Goal: Task Accomplishment & Management: Complete application form

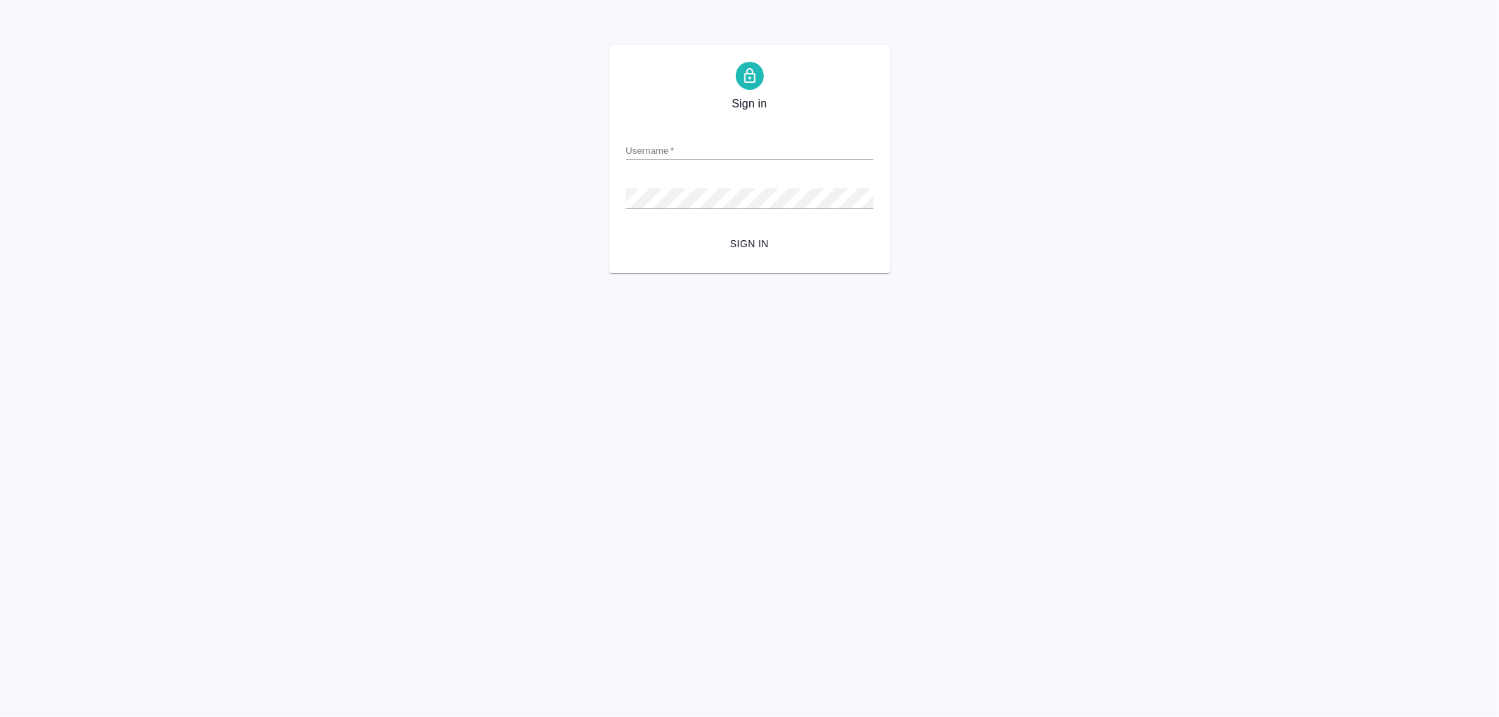
click at [646, 150] on input "Username   *" at bounding box center [749, 151] width 247 height 20
type input "arina.ivanova@awatera.com"
click at [626, 231] on button "Sign in" at bounding box center [749, 244] width 247 height 26
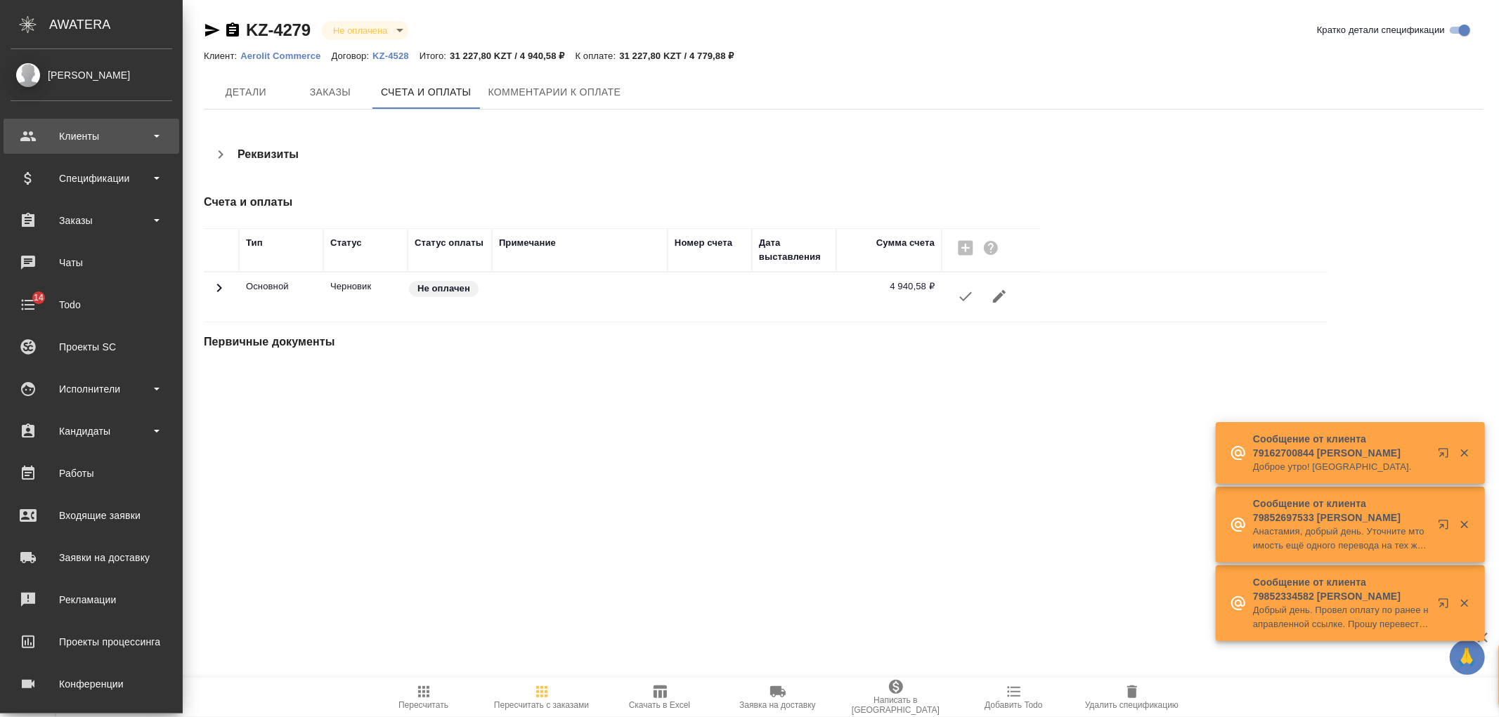
click at [49, 138] on div "Клиенты" at bounding box center [92, 136] width 162 height 21
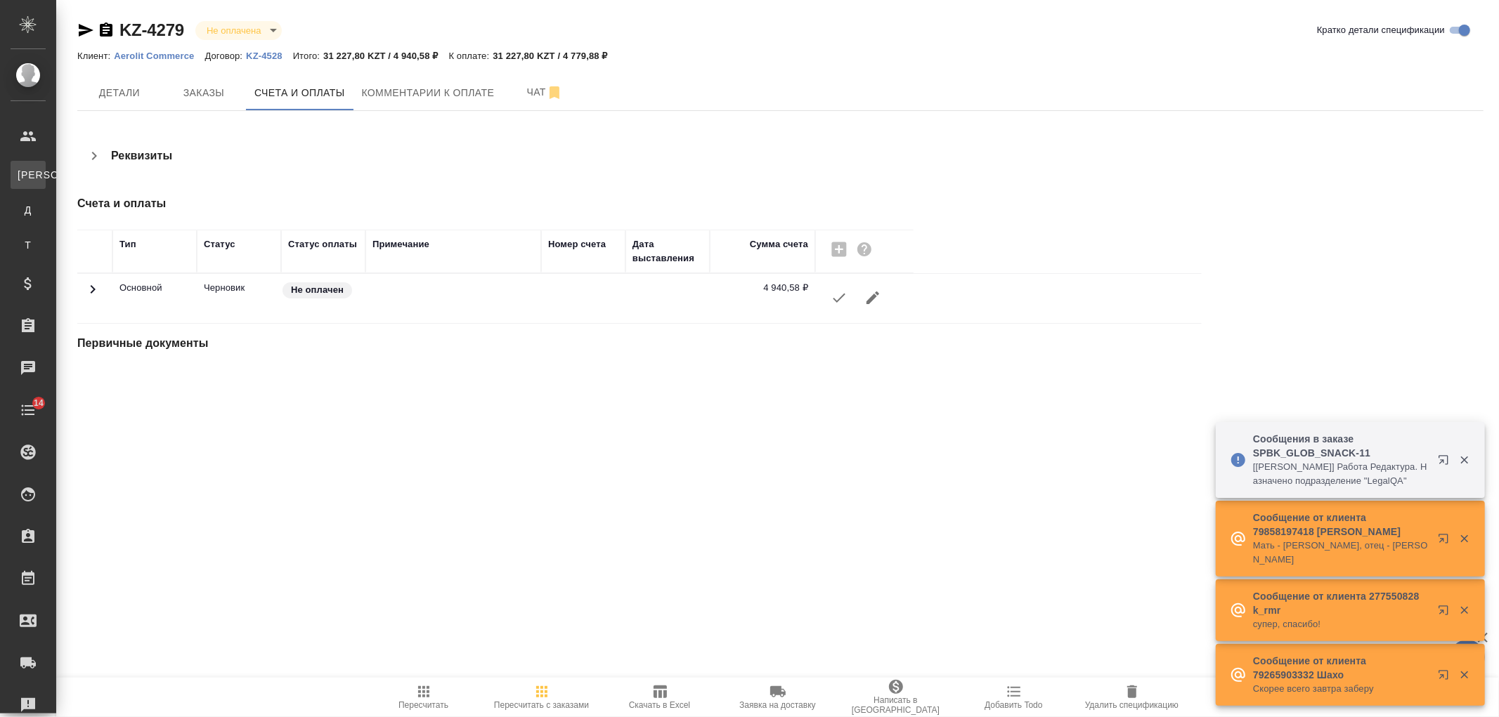
click at [21, 181] on div "Клиенты" at bounding box center [10, 175] width 21 height 14
select select "RU"
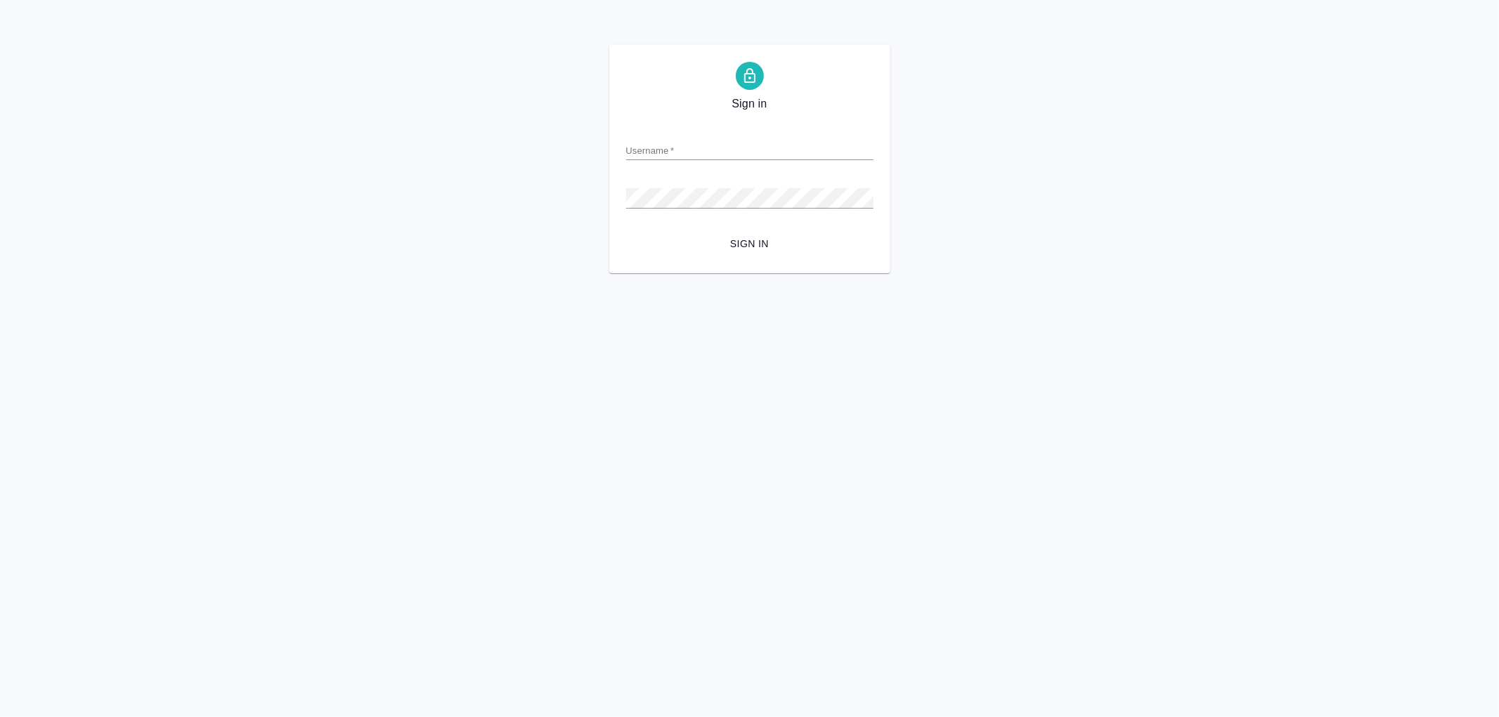
click at [668, 156] on input "Username   *" at bounding box center [749, 151] width 247 height 20
type input "arina.ivanova@awatera.com"
click at [626, 231] on button "Sign in" at bounding box center [749, 244] width 247 height 26
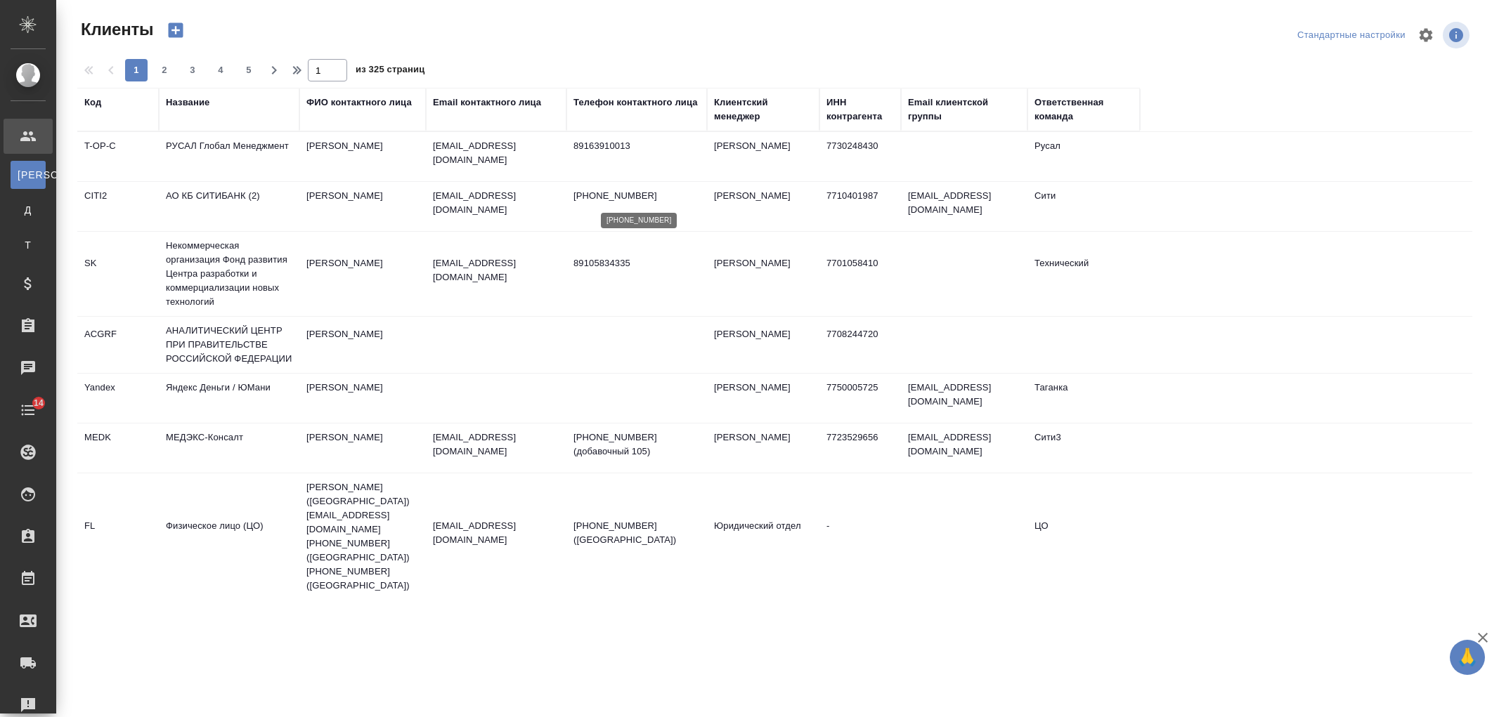
select select "RU"
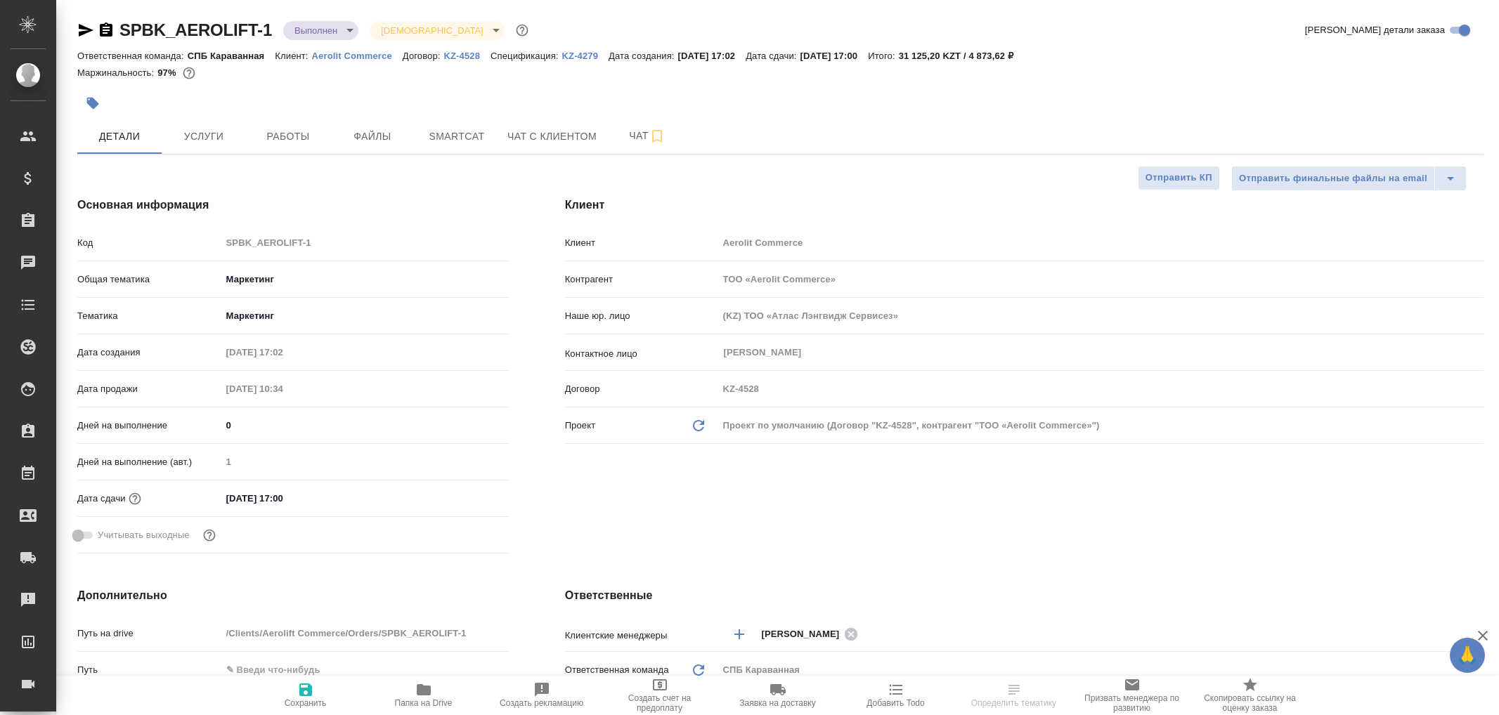
select select "RU"
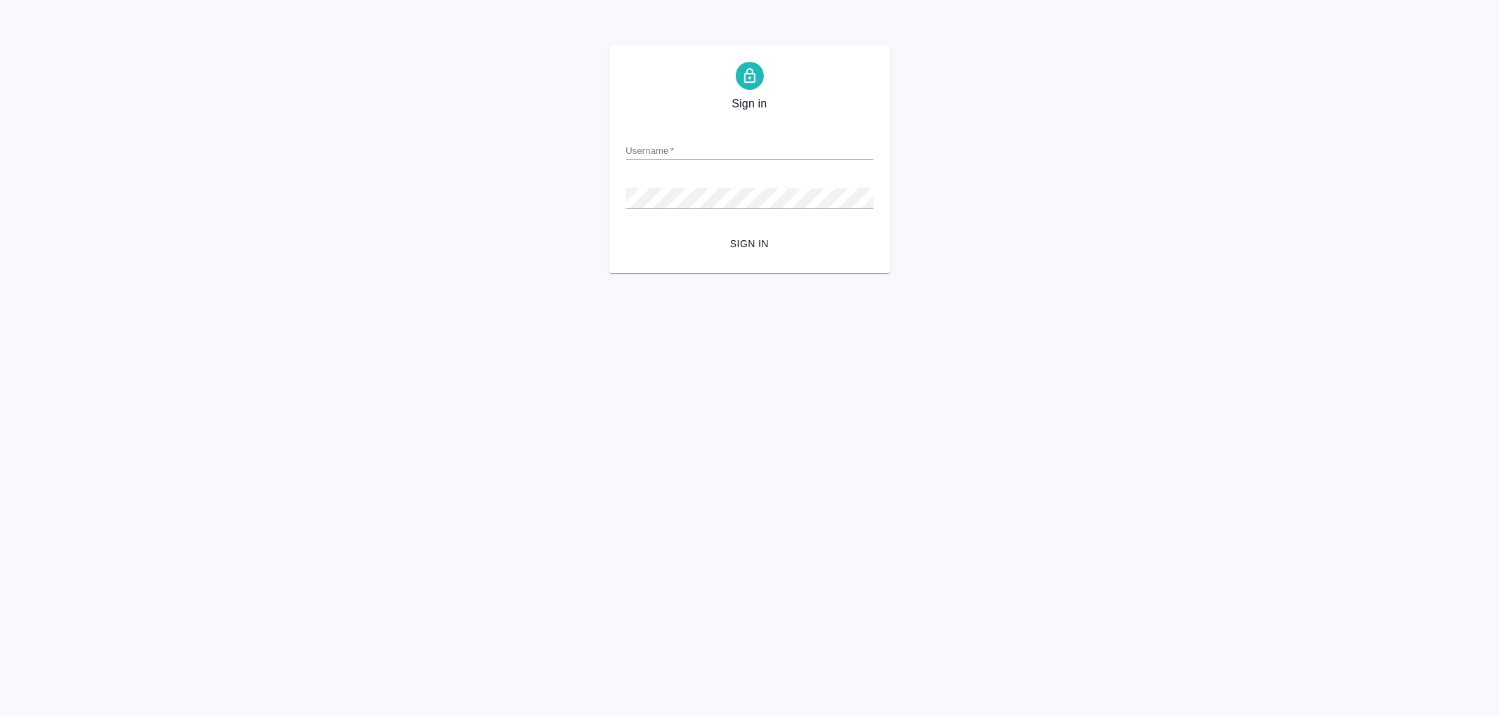
click at [696, 145] on input "Username   *" at bounding box center [749, 151] width 247 height 20
type input "arina.ivanova@awatera.com"
click at [626, 231] on button "Sign in" at bounding box center [749, 244] width 247 height 26
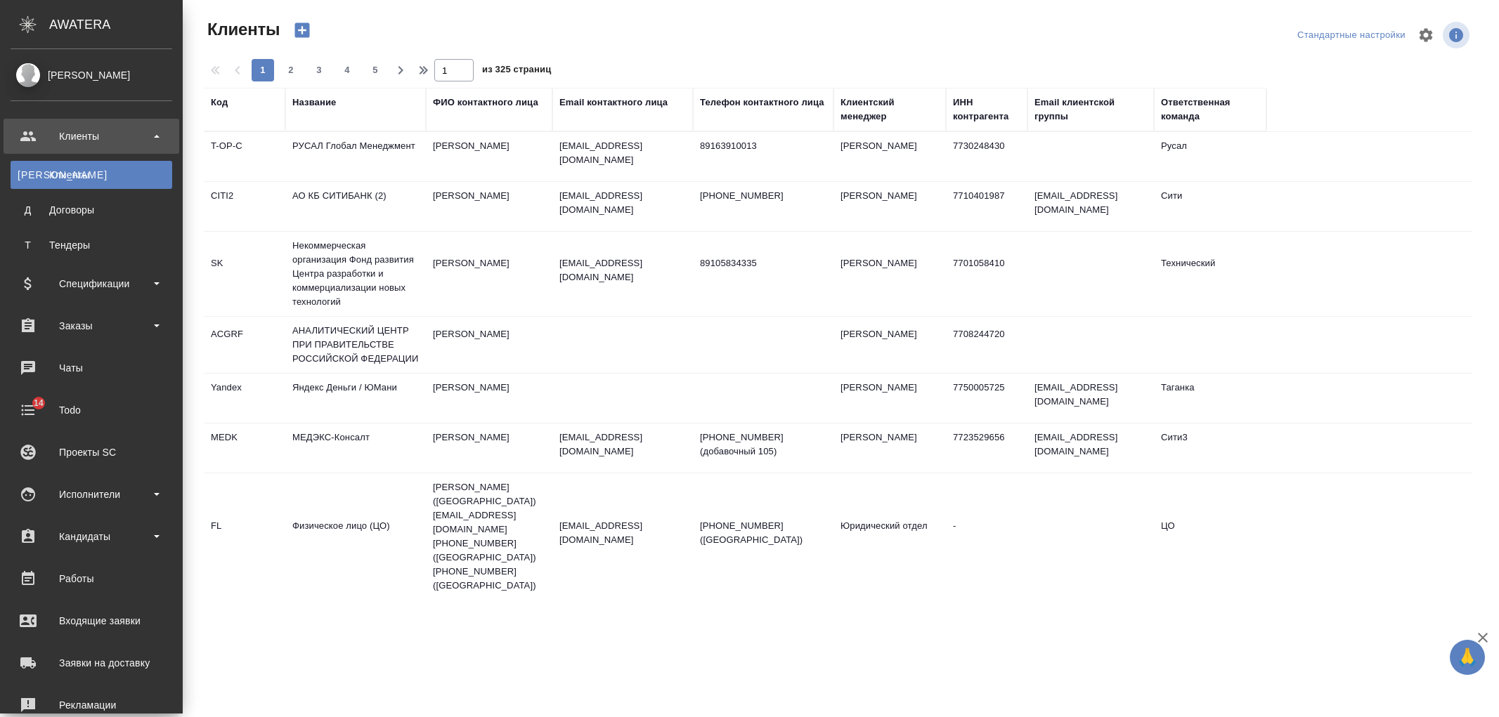
select select "RU"
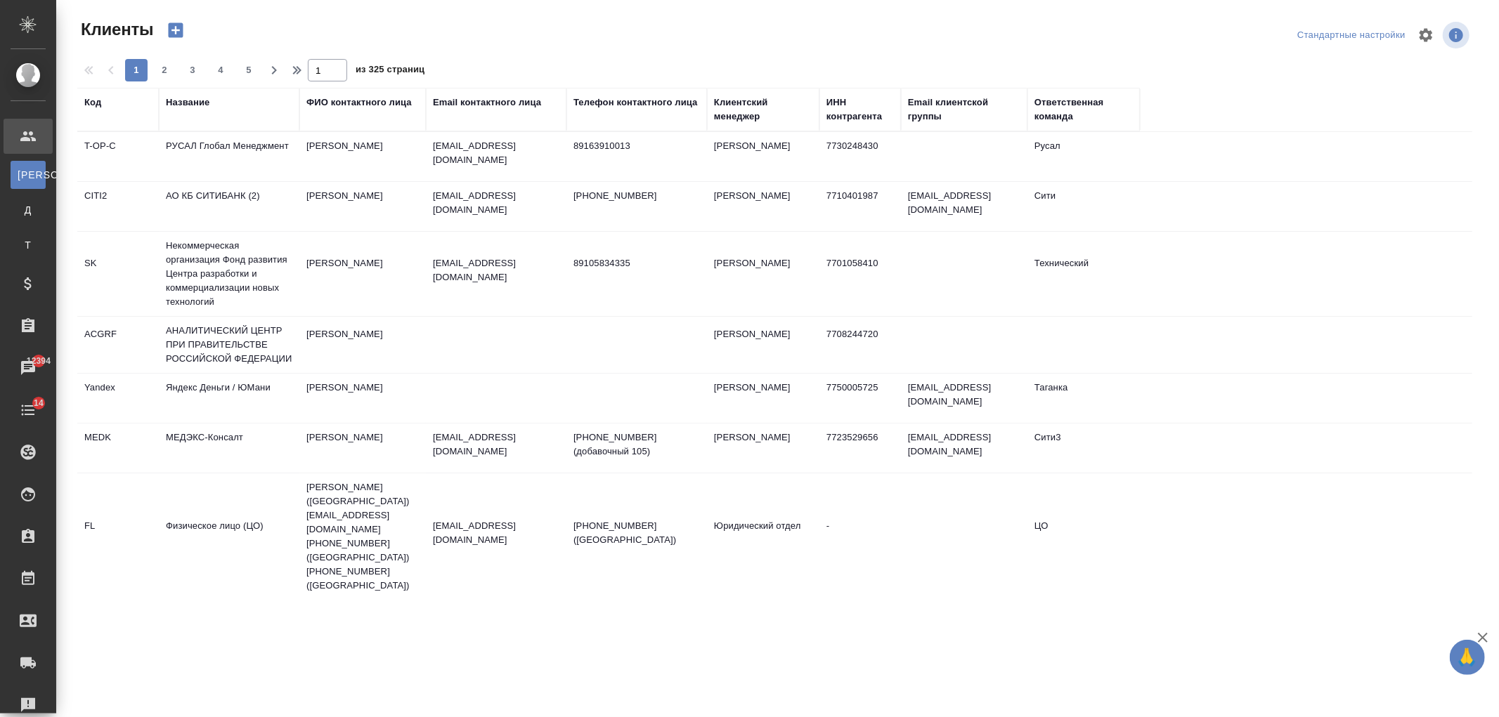
click at [183, 103] on div "Название" at bounding box center [188, 103] width 44 height 14
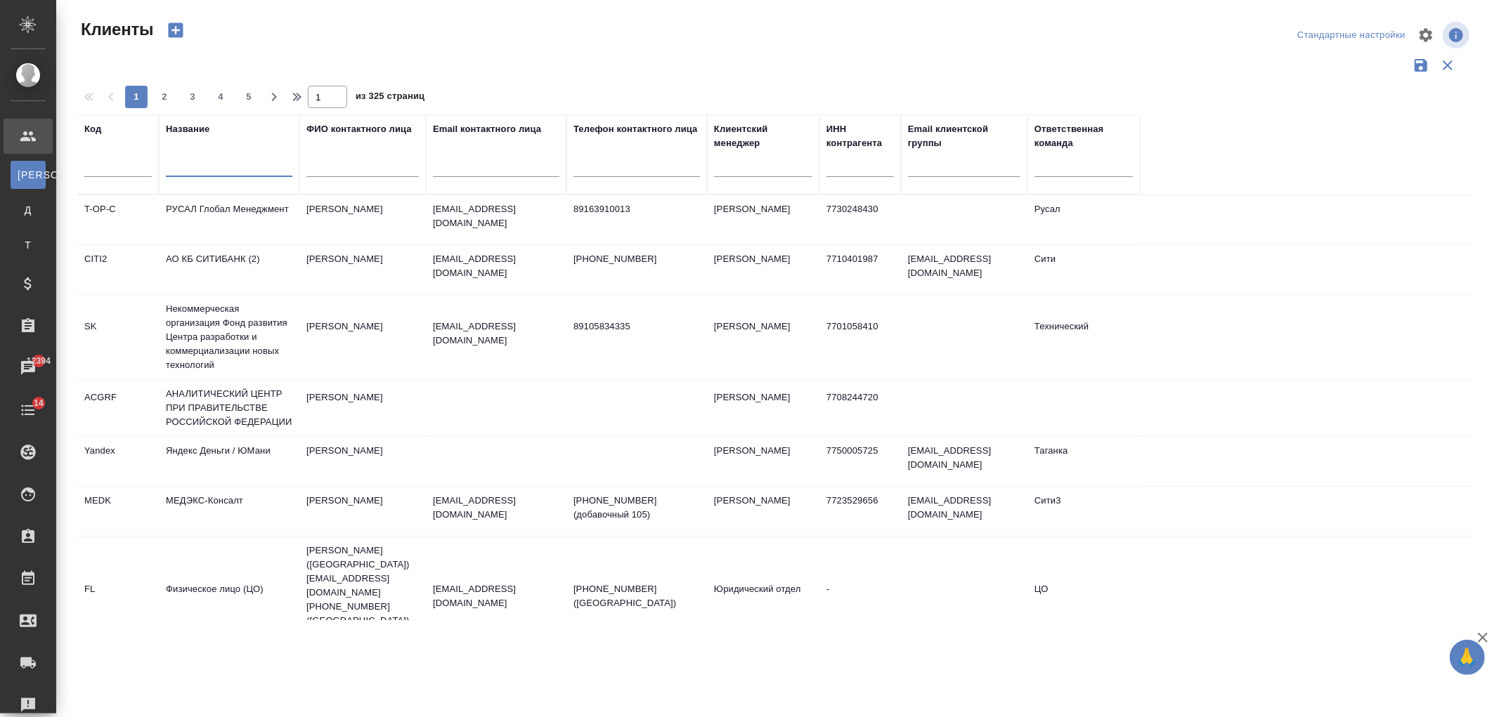
click at [207, 160] on input "text" at bounding box center [229, 169] width 126 height 18
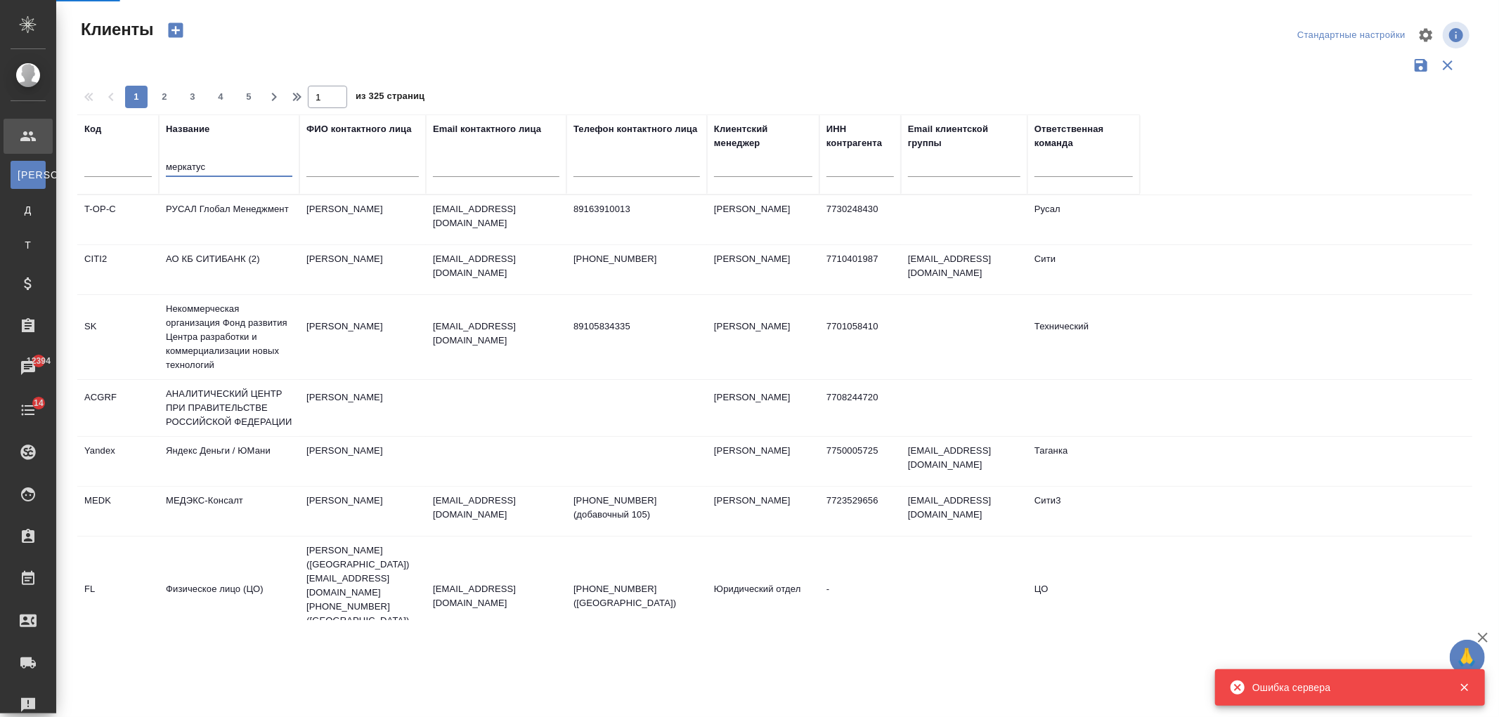
type input "меркатус"
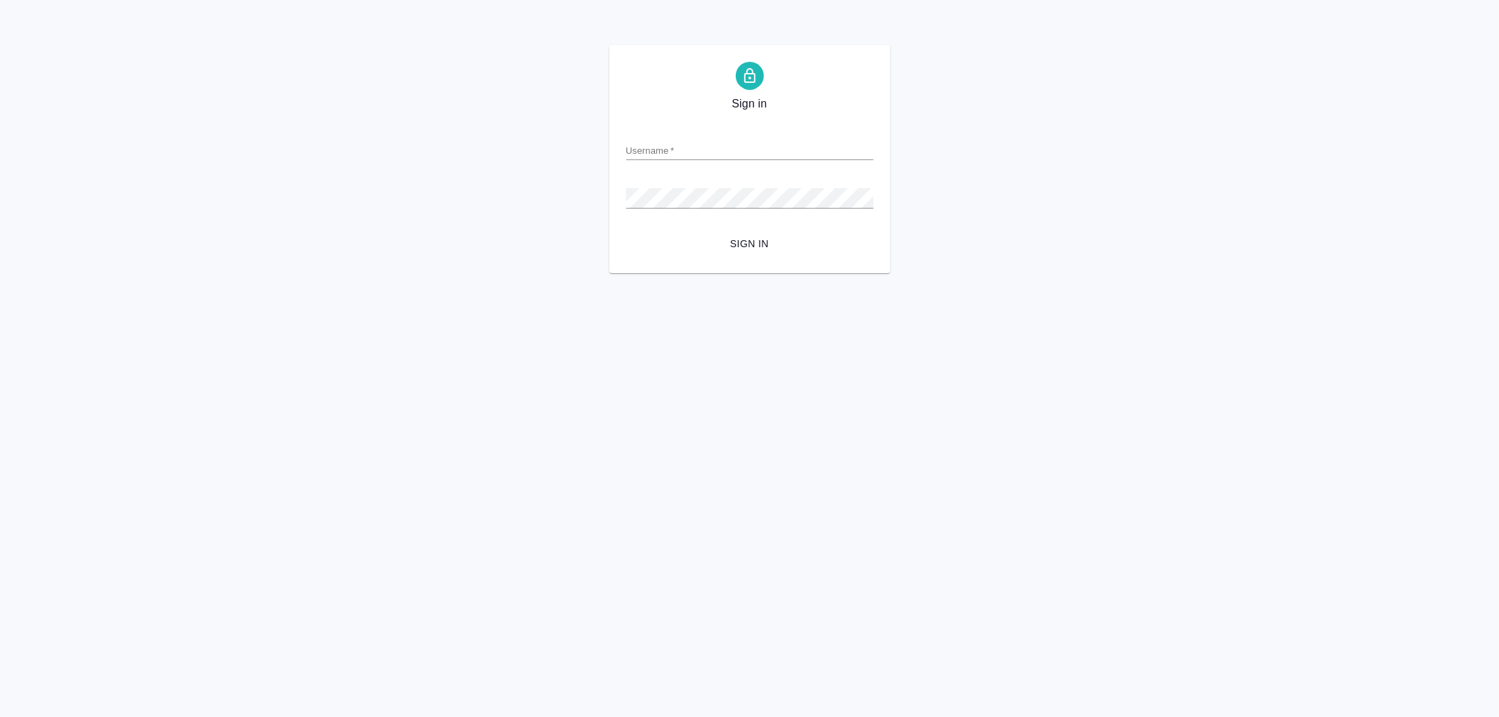
click at [669, 148] on input "Username   *" at bounding box center [749, 151] width 247 height 20
type input "[EMAIL_ADDRESS][DOMAIN_NAME]"
click at [626, 231] on button "Sign in" at bounding box center [749, 244] width 247 height 26
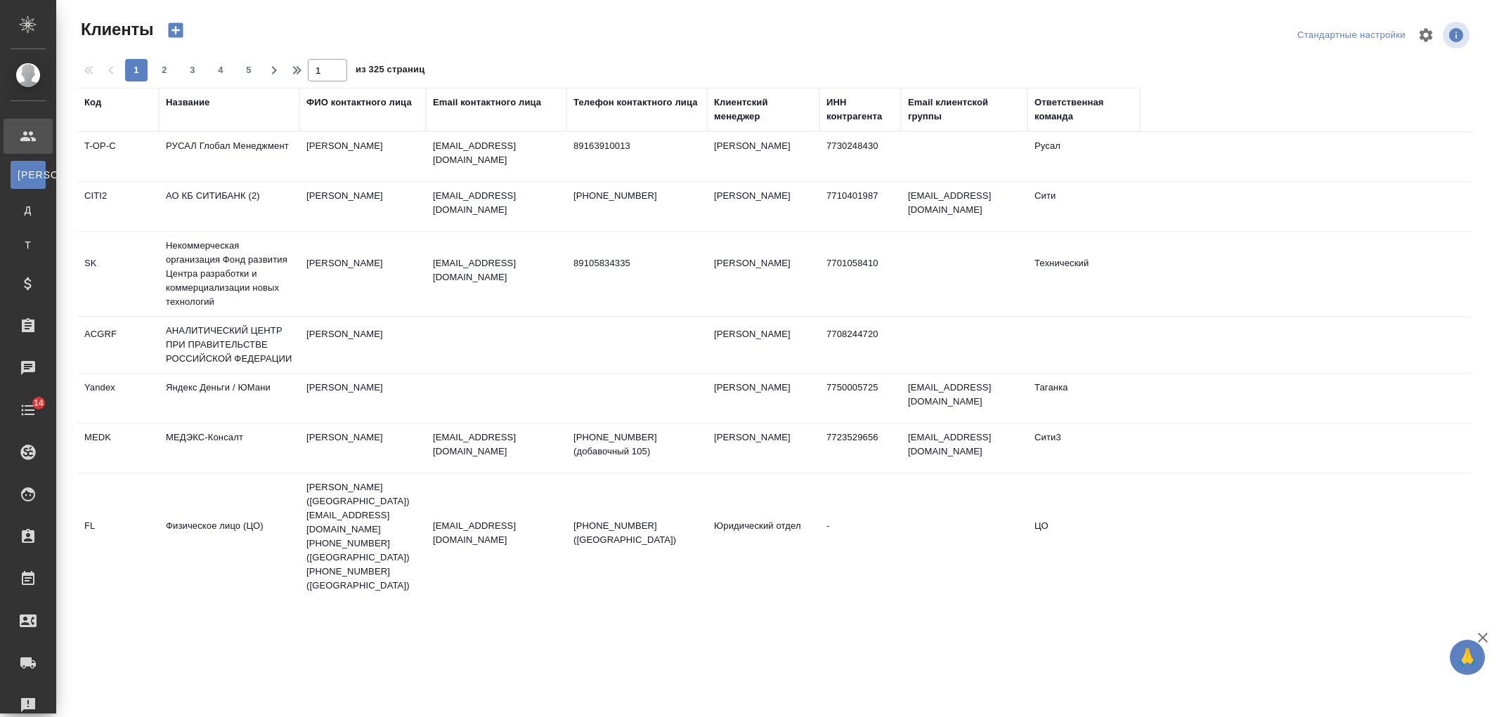
select select "RU"
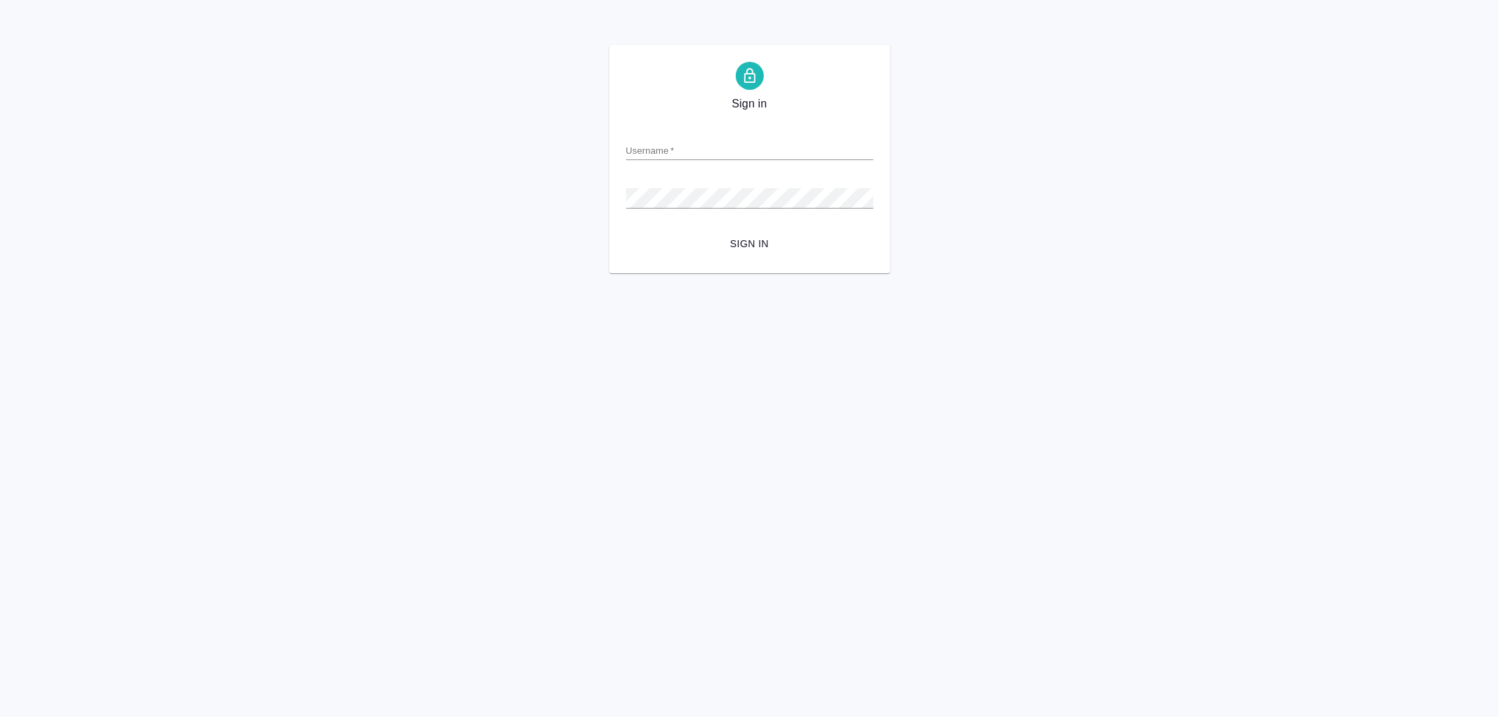
click at [679, 146] on input "Username   *" at bounding box center [749, 151] width 247 height 20
type input "[EMAIL_ADDRESS][DOMAIN_NAME]"
click at [626, 231] on button "Sign in" at bounding box center [749, 244] width 247 height 26
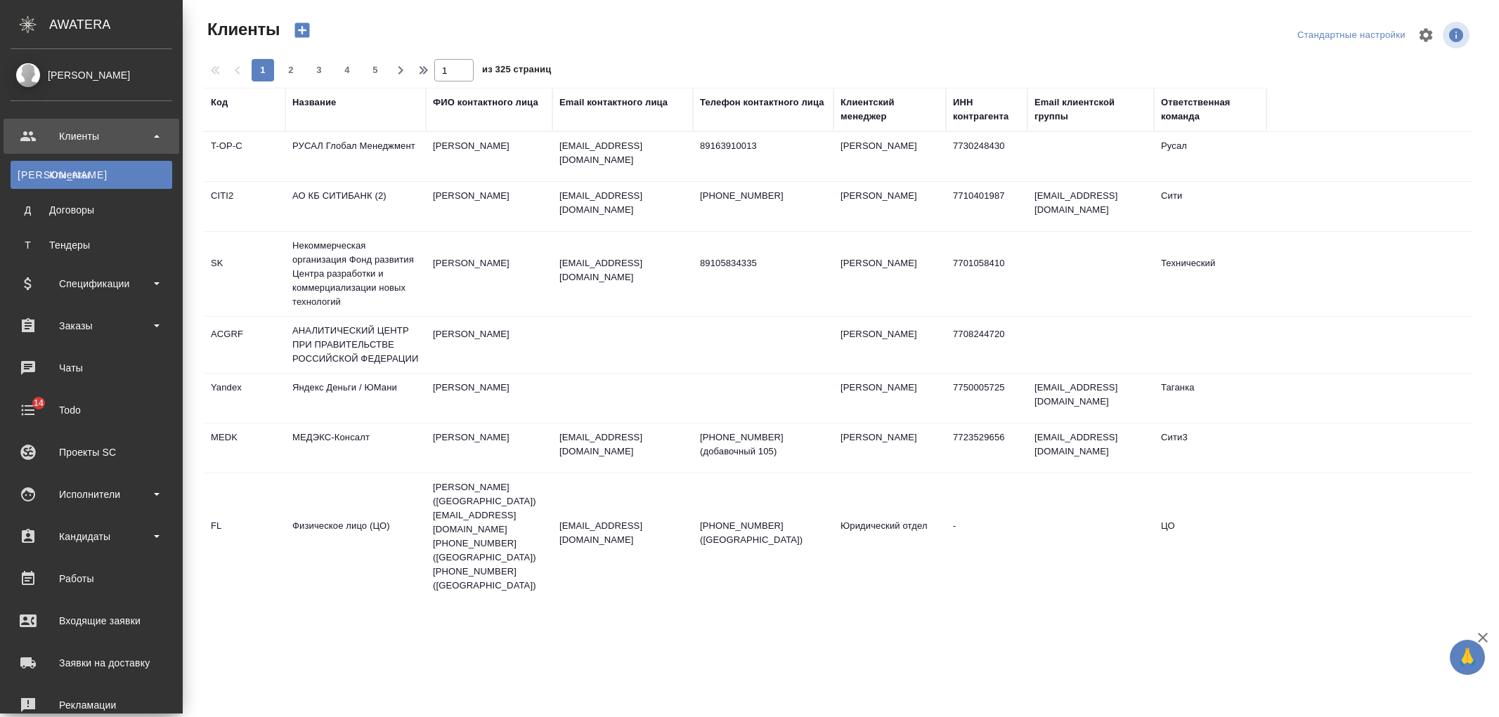
select select "RU"
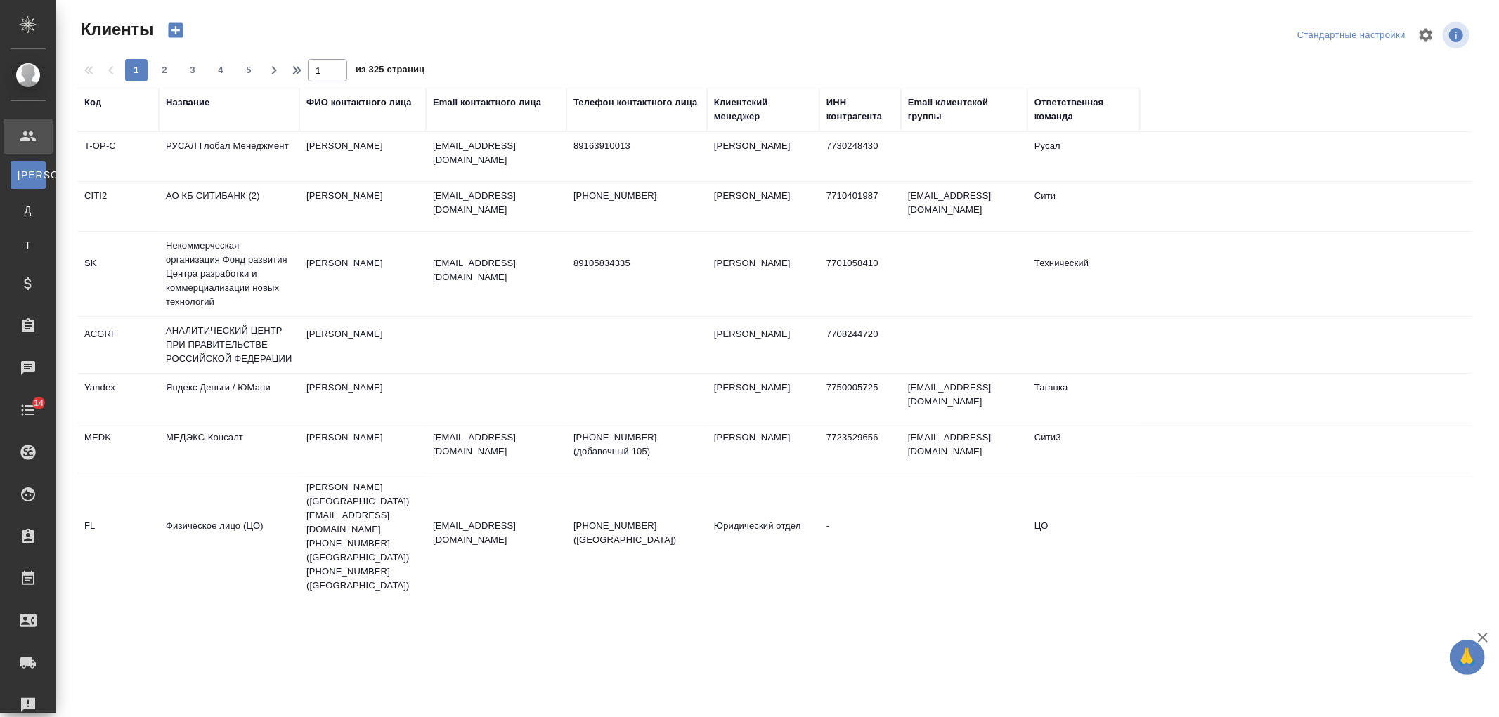
click at [200, 106] on div "Название" at bounding box center [188, 103] width 44 height 14
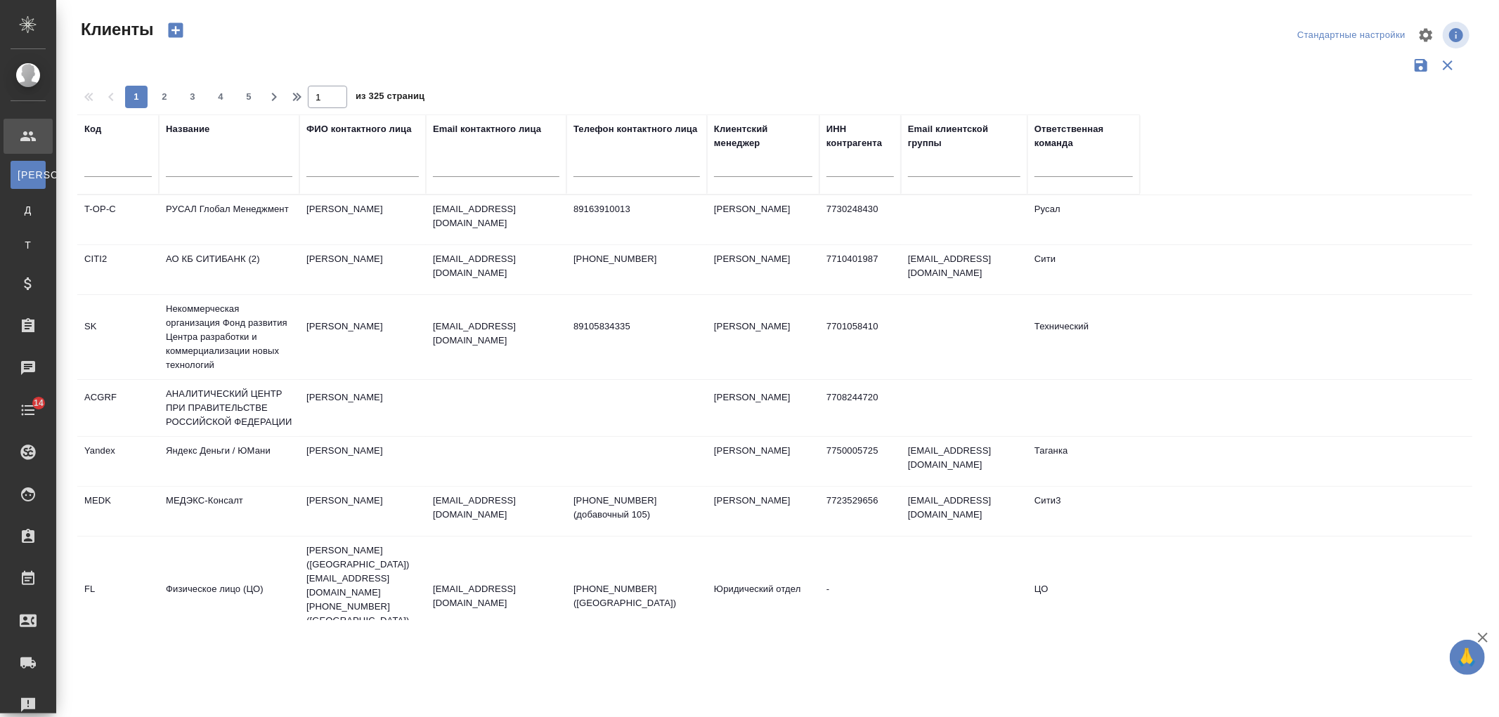
click at [207, 167] on input "text" at bounding box center [229, 169] width 126 height 18
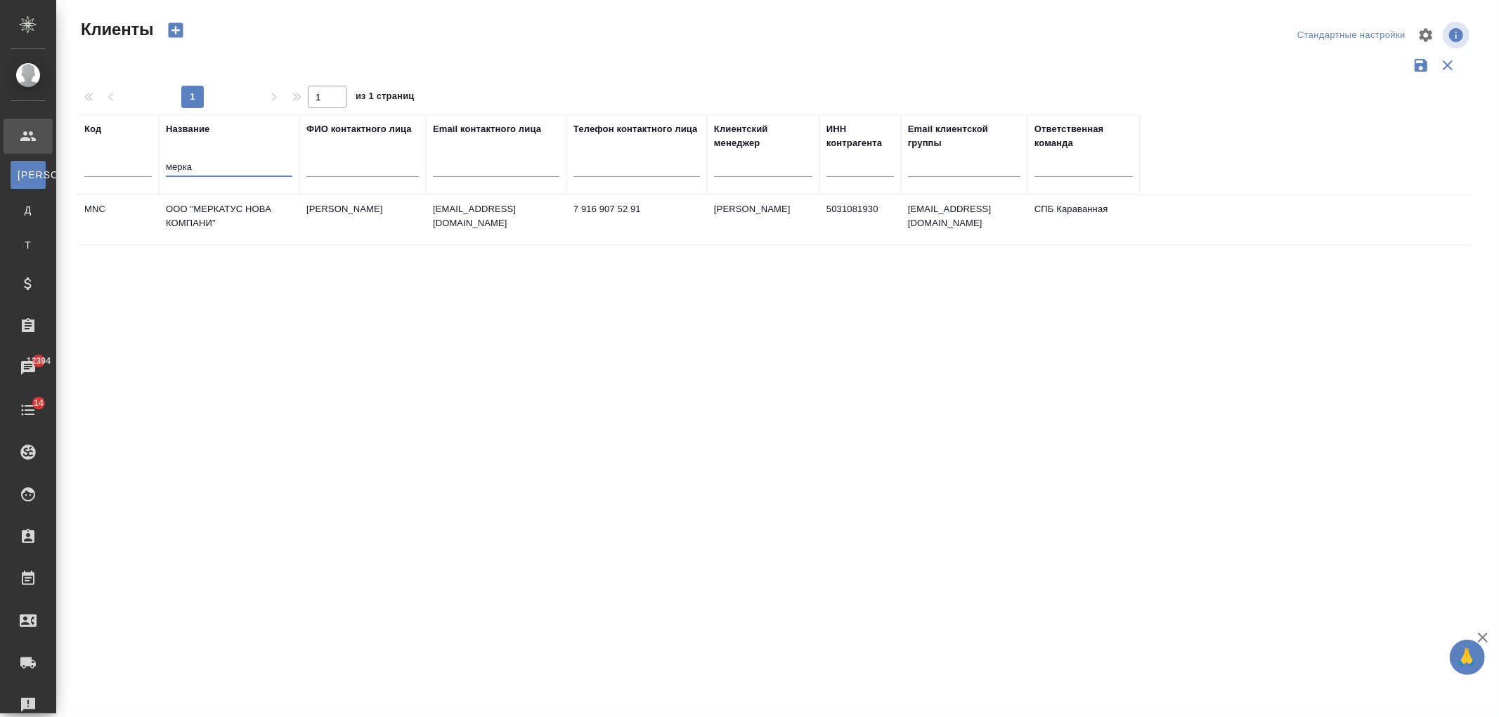
type input "мерка"
click at [278, 236] on td "ООО "МЕРКАТУС НОВА КОМПАНИ"" at bounding box center [229, 219] width 141 height 49
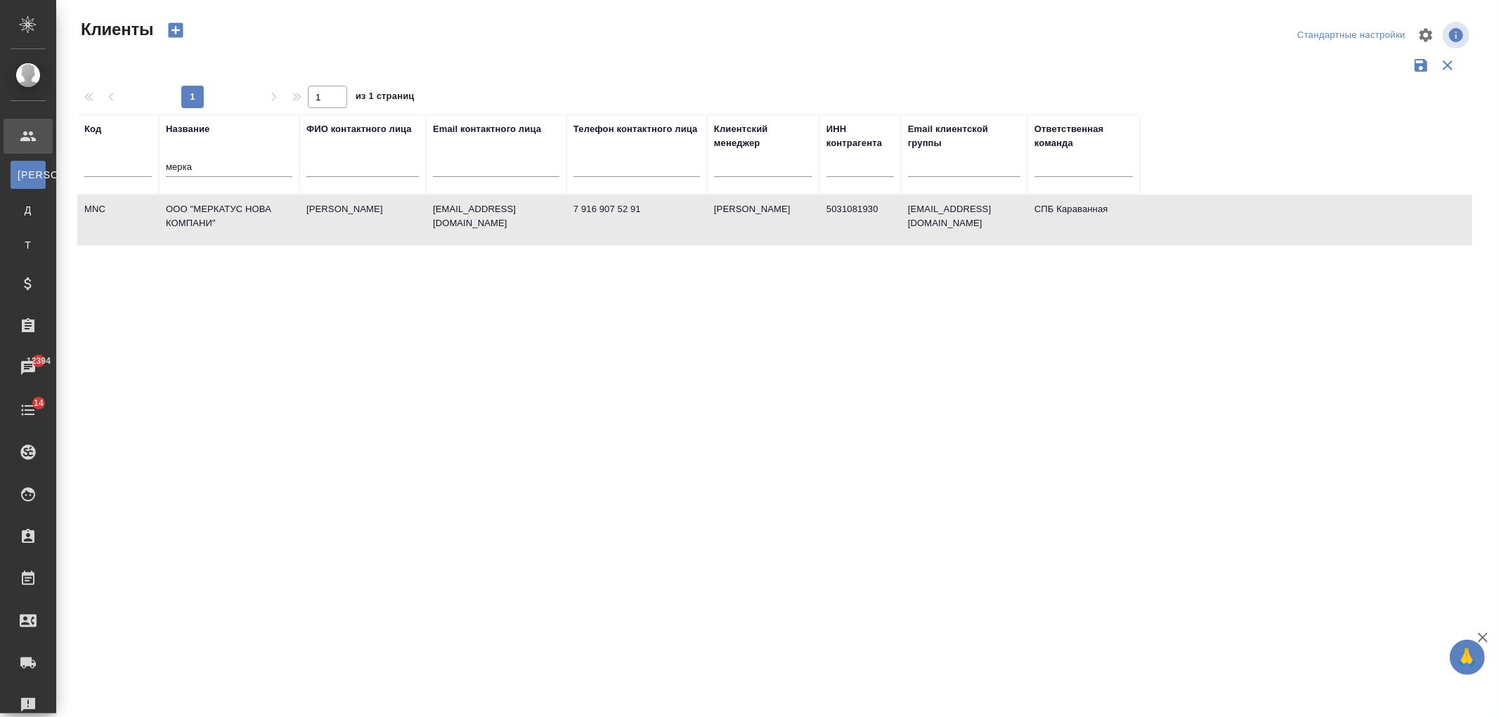
click at [278, 236] on td "ООО "МЕРКАТУС НОВА КОМПАНИ"" at bounding box center [229, 219] width 141 height 49
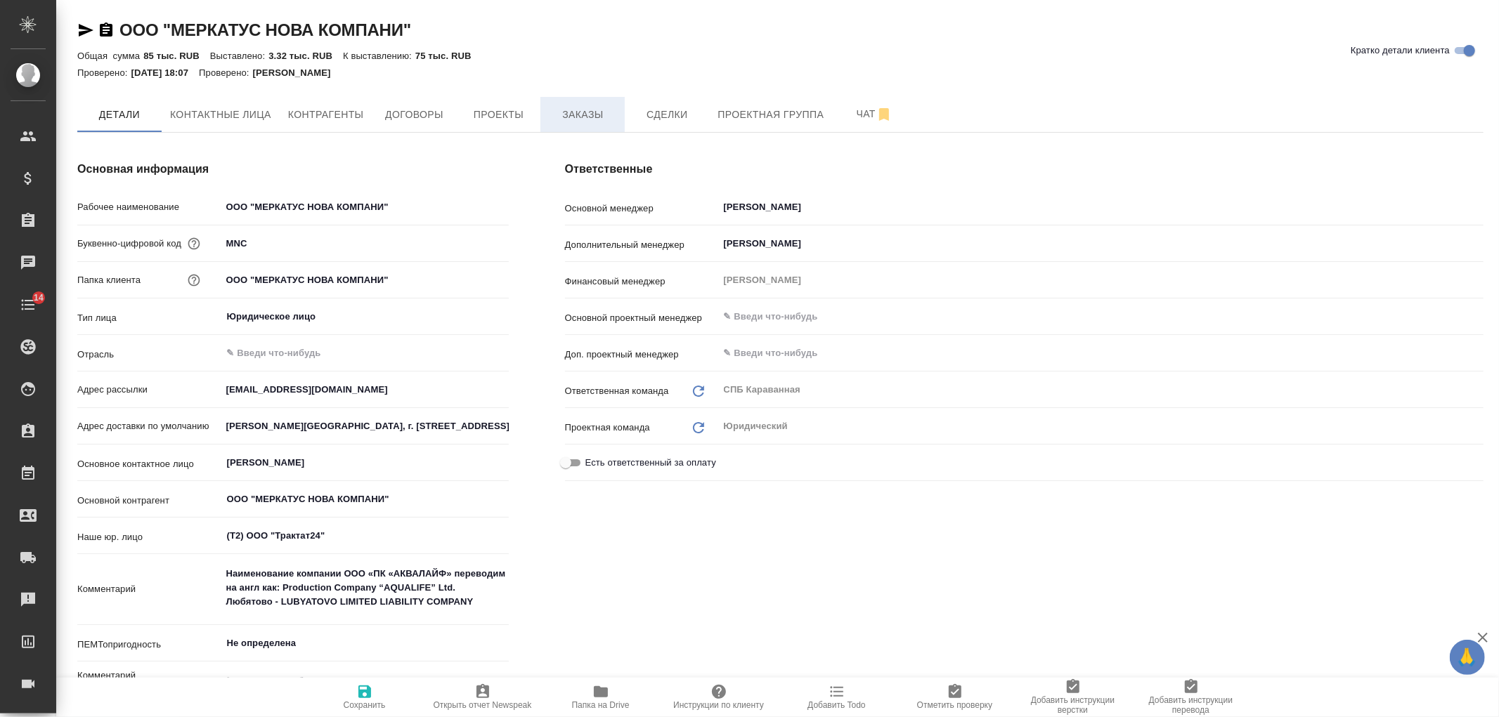
type textarea "x"
click at [590, 126] on button "Заказы" at bounding box center [582, 114] width 84 height 35
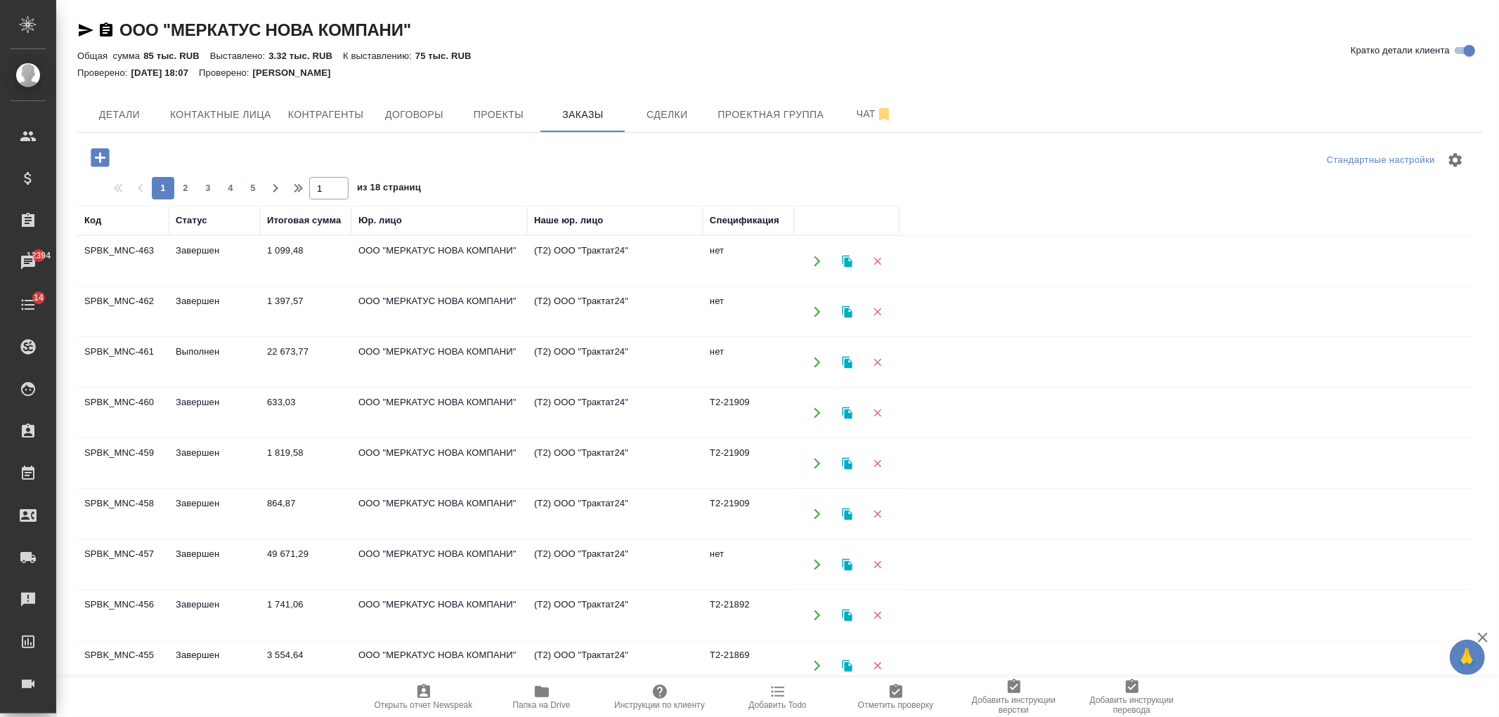
click at [95, 155] on icon "button" at bounding box center [100, 157] width 18 height 18
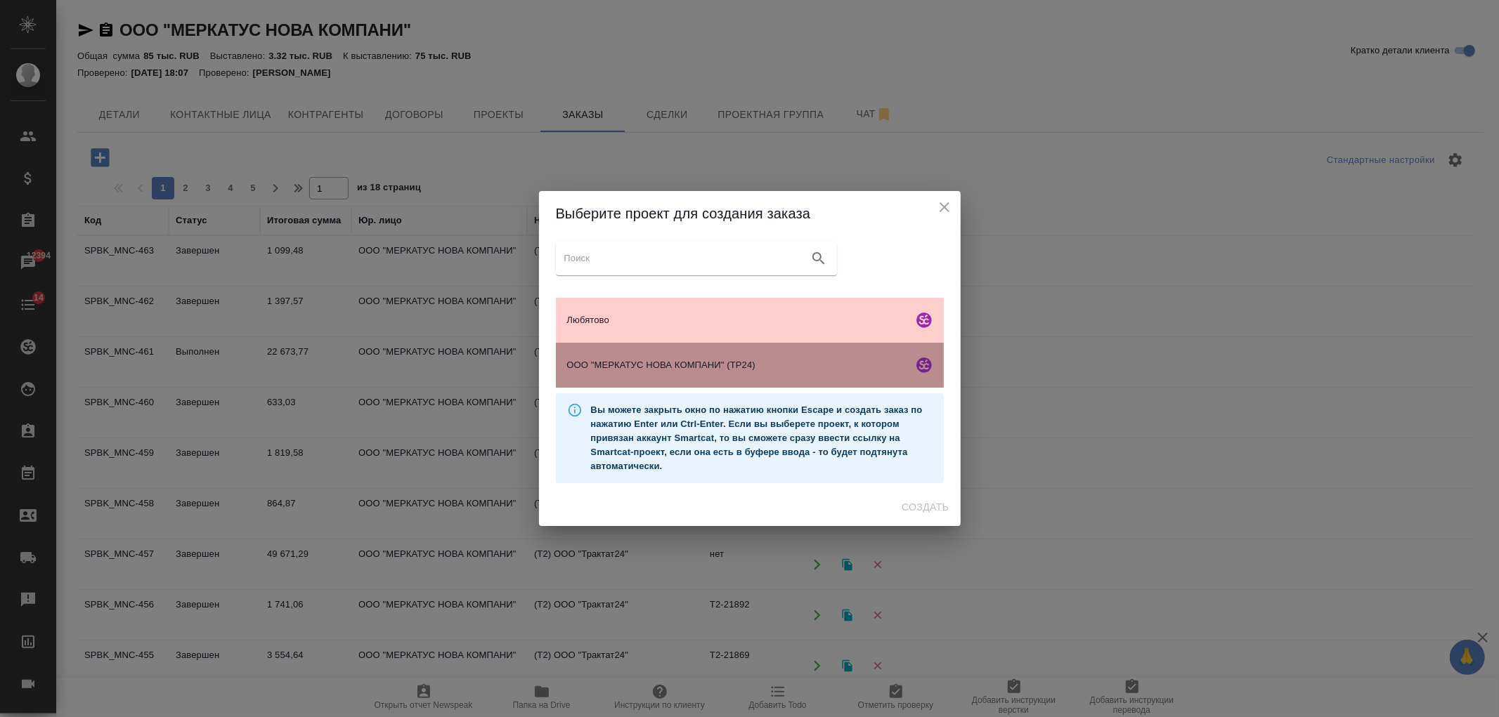
click at [762, 364] on span "ООО "МЕРКАТУС НОВА КОМПАНИ" (ТР24)" at bounding box center [737, 365] width 340 height 14
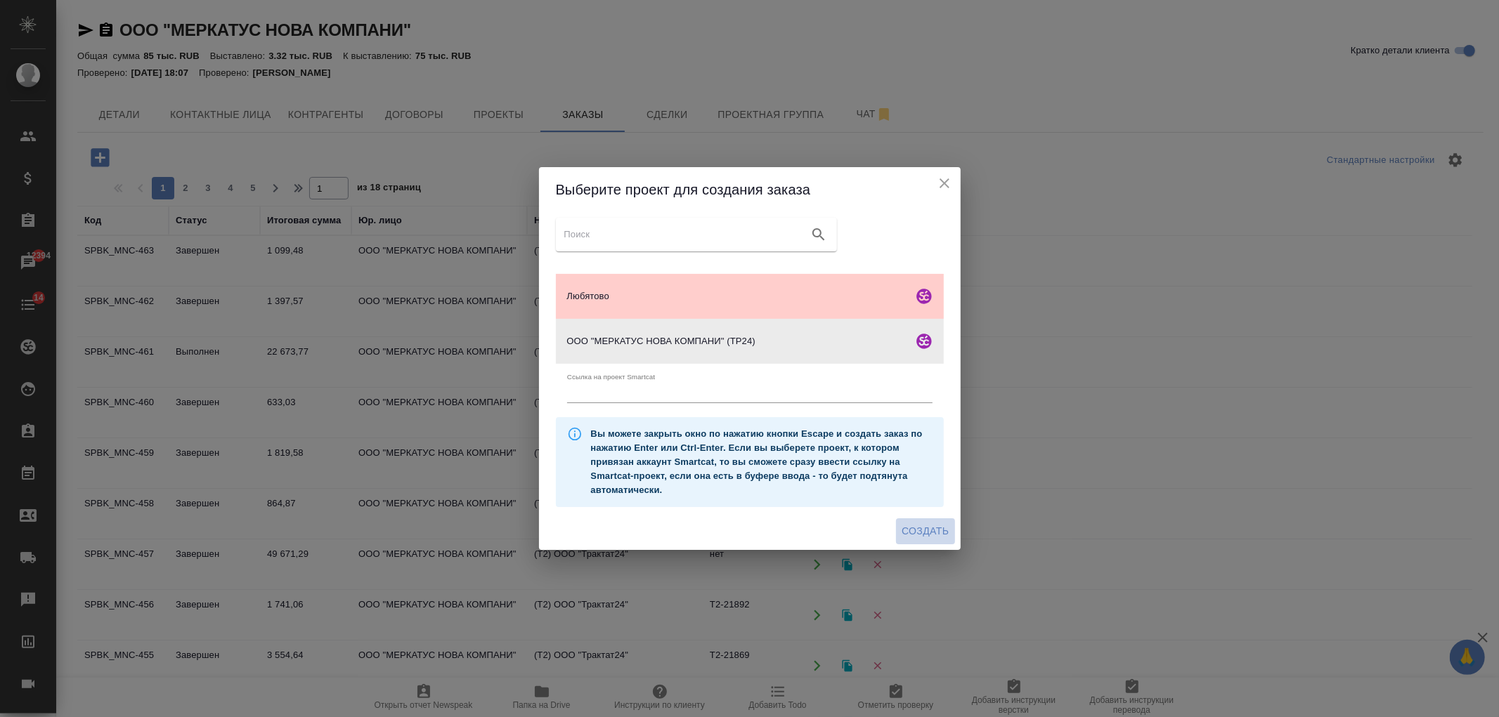
click at [918, 532] on span "Создать" at bounding box center [925, 532] width 47 height 18
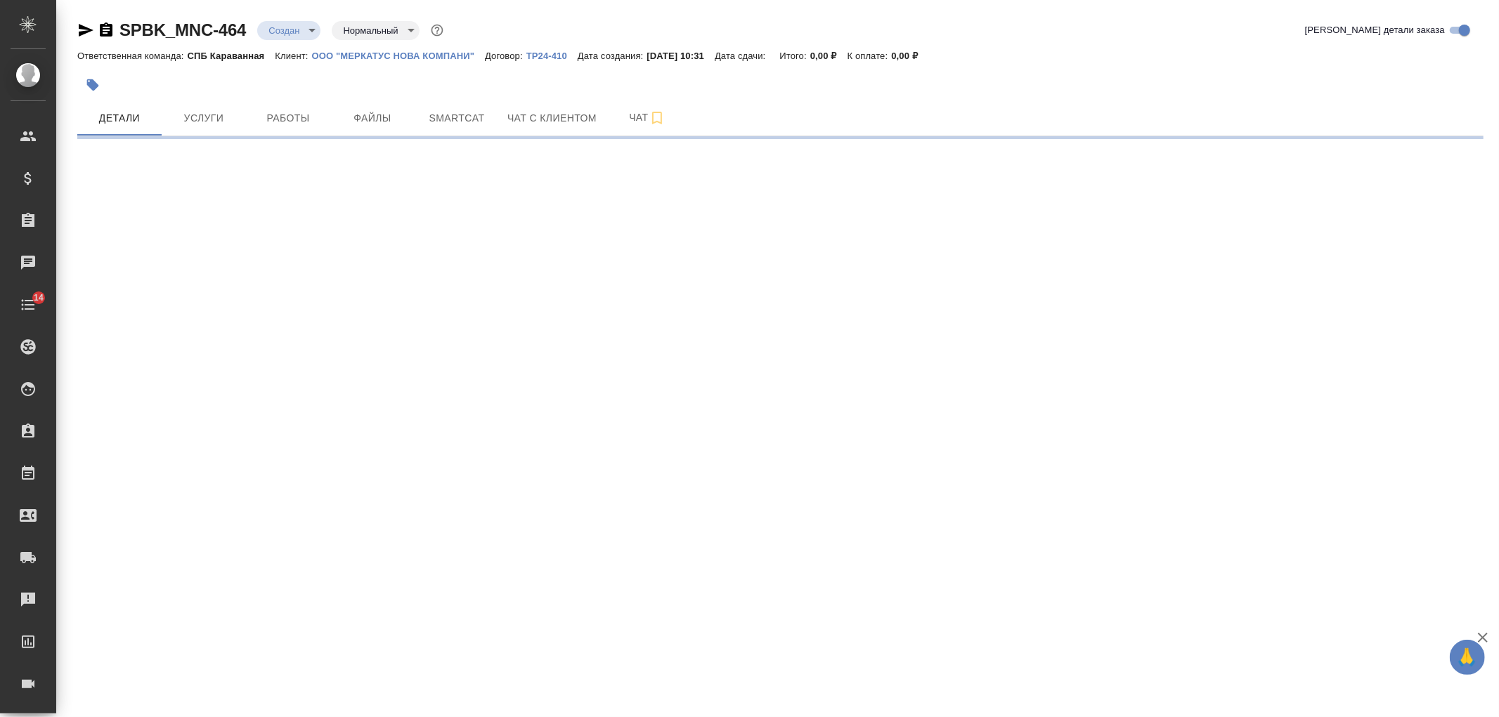
select select "RU"
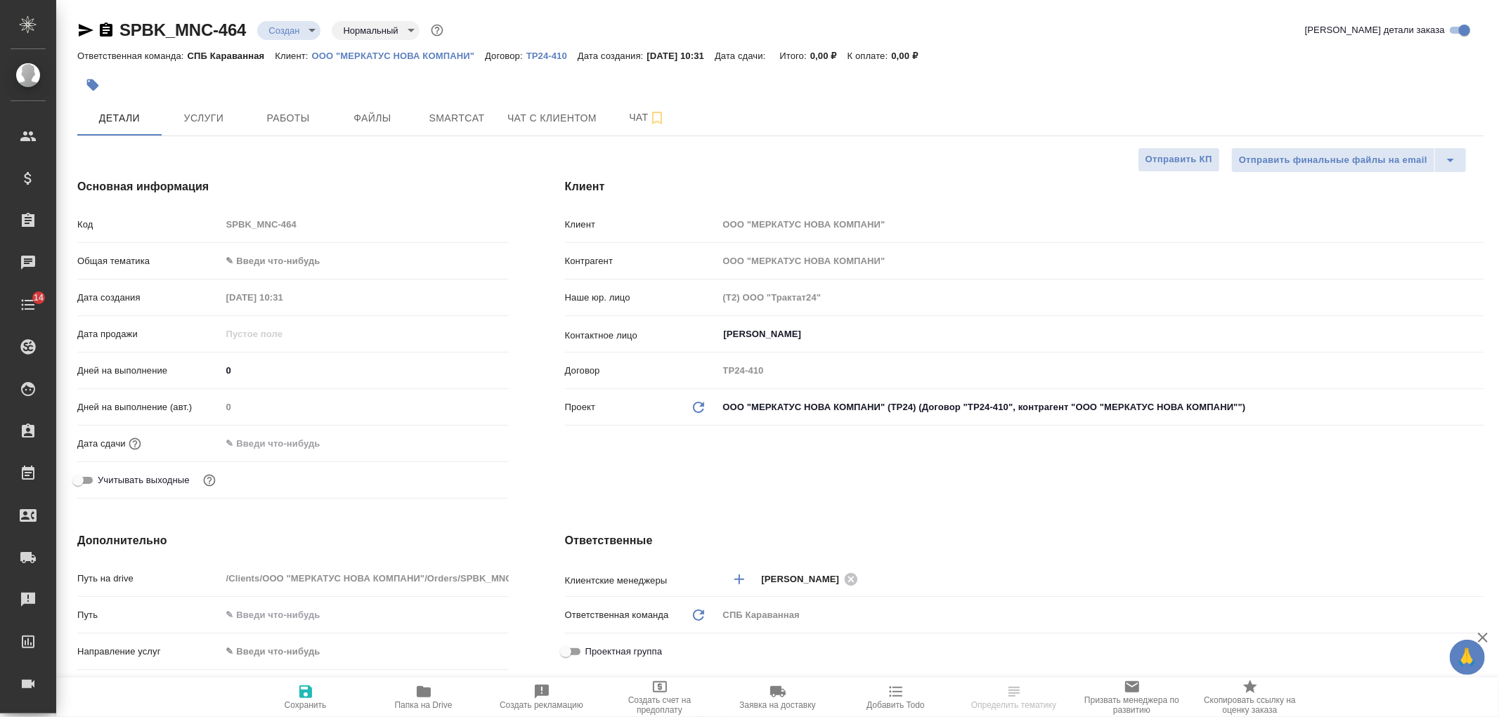
type textarea "x"
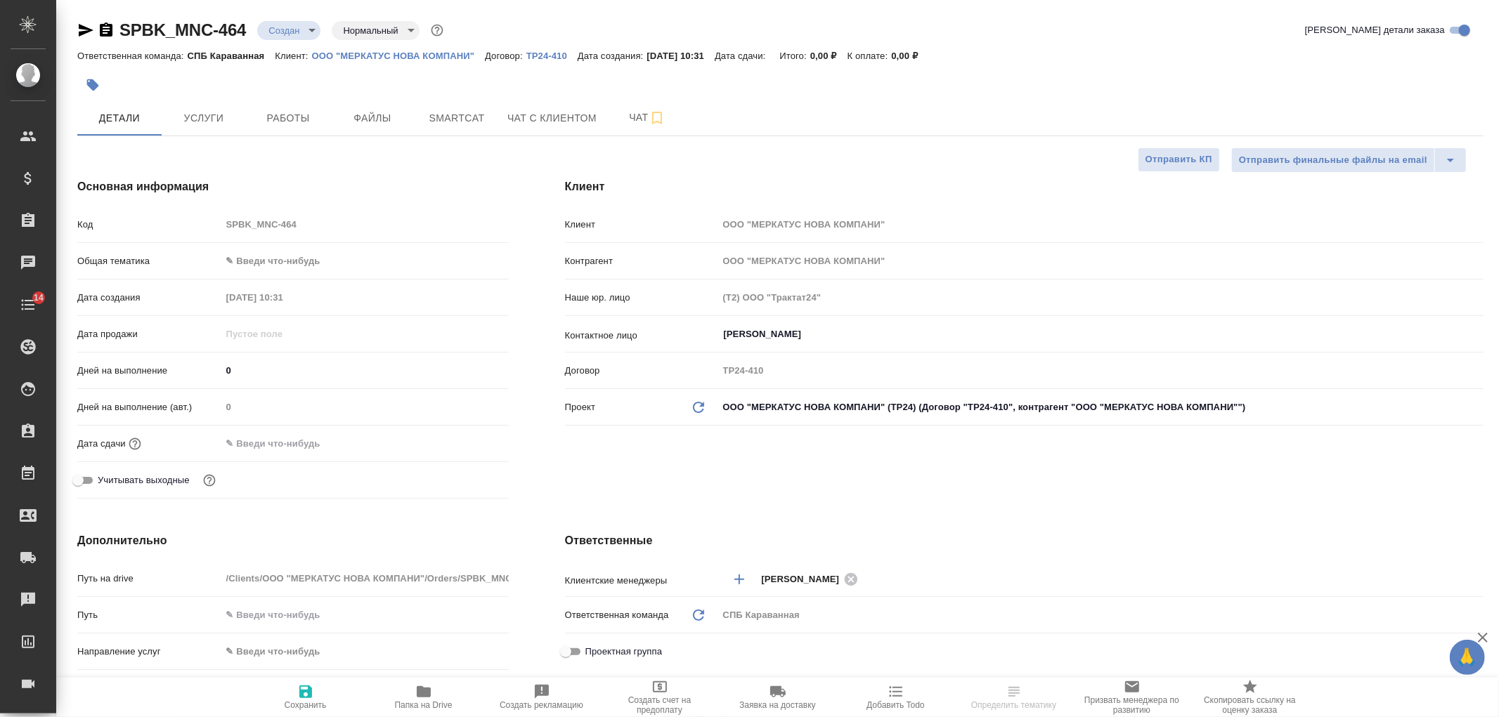
type textarea "x"
click at [274, 256] on body "🙏 .cls-1 fill:#fff; AWATERA Ivanova Arina Клиенты Спецификации Заказы Чаты 14 T…" at bounding box center [749, 358] width 1499 height 717
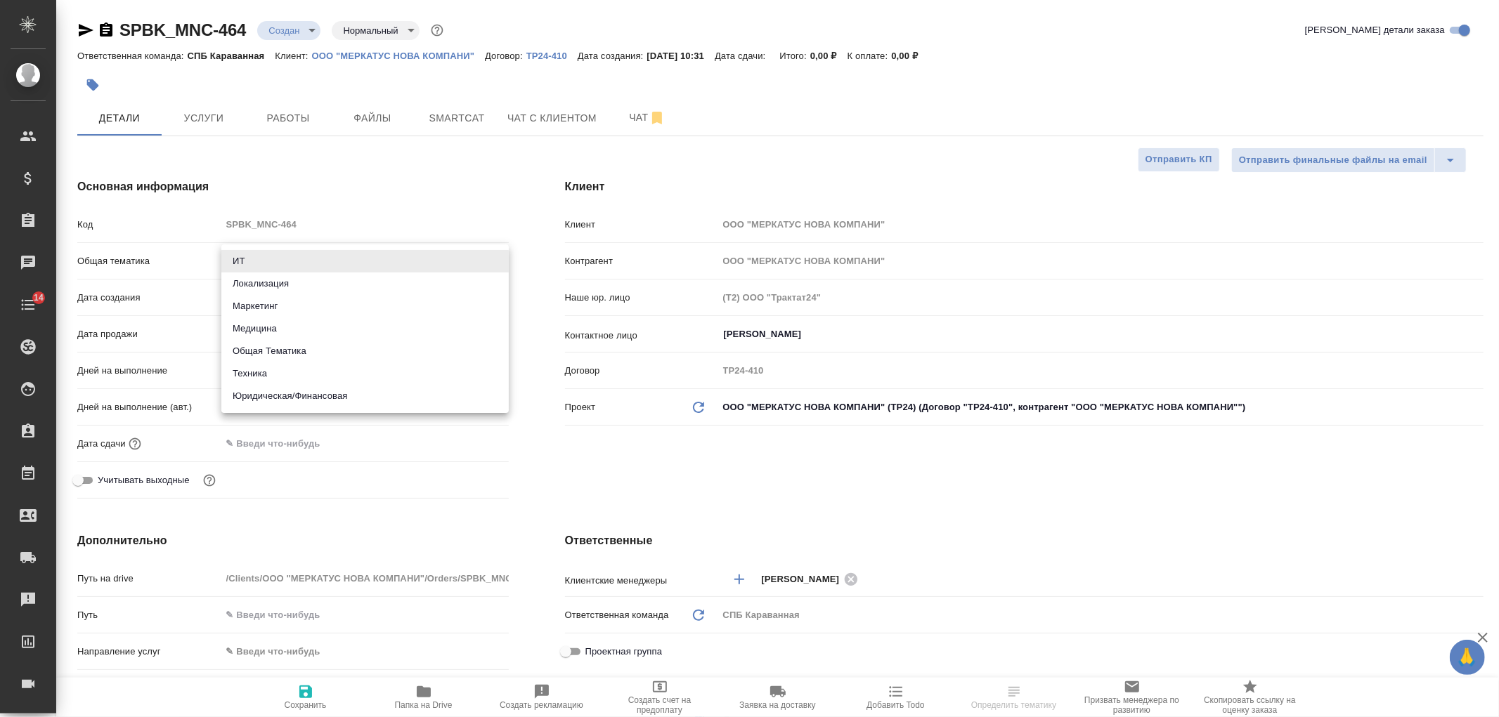
click at [298, 372] on li "Техника" at bounding box center [364, 374] width 287 height 22
type input "tech"
type textarea "x"
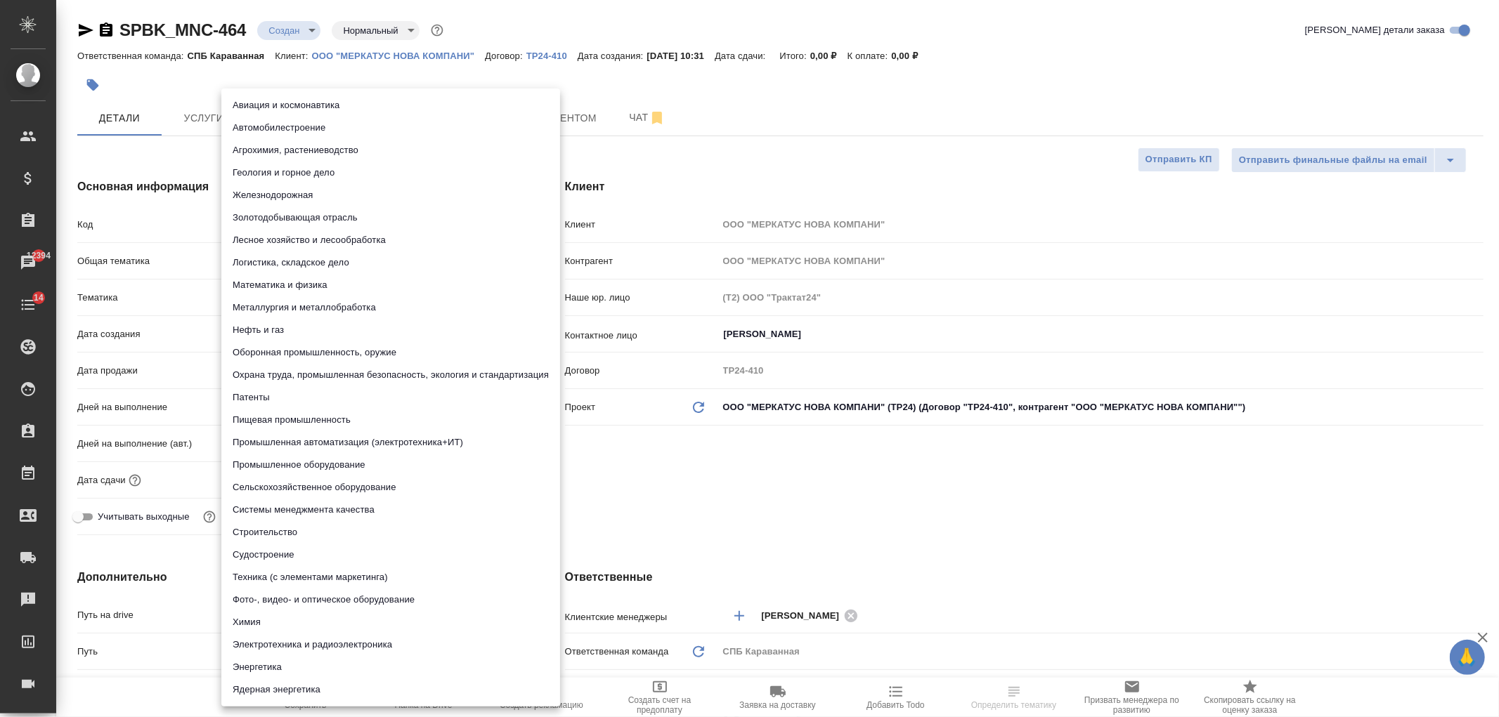
click at [292, 298] on body "🙏 .cls-1 fill:#fff; AWATERA Ivanova Arina Клиенты Спецификации Заказы 12394 Чат…" at bounding box center [749, 358] width 1499 height 717
click at [299, 422] on li "Пищевая промышленность" at bounding box center [390, 420] width 339 height 22
type textarea "x"
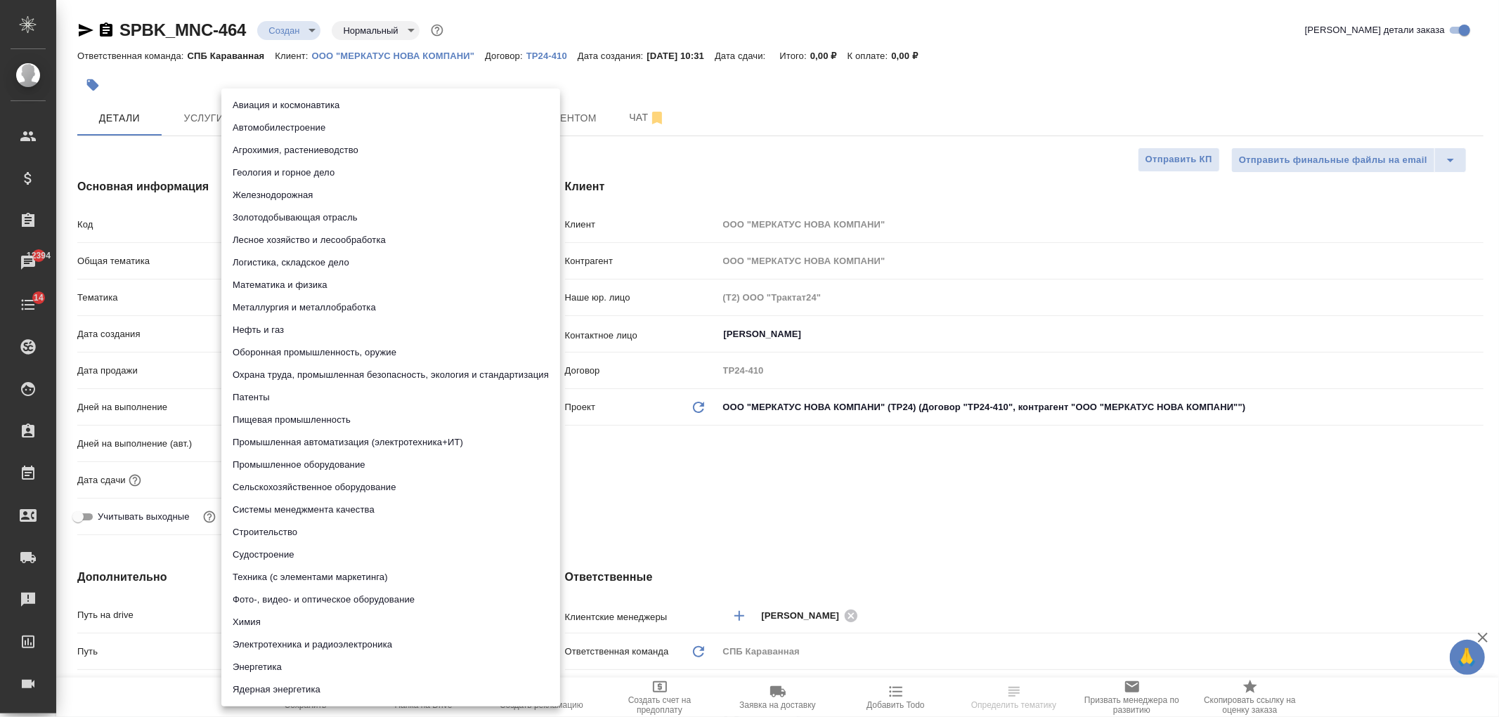
type input "5a8b8b956a9677013d343d8f"
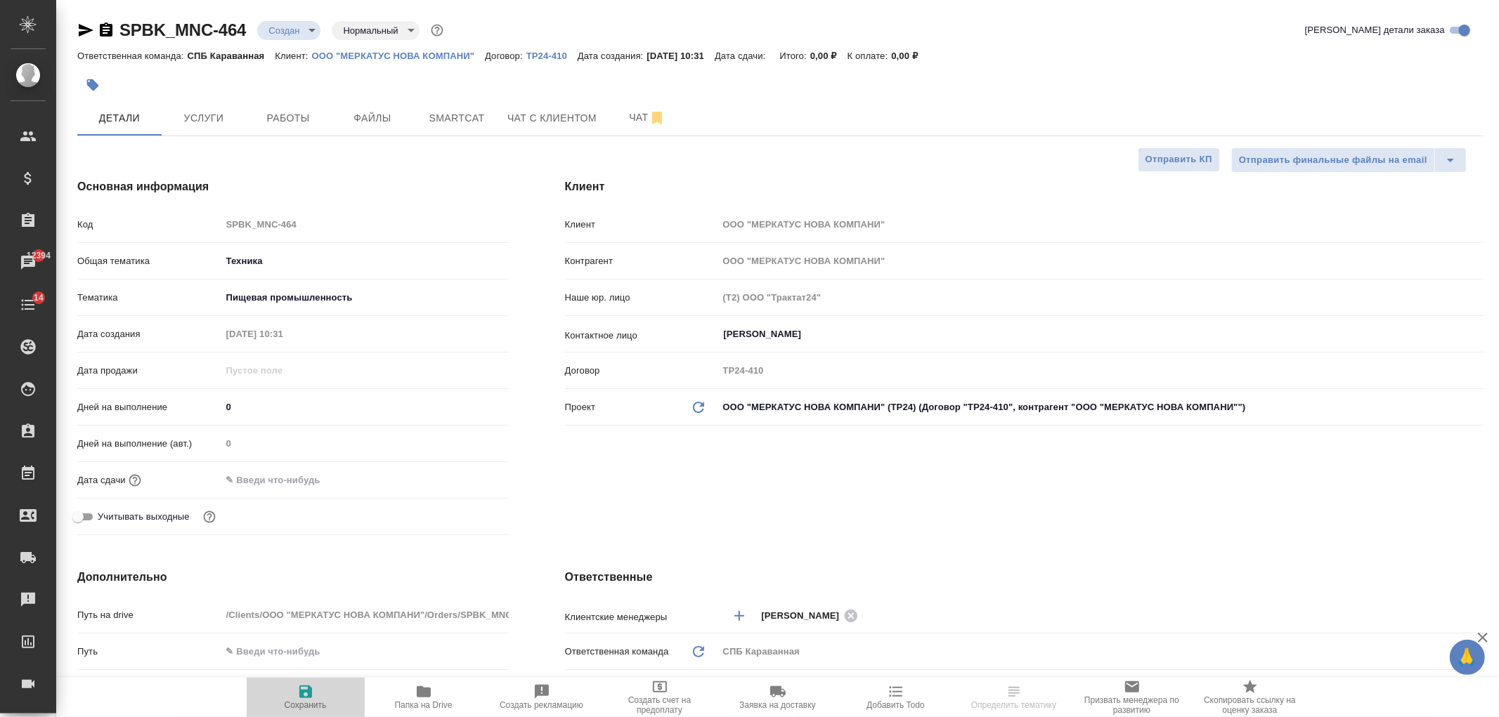
click at [302, 693] on icon "button" at bounding box center [305, 692] width 13 height 13
type textarea "x"
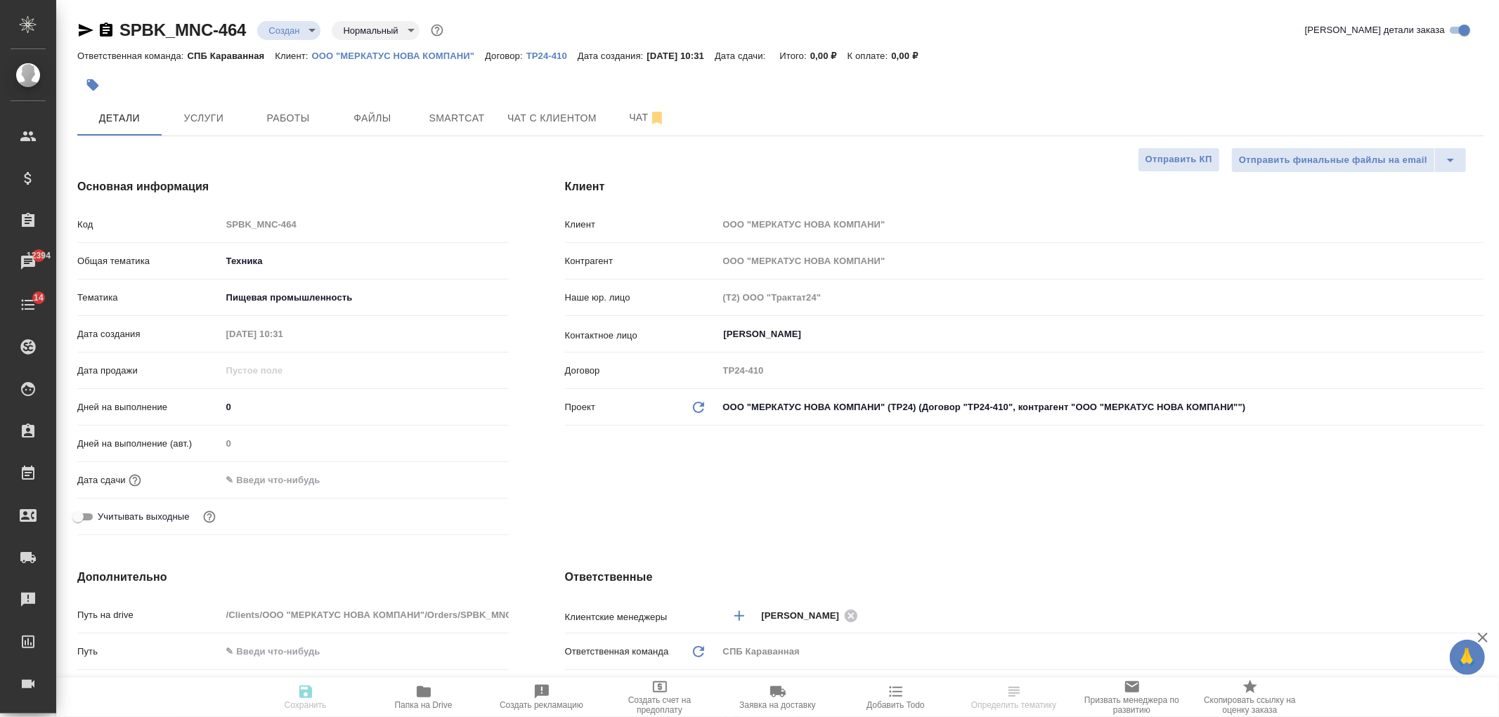
type textarea "x"
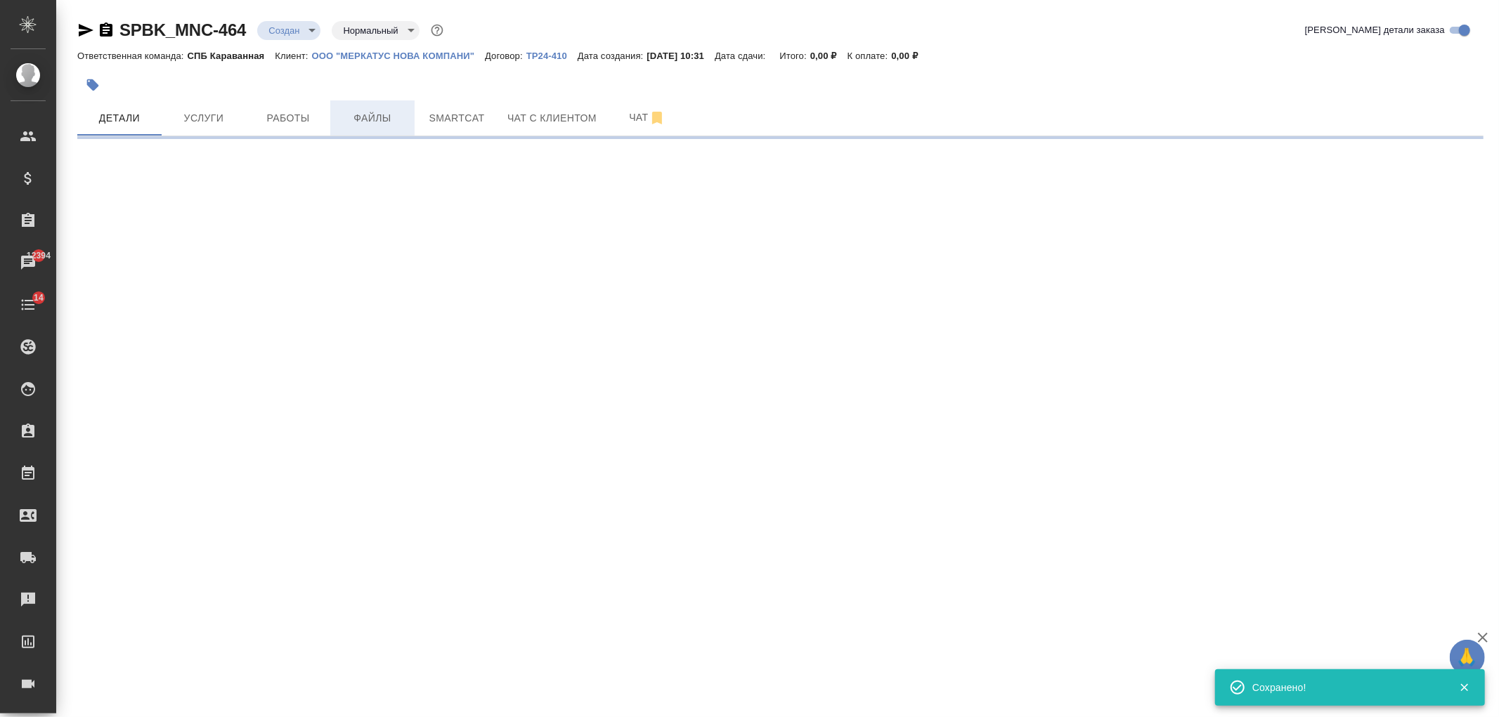
click at [379, 126] on span "Файлы" at bounding box center [372, 119] width 67 height 18
select select "RU"
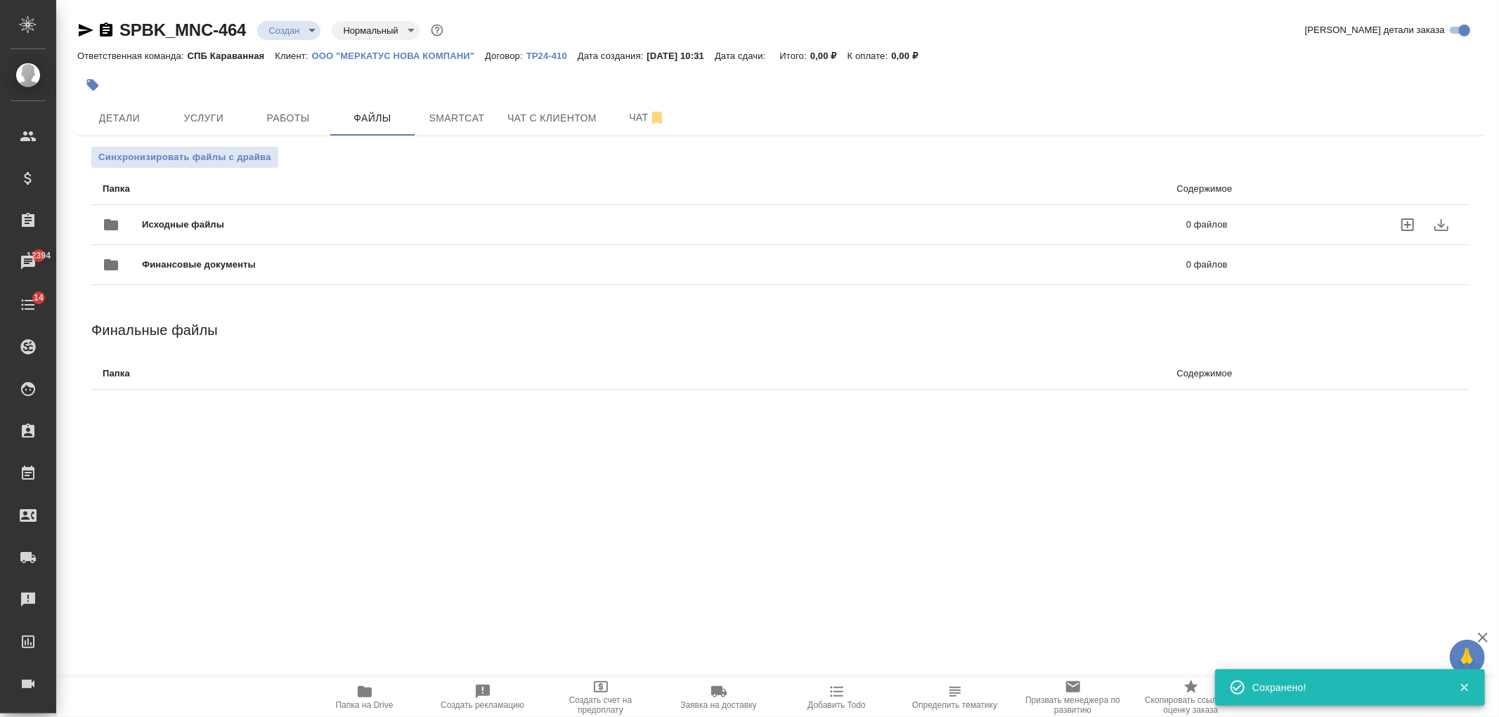
click at [277, 233] on div "Исходные файлы 0 файлов" at bounding box center [665, 225] width 1125 height 34
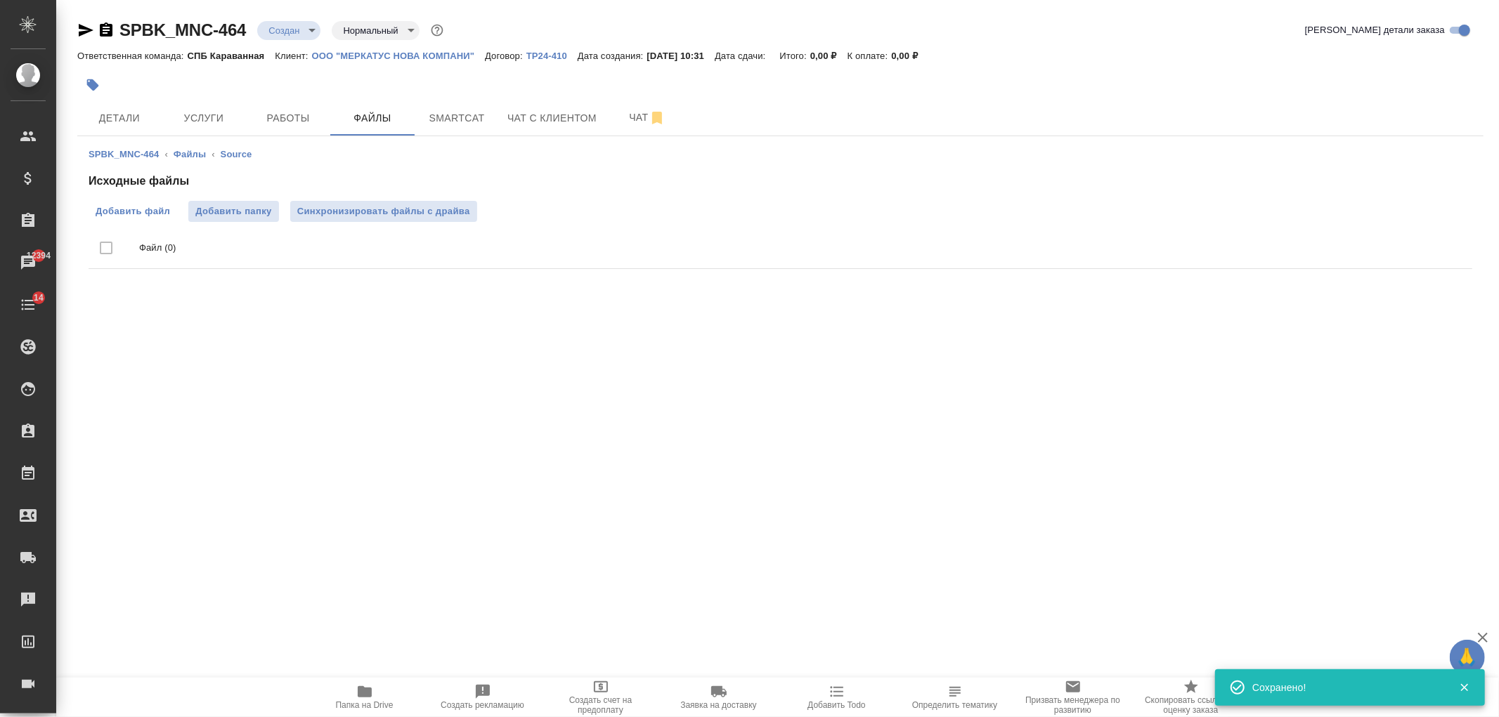
click at [149, 215] on span "Добавить файл" at bounding box center [133, 211] width 74 height 14
click at [0, 0] on input "Добавить файл" at bounding box center [0, 0] width 0 height 0
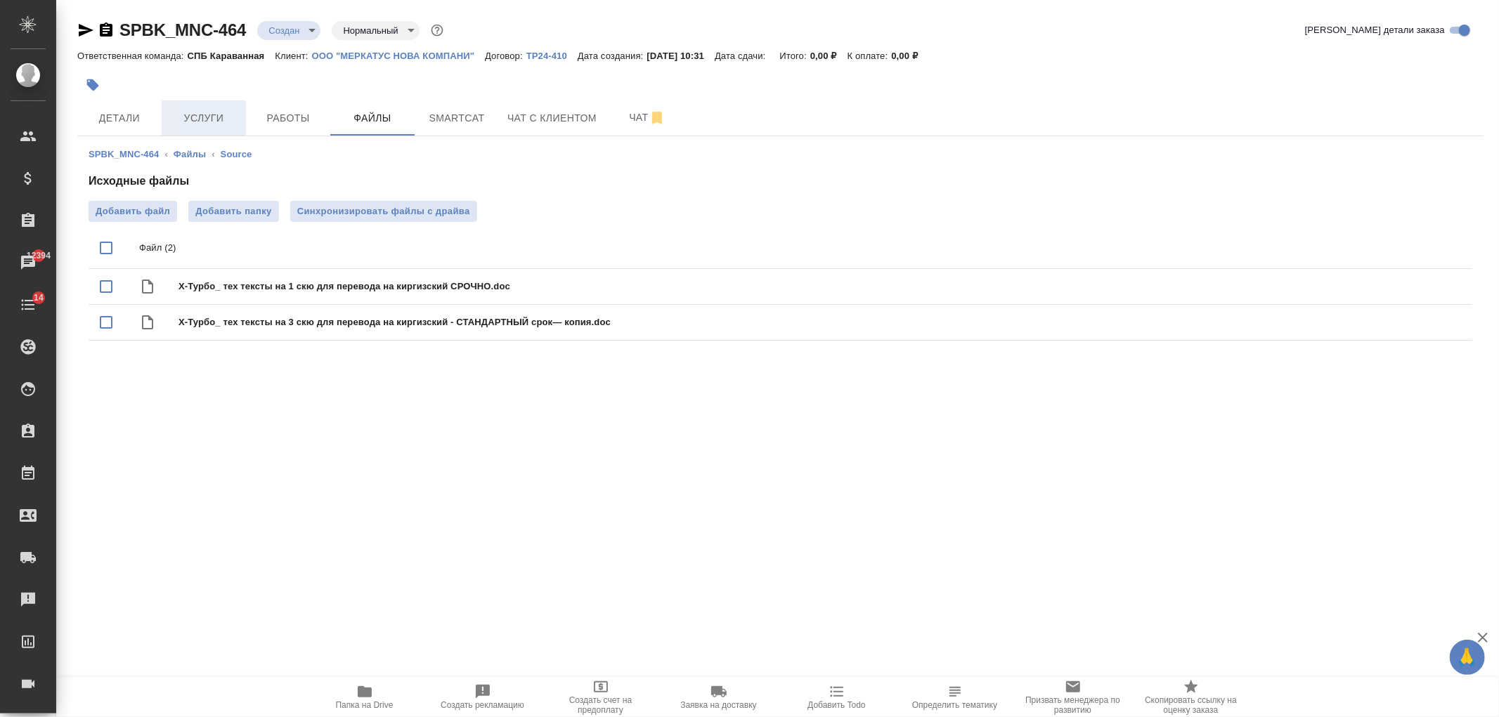
click at [197, 127] on button "Услуги" at bounding box center [204, 117] width 84 height 35
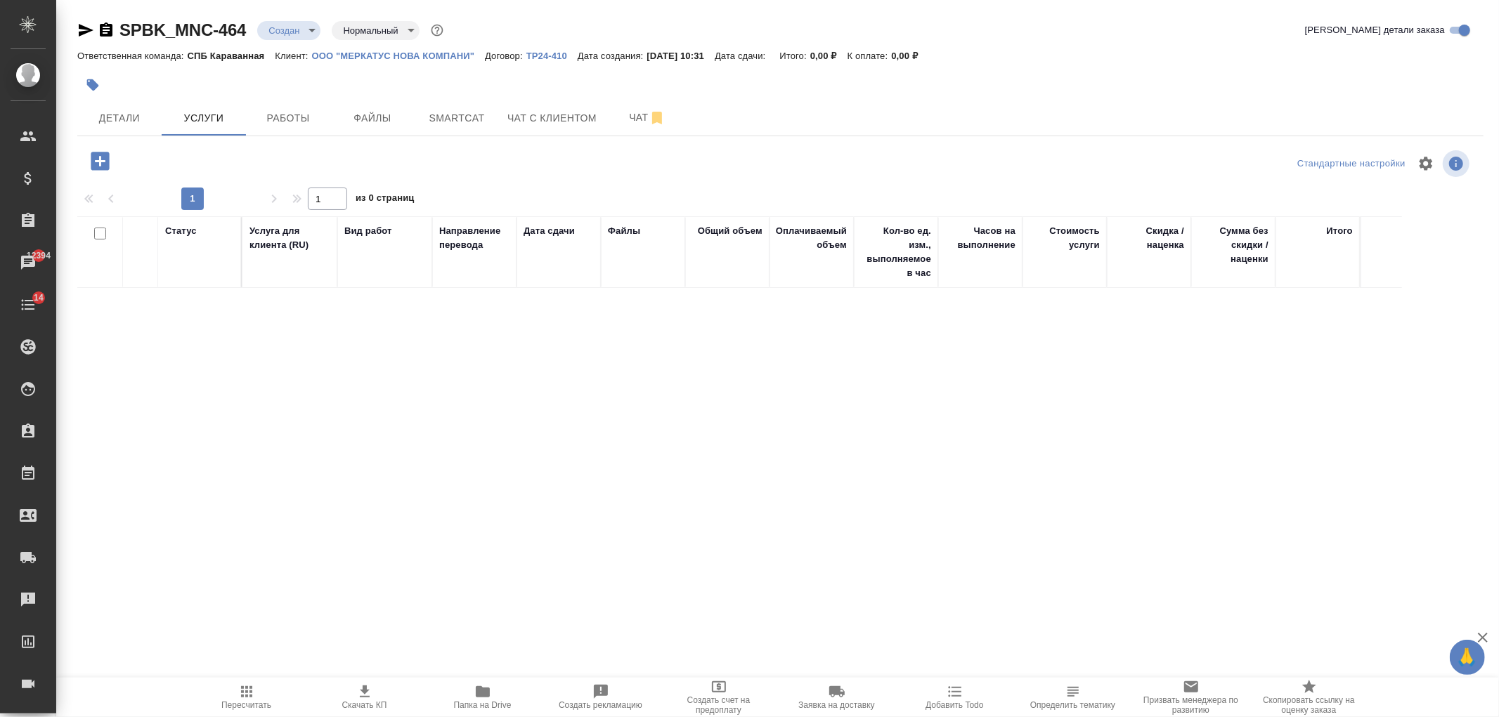
click at [95, 165] on icon "button" at bounding box center [100, 161] width 18 height 18
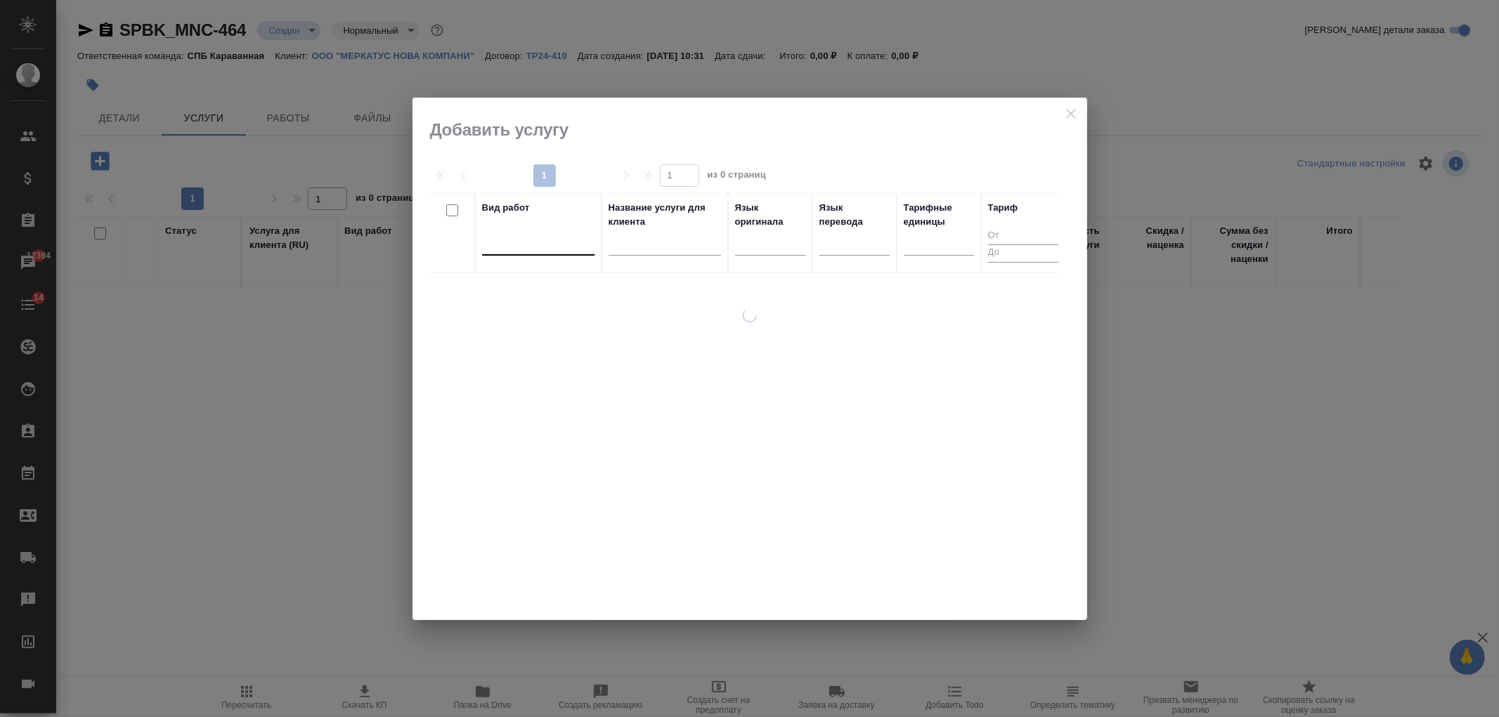
click at [544, 250] on div at bounding box center [538, 241] width 112 height 20
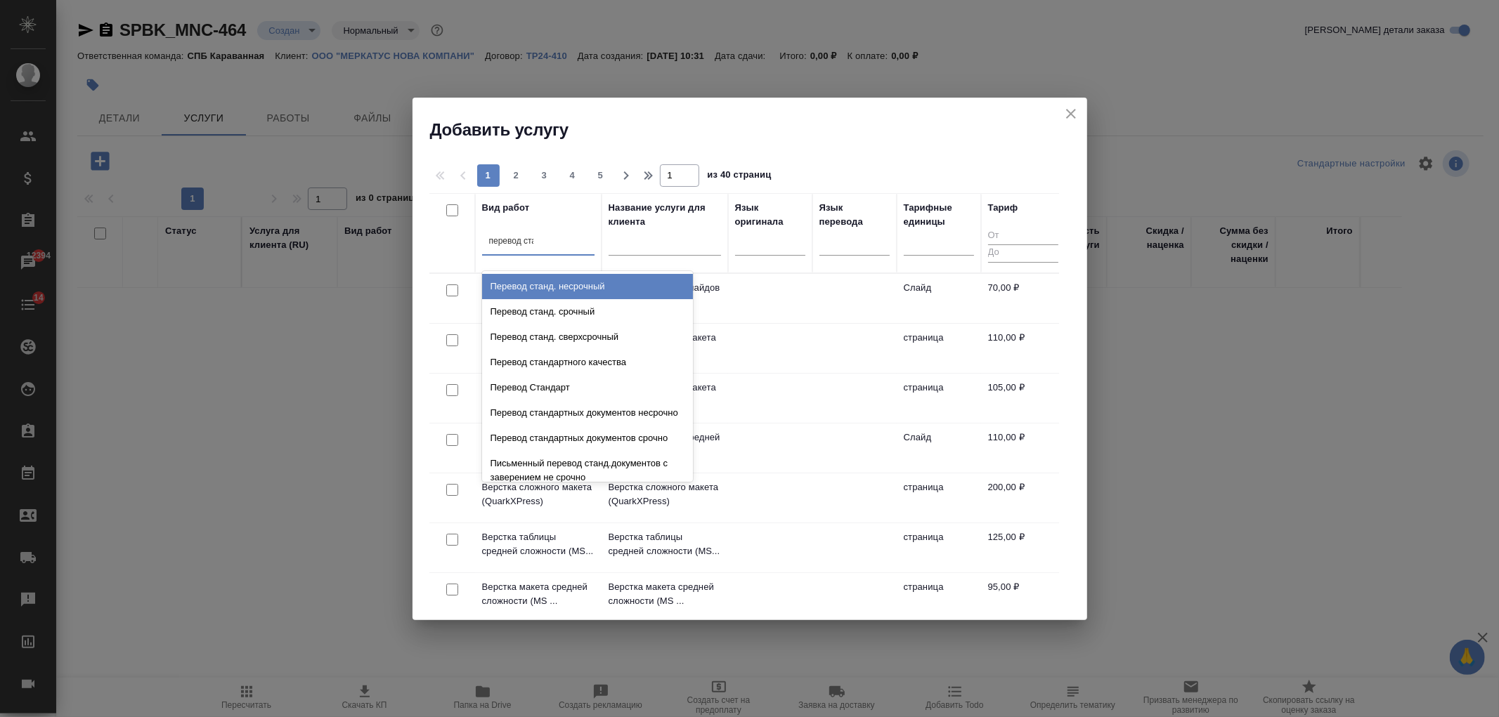
type input "перевод стан"
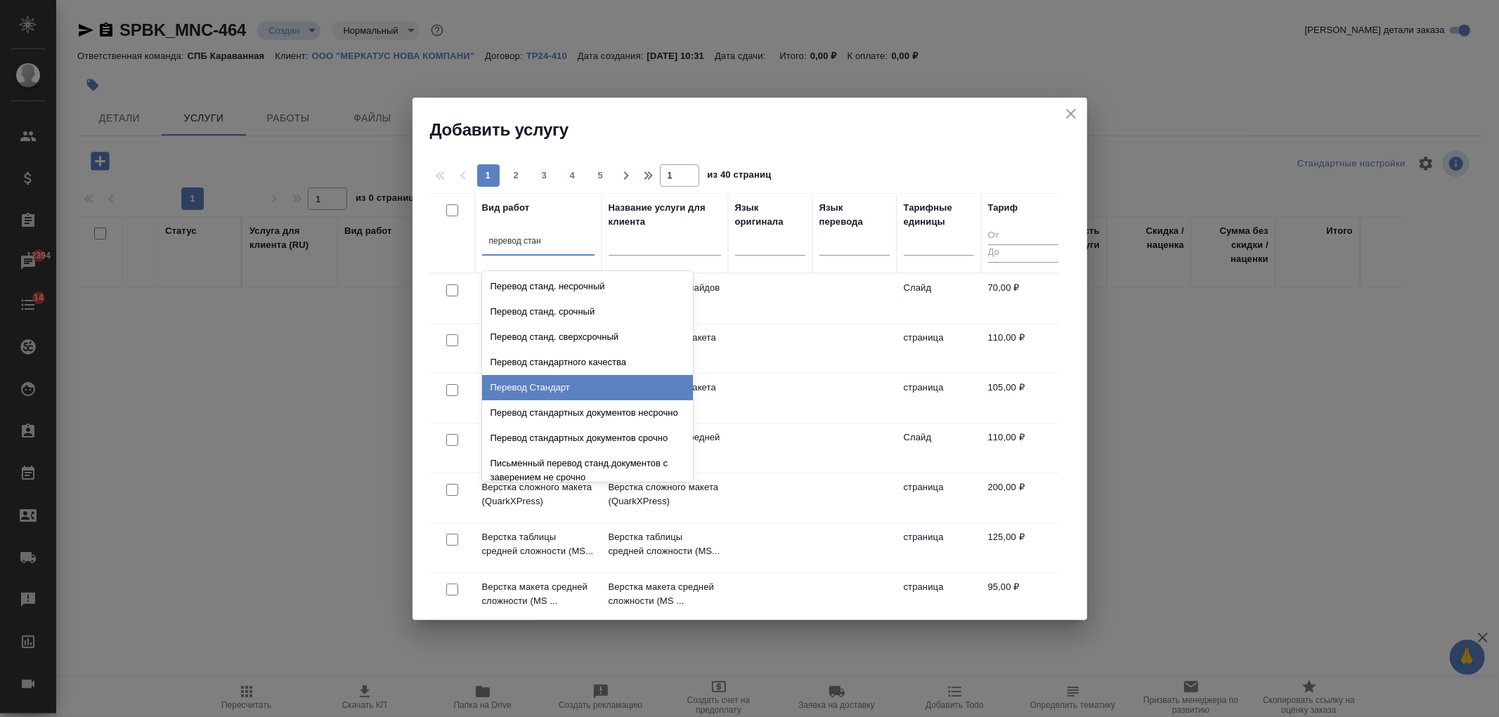
click at [601, 377] on div "Перевод Стандарт" at bounding box center [587, 387] width 211 height 25
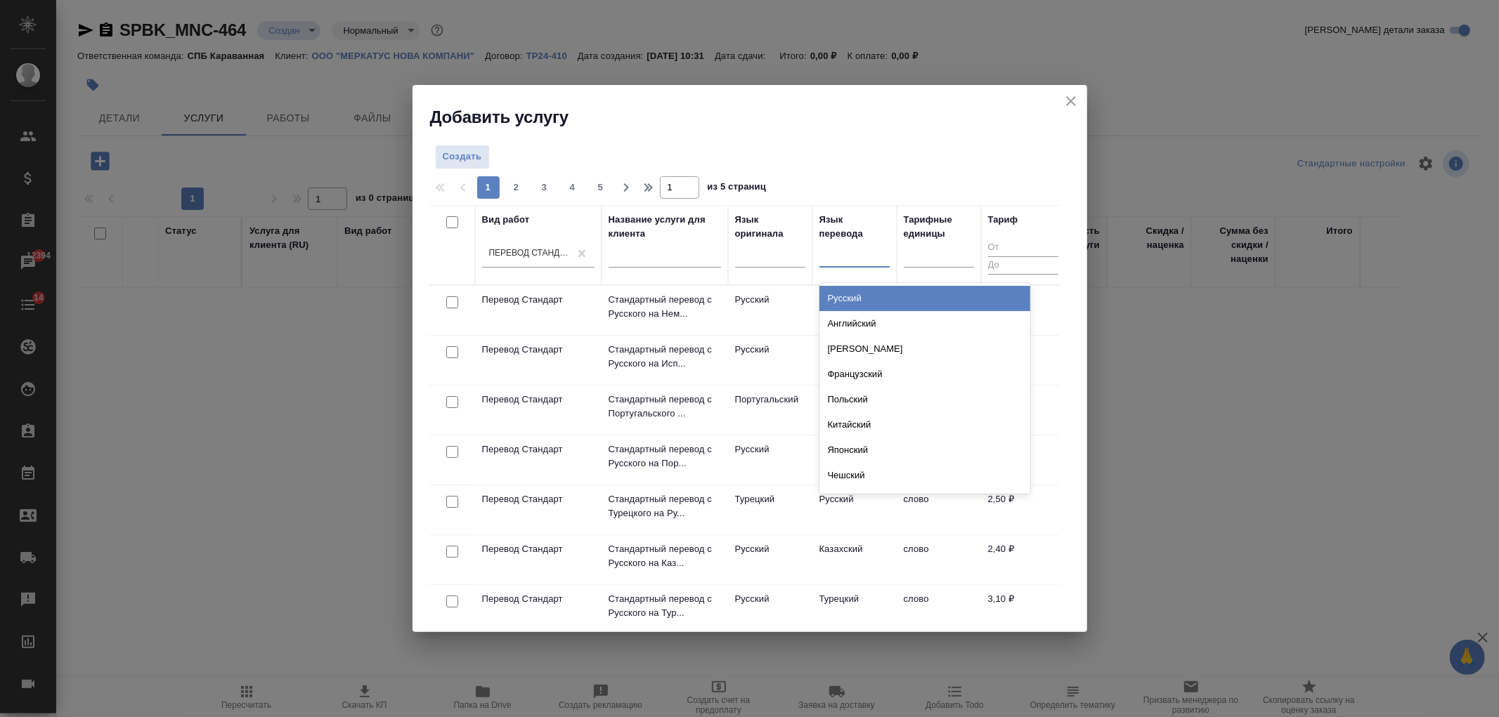
click at [859, 257] on div at bounding box center [854, 253] width 70 height 20
type input "кир"
click at [868, 300] on div "Киргизский" at bounding box center [924, 298] width 211 height 25
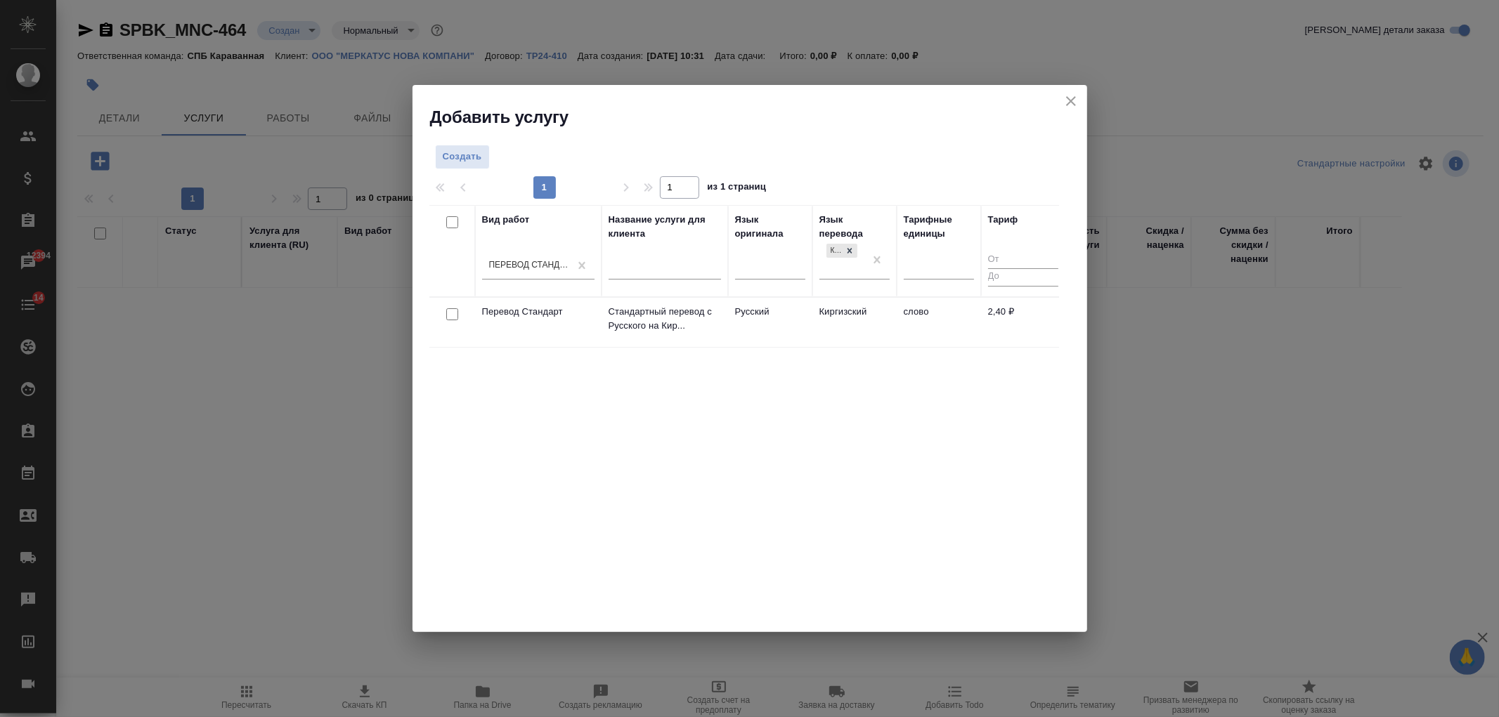
click at [446, 312] on input "checkbox" at bounding box center [452, 314] width 12 height 12
checkbox input "true"
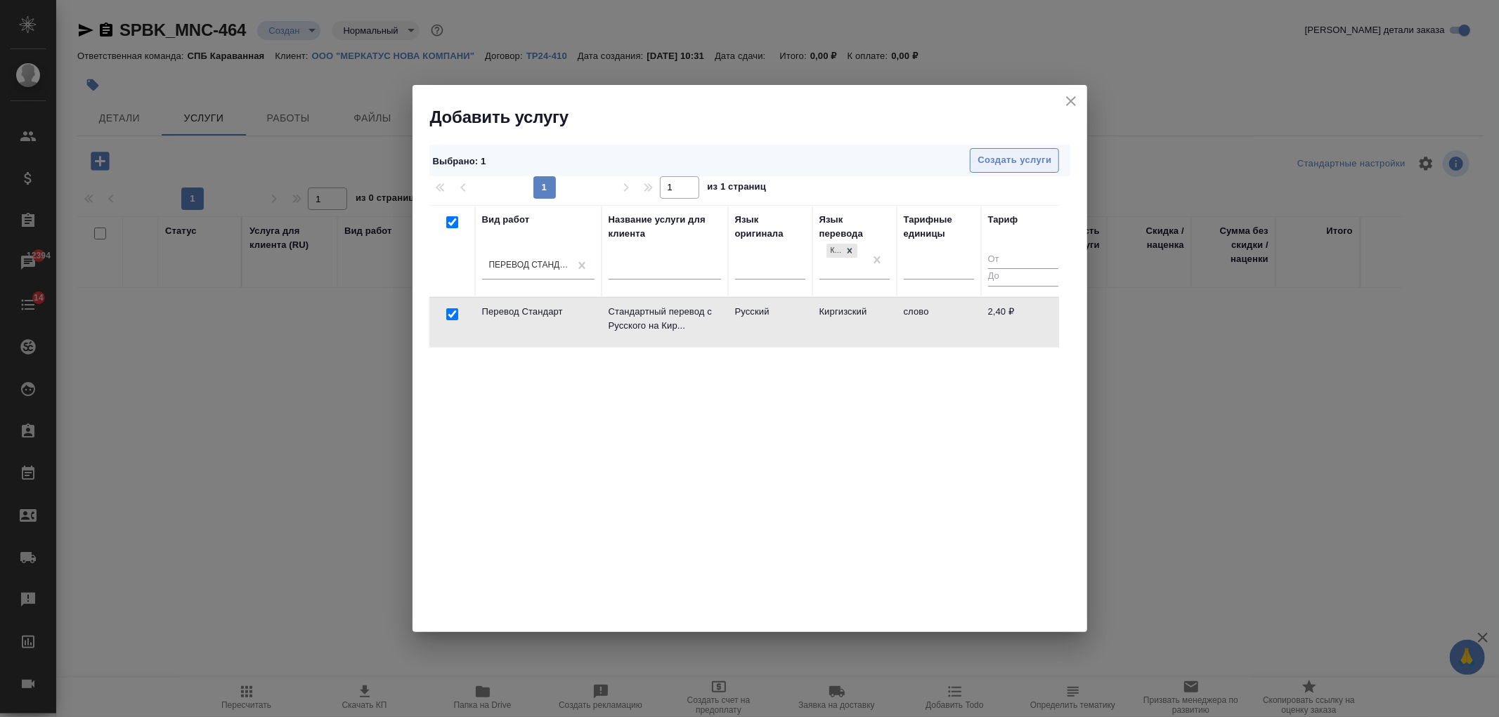
click at [1024, 160] on span "Создать услуги" at bounding box center [1014, 160] width 74 height 16
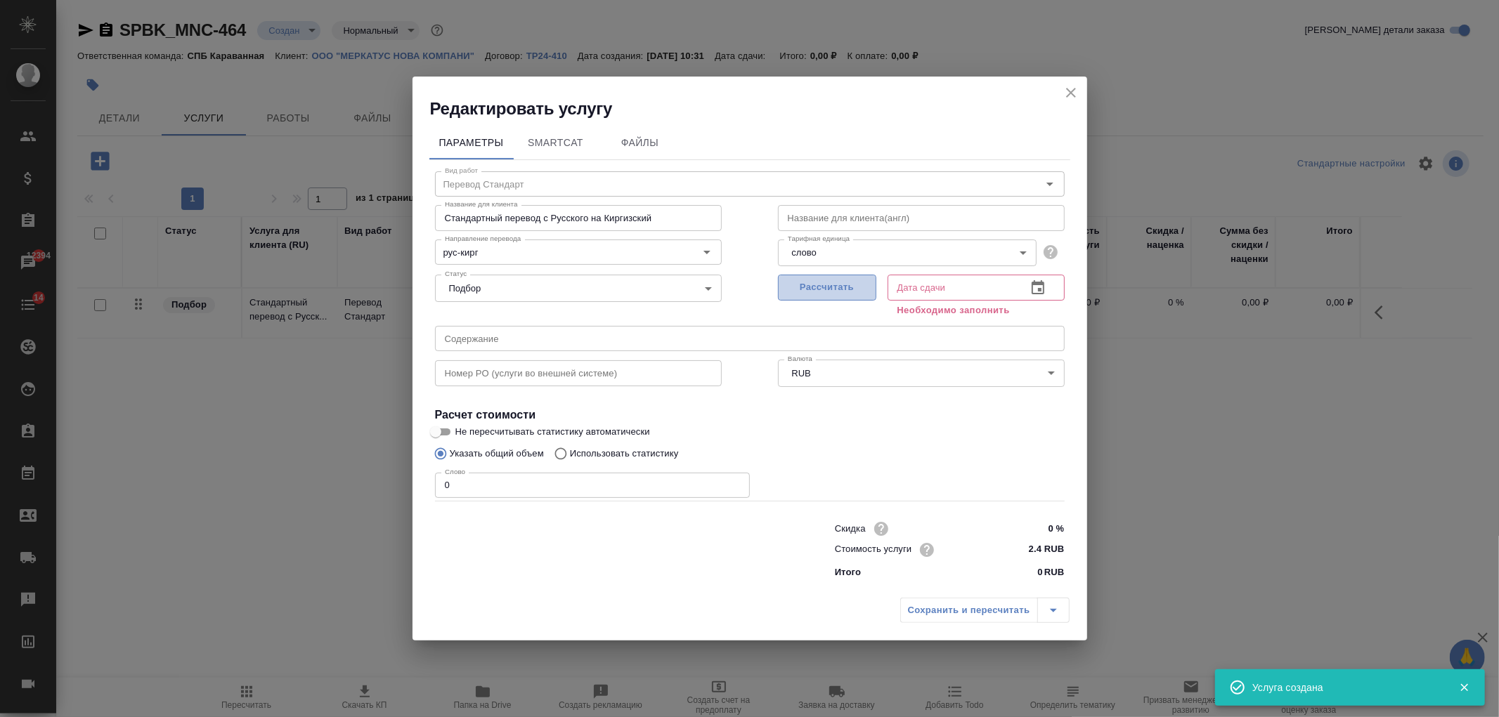
click at [826, 278] on button "Рассчитать" at bounding box center [827, 288] width 98 height 26
type input "24.09.2025 10:33"
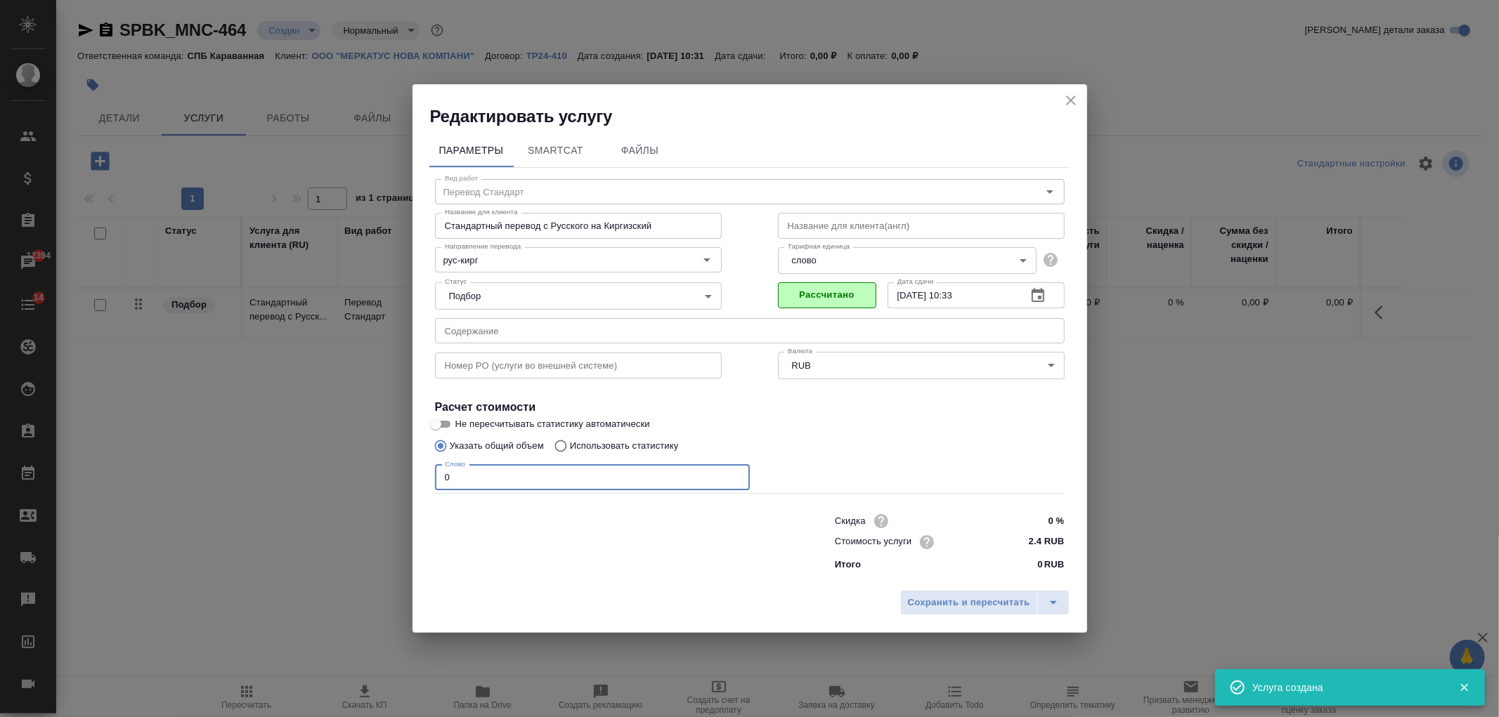
click at [483, 481] on input "0" at bounding box center [592, 477] width 315 height 25
click at [596, 448] on p "Использовать статистику" at bounding box center [624, 446] width 109 height 14
click at [570, 448] on input "Использовать статистику" at bounding box center [558, 446] width 22 height 27
radio input "true"
radio input "false"
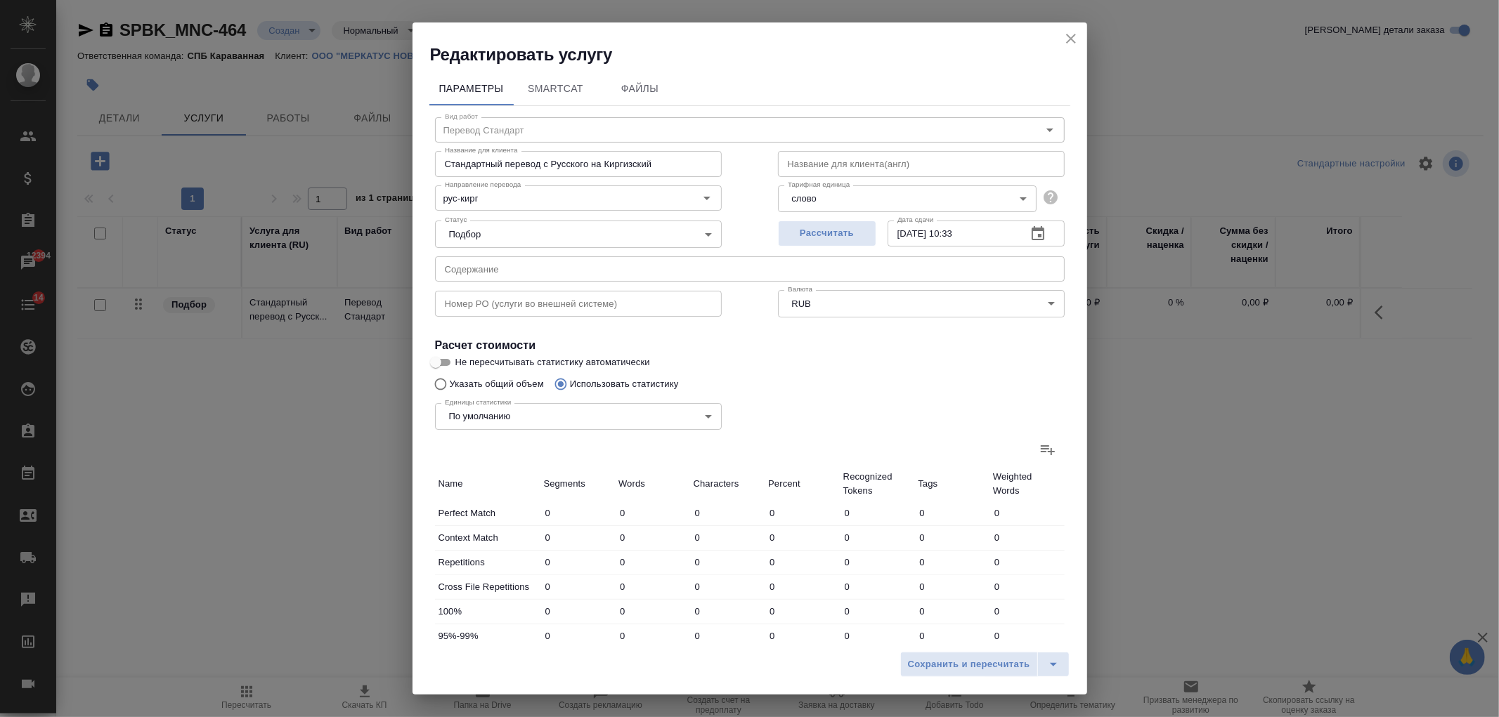
scroll to position [241, 0]
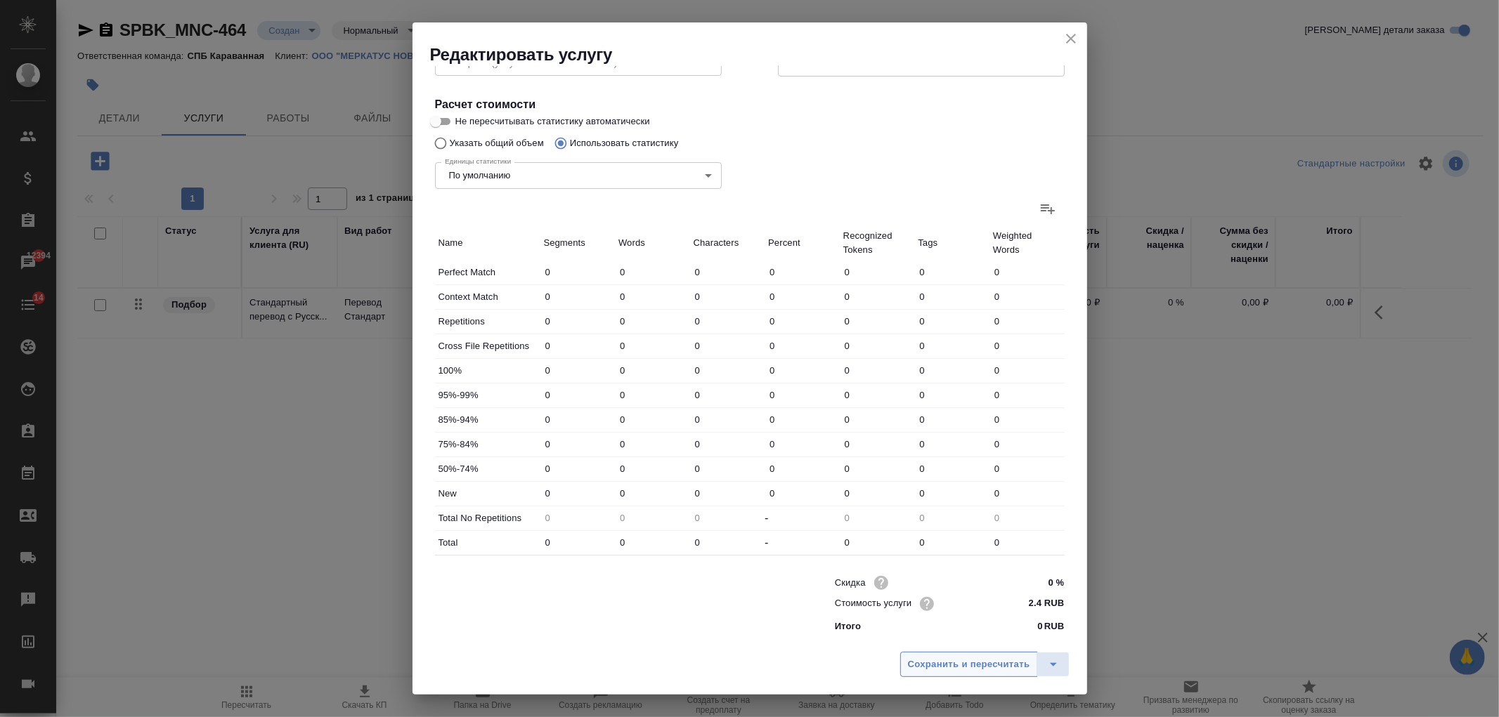
click at [979, 665] on span "Сохранить и пересчитать" at bounding box center [969, 665] width 122 height 16
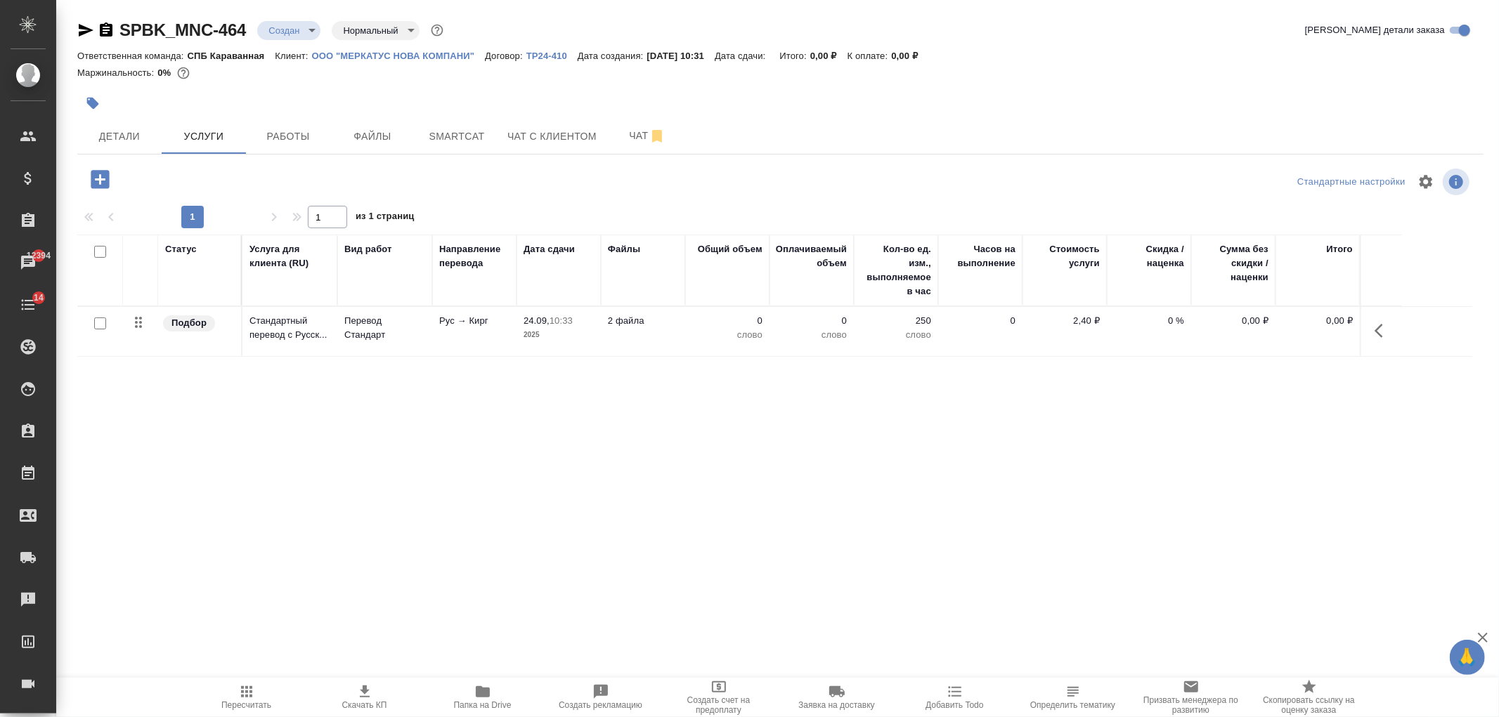
click at [97, 325] on input "checkbox" at bounding box center [100, 324] width 12 height 12
checkbox input "true"
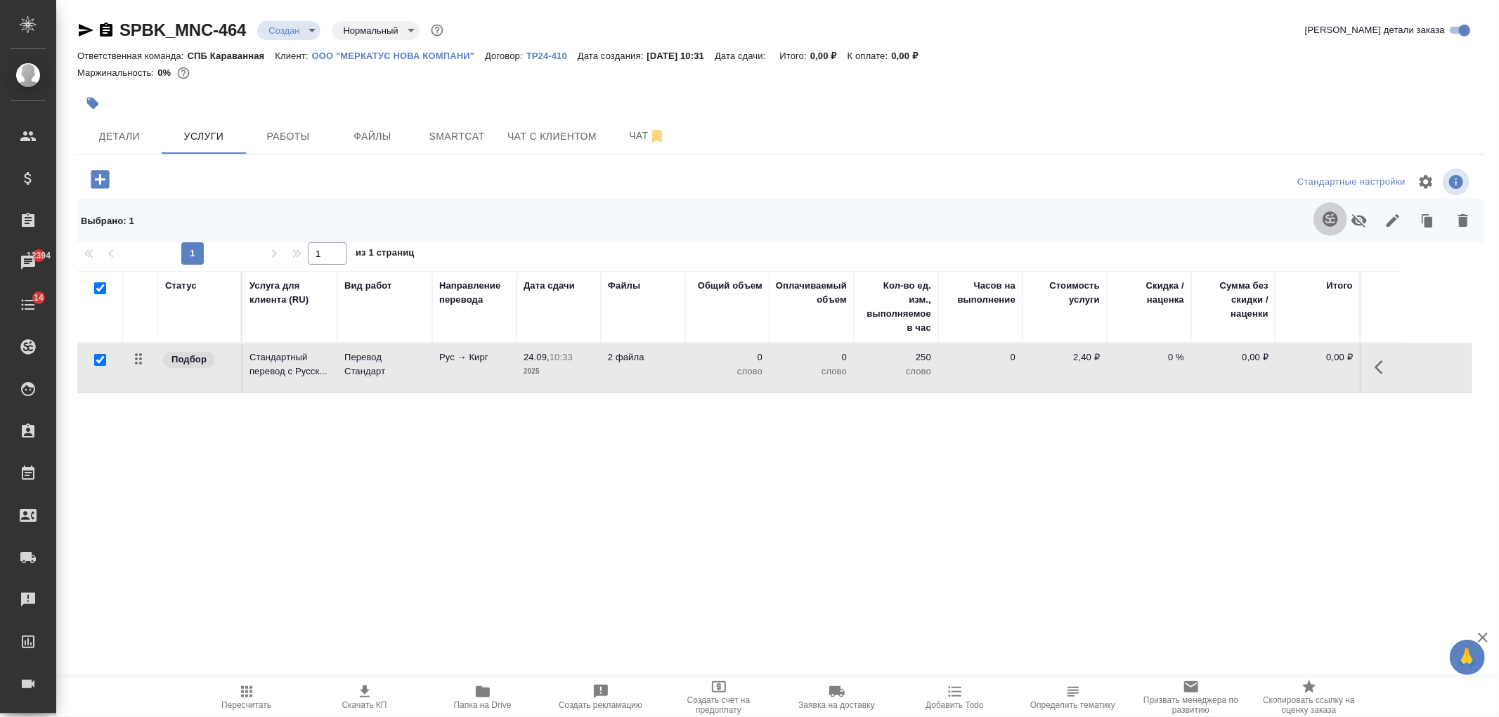
click at [1327, 221] on icon "button" at bounding box center [1330, 219] width 17 height 17
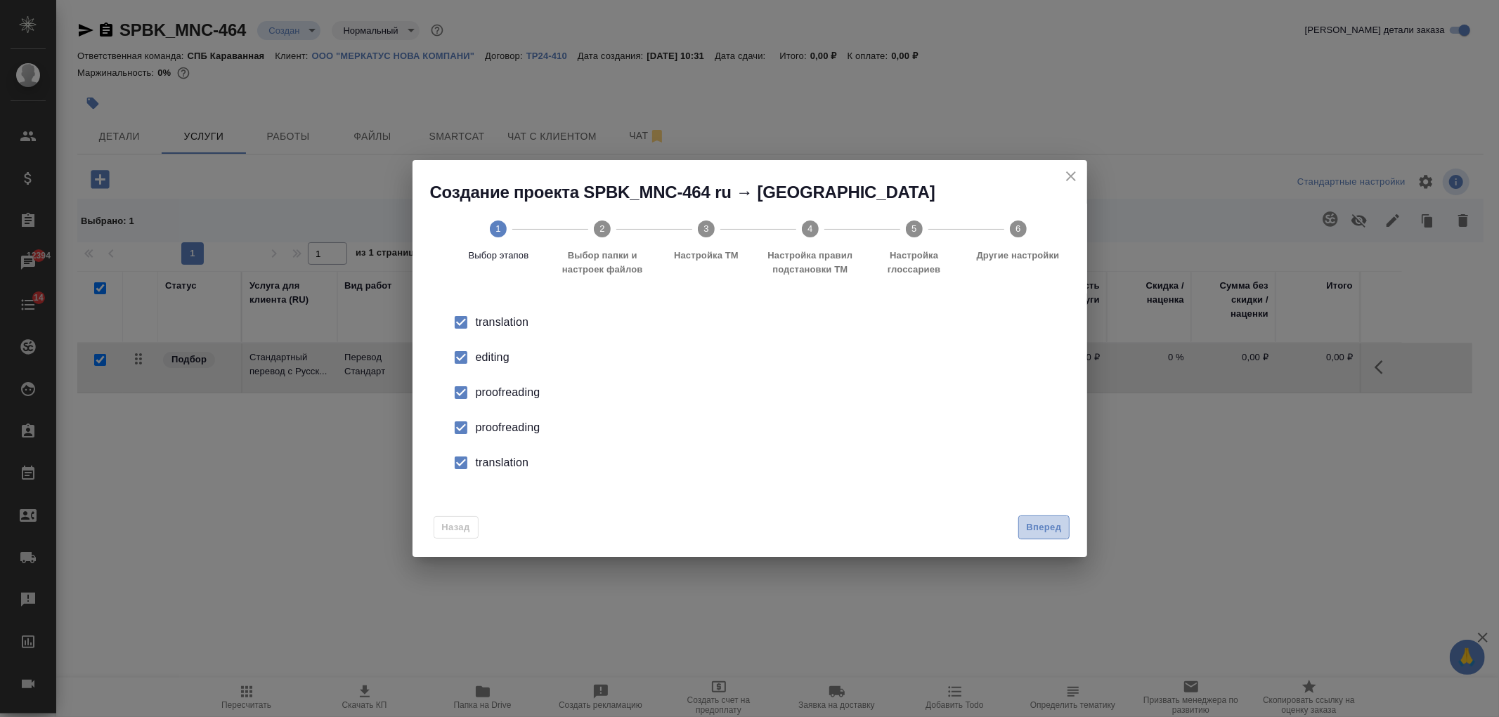
click at [1039, 528] on span "Вперед" at bounding box center [1043, 528] width 35 height 16
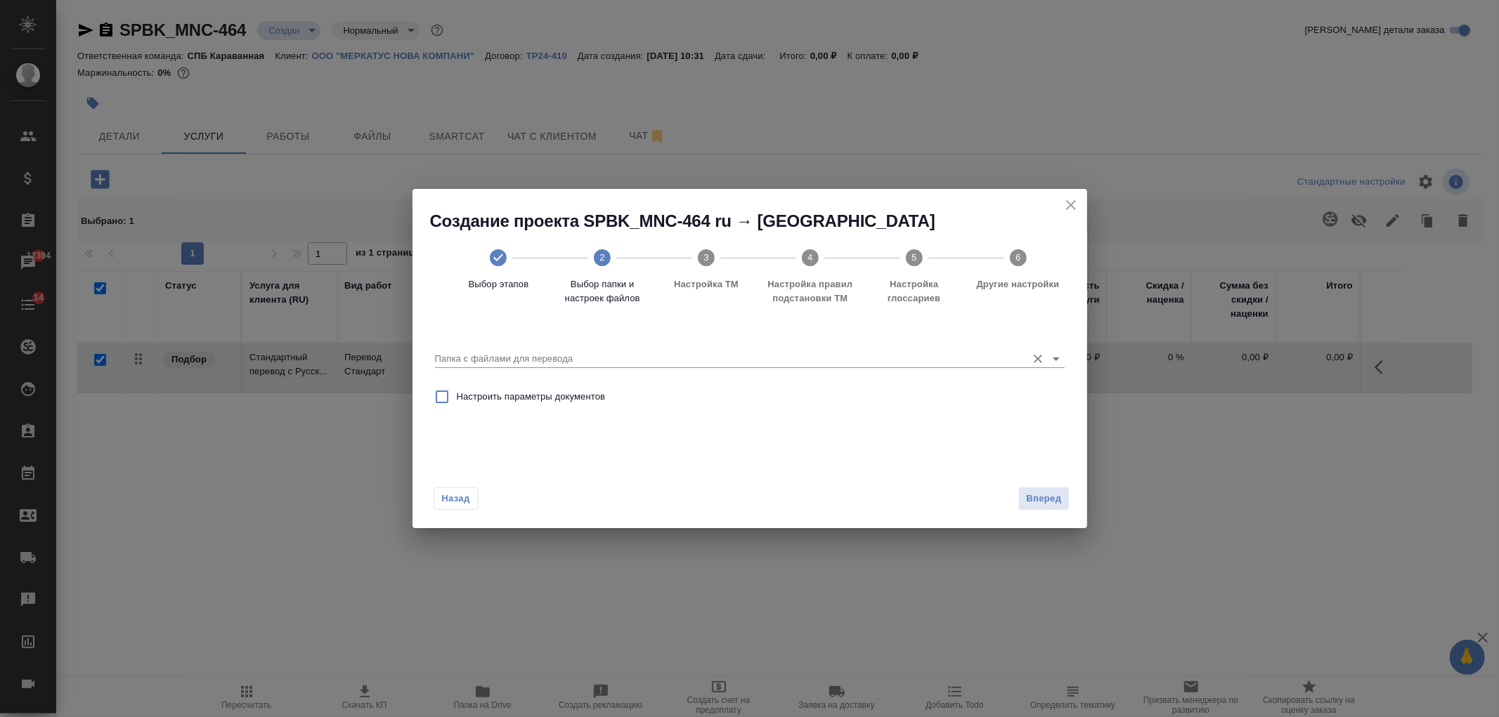
click at [1055, 355] on icon "Open" at bounding box center [1056, 359] width 17 height 17
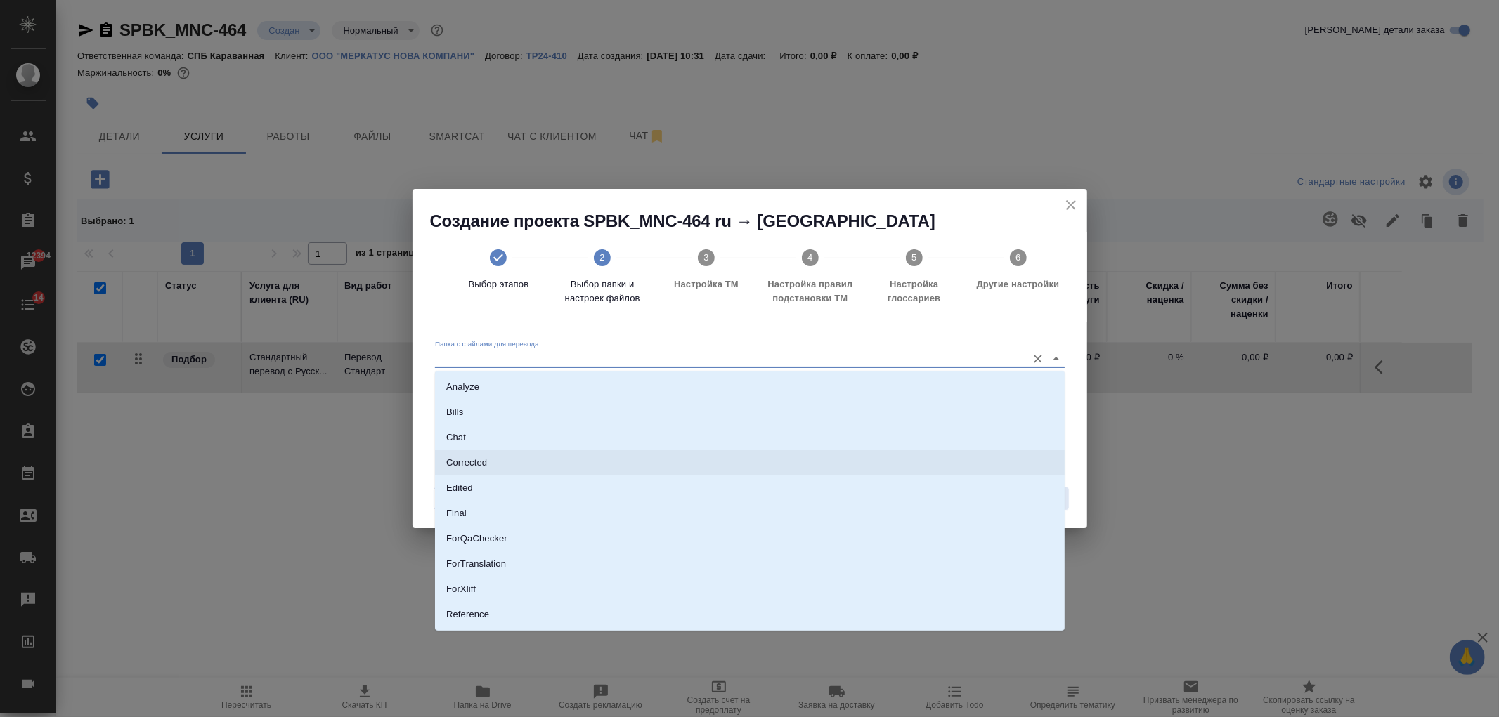
scroll to position [73, 0]
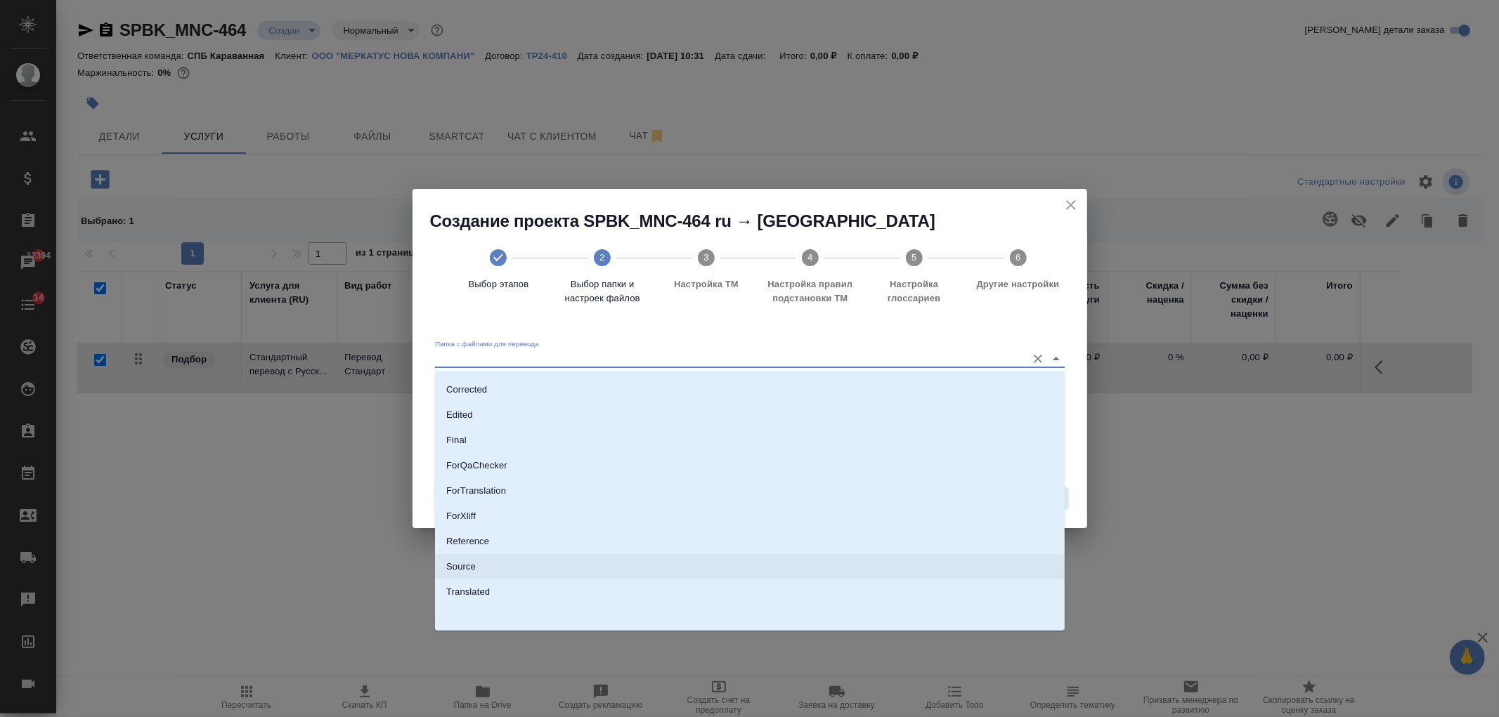
click at [595, 568] on li "Source" at bounding box center [750, 566] width 630 height 25
type input "Source"
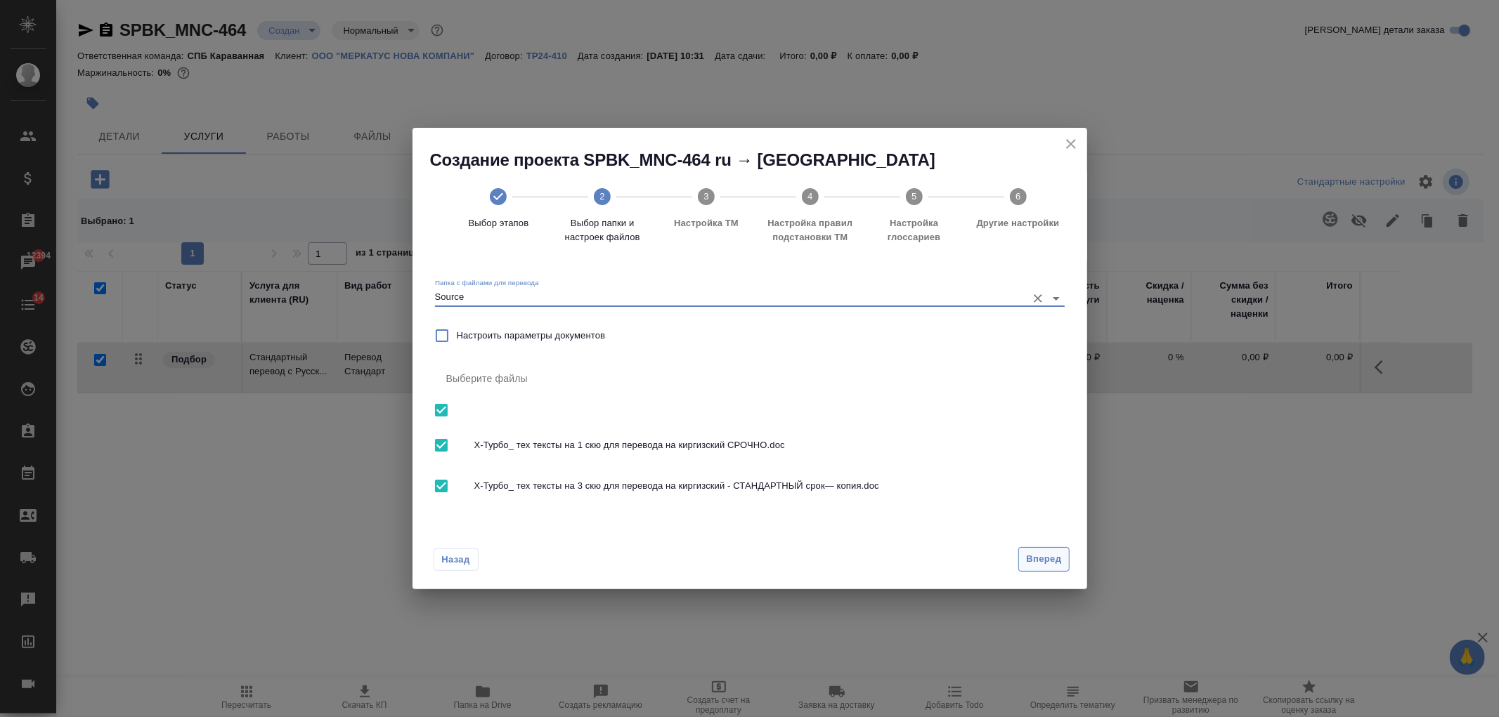
click at [1043, 570] on button "Вперед" at bounding box center [1043, 559] width 51 height 25
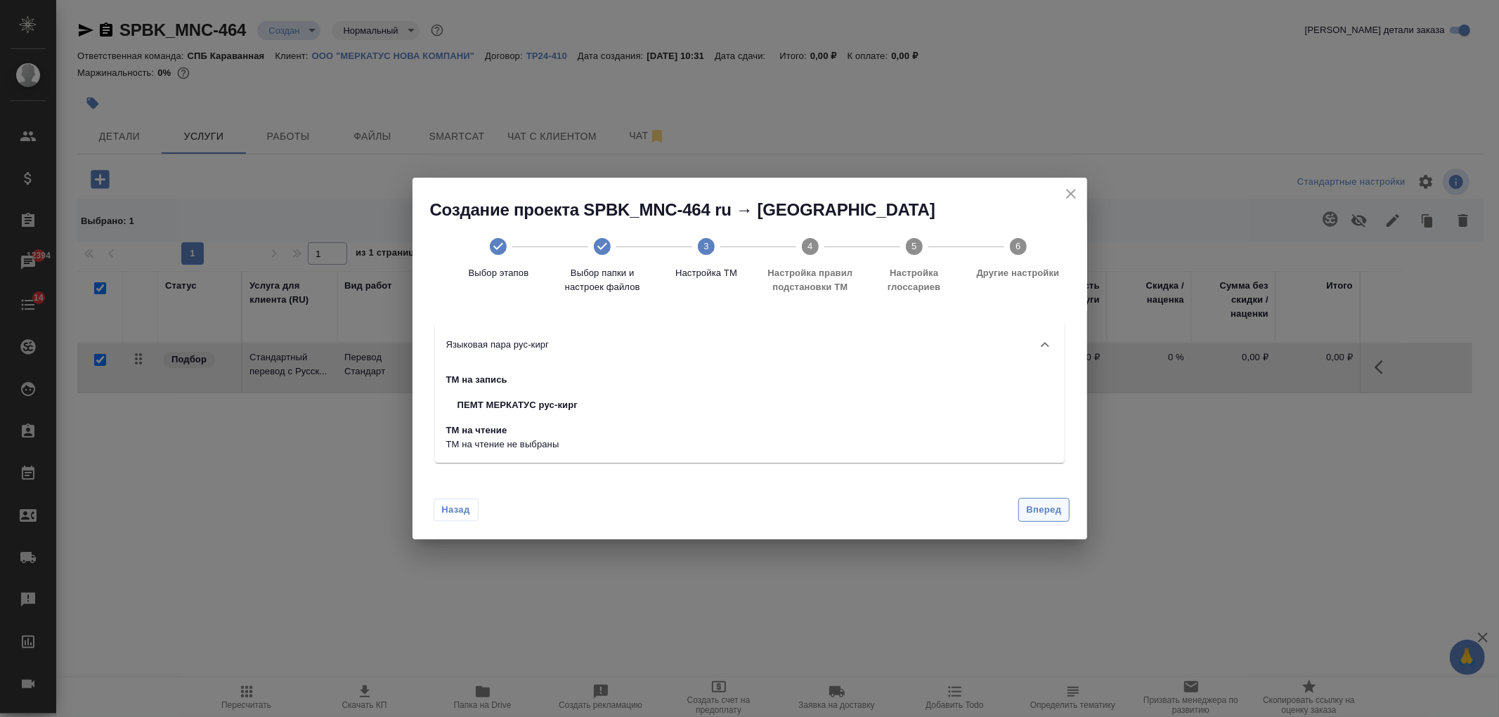
click at [1061, 518] on button "Вперед" at bounding box center [1043, 510] width 51 height 25
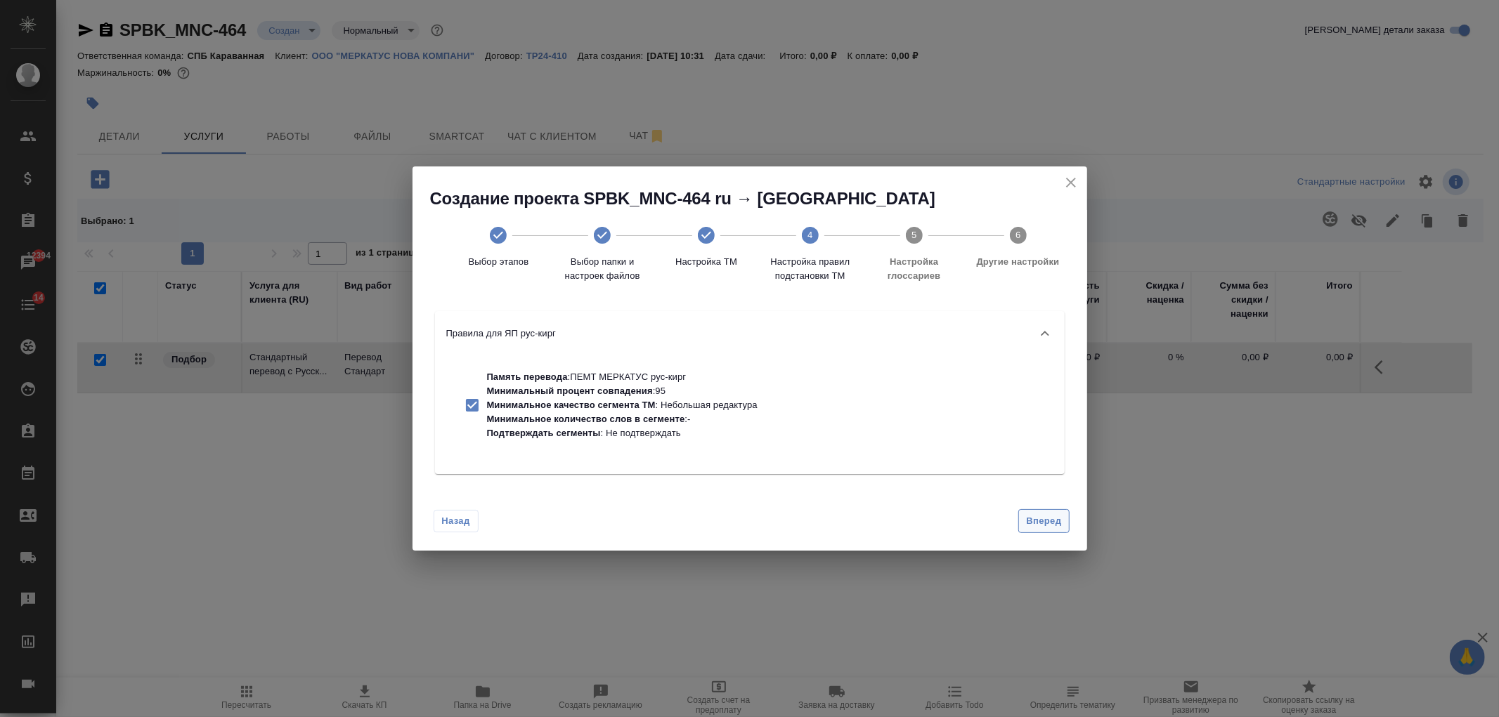
click at [1061, 518] on span "Вперед" at bounding box center [1043, 522] width 35 height 16
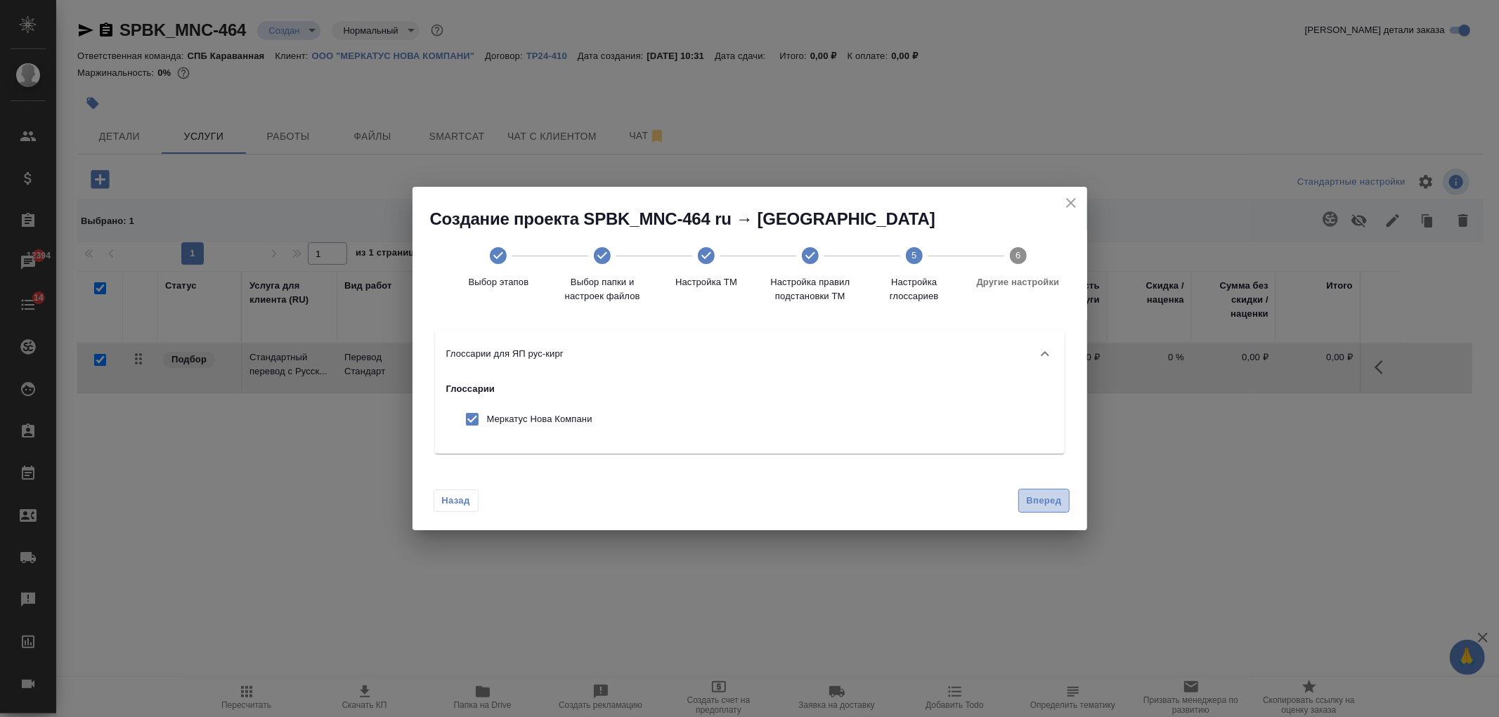
click at [1043, 493] on span "Вперед" at bounding box center [1043, 501] width 35 height 16
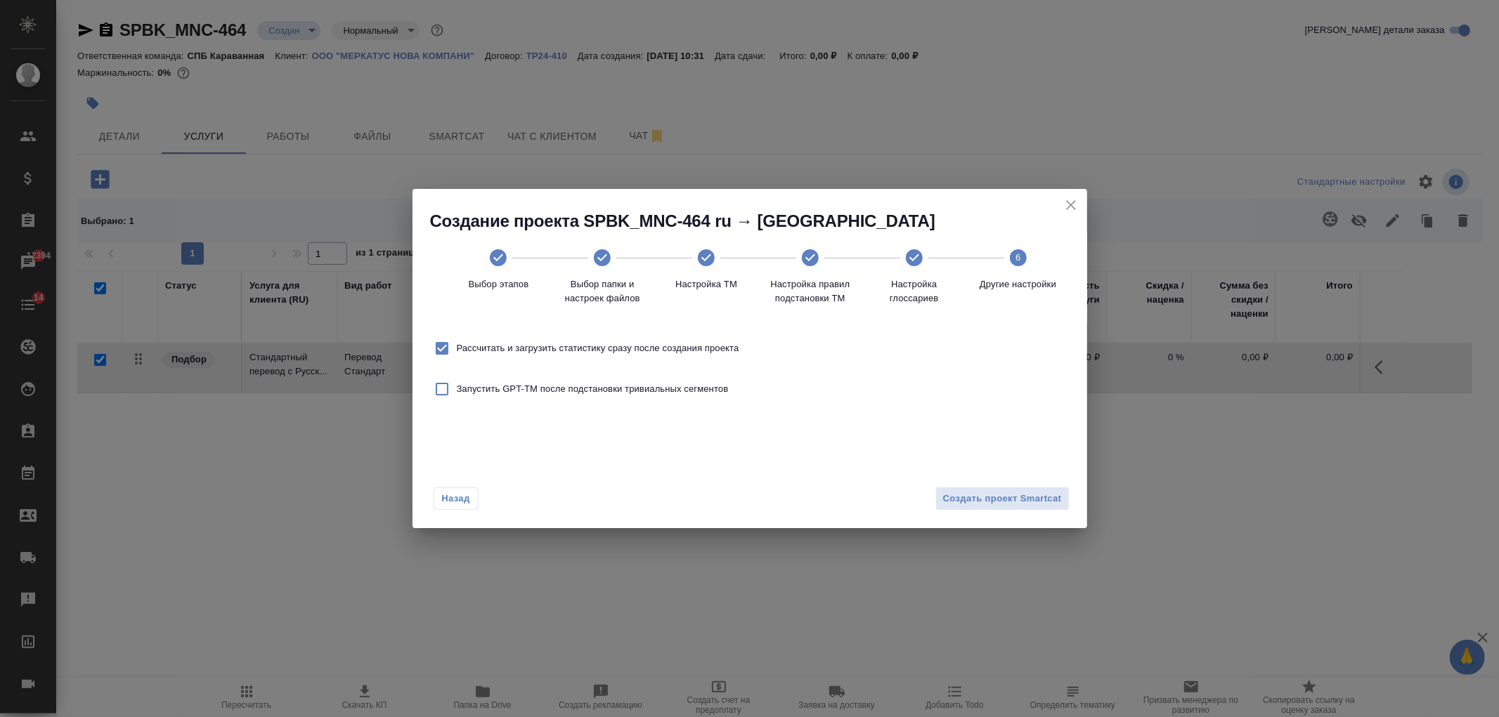
click at [560, 350] on span "Рассчитать и загрузить статистику сразу после создания проекта" at bounding box center [598, 349] width 282 height 14
click at [457, 350] on input "Рассчитать и загрузить статистику сразу после создания проекта" at bounding box center [442, 349] width 30 height 30
checkbox input "false"
click at [1048, 504] on span "Создать проект Smartcat" at bounding box center [1002, 499] width 119 height 16
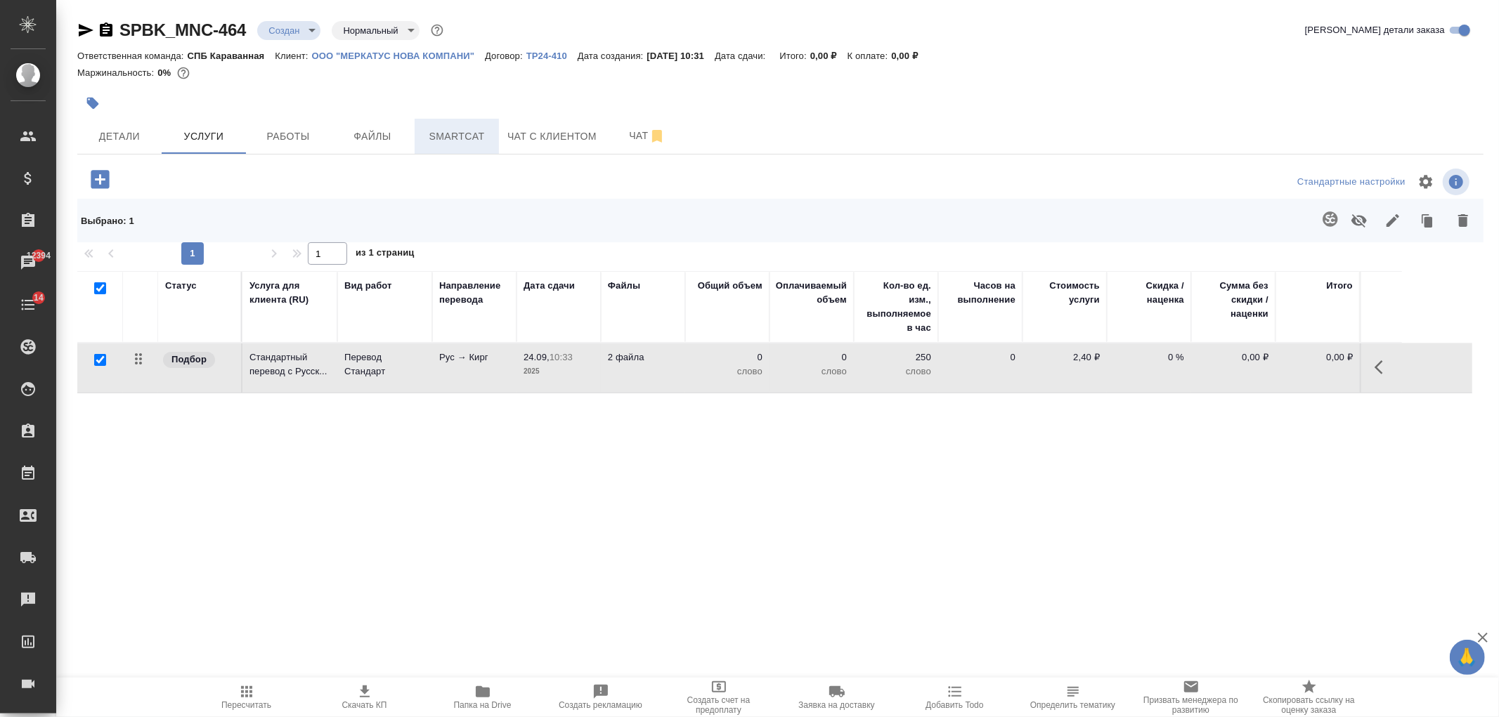
click at [474, 131] on span "Smartcat" at bounding box center [456, 137] width 67 height 18
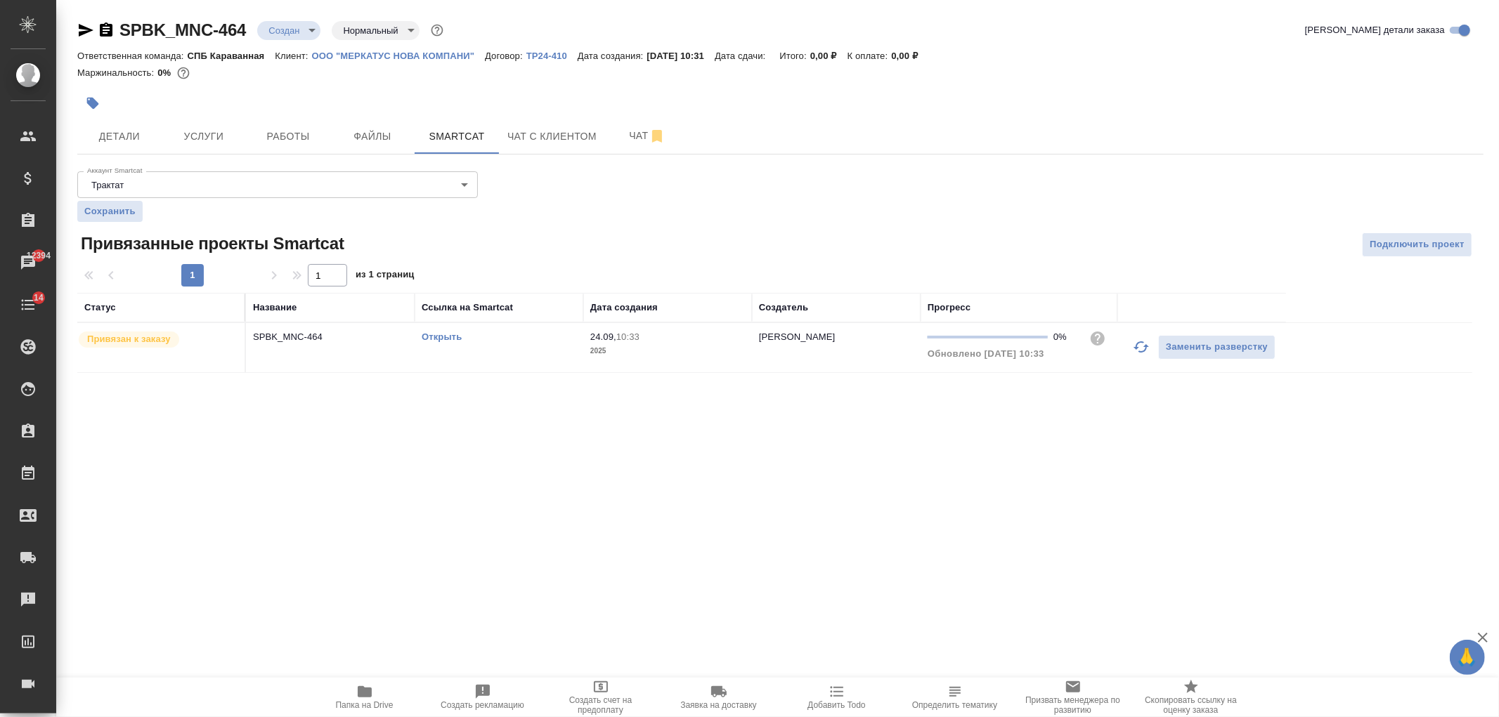
click at [447, 334] on link "Открыть" at bounding box center [442, 337] width 40 height 11
click at [212, 138] on span "Услуги" at bounding box center [203, 137] width 67 height 18
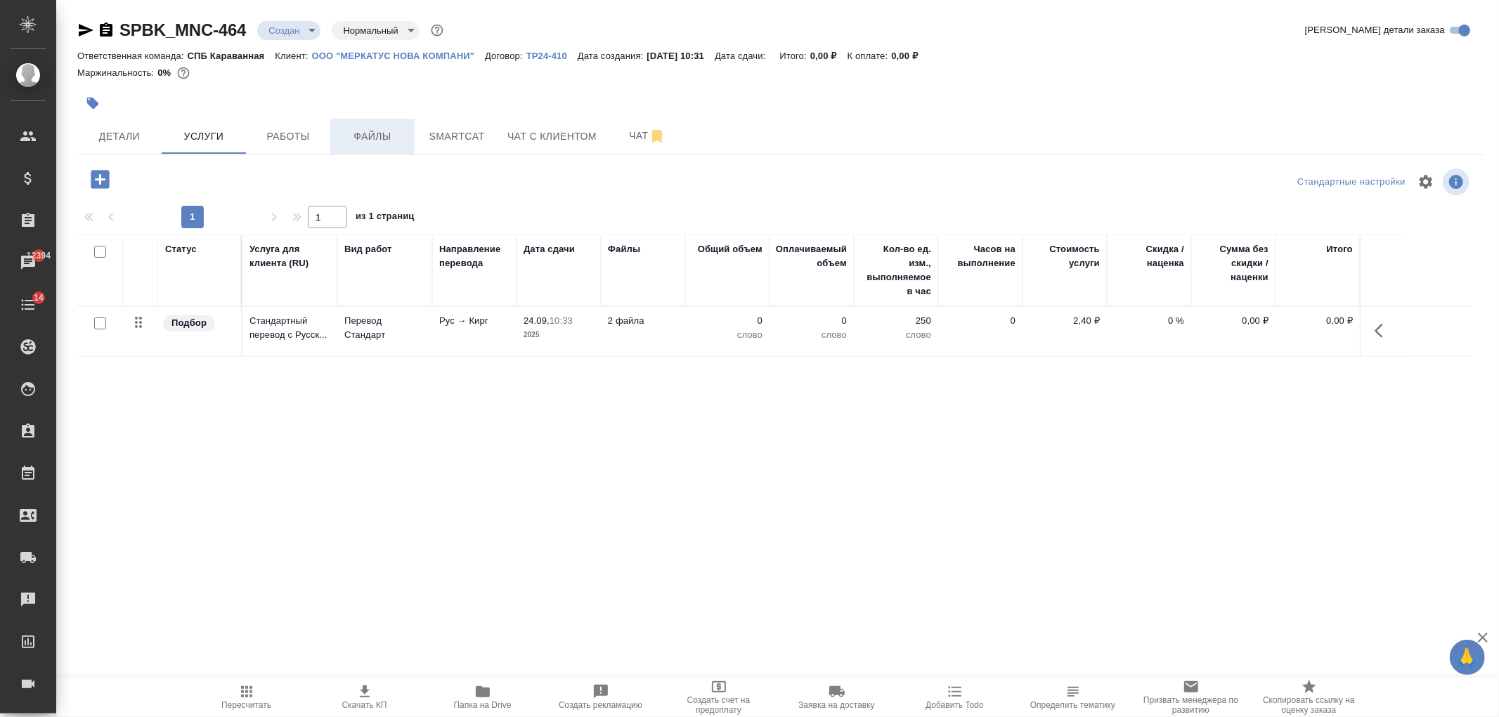
click at [386, 136] on span "Файлы" at bounding box center [372, 137] width 67 height 18
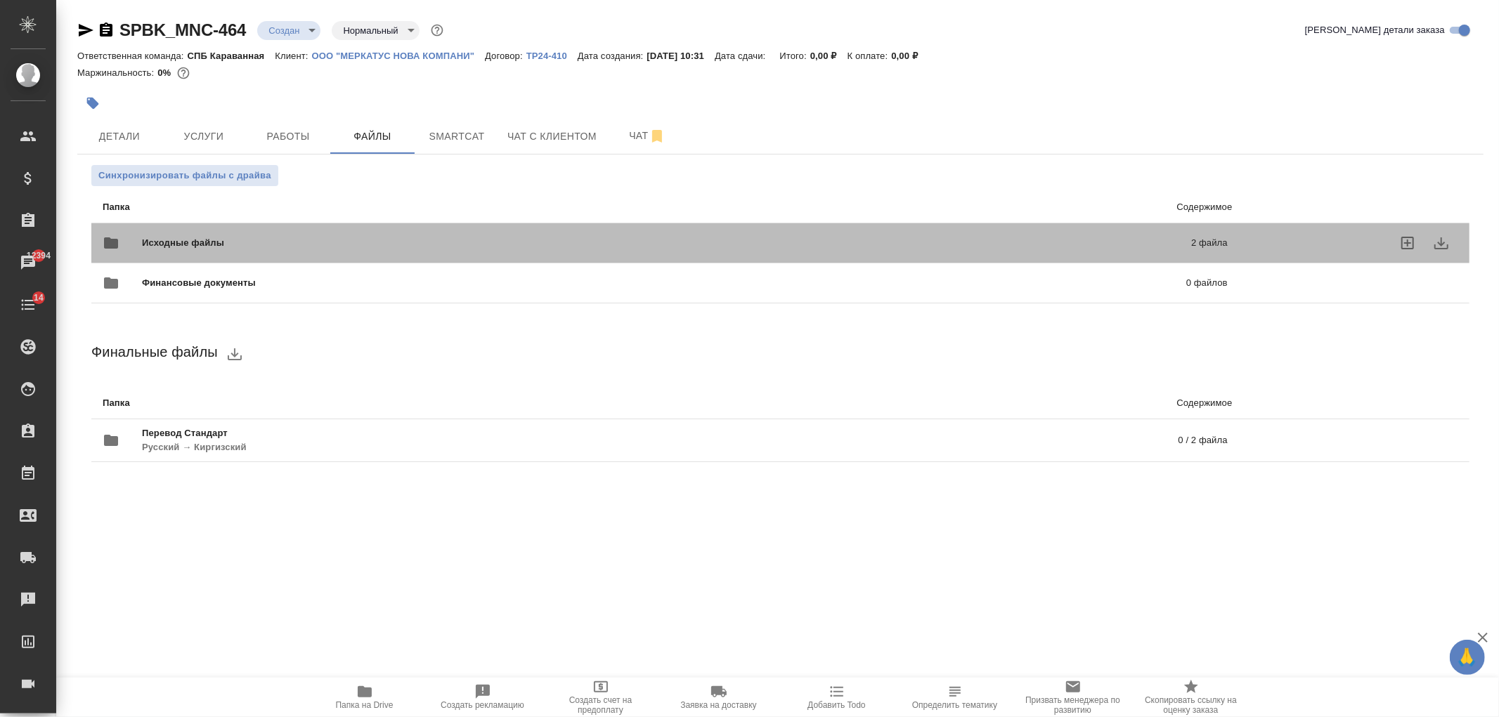
click at [469, 233] on div "Исходные файлы 2 файла" at bounding box center [665, 243] width 1125 height 34
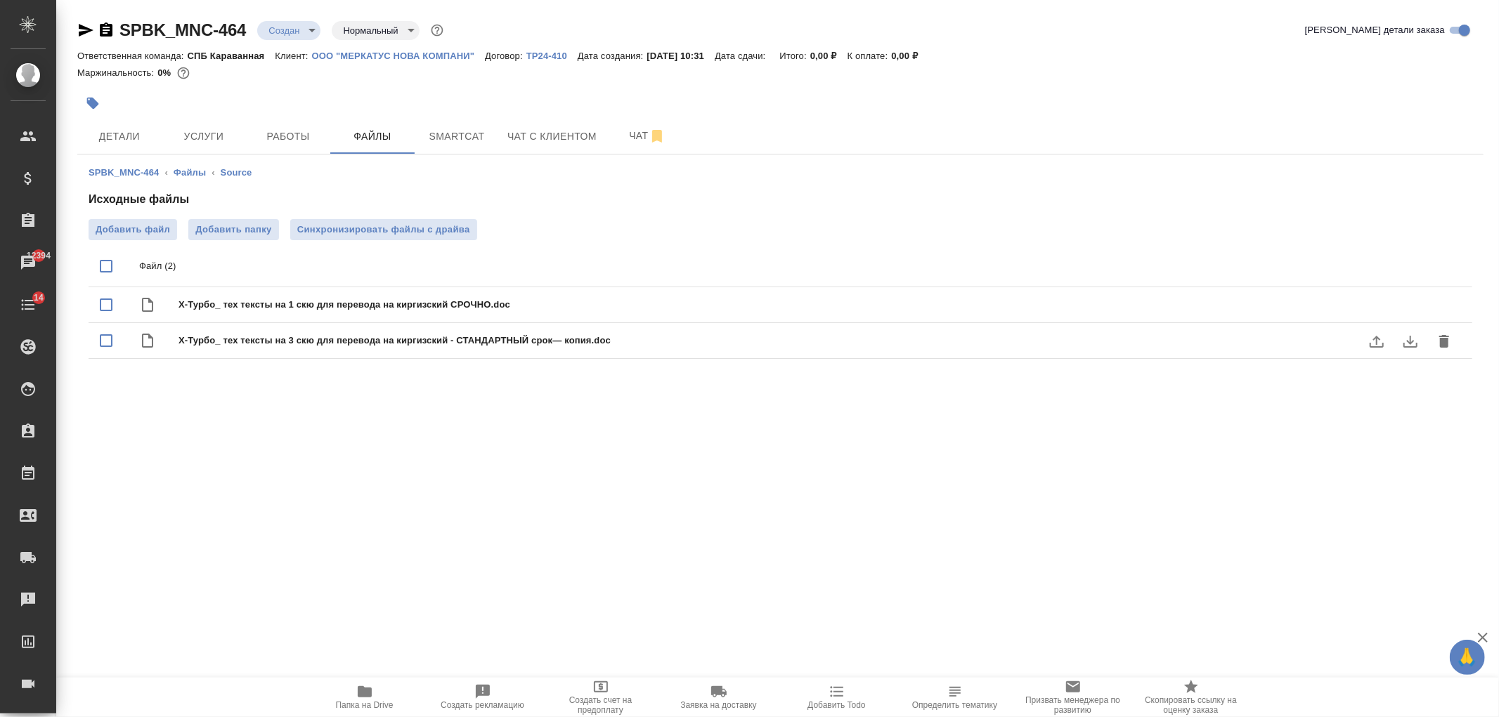
click at [105, 345] on input "checkbox" at bounding box center [106, 341] width 30 height 30
checkbox input "true"
click at [1445, 339] on icon "delete" at bounding box center [1444, 341] width 10 height 13
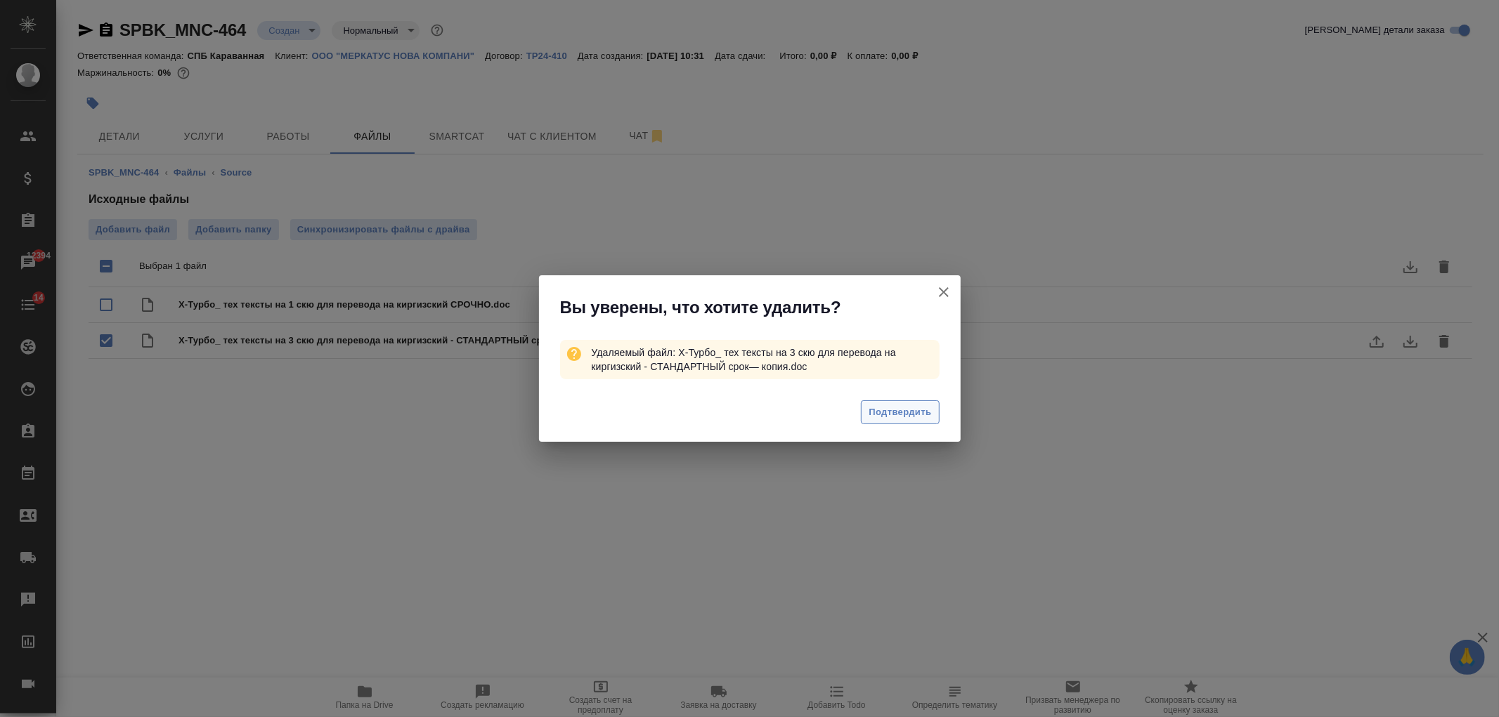
click at [911, 411] on span "Подтвердить" at bounding box center [900, 413] width 63 height 16
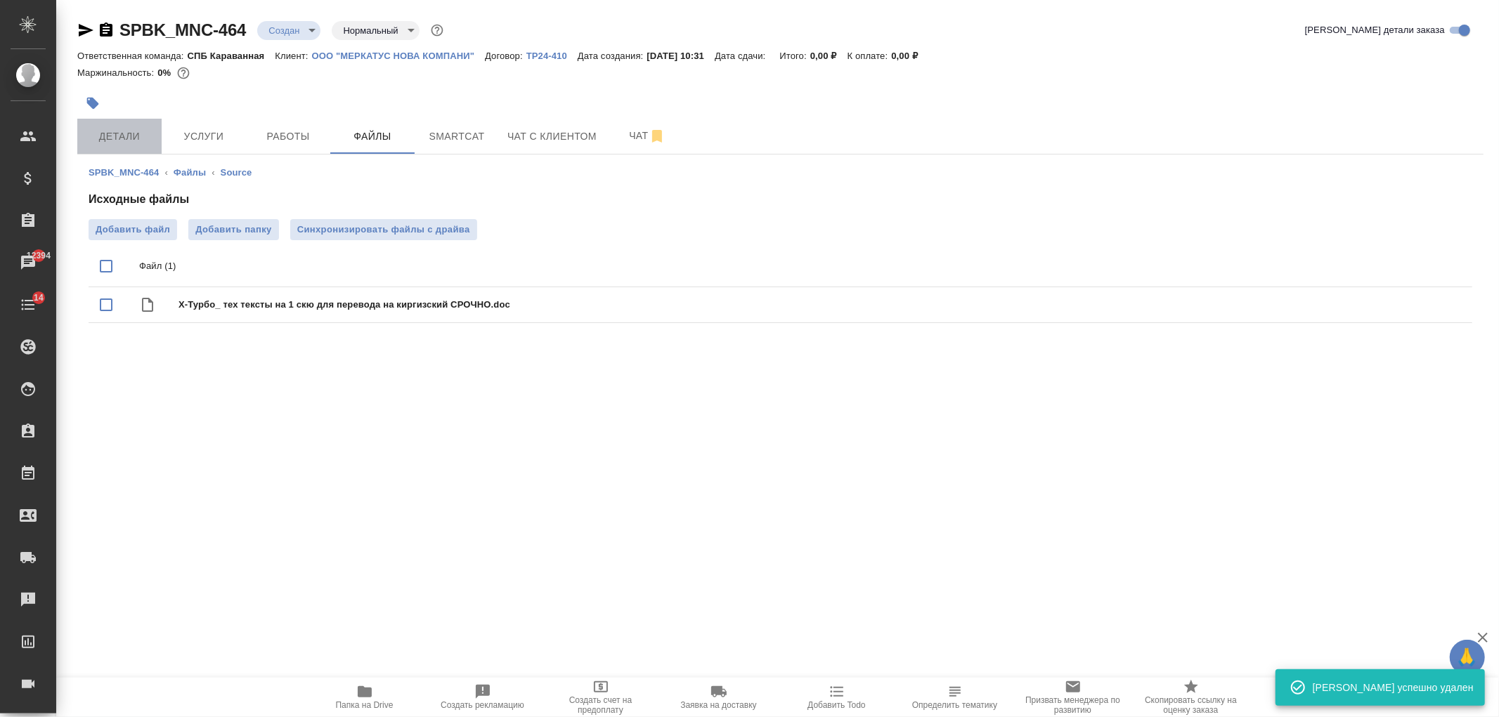
click at [121, 143] on span "Детали" at bounding box center [119, 137] width 67 height 18
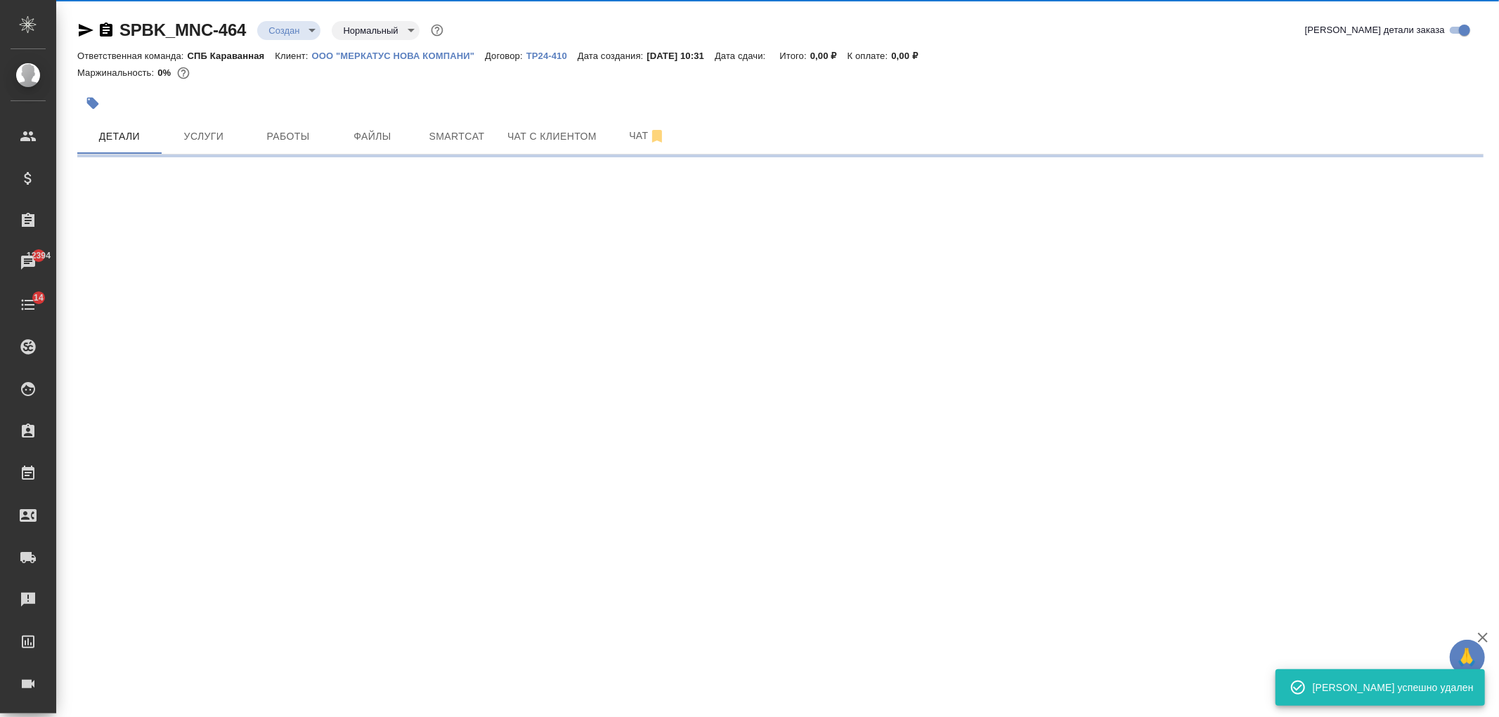
select select "RU"
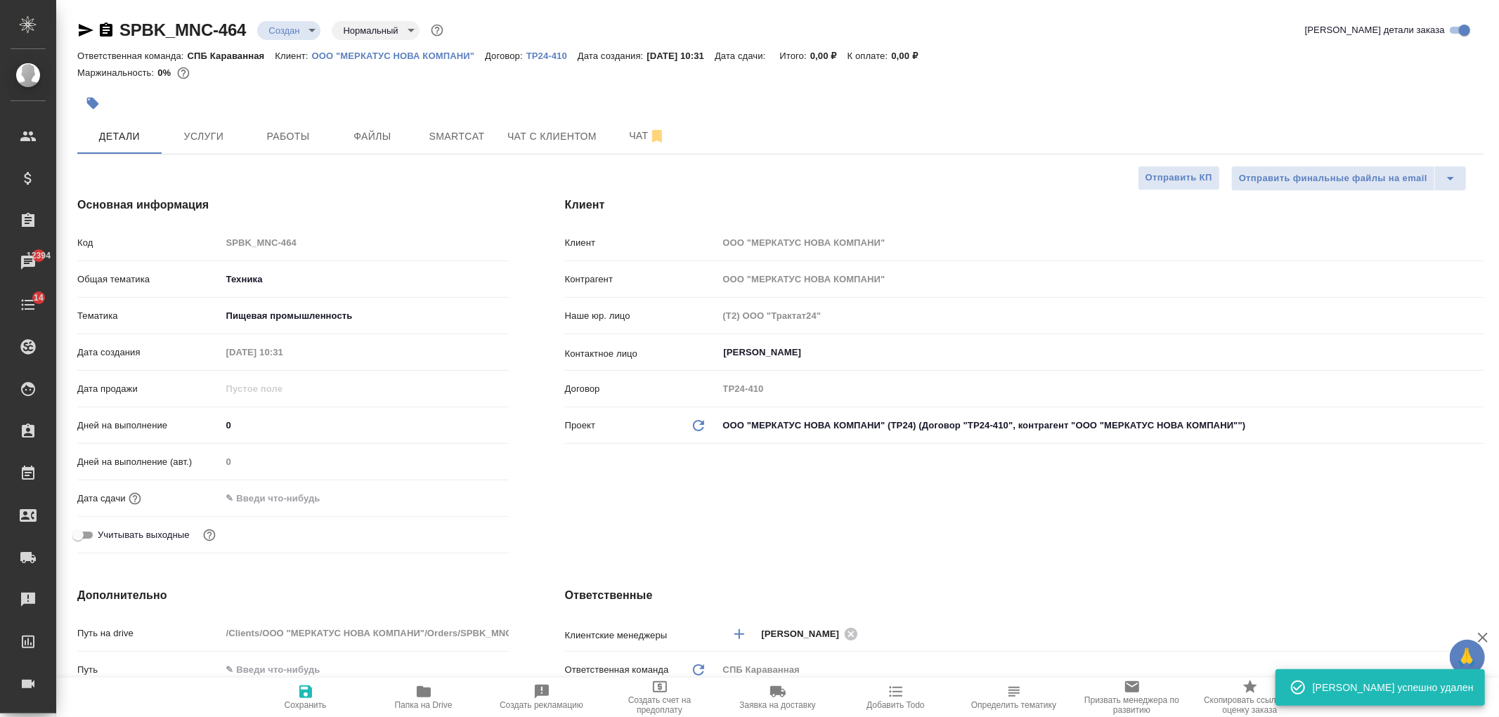
type textarea "x"
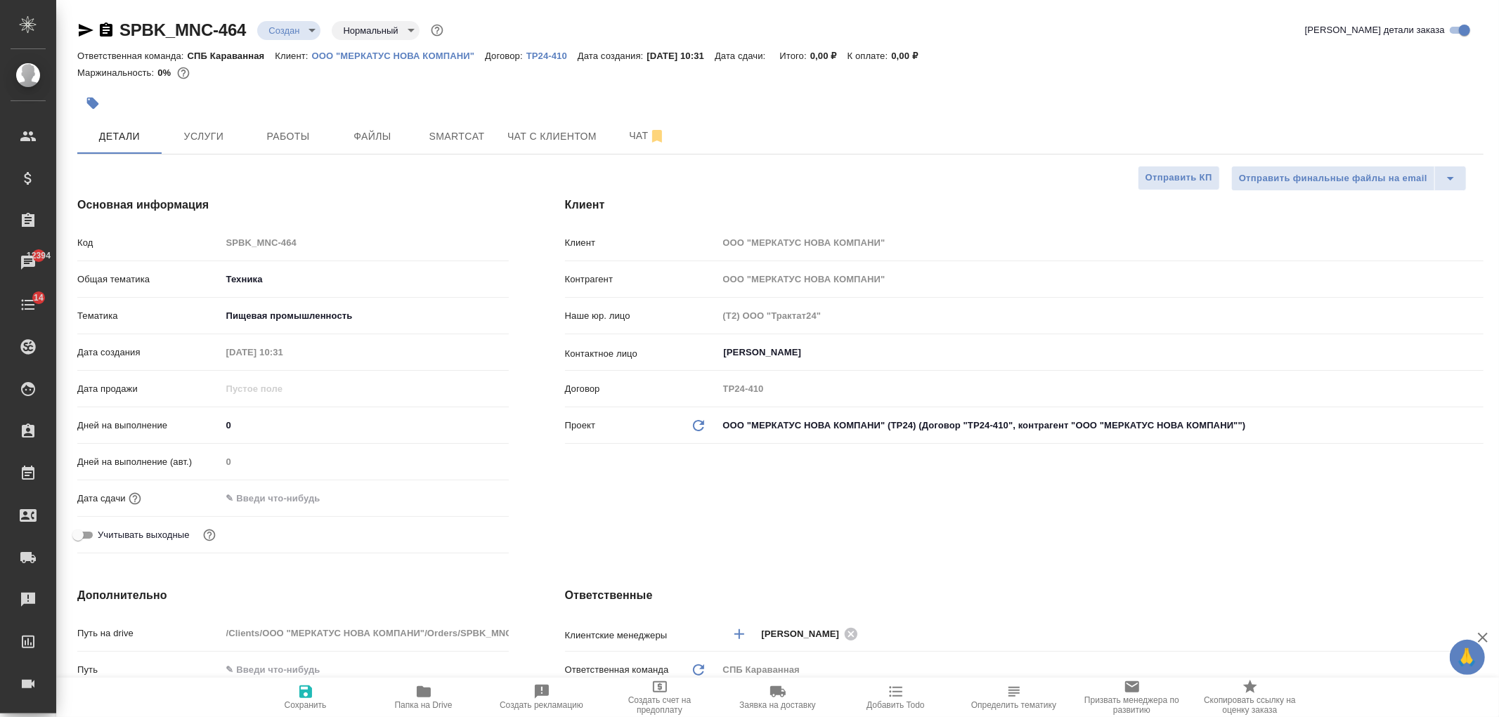
type textarea "x"
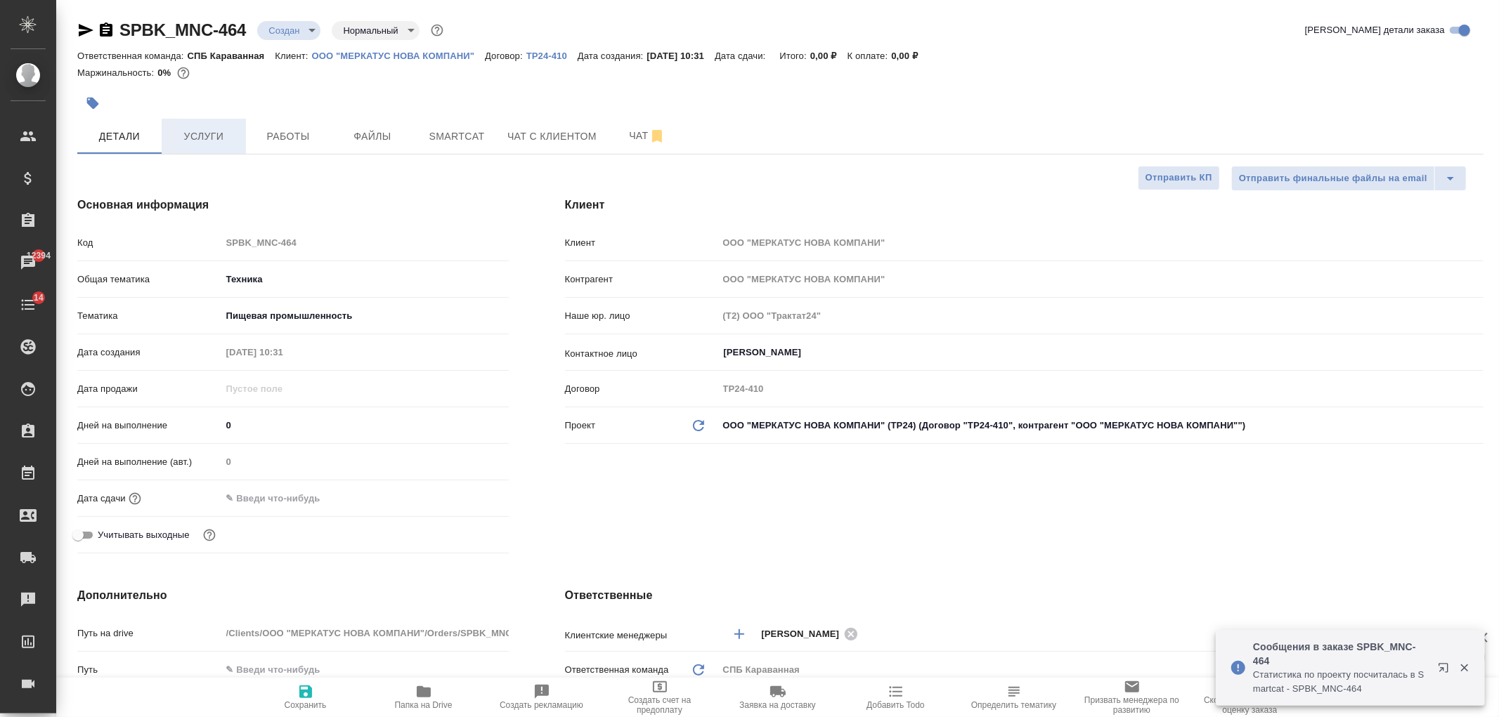
click at [222, 139] on span "Услуги" at bounding box center [203, 137] width 67 height 18
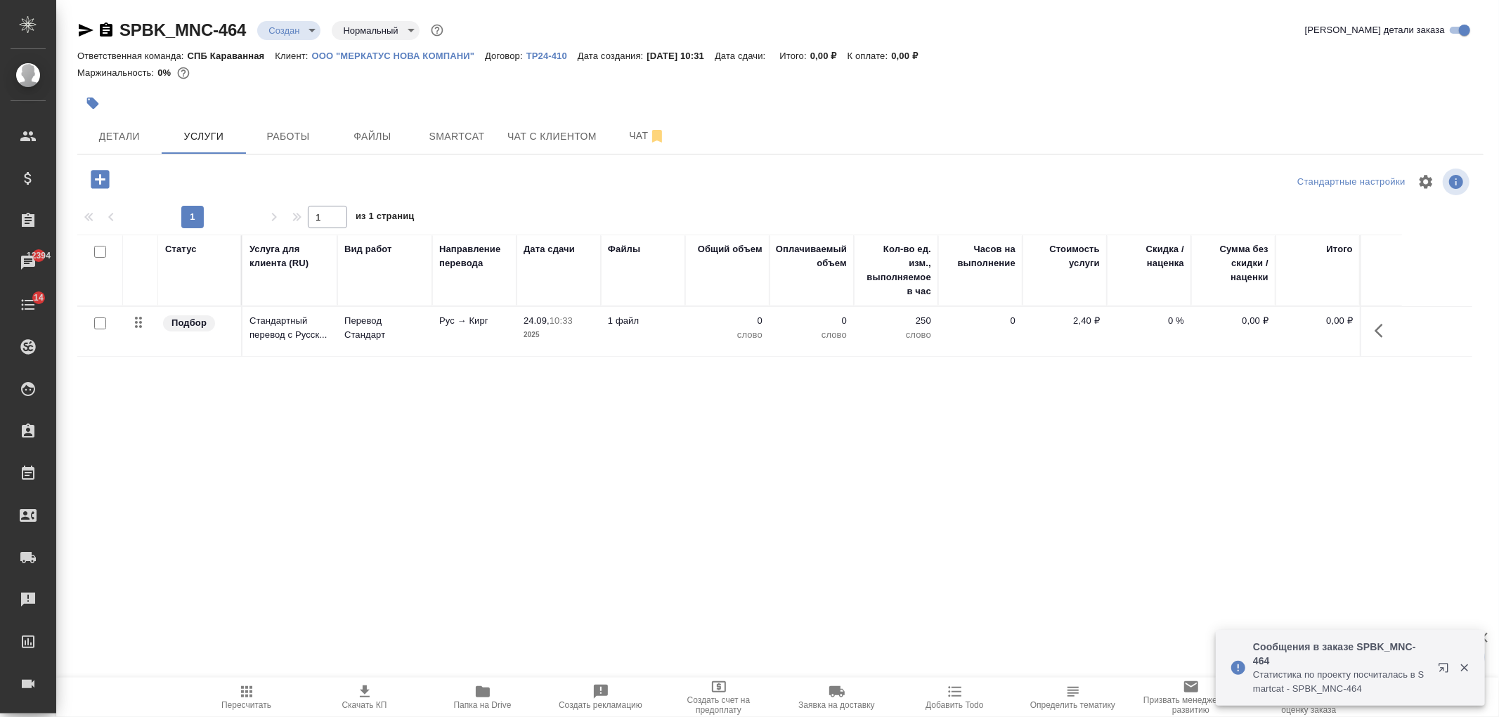
click at [419, 338] on p "Перевод Стандарт" at bounding box center [384, 328] width 81 height 28
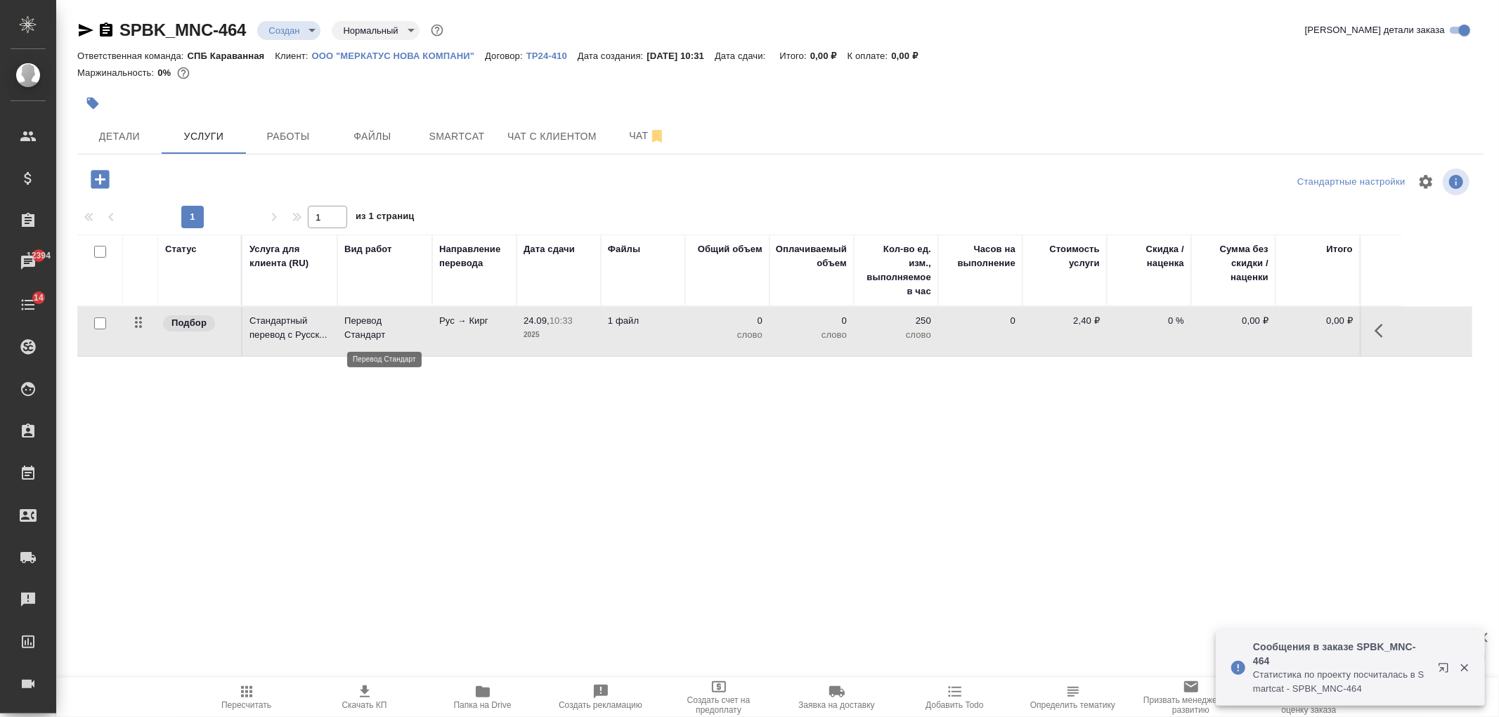
click at [419, 338] on p "Перевод Стандарт" at bounding box center [384, 328] width 81 height 28
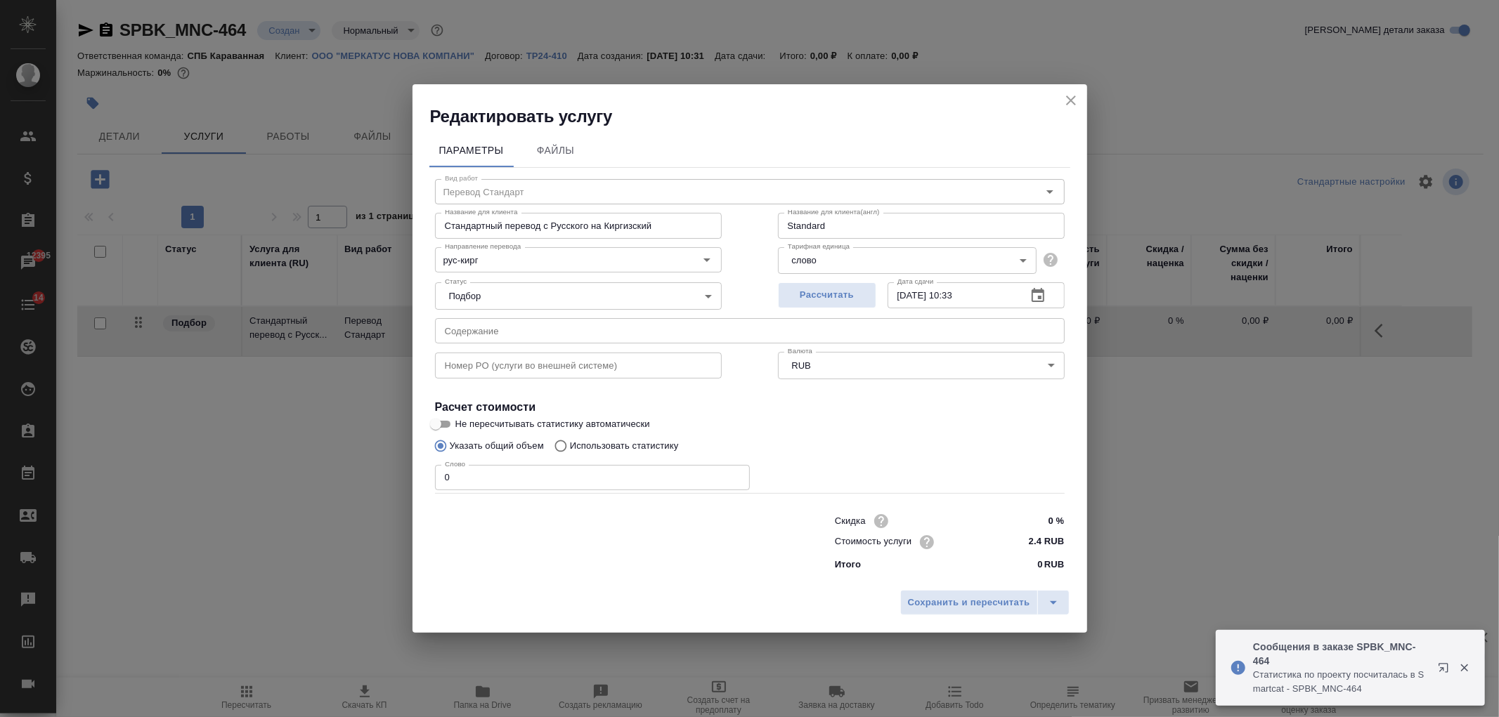
click at [576, 448] on p "Использовать статистику" at bounding box center [624, 446] width 109 height 14
click at [570, 448] on input "Использовать статистику" at bounding box center [558, 446] width 22 height 27
radio input "true"
radio input "false"
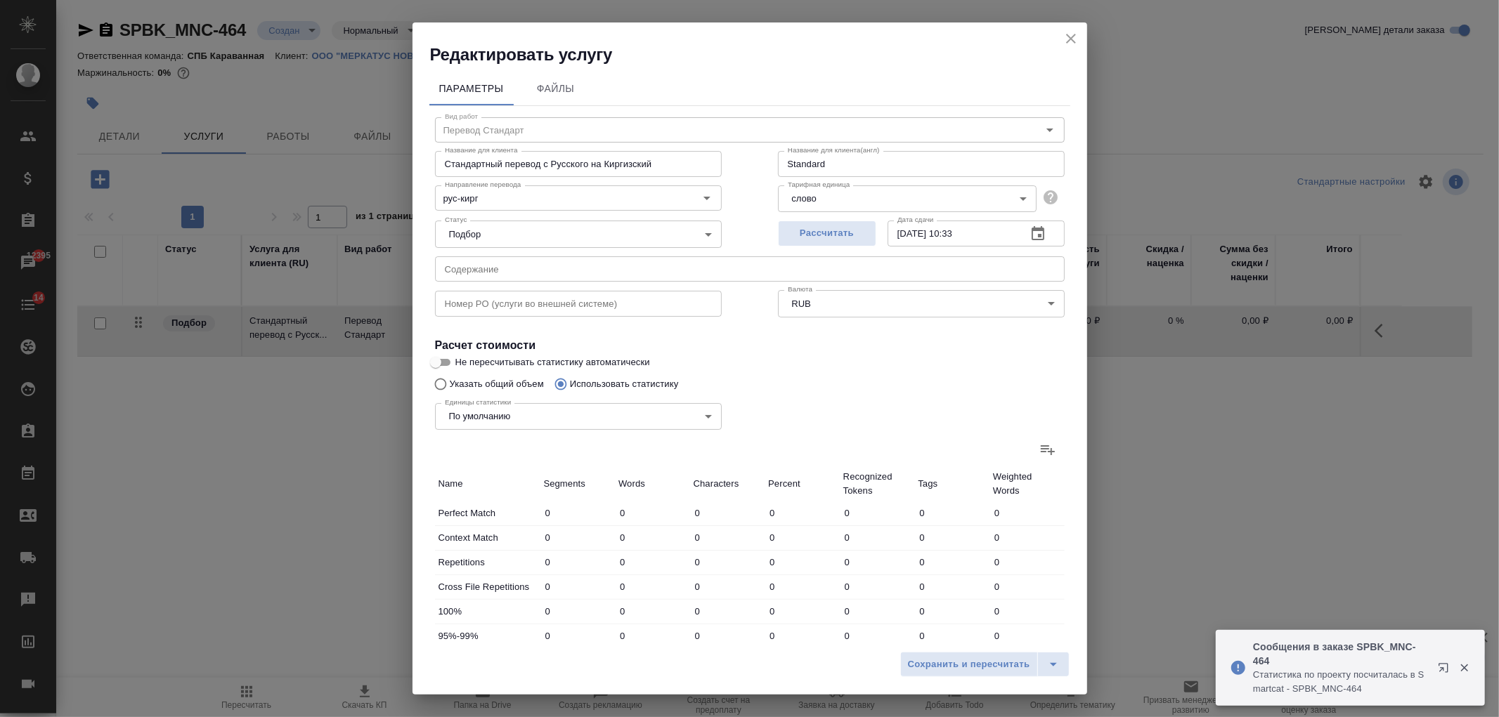
click at [1039, 453] on icon at bounding box center [1047, 449] width 17 height 17
click at [0, 0] on input "file" at bounding box center [0, 0] width 0 height 0
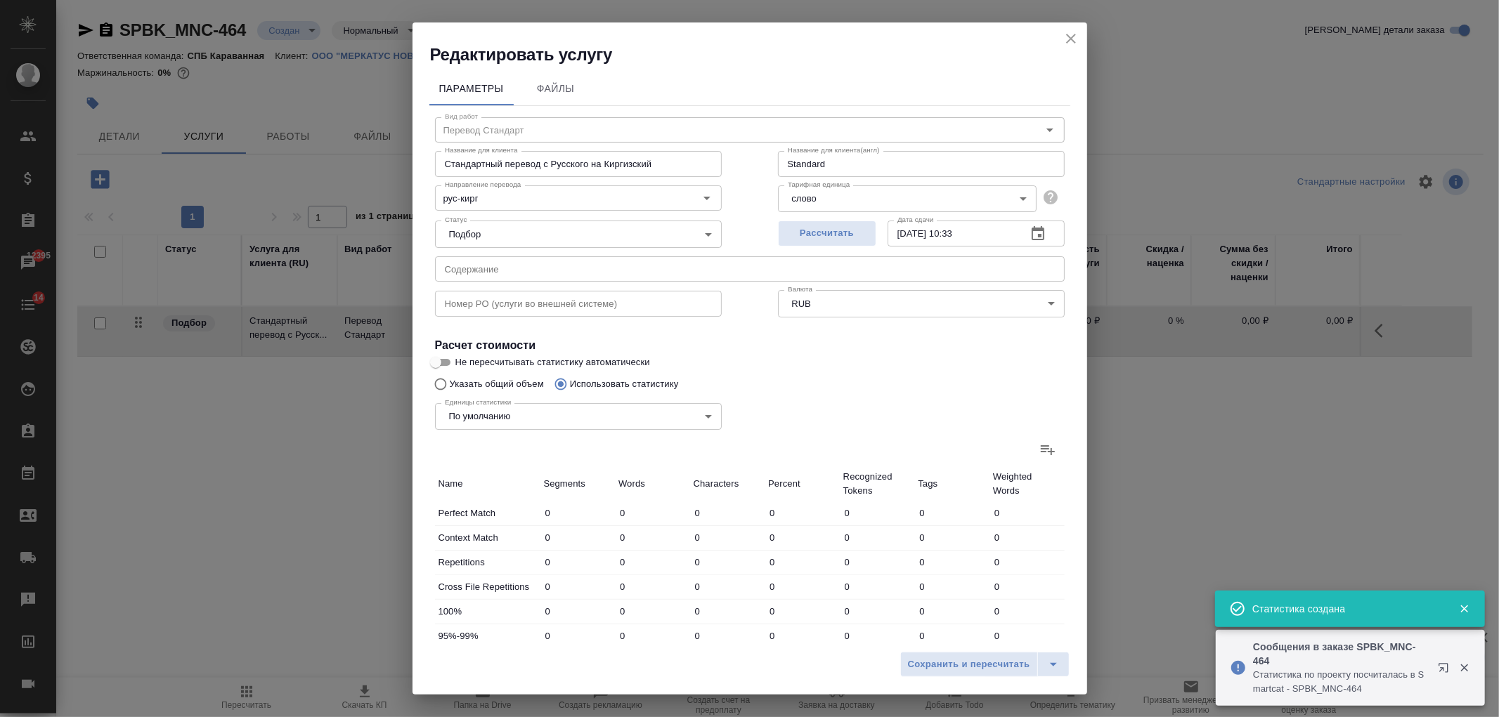
type input "12"
type input "114"
type input "889"
type input "5"
type input "34"
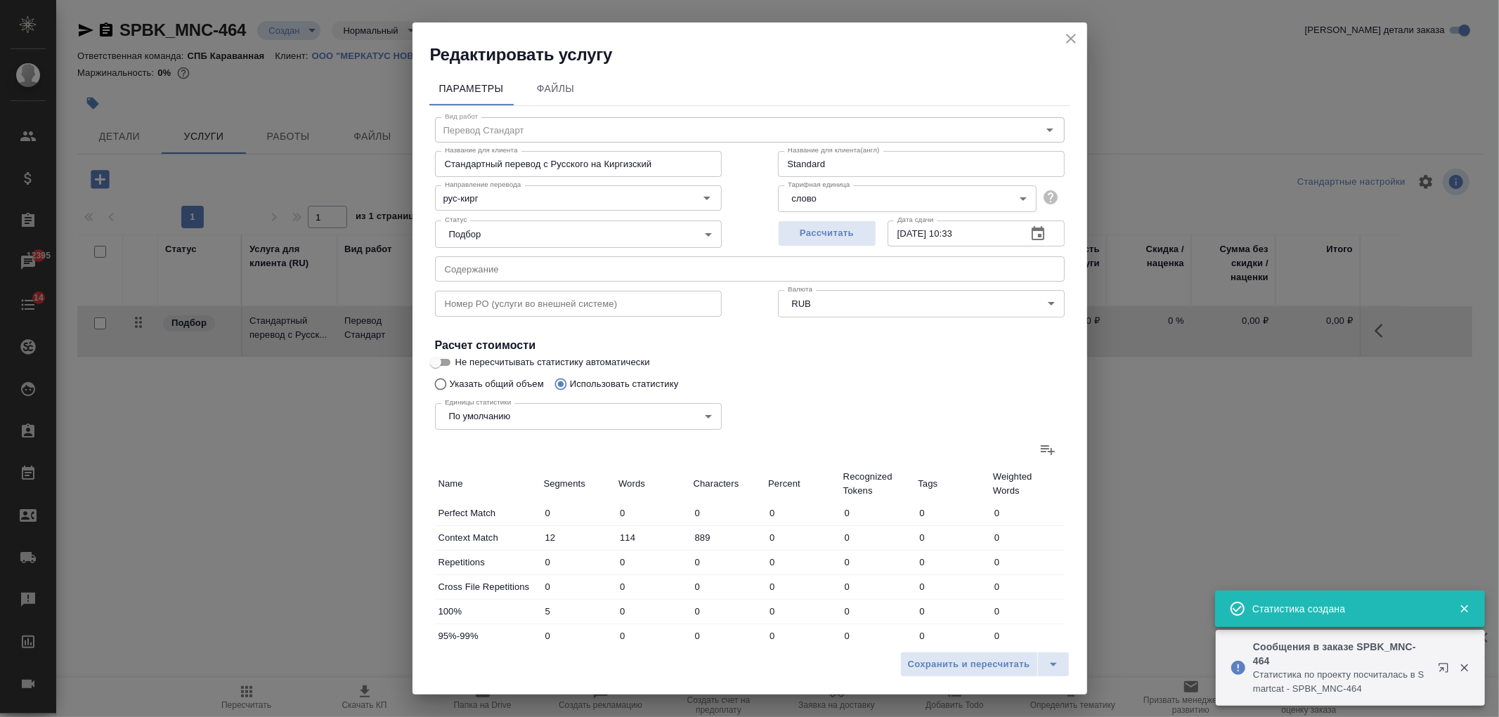
type input "346"
type input "1"
type input "3"
type input "13"
type input "1"
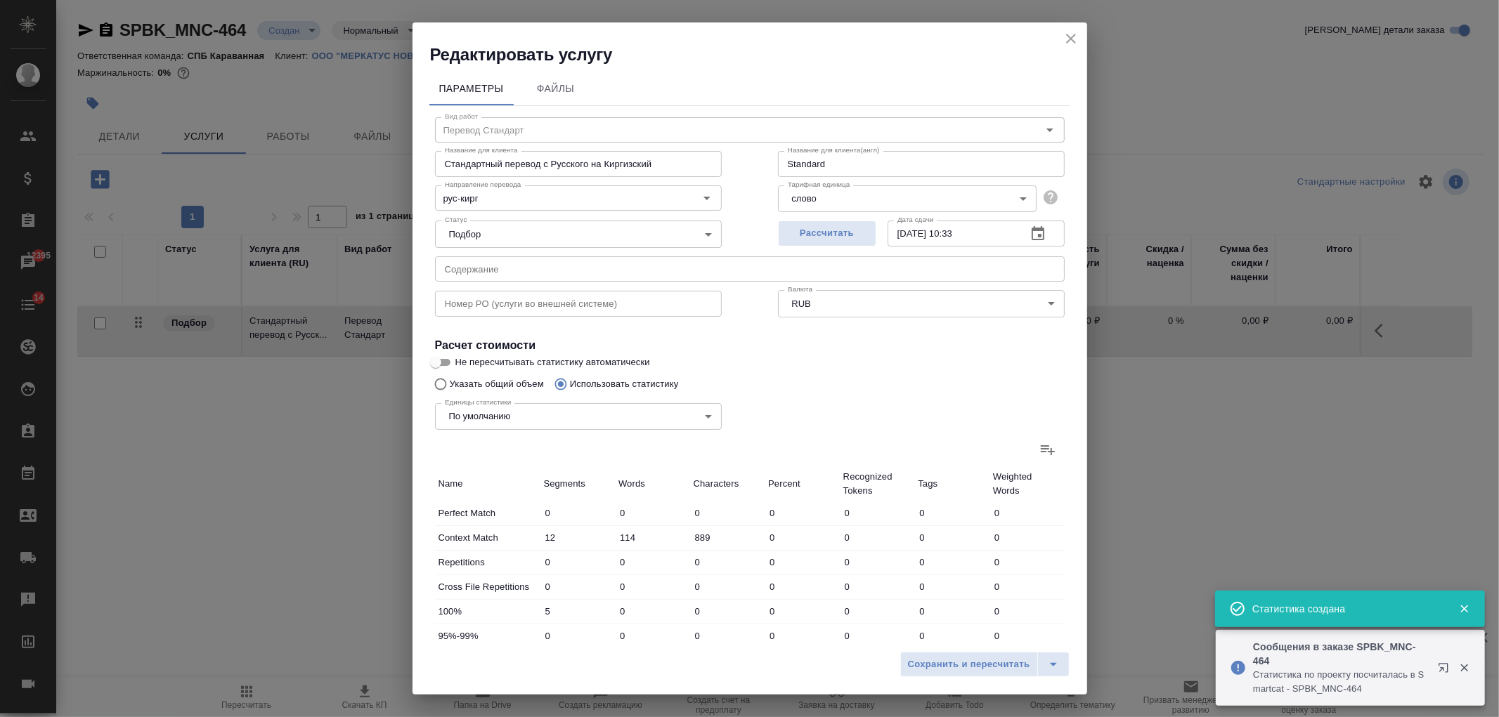
type input "20"
type input "139"
type input "5"
type input "86"
type input "653"
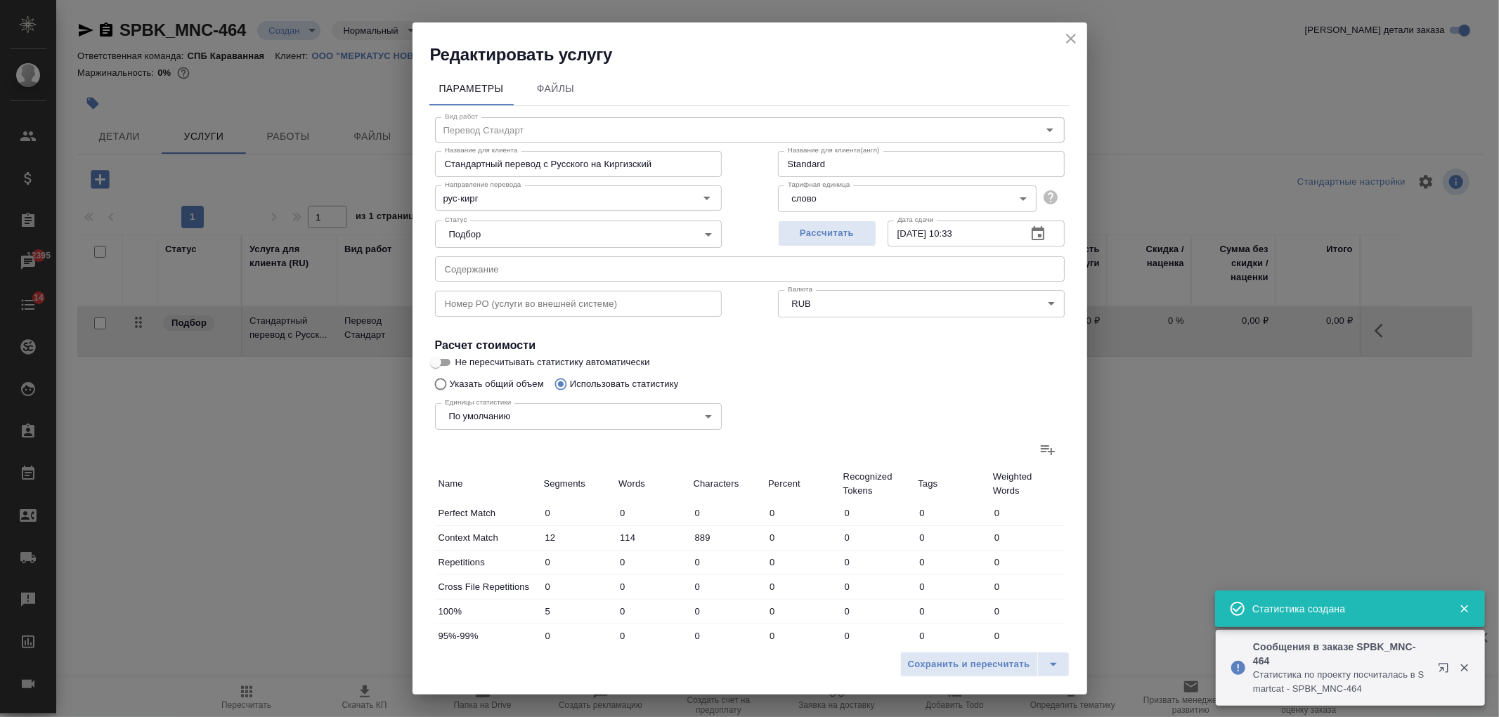
type input "24"
type input "257"
type input "2040"
type input "24"
type input "257"
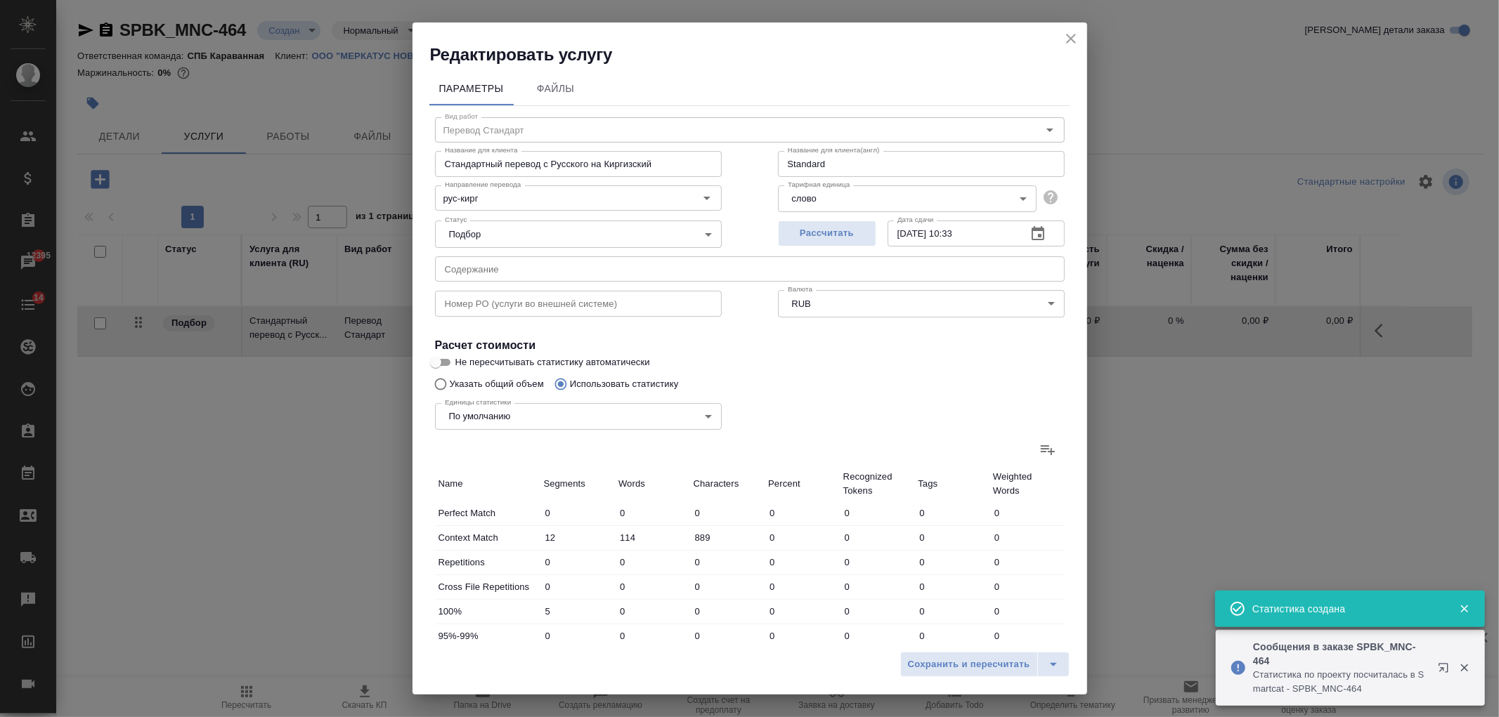
type input "2040"
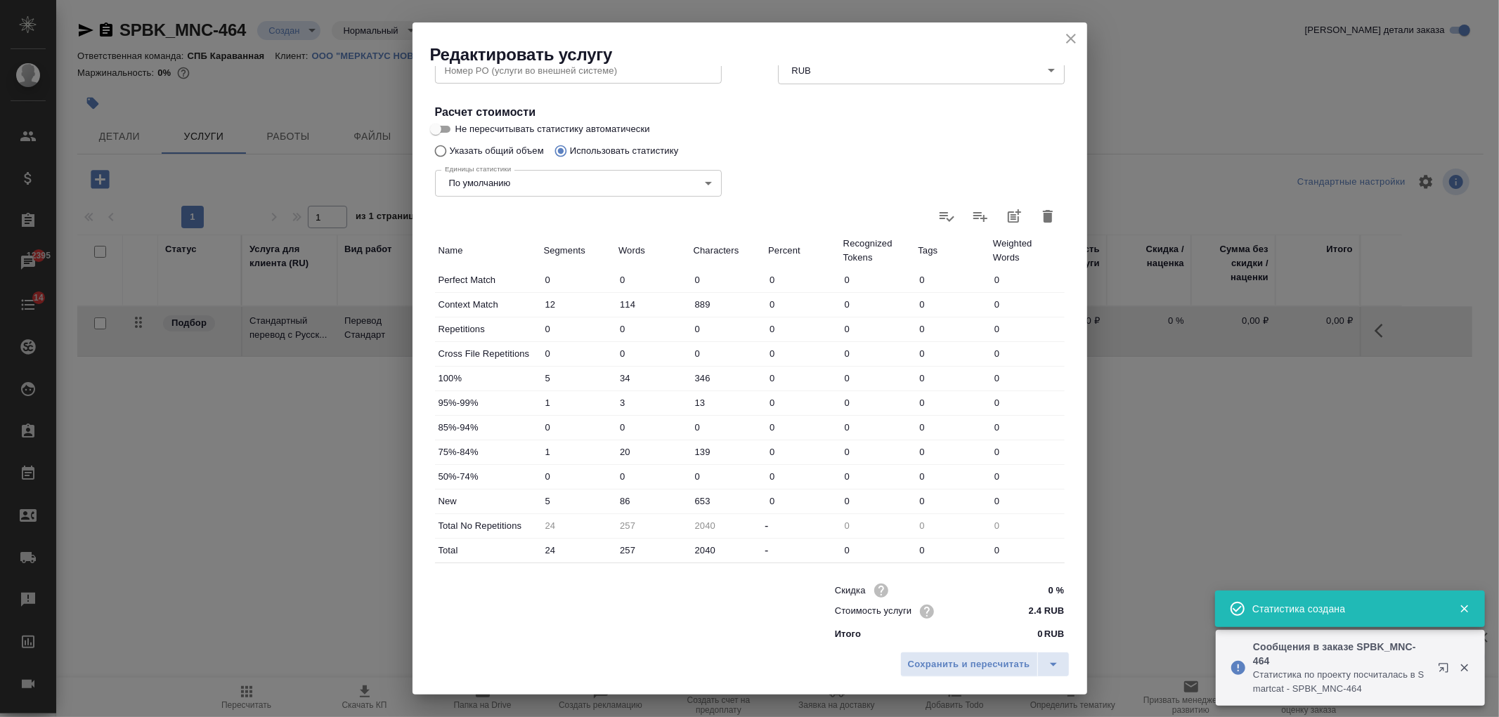
scroll to position [241, 0]
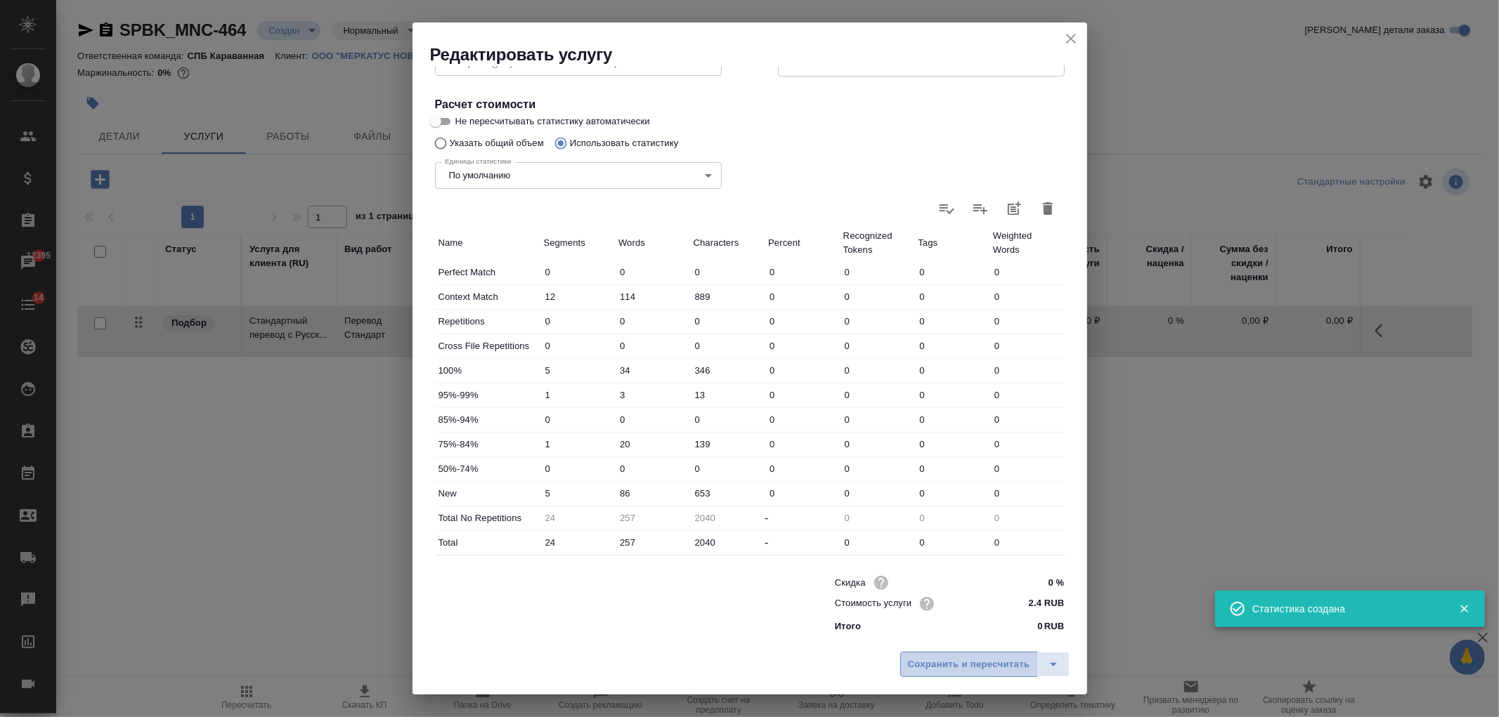
click at [949, 669] on span "Сохранить и пересчитать" at bounding box center [969, 665] width 122 height 16
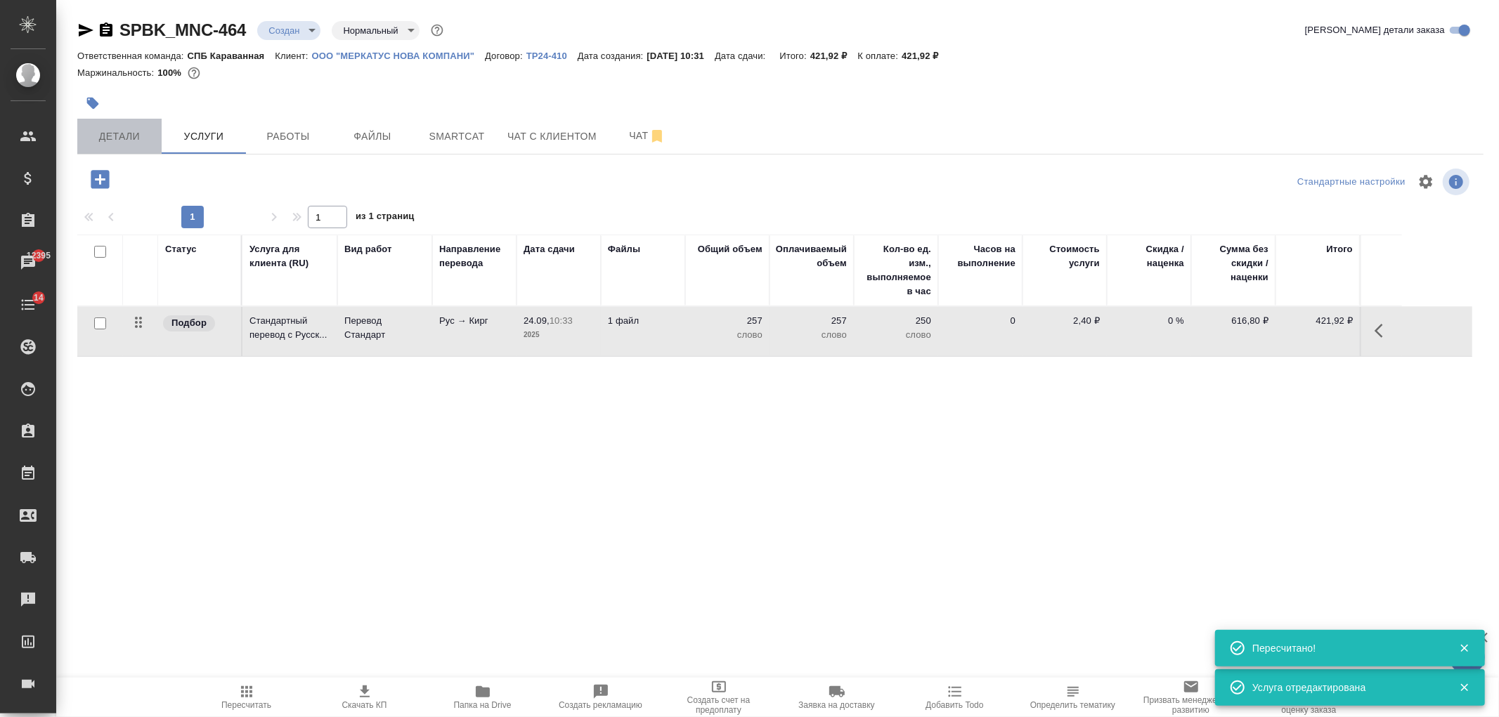
click at [135, 138] on span "Детали" at bounding box center [119, 137] width 67 height 18
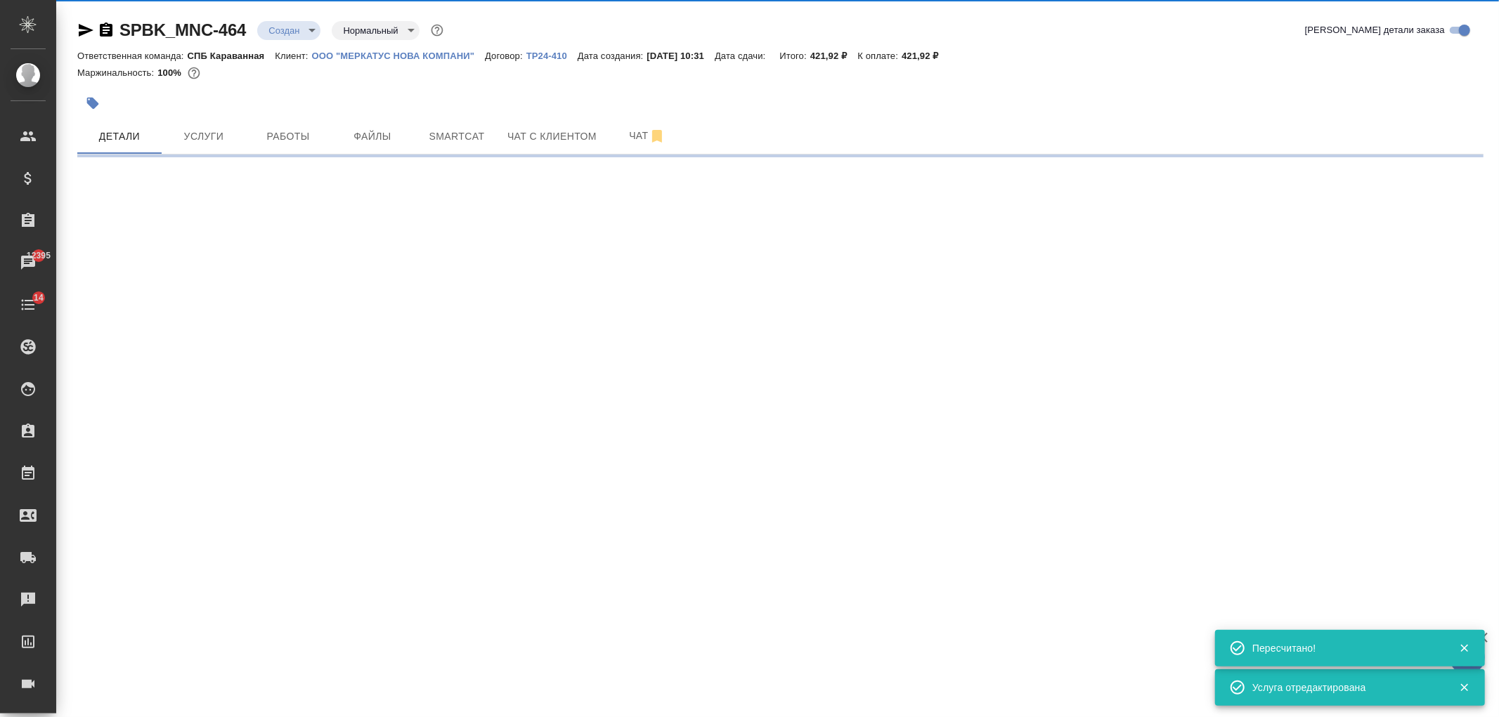
select select "RU"
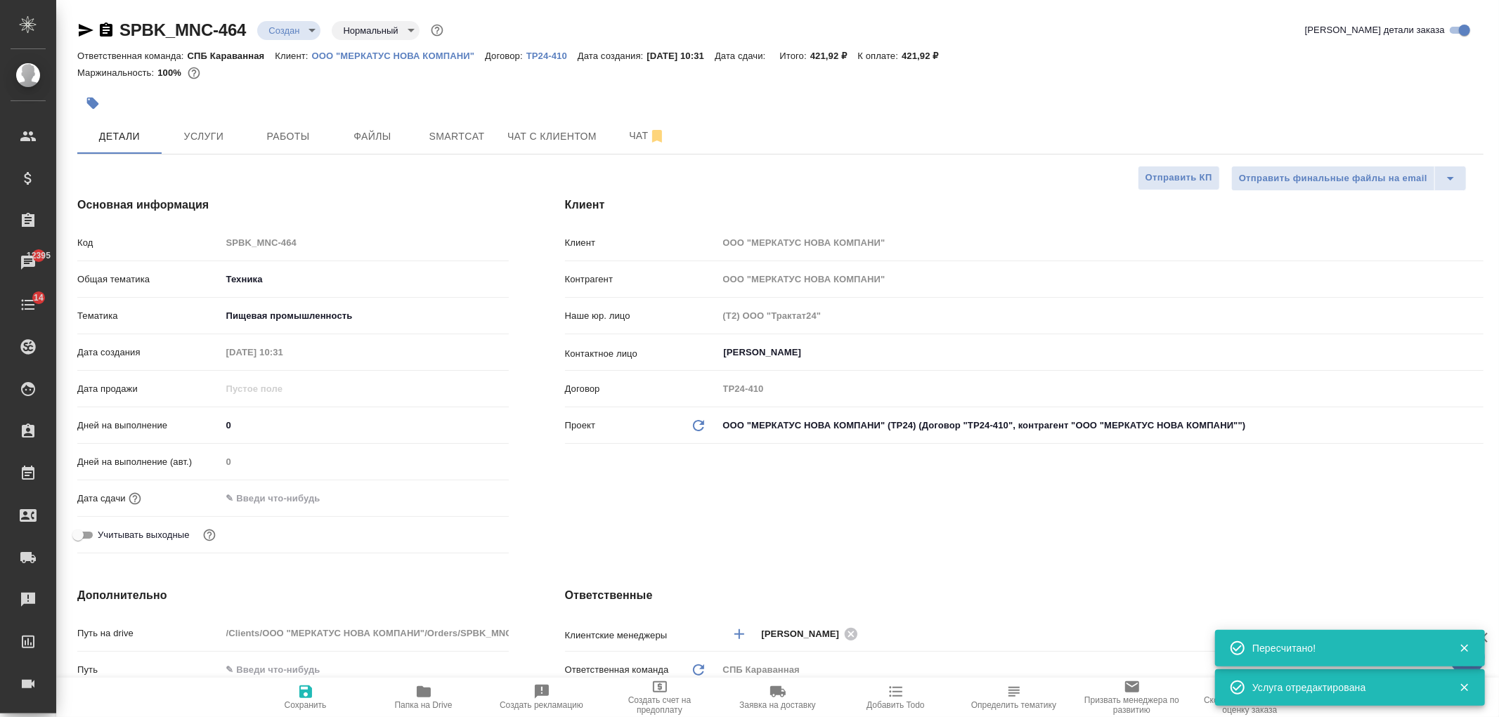
type textarea "x"
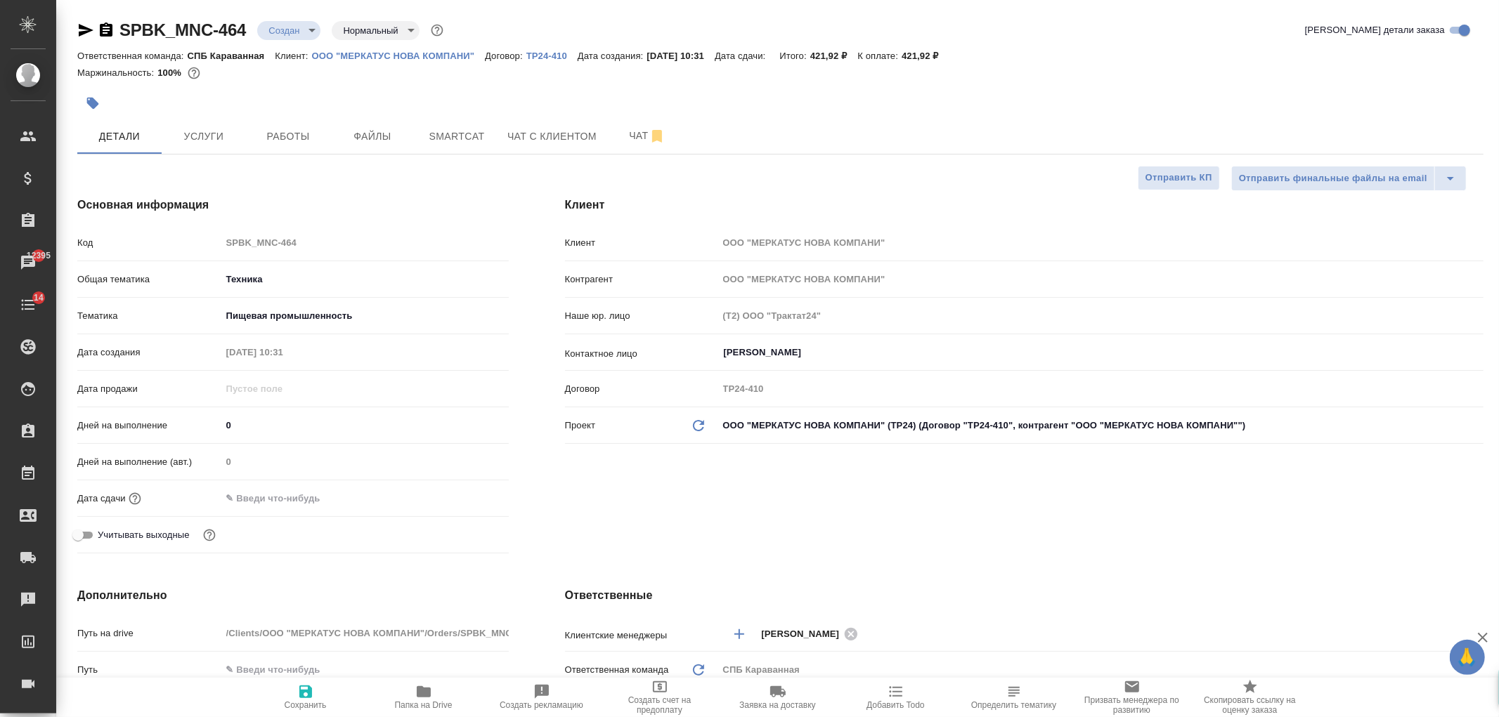
click at [1036, 503] on div "Клиент Клиент ООО "МЕРКАТУС НОВА КОМПАНИ" Контрагент ООО "МЕРКАТУС НОВА КОМПАНИ…" at bounding box center [1024, 378] width 975 height 419
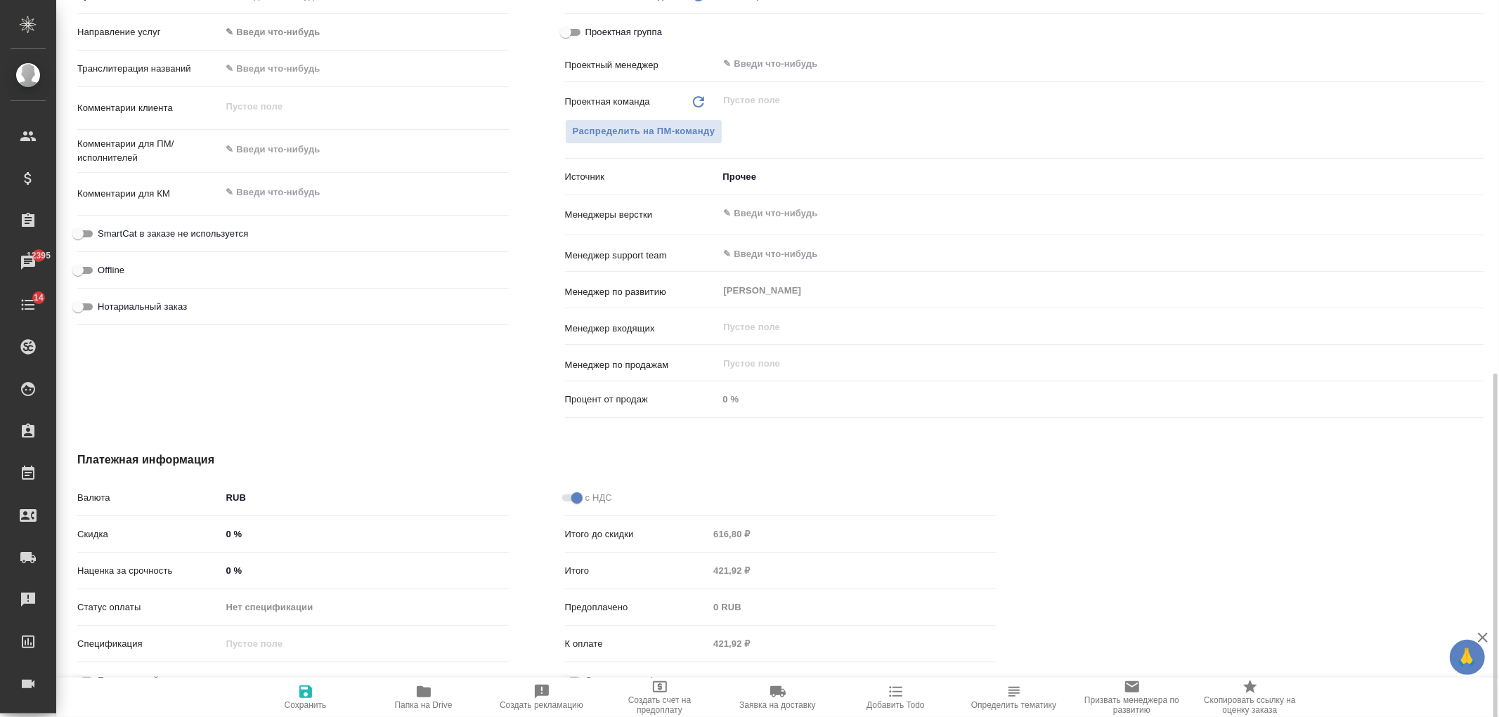
scroll to position [697, 0]
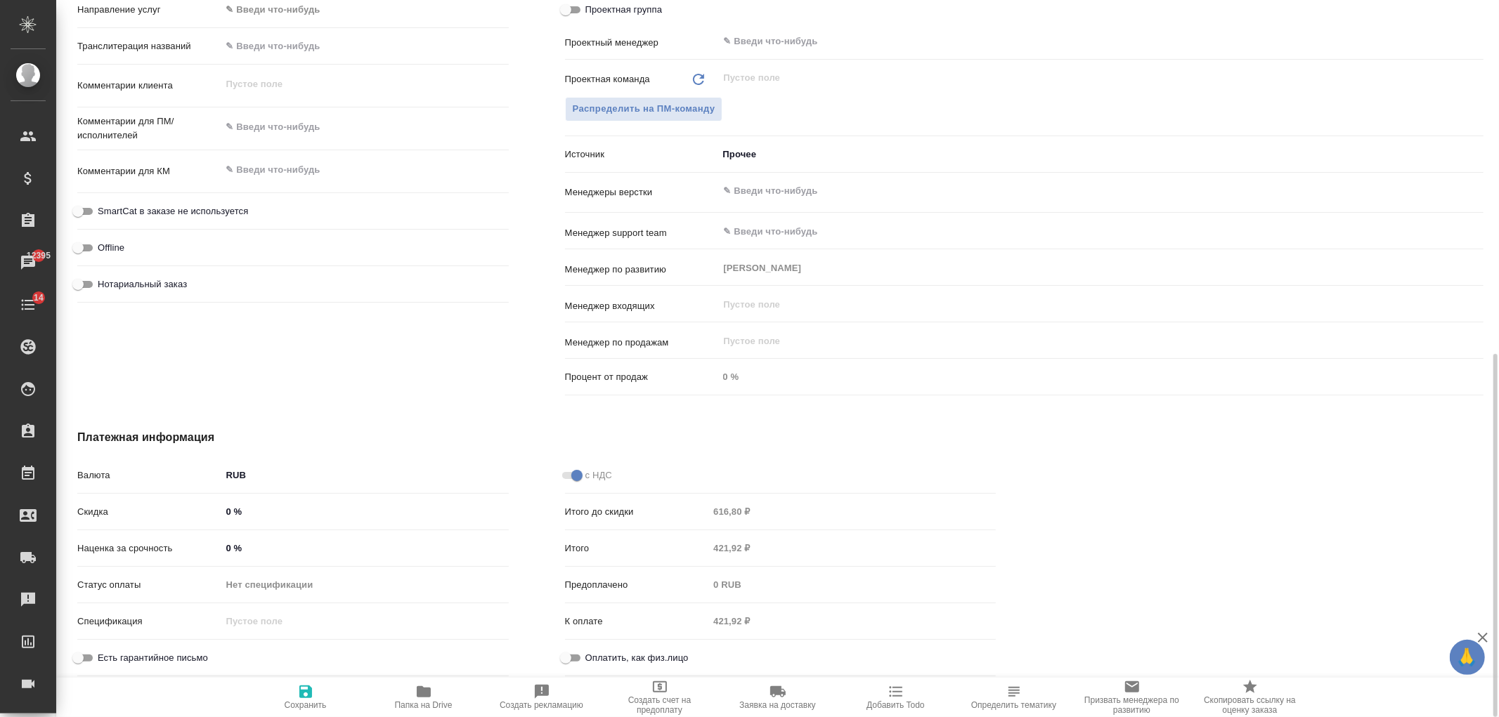
click at [227, 548] on input "0 %" at bounding box center [364, 548] width 287 height 20
type input "20 %"
type textarea "x"
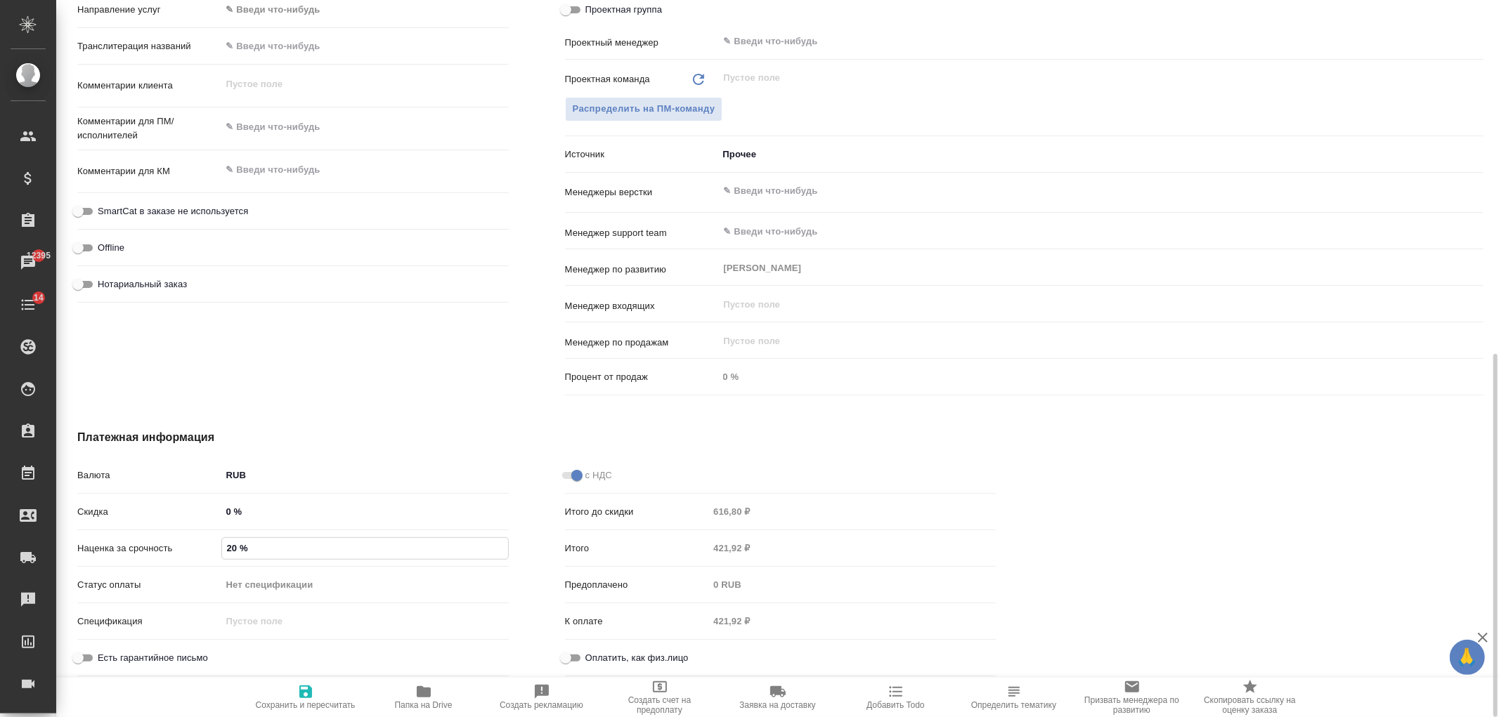
type input "20 %"
click at [306, 694] on icon "button" at bounding box center [305, 692] width 17 height 17
type textarea "x"
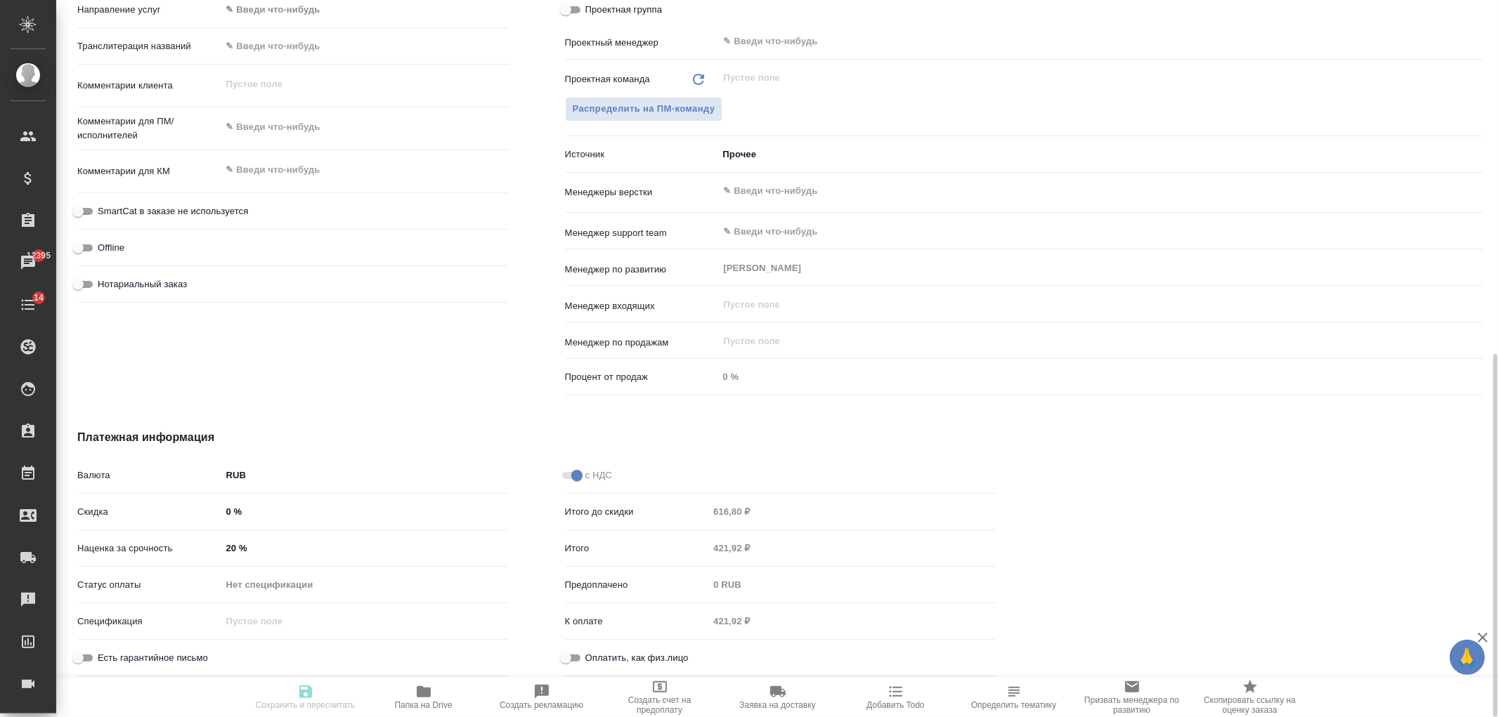
type textarea "x"
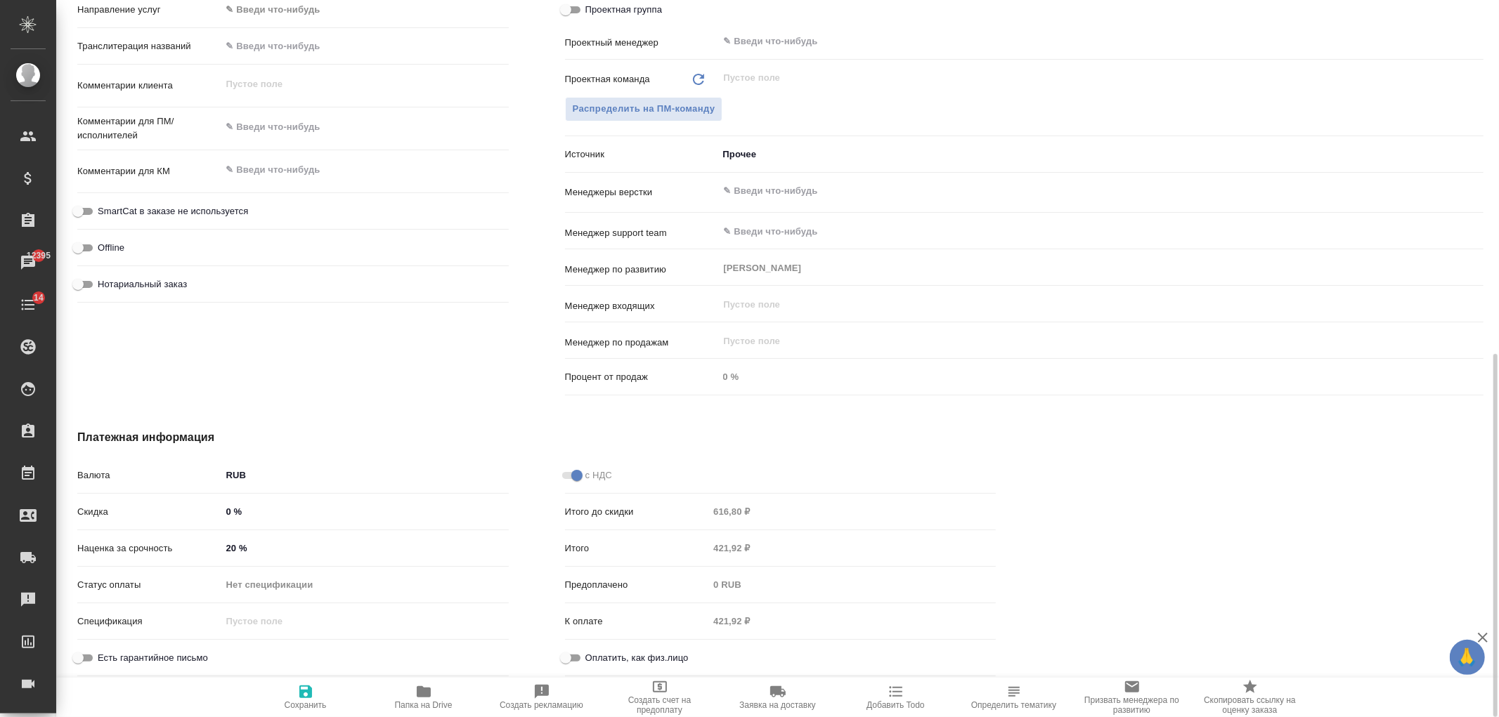
type textarea "x"
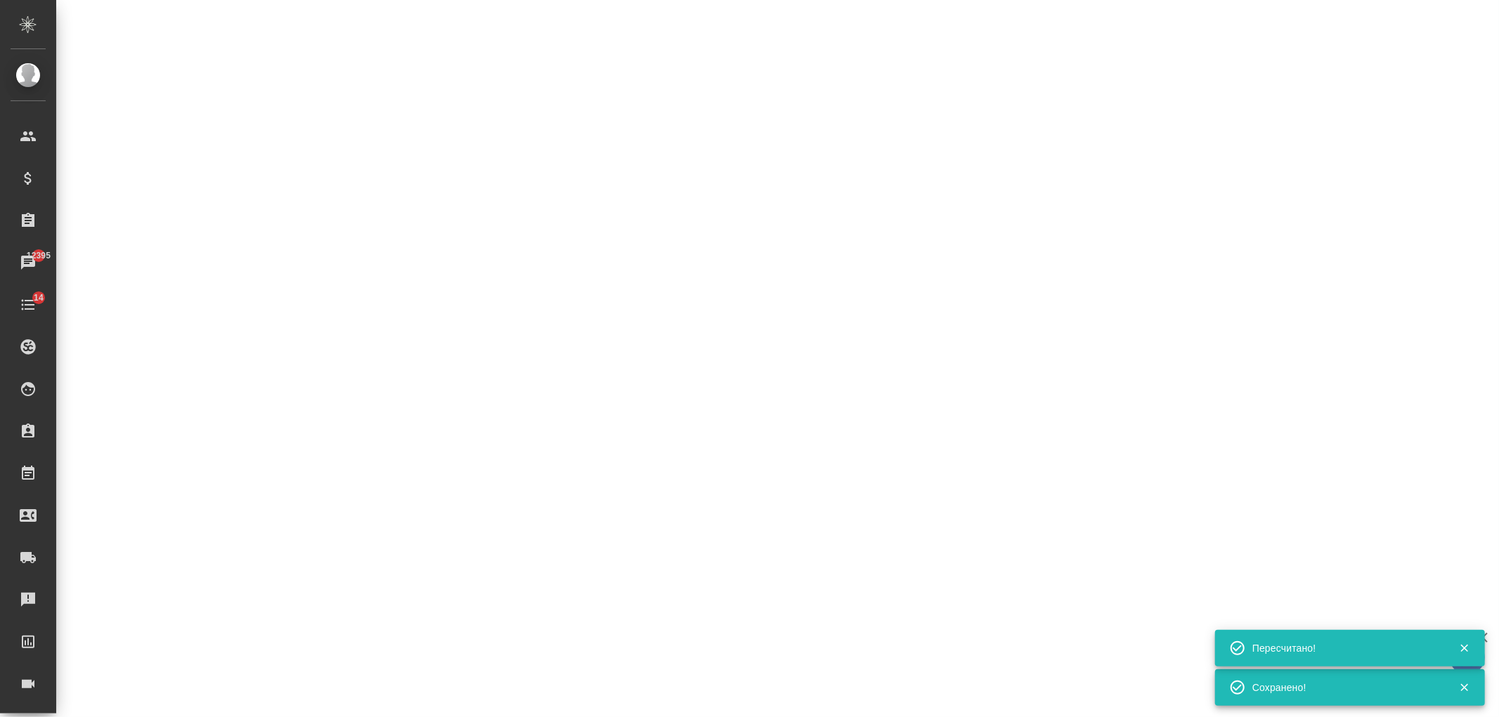
select select "RU"
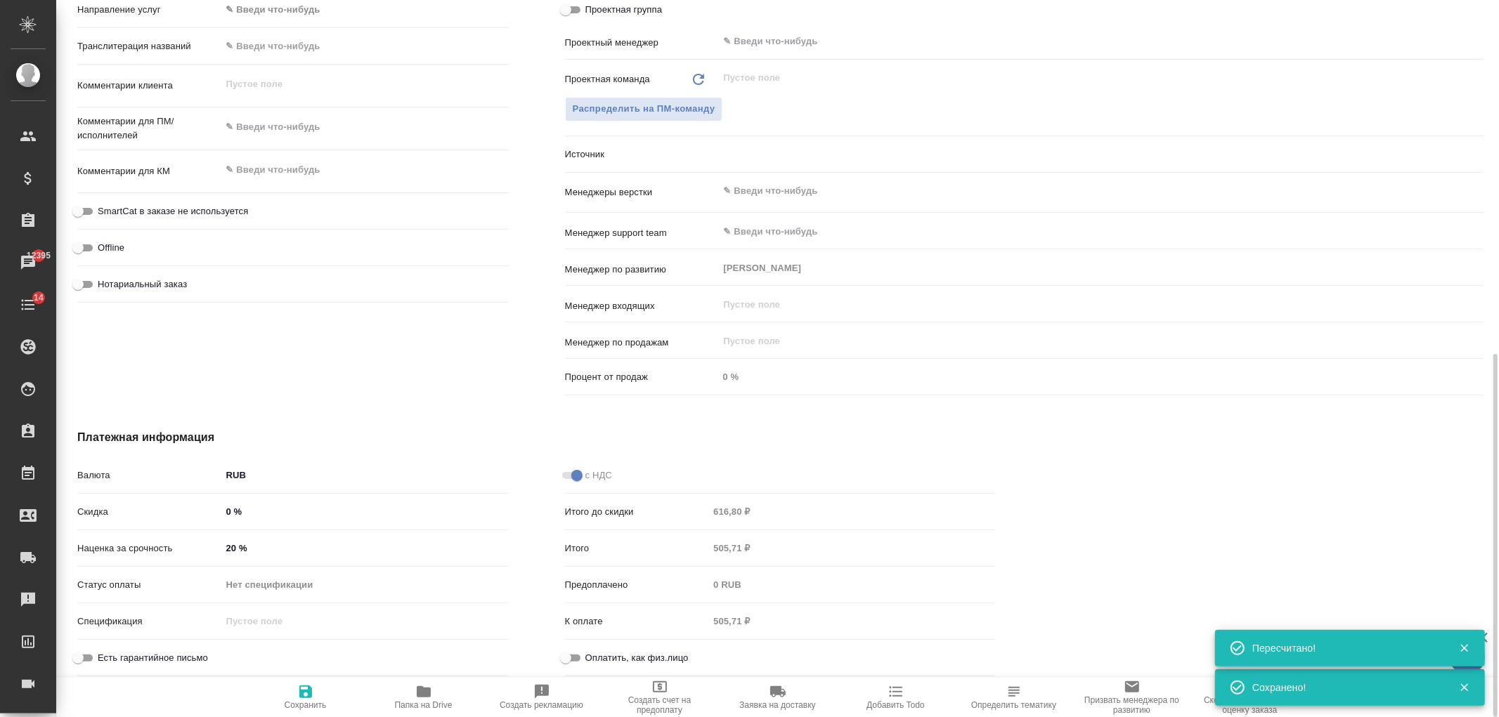
type textarea "x"
click at [755, 422] on div "Платежная информация Валюта RUB RUB Скидка 0 % Наценка за срочность 20 % Статус…" at bounding box center [536, 555] width 975 height 309
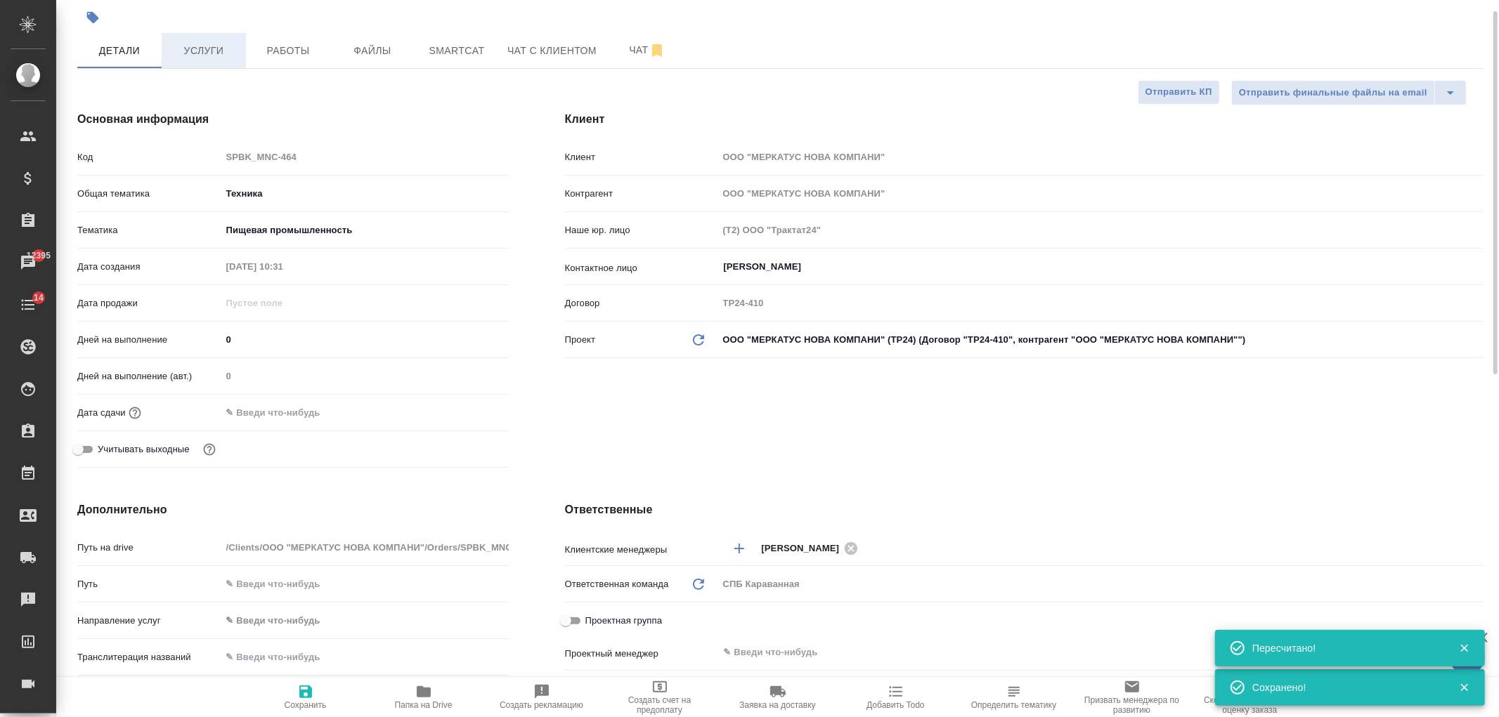
scroll to position [0, 0]
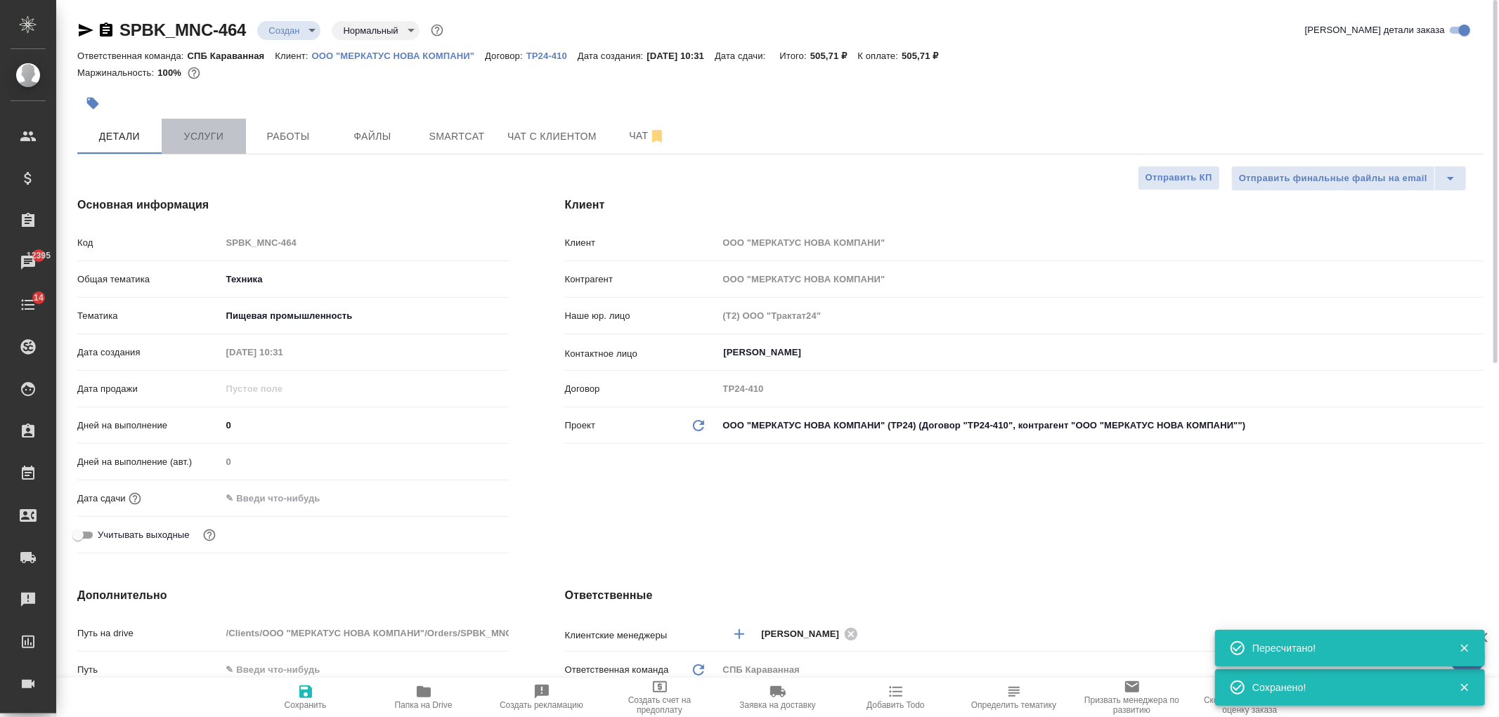
click at [208, 135] on span "Услуги" at bounding box center [203, 137] width 67 height 18
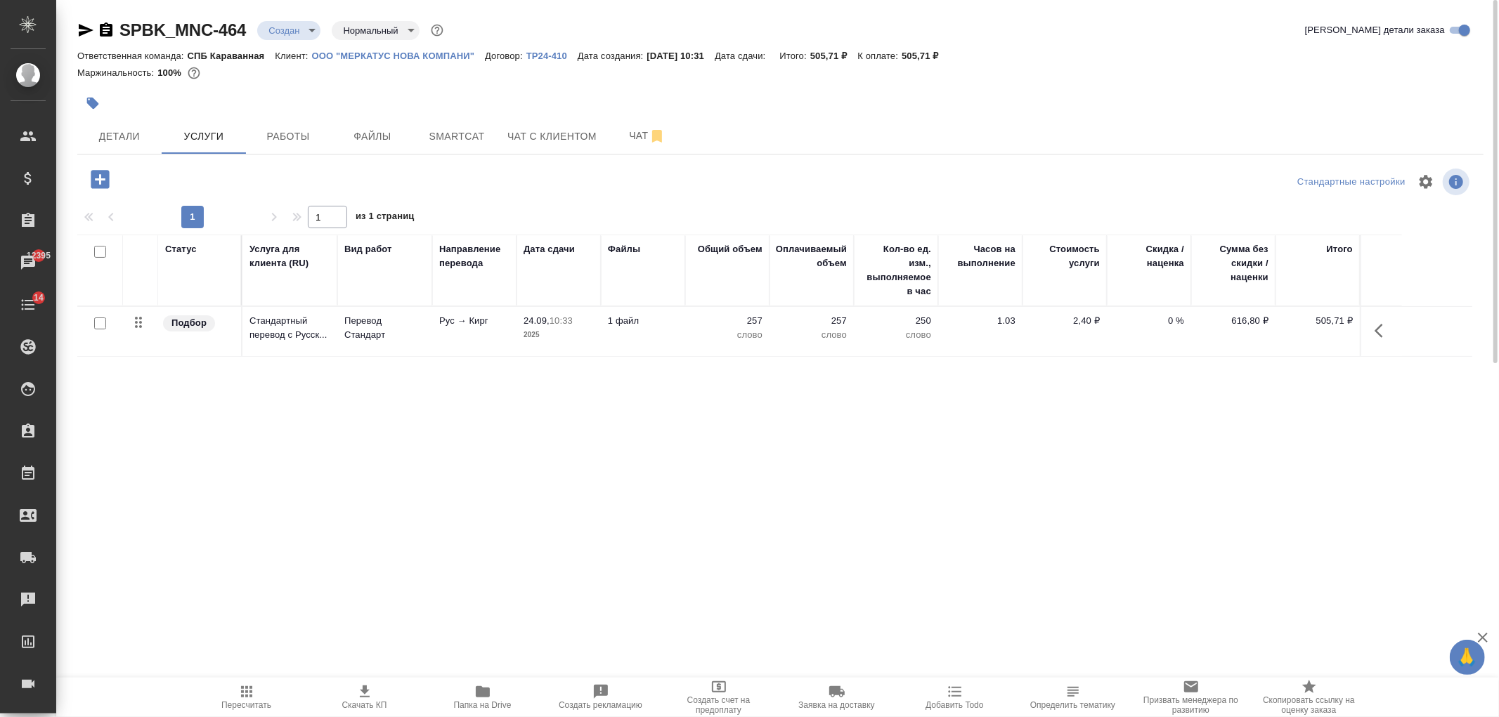
click at [360, 690] on icon "button" at bounding box center [364, 692] width 17 height 17
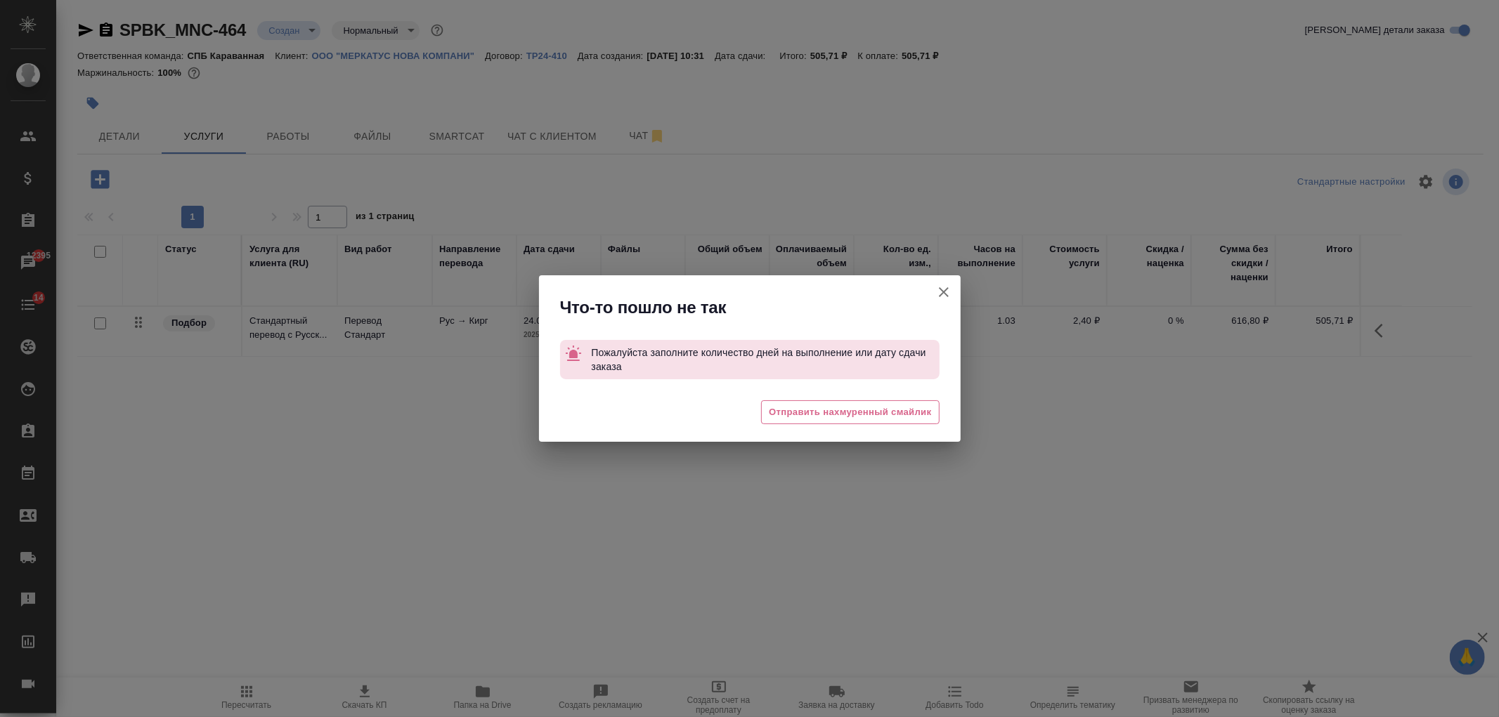
click at [947, 289] on icon "button" at bounding box center [943, 292] width 17 height 17
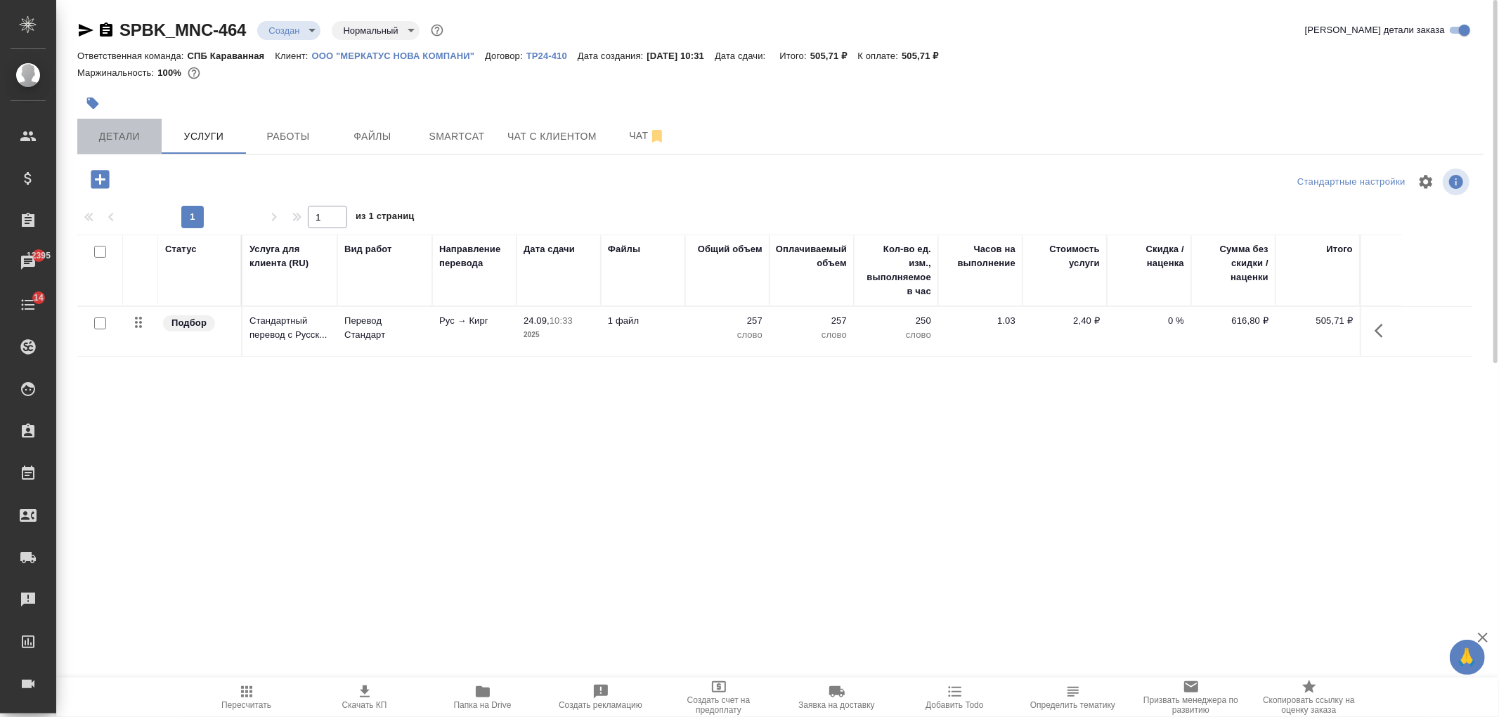
click at [114, 128] on span "Детали" at bounding box center [119, 137] width 67 height 18
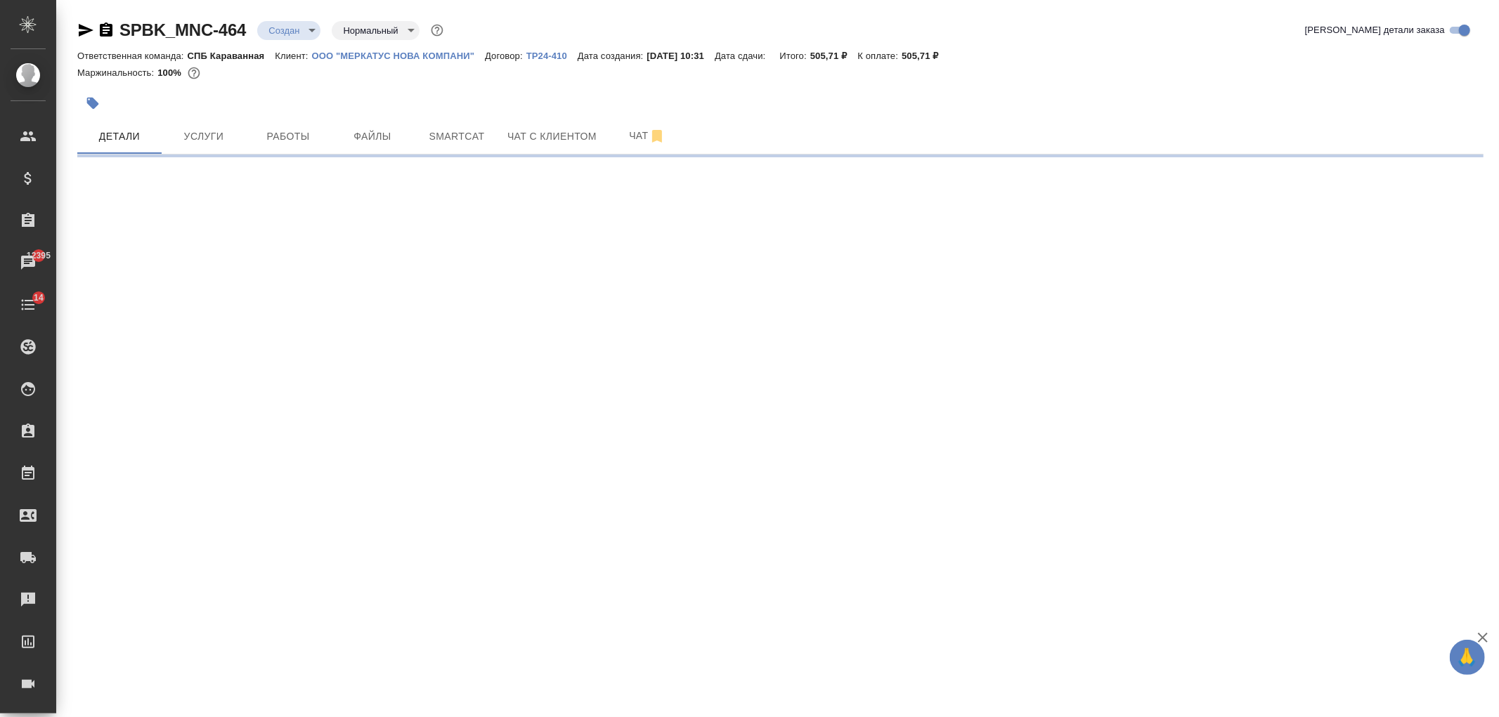
select select "RU"
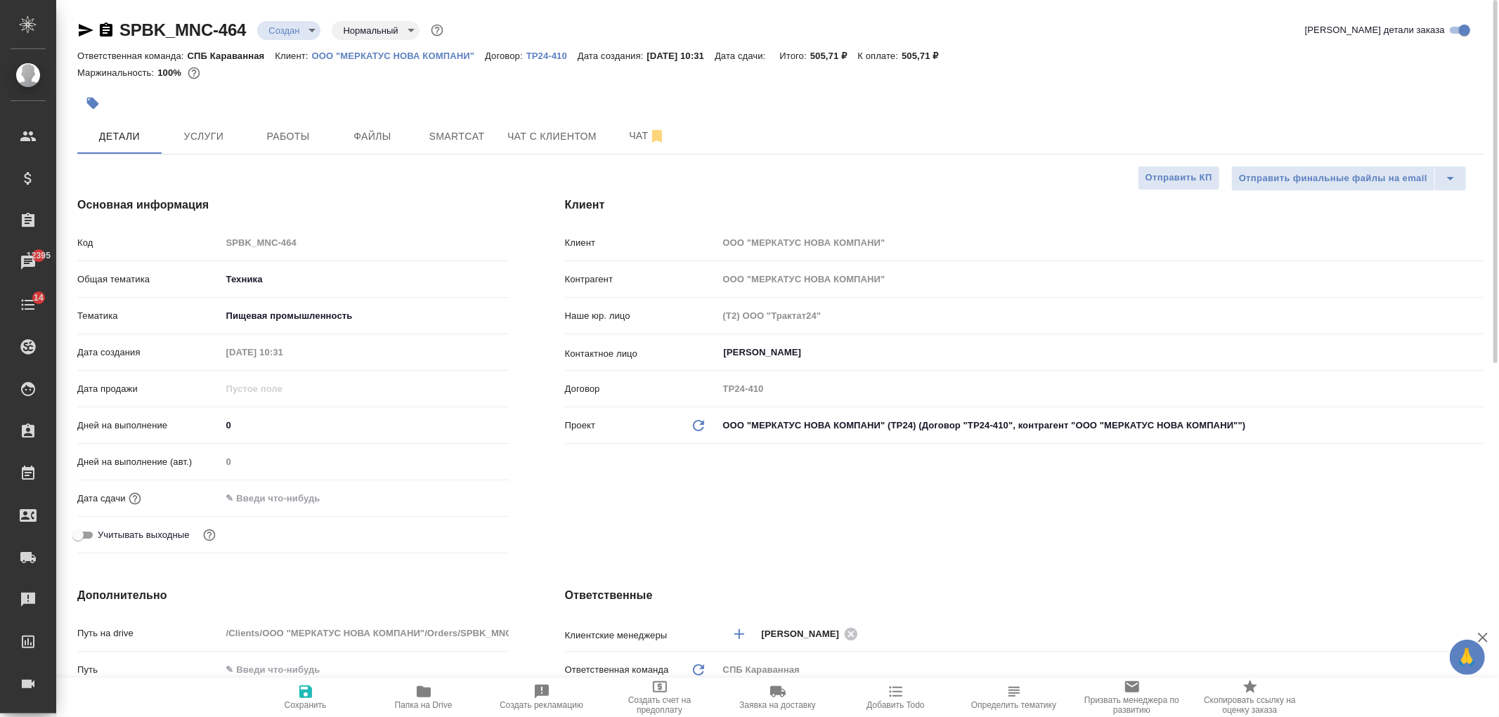
type textarea "x"
click at [275, 502] on input "text" at bounding box center [282, 498] width 123 height 20
drag, startPoint x: 486, startPoint y: 495, endPoint x: 476, endPoint y: 496, distance: 10.6
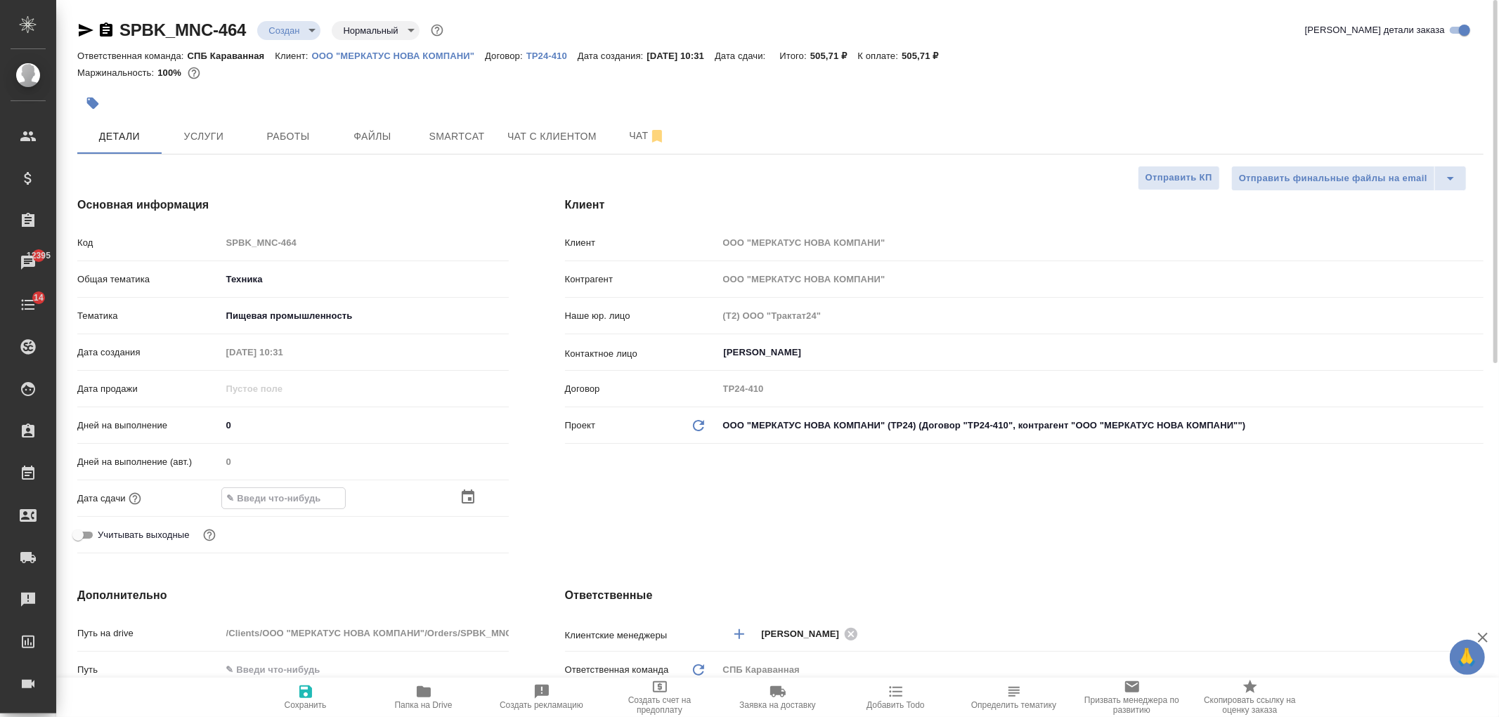
click at [486, 495] on div at bounding box center [484, 497] width 49 height 17
click at [476, 496] on div at bounding box center [484, 498] width 49 height 17
click at [457, 501] on div at bounding box center [364, 498] width 287 height 20
click at [460, 499] on icon "button" at bounding box center [468, 498] width 17 height 17
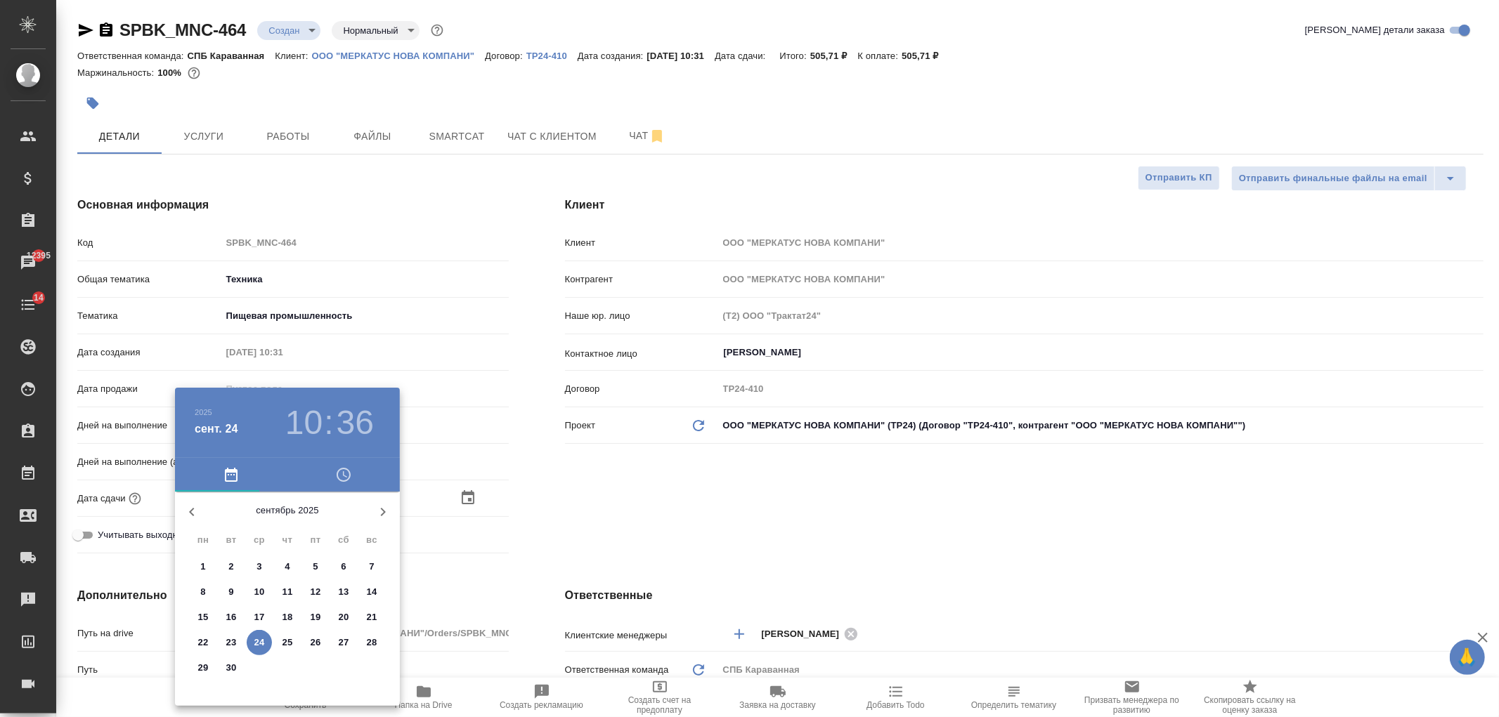
click at [256, 637] on p "24" at bounding box center [259, 643] width 11 height 14
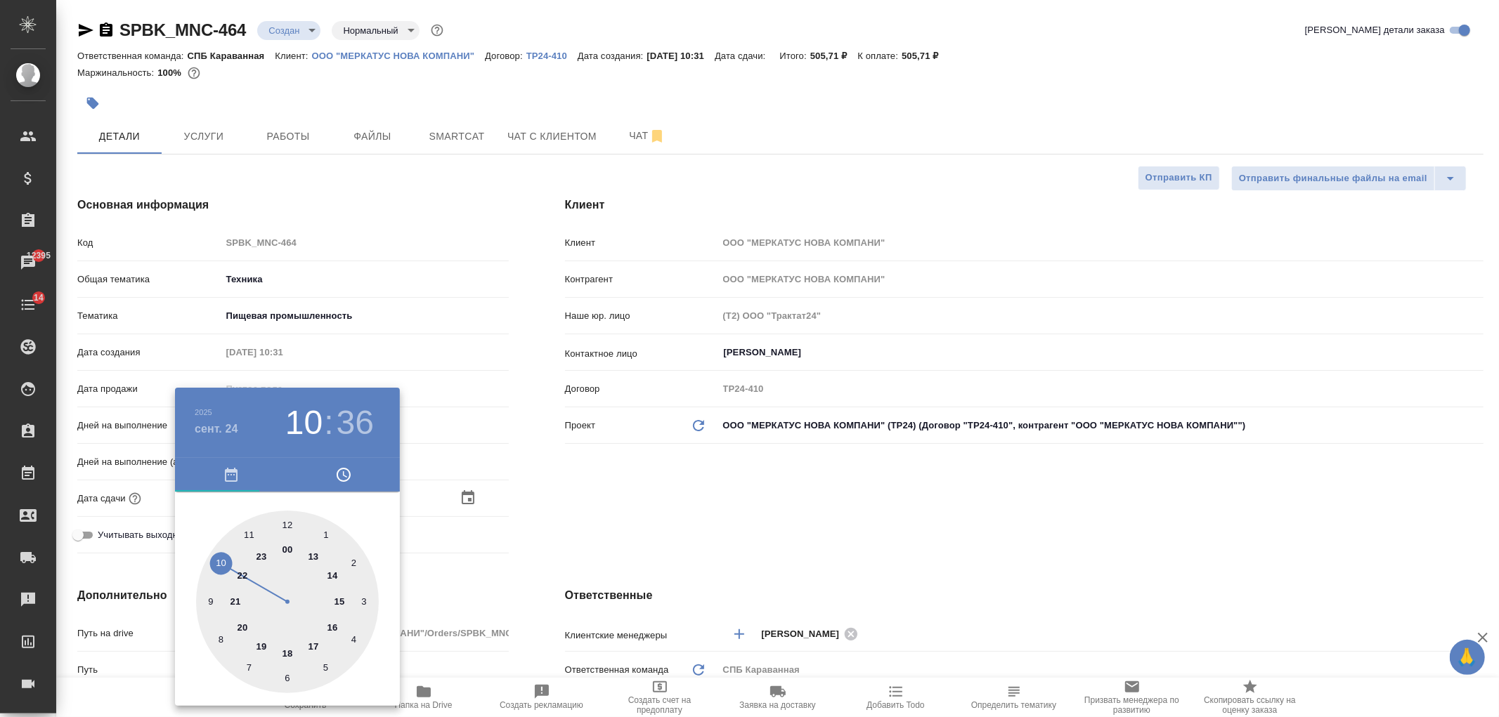
type input "24.09.2025 10:36"
type textarea "x"
click at [314, 649] on div at bounding box center [287, 602] width 183 height 183
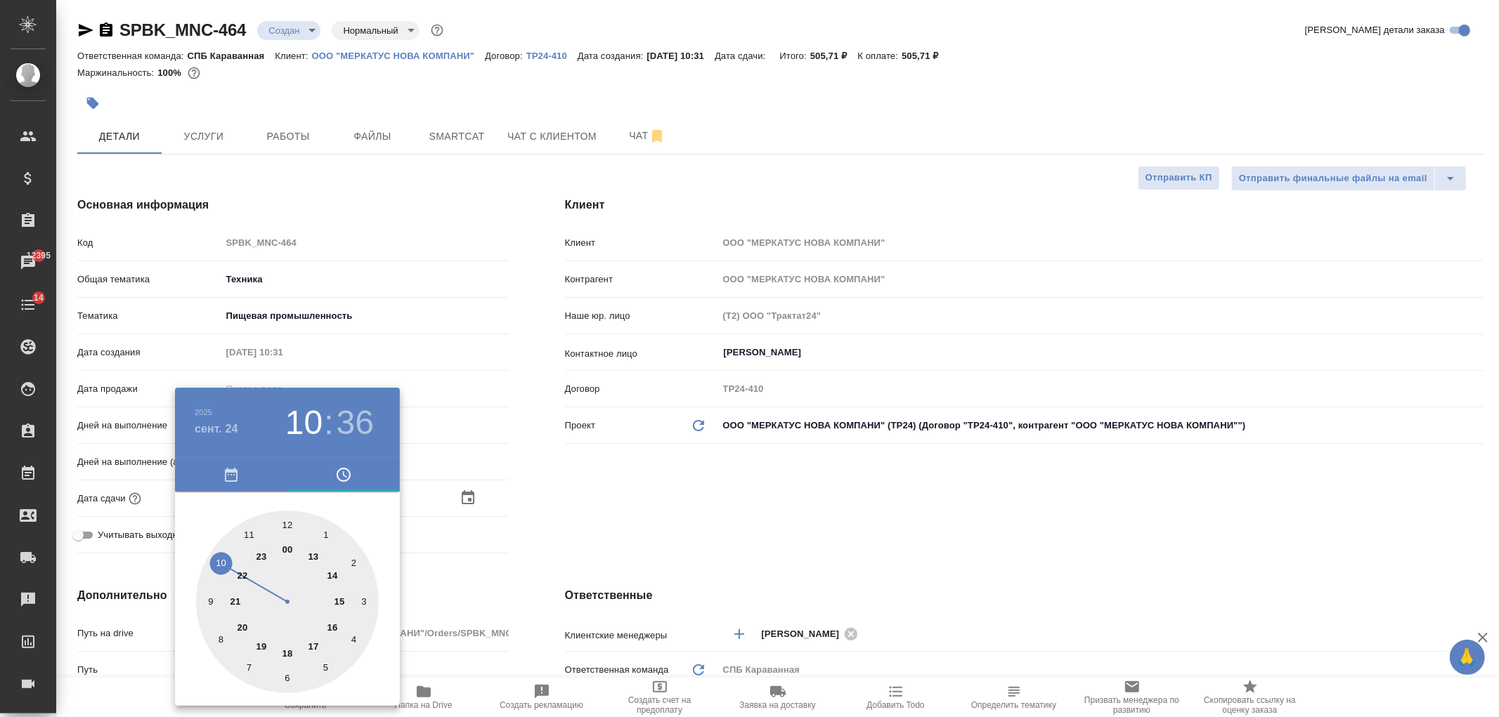
type input "24.09.2025 17:36"
type textarea "x"
click at [289, 524] on div at bounding box center [287, 602] width 183 height 183
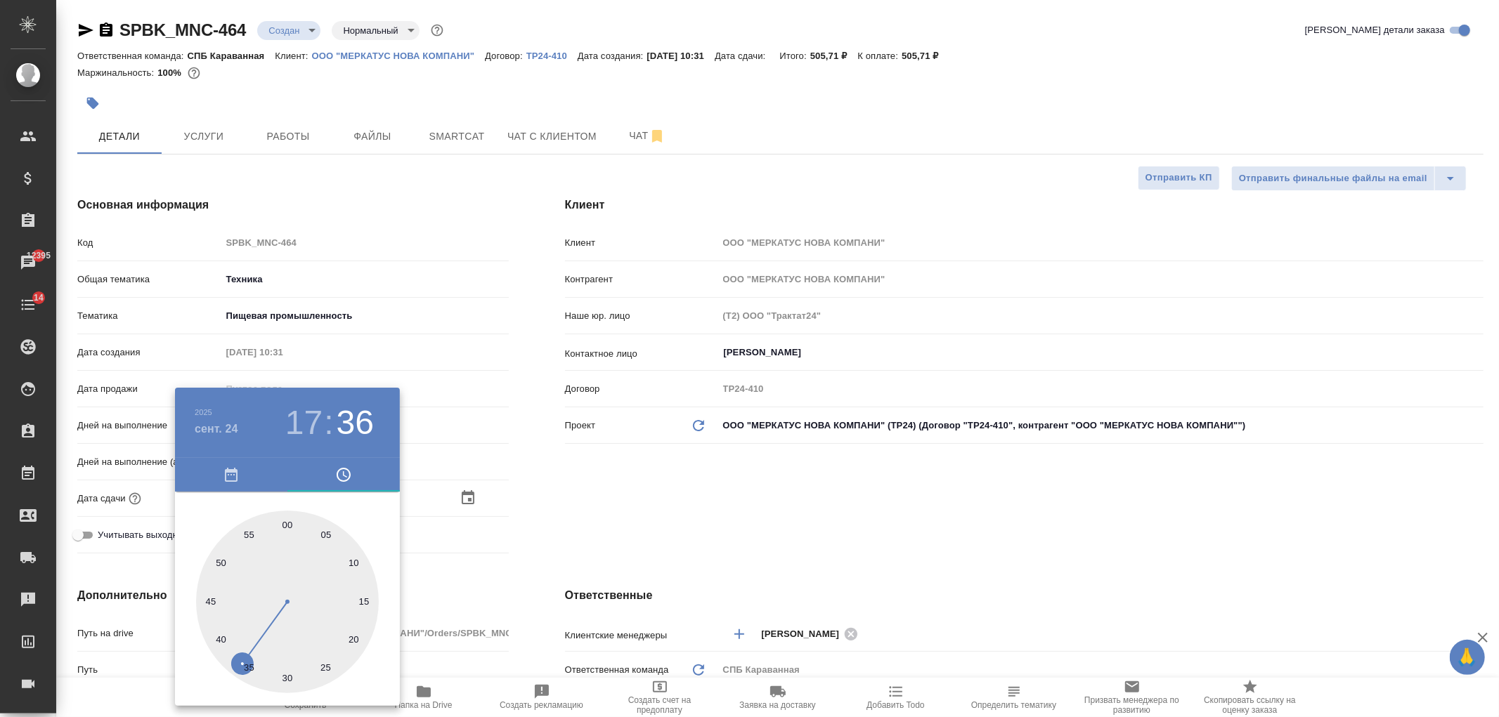
type input "24.09.2025 17:00"
type textarea "x"
click at [583, 529] on div at bounding box center [749, 358] width 1499 height 717
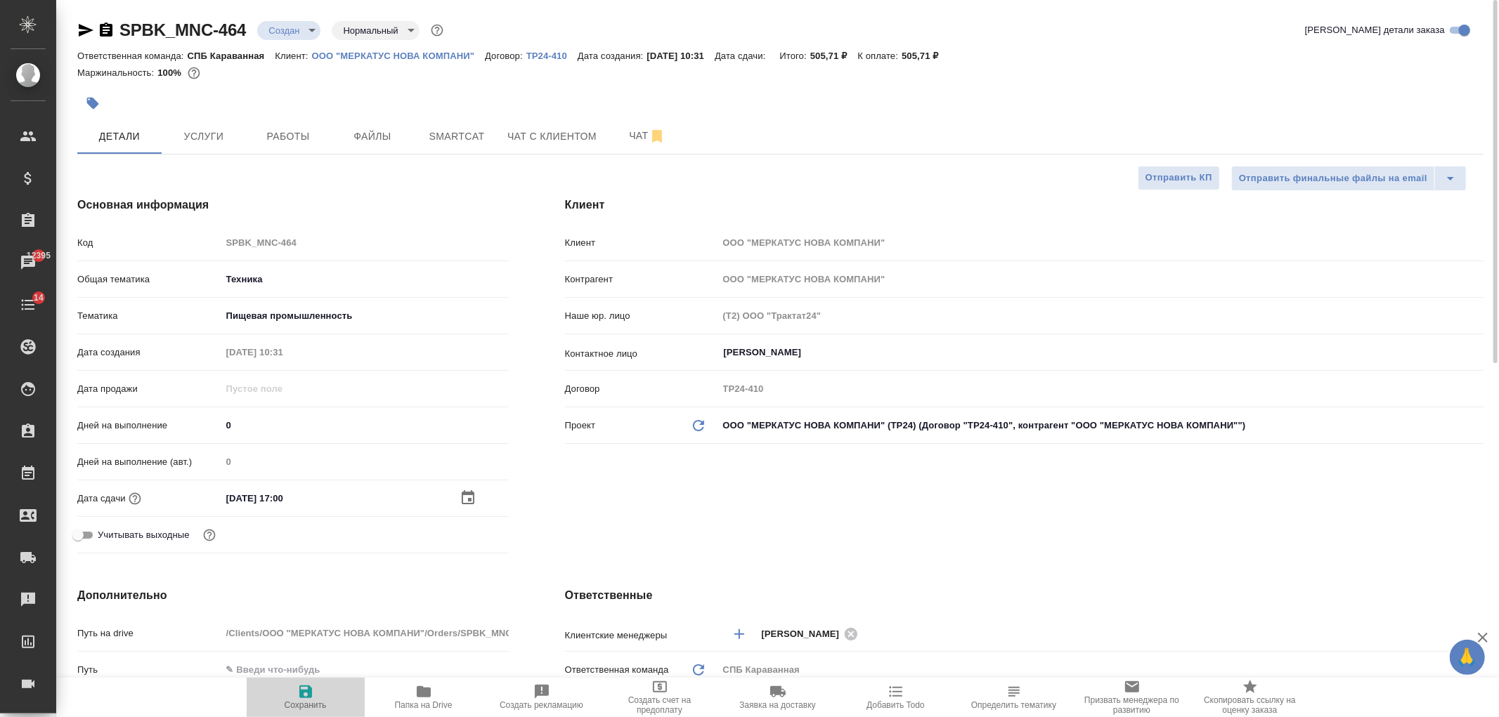
click at [308, 698] on icon "button" at bounding box center [305, 692] width 13 height 13
type textarea "x"
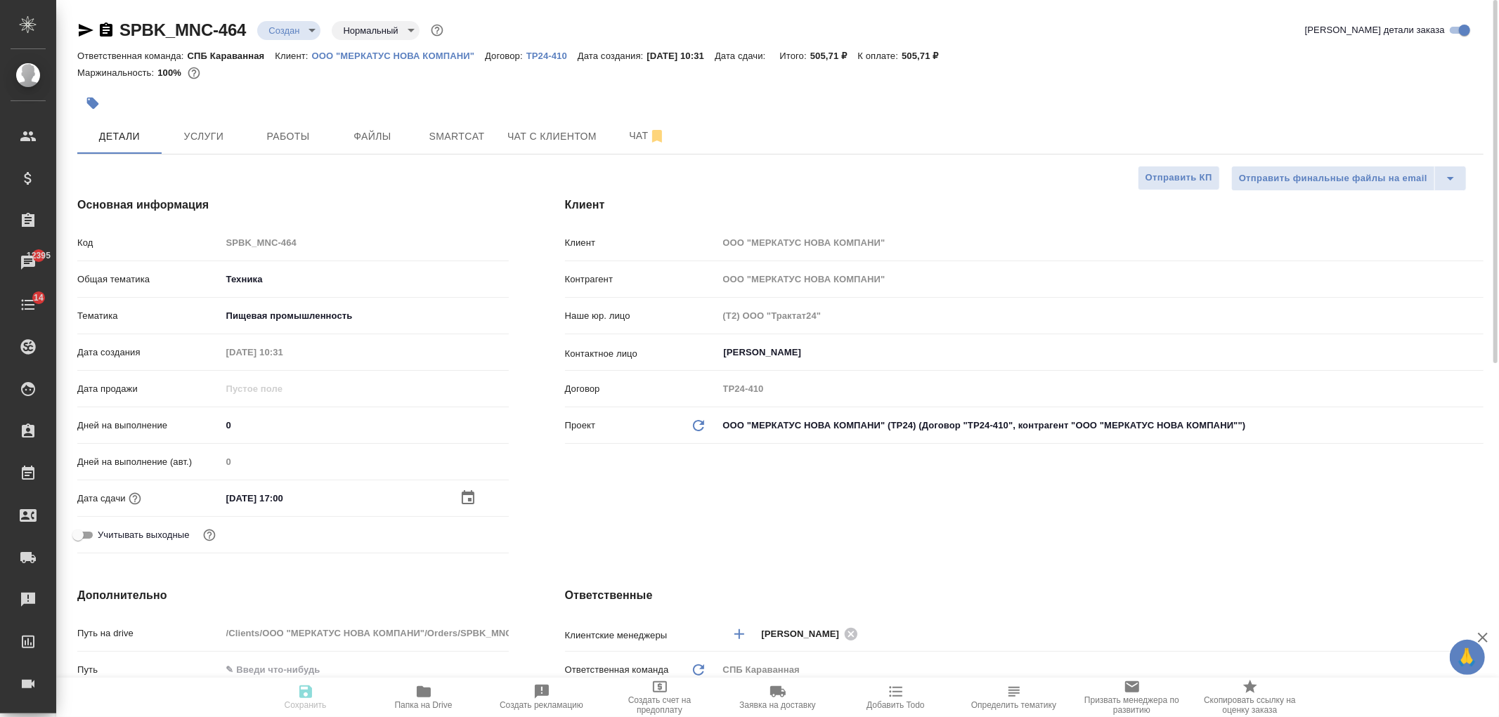
type textarea "x"
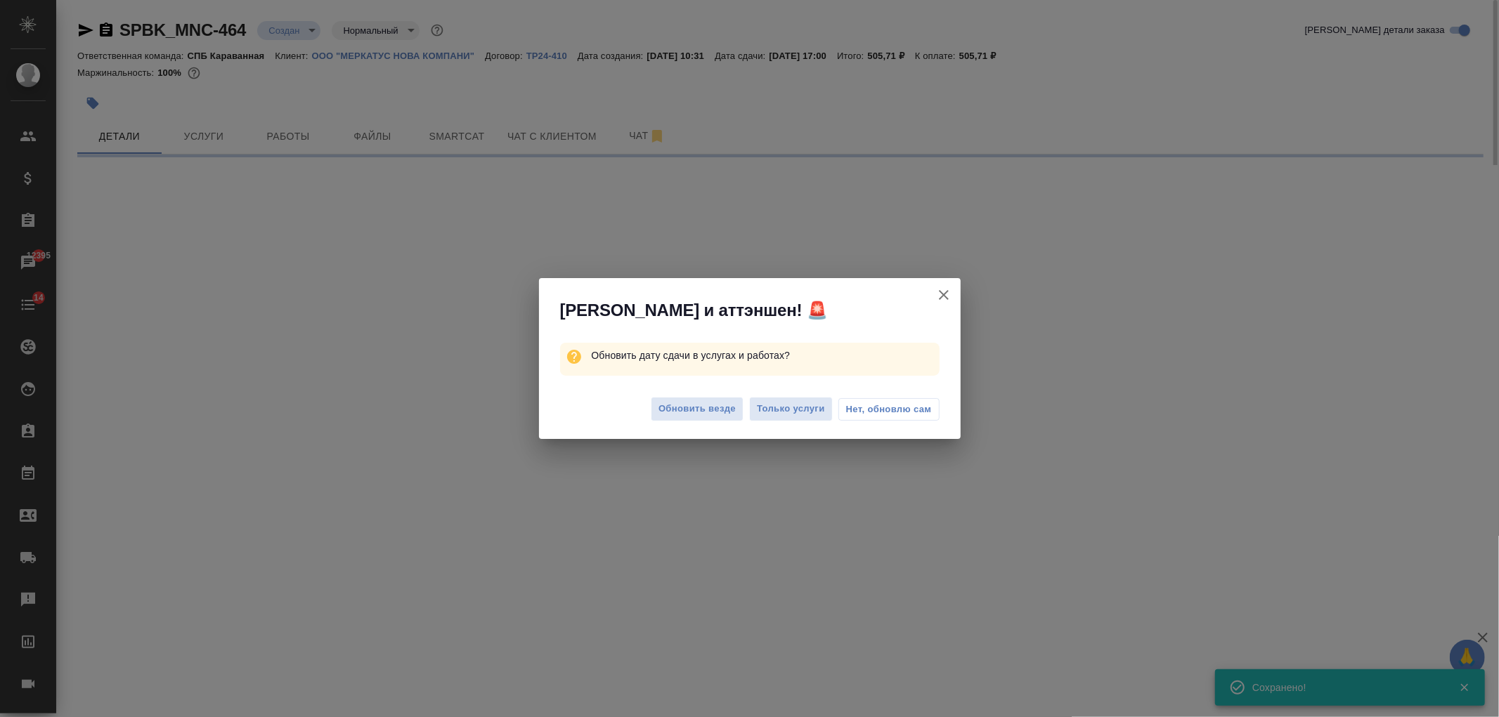
select select "RU"
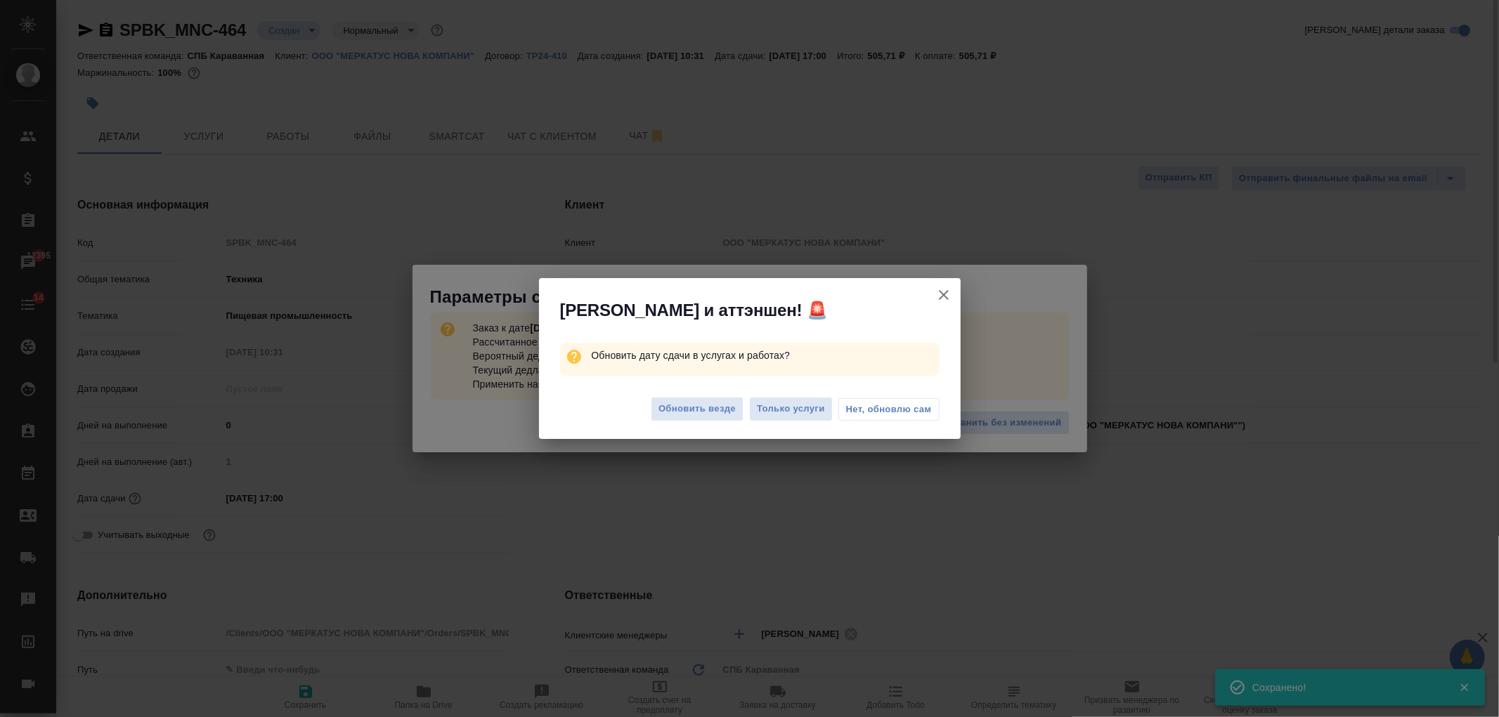
type textarea "x"
click at [683, 417] on span "Обновить везде" at bounding box center [696, 409] width 77 height 16
type textarea "x"
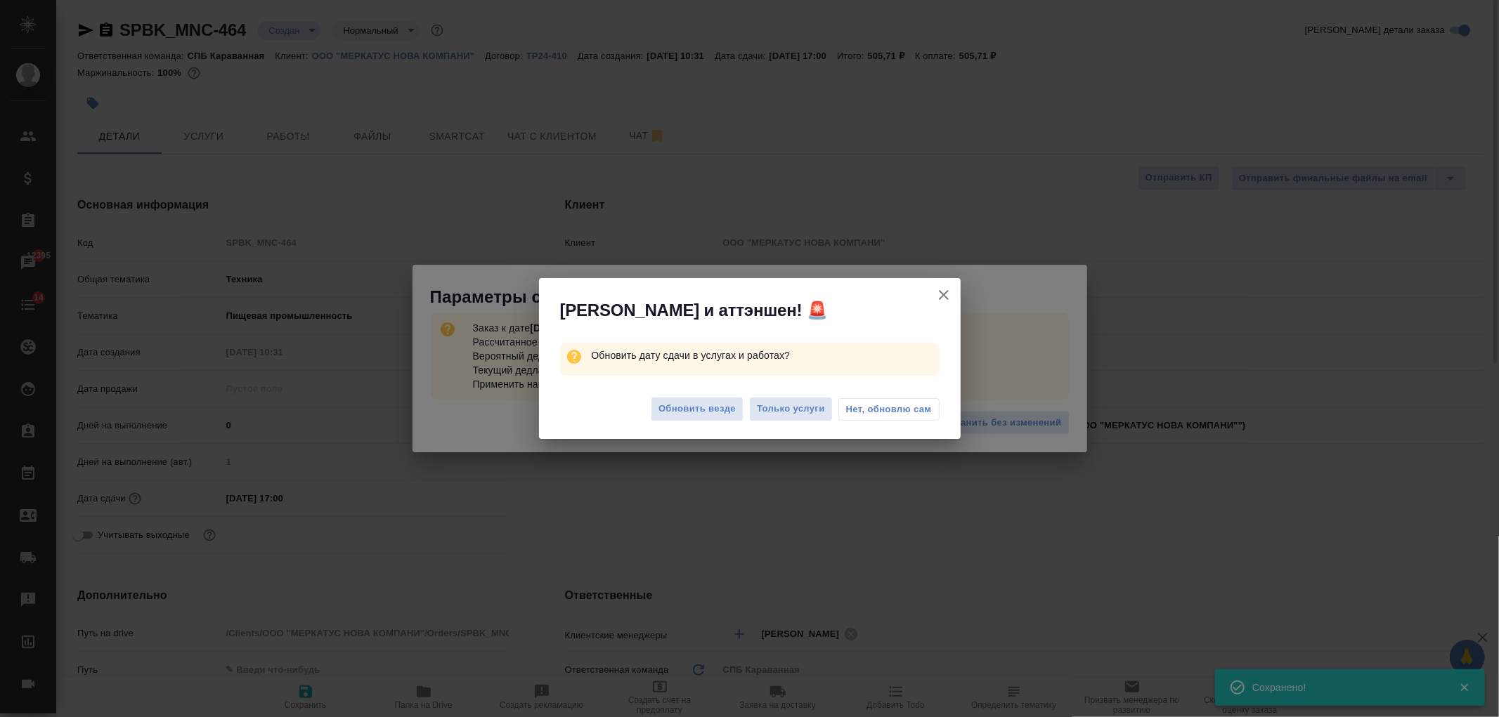
type textarea "x"
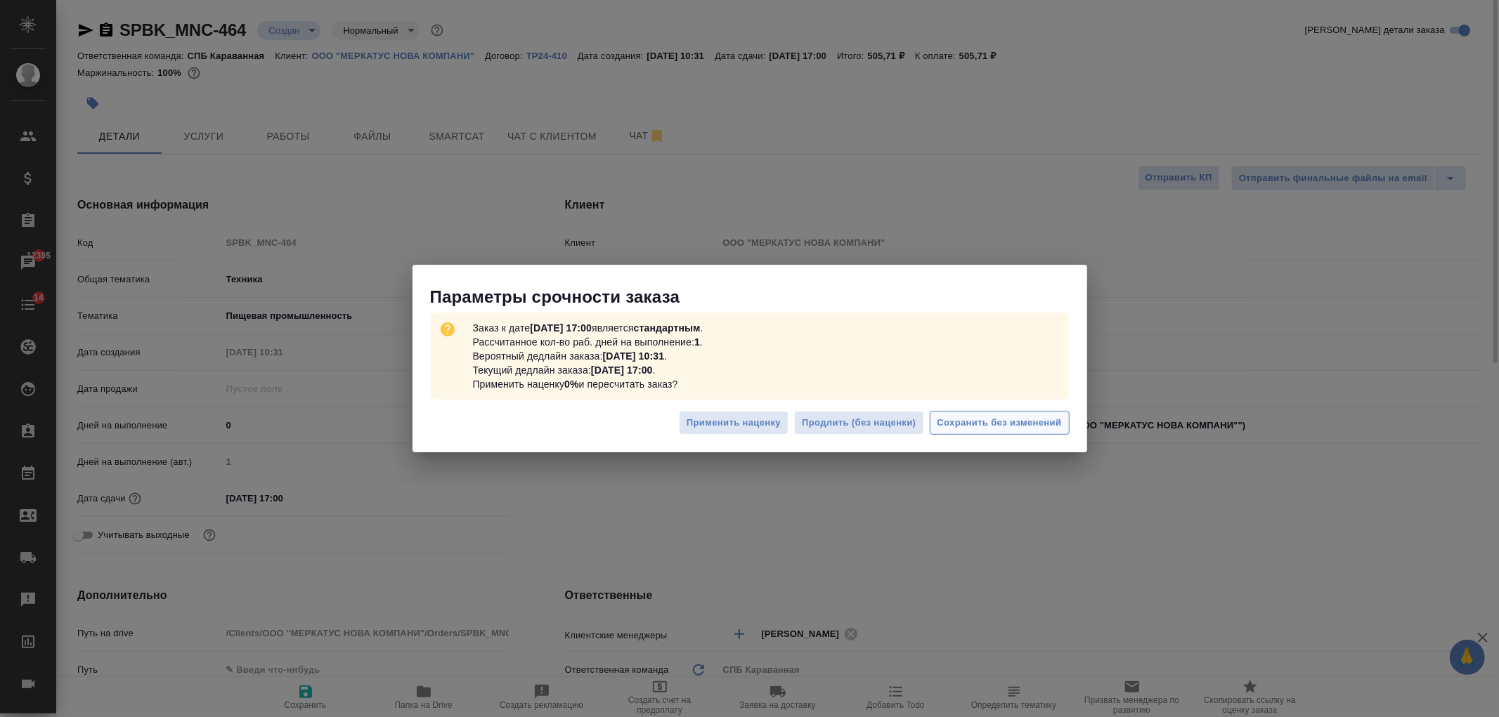
click at [951, 431] on button "Сохранить без изменений" at bounding box center [1000, 423] width 140 height 25
type textarea "x"
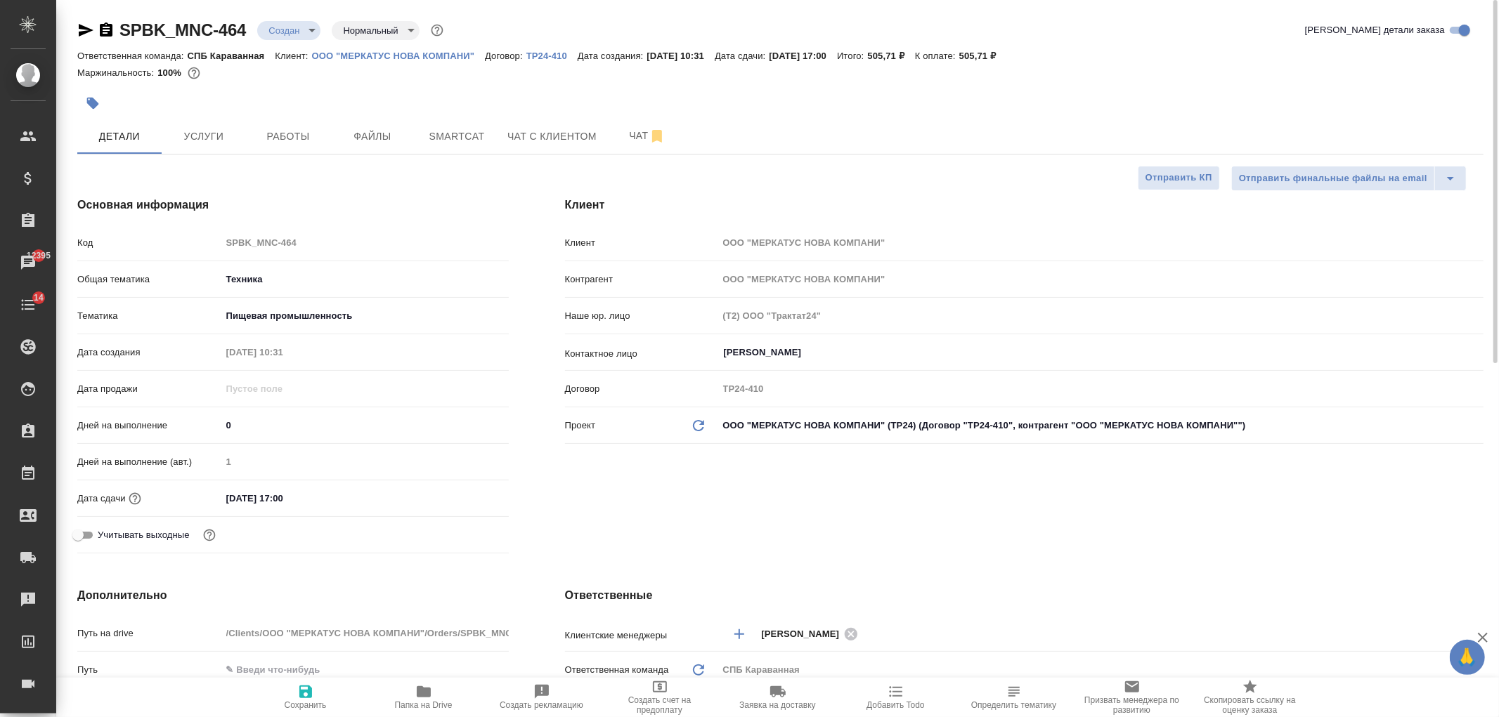
type textarea "x"
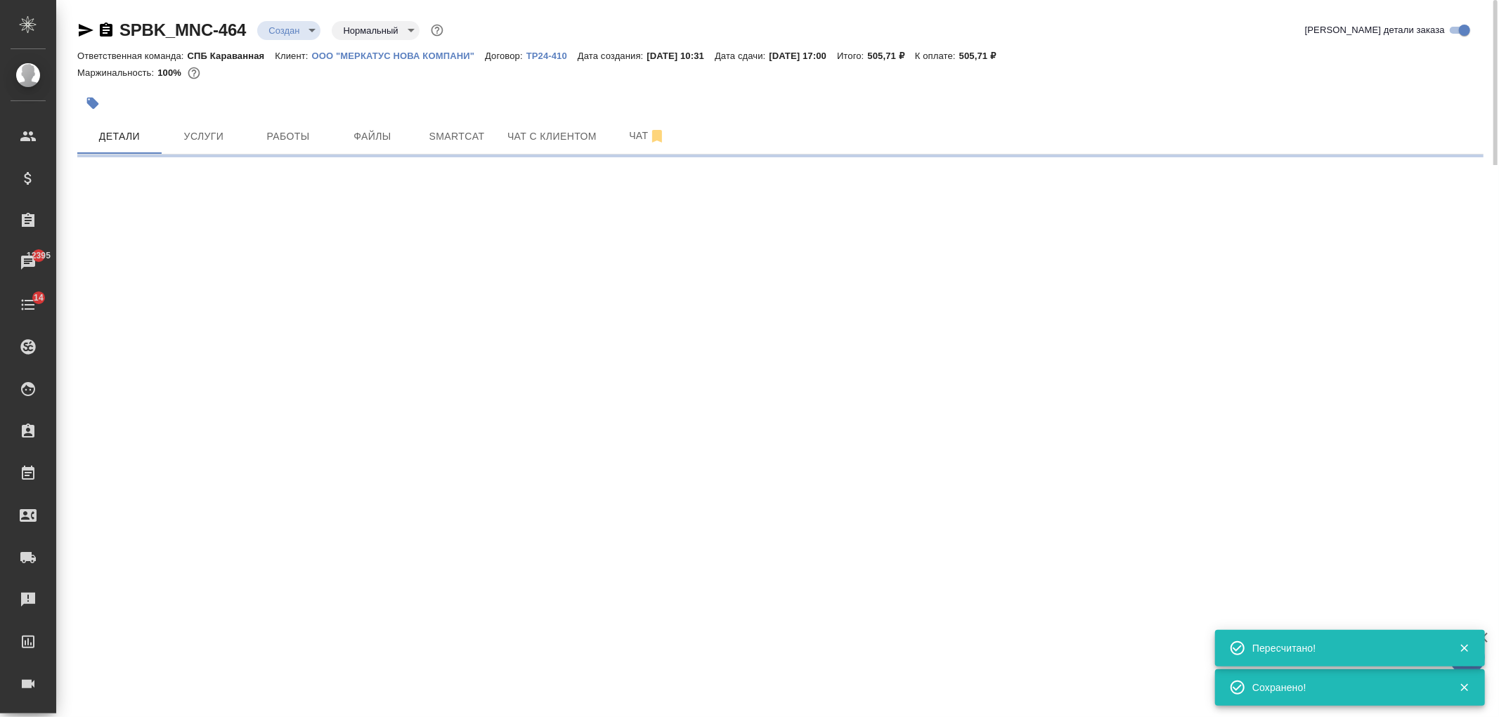
type input "urgent"
select select "RU"
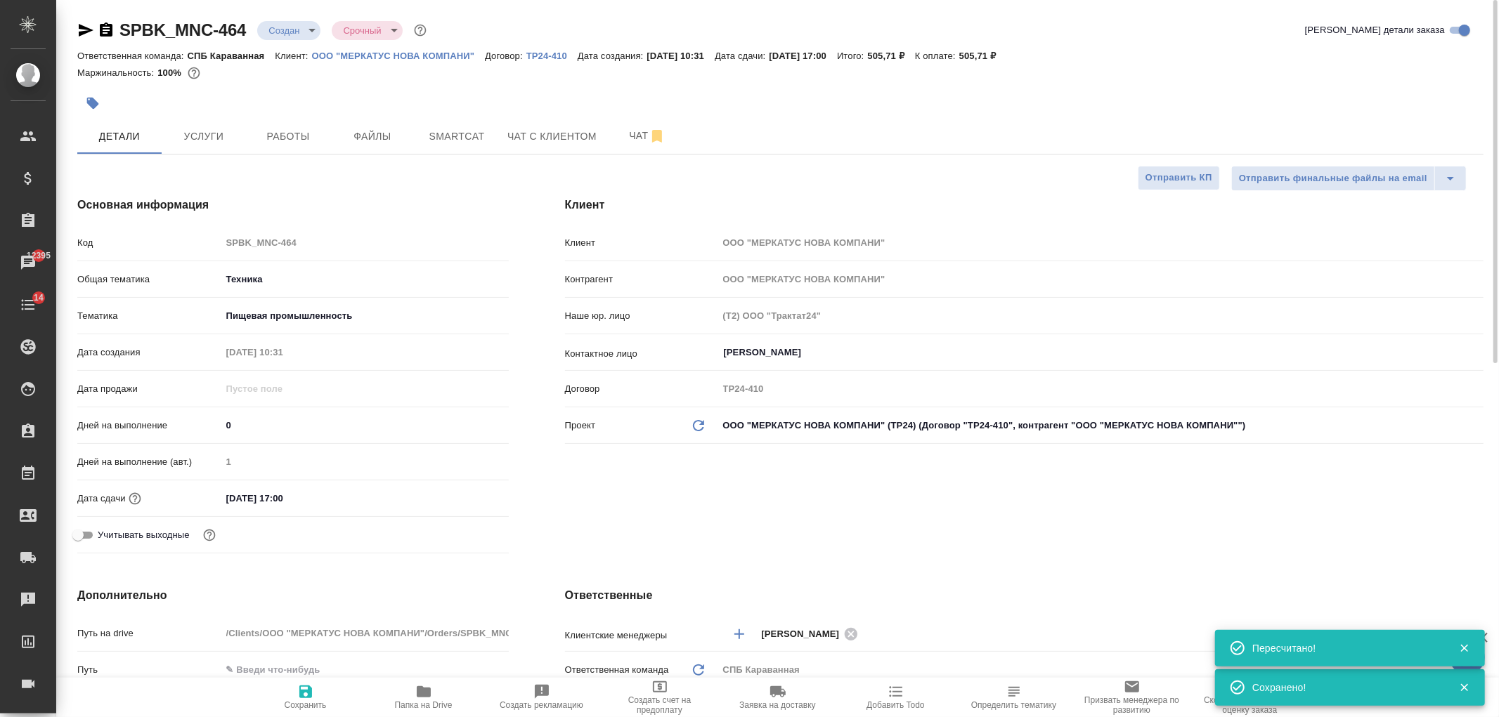
type textarea "x"
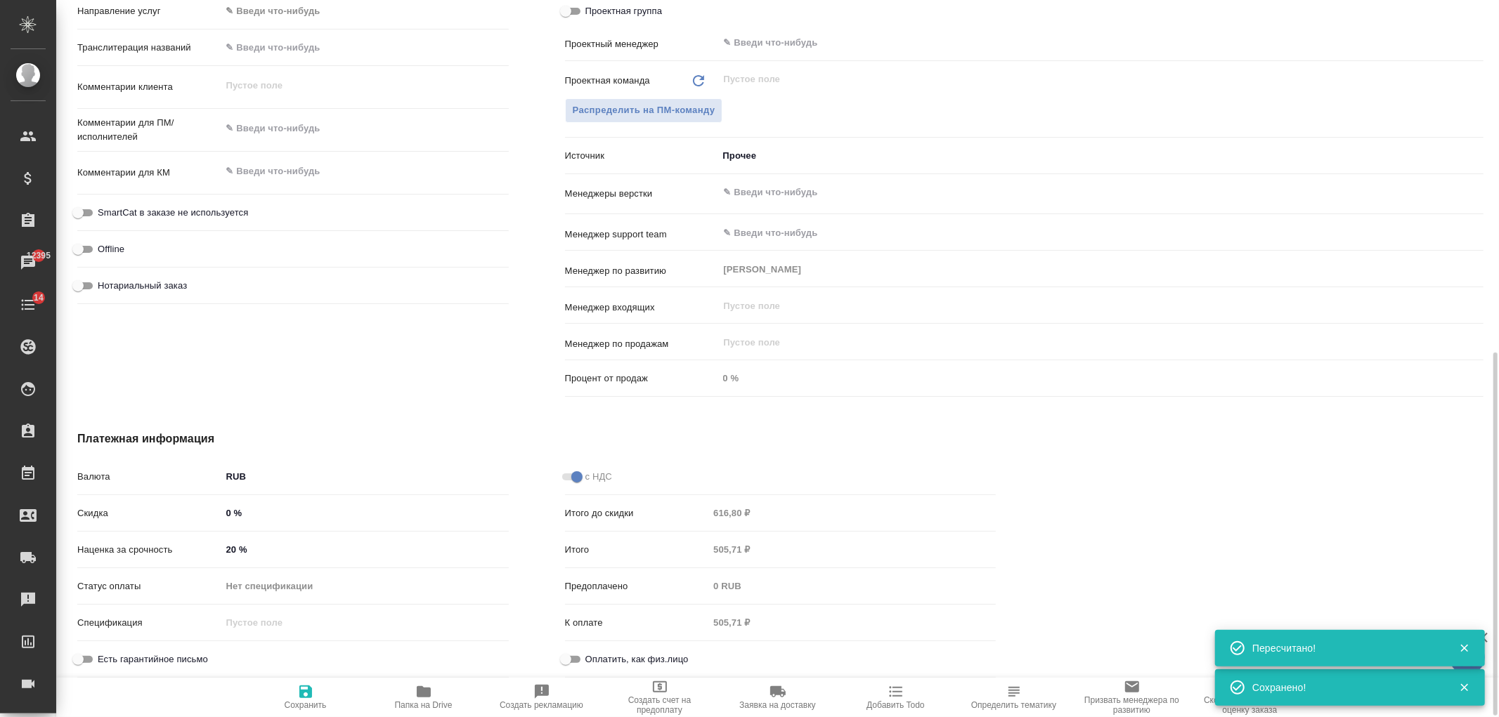
scroll to position [697, 0]
click at [229, 549] on input "20 %" at bounding box center [364, 548] width 287 height 20
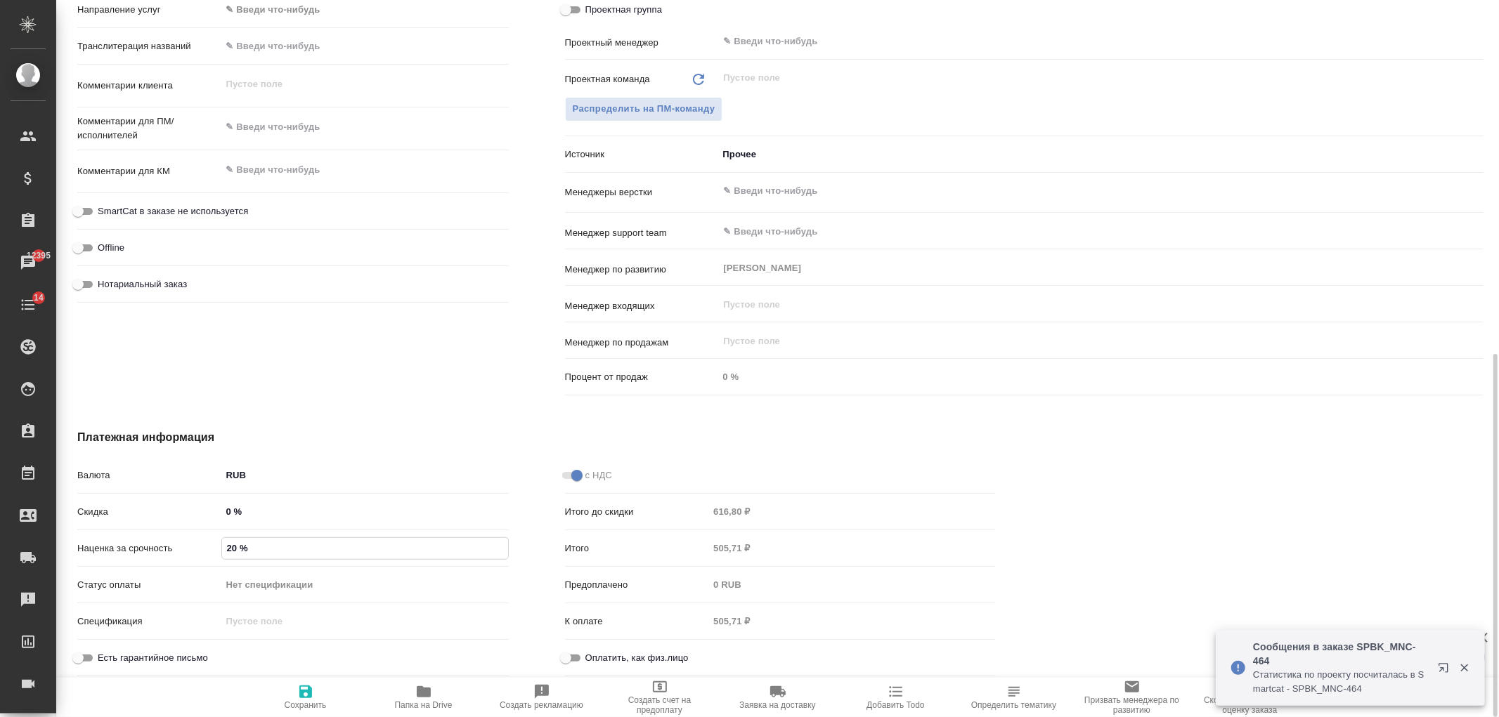
type input "0 %"
type textarea "x"
type input "10 %"
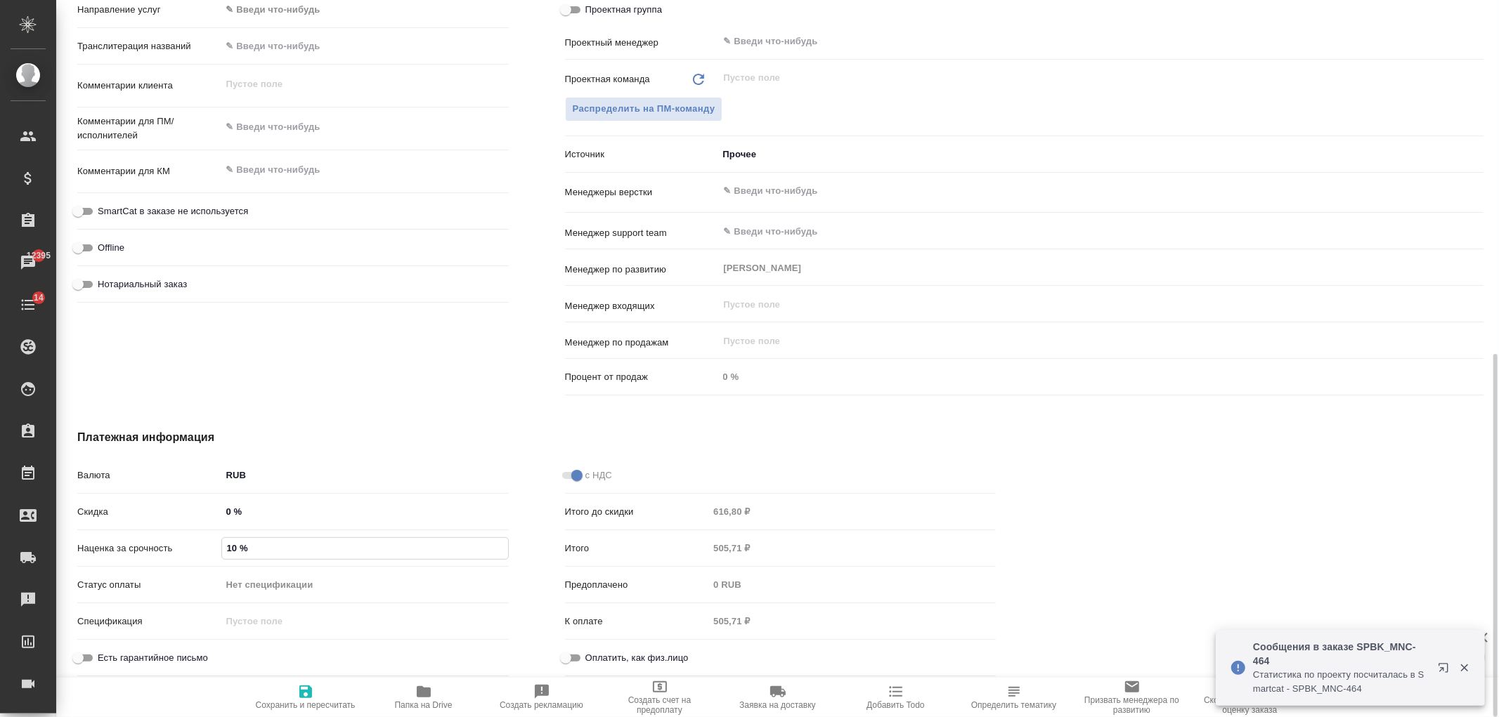
type textarea "x"
type input "10 %"
click at [313, 694] on icon "button" at bounding box center [305, 692] width 17 height 17
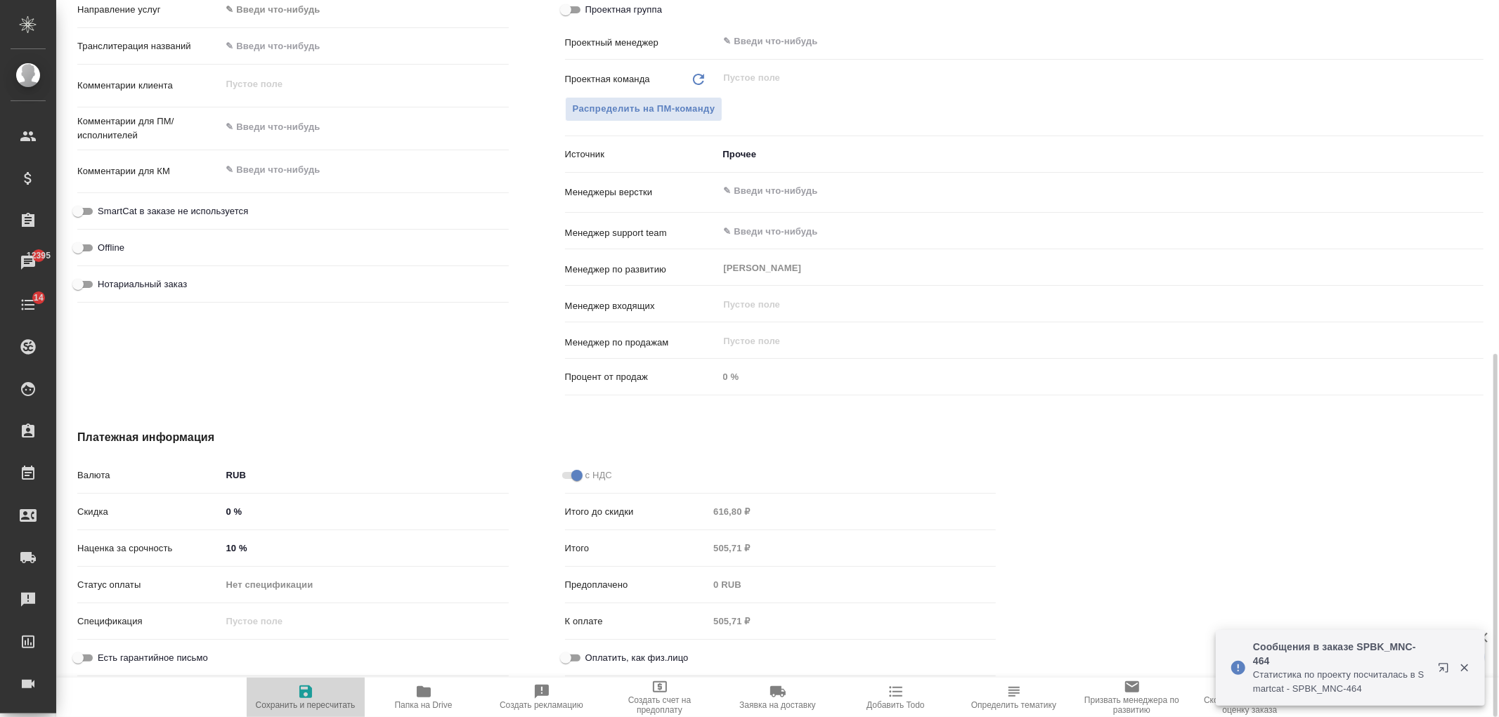
type textarea "x"
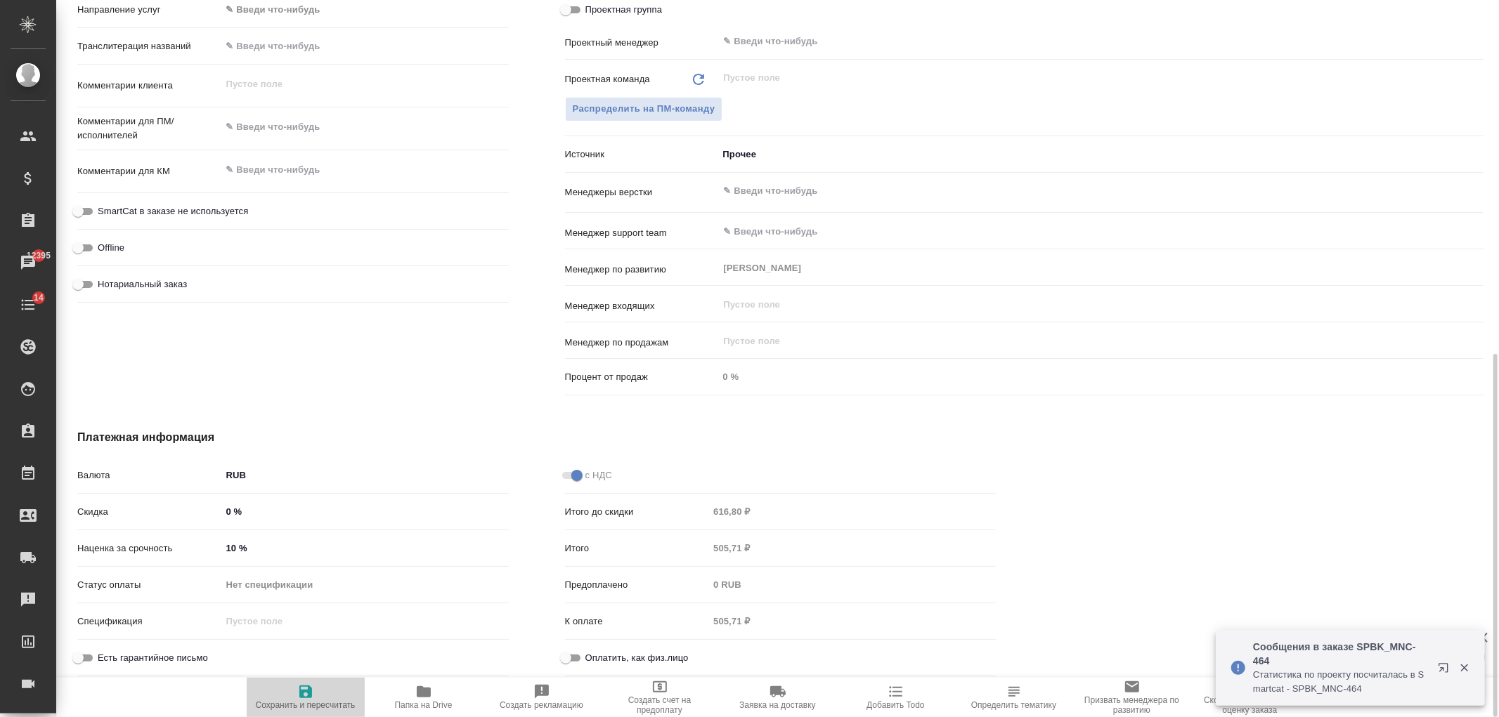
type textarea "x"
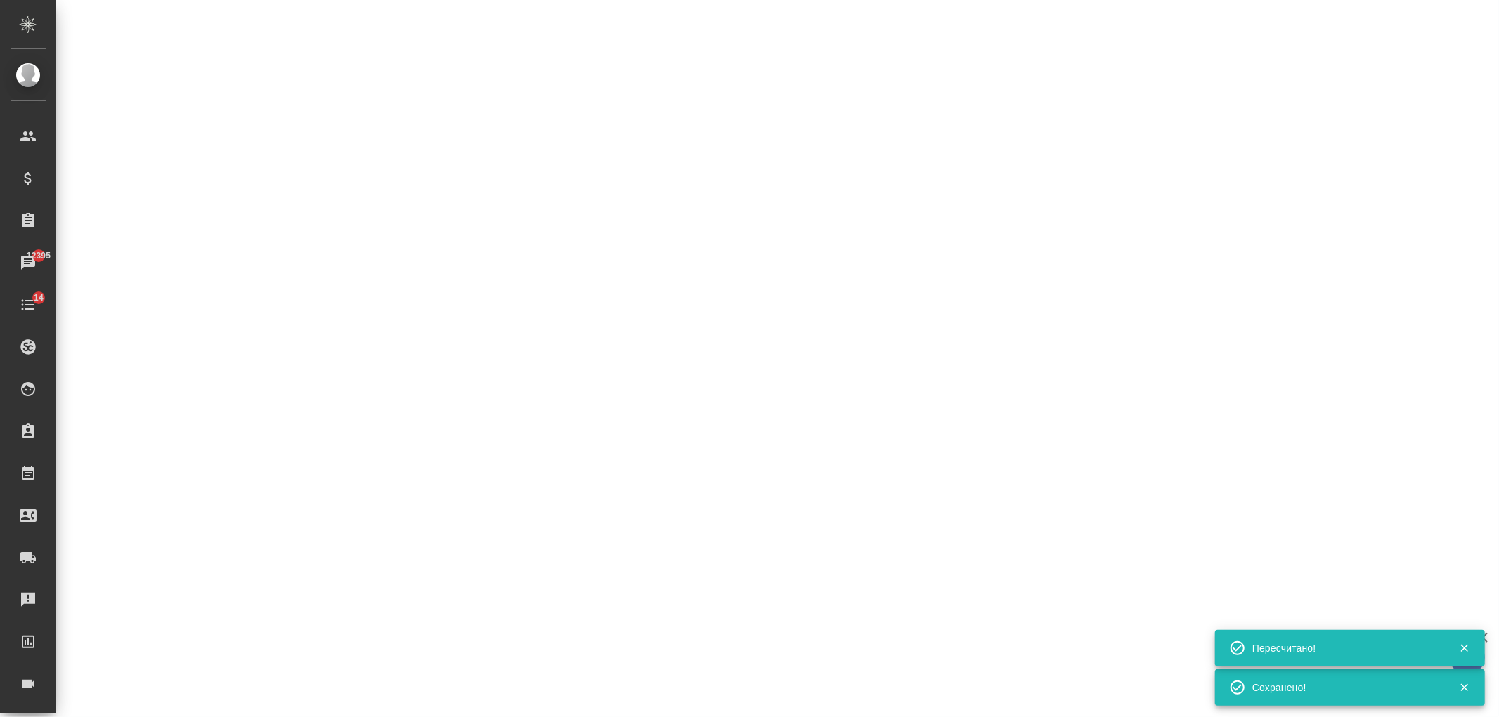
select select "RU"
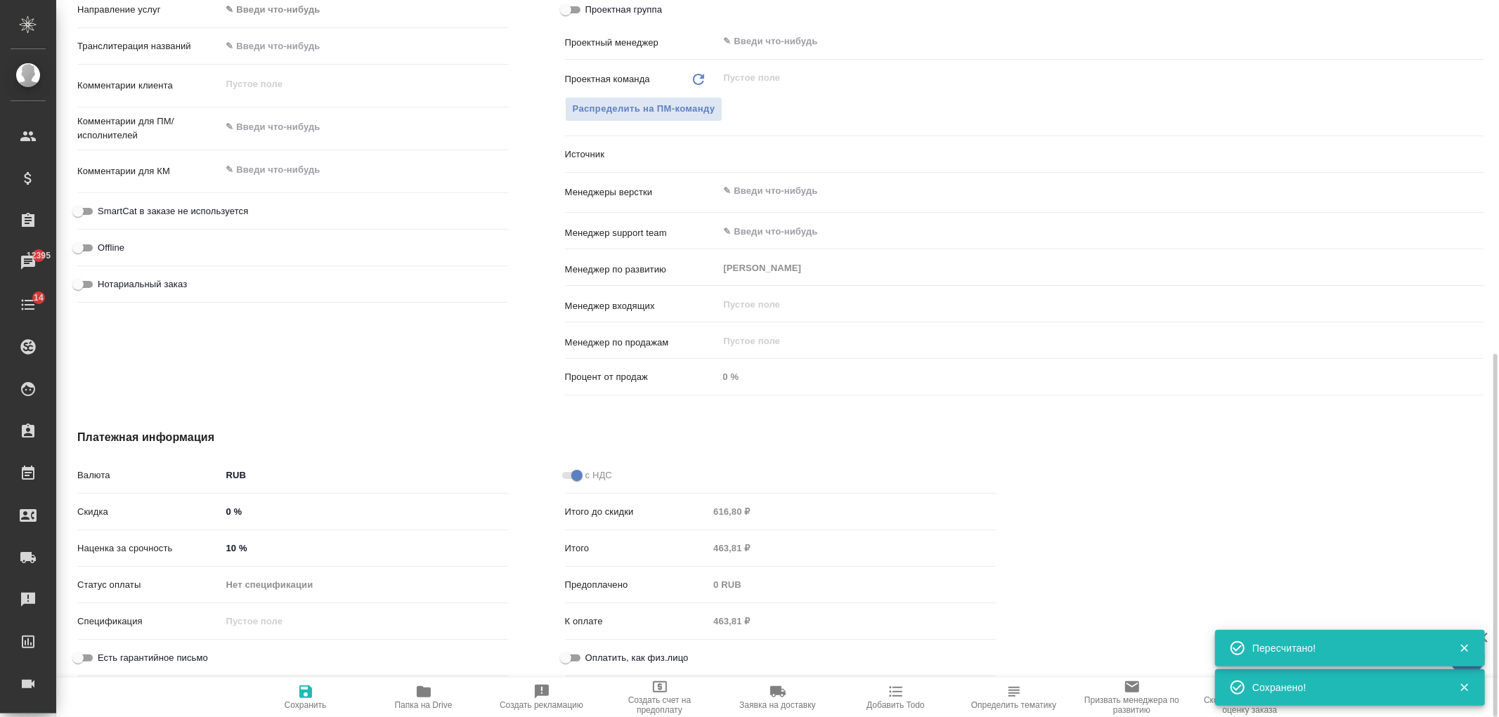
type textarea "x"
click at [817, 433] on h4 "Платежная информация" at bounding box center [536, 437] width 918 height 17
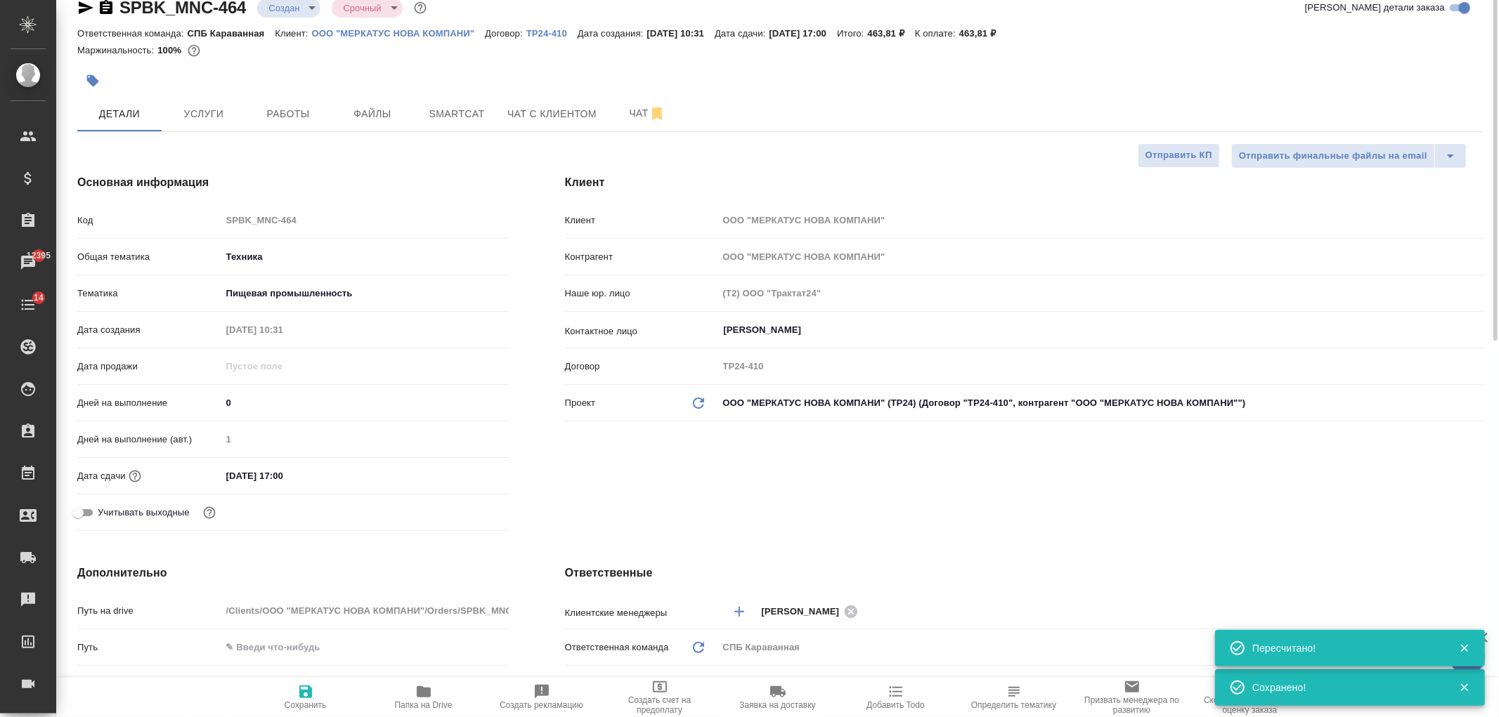
scroll to position [0, 0]
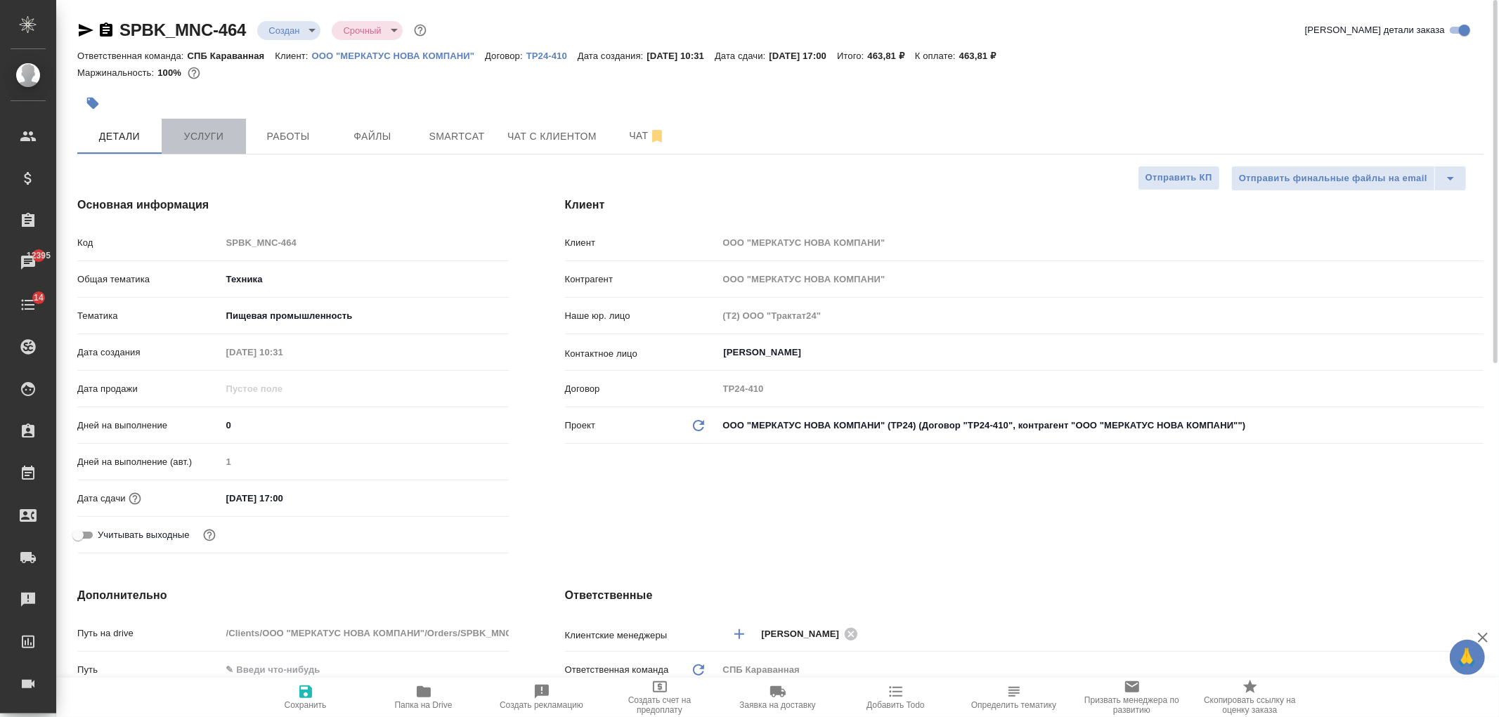
click at [205, 129] on span "Услуги" at bounding box center [203, 137] width 67 height 18
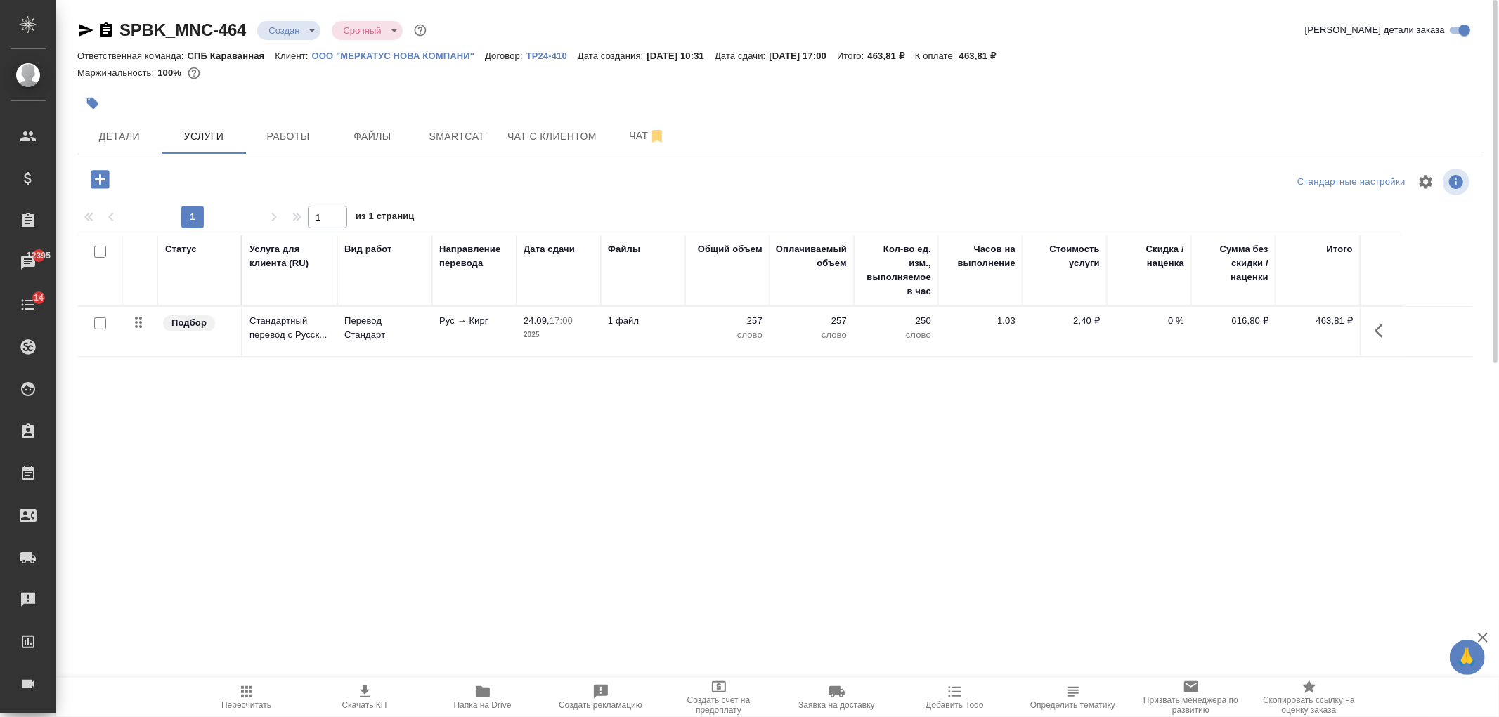
click at [256, 697] on span "Пересчитать" at bounding box center [246, 697] width 101 height 27
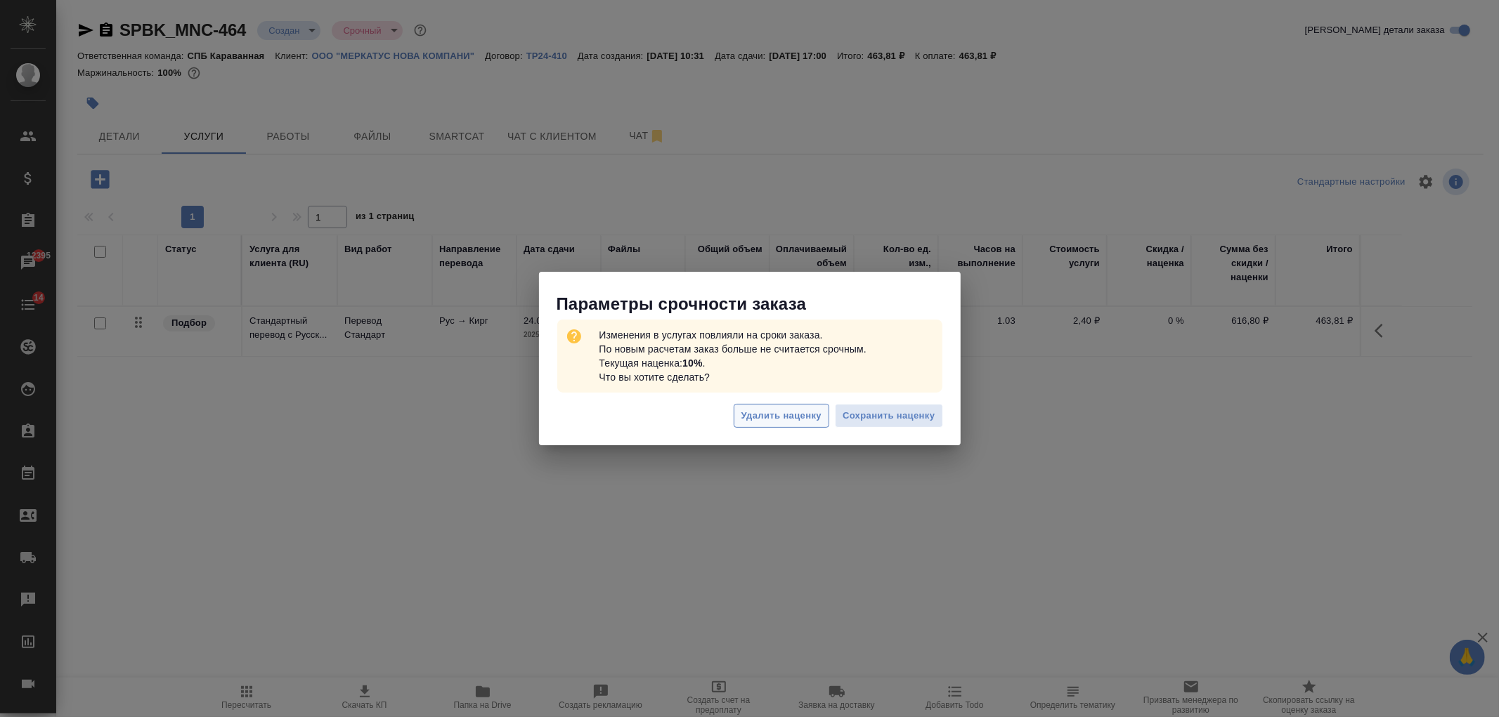
click at [787, 416] on span "Удалить наценку" at bounding box center [781, 416] width 80 height 16
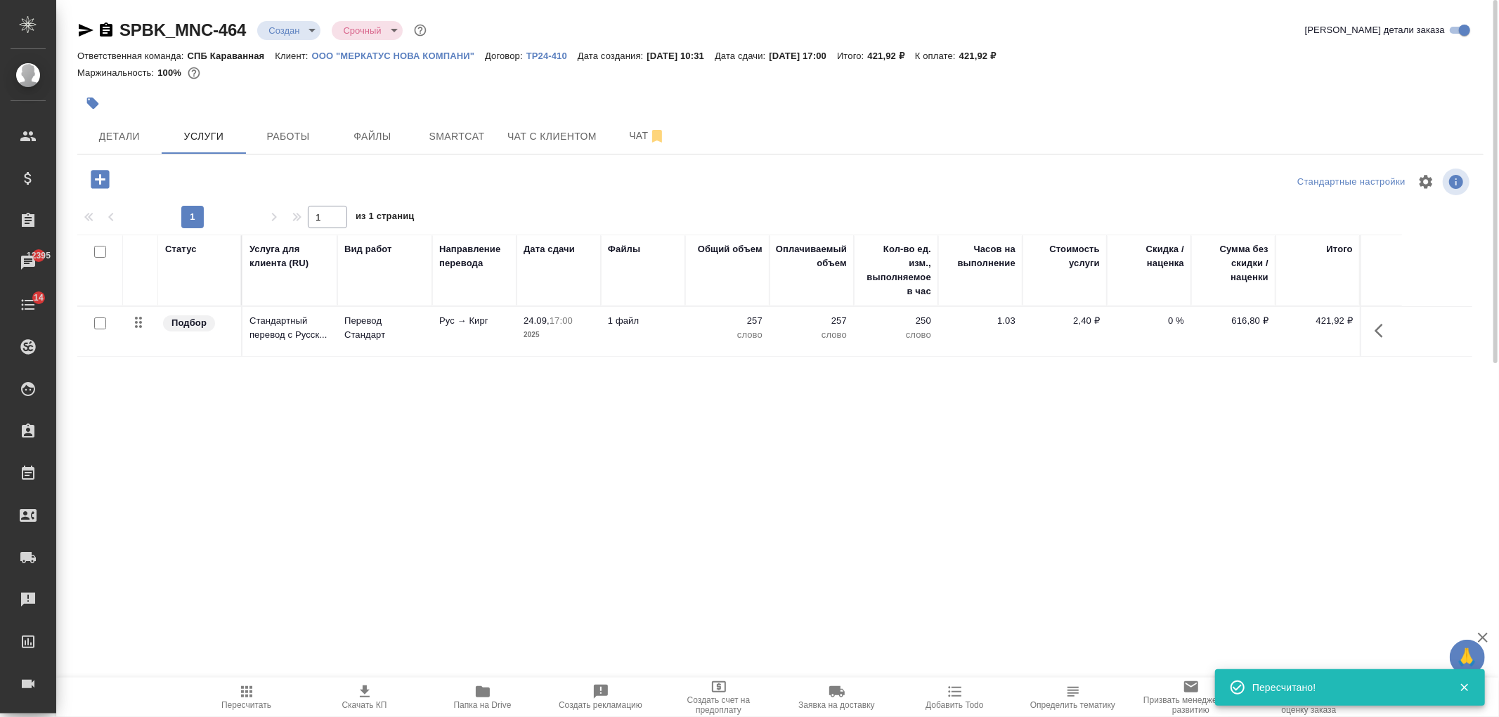
click at [358, 696] on icon "button" at bounding box center [364, 692] width 17 height 17
click at [394, 59] on p "ООО "МЕРКАТУС НОВА КОМПАНИ"" at bounding box center [399, 56] width 174 height 11
click at [120, 145] on button "Детали" at bounding box center [119, 136] width 84 height 35
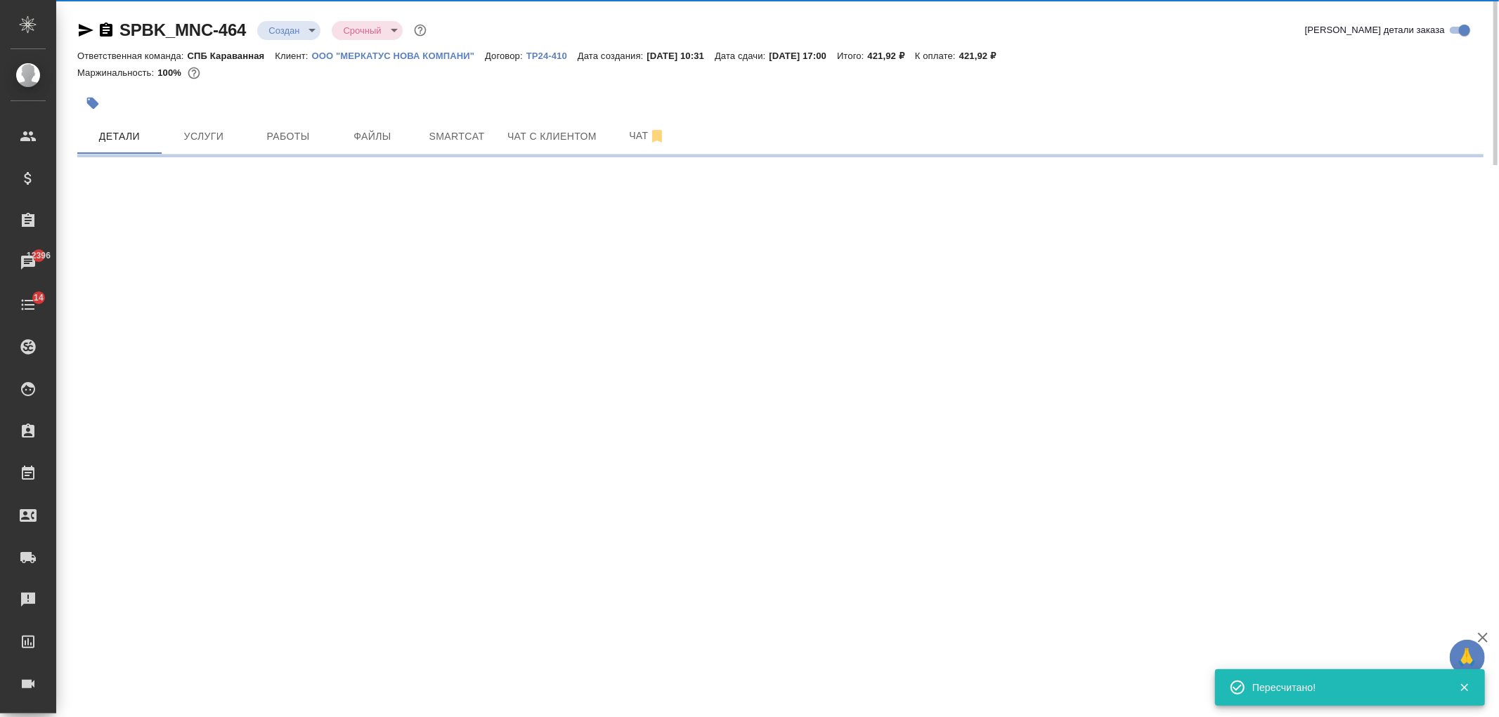
select select "RU"
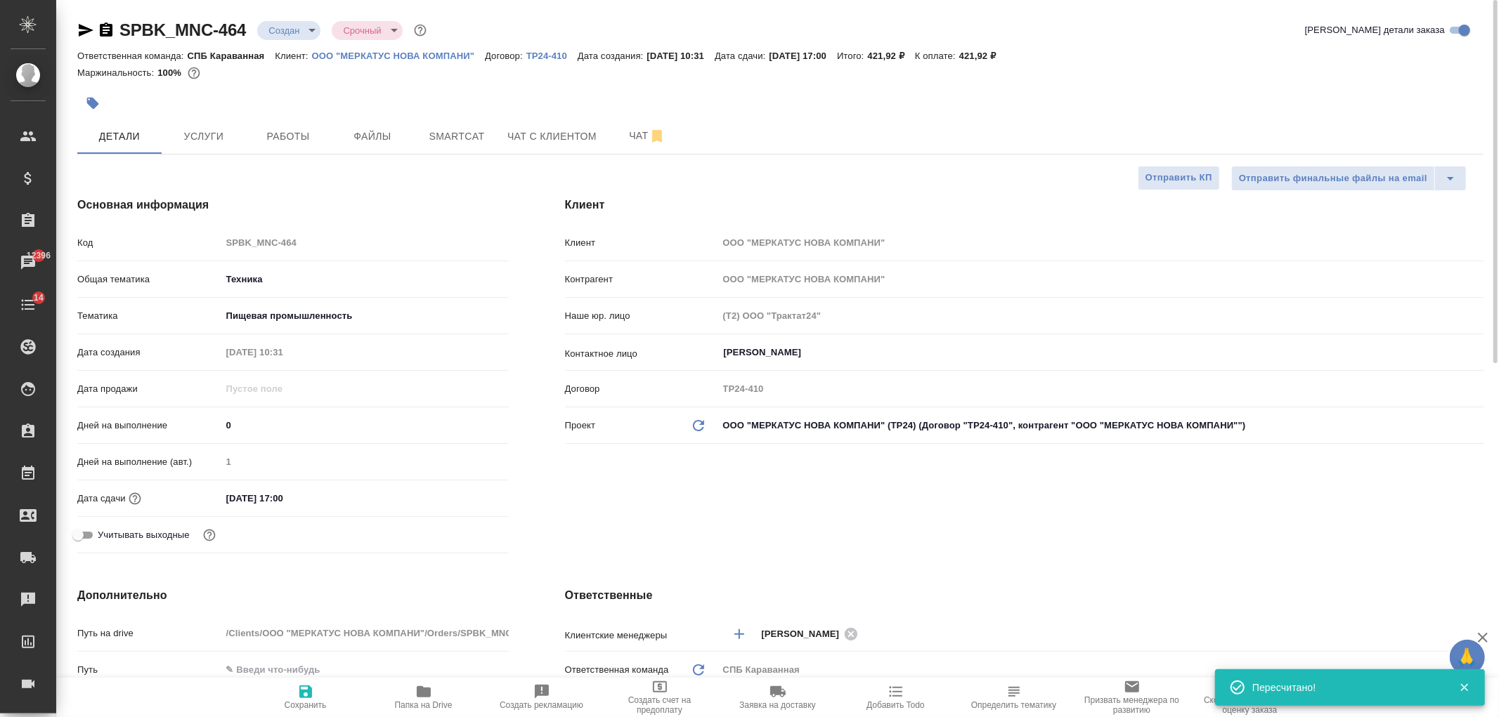
type textarea "x"
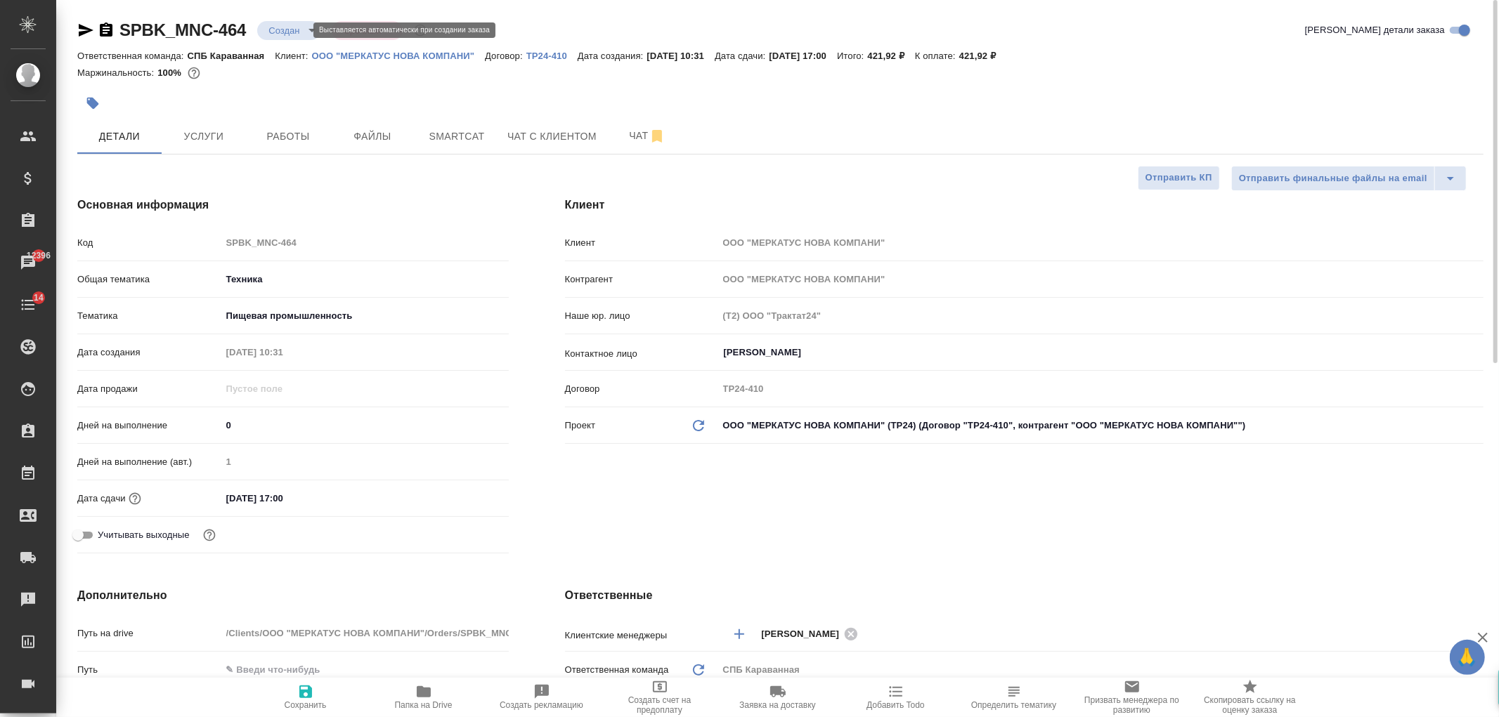
click at [291, 29] on body "🙏 .cls-1 fill:#fff; AWATERA Ivanova Arina Клиенты Спецификации Заказы 12396 Чат…" at bounding box center [749, 358] width 1499 height 717
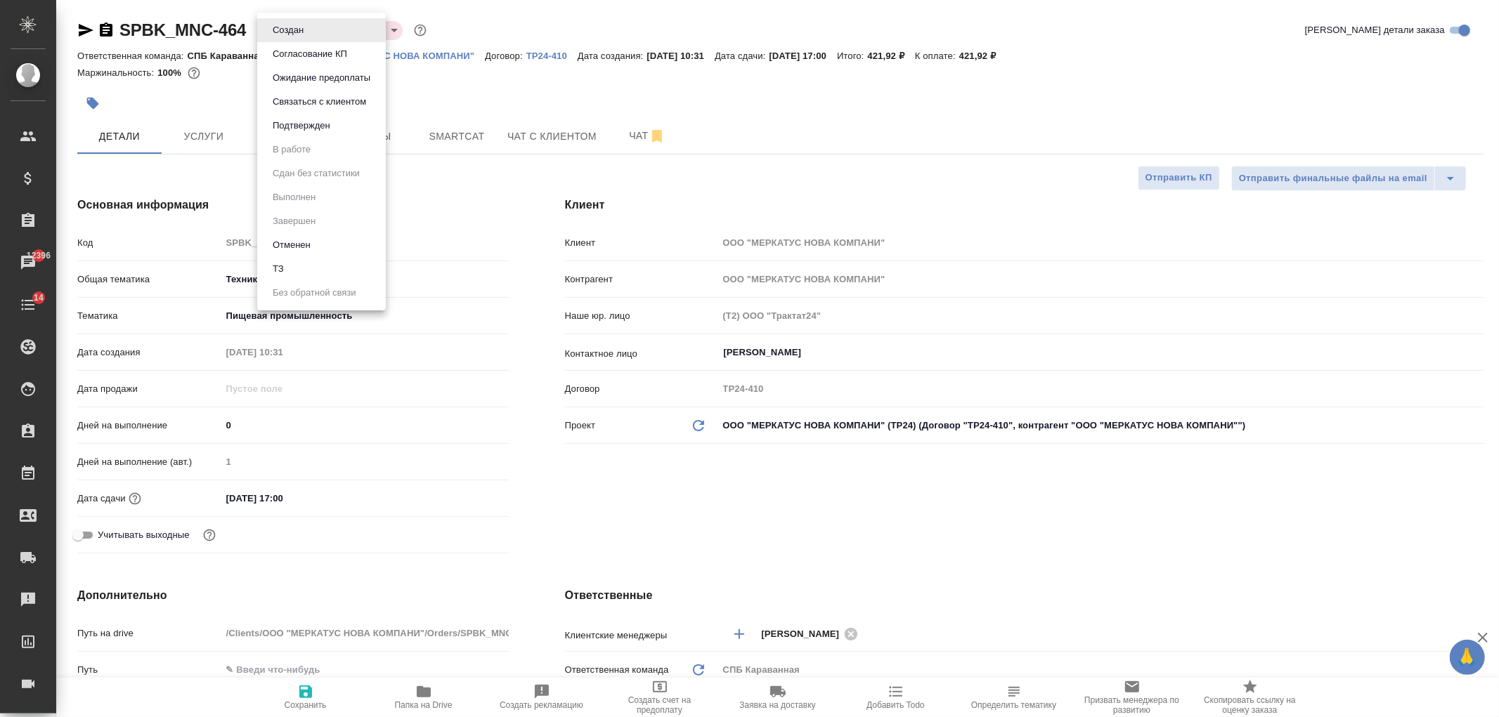
click at [317, 264] on li "ТЗ" at bounding box center [321, 269] width 129 height 24
type textarea "x"
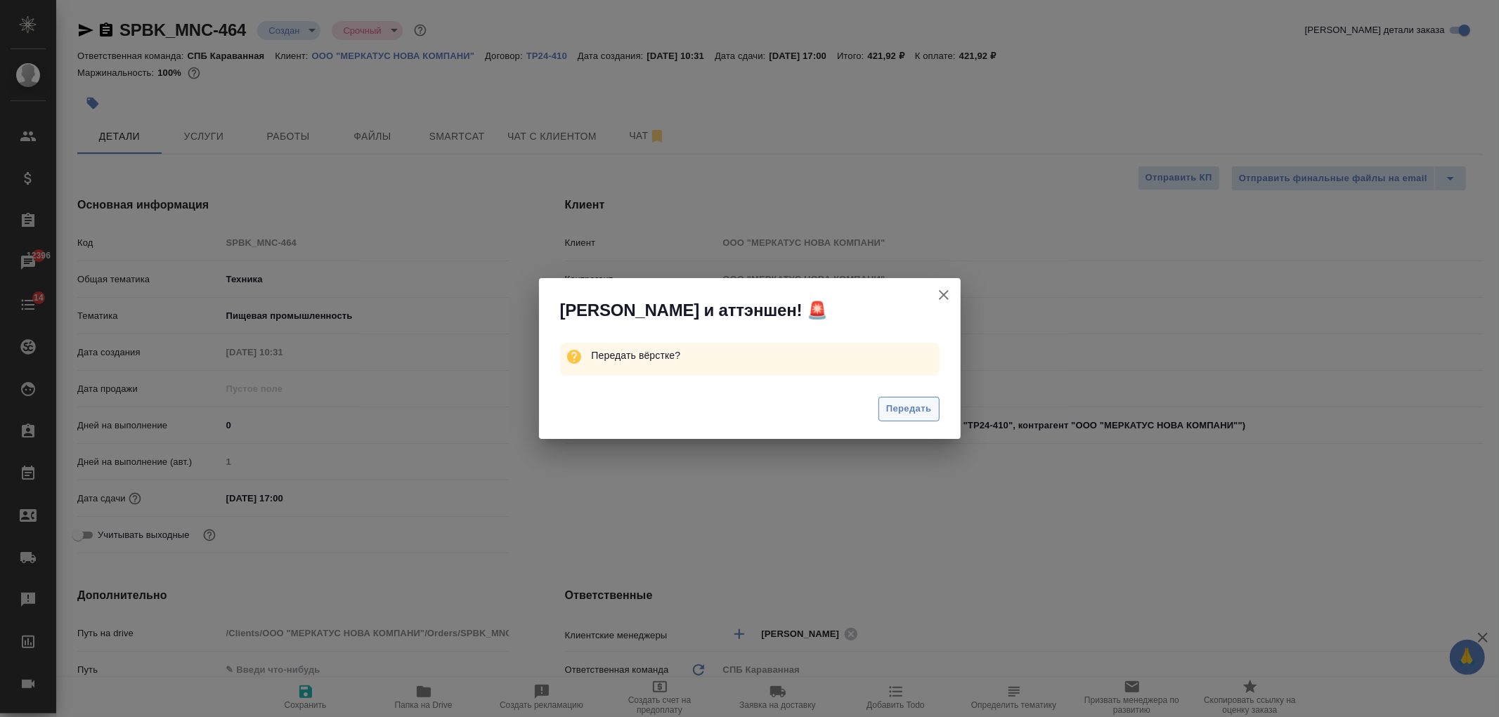
click at [918, 410] on span "Передать" at bounding box center [909, 409] width 46 height 16
type textarea "x"
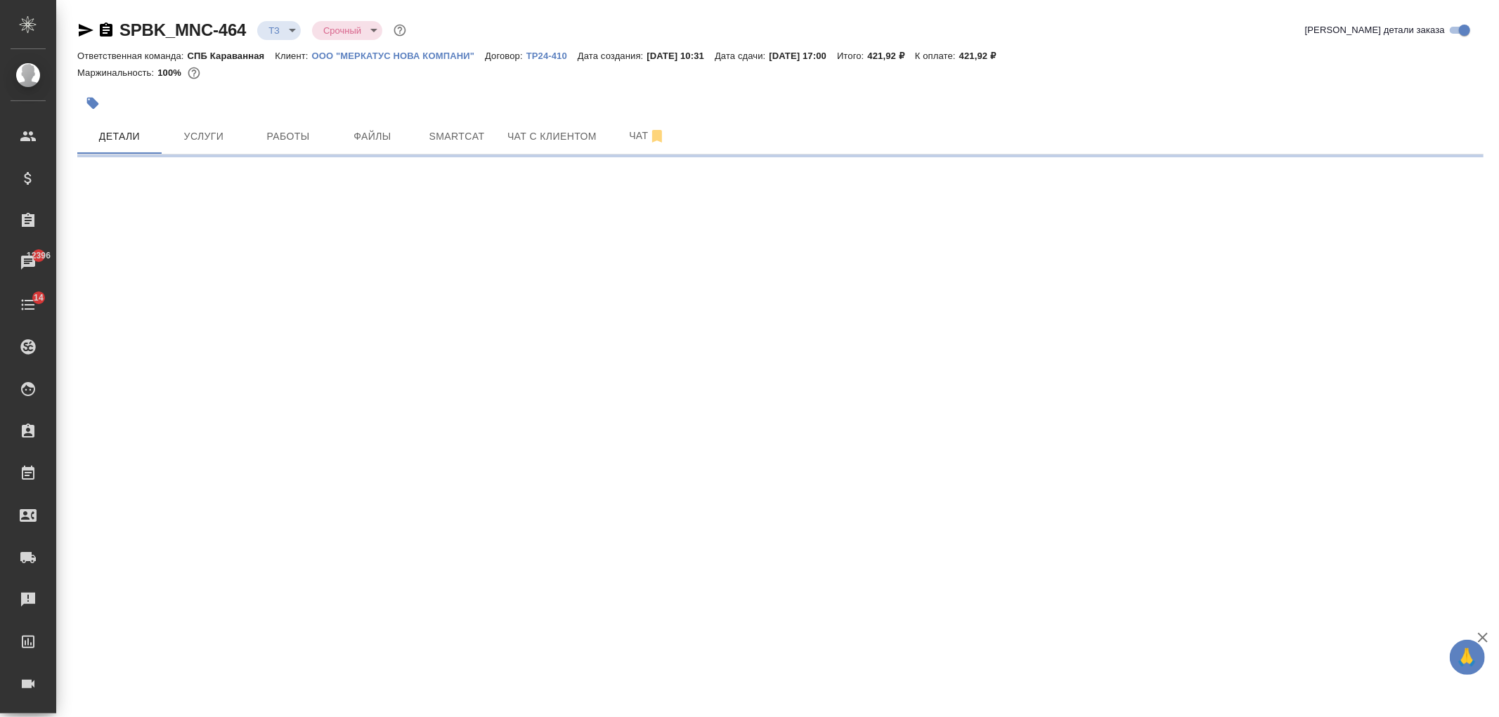
click at [888, 517] on div ".cls-1 fill:#fff; AWATERA Ivanova Arina Клиенты Спецификации Заказы 12396 Чаты …" at bounding box center [749, 358] width 1499 height 717
select select "RU"
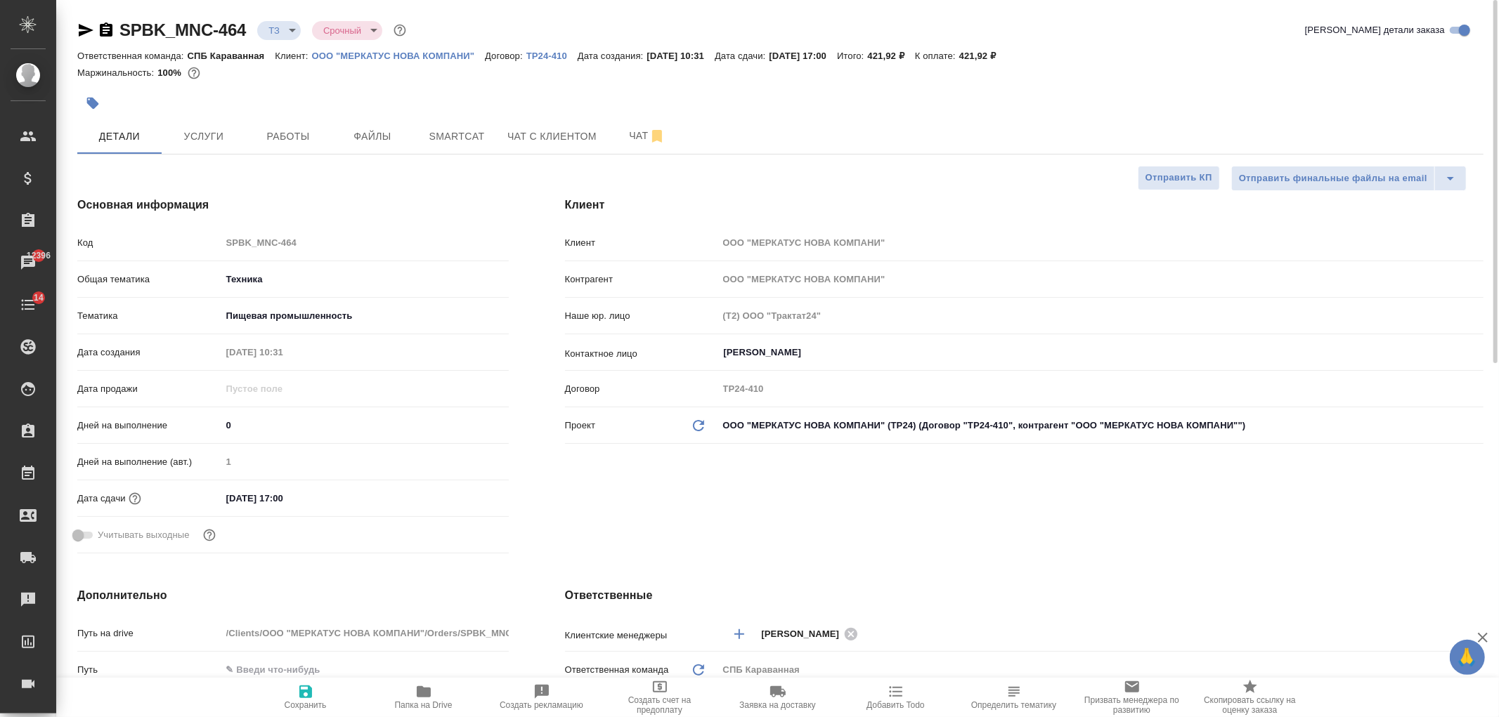
type textarea "x"
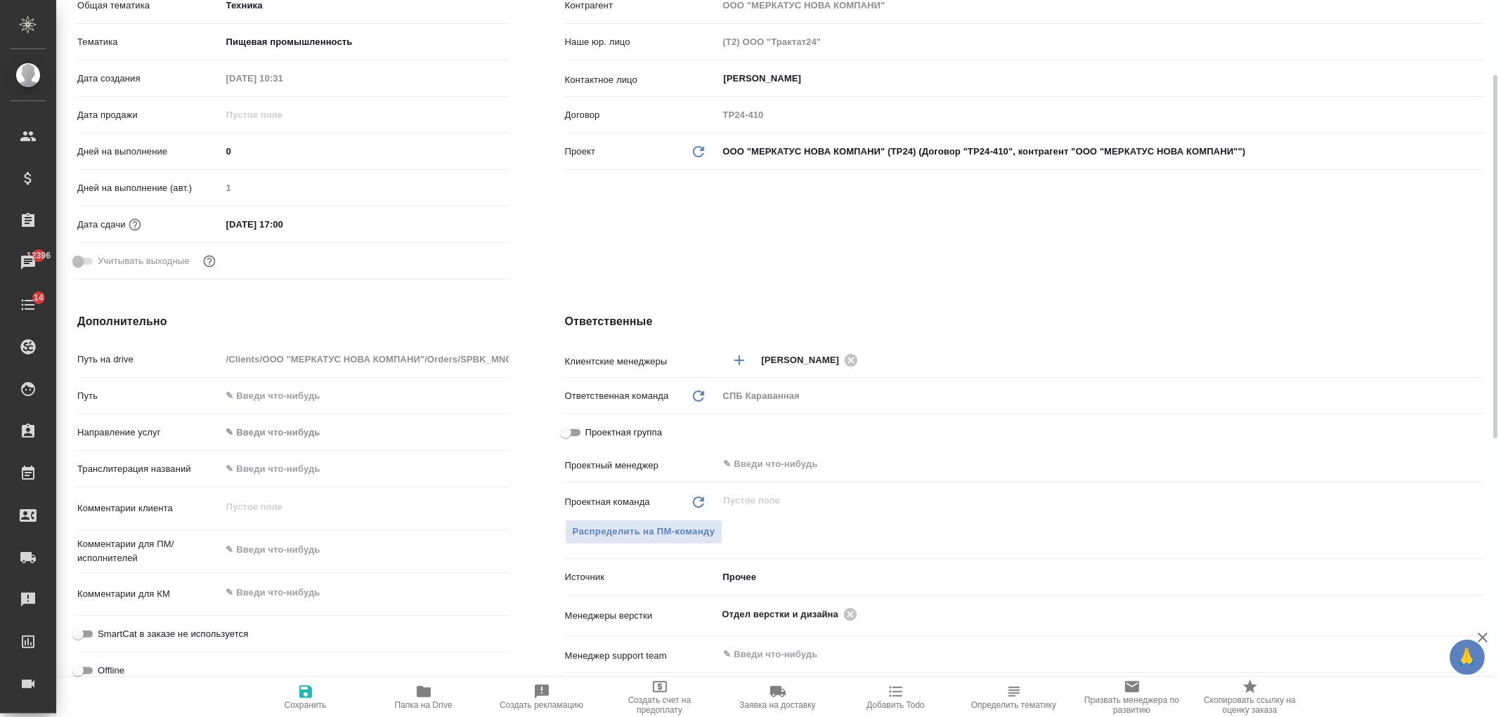
scroll to position [316, 0]
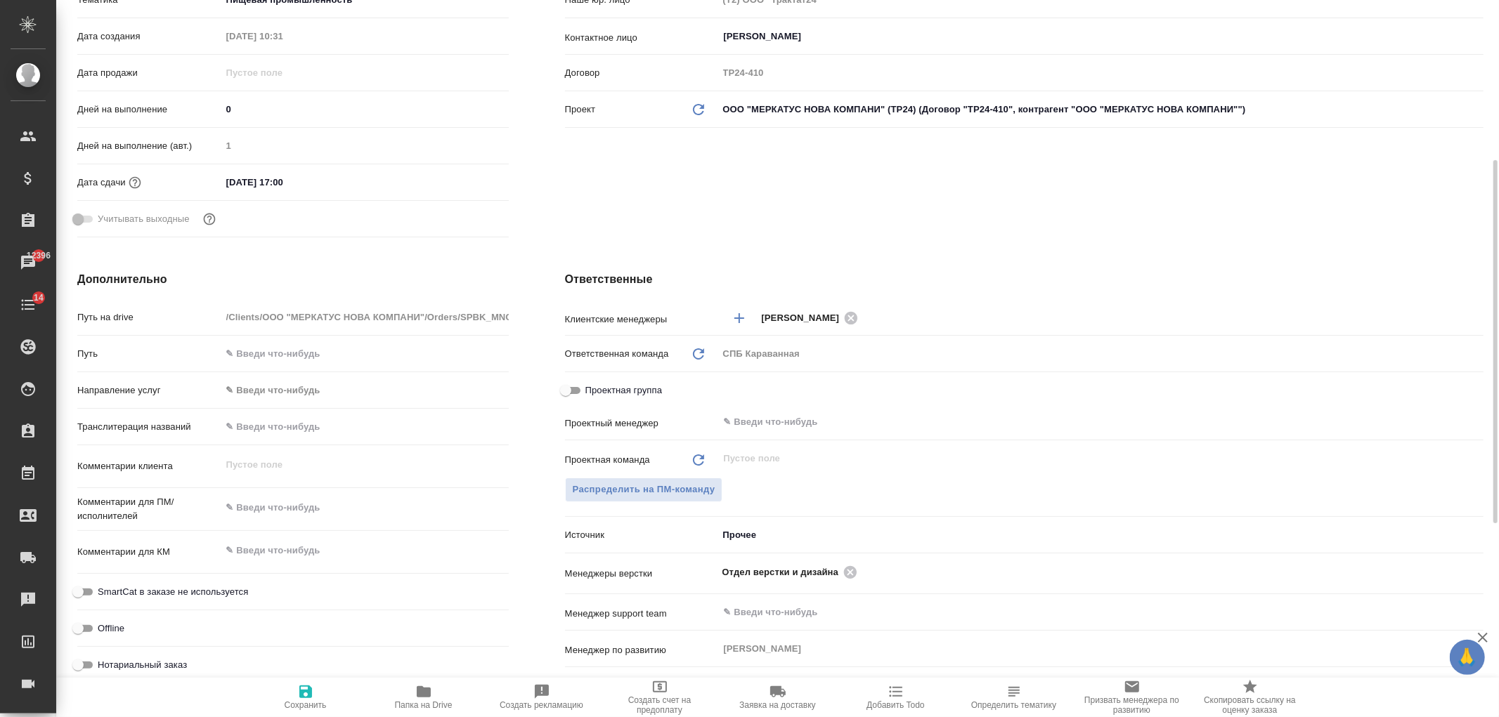
type textarea "x"
click at [256, 508] on textarea at bounding box center [364, 508] width 287 height 24
type textarea "г"
type textarea "x"
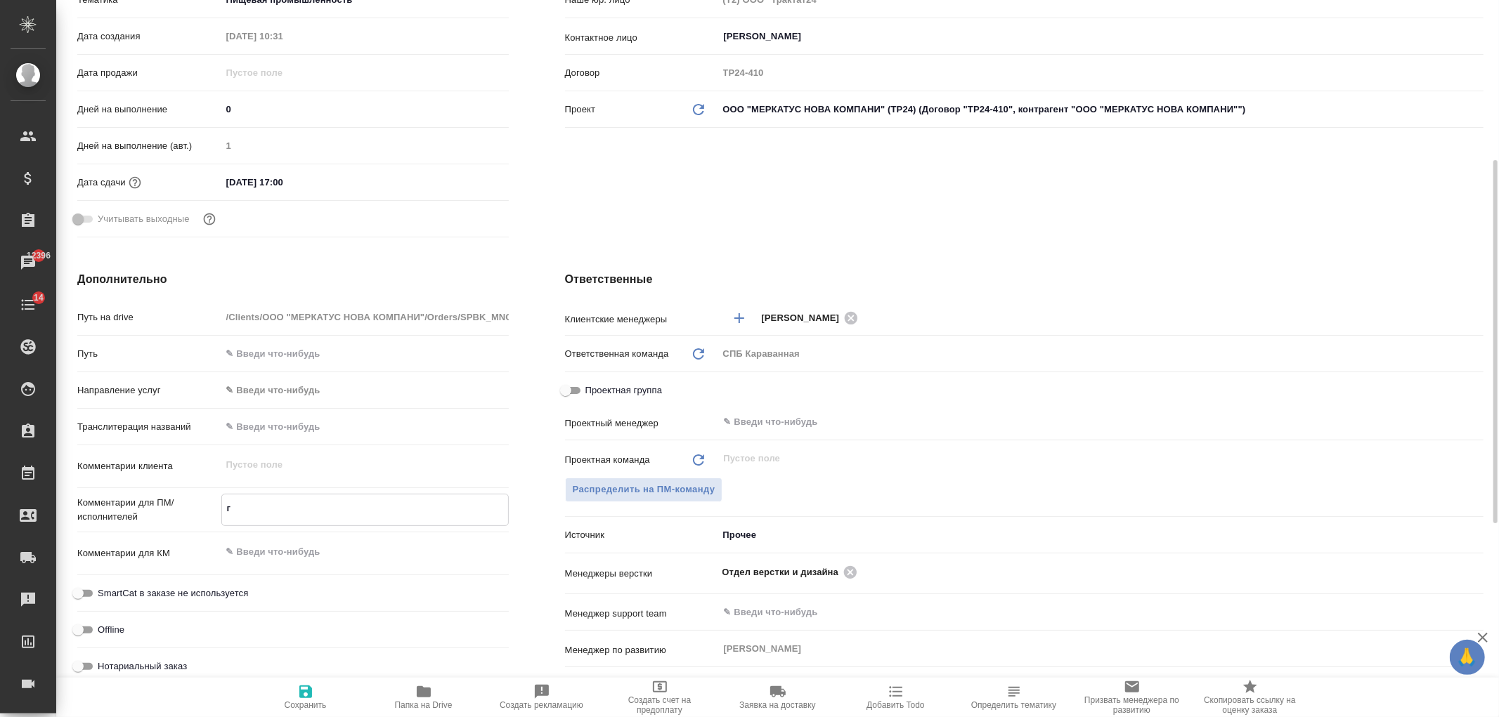
type textarea "x"
type textarea "н"
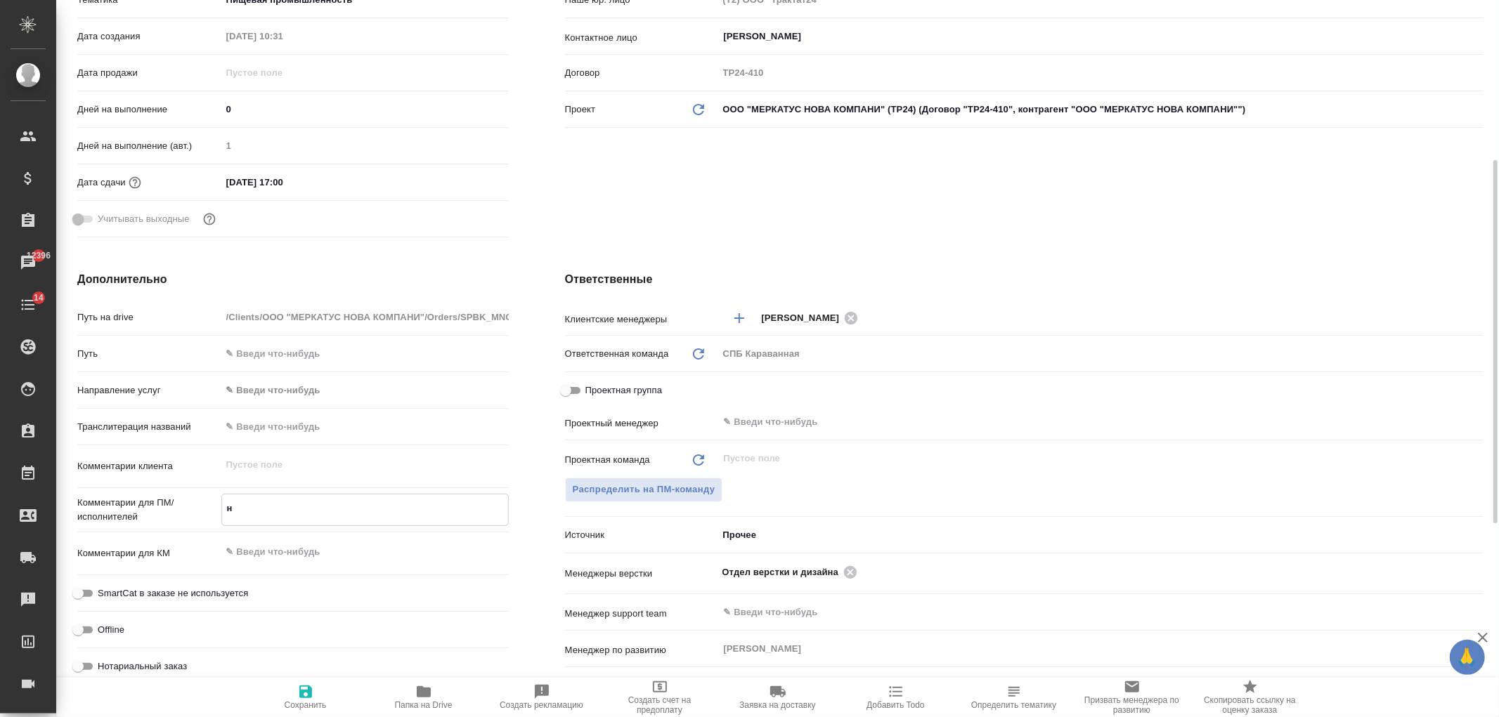
type textarea "x"
type textarea "ну"
type textarea "x"
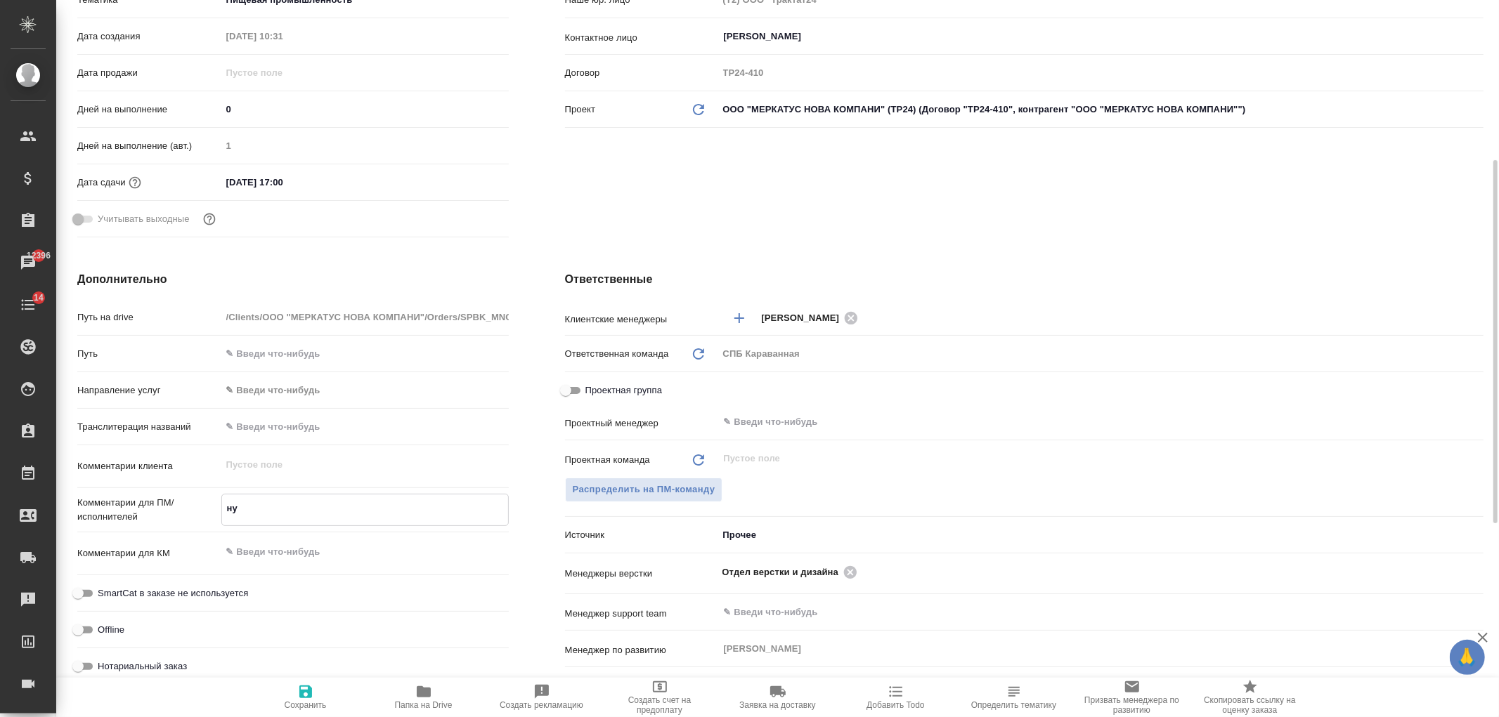
type textarea "x"
type textarea "нуж"
type textarea "x"
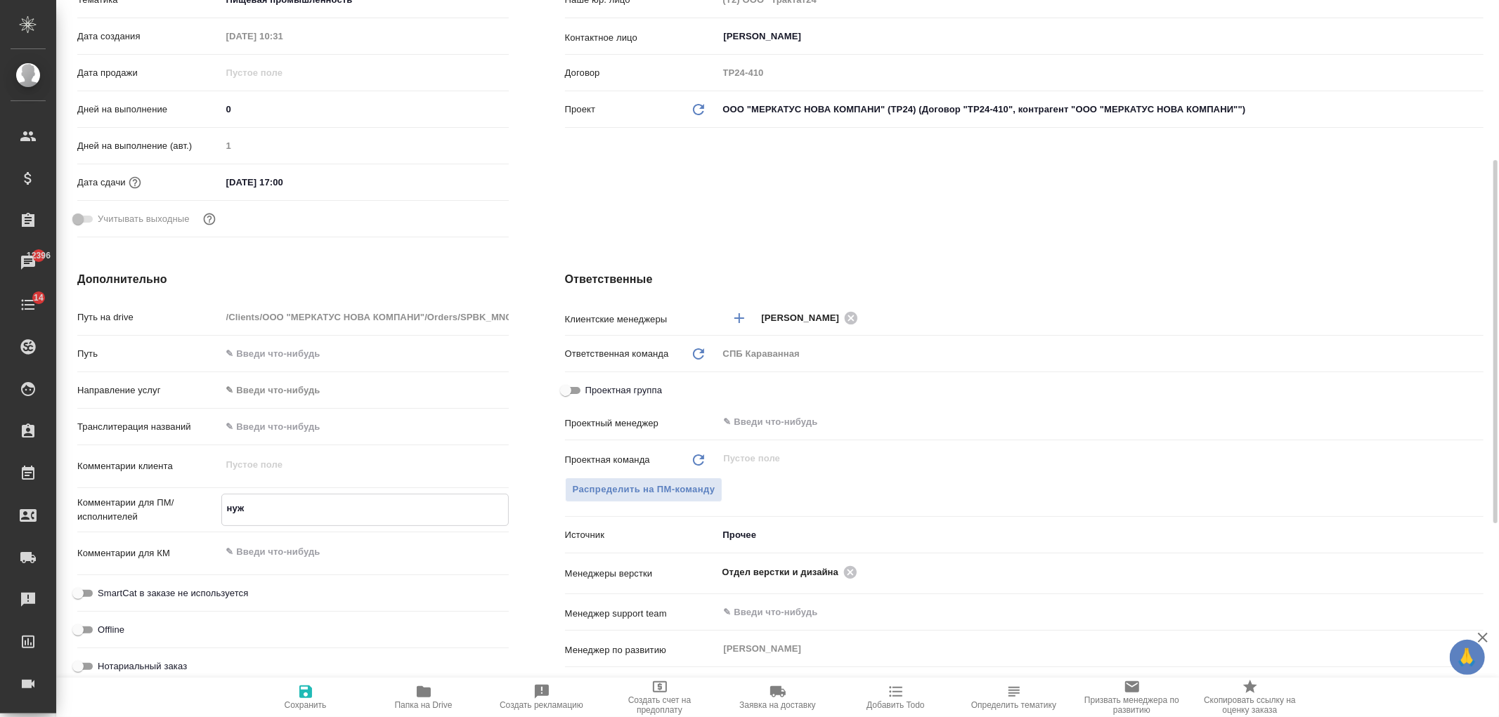
type textarea "x"
type textarea "нужн"
type textarea "x"
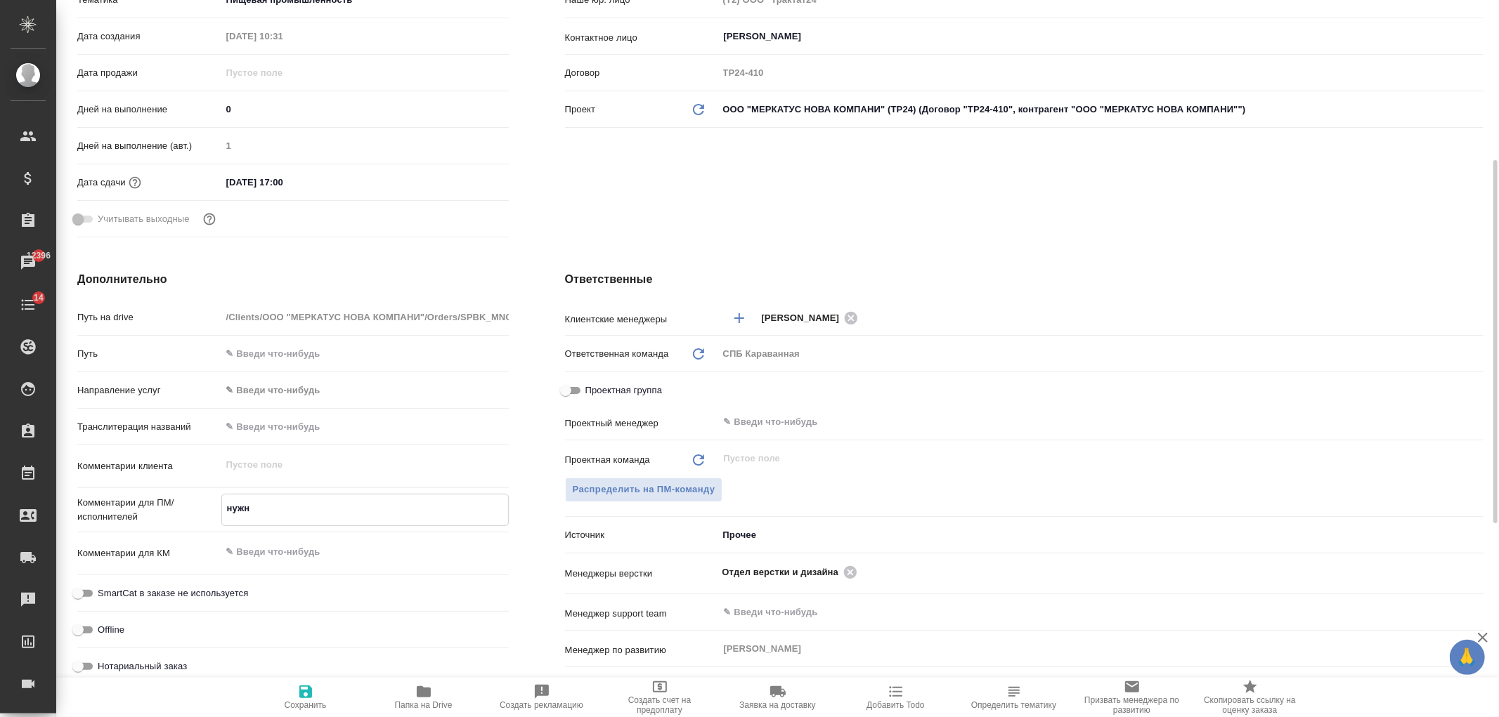
type textarea "нужна"
type textarea "x"
type textarea "нужна"
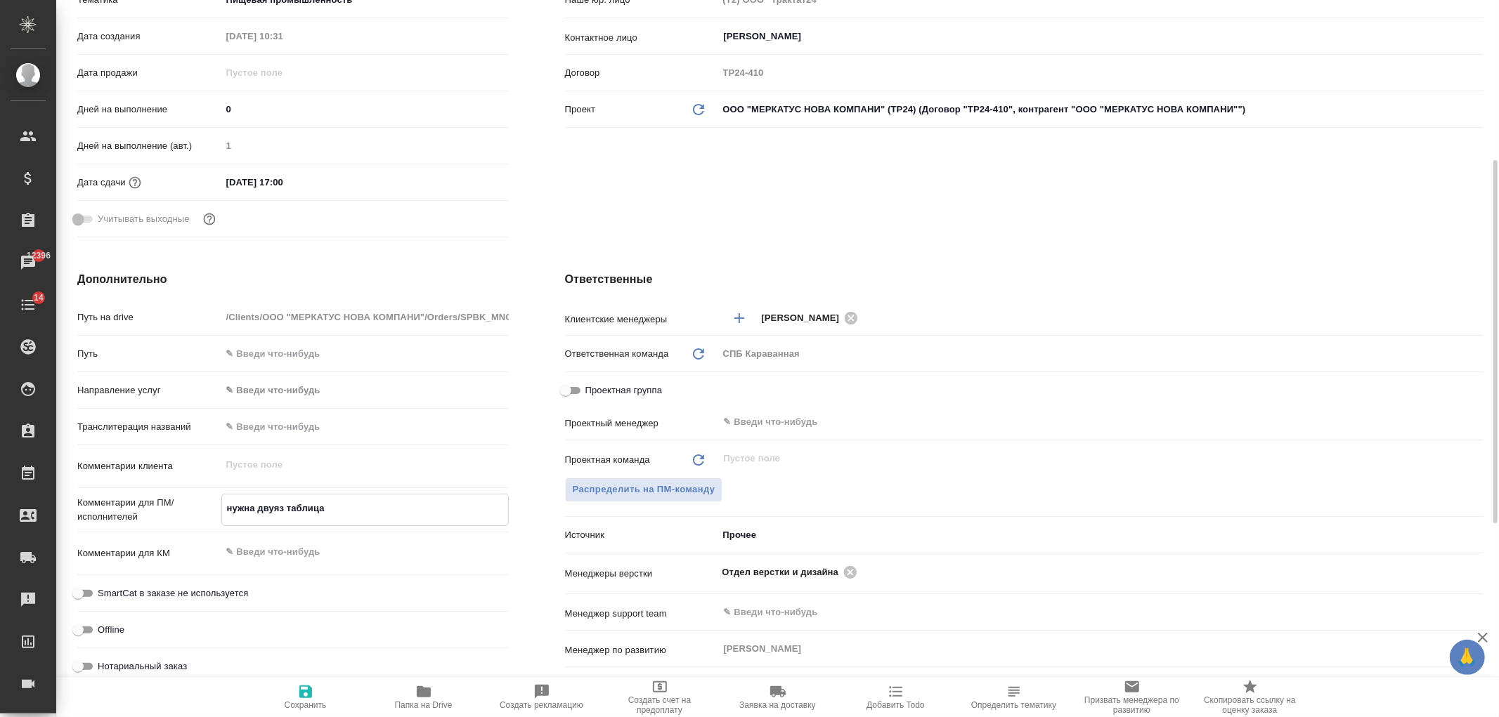
click at [302, 676] on div "Нотариальный заказ" at bounding box center [292, 666] width 431 height 25
click at [304, 690] on icon "button" at bounding box center [305, 692] width 17 height 17
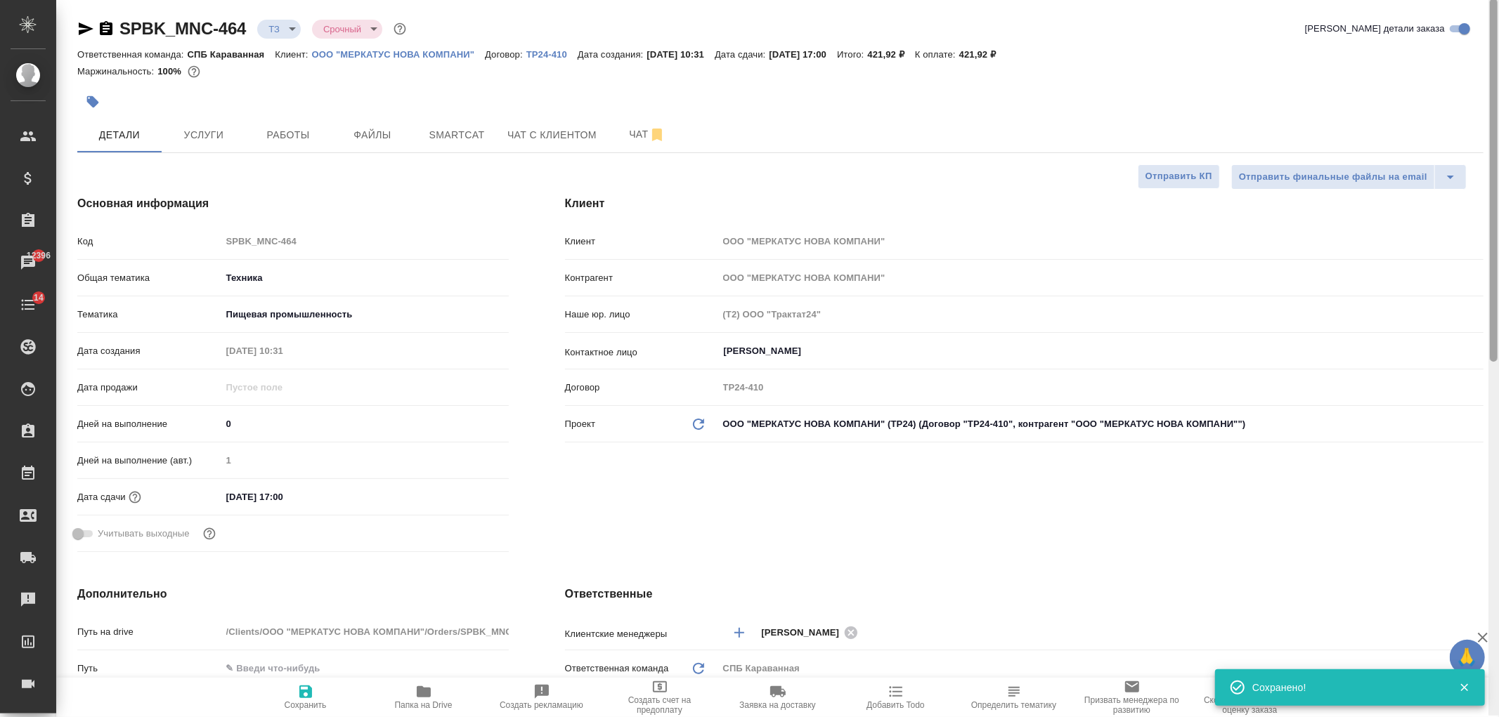
scroll to position [0, 0]
drag, startPoint x: 1494, startPoint y: 479, endPoint x: 1478, endPoint y: 230, distance: 248.5
click at [1498, 247] on div at bounding box center [1493, 358] width 11 height 717
click at [615, 138] on span "Чат" at bounding box center [646, 136] width 67 height 18
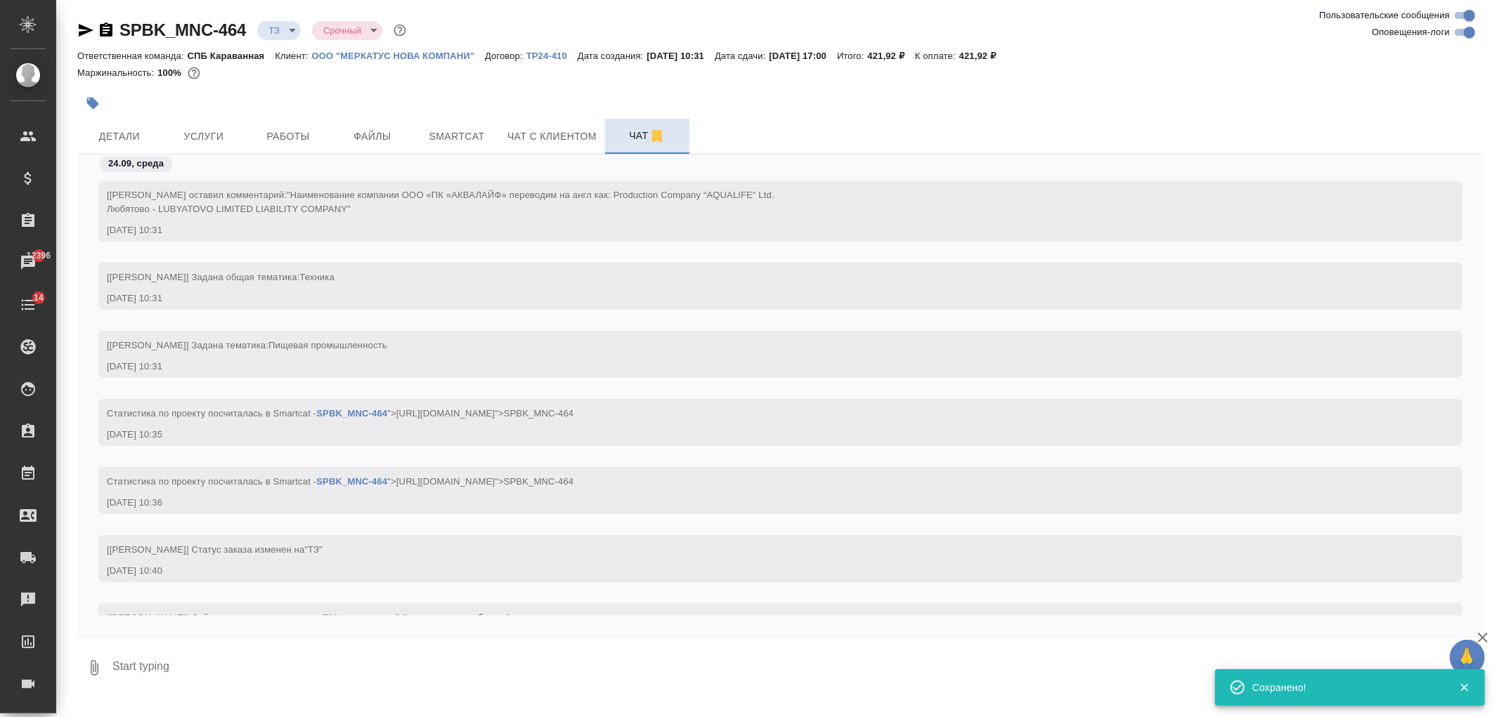
scroll to position [56, 0]
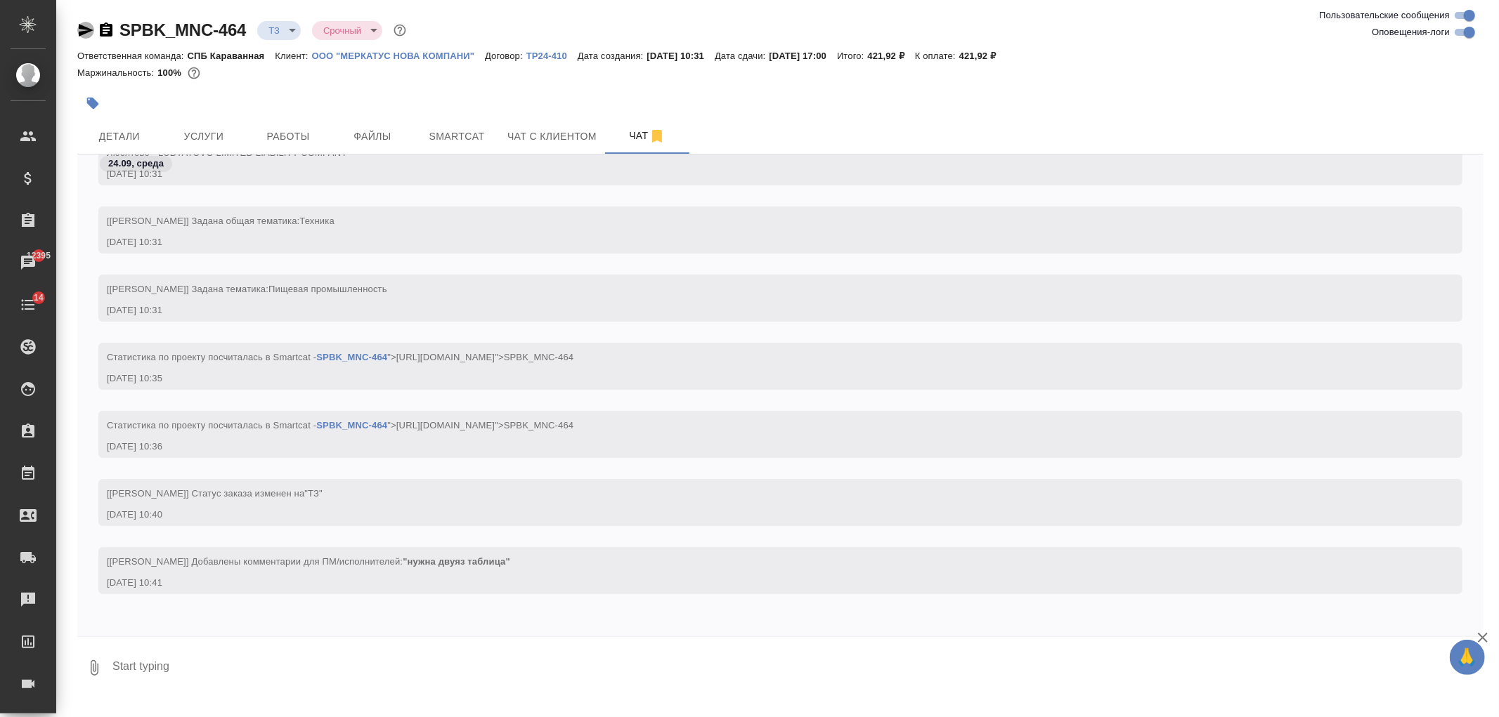
click at [79, 22] on icon "button" at bounding box center [85, 30] width 17 height 17
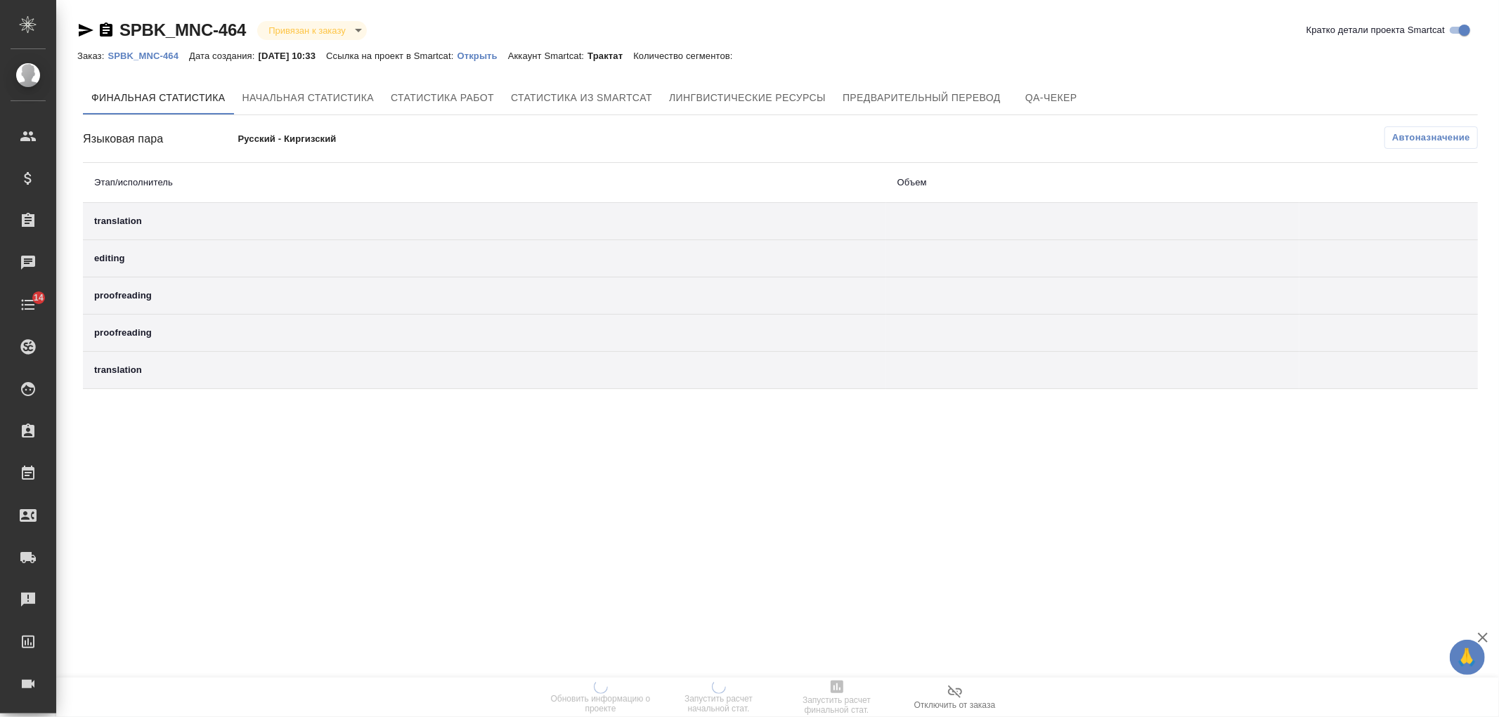
click at [506, 58] on p "Открыть" at bounding box center [482, 56] width 51 height 11
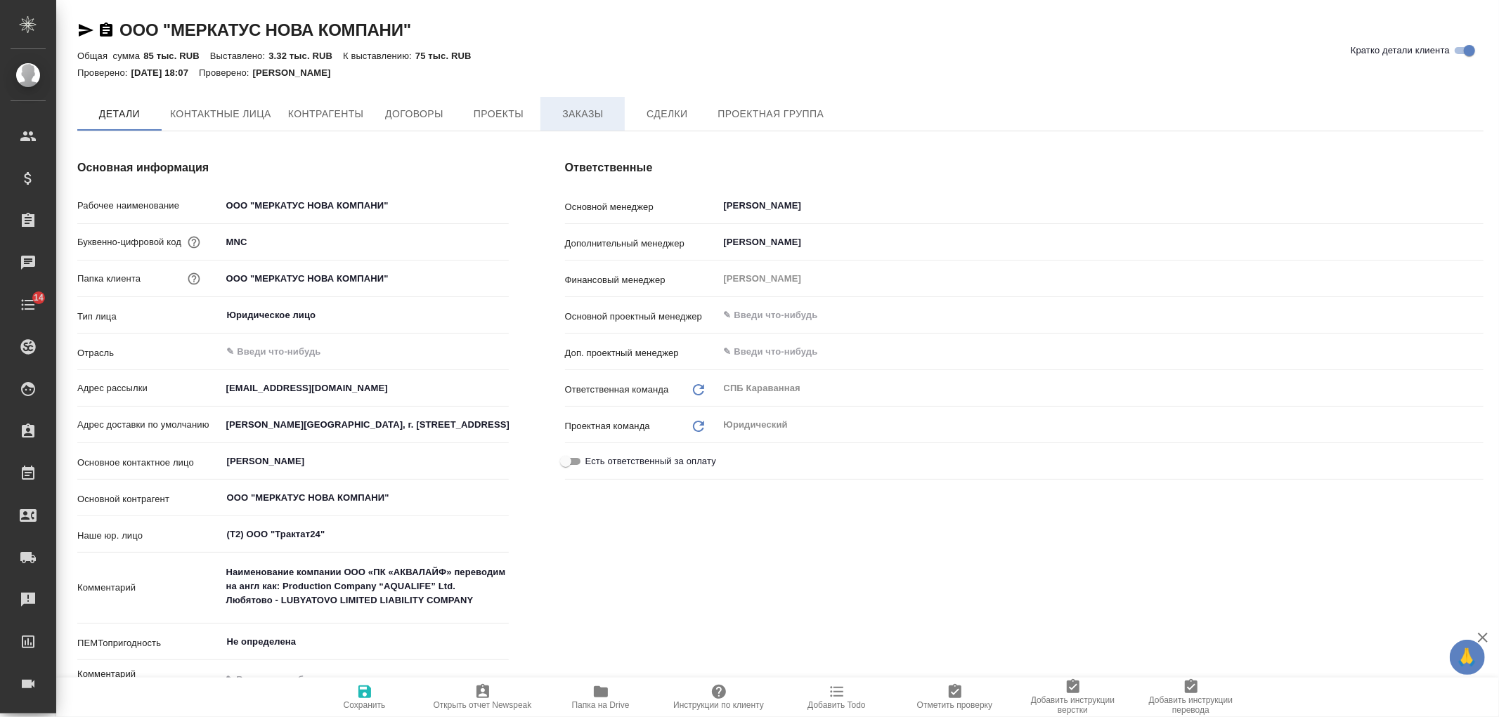
type textarea "x"
click at [596, 103] on button "Заказы" at bounding box center [582, 114] width 84 height 35
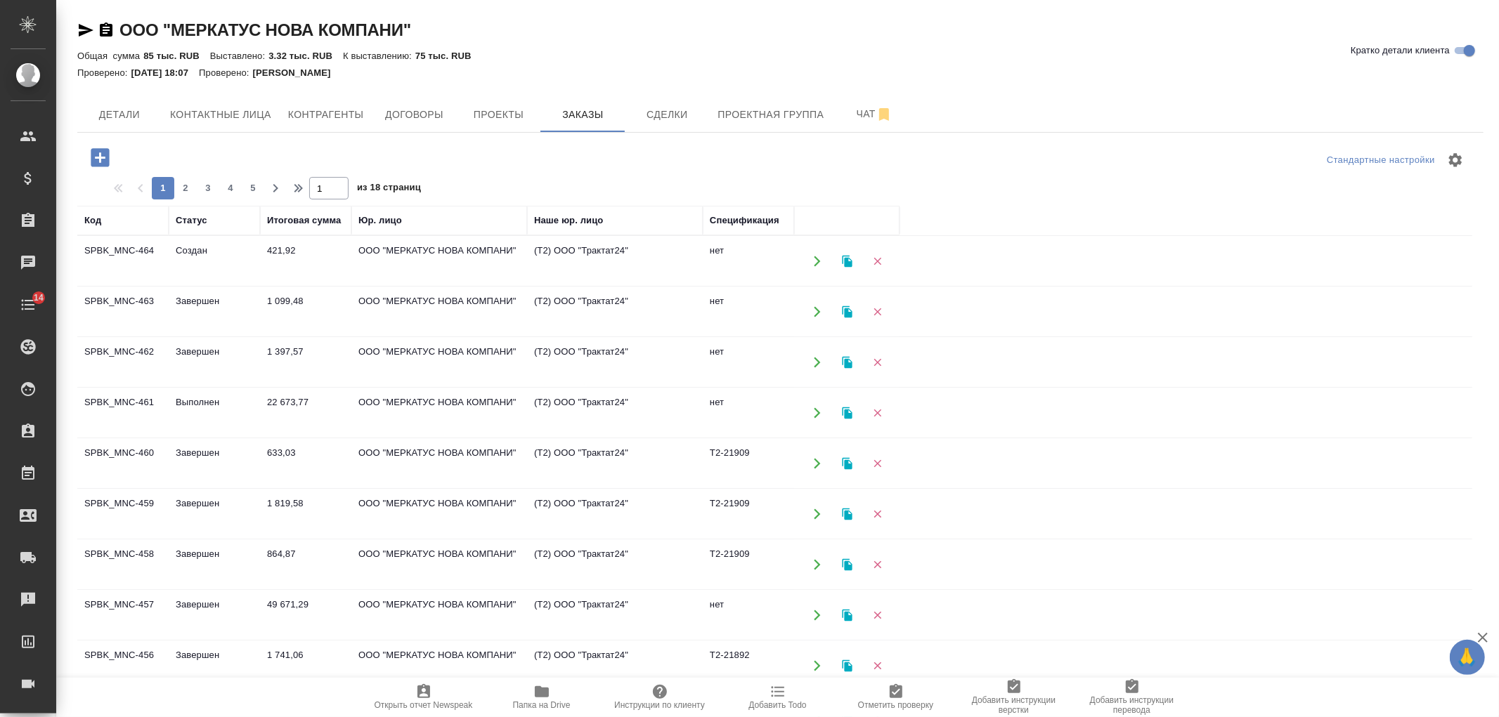
click at [96, 162] on icon "button" at bounding box center [100, 157] width 18 height 18
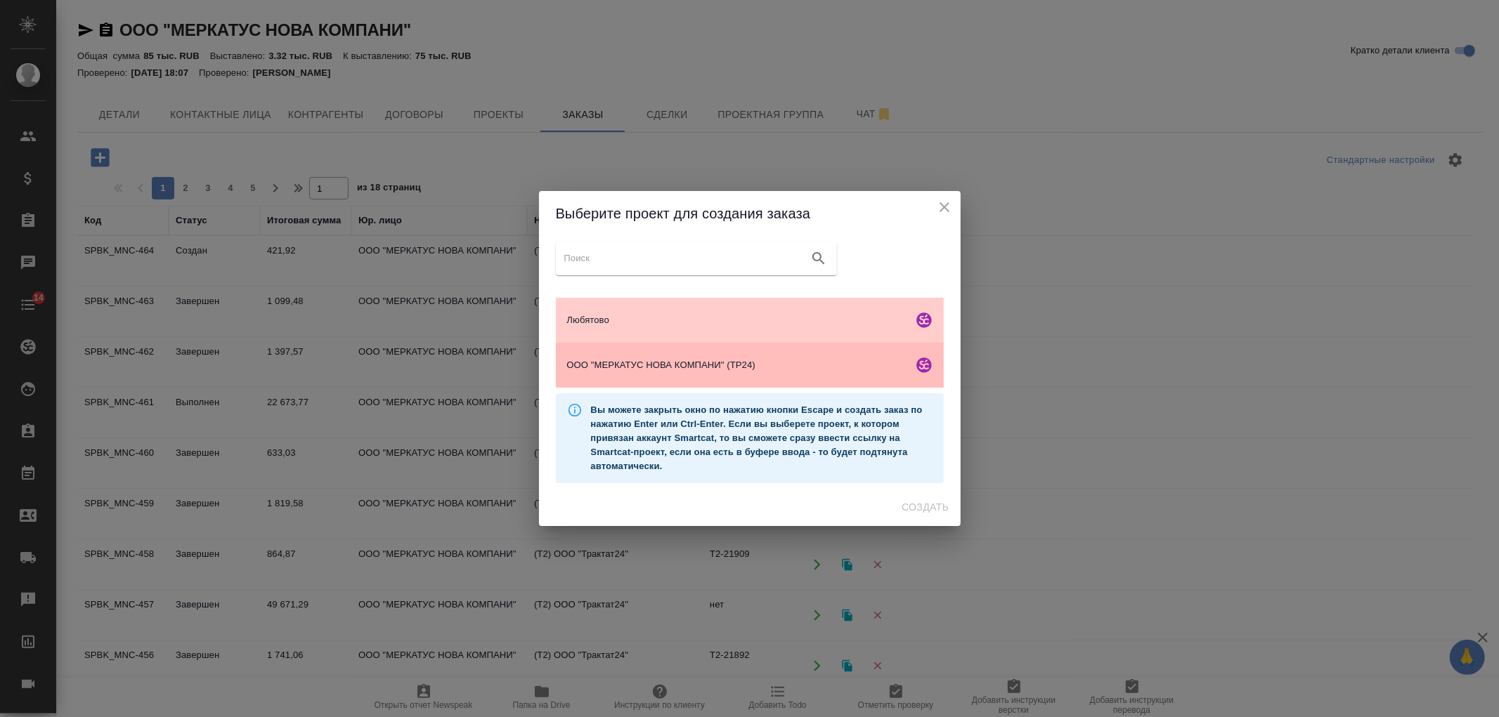
click at [765, 370] on span "ООО "МЕРКАТУС НОВА КОМПАНИ" (ТР24)" at bounding box center [737, 365] width 340 height 14
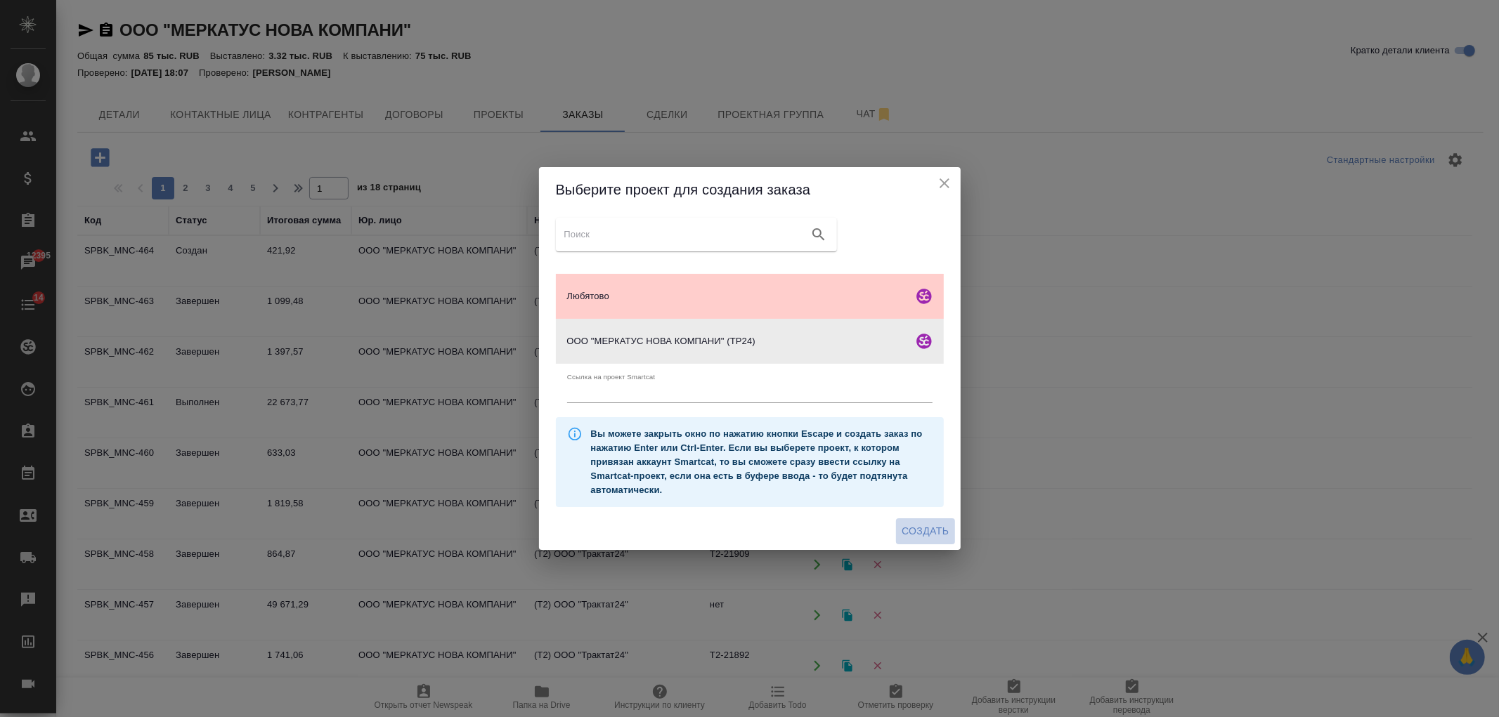
click at [903, 537] on span "Создать" at bounding box center [925, 532] width 47 height 18
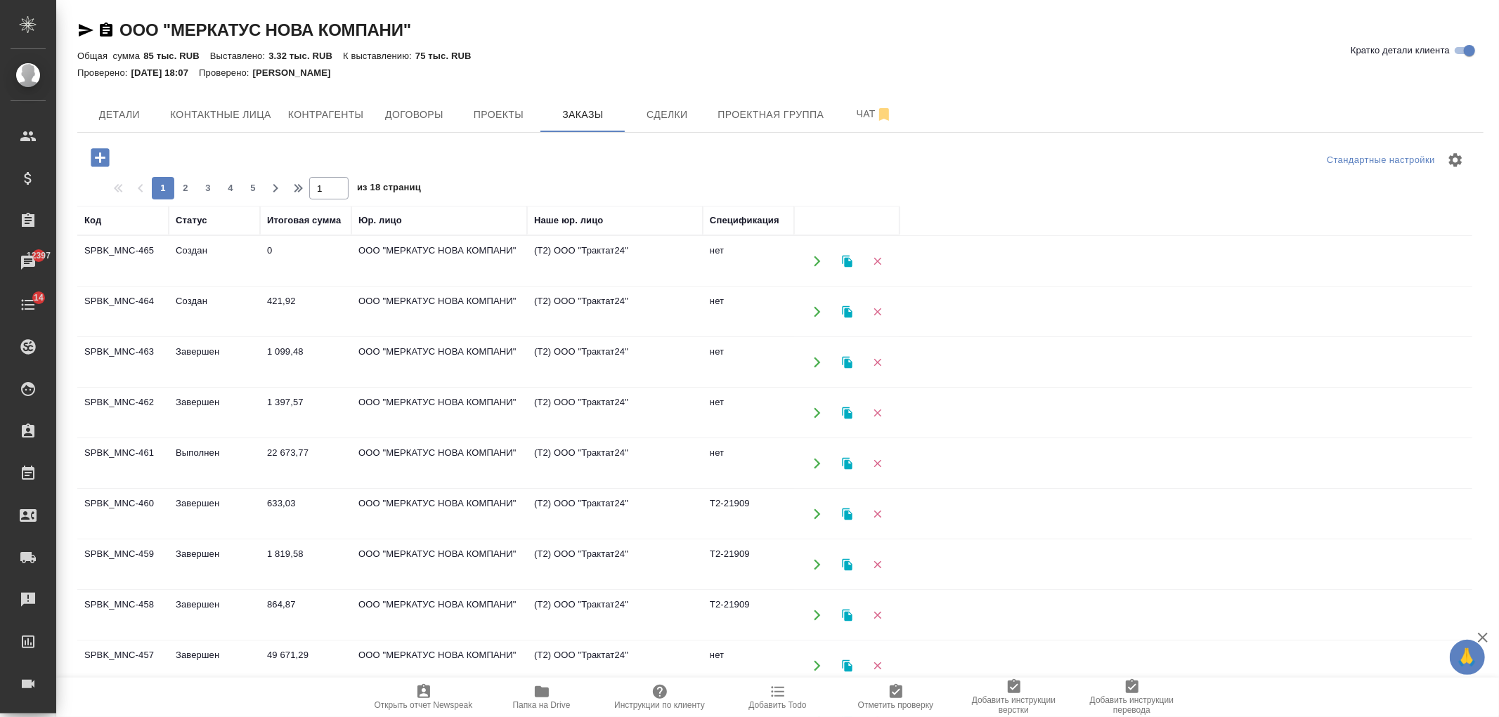
click at [396, 416] on td "ООО "МЕРКАТУС НОВА КОМПАНИ"" at bounding box center [439, 413] width 176 height 49
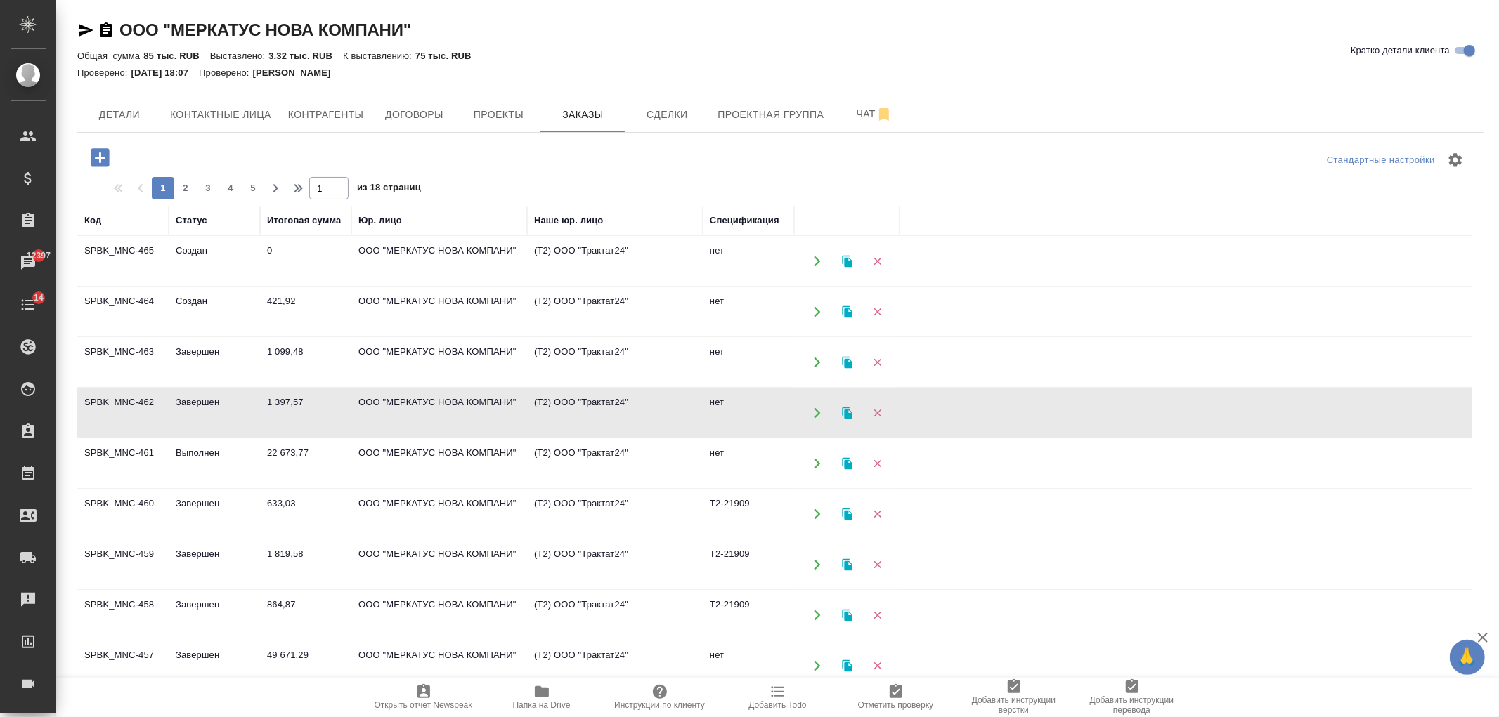
click at [396, 416] on td "ООО "МЕРКАТУС НОВА КОМПАНИ"" at bounding box center [439, 413] width 176 height 49
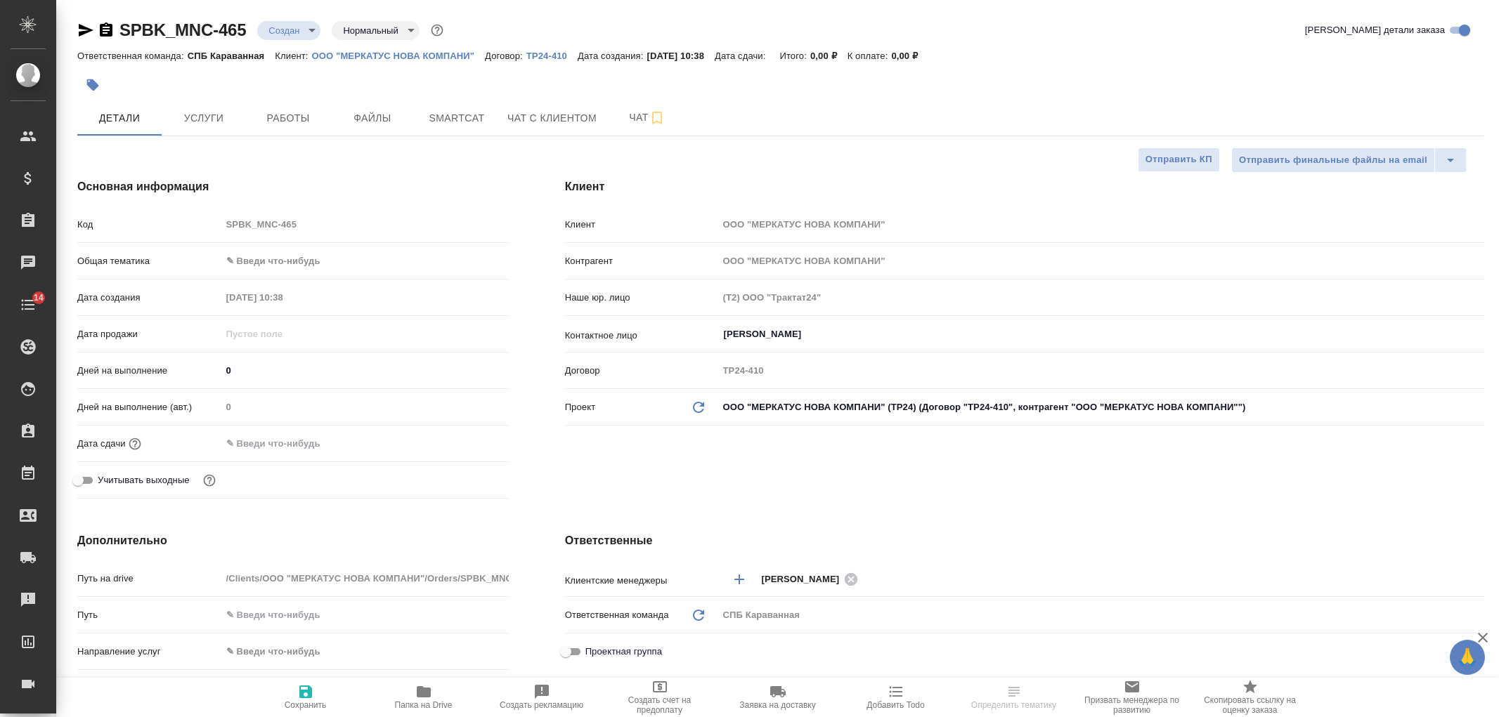
select select "RU"
click at [213, 123] on span "Услуги" at bounding box center [203, 119] width 67 height 18
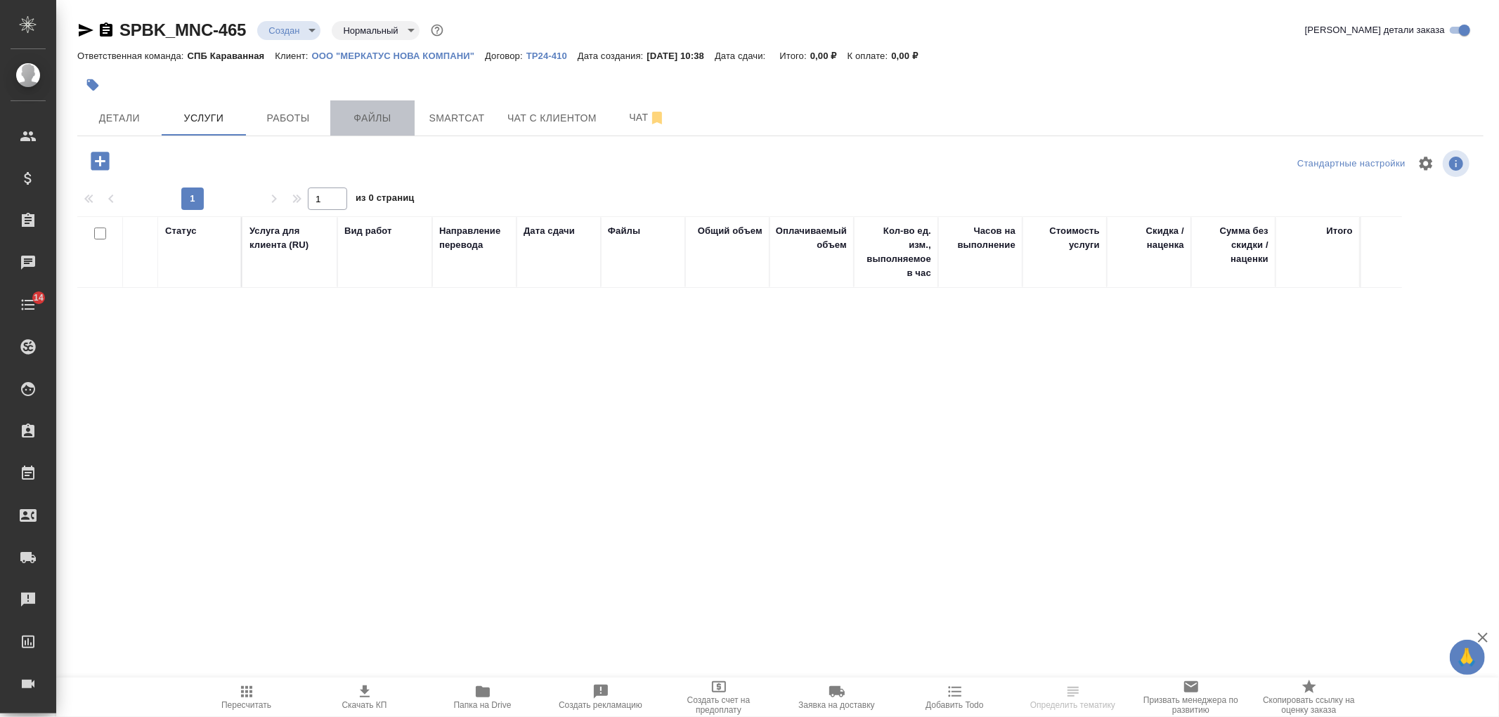
click at [361, 111] on span "Файлы" at bounding box center [372, 119] width 67 height 18
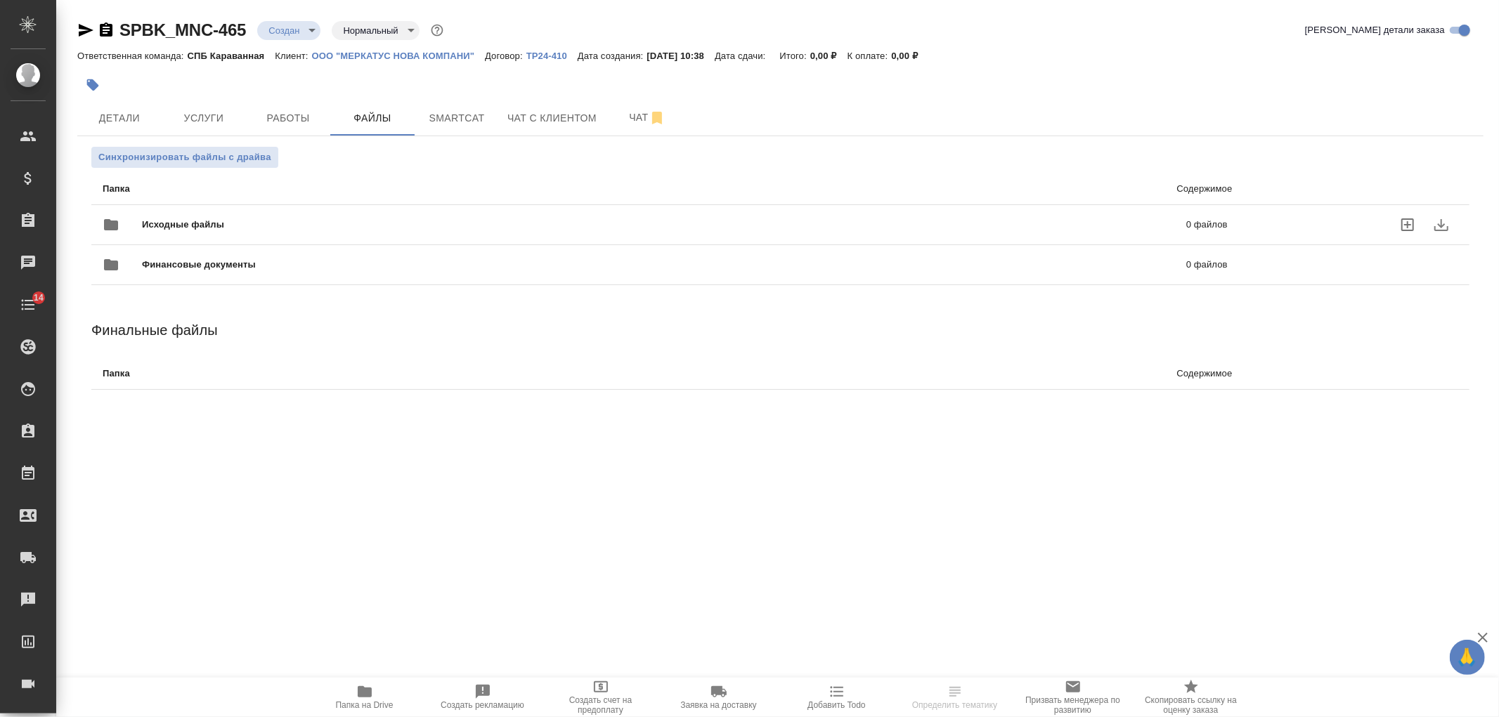
click at [279, 230] on span "Исходные файлы" at bounding box center [424, 225] width 564 height 14
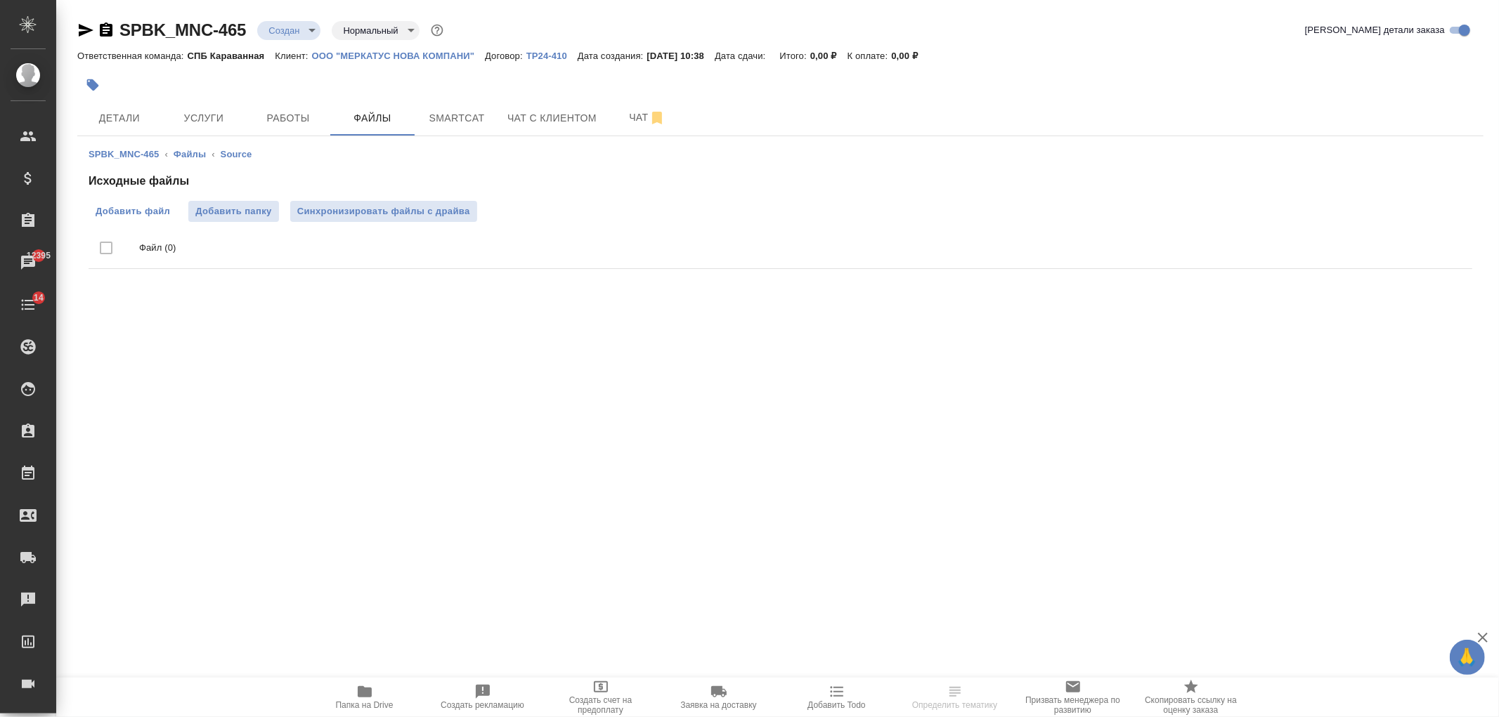
click at [150, 213] on span "Добавить файл" at bounding box center [133, 211] width 74 height 14
click at [0, 0] on input "Добавить файл" at bounding box center [0, 0] width 0 height 0
click at [211, 122] on span "Услуги" at bounding box center [203, 119] width 67 height 18
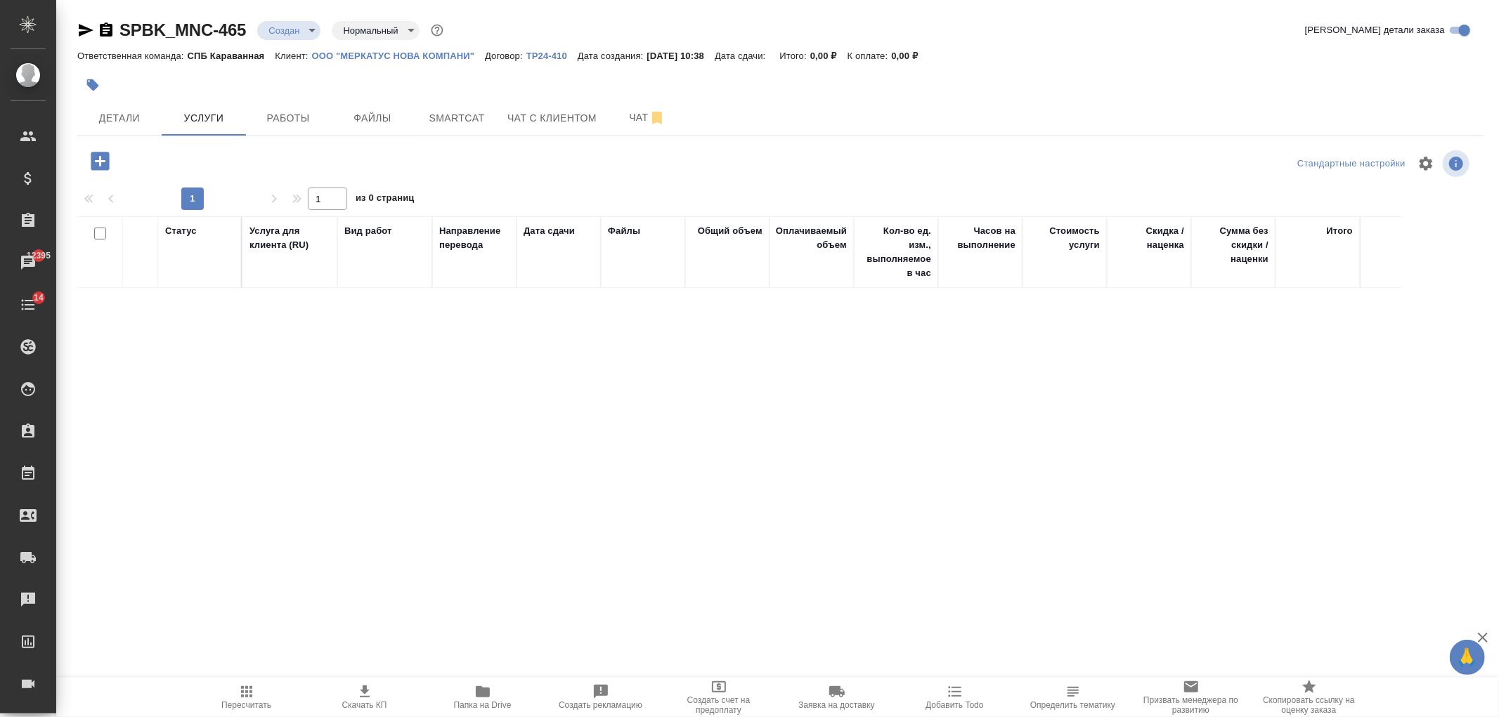
click at [88, 160] on icon "button" at bounding box center [100, 161] width 25 height 25
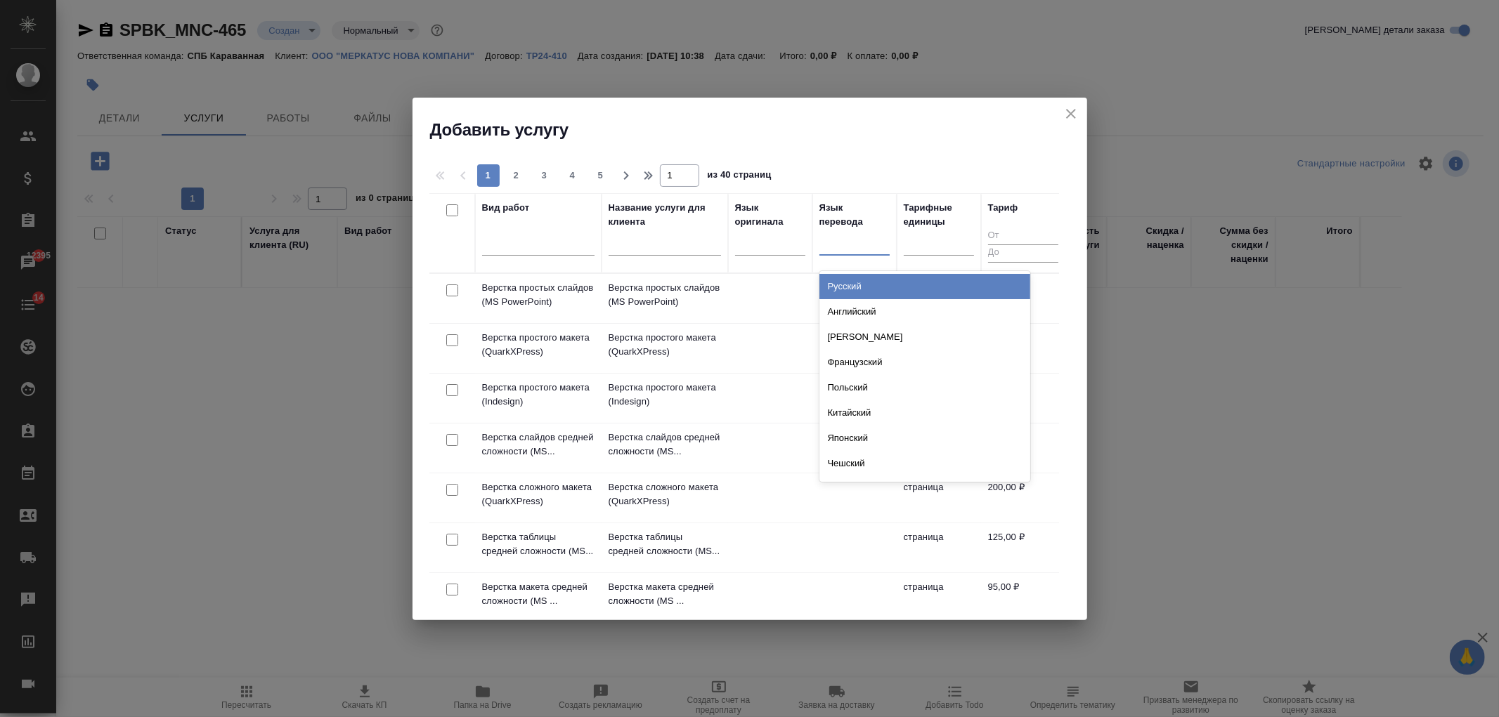
click at [852, 249] on div at bounding box center [854, 241] width 70 height 20
type input "кир"
click at [857, 279] on div "Киргизский" at bounding box center [924, 286] width 211 height 25
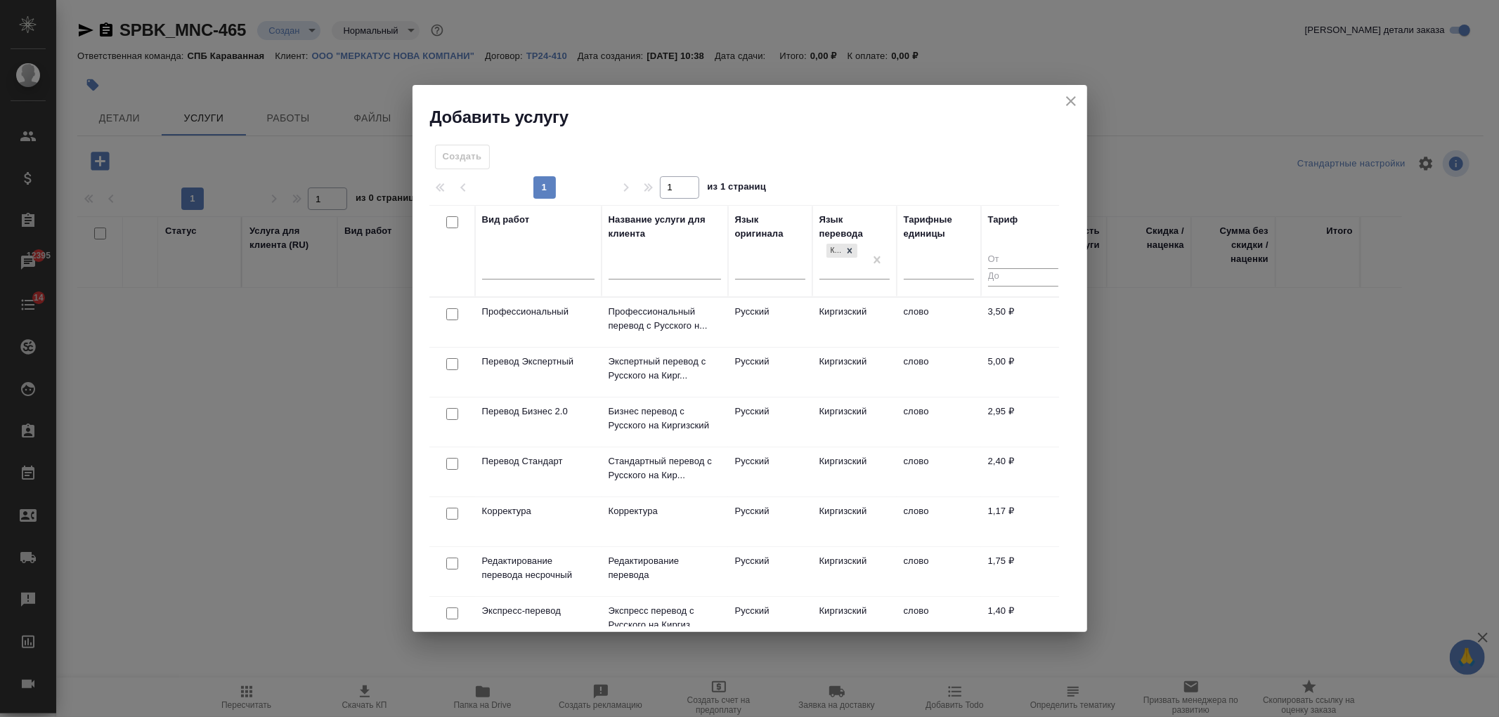
click at [451, 464] on input "checkbox" at bounding box center [452, 464] width 12 height 12
checkbox input "true"
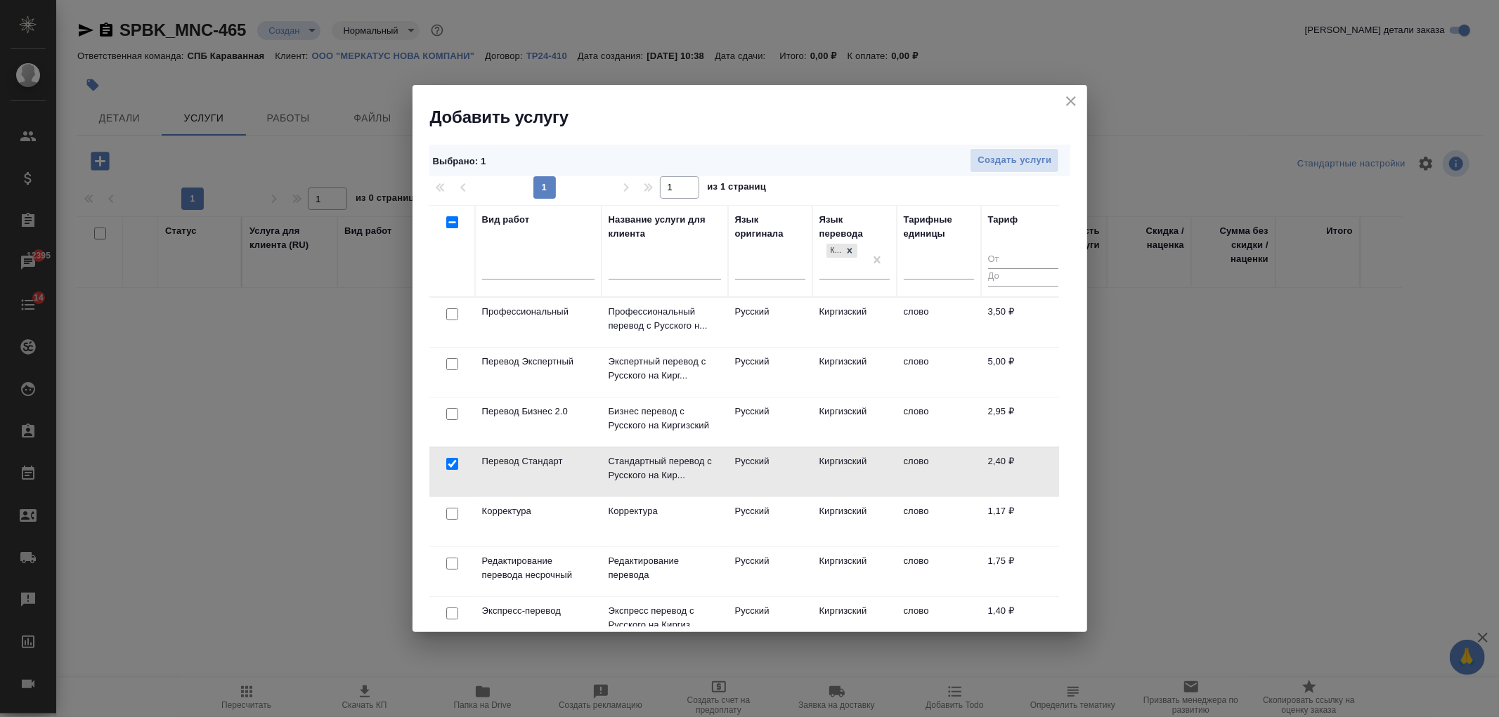
click at [1027, 146] on div "Выбрано : 1 Создать услуги" at bounding box center [749, 161] width 641 height 32
click at [1026, 153] on span "Создать услуги" at bounding box center [1014, 160] width 74 height 16
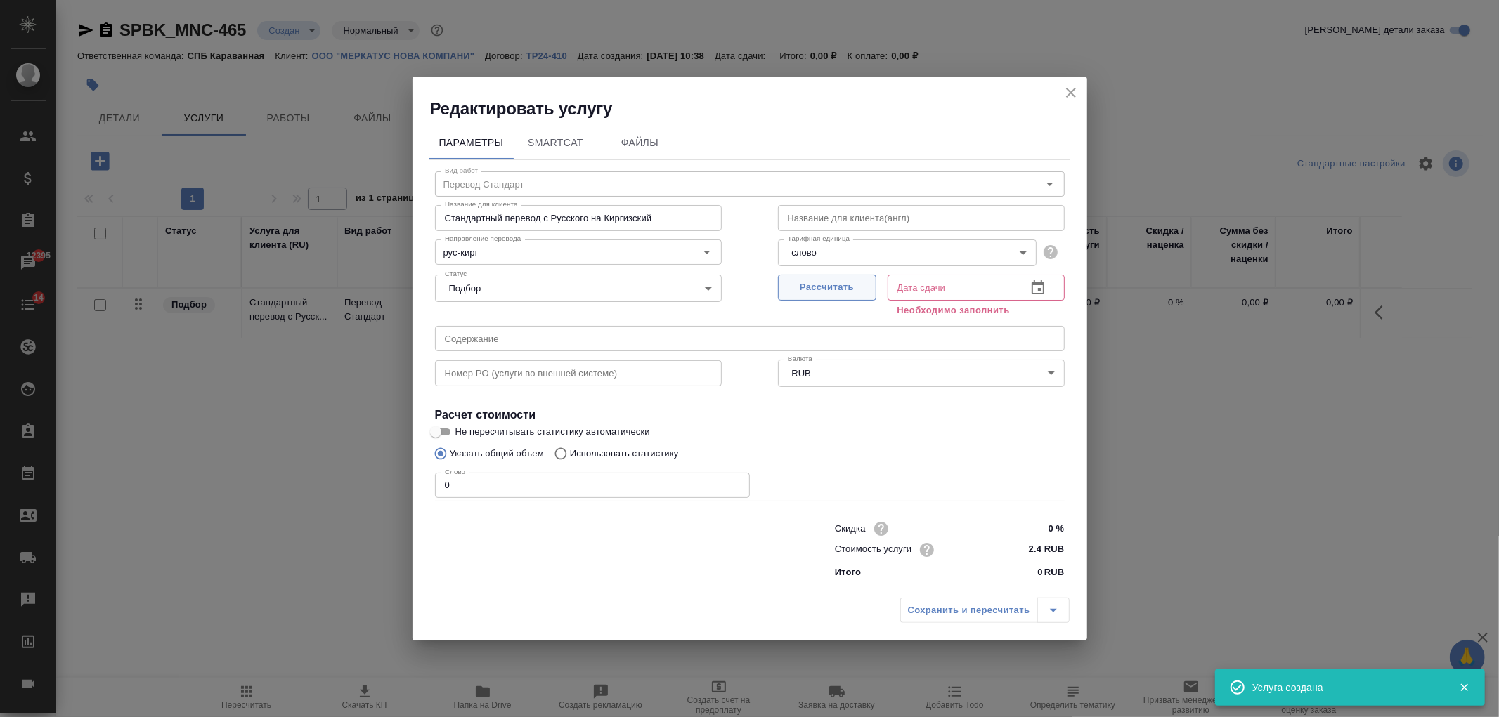
click at [853, 298] on button "Рассчитать" at bounding box center [827, 288] width 98 height 26
type input "24.09.2025 10:38"
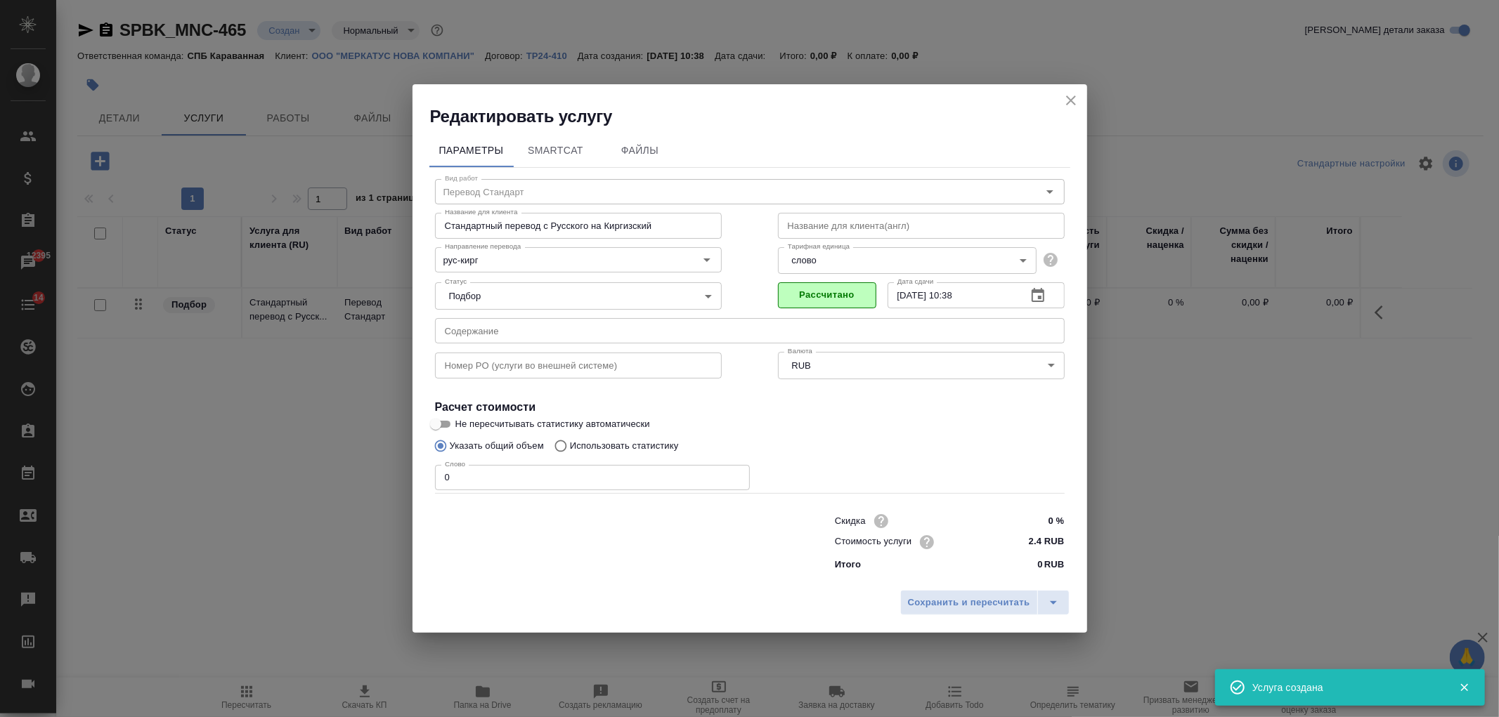
click at [551, 467] on input "0" at bounding box center [592, 477] width 315 height 25
click at [651, 436] on div "Вид работ Перевод Стандарт Вид работ Название для клиента Стандартный перевод с…" at bounding box center [749, 373] width 641 height 410
click at [671, 447] on p "Использовать статистику" at bounding box center [624, 446] width 109 height 14
click at [570, 447] on input "Использовать статистику" at bounding box center [558, 446] width 22 height 27
radio input "true"
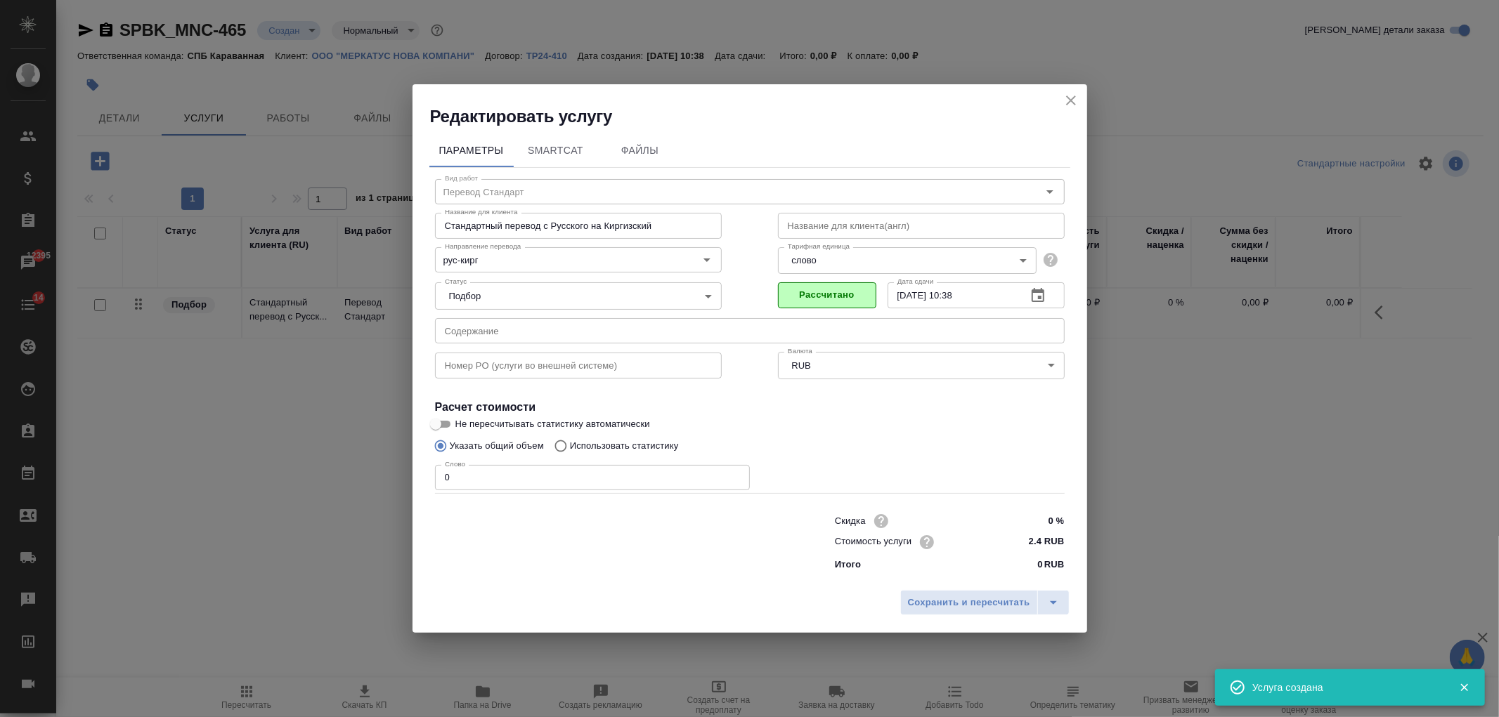
radio input "false"
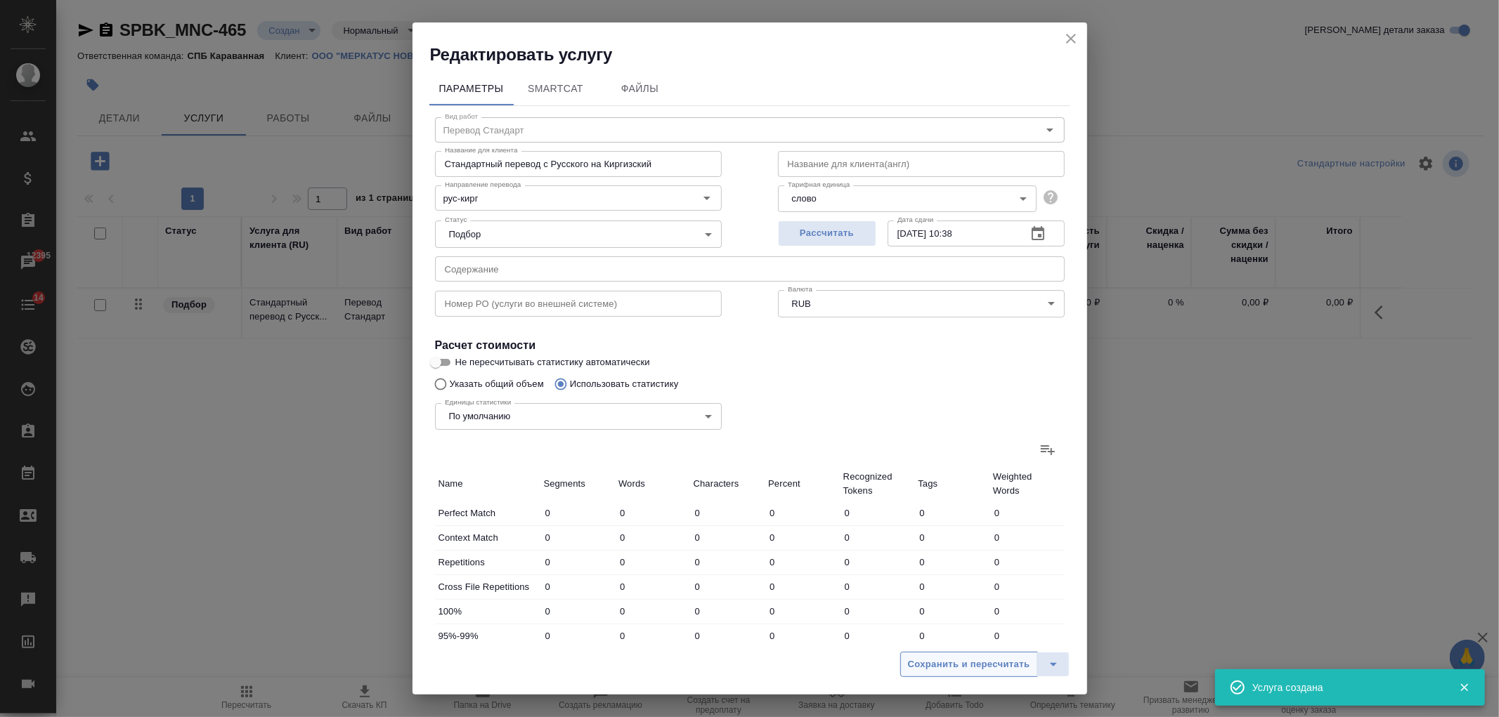
click at [954, 662] on span "Сохранить и пересчитать" at bounding box center [969, 665] width 122 height 16
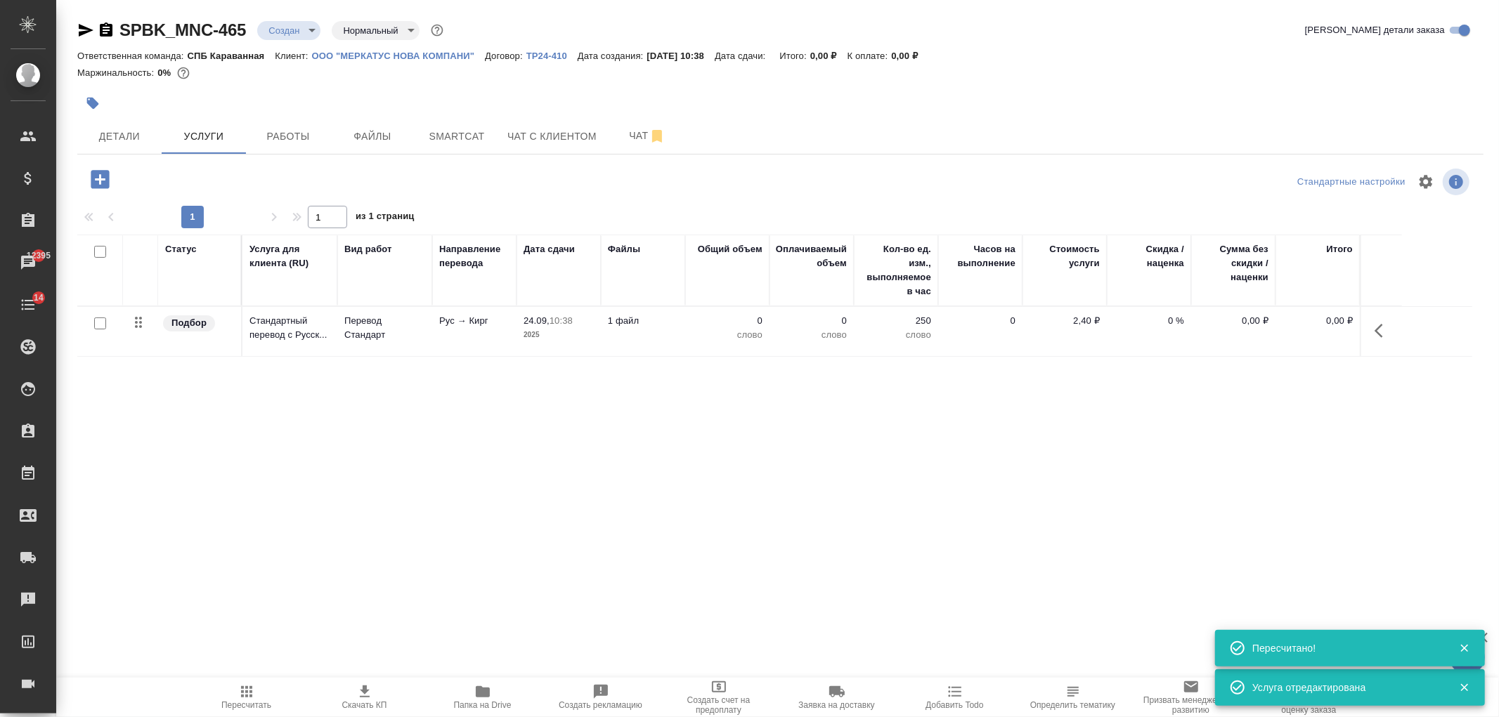
click at [96, 330] on div at bounding box center [100, 324] width 32 height 20
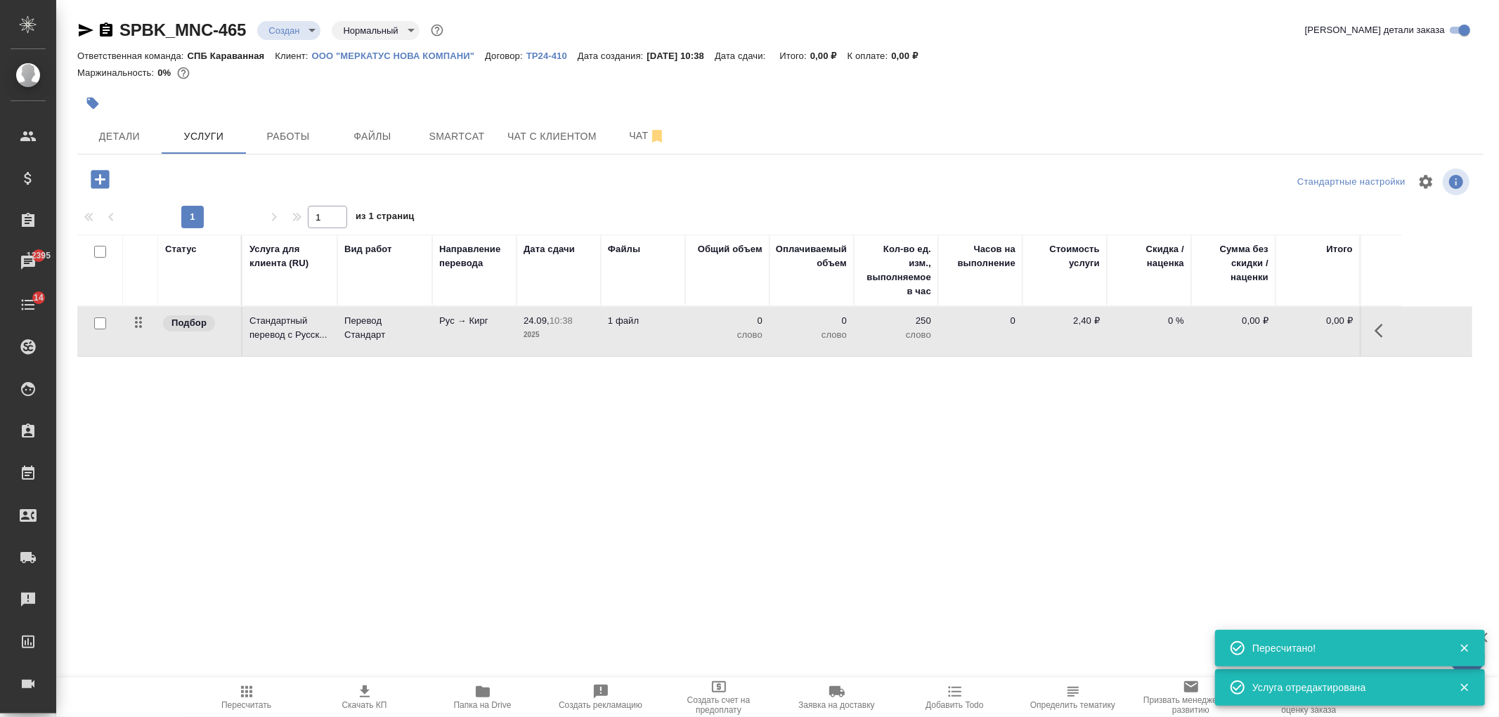
click at [97, 325] on input "checkbox" at bounding box center [100, 324] width 12 height 12
checkbox input "true"
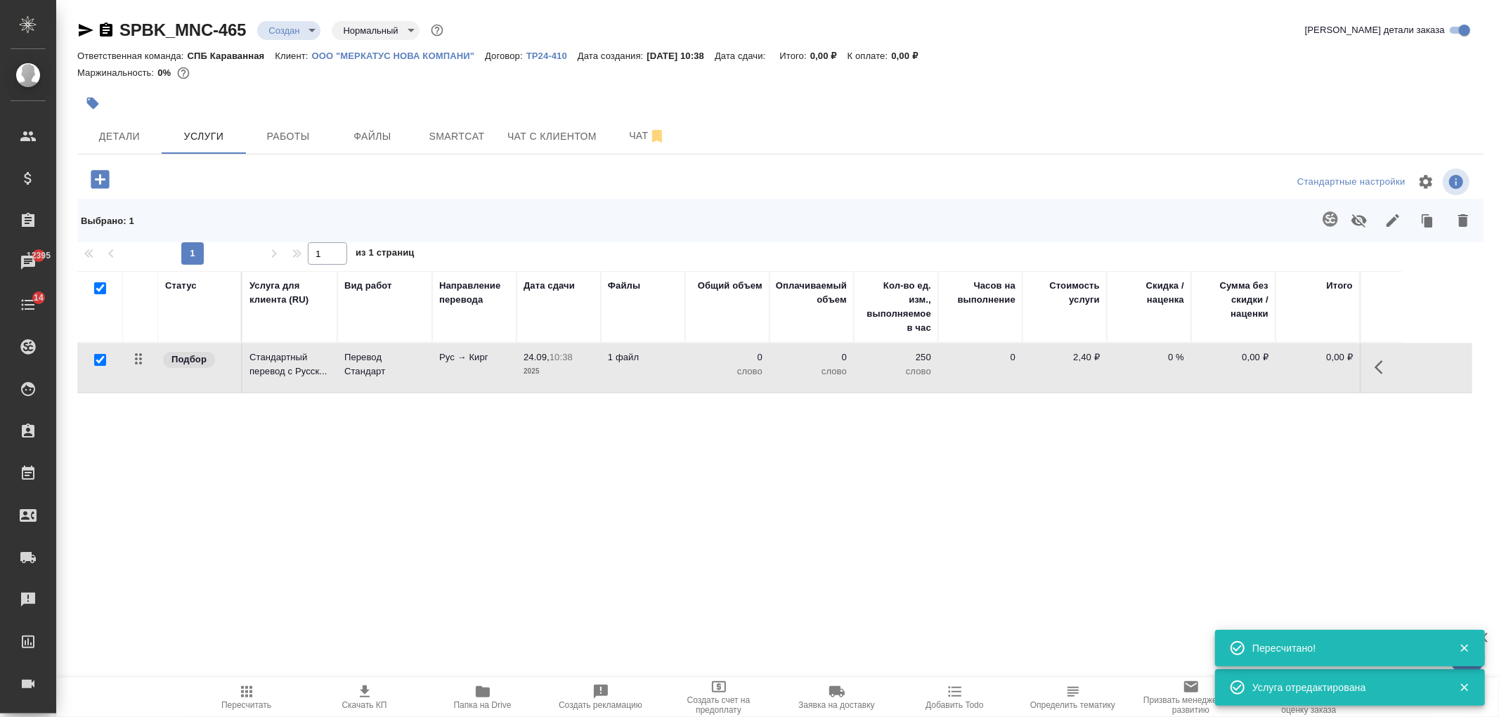
click at [1333, 225] on icon "button" at bounding box center [1329, 219] width 15 height 15
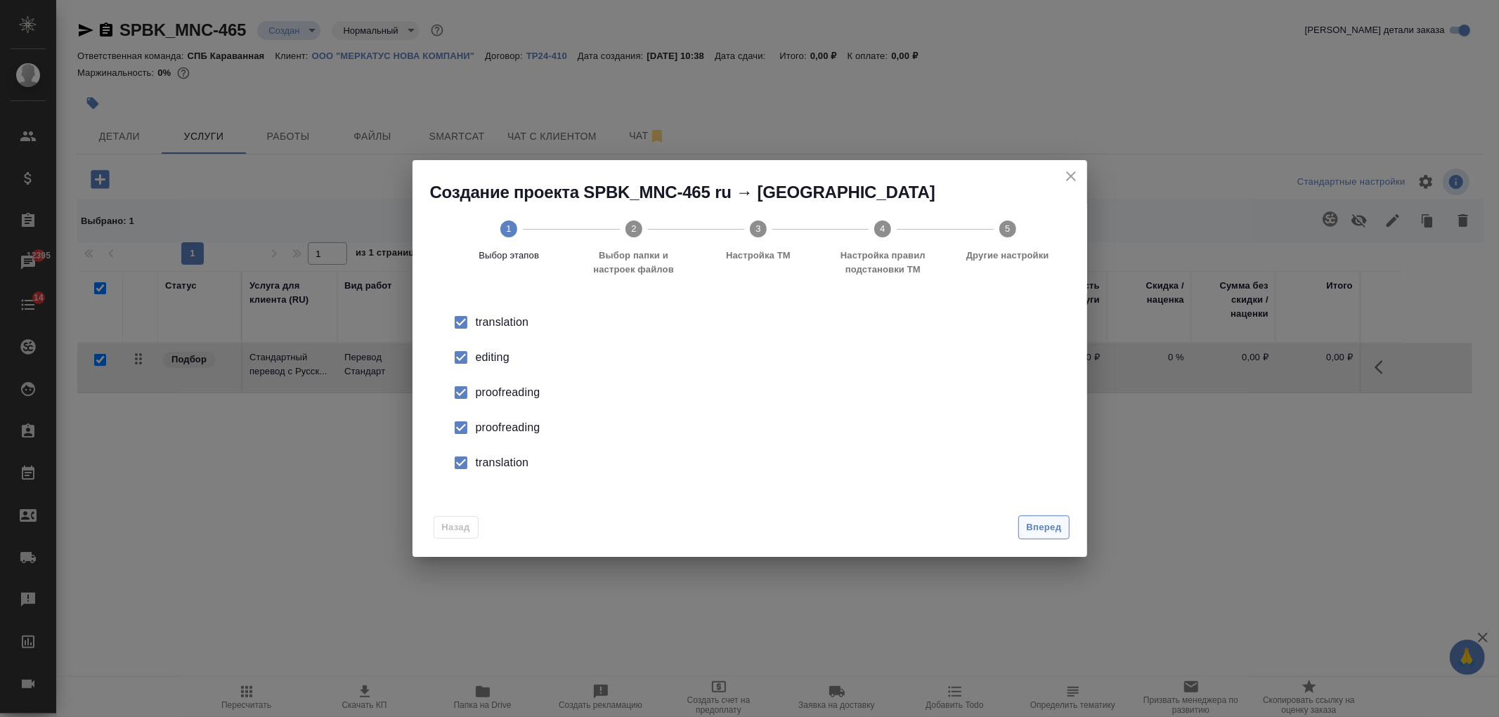
click at [1048, 532] on span "Вперед" at bounding box center [1043, 528] width 35 height 16
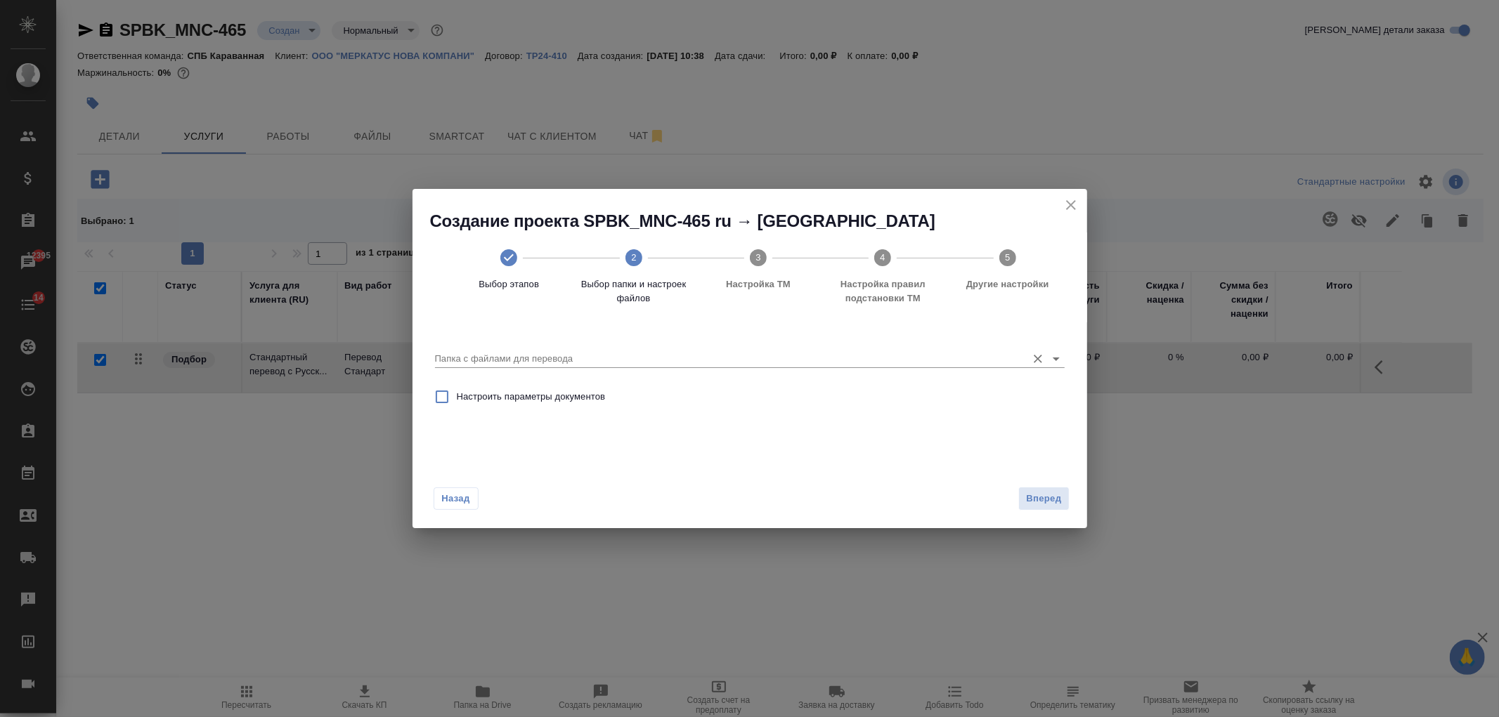
click at [960, 366] on input "Папка с файлами для перевода" at bounding box center [727, 359] width 585 height 17
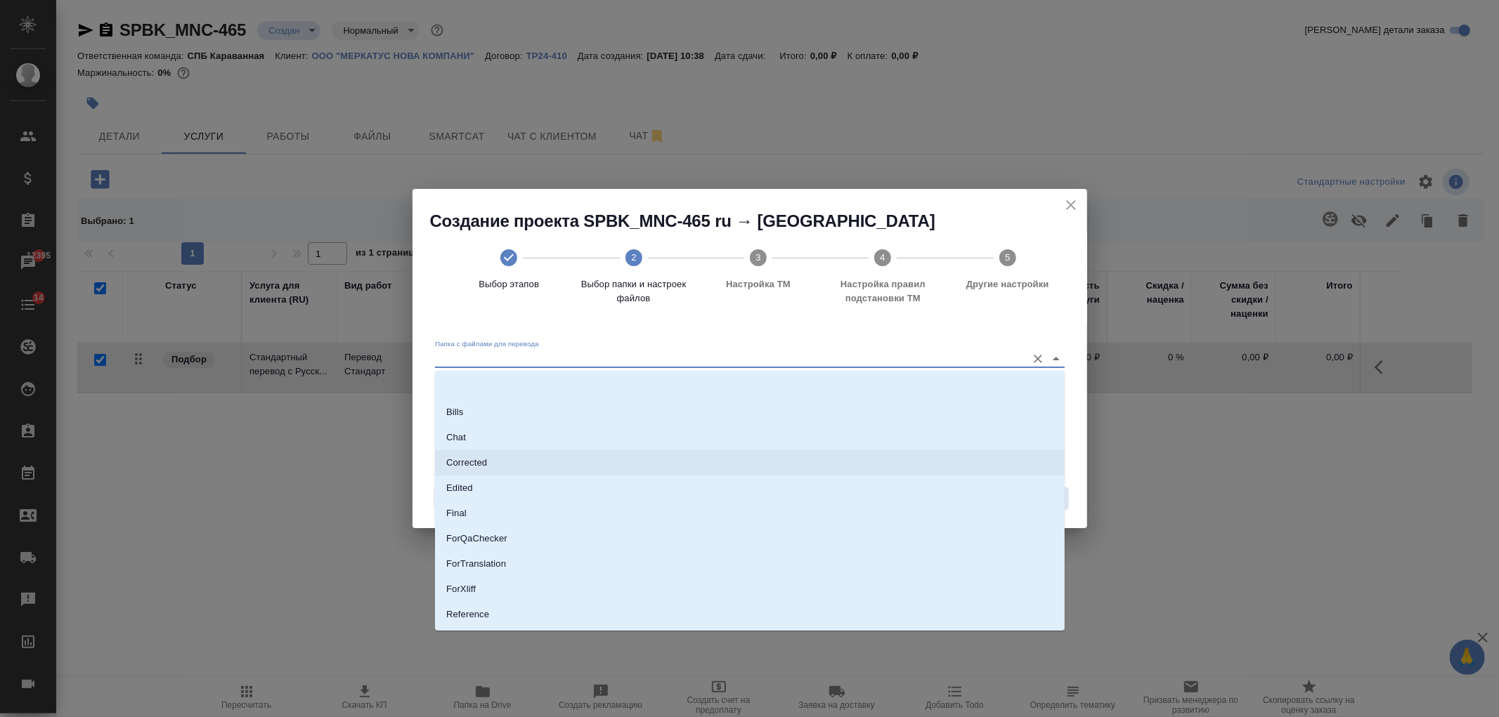
scroll to position [73, 0]
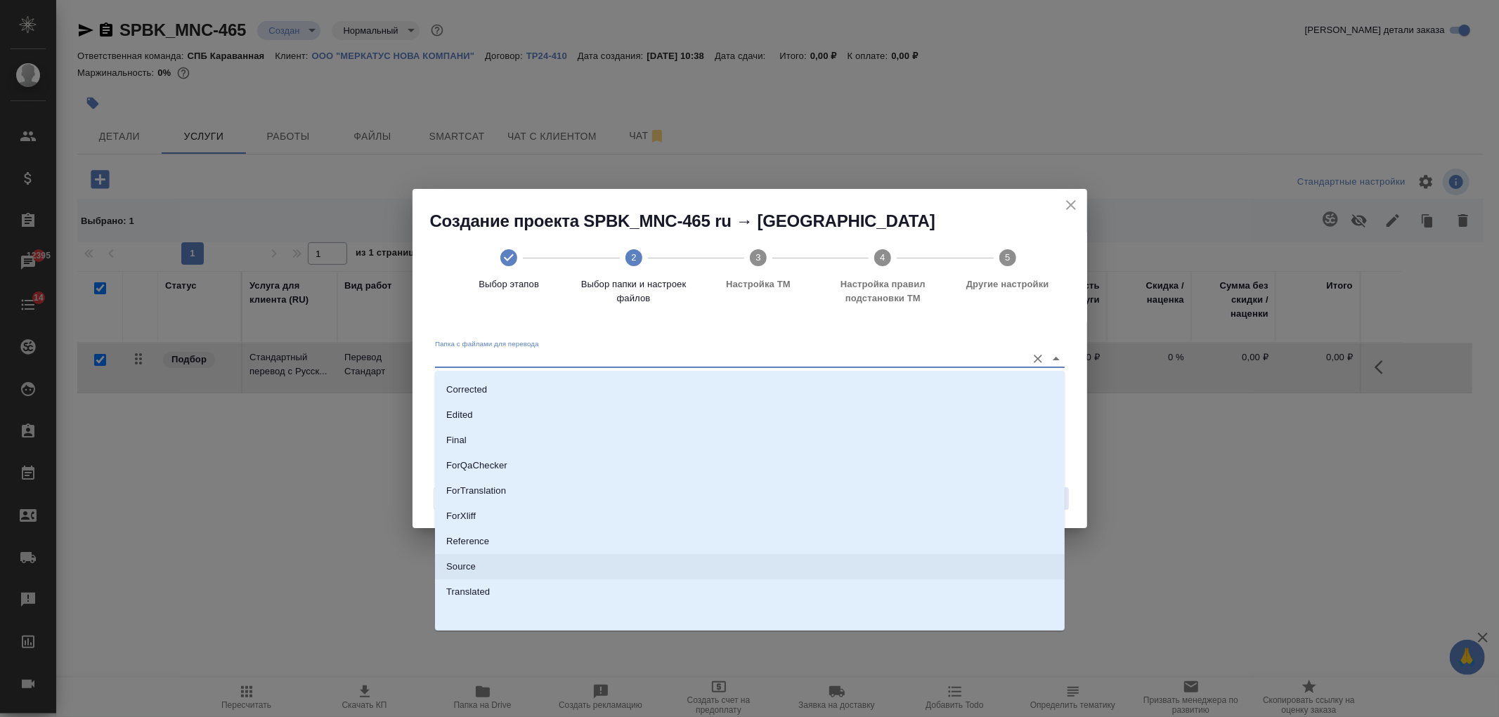
click at [587, 576] on li "Source" at bounding box center [750, 566] width 630 height 25
type input "Source"
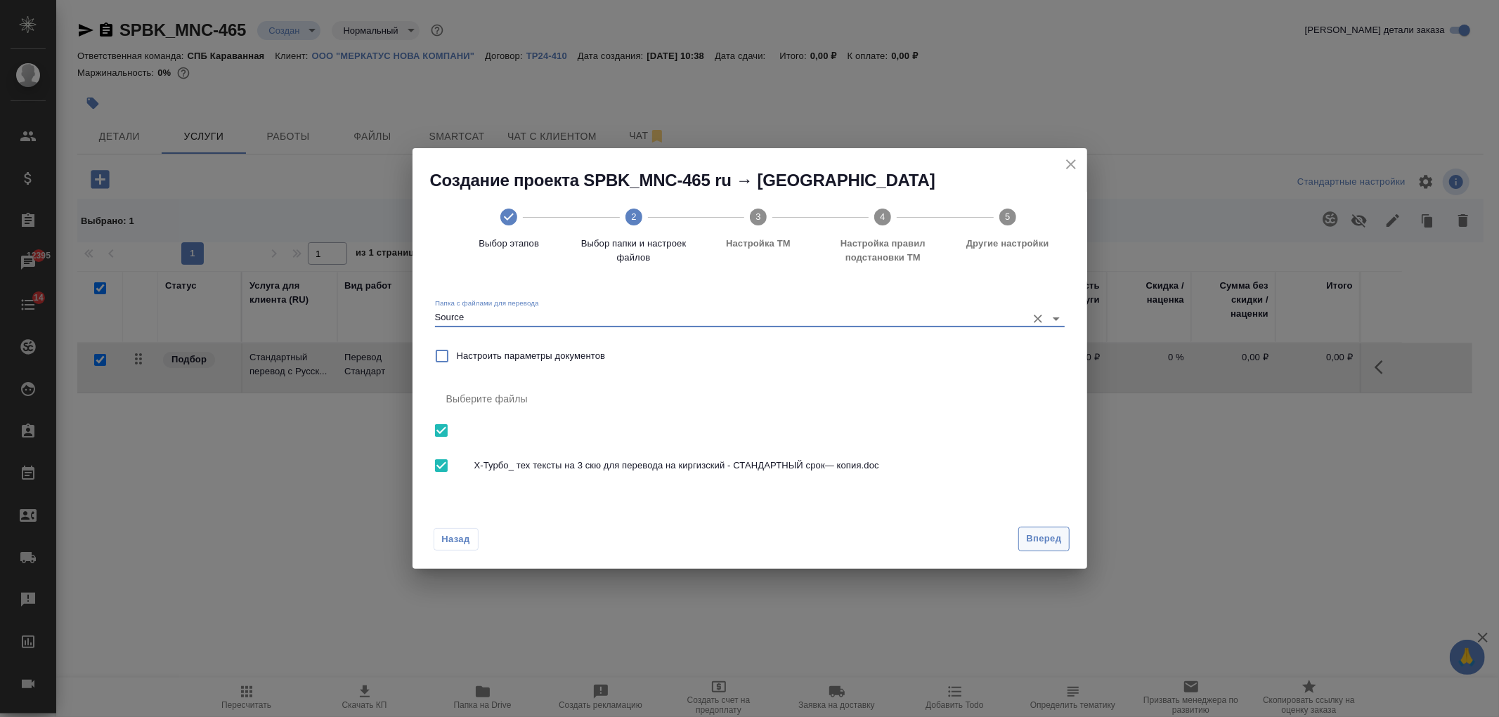
click at [1057, 539] on span "Вперед" at bounding box center [1043, 539] width 35 height 16
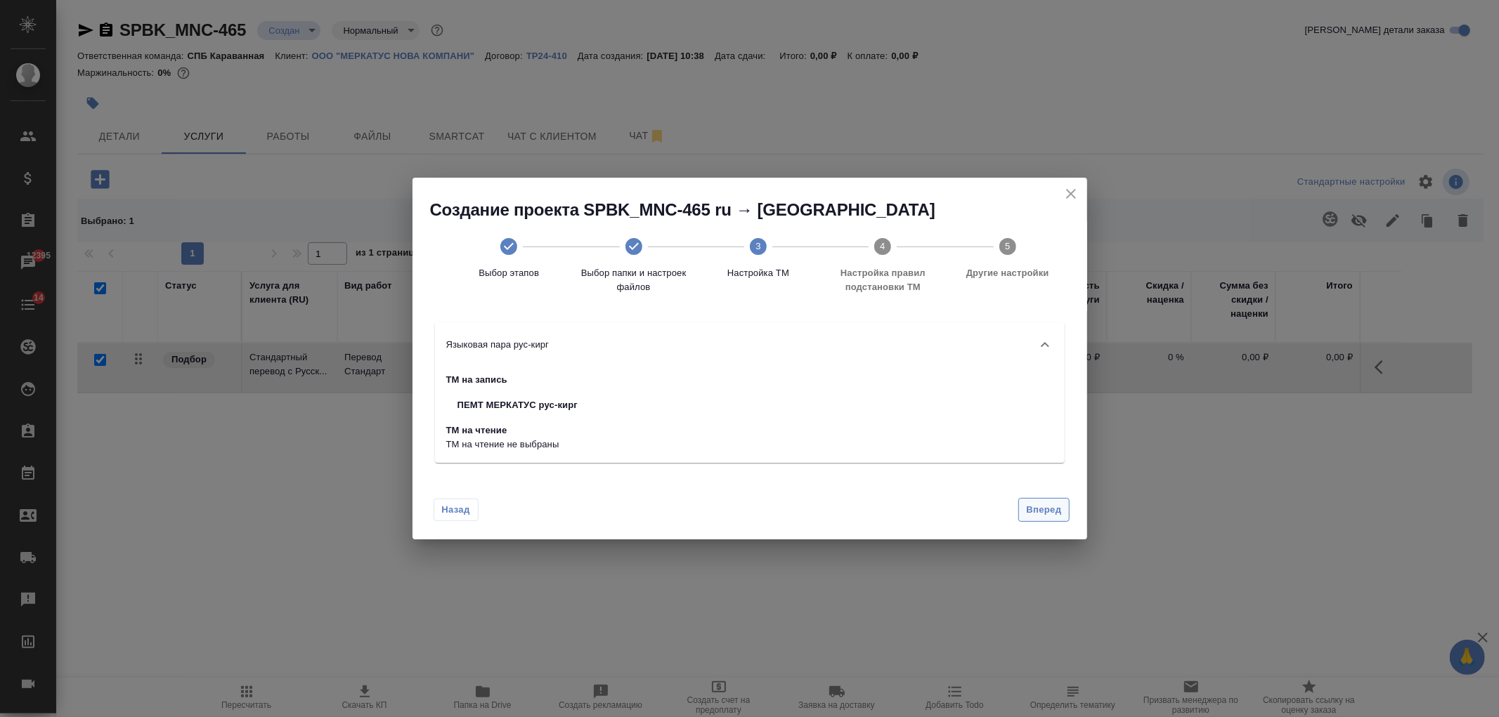
click at [1036, 511] on span "Вперед" at bounding box center [1043, 510] width 35 height 16
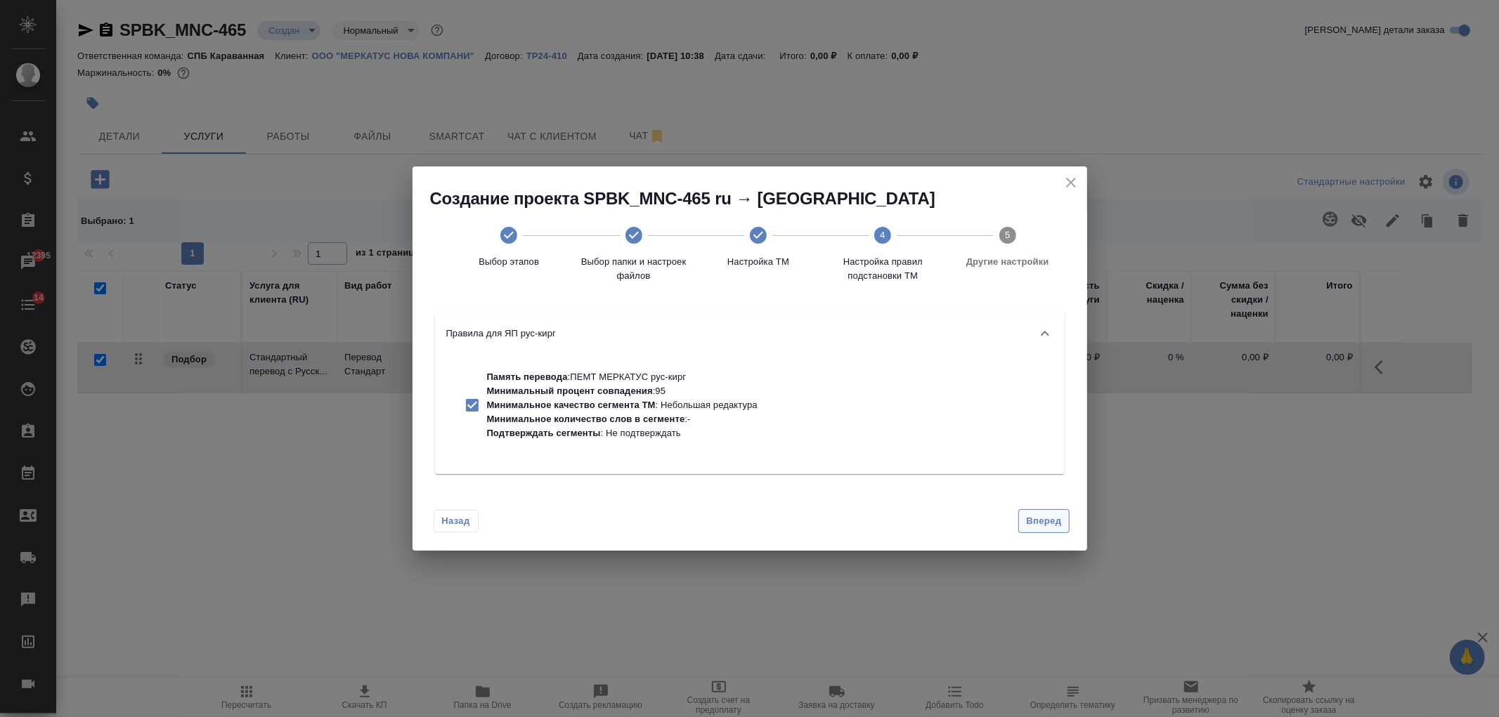
click at [1040, 519] on span "Вперед" at bounding box center [1043, 522] width 35 height 16
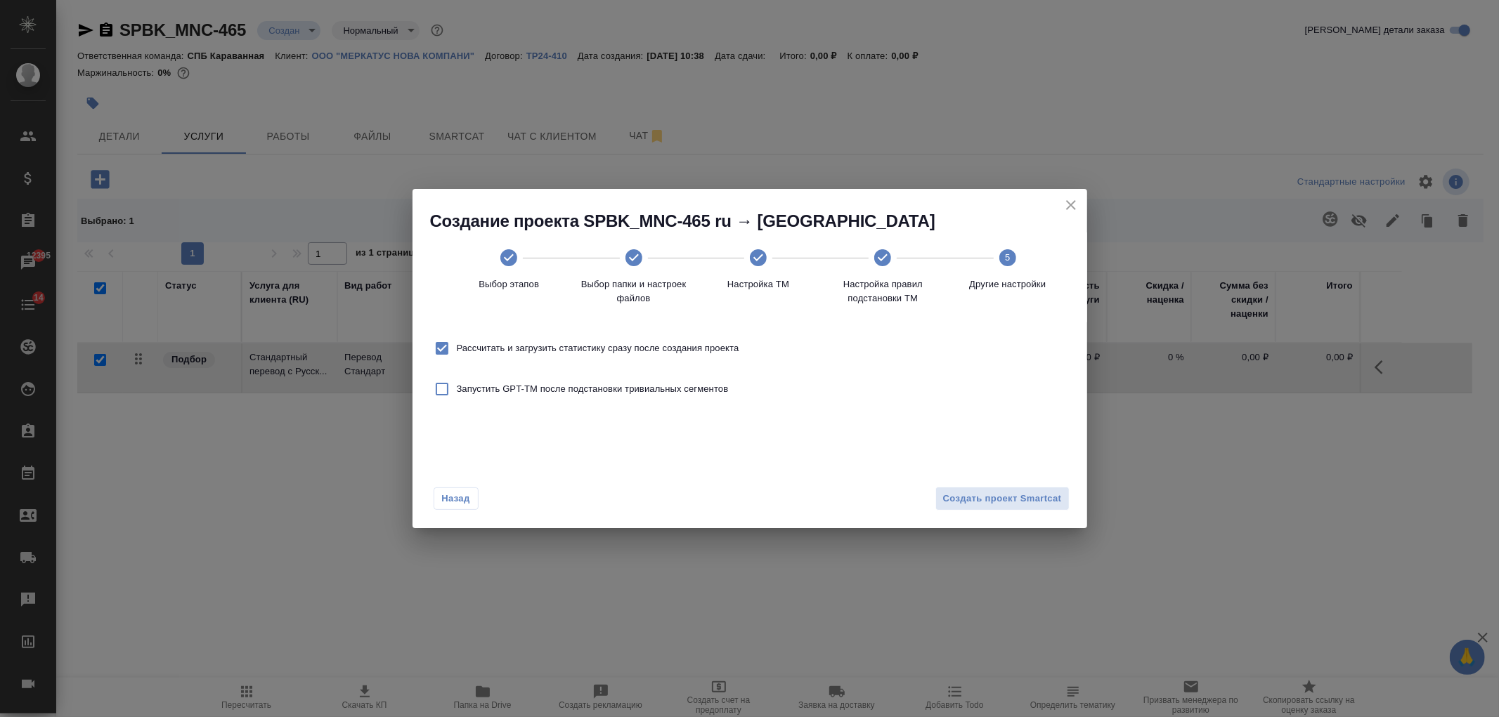
click at [656, 353] on span "Рассчитать и загрузить статистику сразу после создания проекта" at bounding box center [598, 349] width 282 height 14
click at [457, 353] on input "Рассчитать и загрузить статистику сразу после создания проекта" at bounding box center [442, 349] width 30 height 30
checkbox input "false"
click at [981, 493] on span "Создать проект Smartcat" at bounding box center [1002, 499] width 119 height 16
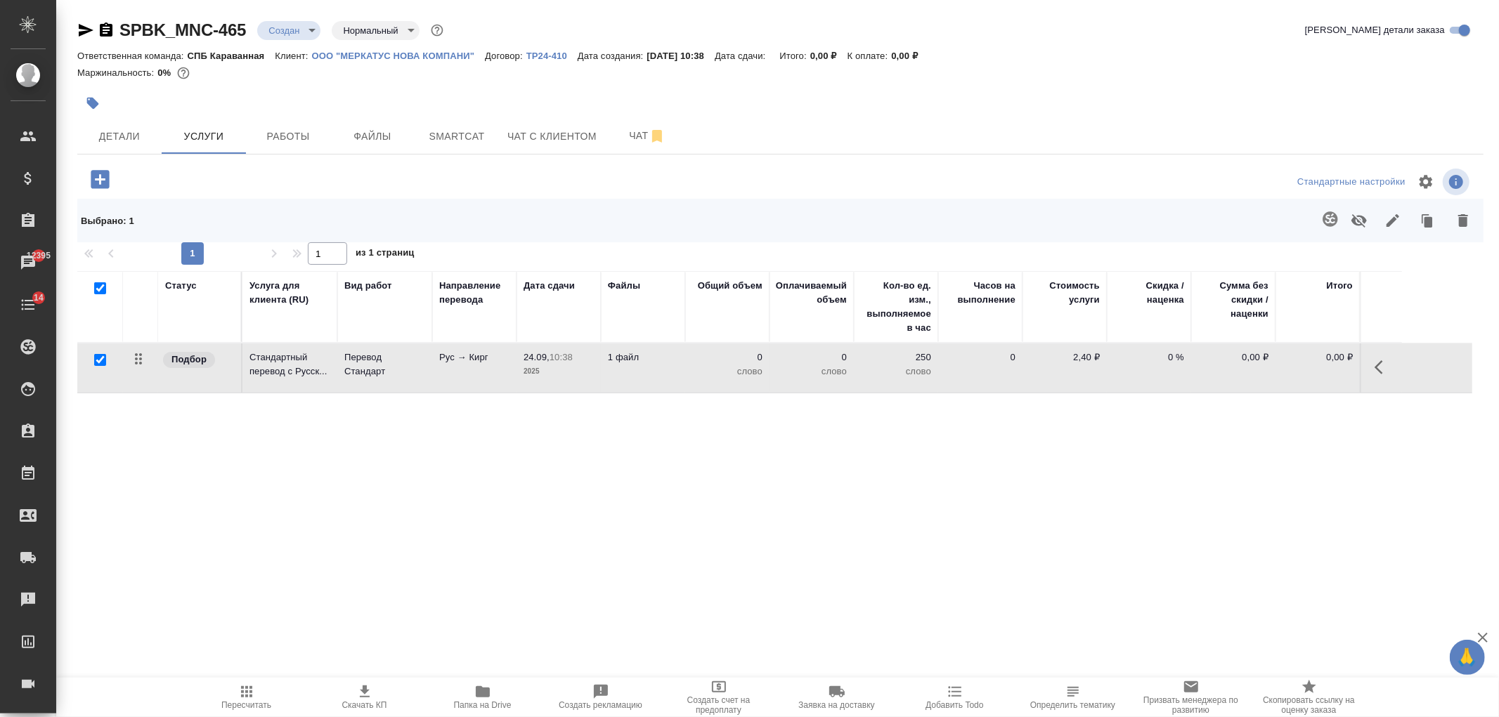
click at [526, 360] on p "24.09," at bounding box center [536, 357] width 26 height 11
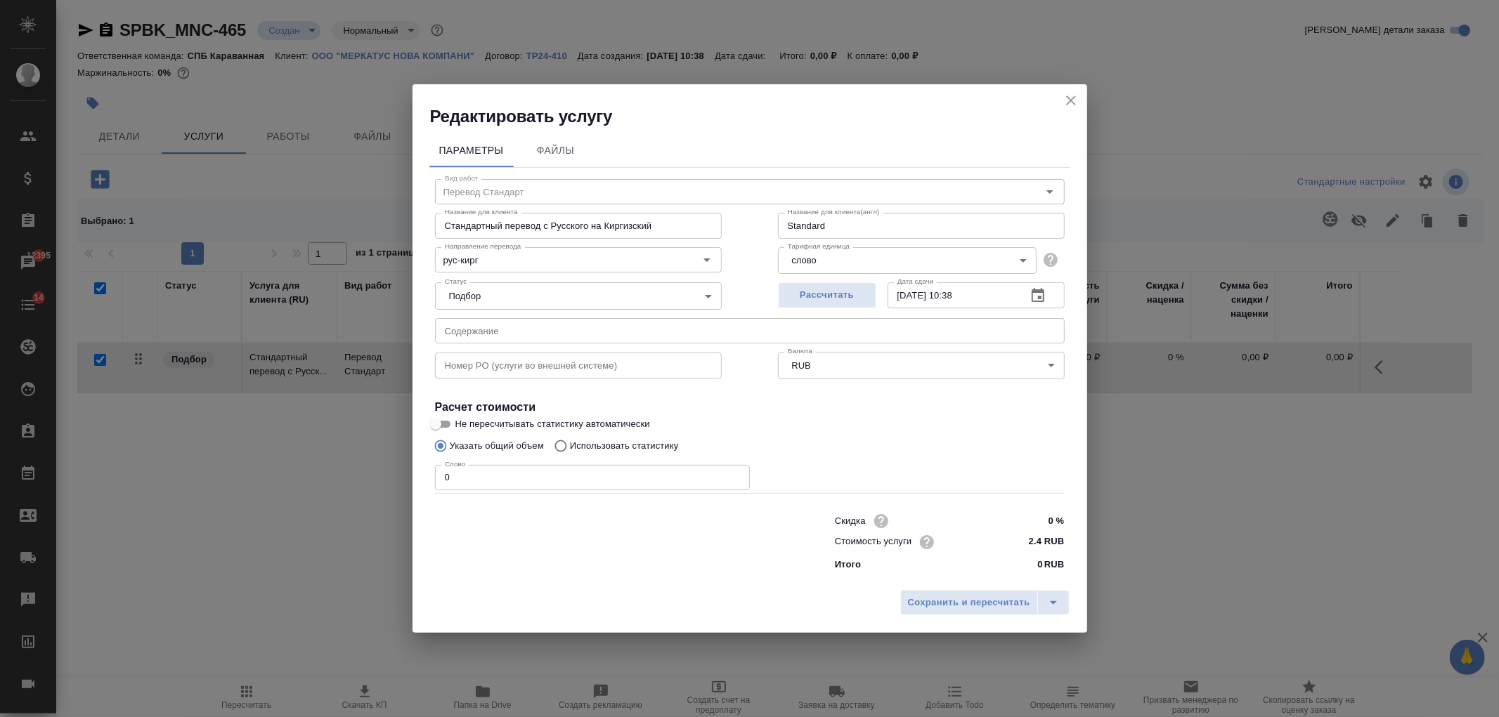
click at [593, 445] on p "Использовать статистику" at bounding box center [624, 446] width 109 height 14
click at [570, 445] on input "Использовать статистику" at bounding box center [558, 446] width 22 height 27
radio input "true"
radio input "false"
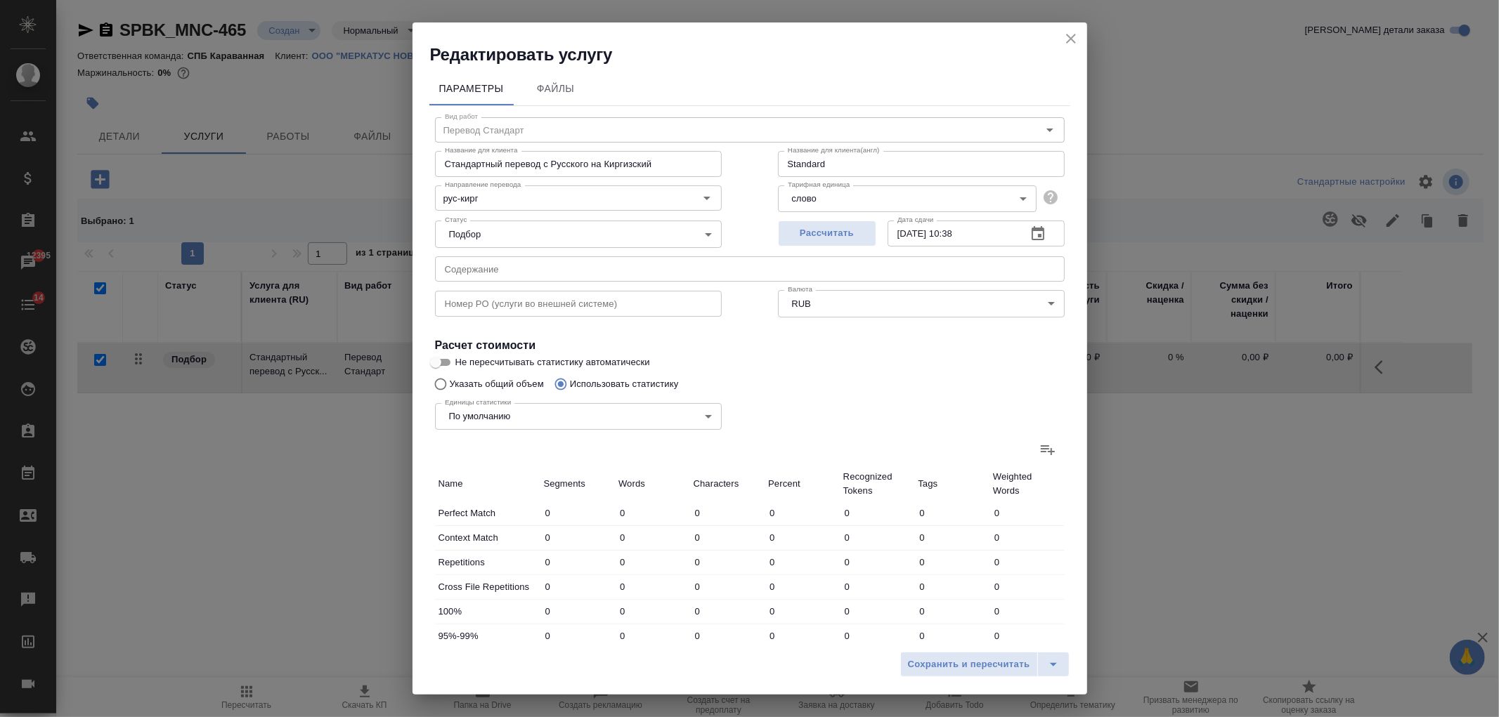
click at [1041, 455] on icon at bounding box center [1047, 449] width 17 height 17
click at [0, 0] on input "file" at bounding box center [0, 0] width 0 height 0
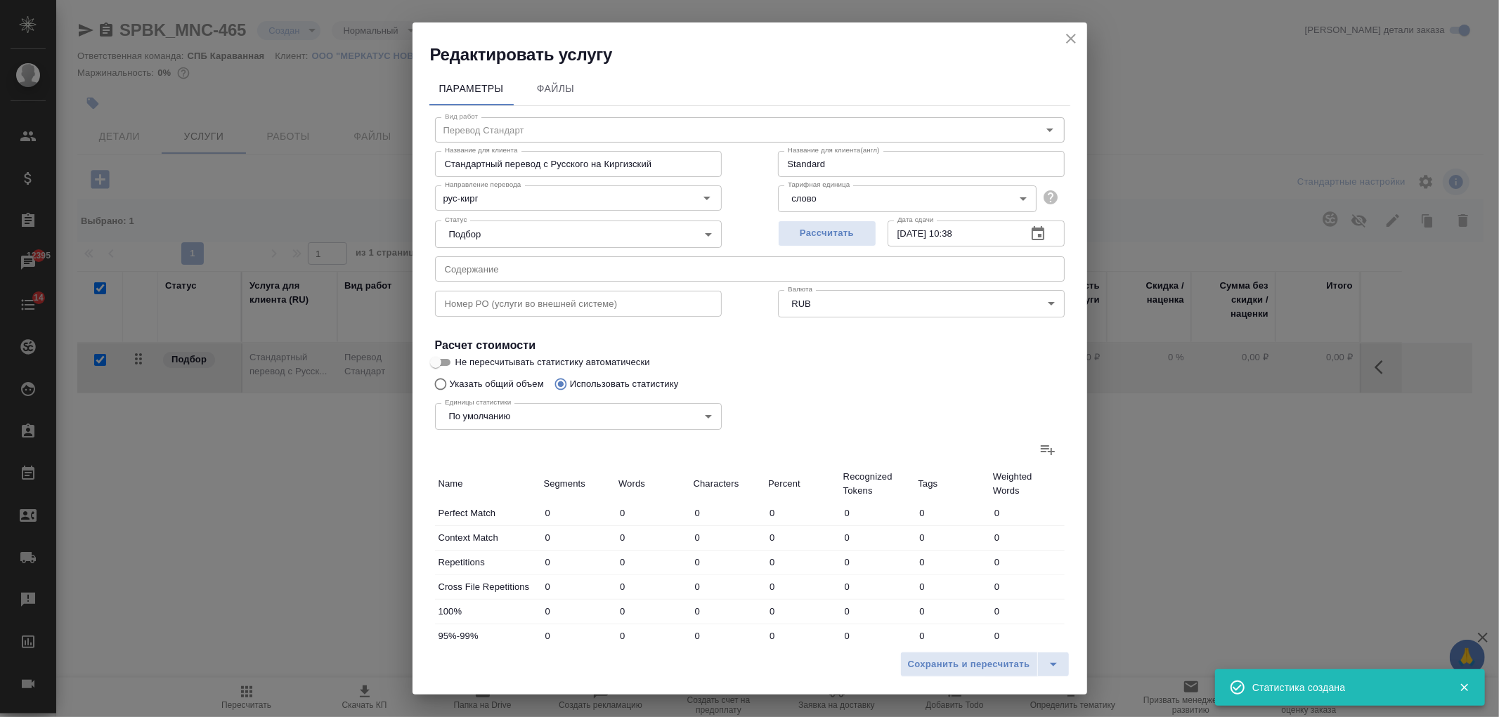
type input "1"
type input "12"
type input "97"
type input "11"
type input "70"
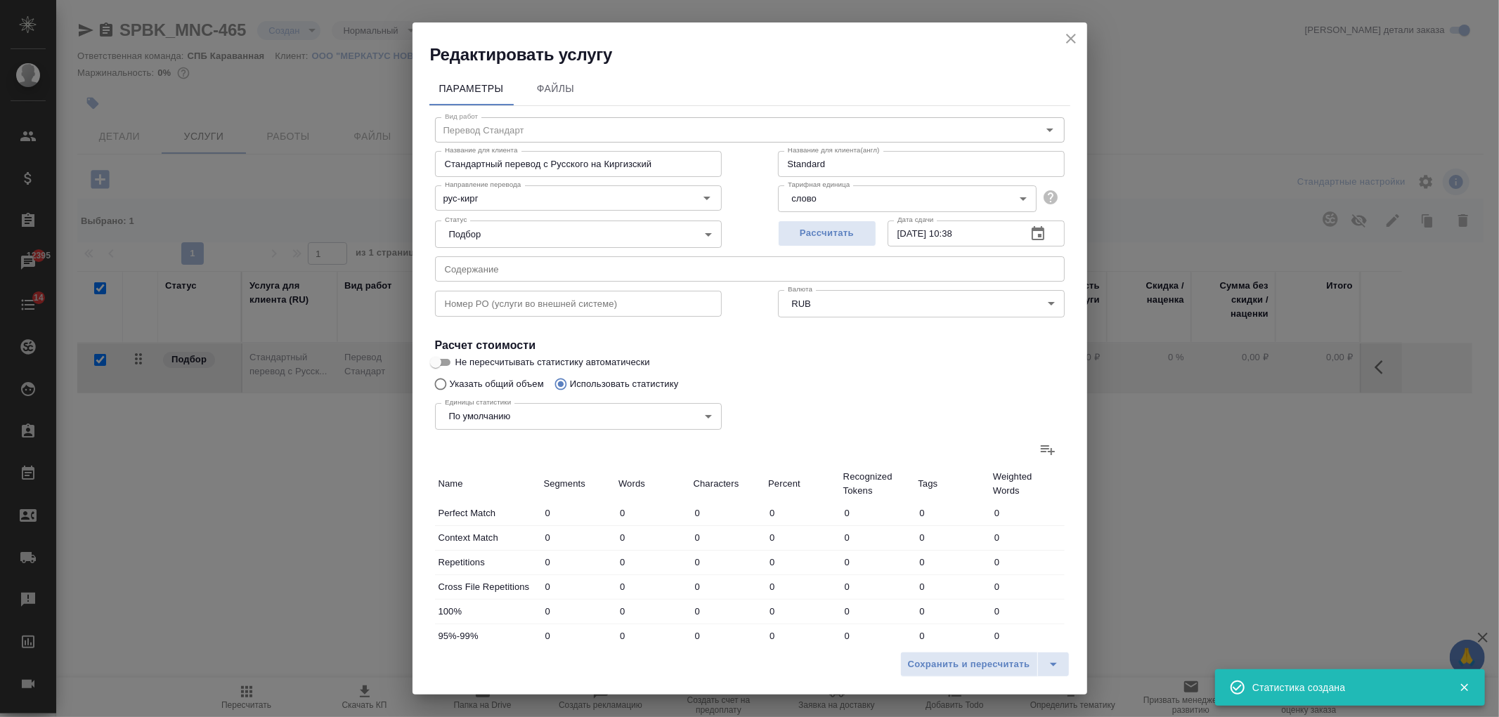
type input "837"
type input "1"
type input "10"
type input "51"
type input "10"
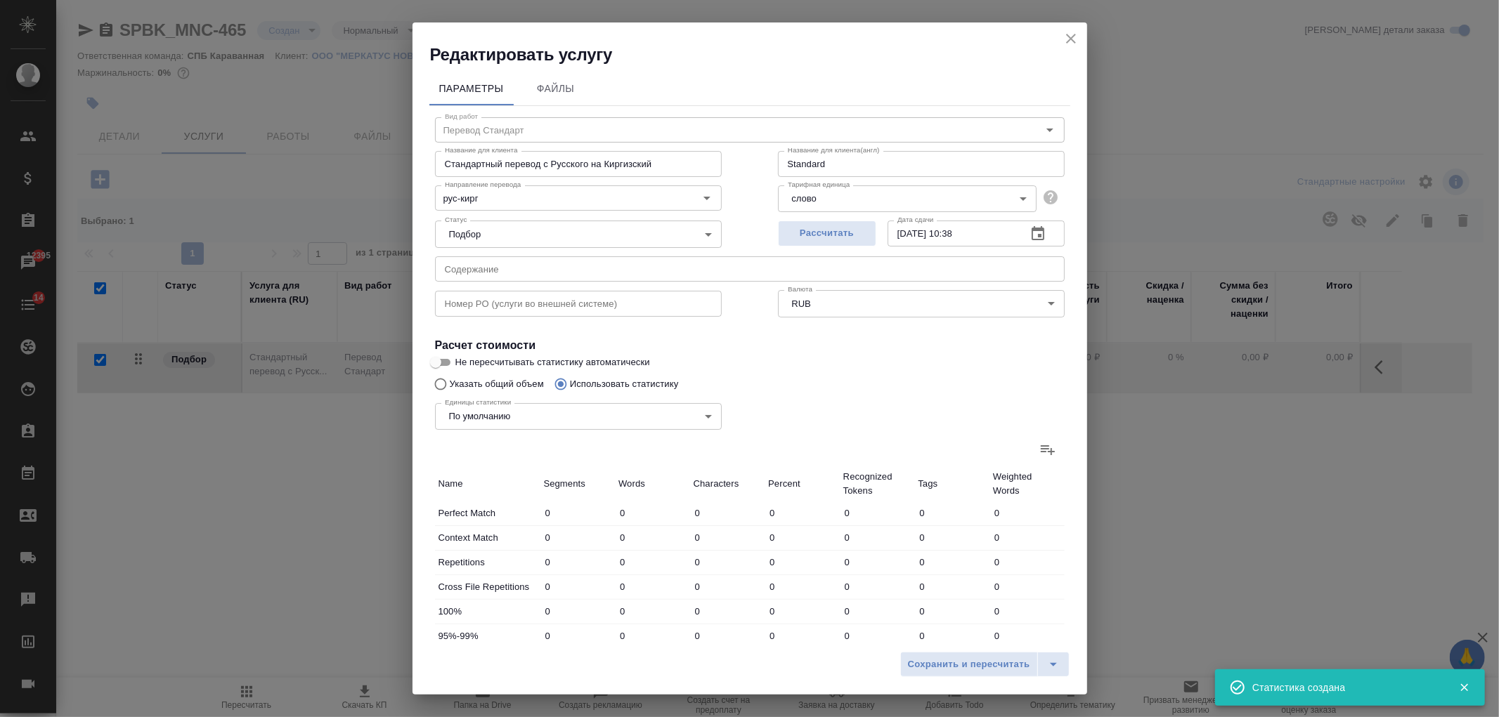
type input "326"
type input "2552"
type input "23"
type input "418"
type input "3537"
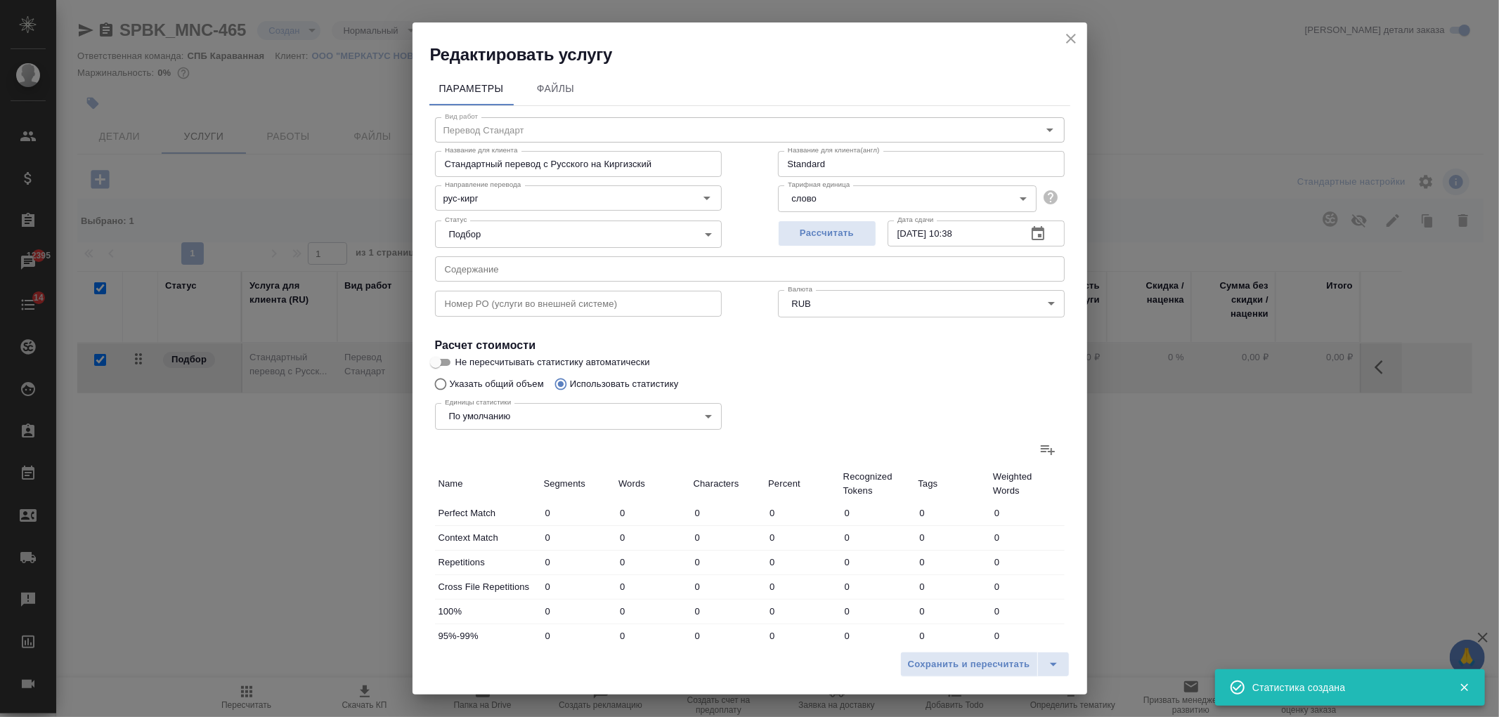
type input "23"
type input "418"
type input "3537"
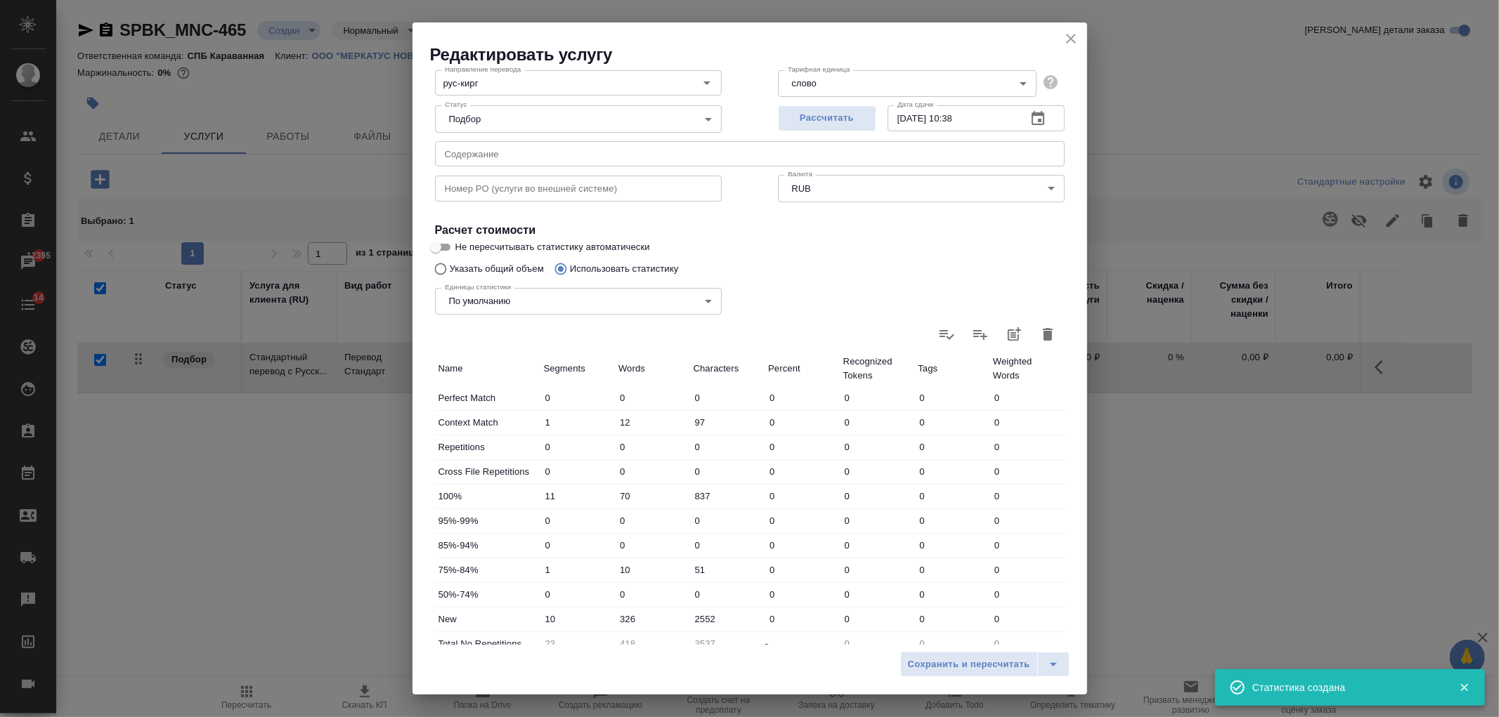
scroll to position [241, 0]
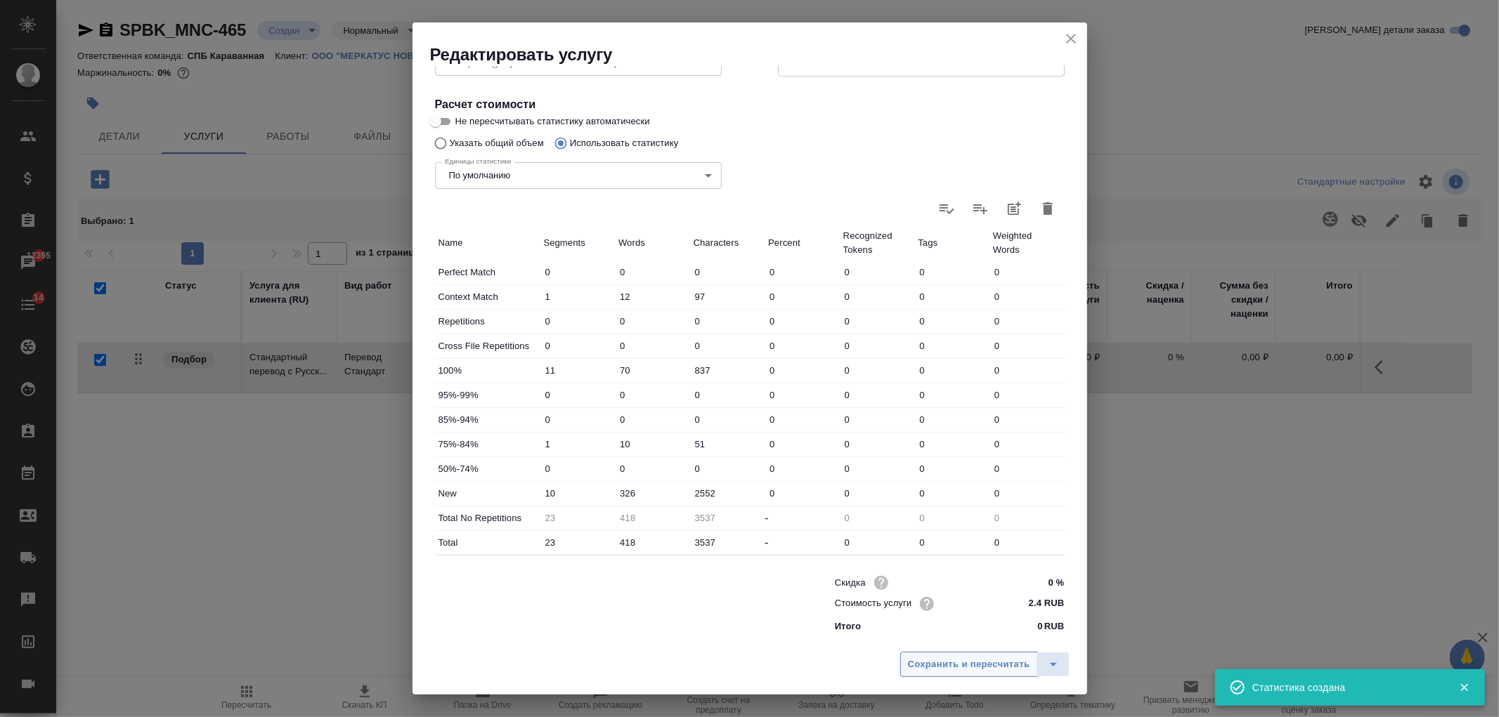
click at [954, 665] on span "Сохранить и пересчитать" at bounding box center [969, 665] width 122 height 16
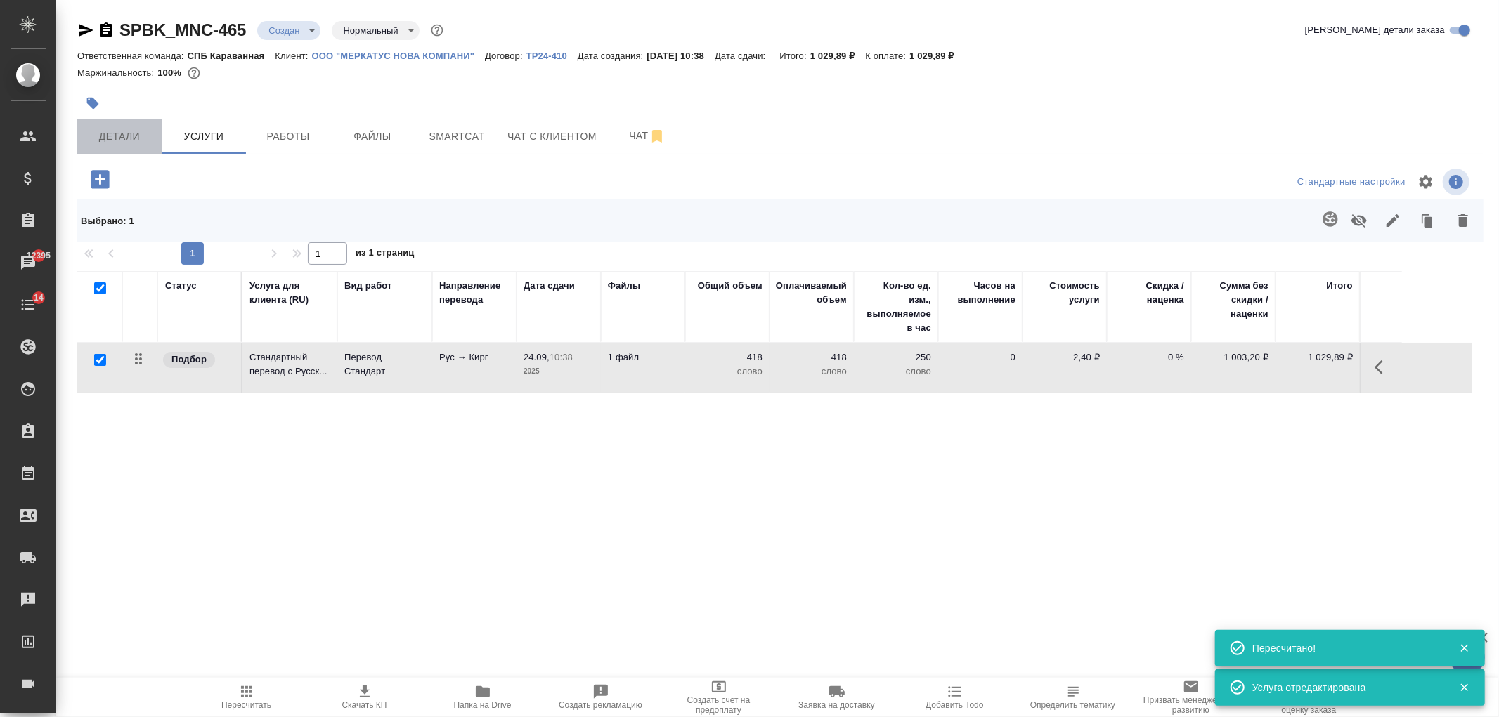
click at [120, 135] on span "Детали" at bounding box center [119, 137] width 67 height 18
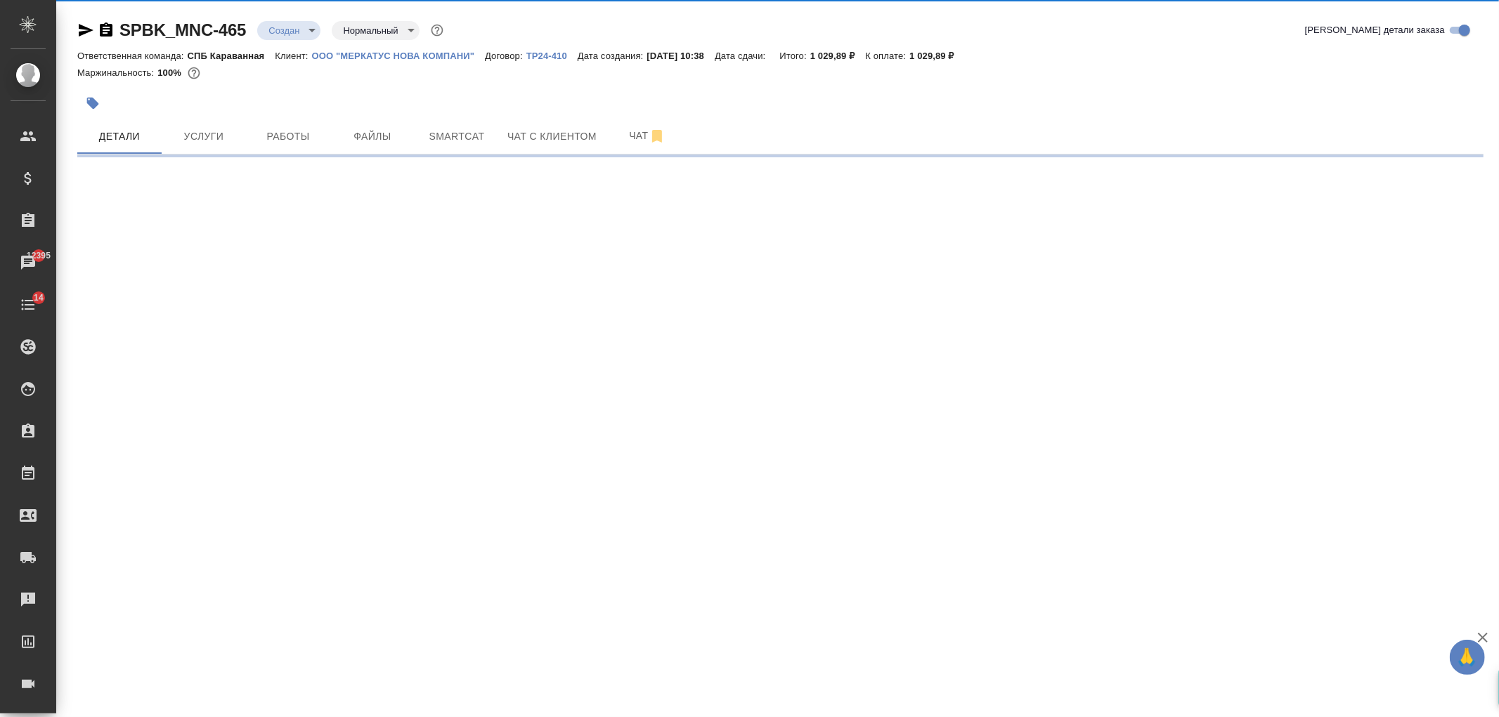
select select "RU"
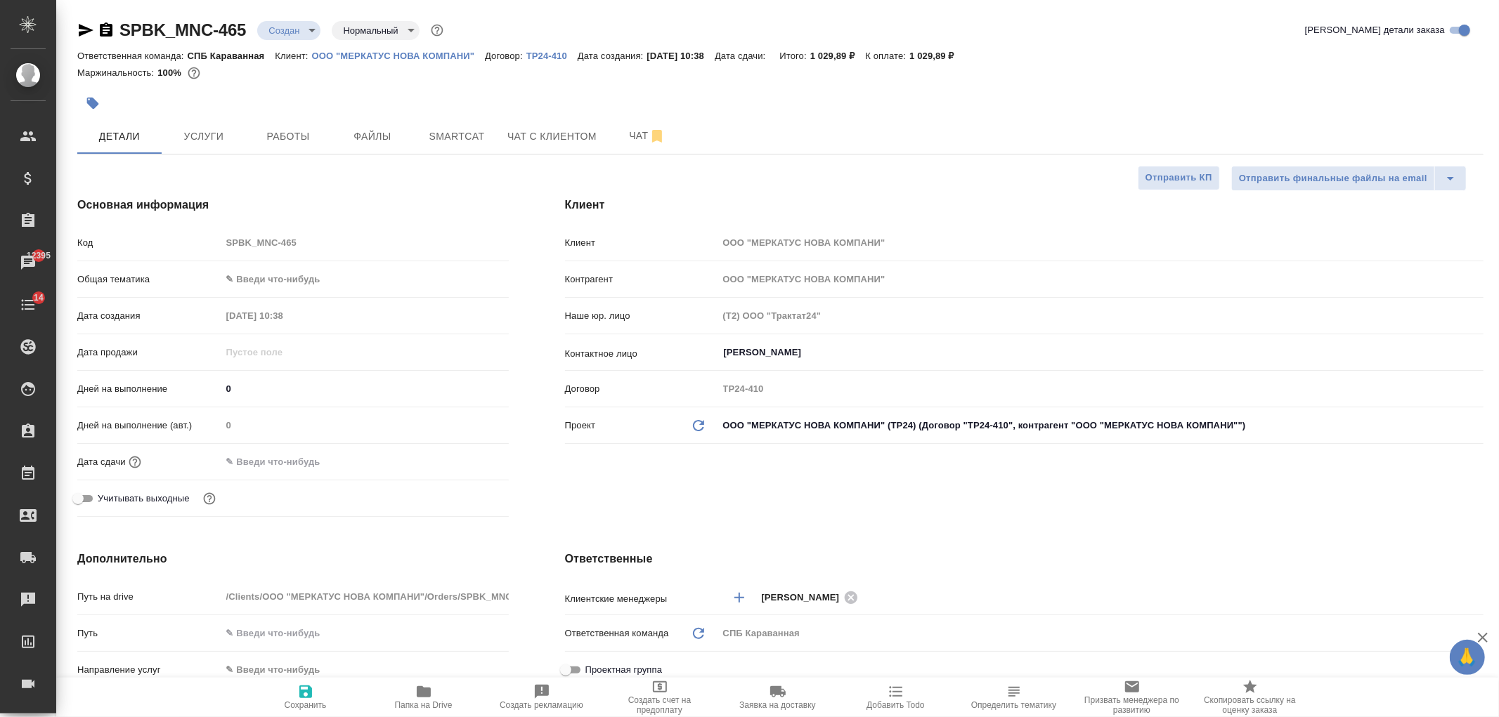
type textarea "x"
click at [286, 460] on input "text" at bounding box center [282, 462] width 123 height 20
click at [467, 462] on icon "button" at bounding box center [468, 461] width 17 height 17
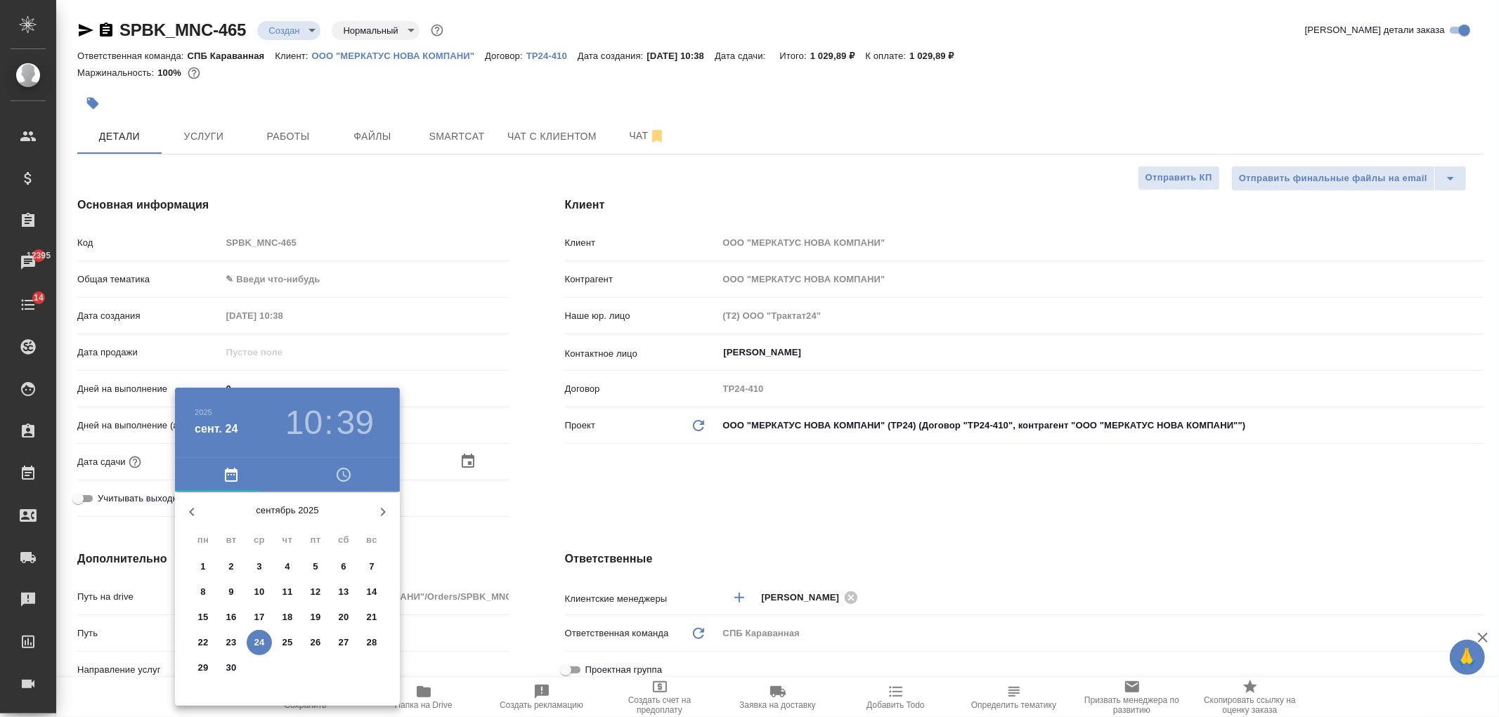
click at [285, 642] on p "25" at bounding box center [287, 643] width 11 height 14
type input "25.09.2025 10:39"
type textarea "x"
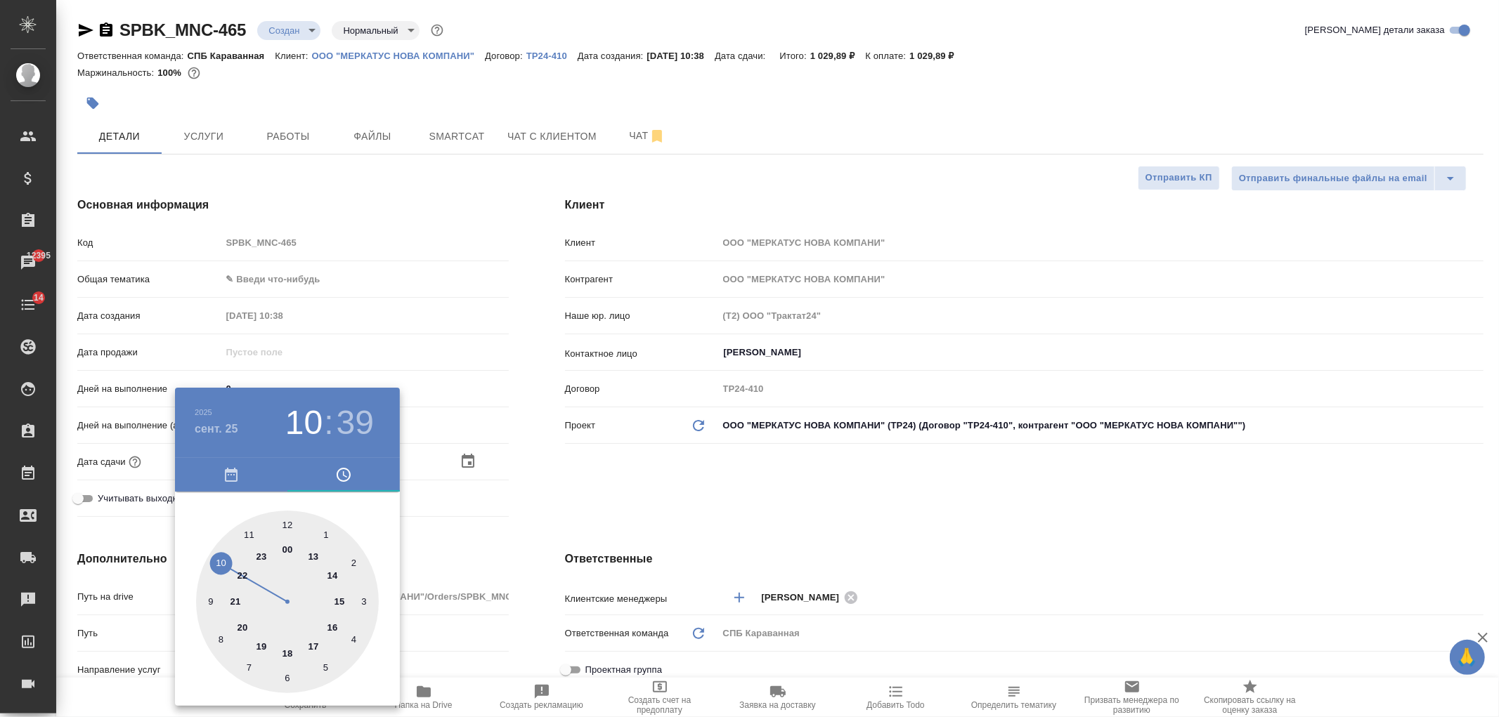
click at [249, 536] on div at bounding box center [287, 602] width 183 height 183
type input "25.09.2025 11:39"
type textarea "x"
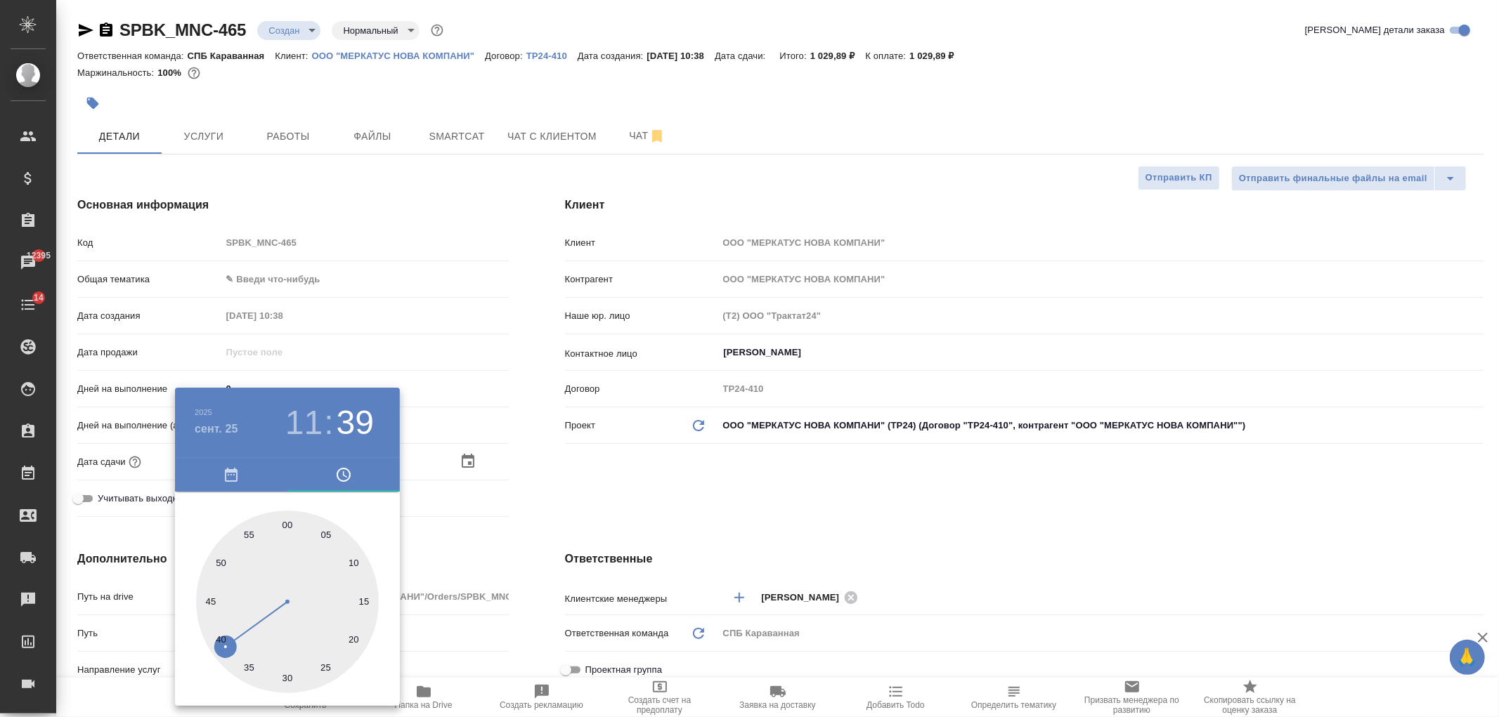
click at [288, 525] on div at bounding box center [287, 602] width 183 height 183
type input "25.09.2025 11:00"
type textarea "x"
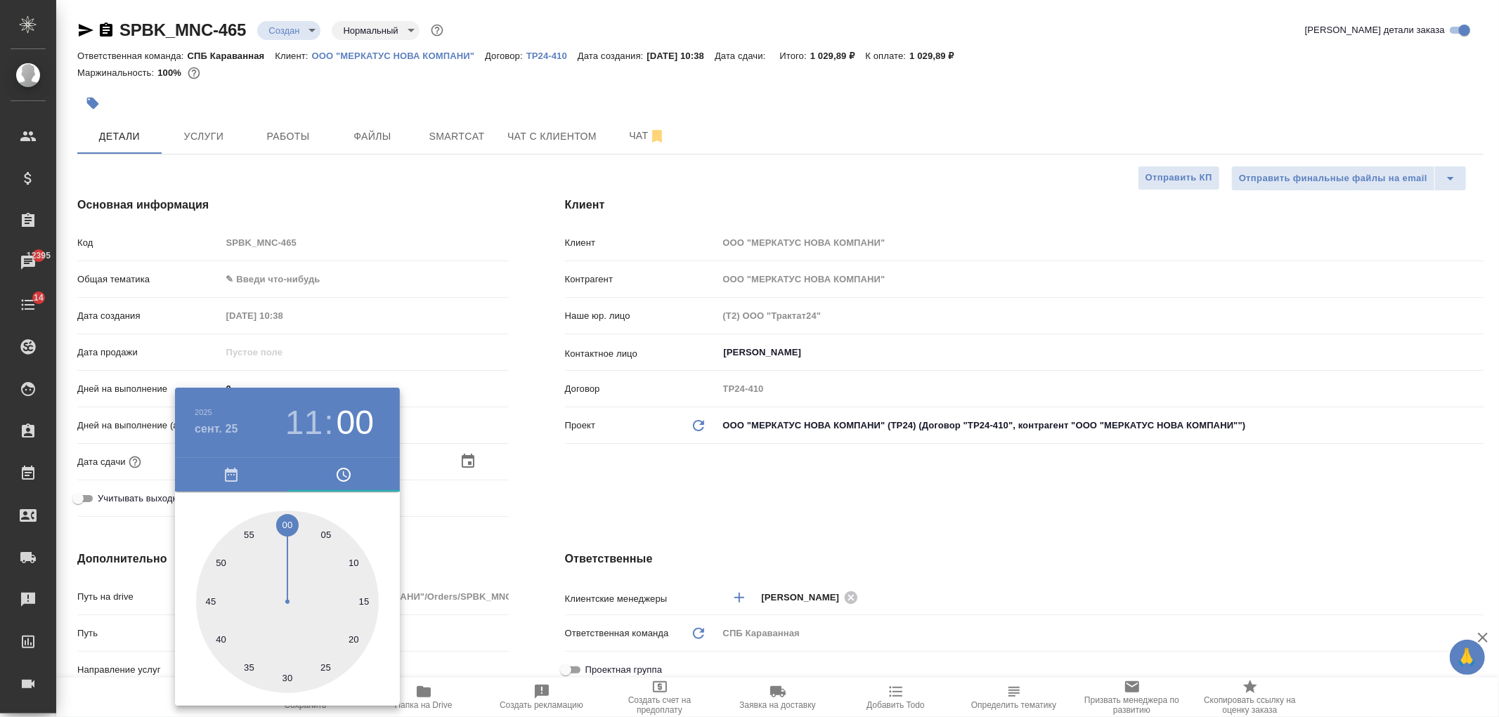
click at [635, 499] on div at bounding box center [749, 358] width 1499 height 717
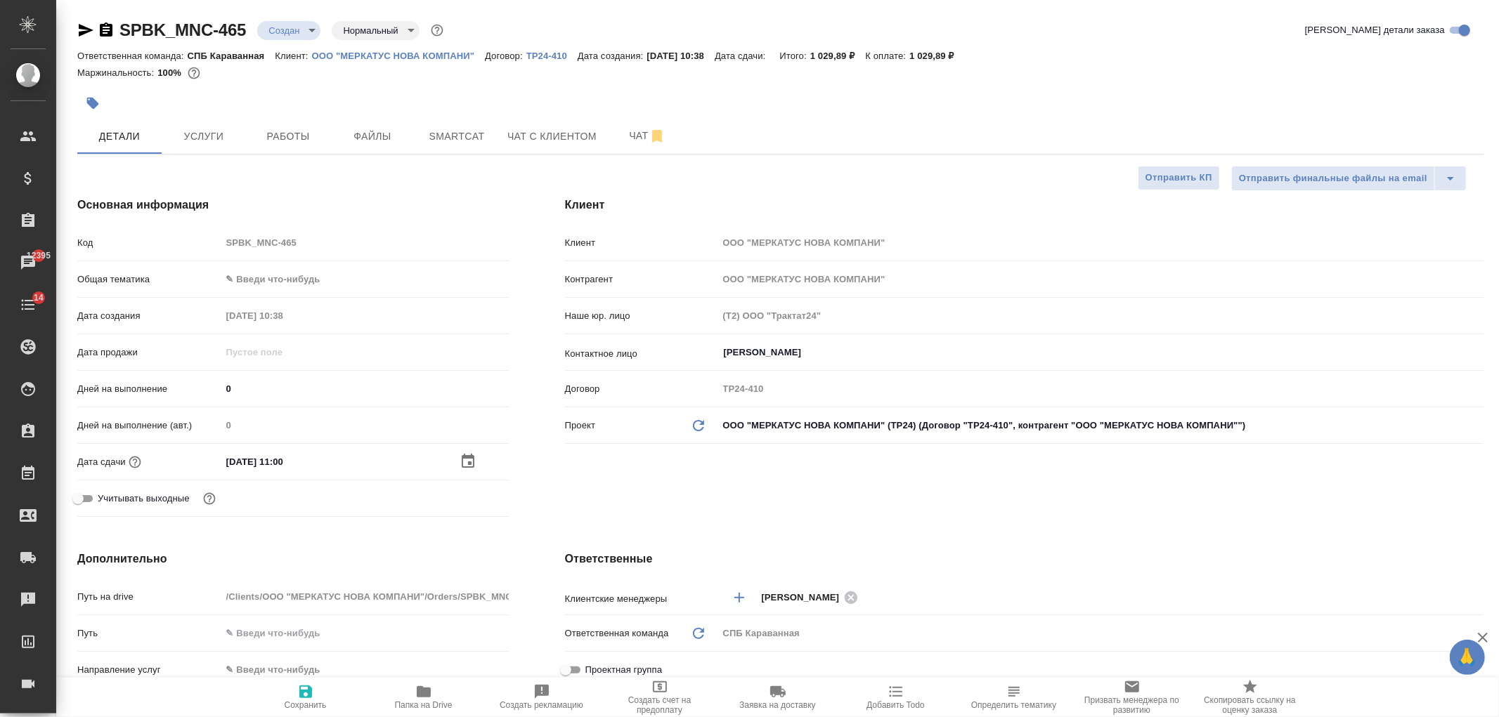
click at [314, 701] on span "Сохранить" at bounding box center [306, 706] width 42 height 10
type textarea "x"
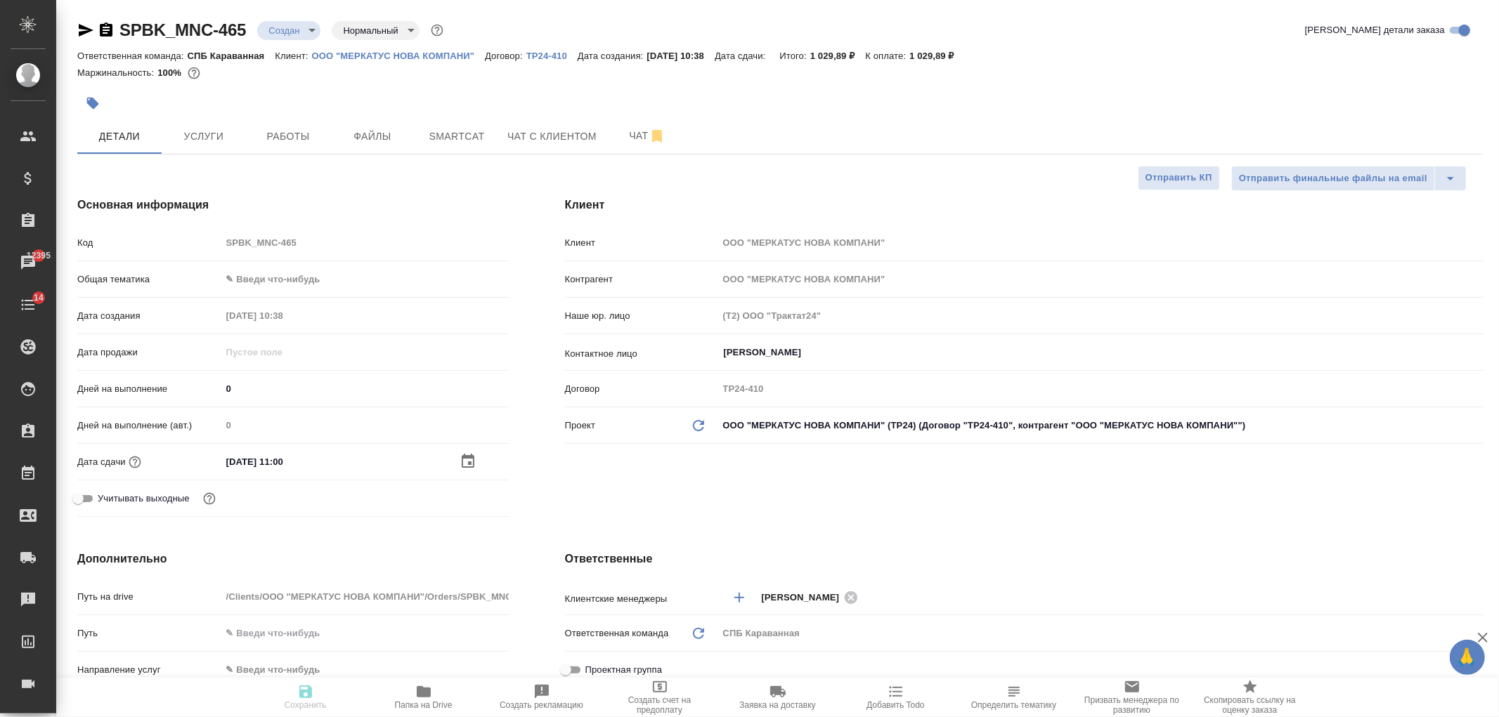
type textarea "x"
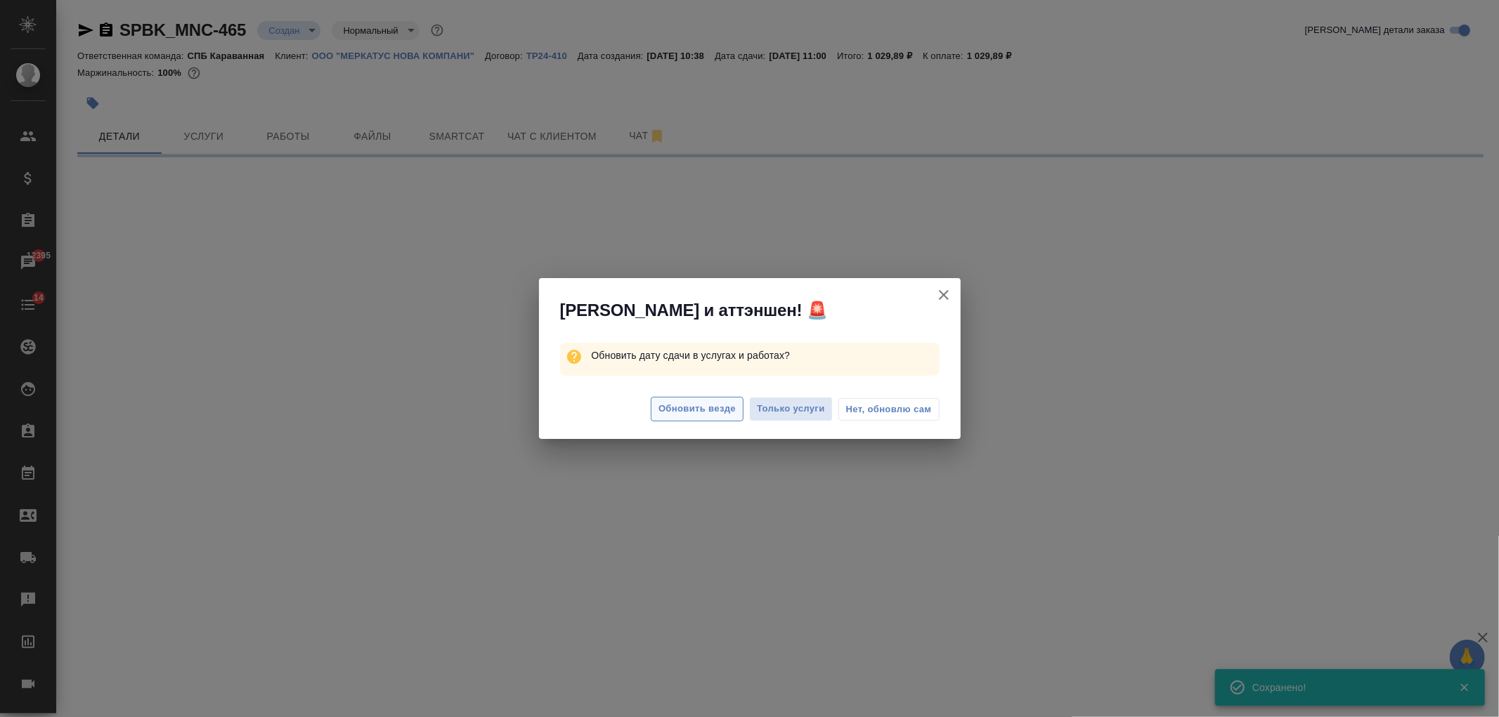
select select "RU"
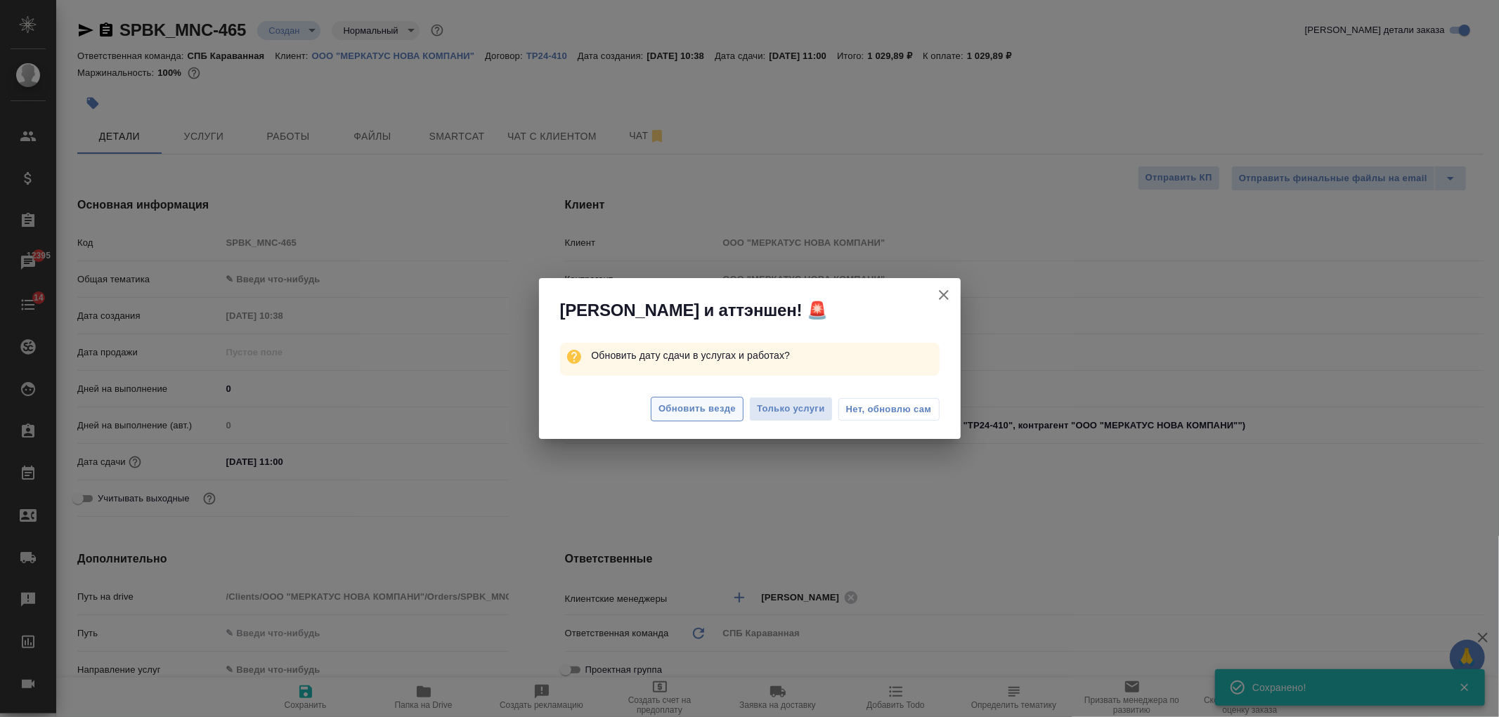
type textarea "x"
click at [707, 409] on span "Обновить везде" at bounding box center [696, 409] width 77 height 16
type textarea "x"
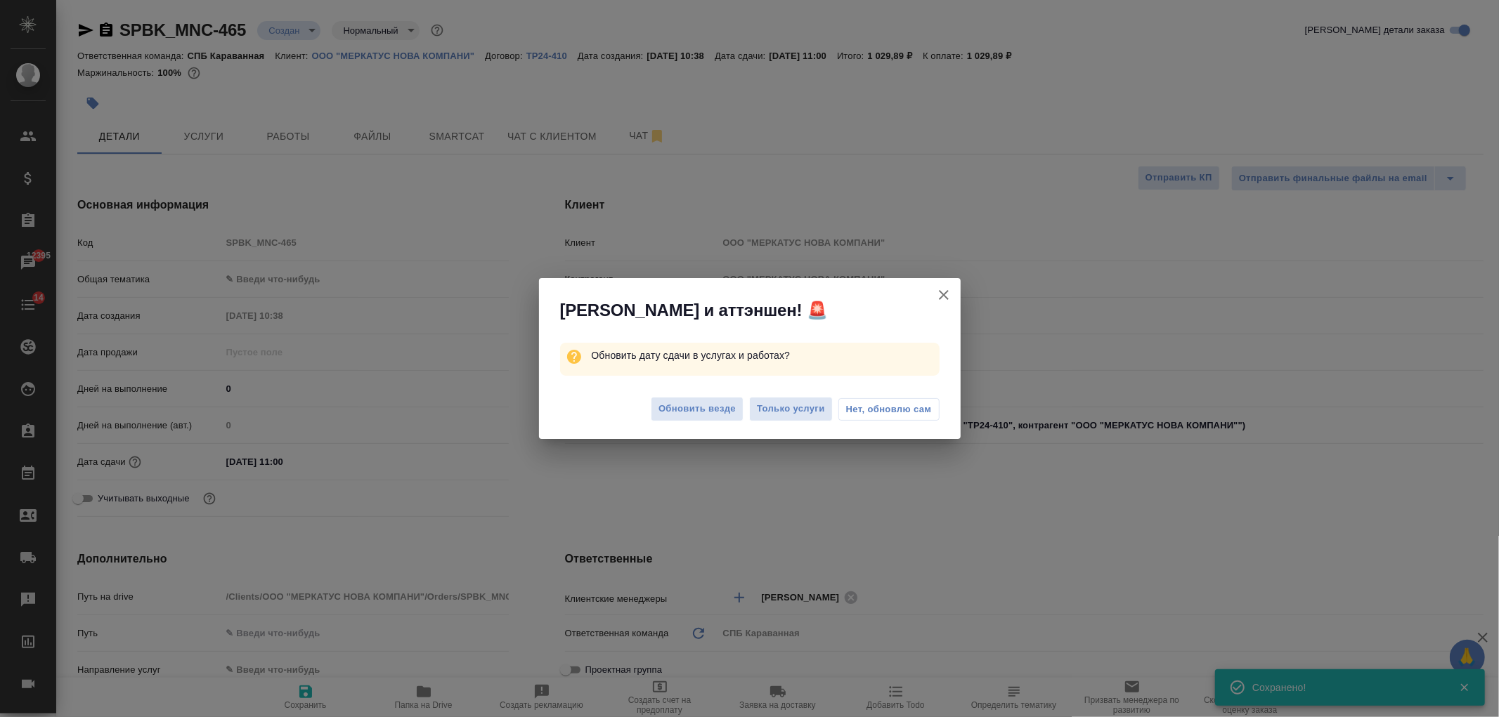
type textarea "x"
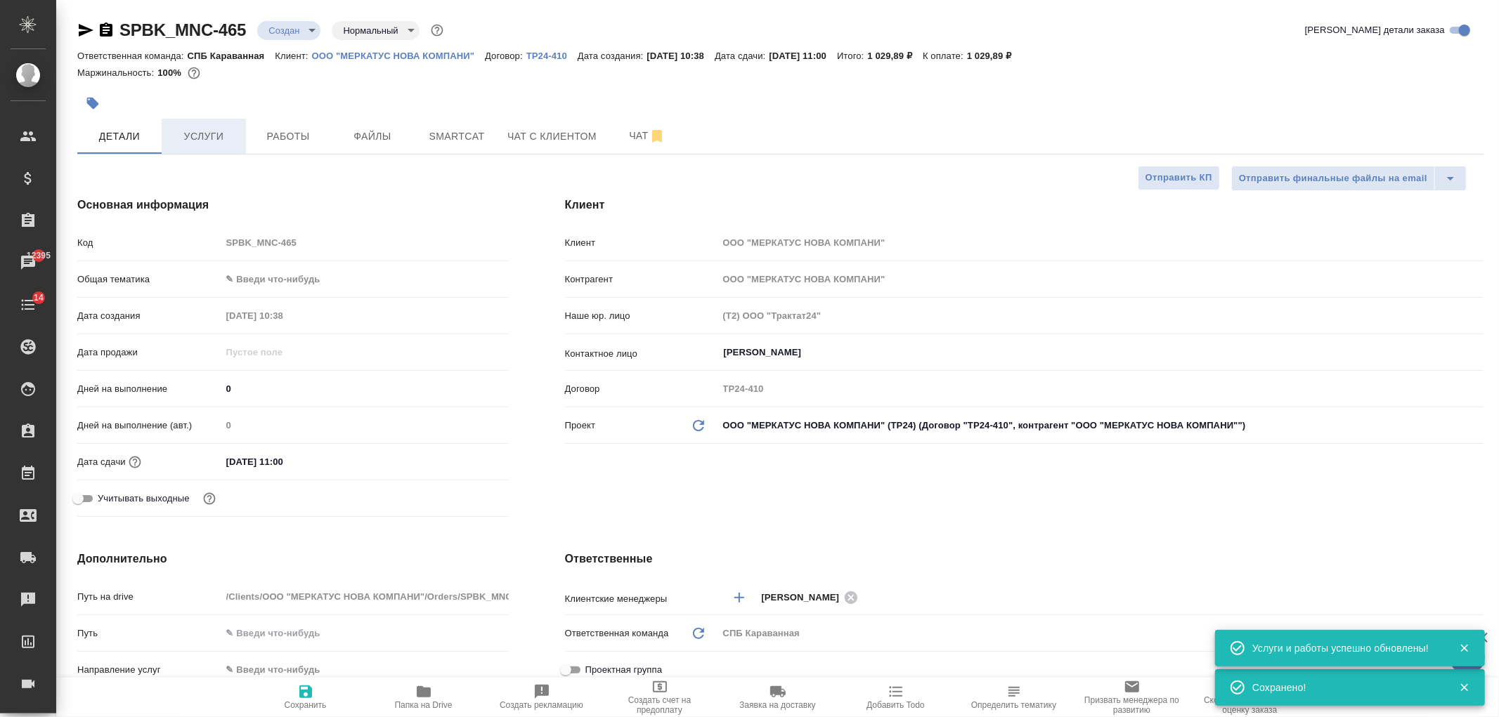
click at [214, 134] on span "Услуги" at bounding box center [203, 137] width 67 height 18
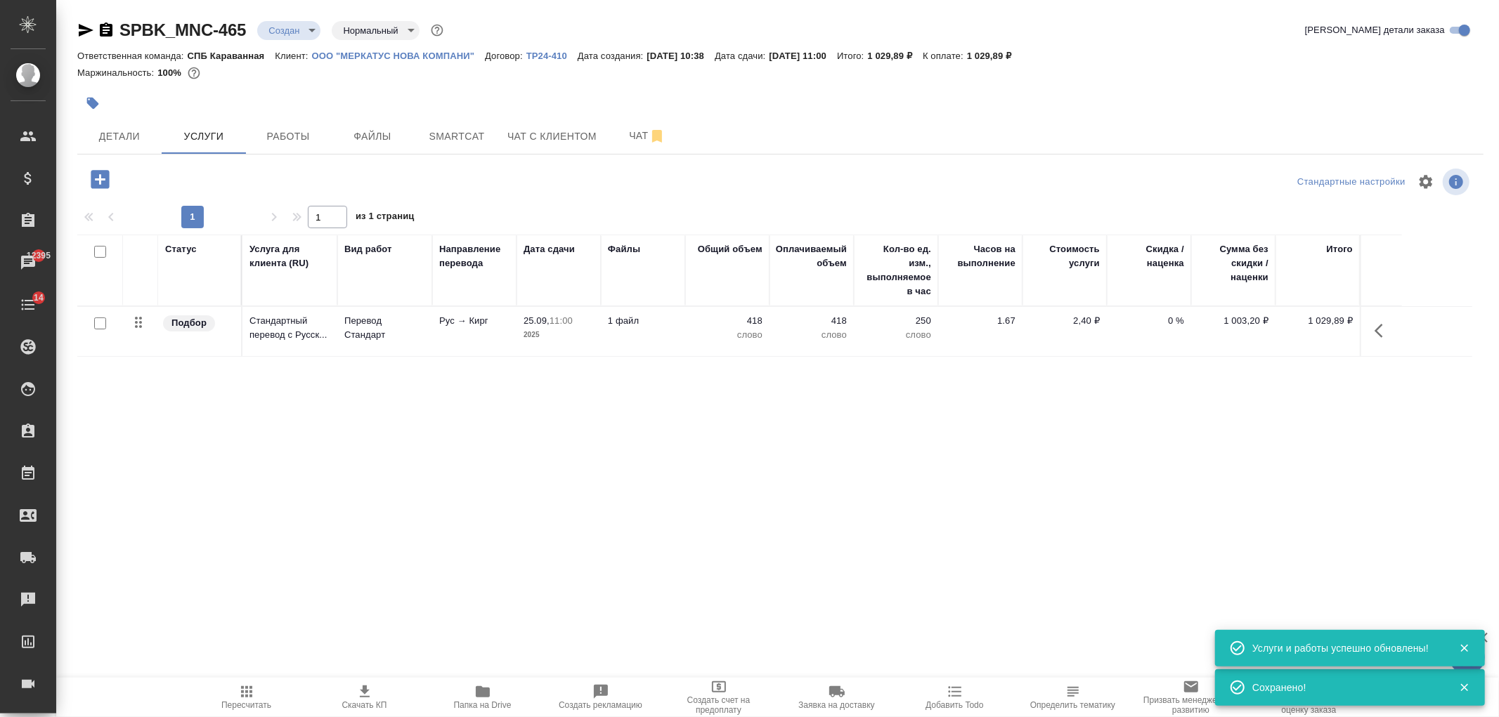
click at [375, 690] on span "Скачать КП" at bounding box center [364, 697] width 101 height 27
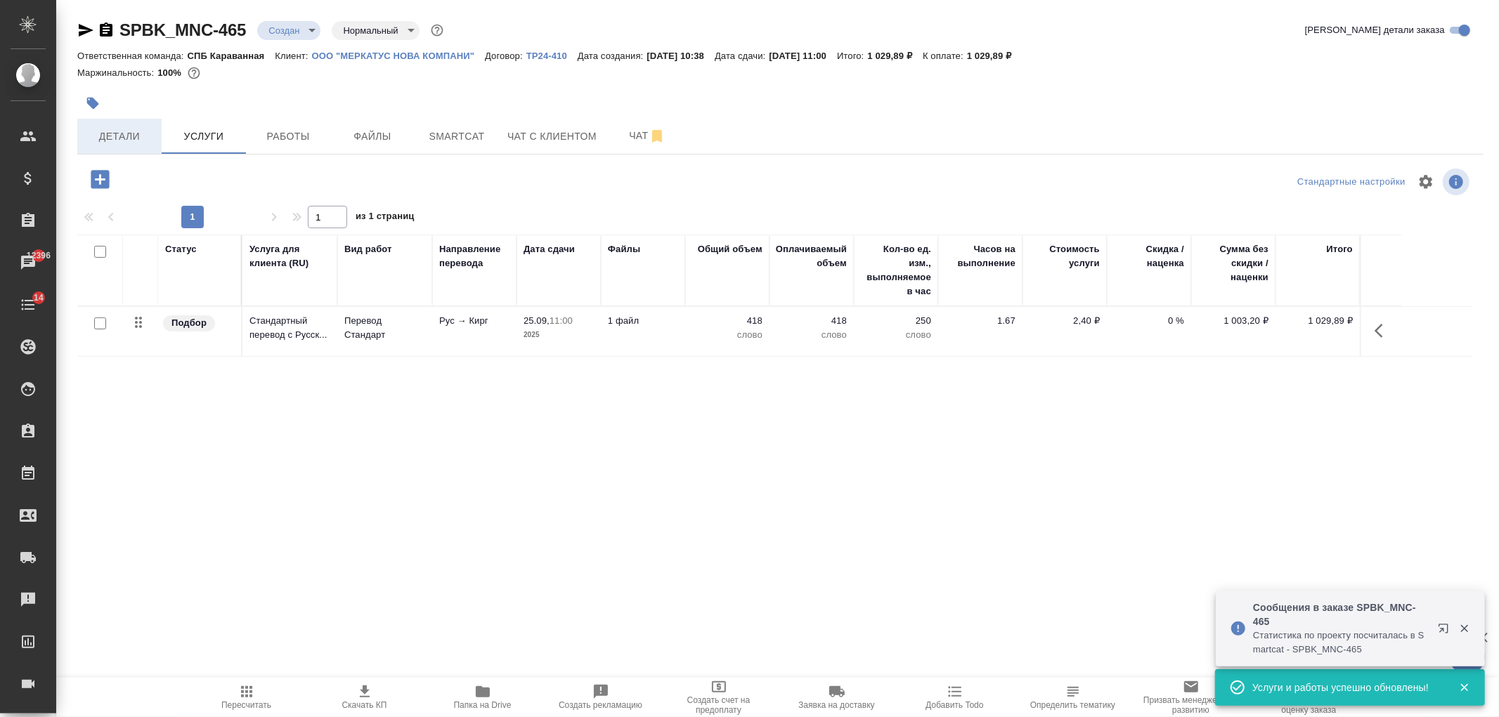
click at [122, 146] on button "Детали" at bounding box center [119, 136] width 84 height 35
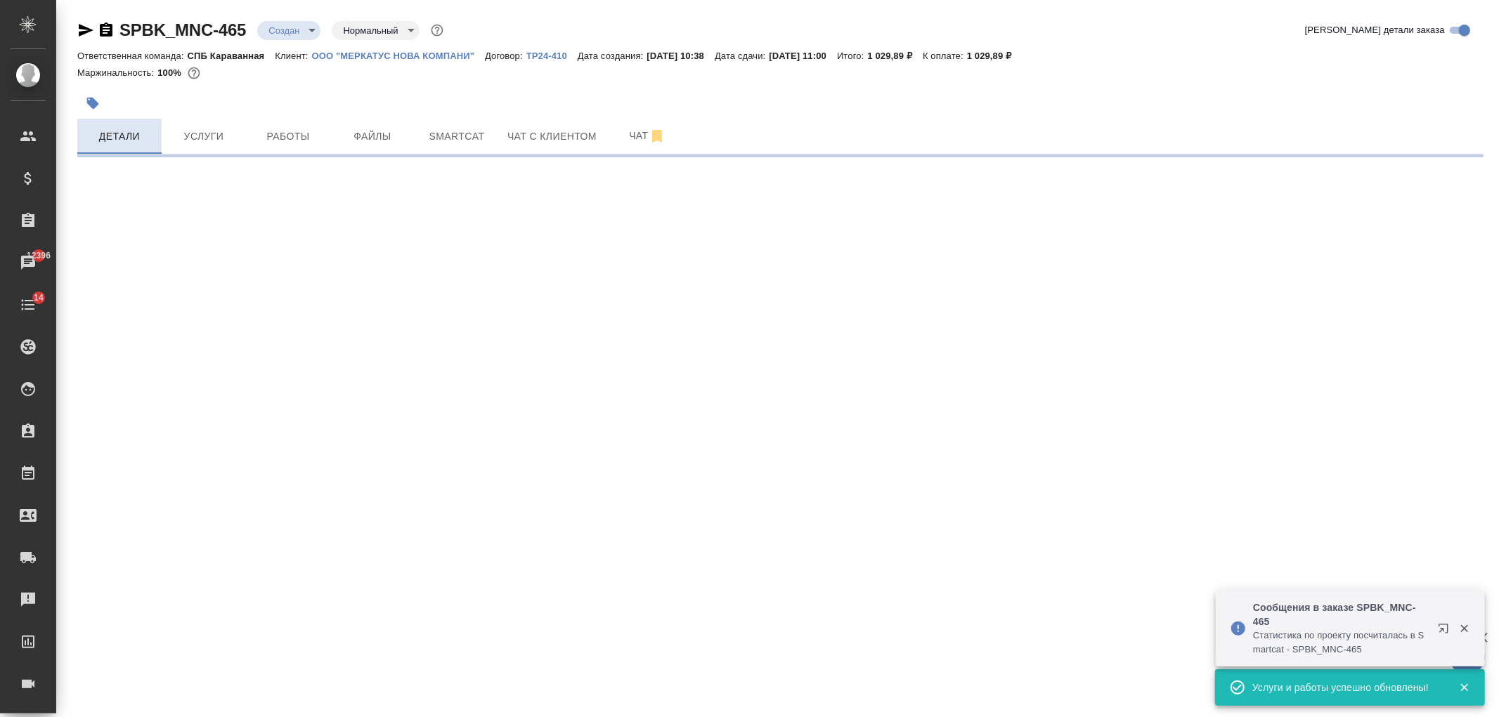
select select "RU"
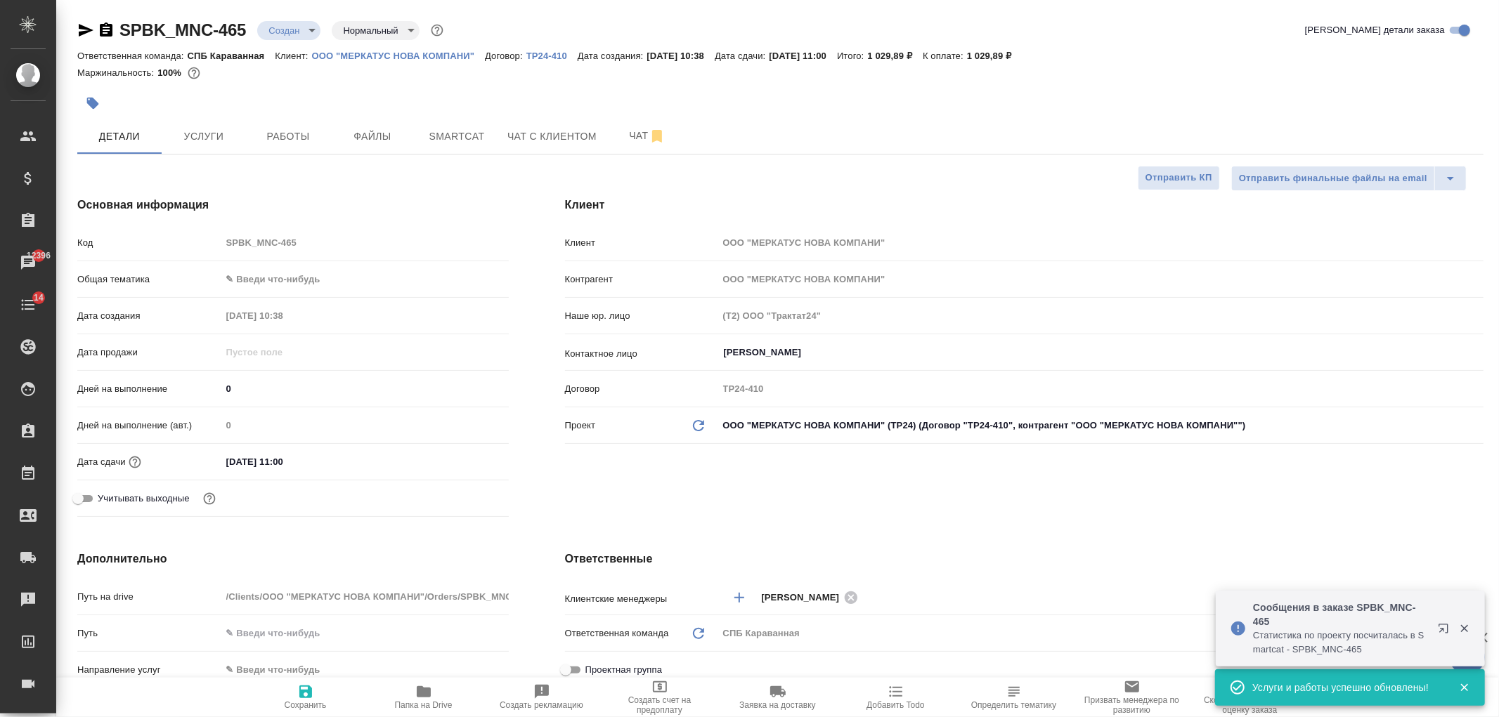
type textarea "x"
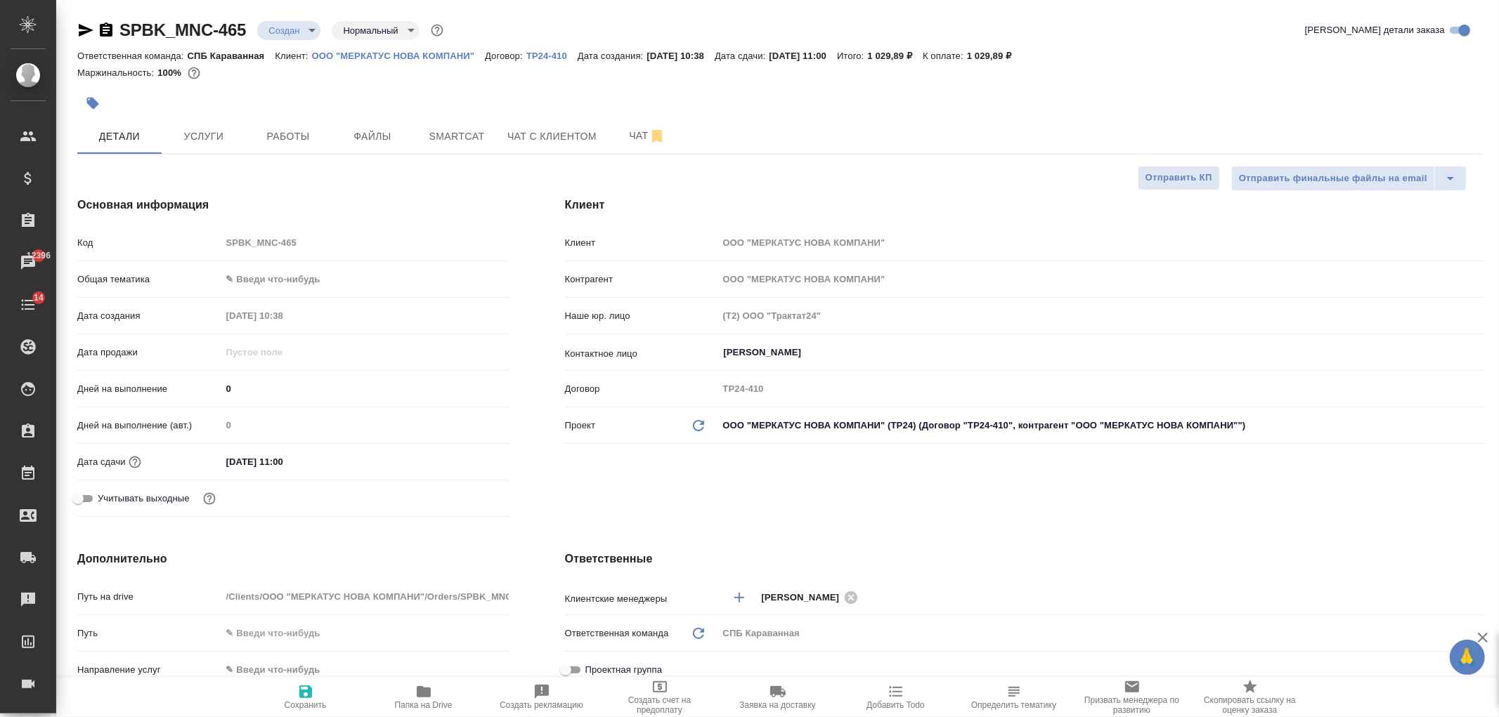
click at [901, 500] on div "Клиент Клиент ООО "МЕРКАТУС НОВА КОМПАНИ" Контрагент ООО "МЕРКАТУС НОВА КОМПАНИ…" at bounding box center [1024, 360] width 975 height 382
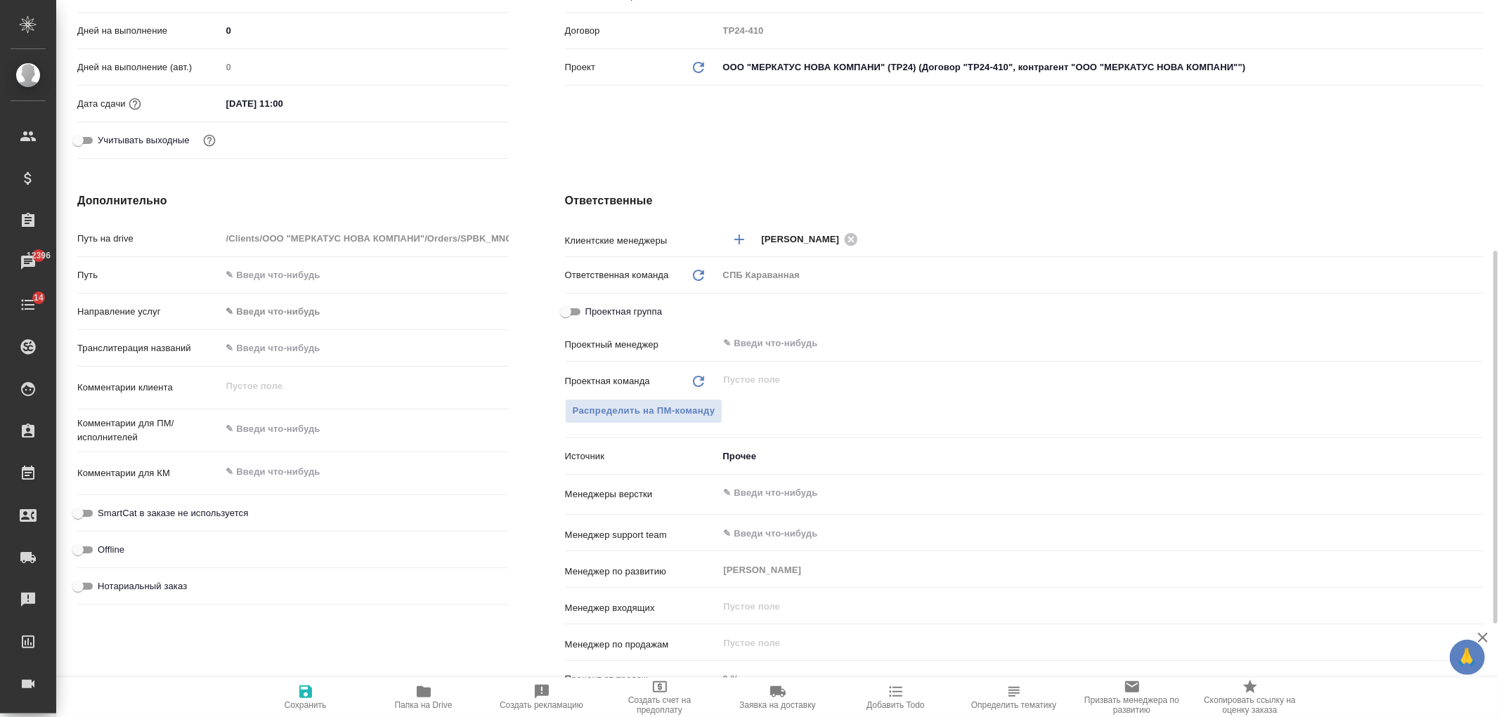
scroll to position [401, 0]
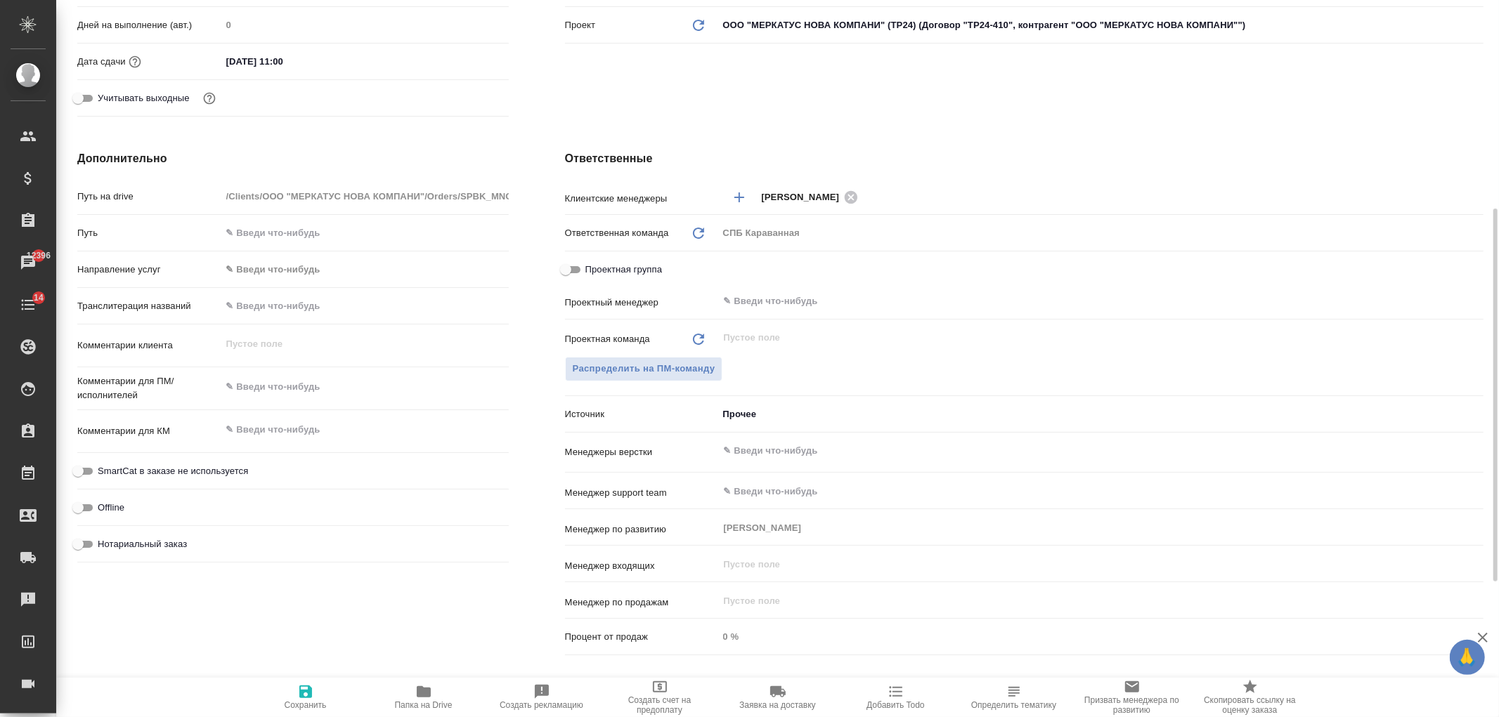
type textarea "x"
click at [255, 384] on textarea at bounding box center [364, 387] width 287 height 24
type textarea "н"
type textarea "x"
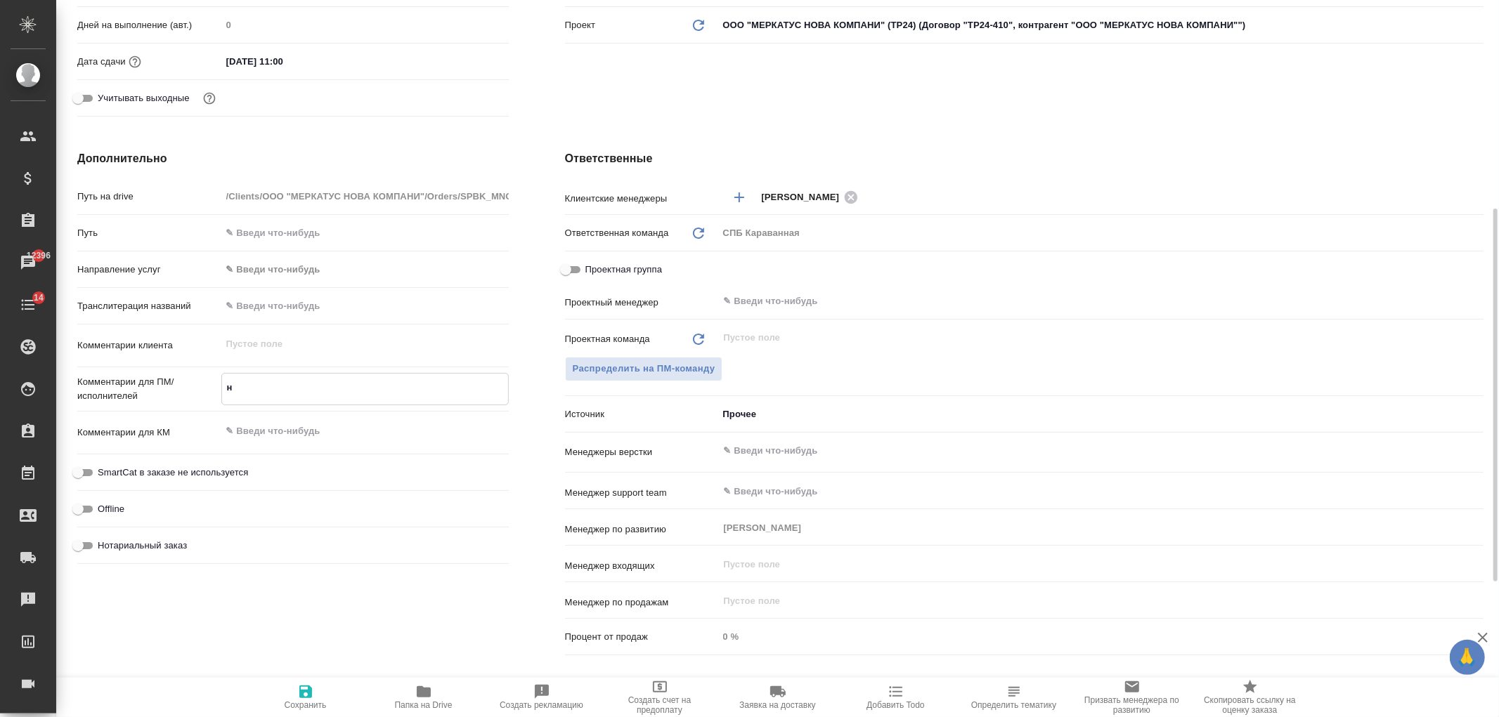
type textarea "x"
type textarea "ну"
type textarea "x"
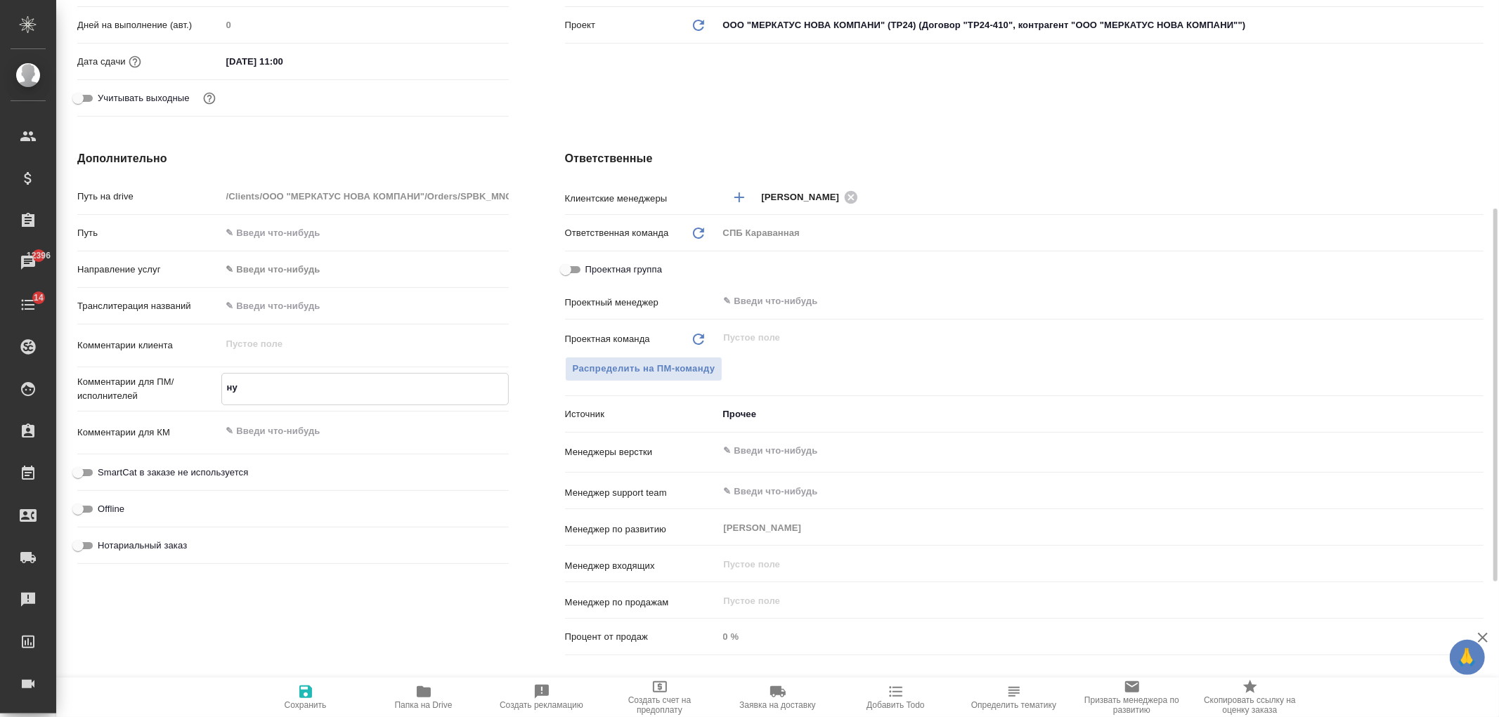
type textarea "x"
type textarea "нуж"
type textarea "x"
type textarea "нужн"
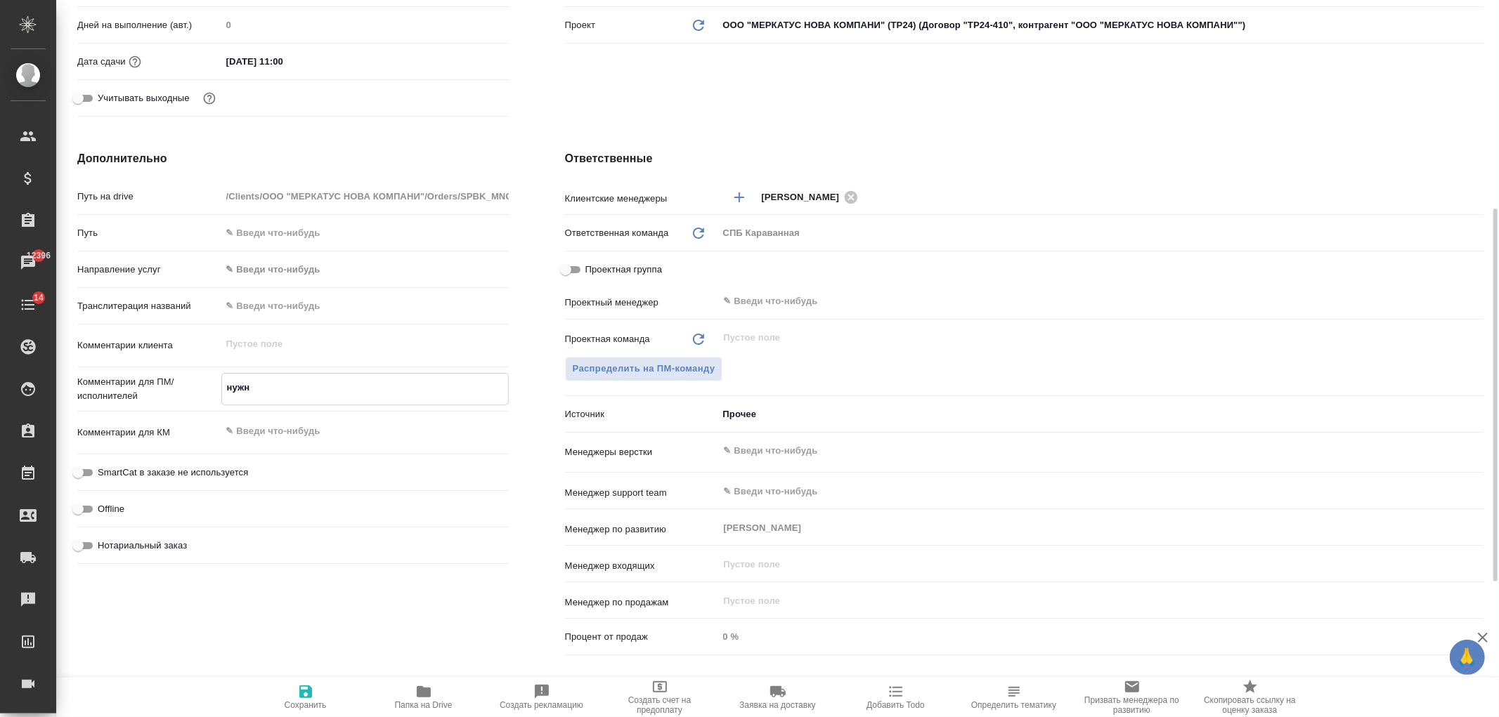
type textarea "x"
type textarea "нужна"
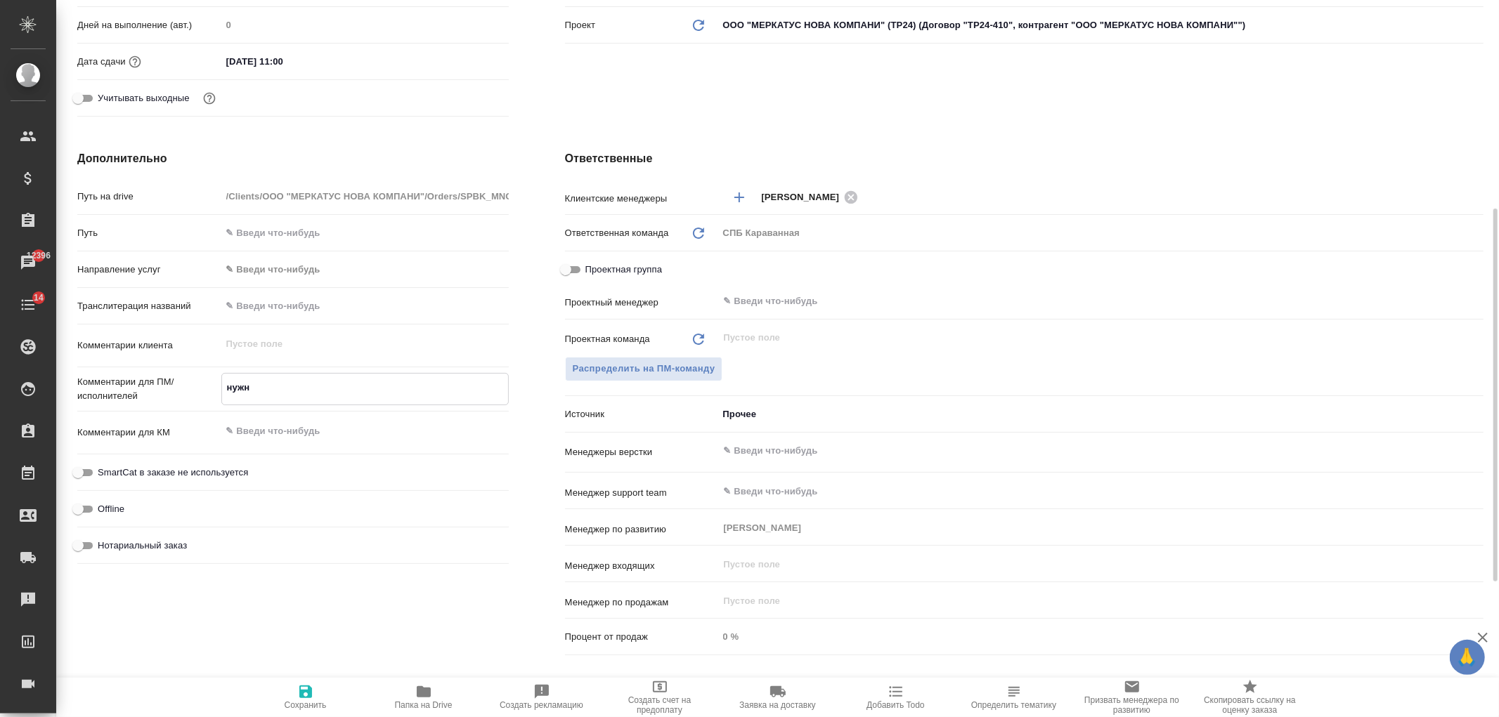
type textarea "x"
type textarea "нужна"
type textarea "x"
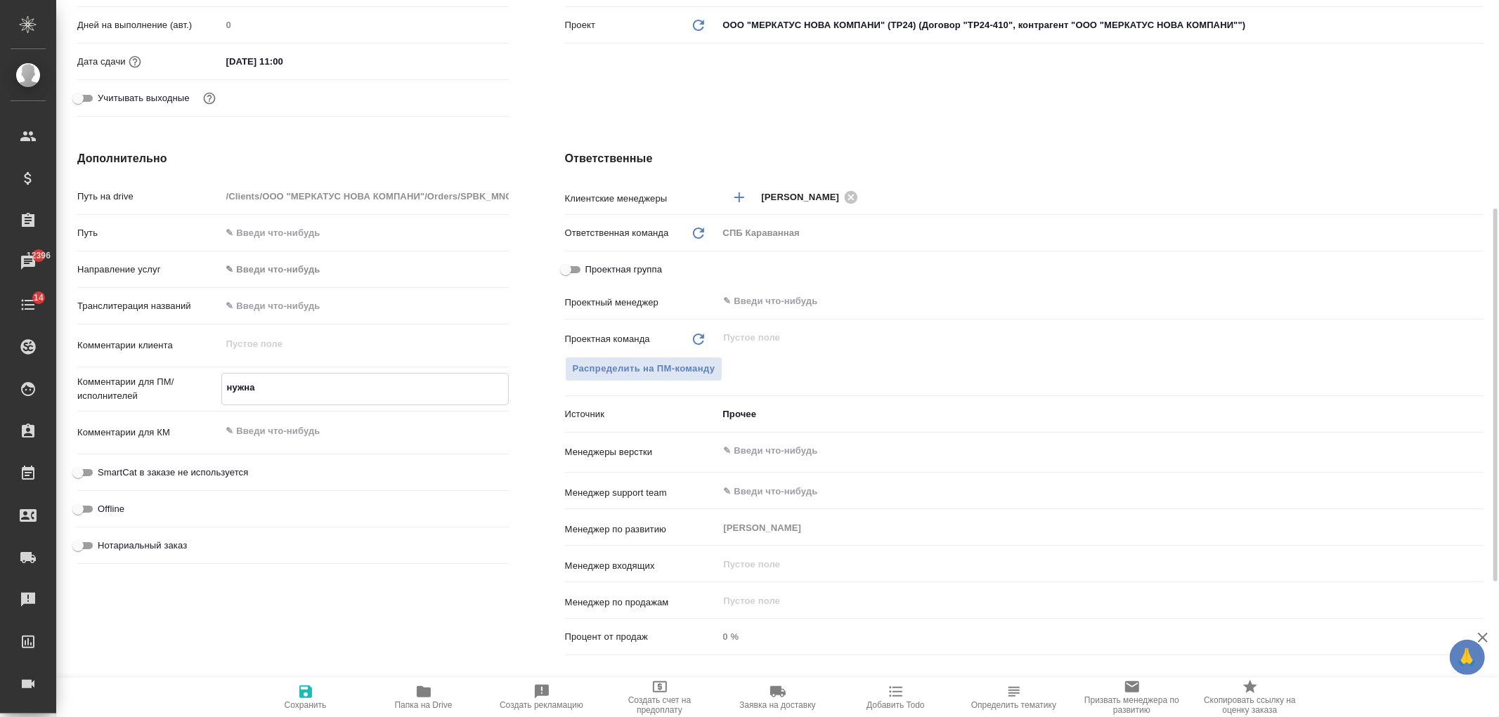
type textarea "x"
type textarea "нужна д"
type textarea "x"
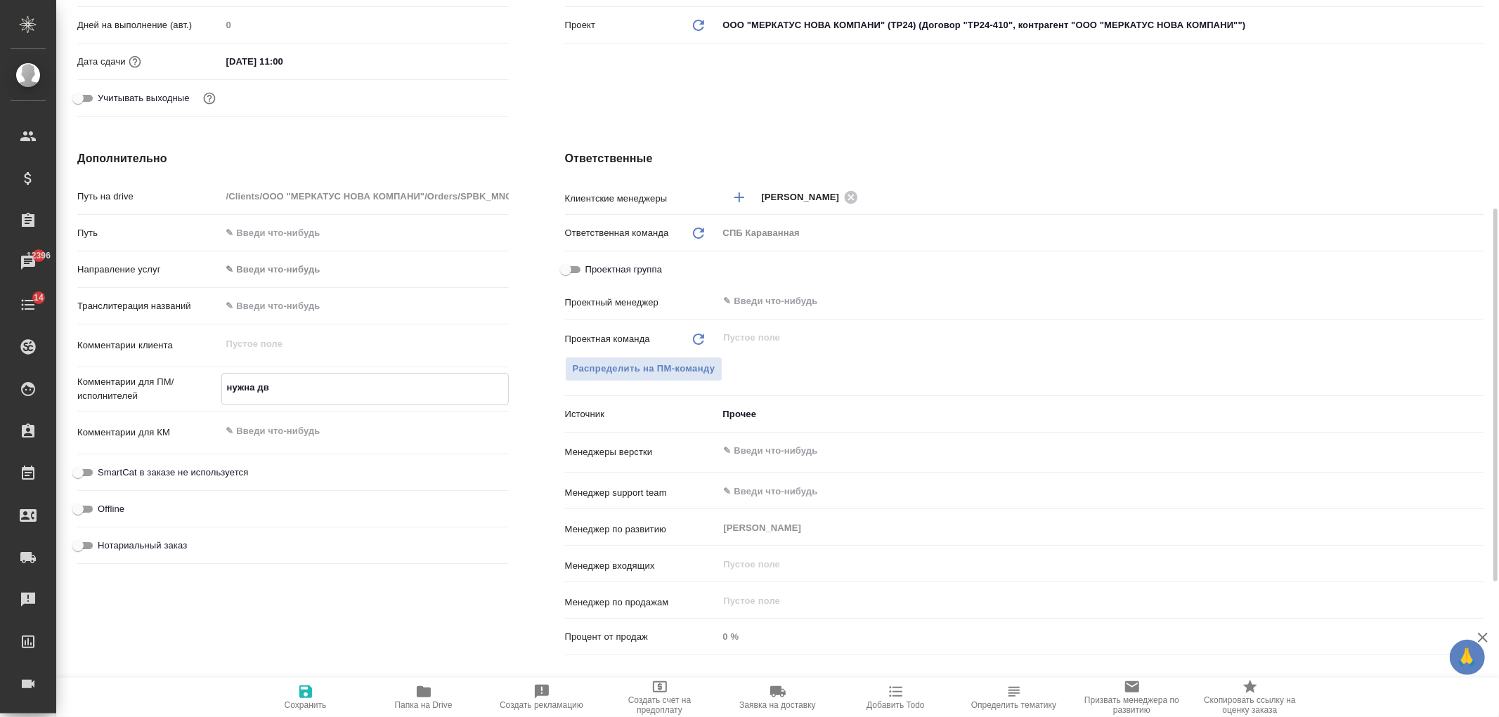
type textarea "нужна дву"
type textarea "x"
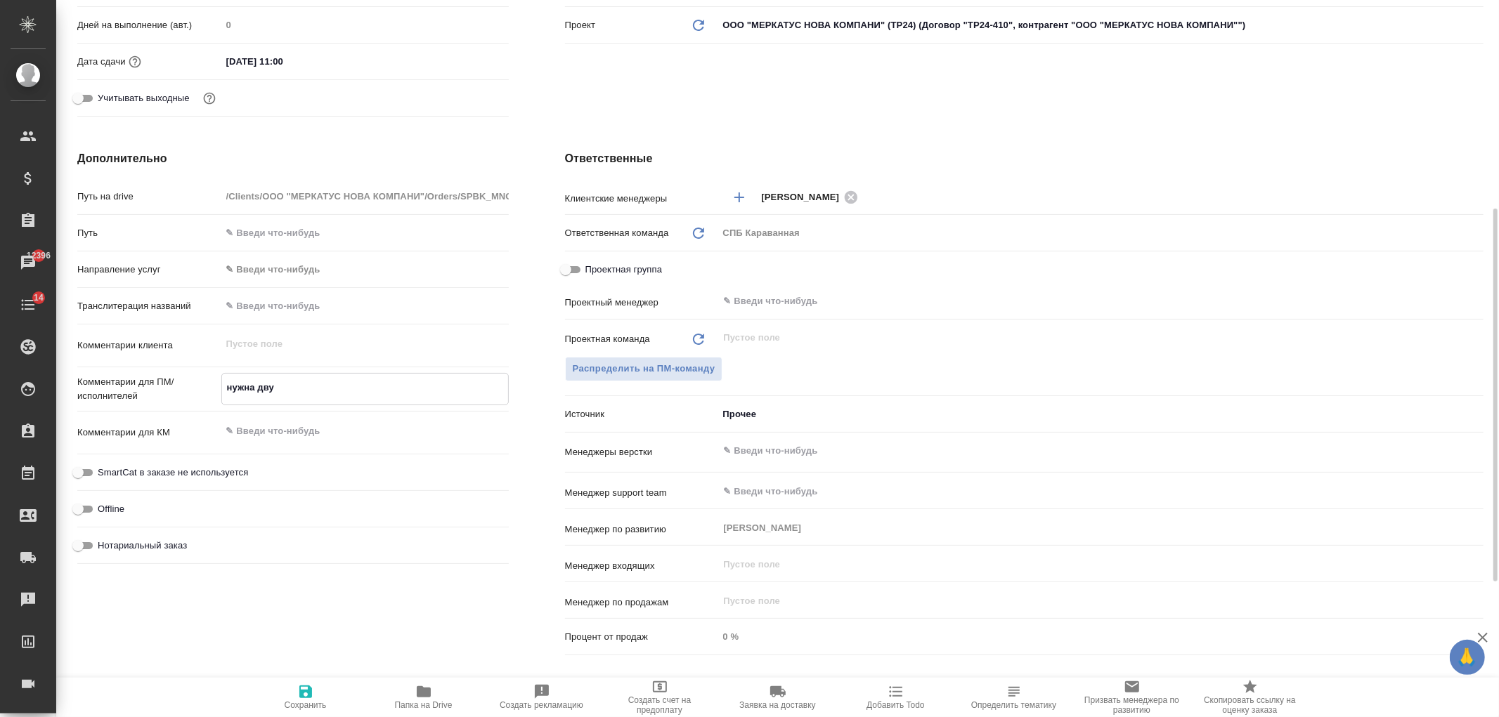
type textarea "нужна двуя"
type textarea "x"
type textarea "нужна двуяз"
type textarea "x"
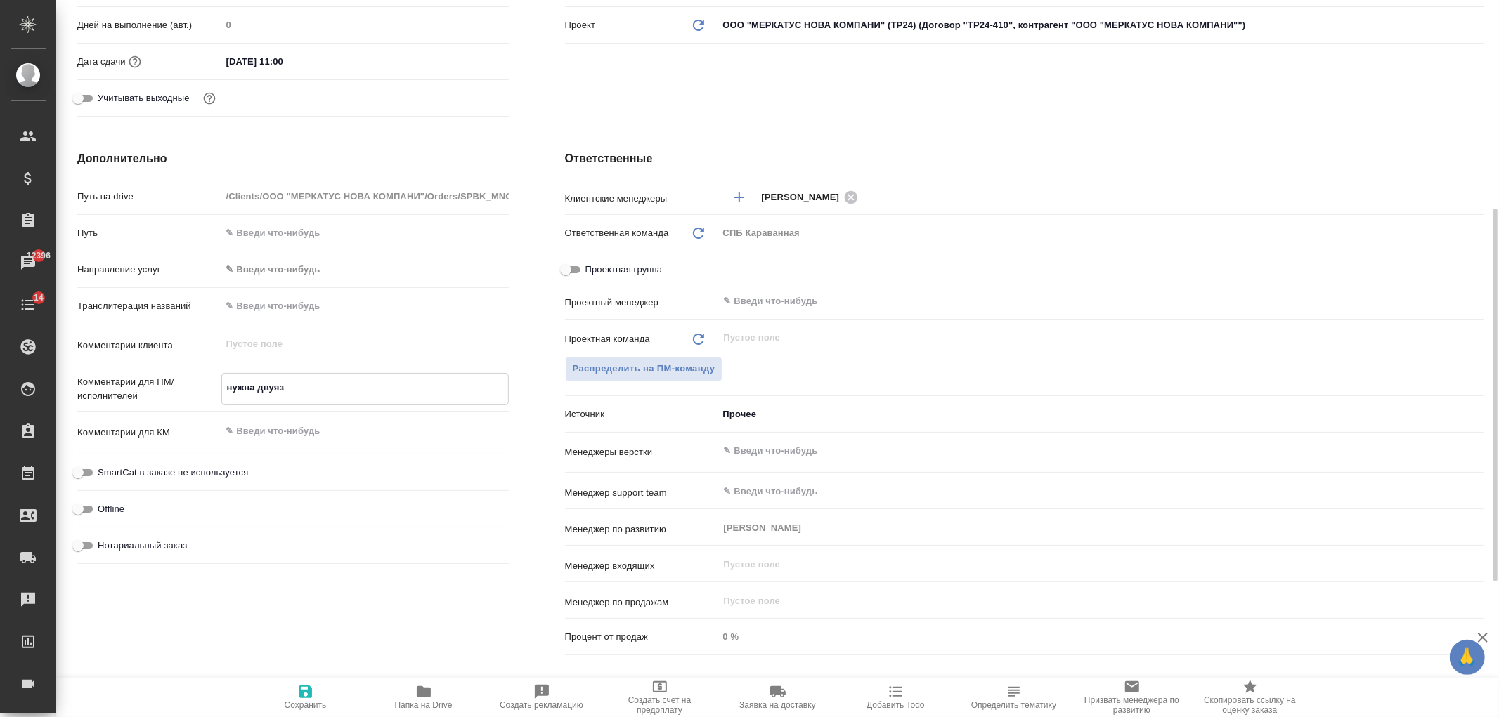
type textarea "x"
type textarea "нужна двуяз"
type textarea "x"
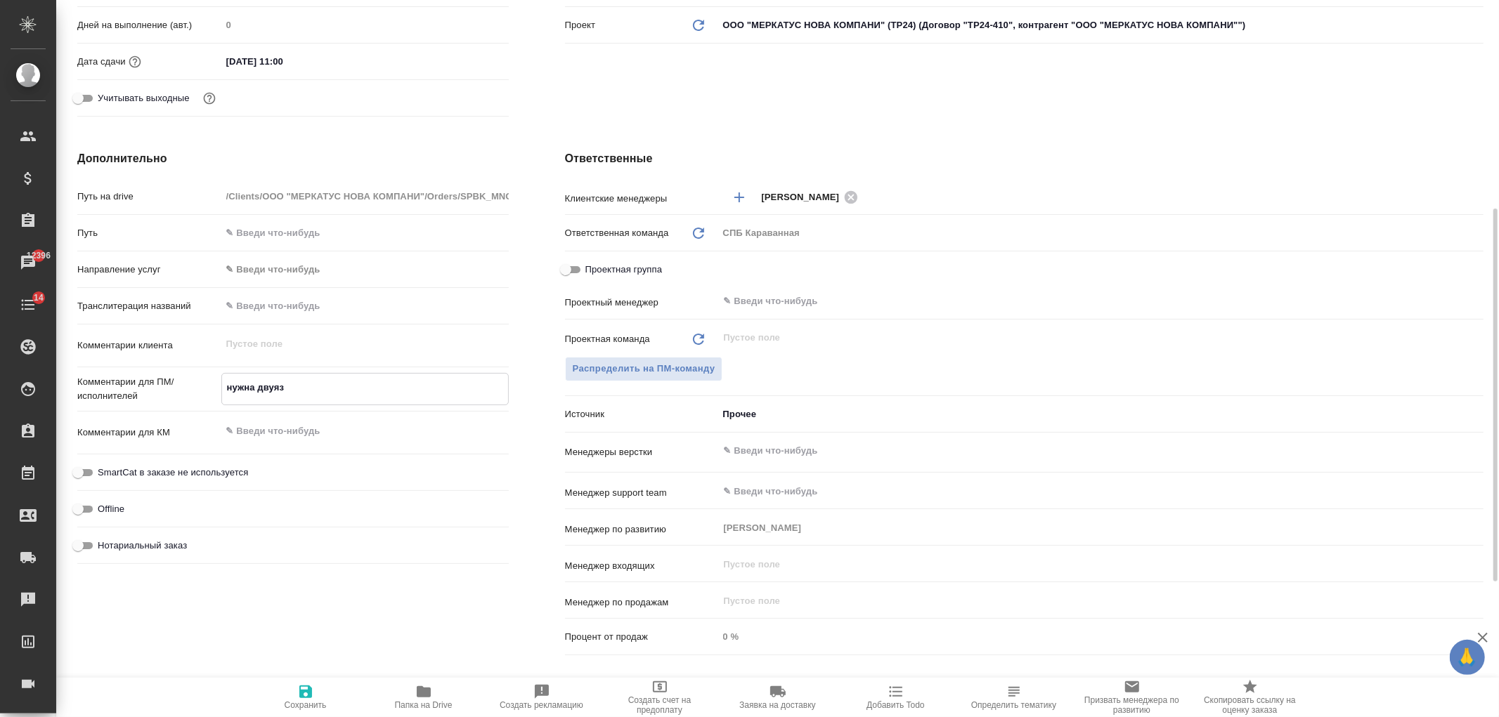
type textarea "x"
type textarea "нужна двуяз т"
type textarea "x"
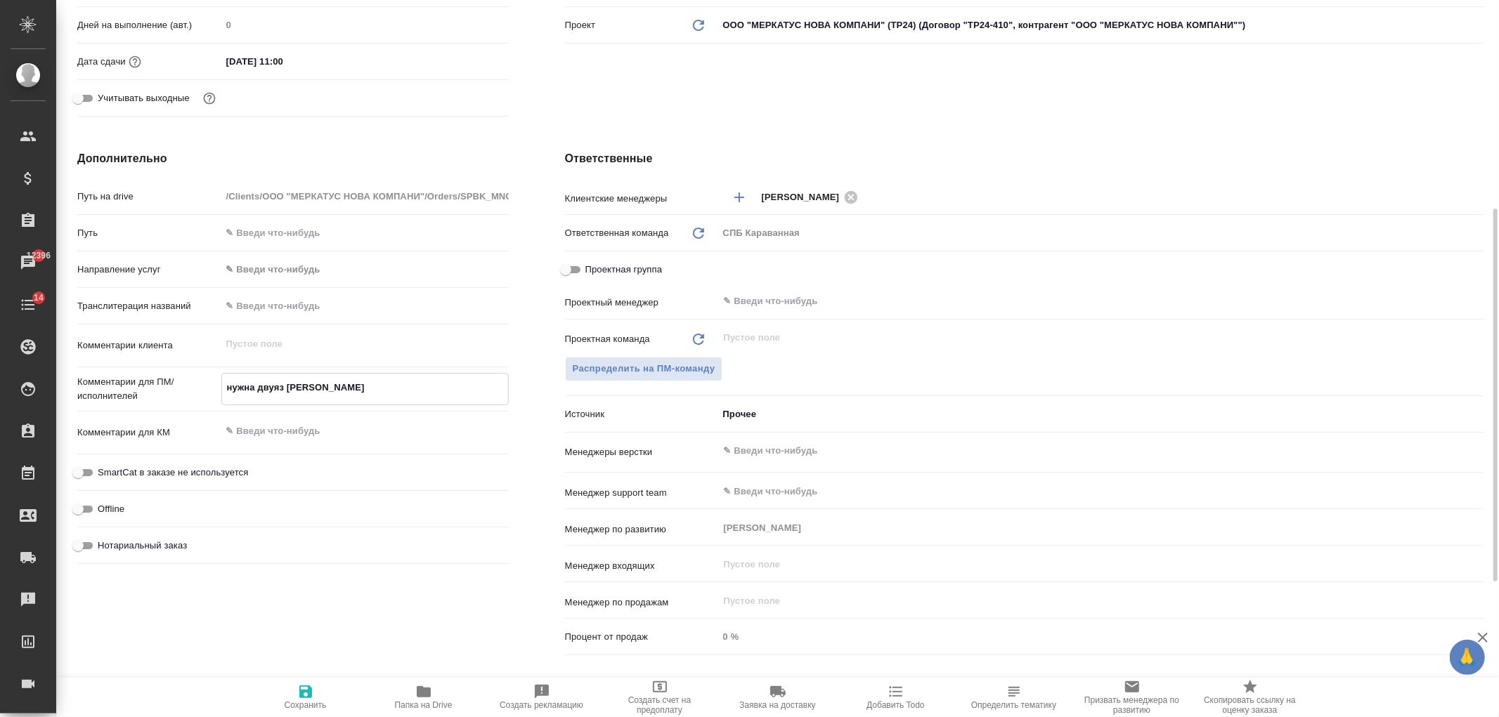
type textarea "x"
type textarea "нужна двуяз та"
type textarea "x"
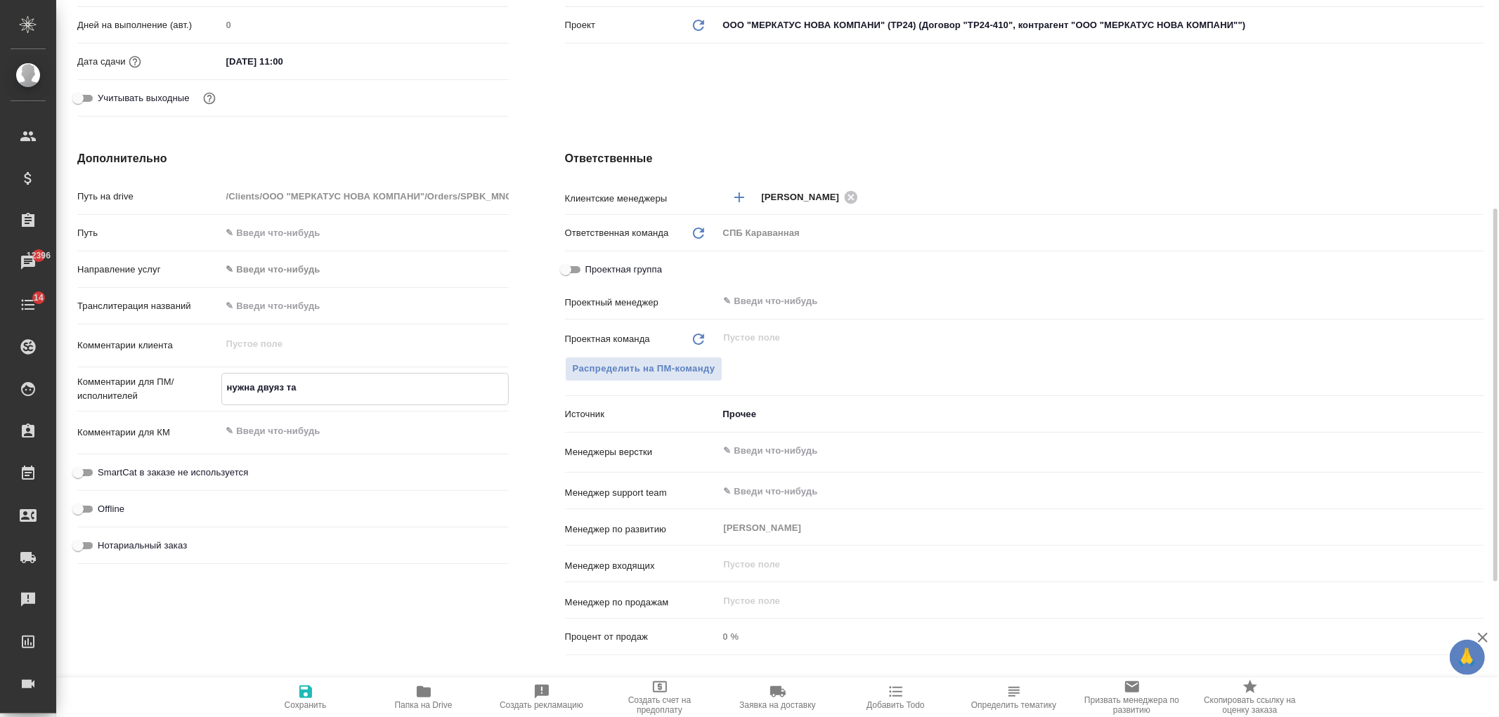
type textarea "нужна двуяз таб"
type textarea "x"
type textarea "нужна двуяз табл"
type textarea "x"
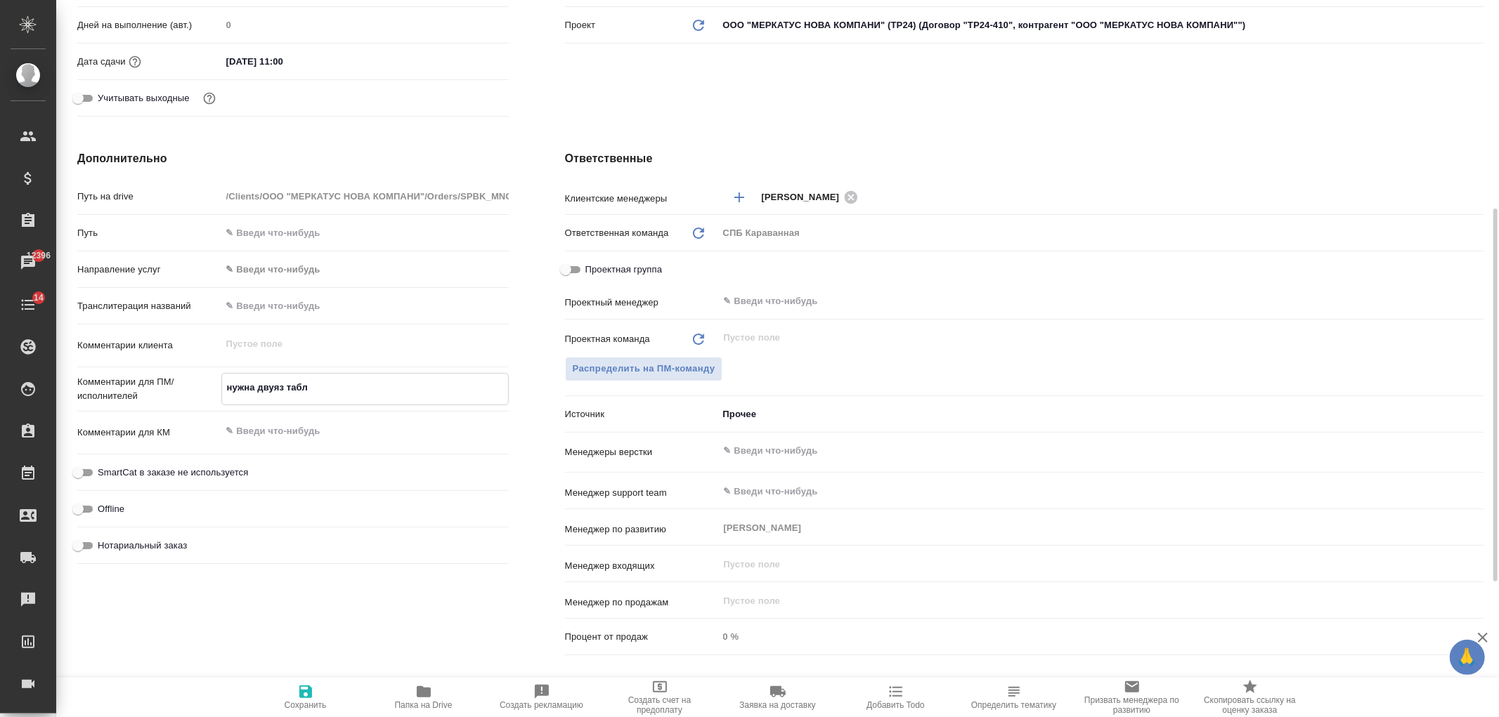
type textarea "x"
type textarea "нужна двуяз табли"
type textarea "x"
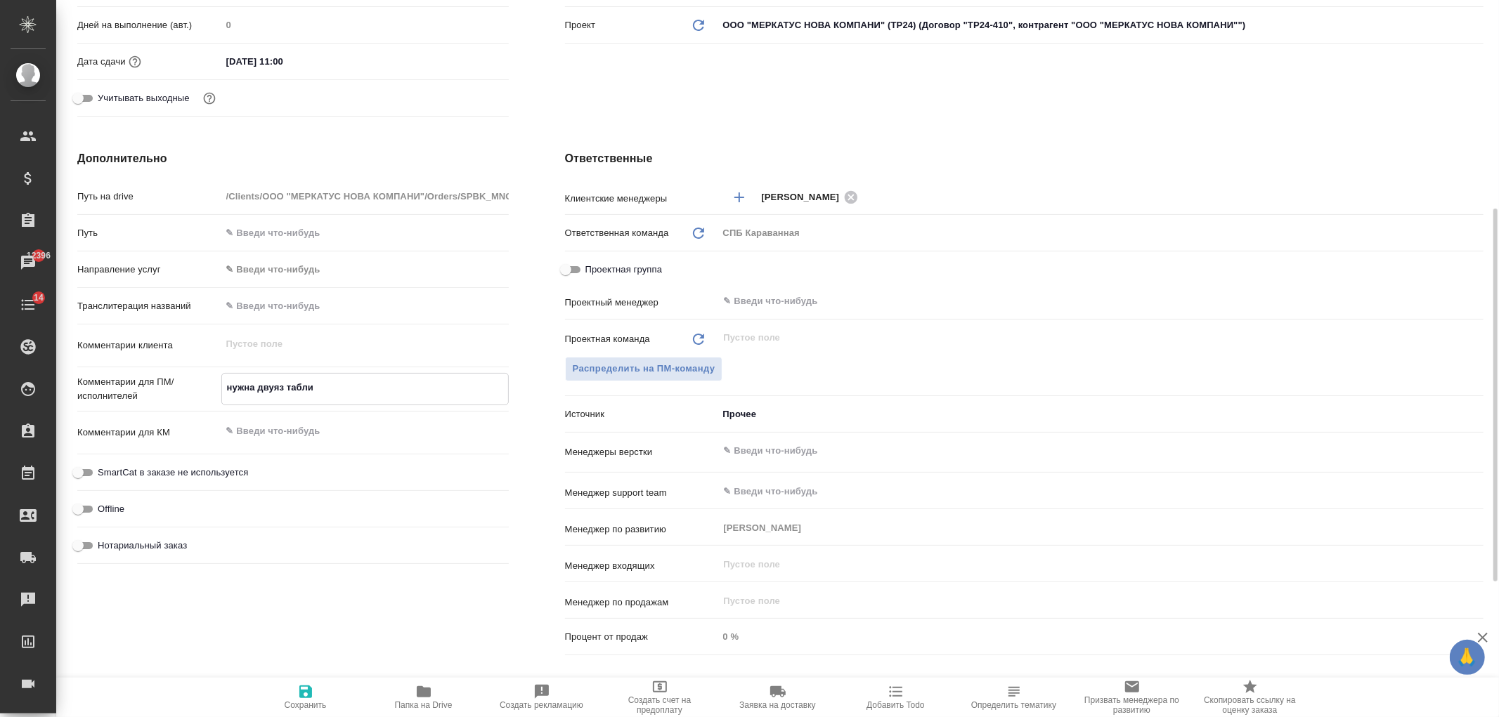
type textarea "x"
type textarea "нужна двуяз таблиц"
type textarea "x"
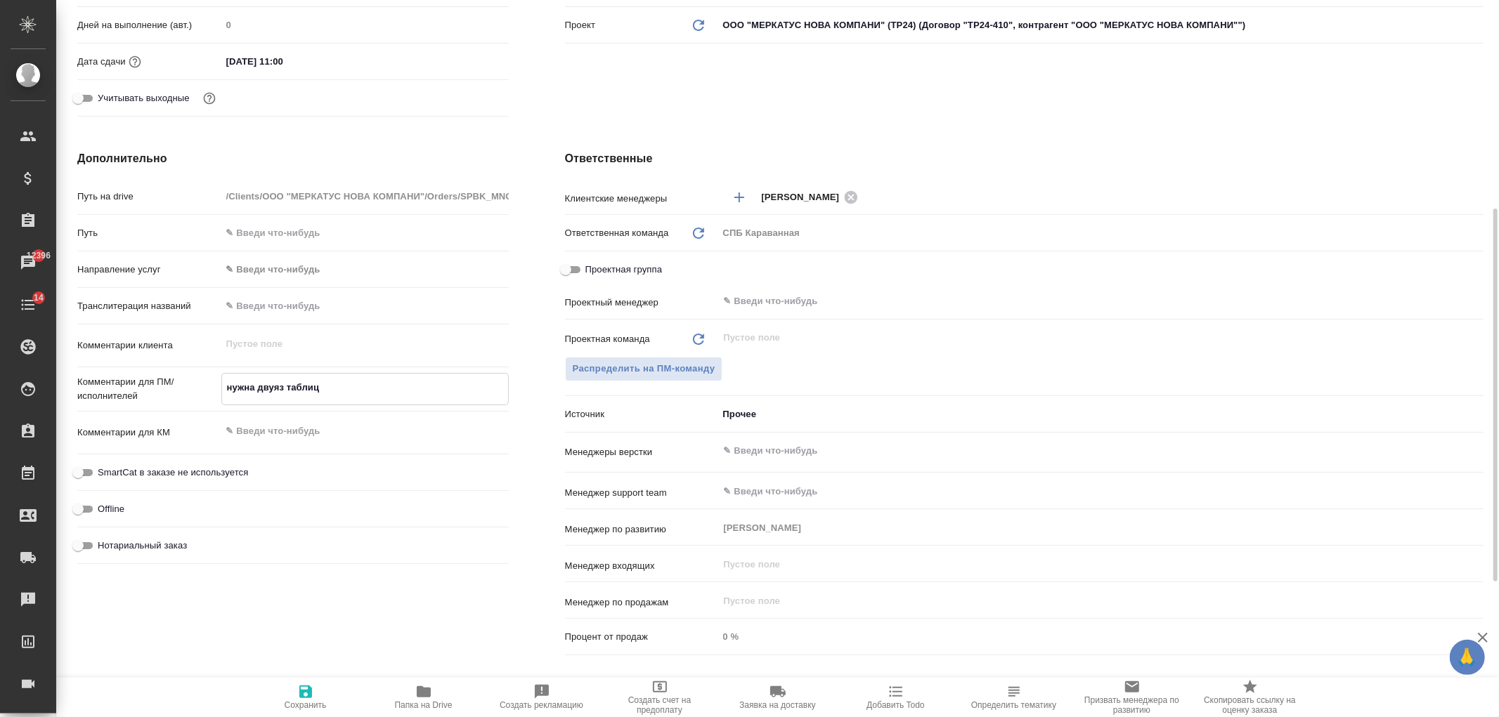
type textarea "нужна двуяз таблица"
type textarea "x"
type textarea "нужна двуяз таблица"
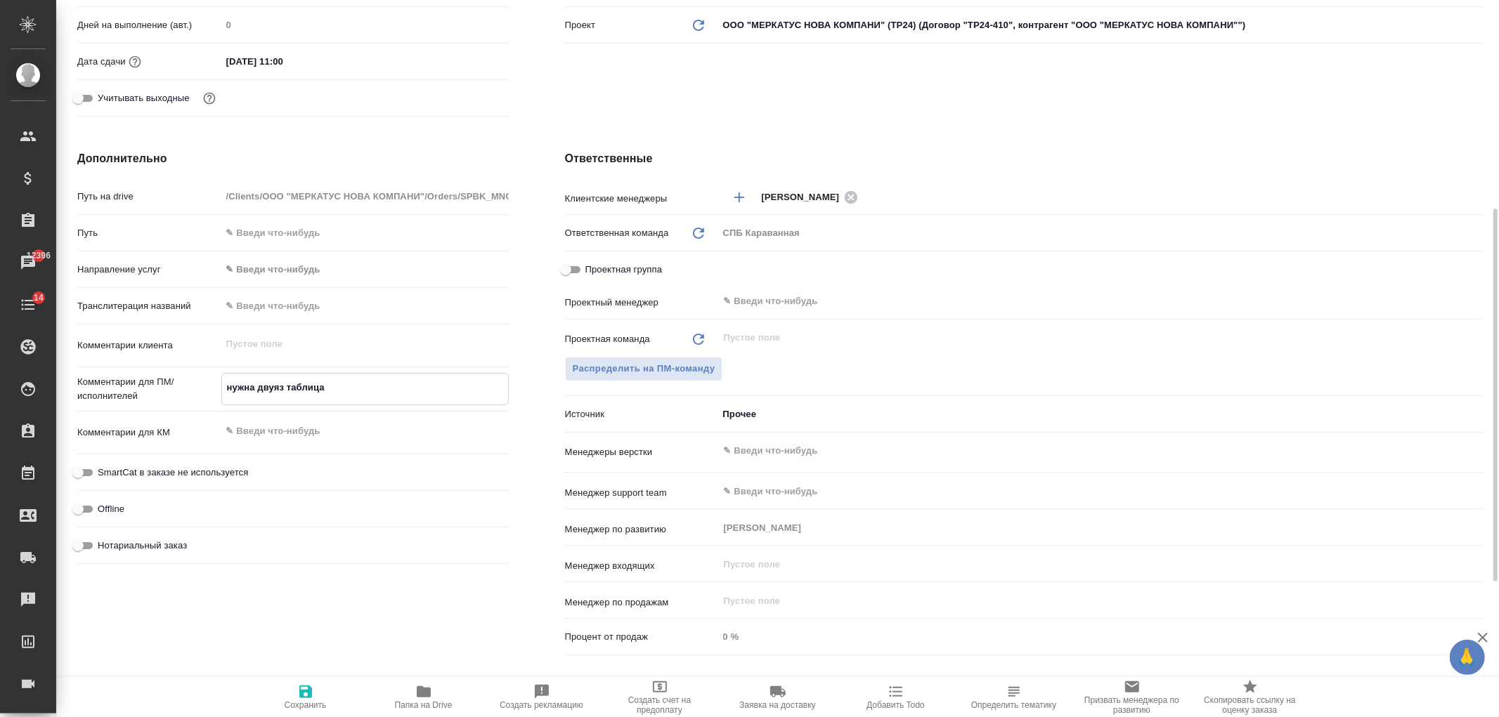
type textarea "x"
click at [303, 686] on icon "button" at bounding box center [305, 692] width 13 height 13
type textarea "x"
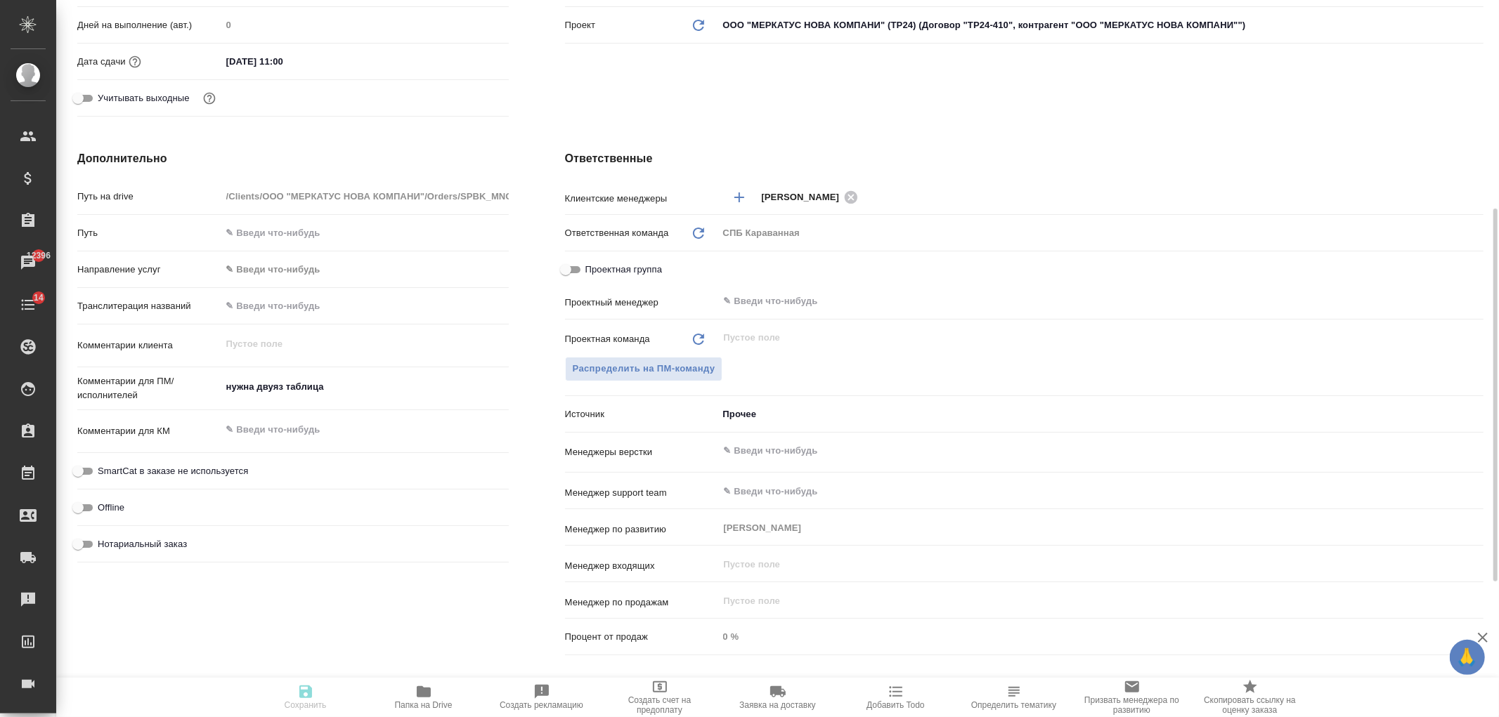
type textarea "x"
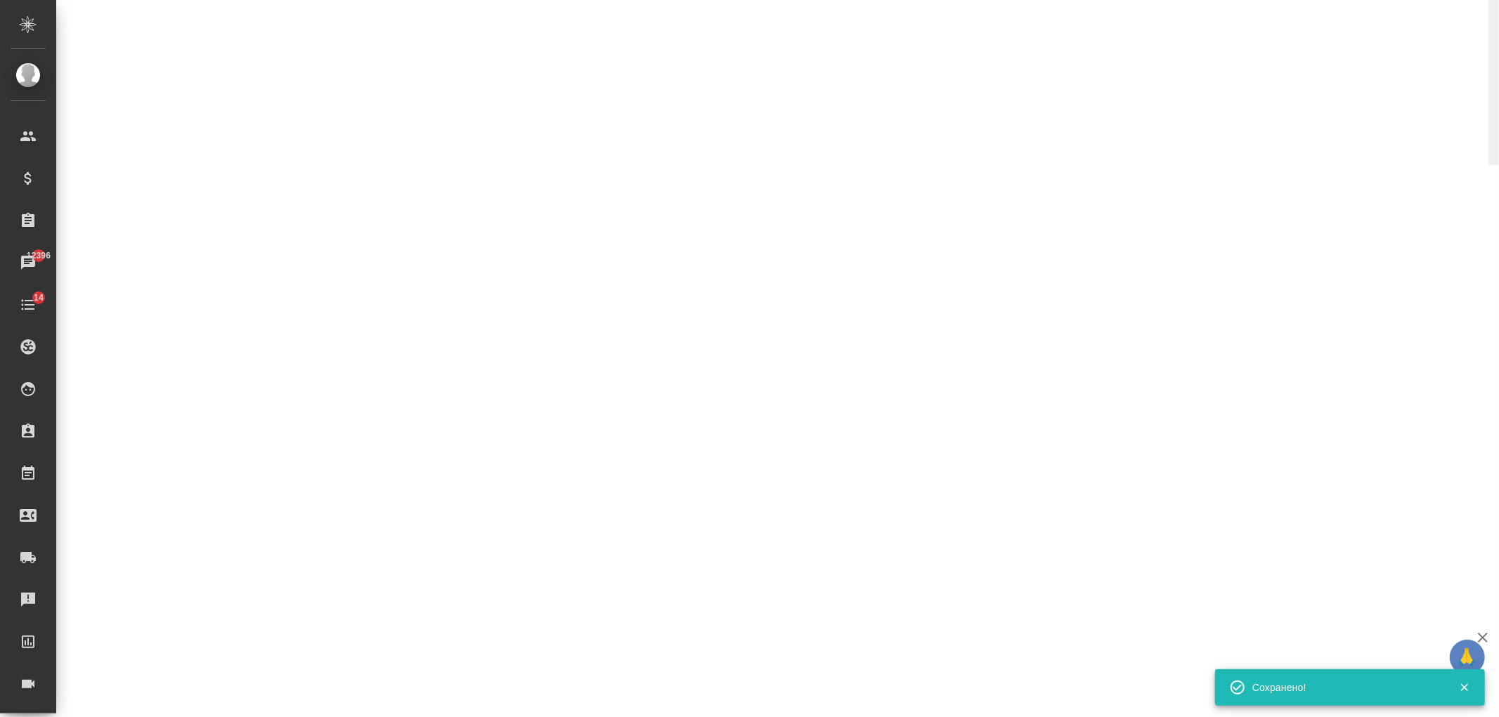
select select "RU"
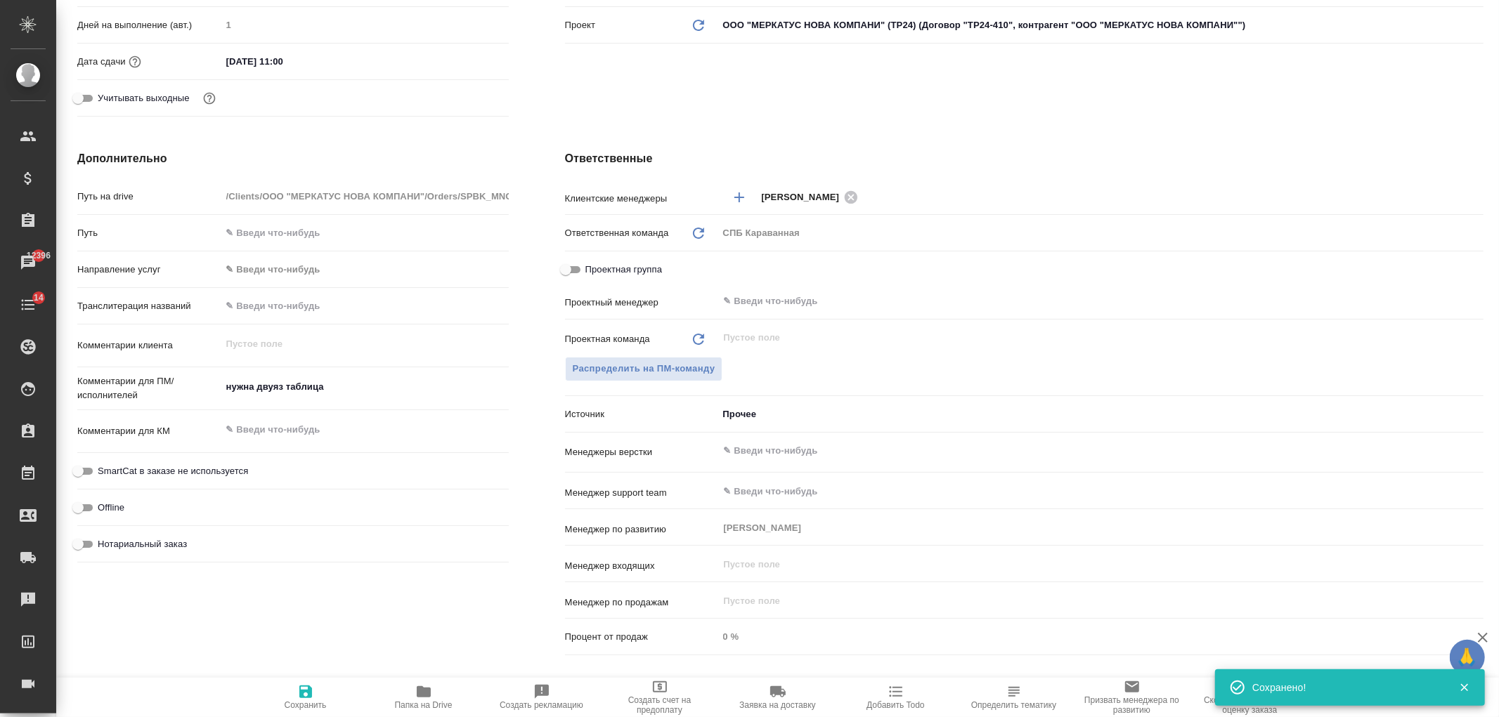
type textarea "x"
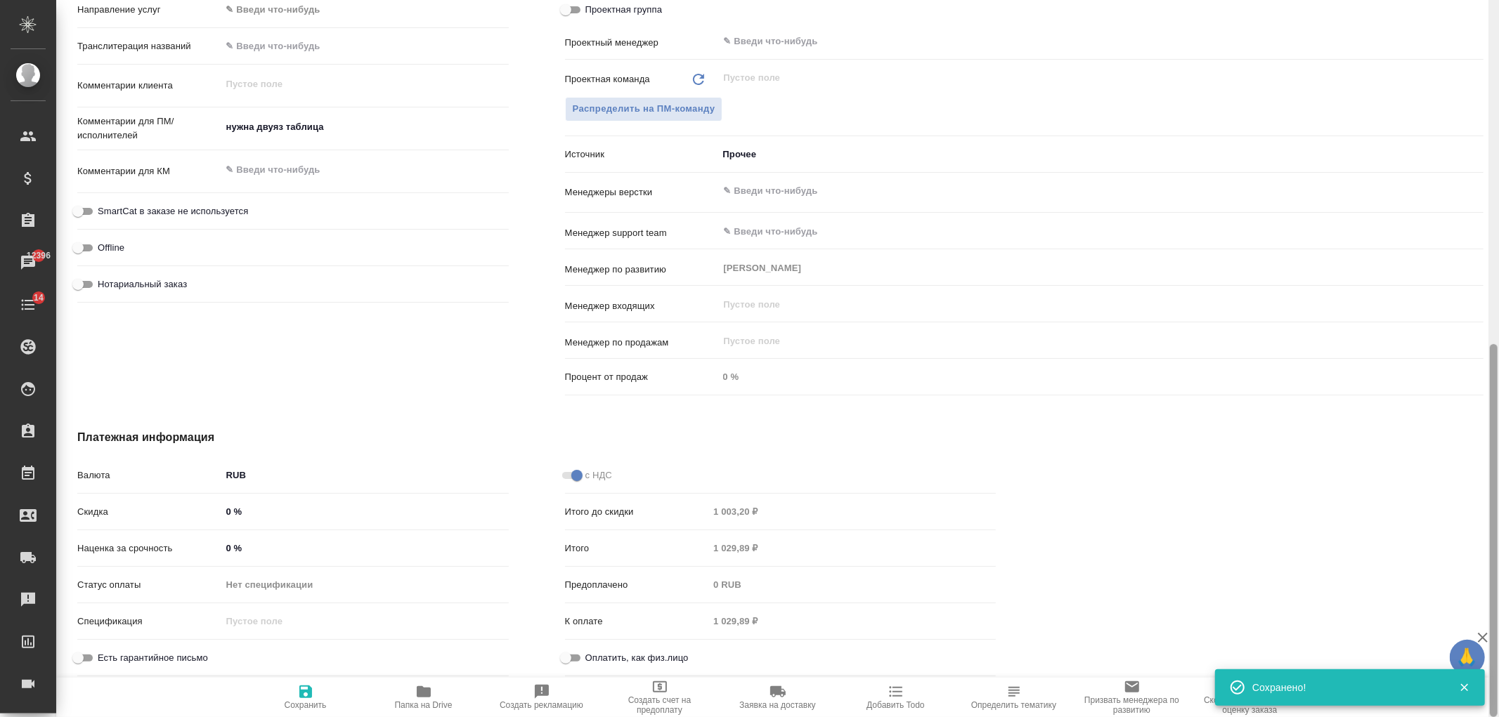
drag, startPoint x: 1488, startPoint y: 509, endPoint x: 1498, endPoint y: 353, distance: 156.4
click at [1498, 353] on div at bounding box center [1493, 358] width 11 height 717
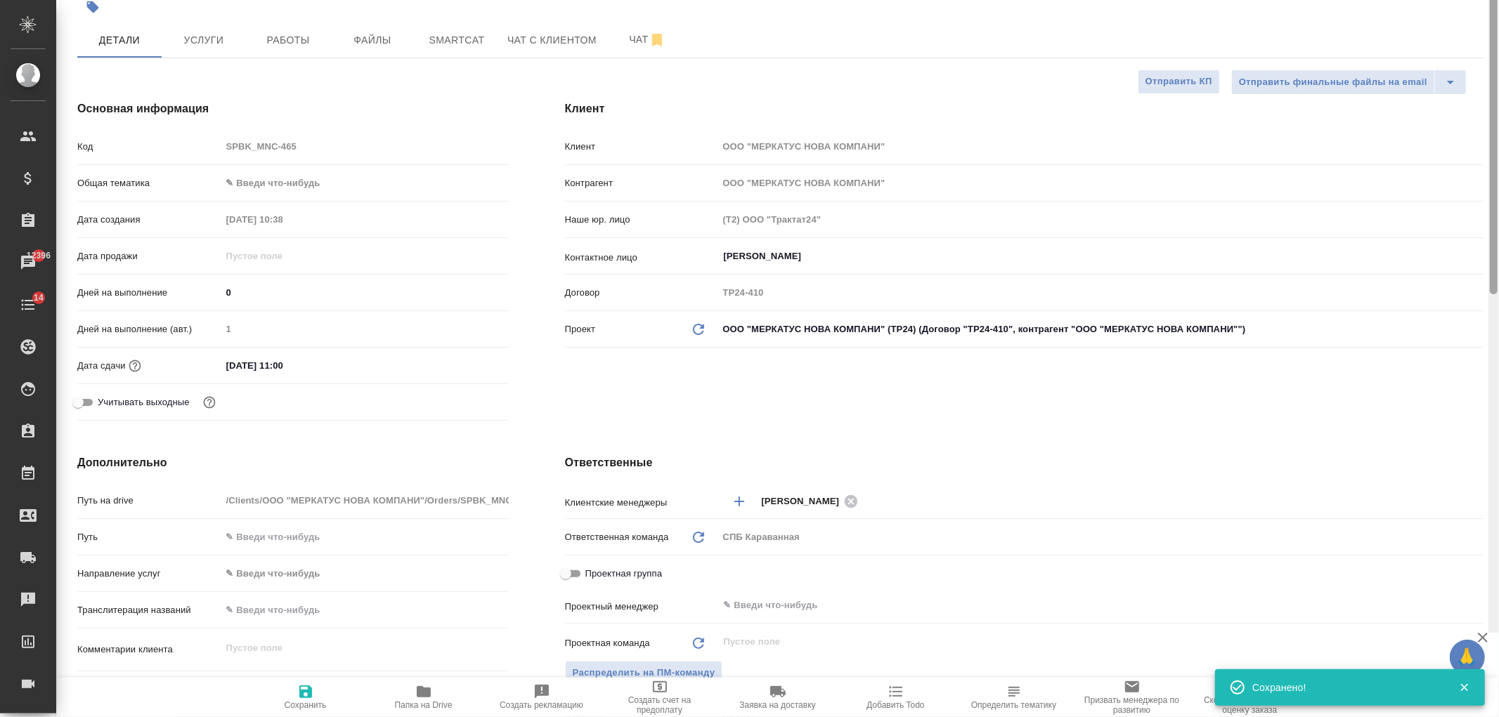
scroll to position [0, 0]
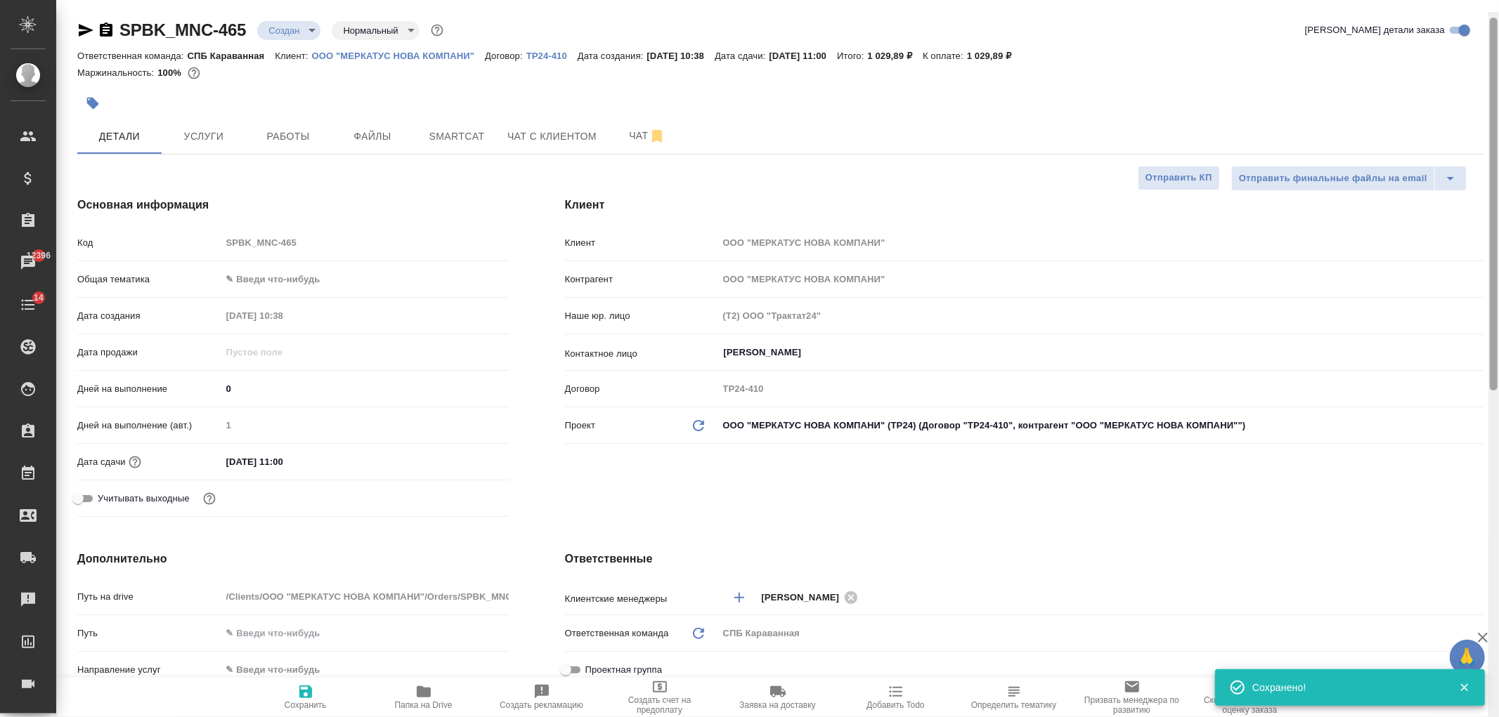
drag, startPoint x: 1492, startPoint y: 409, endPoint x: 1434, endPoint y: 2, distance: 410.9
click at [1471, 32] on div "SPBK_MNC-465 Создан new Нормальный normal Кратко детали заказа Ответственная ко…" at bounding box center [777, 358] width 1443 height 717
click at [282, 31] on body "🙏 .cls-1 fill:#fff; AWATERA Ivanova Arina Клиенты Спецификации Заказы 12396 Чат…" at bounding box center [749, 358] width 1499 height 717
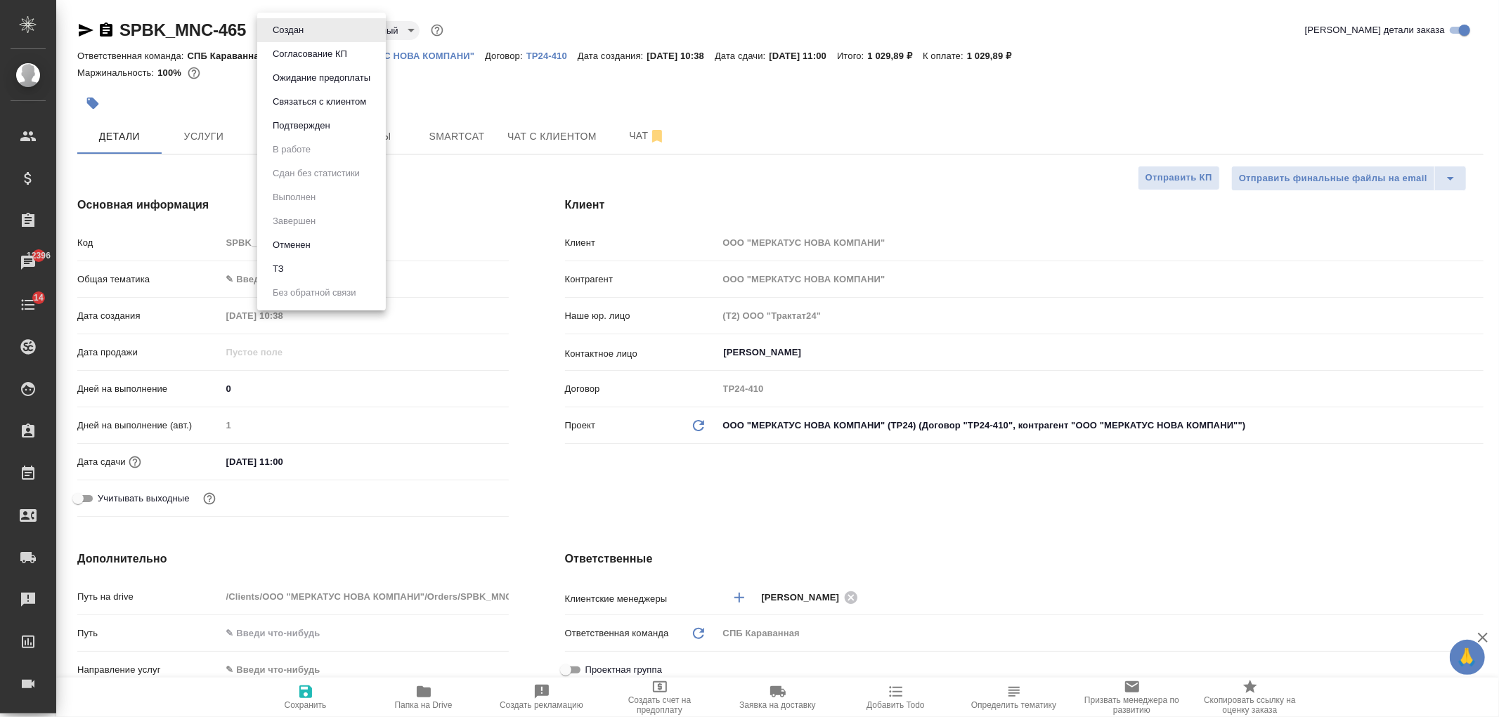
click at [295, 264] on li "ТЗ" at bounding box center [321, 269] width 129 height 24
type textarea "x"
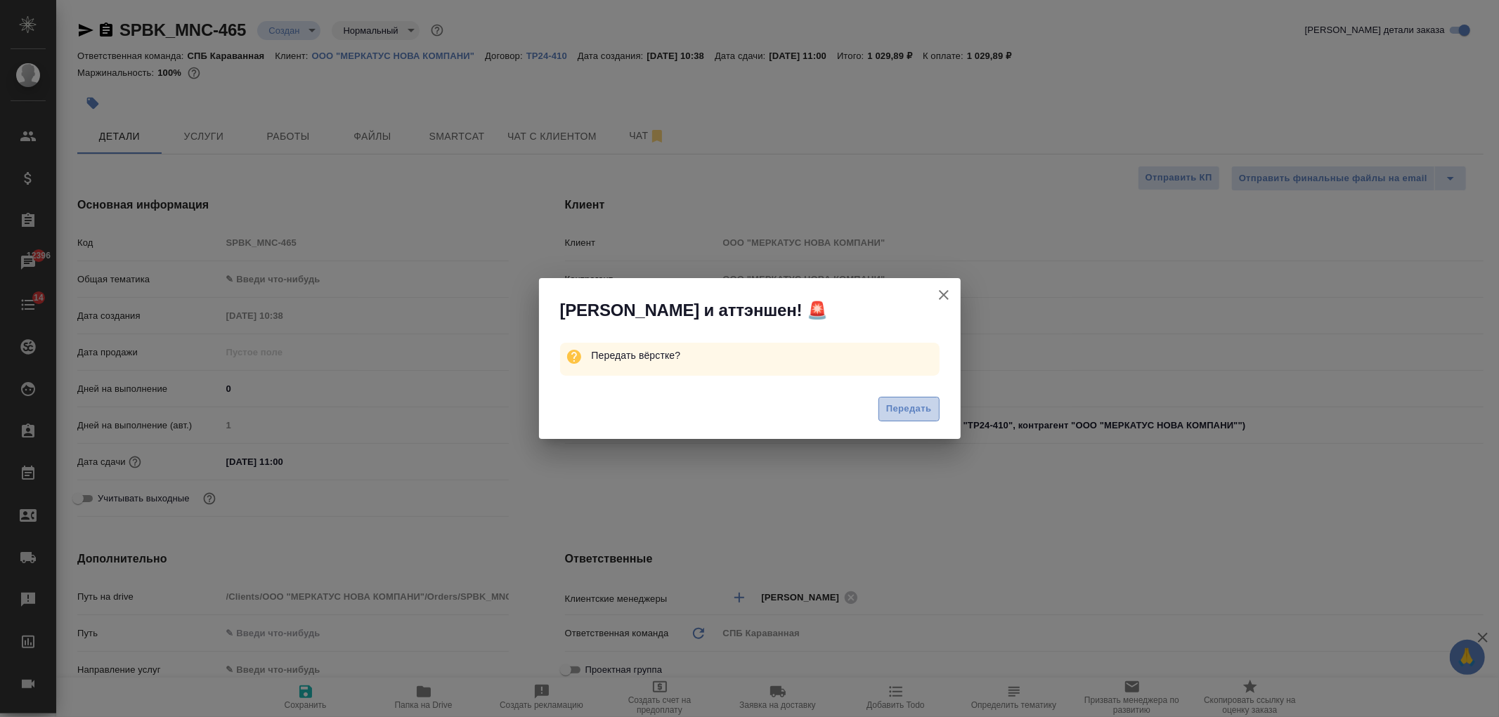
click at [926, 415] on span "Передать" at bounding box center [909, 409] width 46 height 16
type textarea "x"
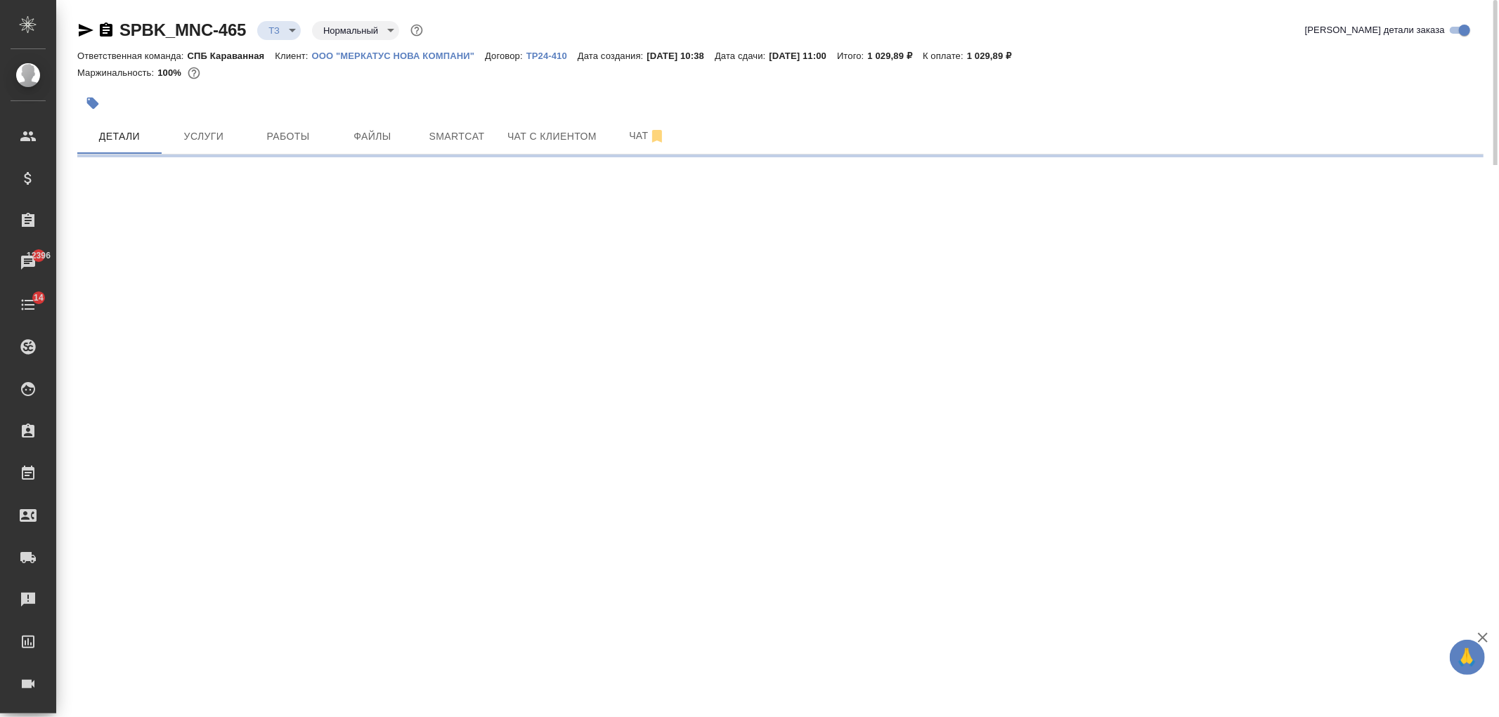
select select "RU"
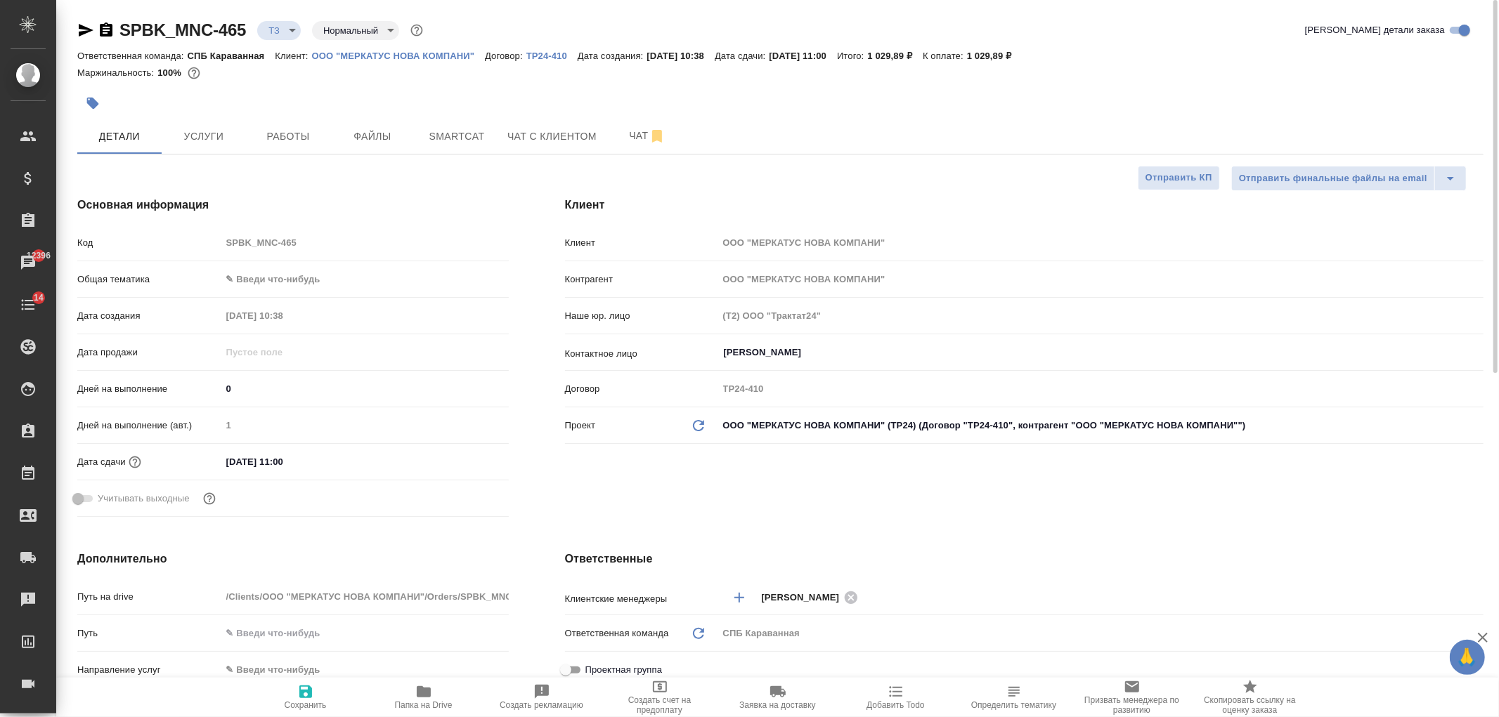
type textarea "x"
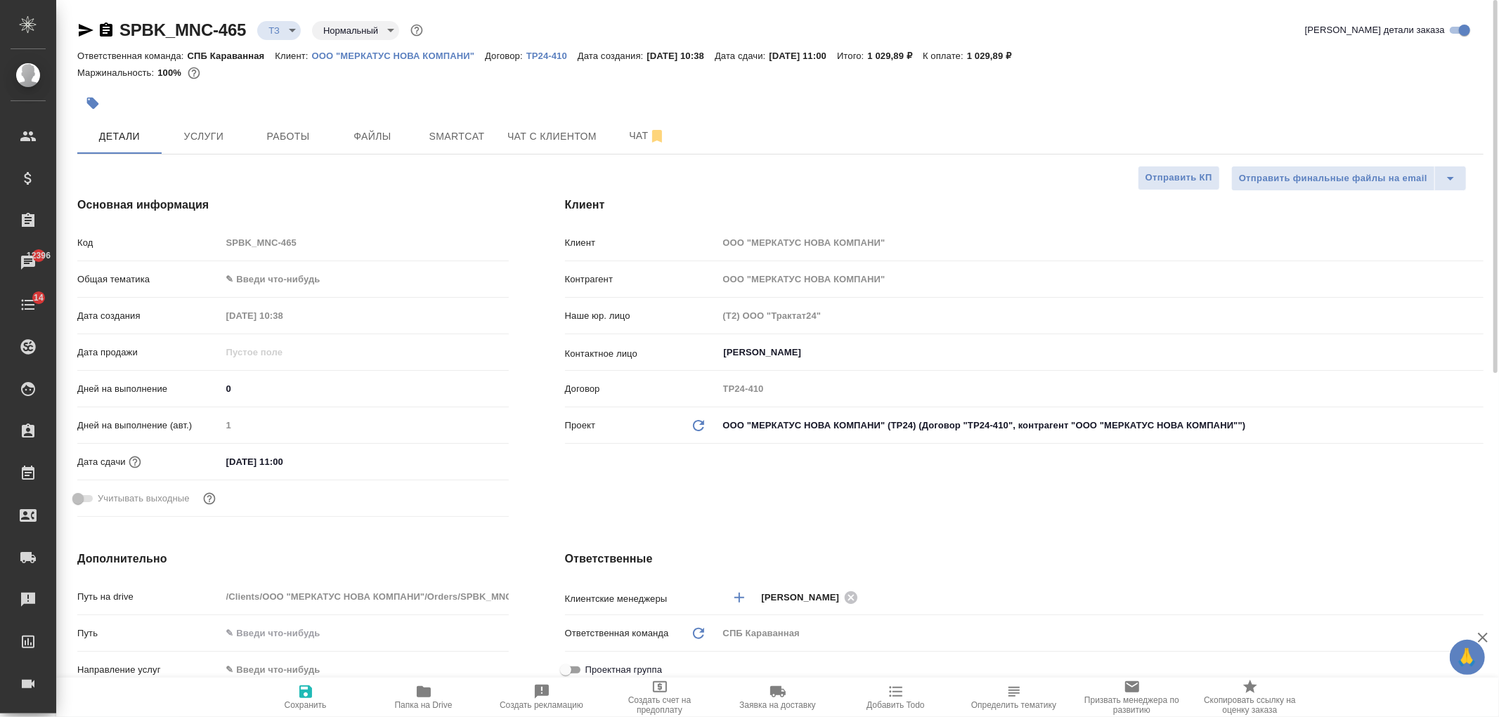
type textarea "x"
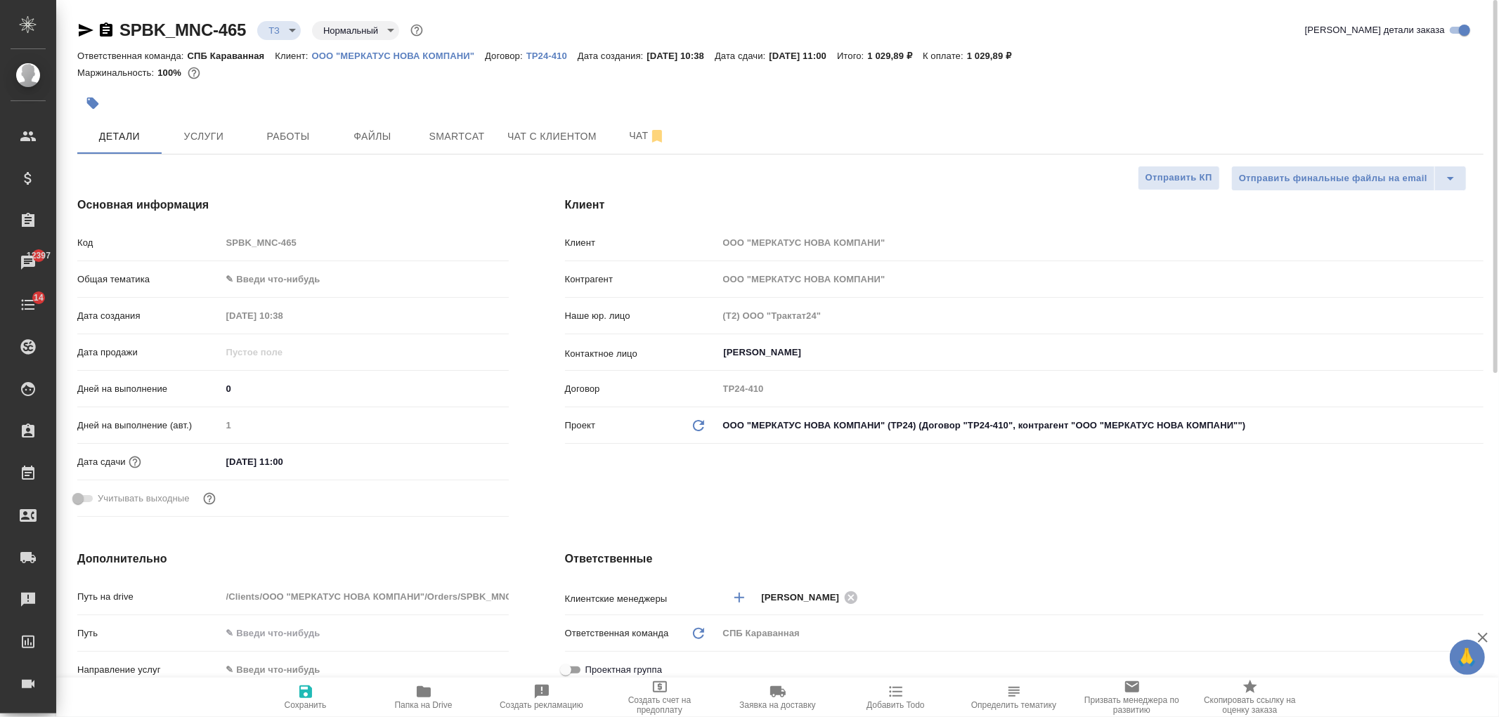
type textarea "x"
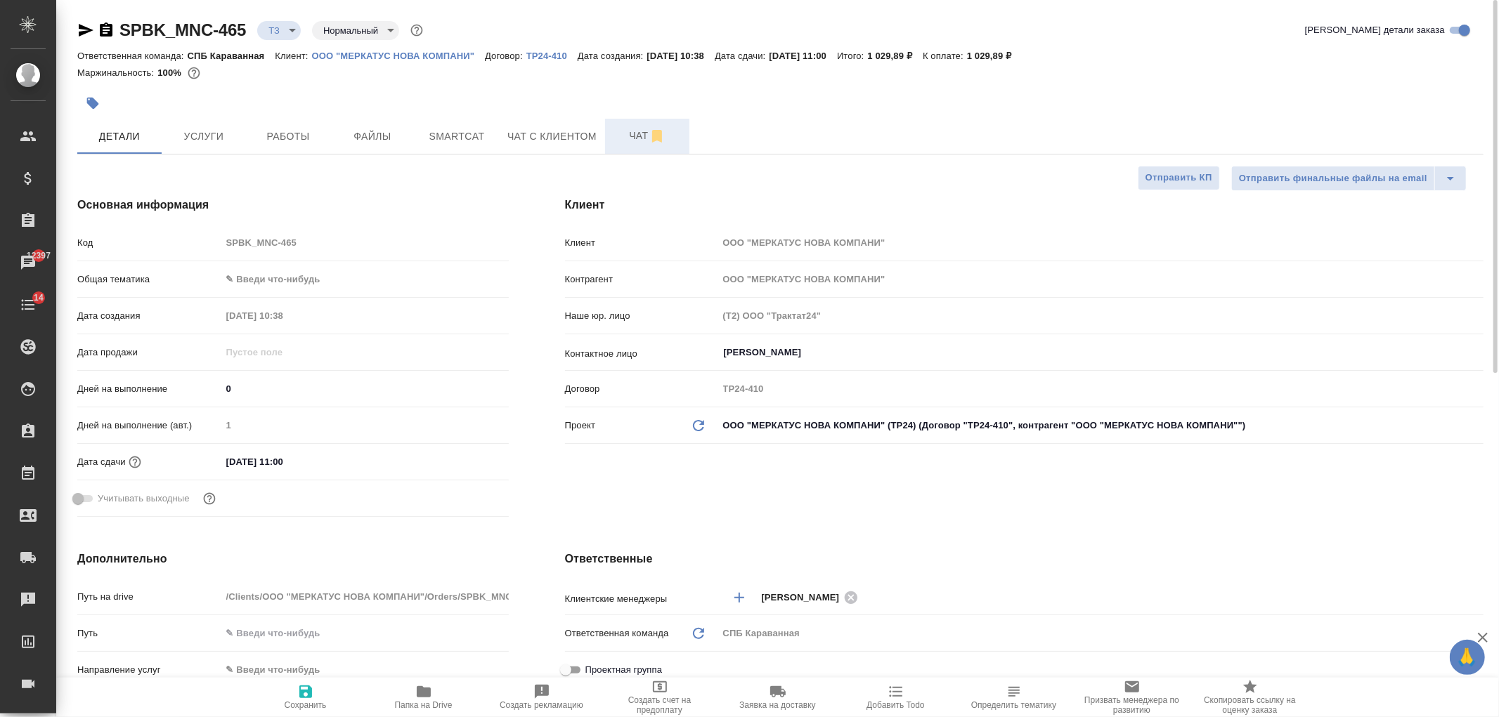
click at [627, 134] on span "Чат" at bounding box center [646, 136] width 67 height 18
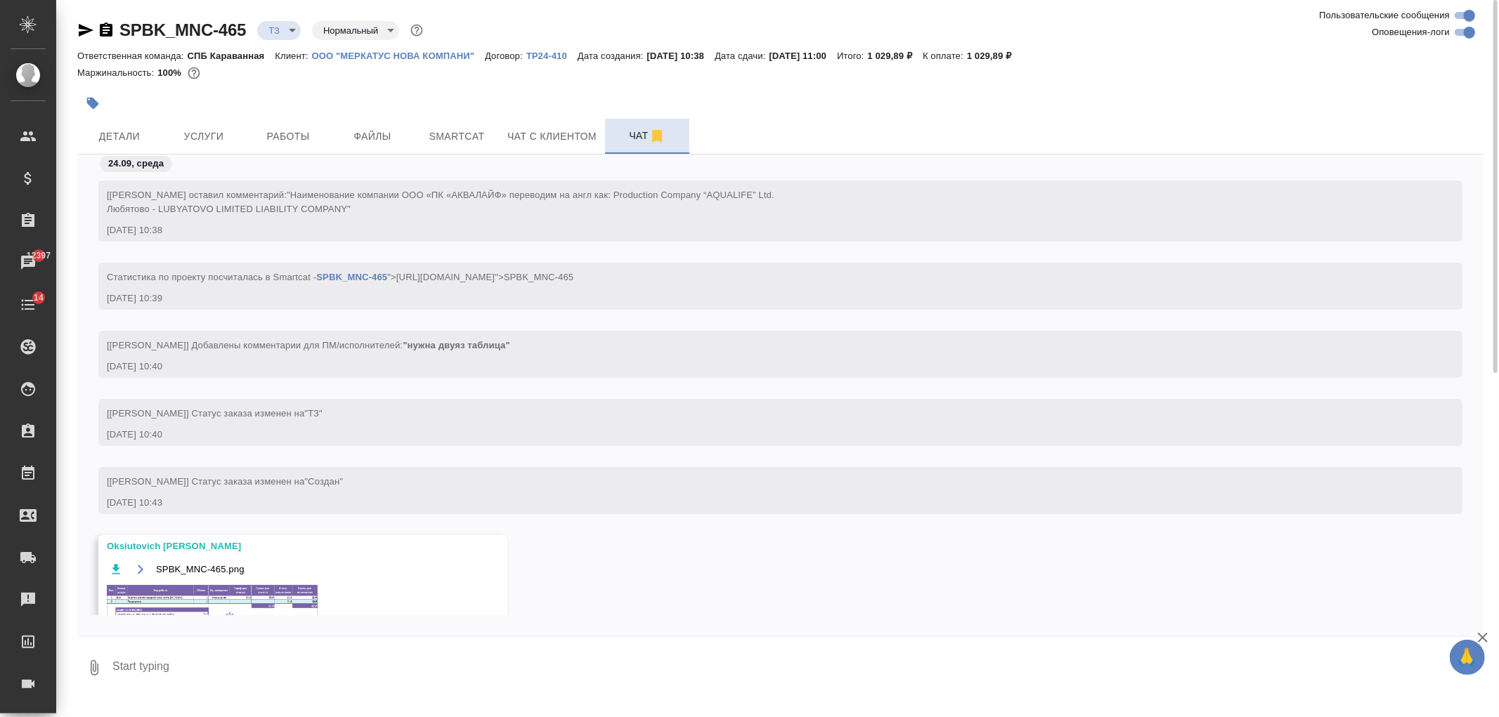
scroll to position [33, 0]
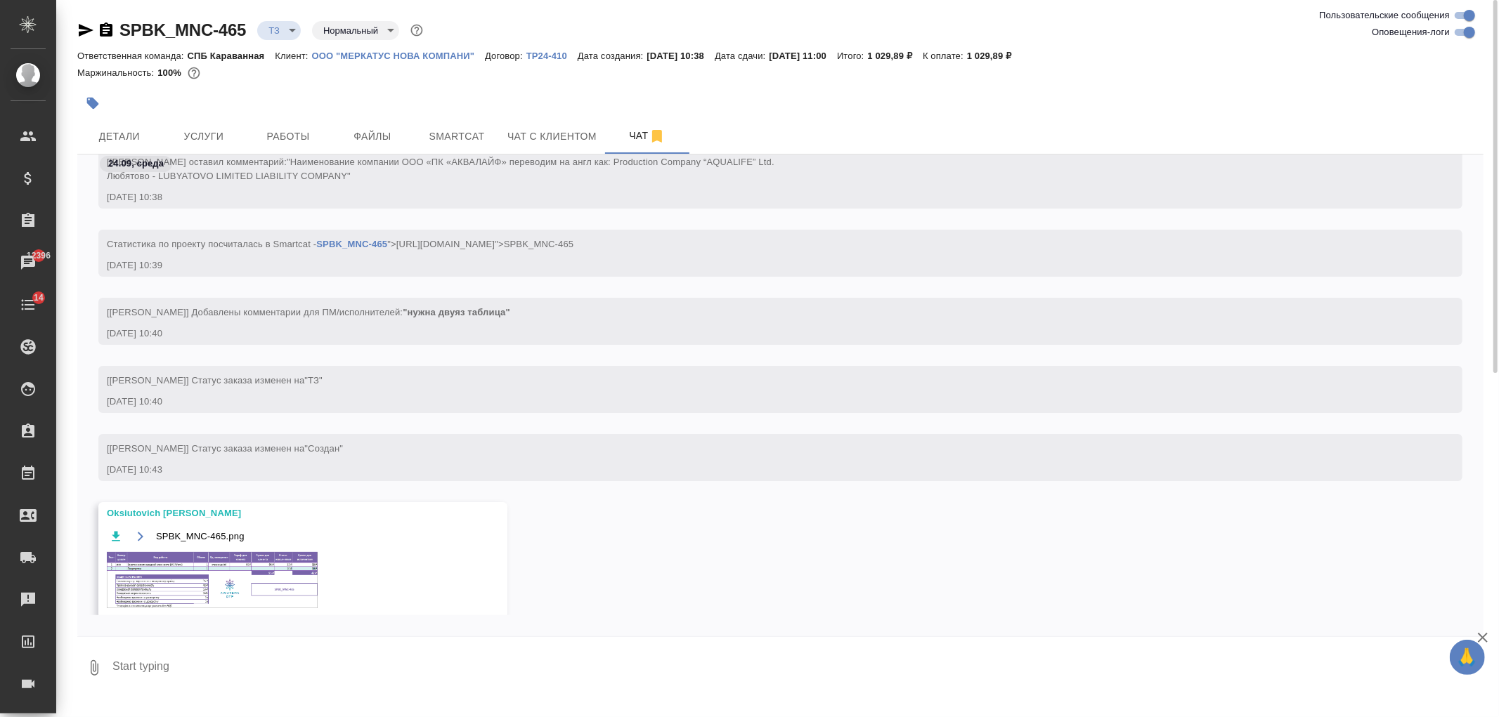
click at [219, 566] on img at bounding box center [212, 580] width 211 height 56
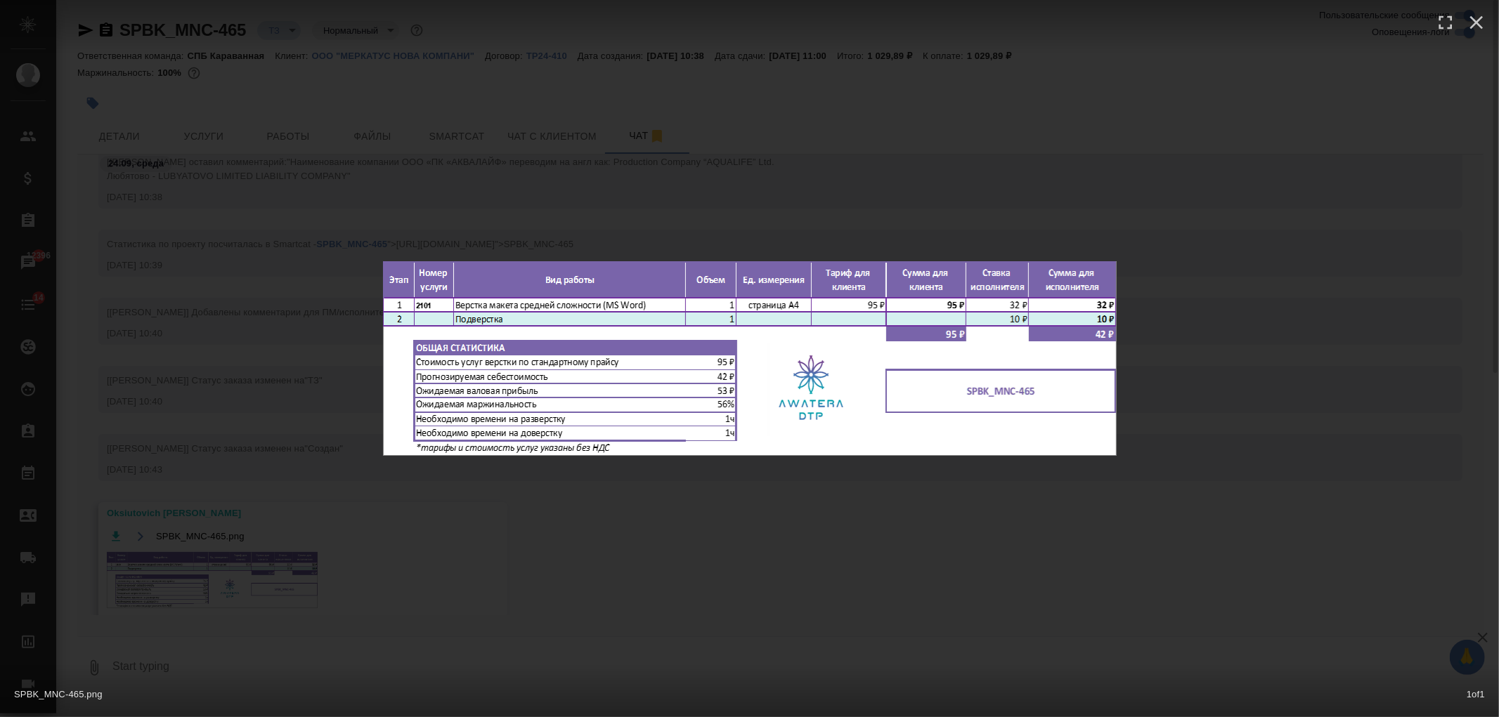
click at [219, 566] on div "SPBK_MNC-465.png 1 of 1" at bounding box center [749, 358] width 1499 height 717
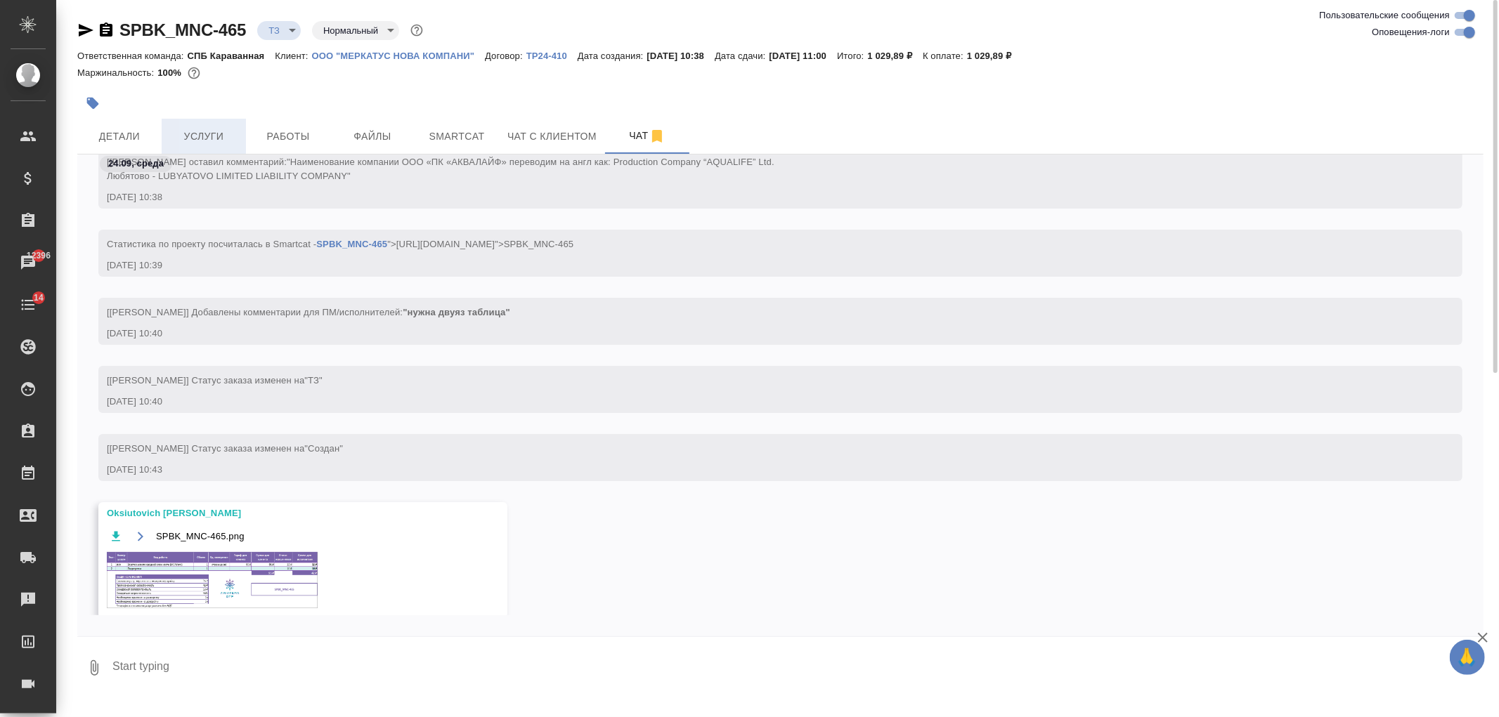
click at [209, 134] on span "Услуги" at bounding box center [203, 137] width 67 height 18
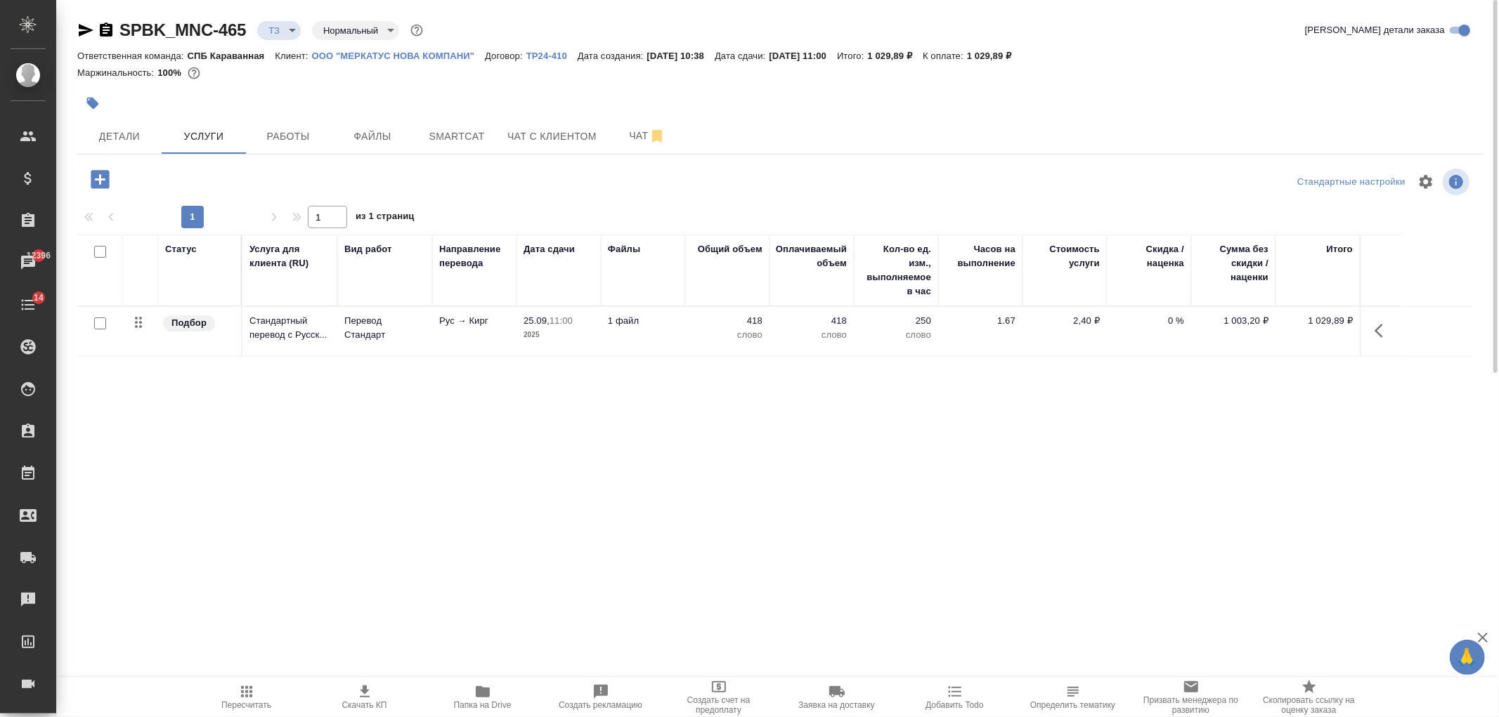
click at [91, 178] on icon "button" at bounding box center [100, 179] width 25 height 25
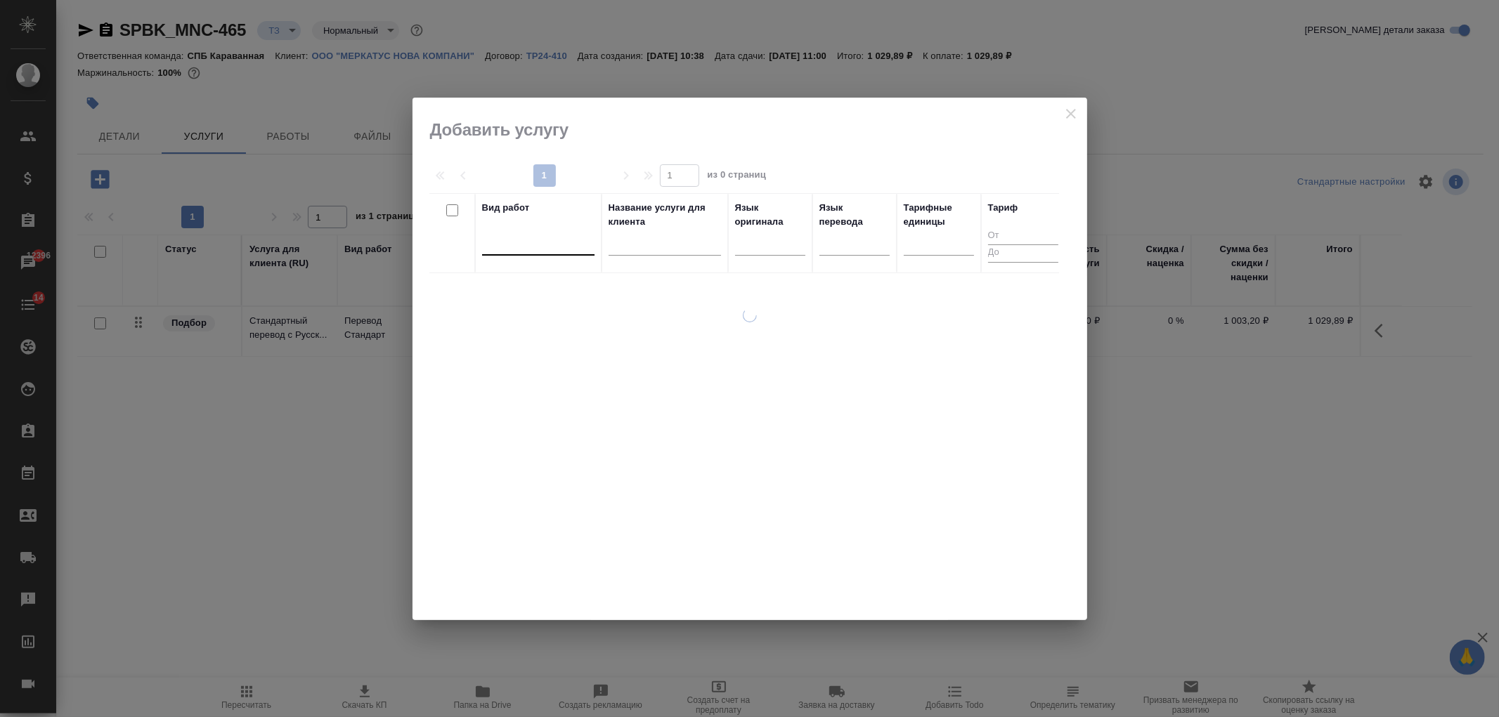
click at [507, 245] on div at bounding box center [538, 241] width 112 height 20
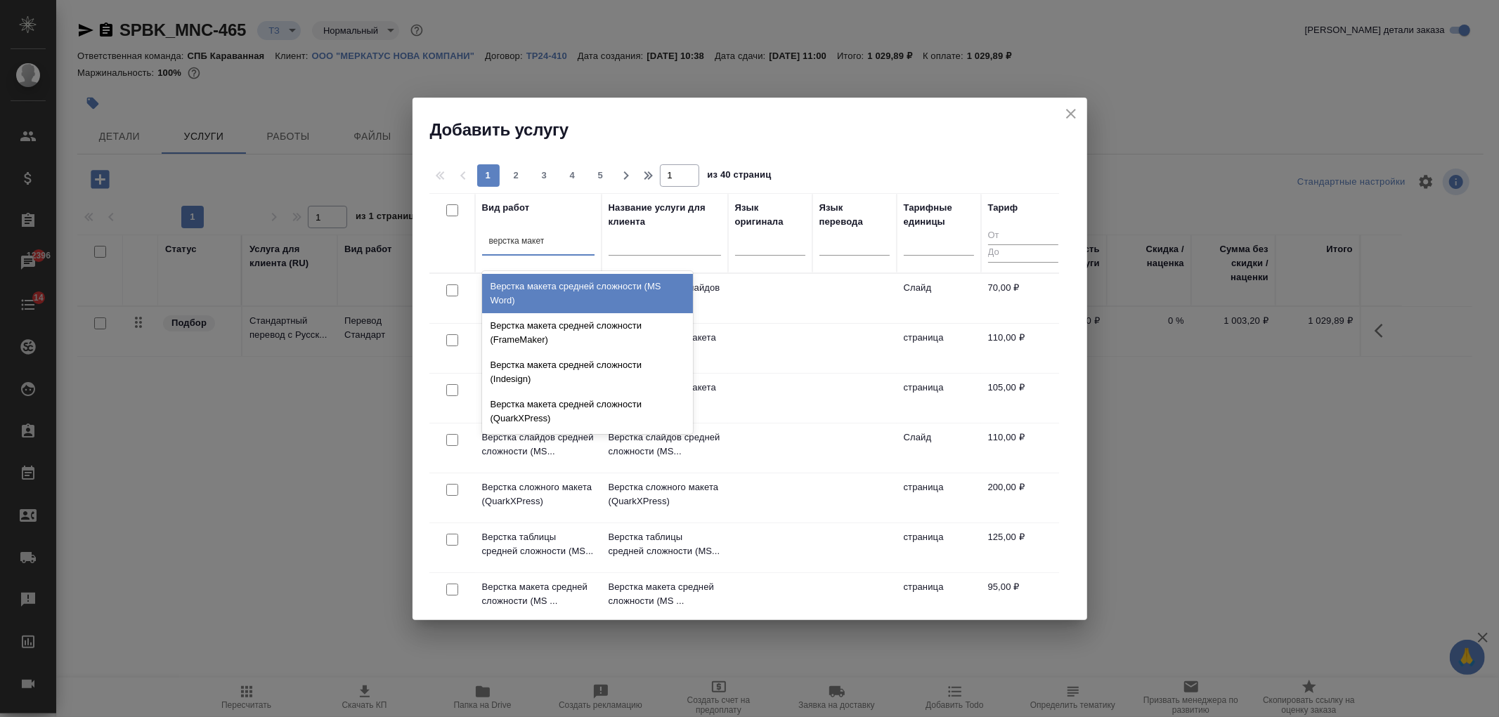
type input "верстка макета"
click at [525, 283] on div "Верстка макета средней сложности (MS Word)" at bounding box center [587, 293] width 211 height 39
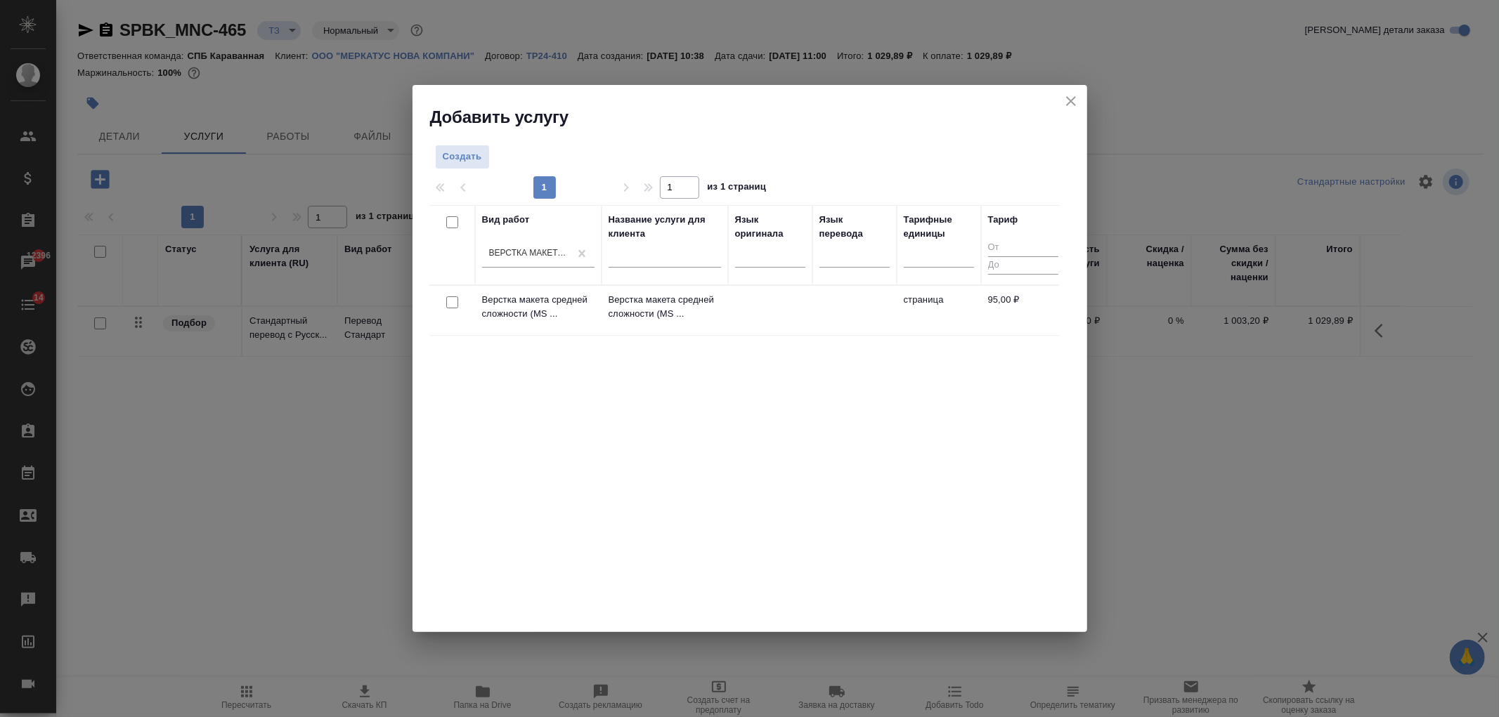
click at [452, 303] on input "checkbox" at bounding box center [452, 303] width 12 height 12
checkbox input "true"
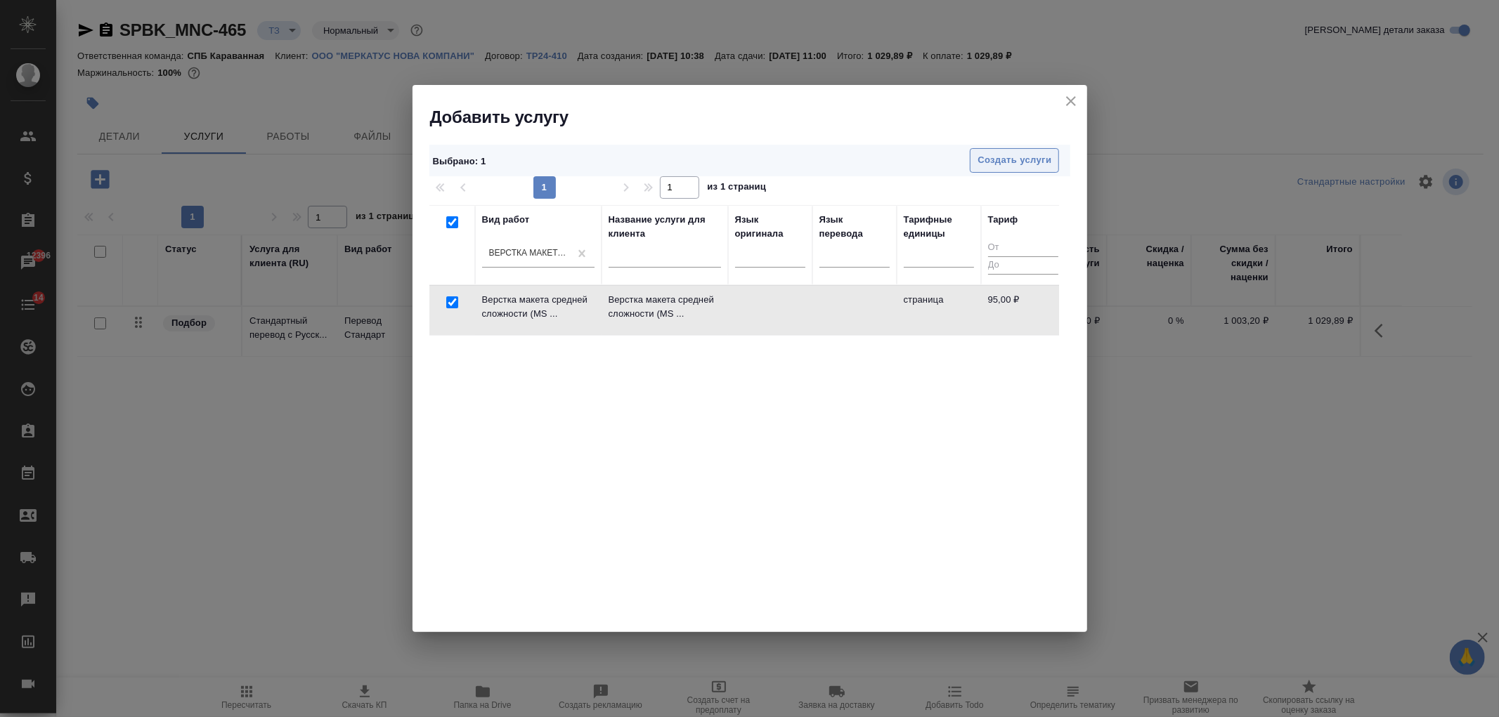
click at [1048, 160] on span "Создать услуги" at bounding box center [1014, 160] width 74 height 16
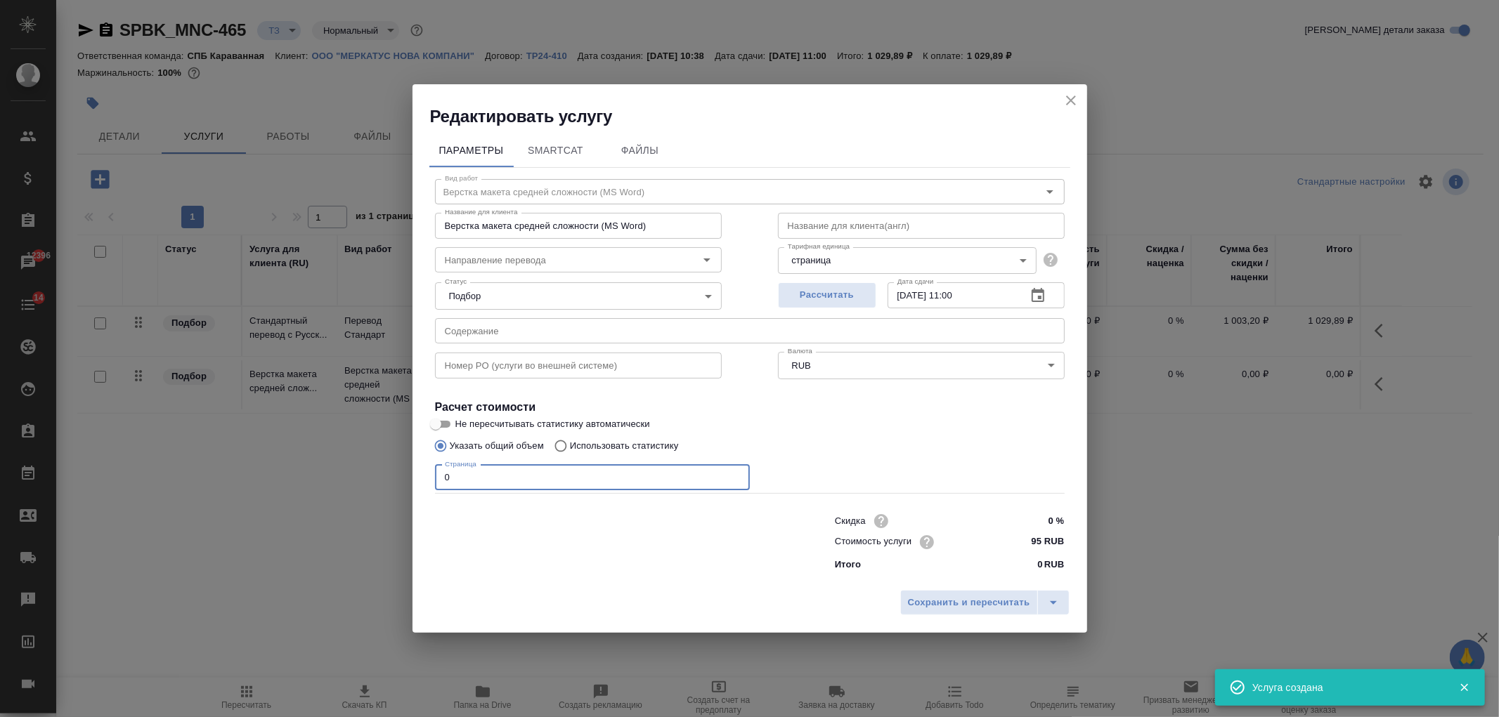
click at [476, 480] on input "0" at bounding box center [592, 477] width 315 height 25
type input "1"
click at [965, 606] on span "Сохранить и пересчитать" at bounding box center [969, 603] width 122 height 16
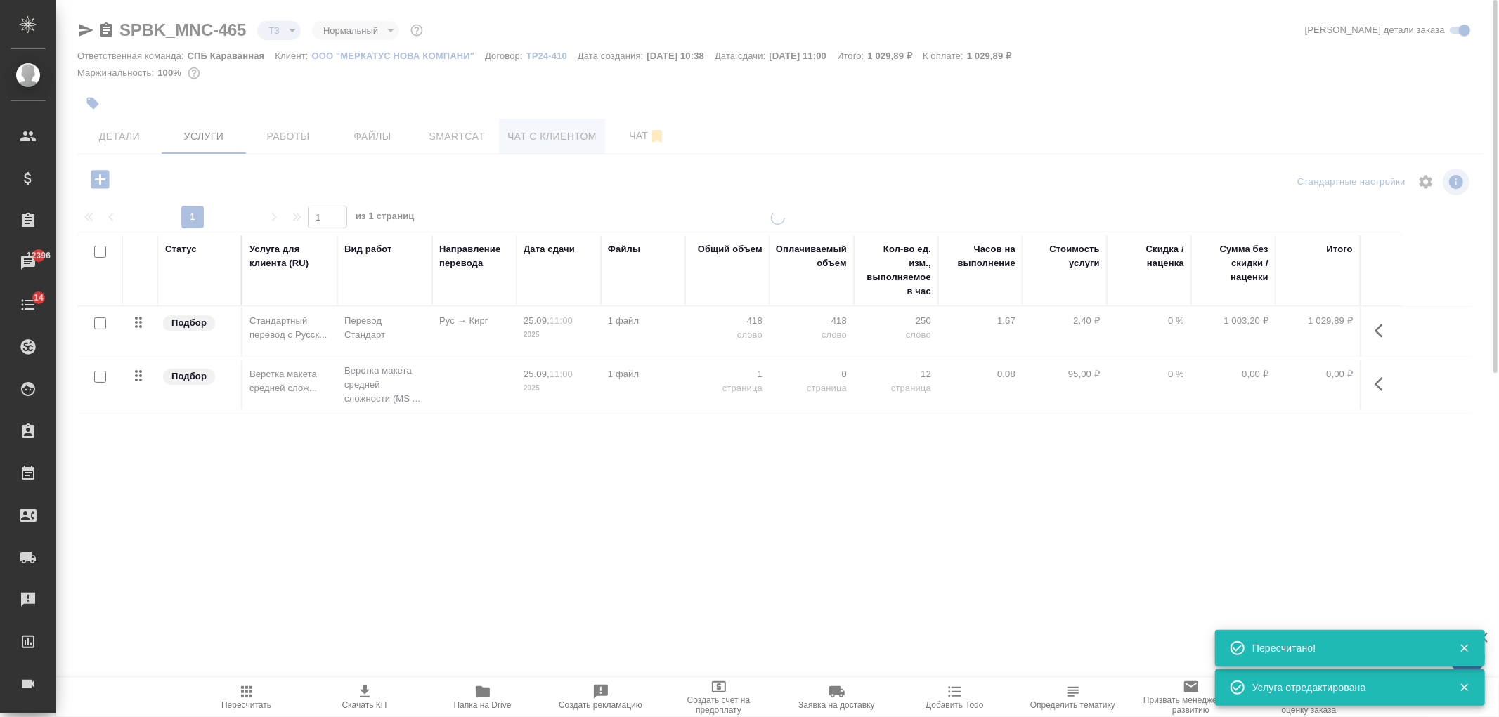
type input "new"
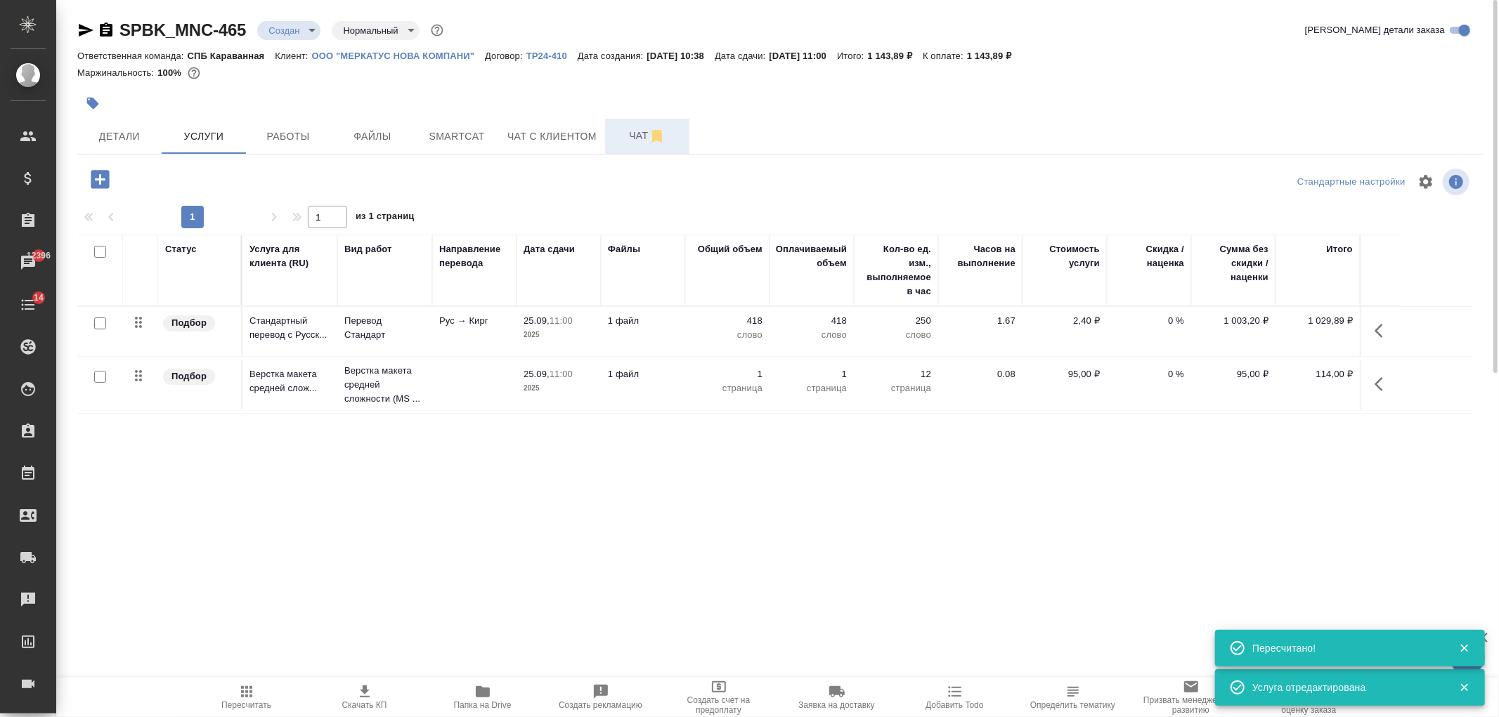
click at [630, 136] on span "Чат" at bounding box center [646, 136] width 67 height 18
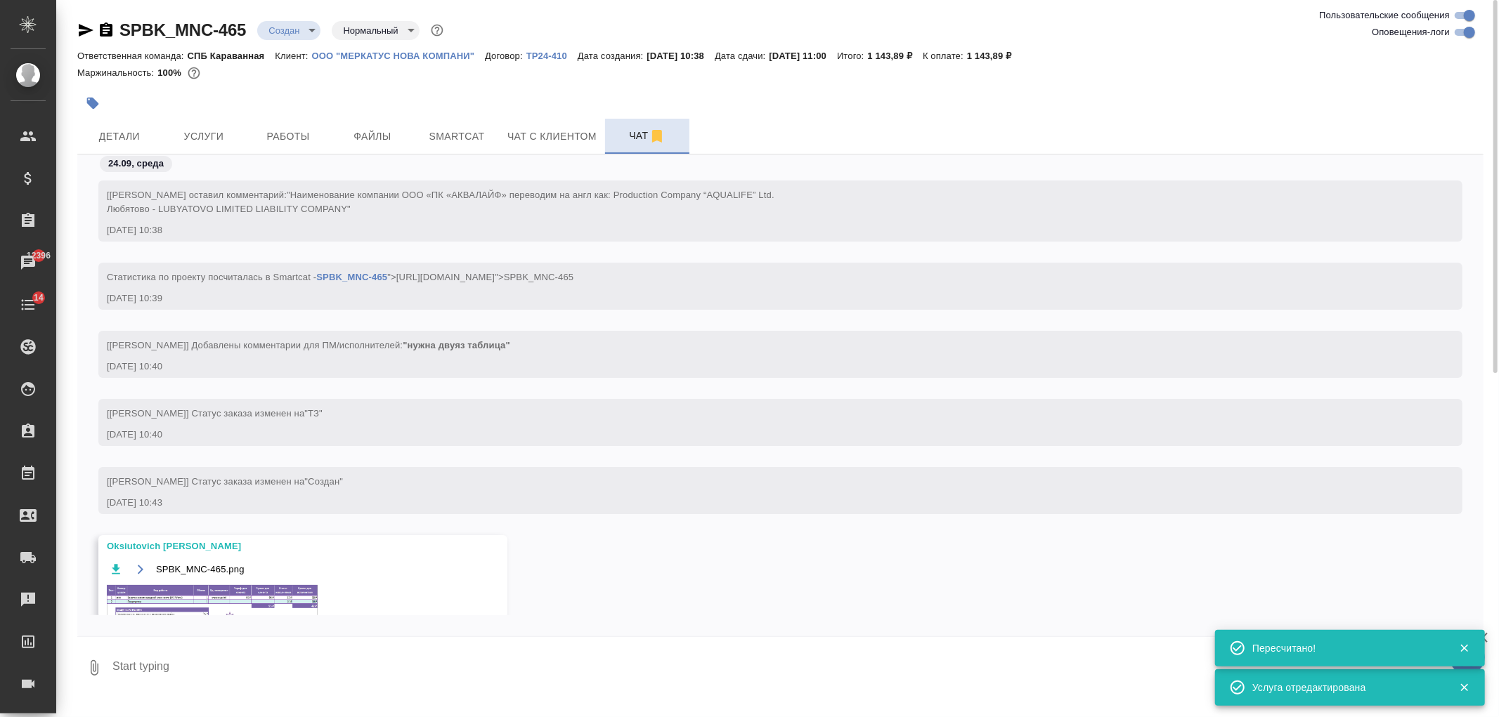
scroll to position [89, 0]
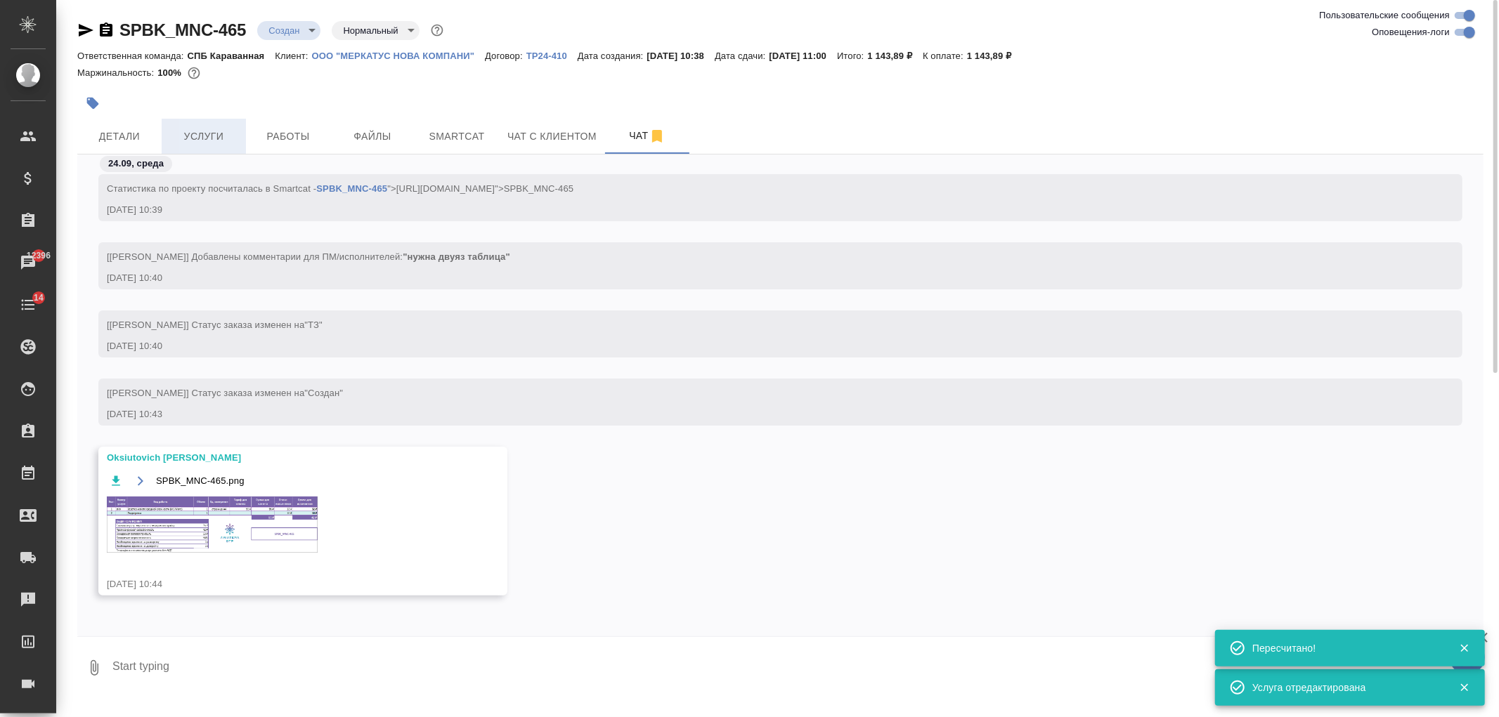
click at [220, 144] on span "Услуги" at bounding box center [203, 137] width 67 height 18
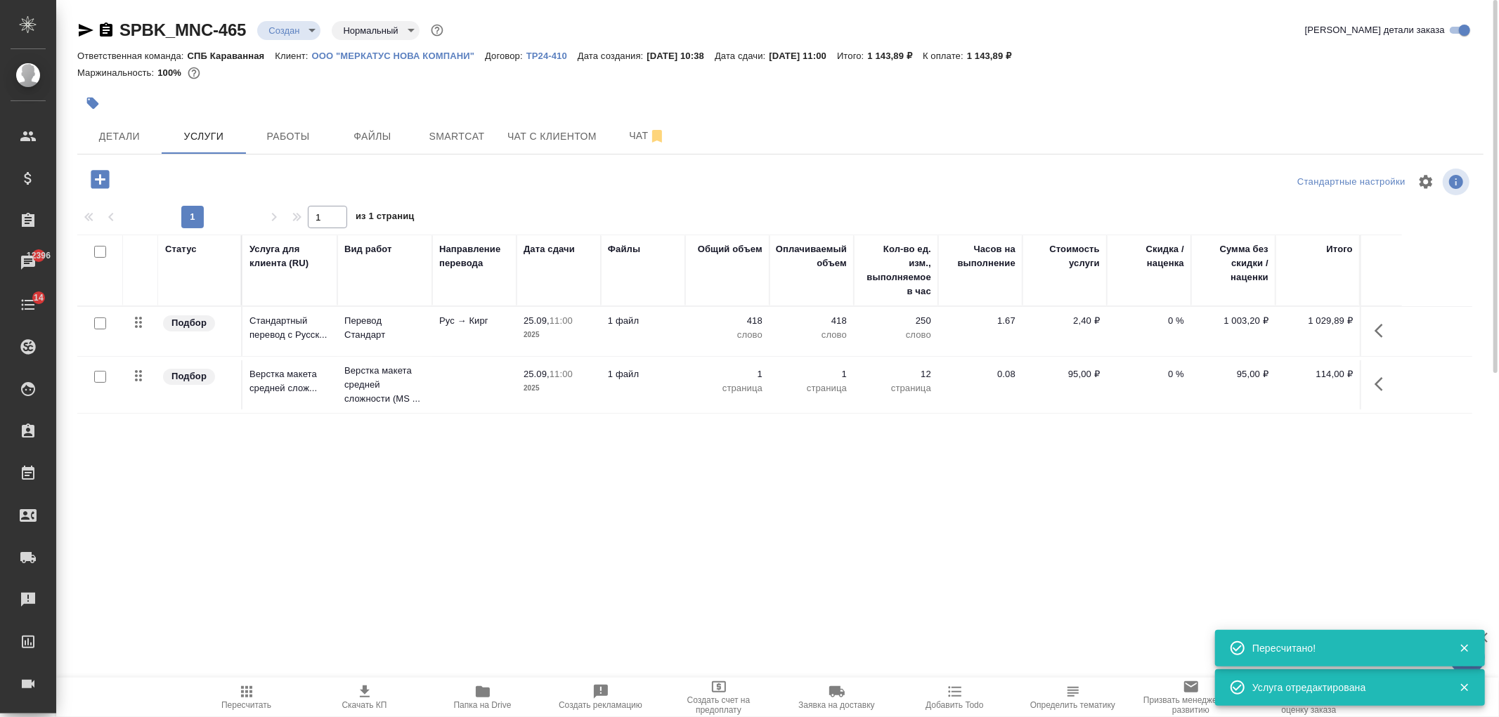
click at [354, 697] on span "Скачать КП" at bounding box center [364, 697] width 101 height 27
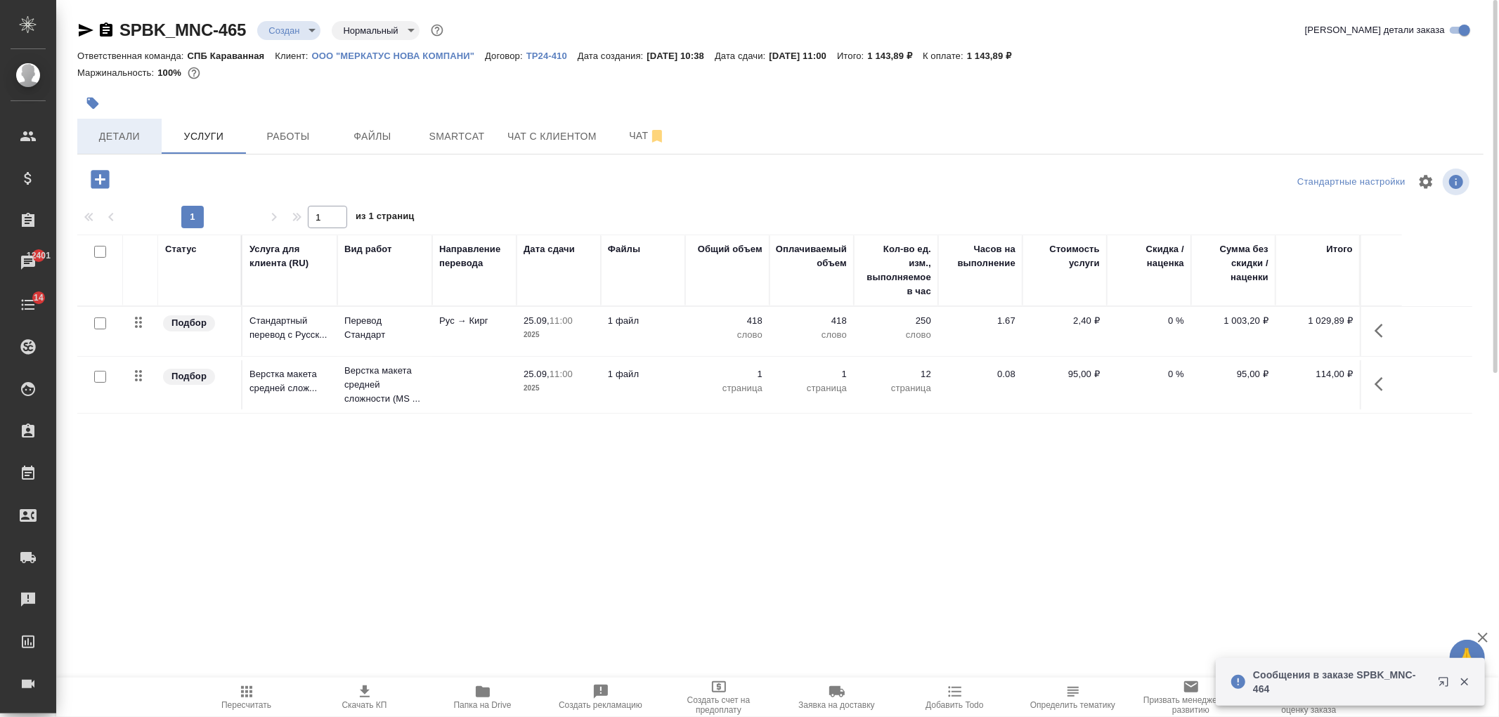
click at [120, 122] on button "Детали" at bounding box center [119, 136] width 84 height 35
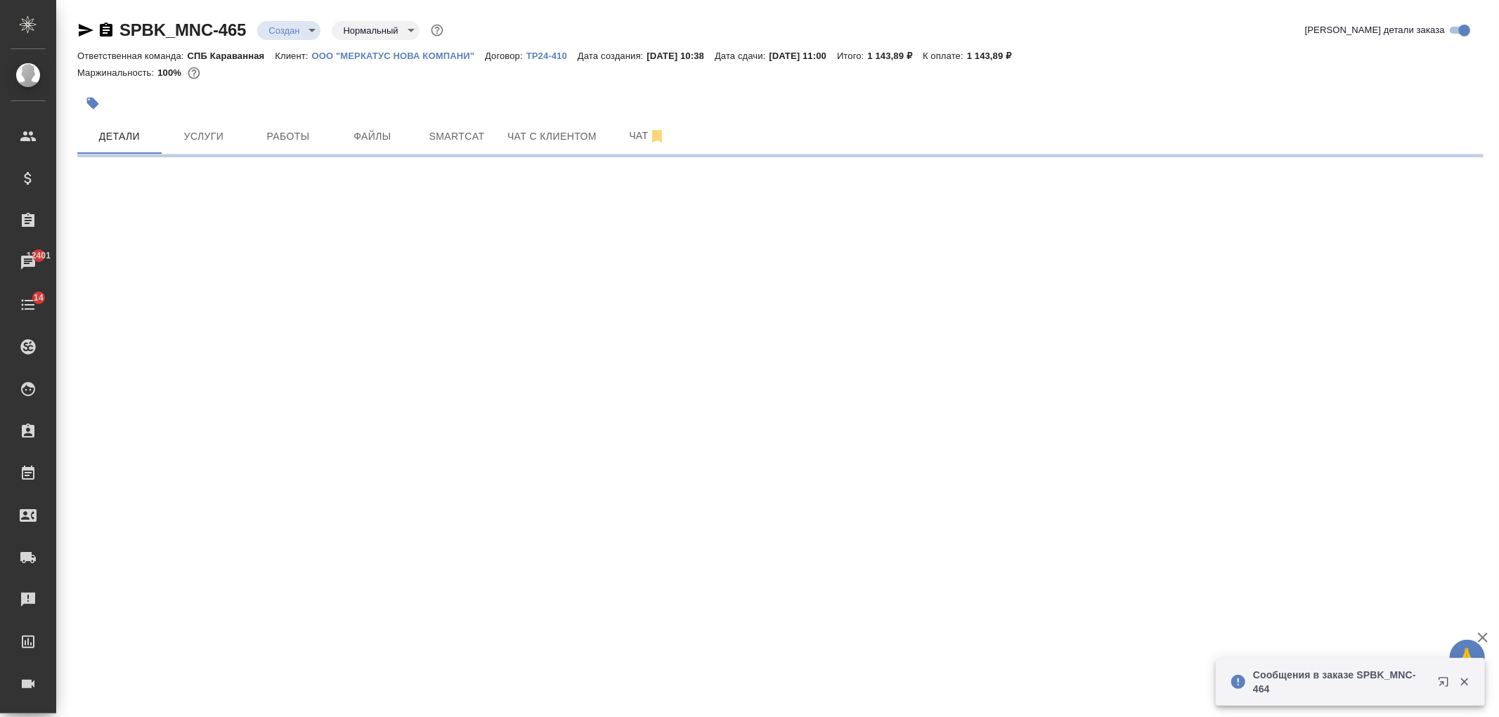
select select "RU"
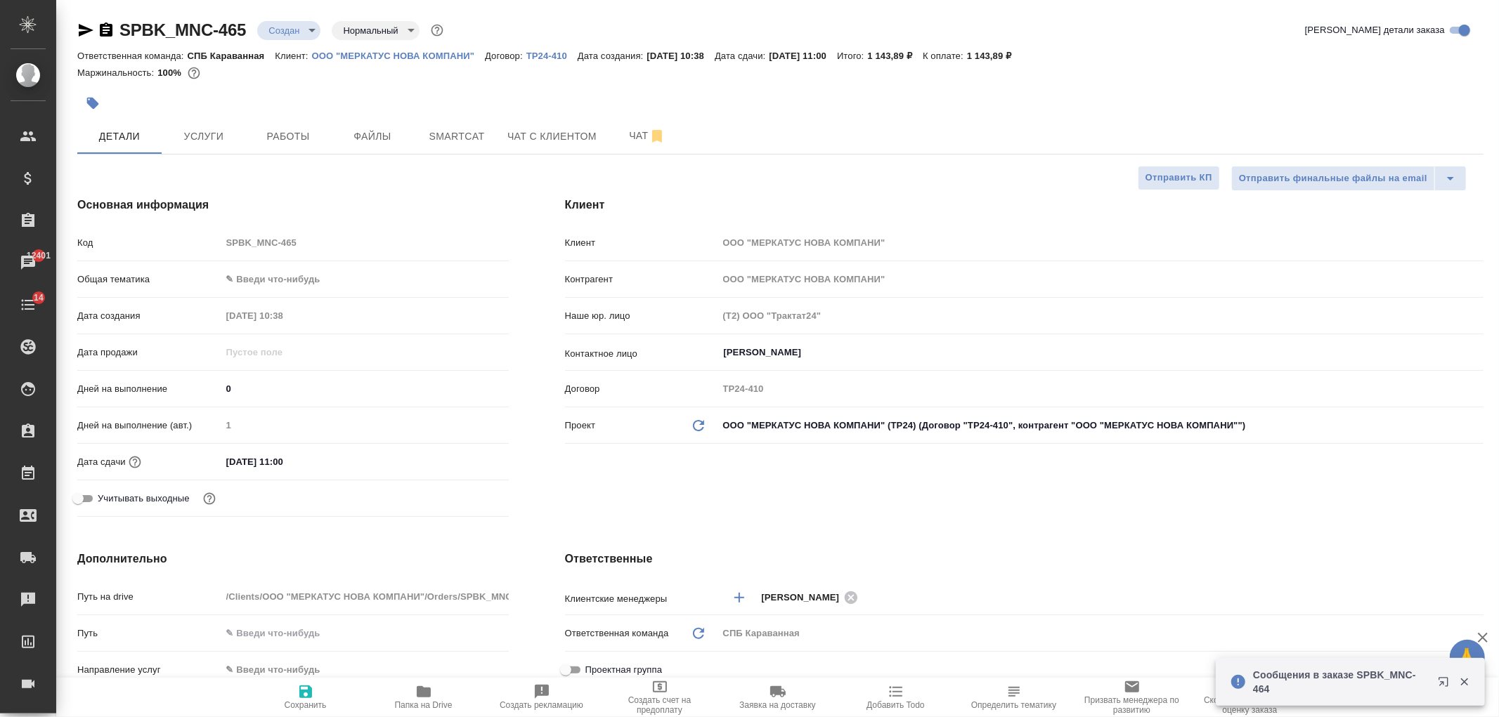
type textarea "x"
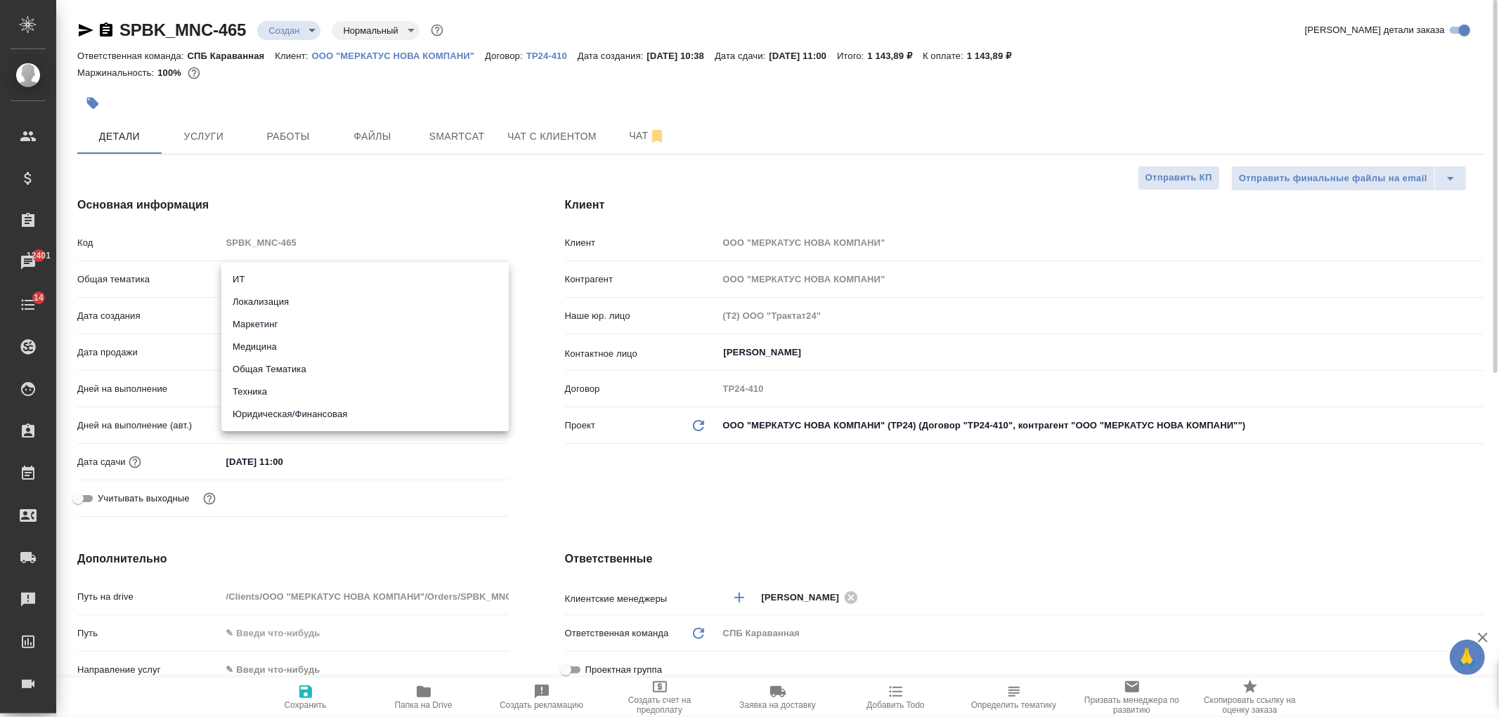
click at [249, 271] on body "🙏 .cls-1 fill:#fff; AWATERA Ivanova Arina Клиенты Спецификации Заказы 12401 Чат…" at bounding box center [749, 358] width 1499 height 717
click at [299, 392] on li "Техника" at bounding box center [364, 392] width 287 height 22
type input "tech"
type textarea "x"
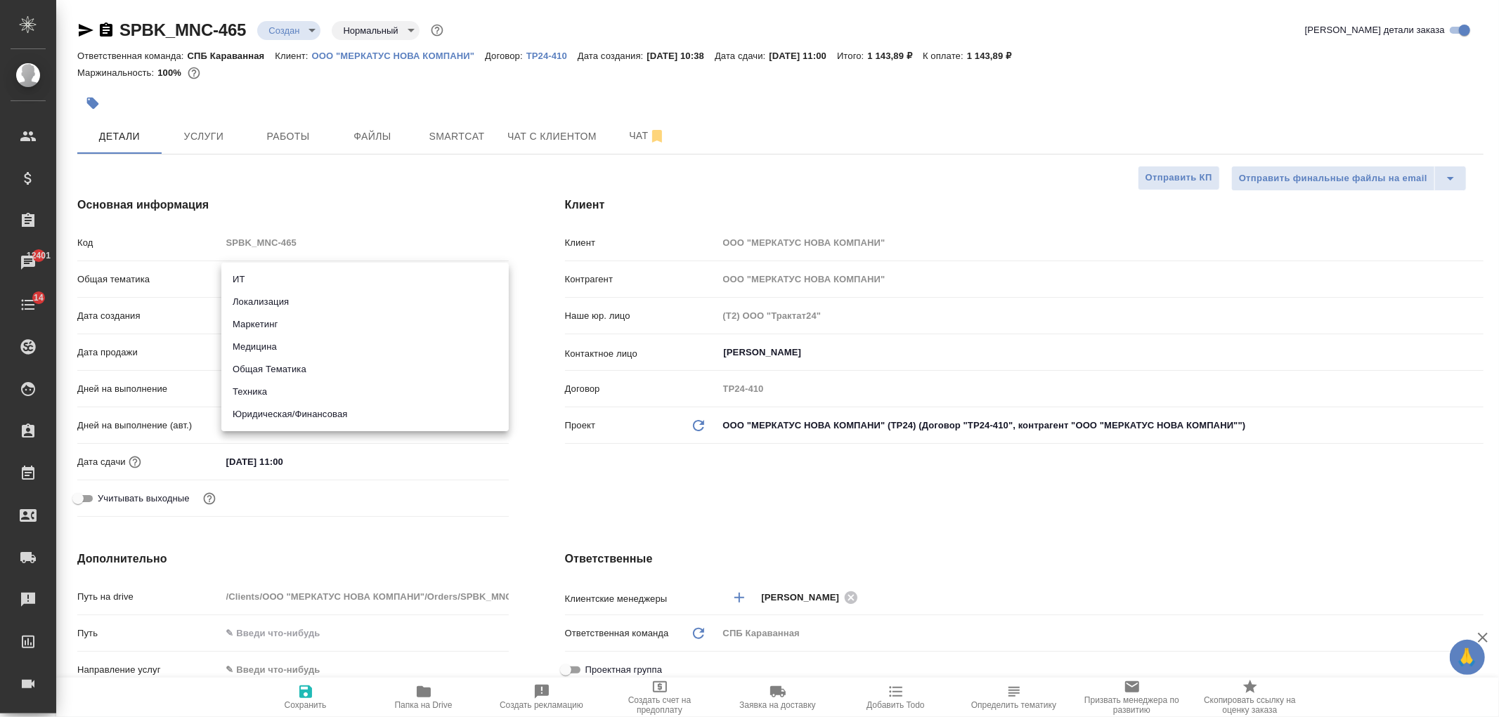
type textarea "x"
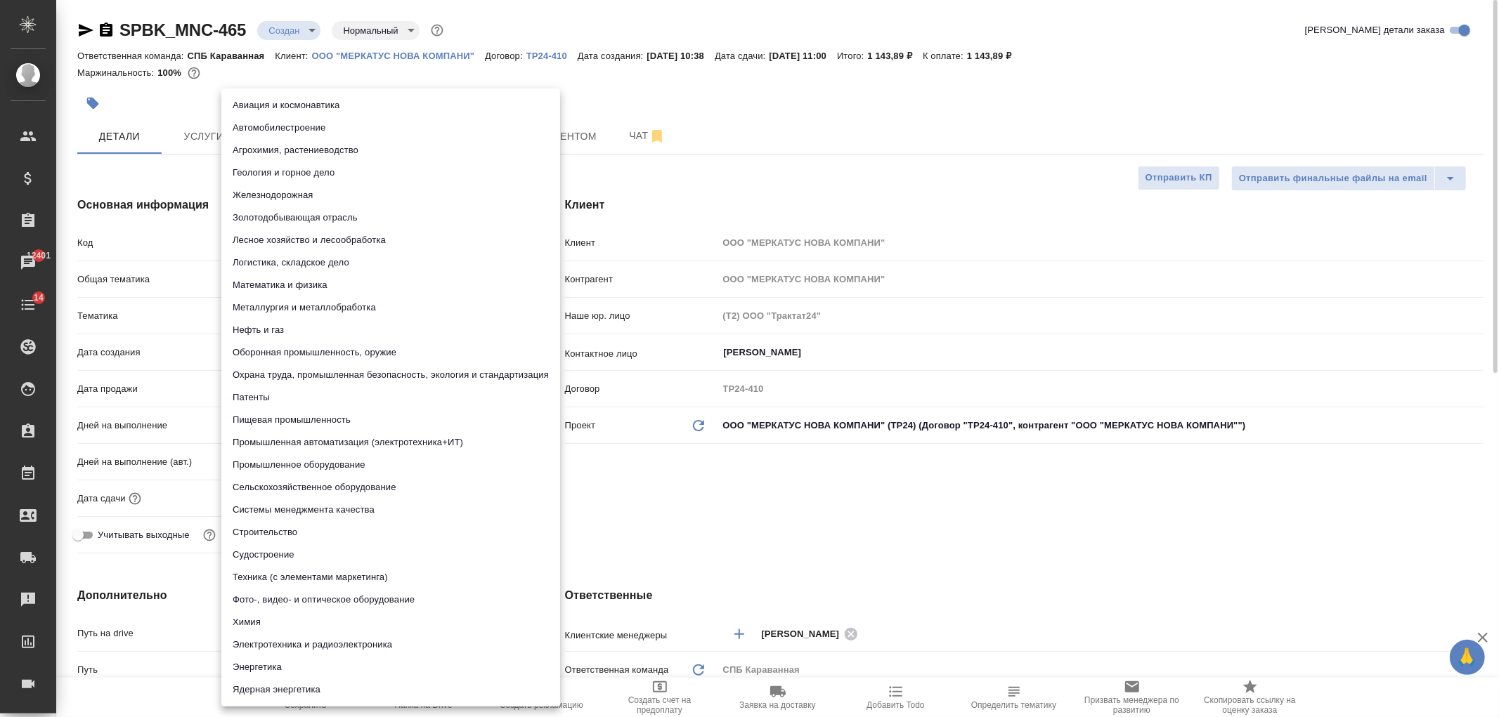
click at [285, 309] on body "🙏 .cls-1 fill:#fff; AWATERA Ivanova Arina Клиенты Спецификации Заказы 12401 Чат…" at bounding box center [749, 358] width 1499 height 717
click at [308, 417] on li "Пищевая промышленность" at bounding box center [390, 420] width 339 height 22
type textarea "x"
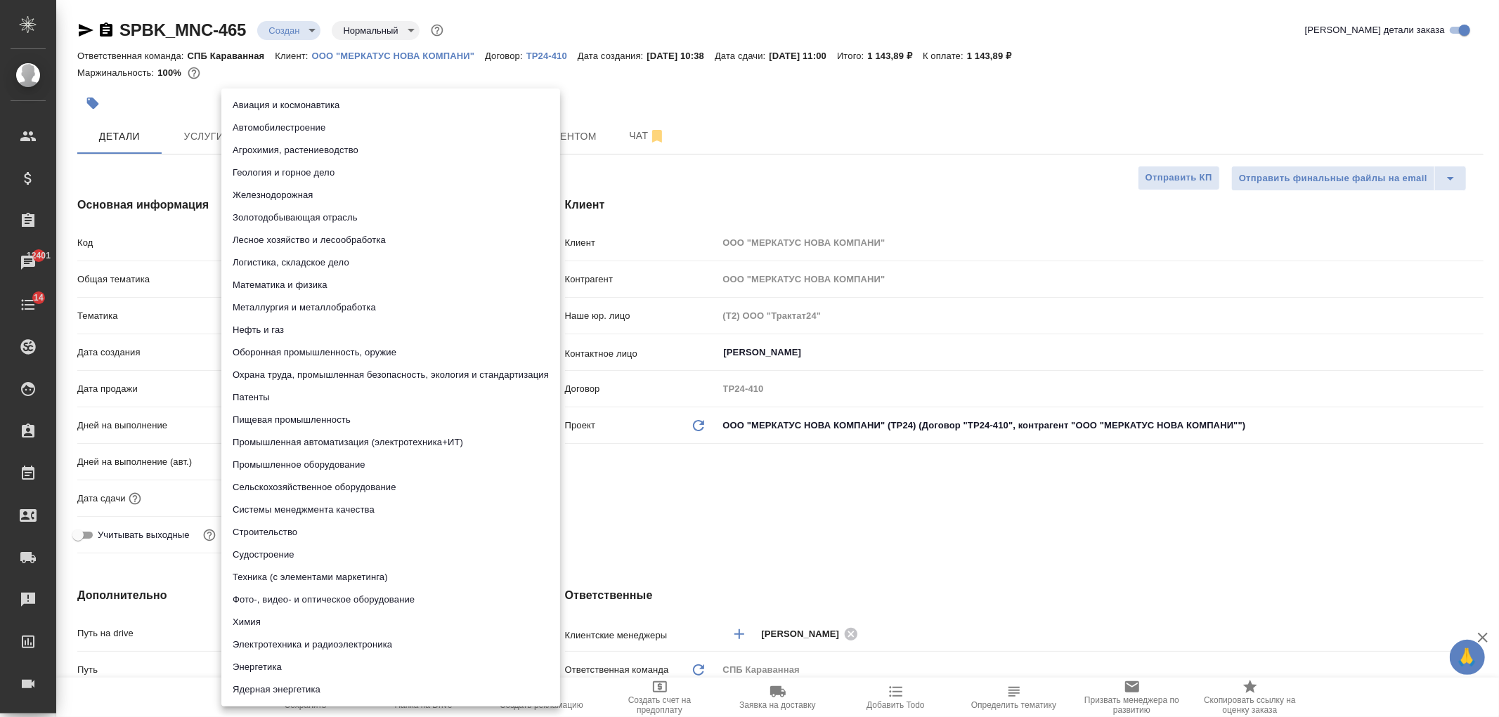
type input "5a8b8b956a9677013d343d8f"
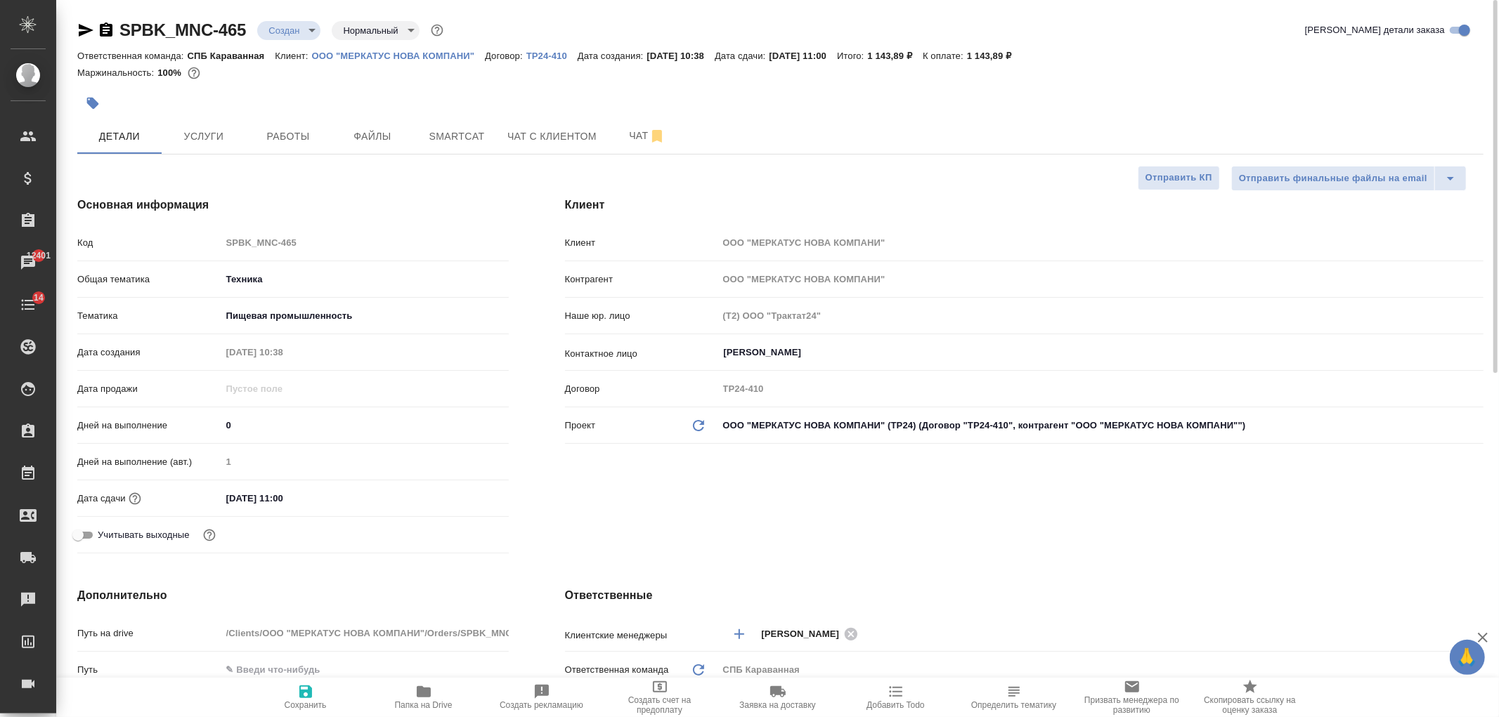
click at [301, 713] on button "Сохранить" at bounding box center [306, 697] width 118 height 39
type textarea "x"
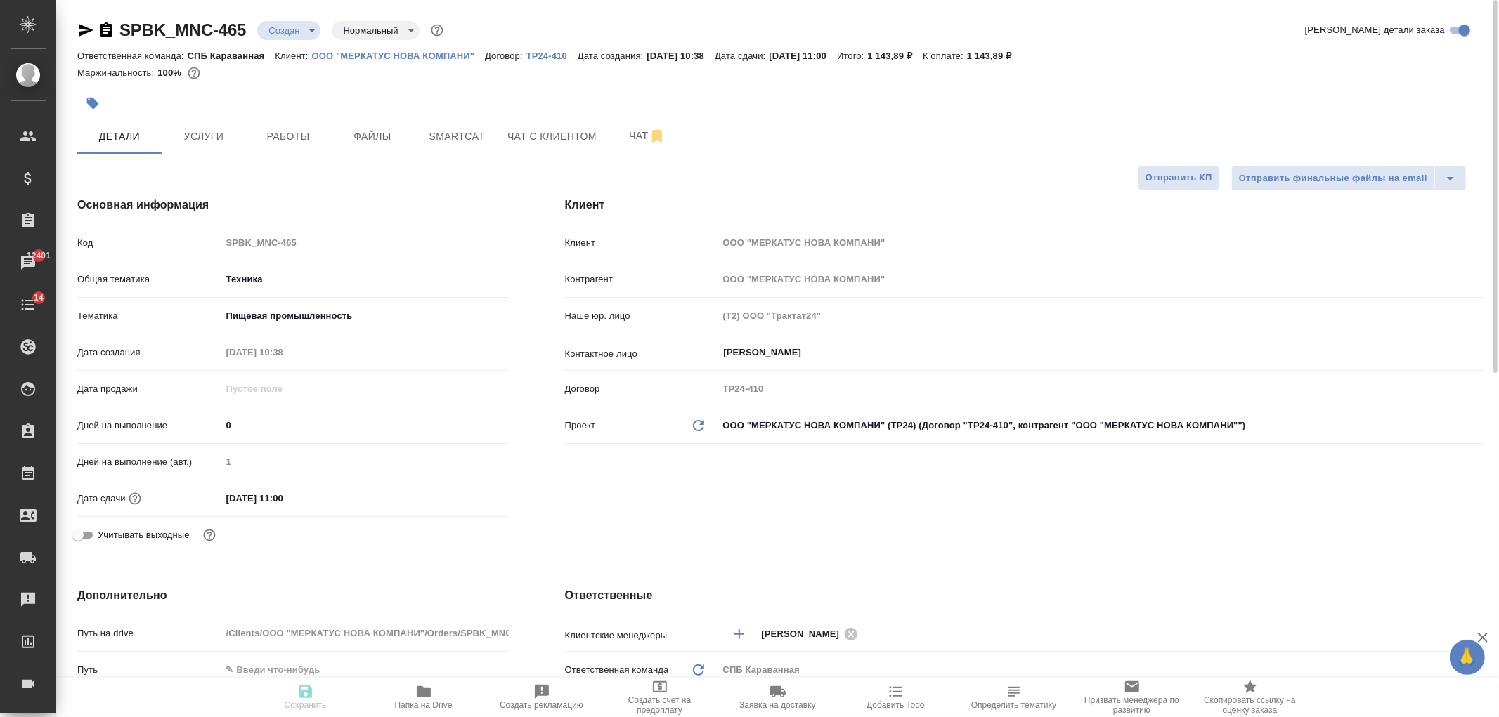
type textarea "x"
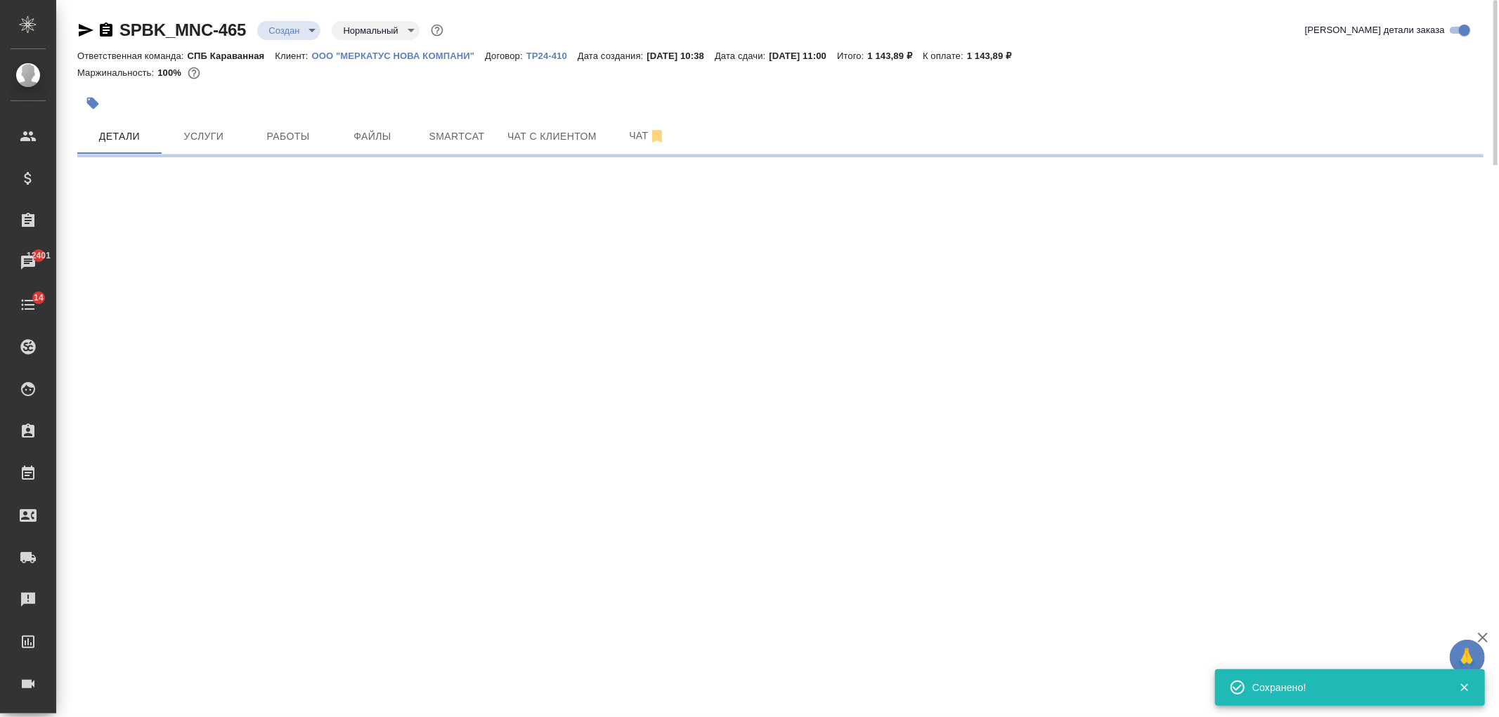
select select "RU"
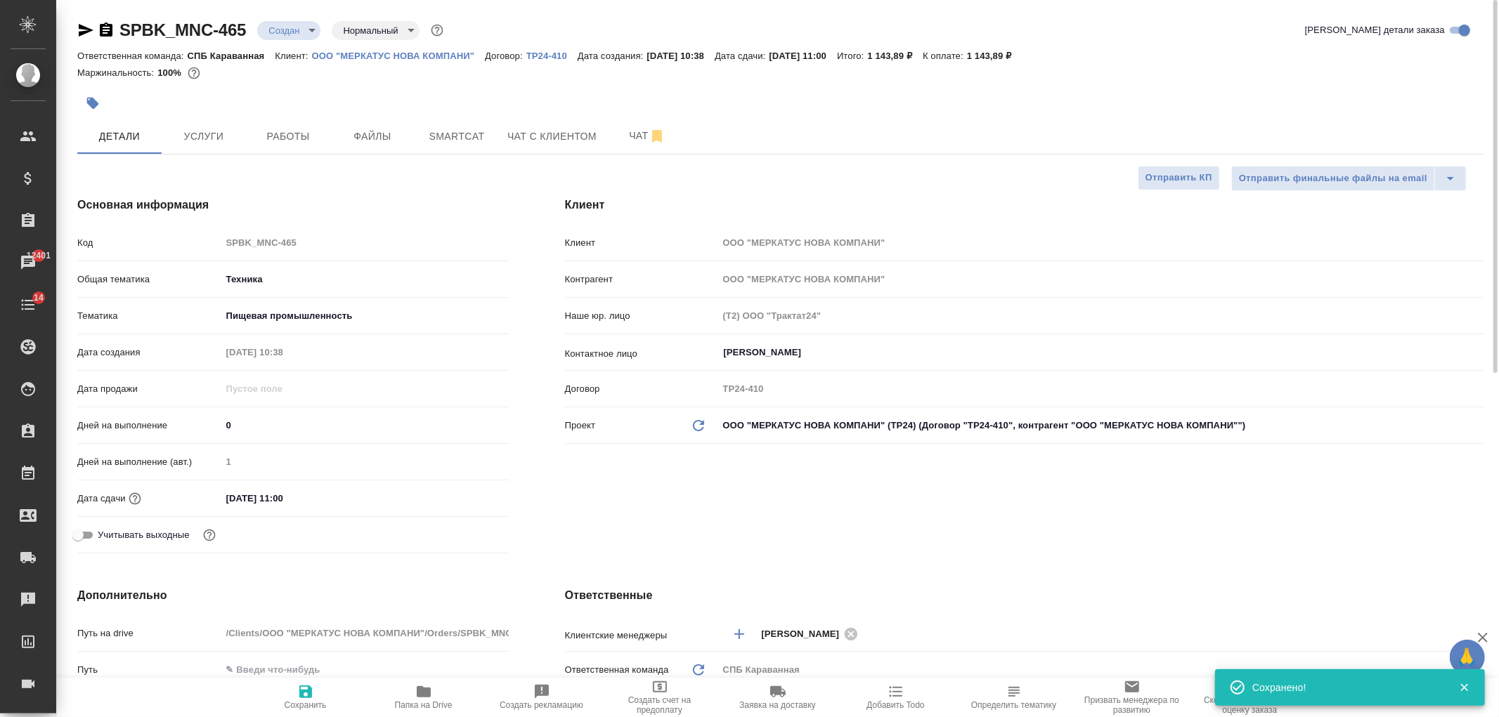
type textarea "x"
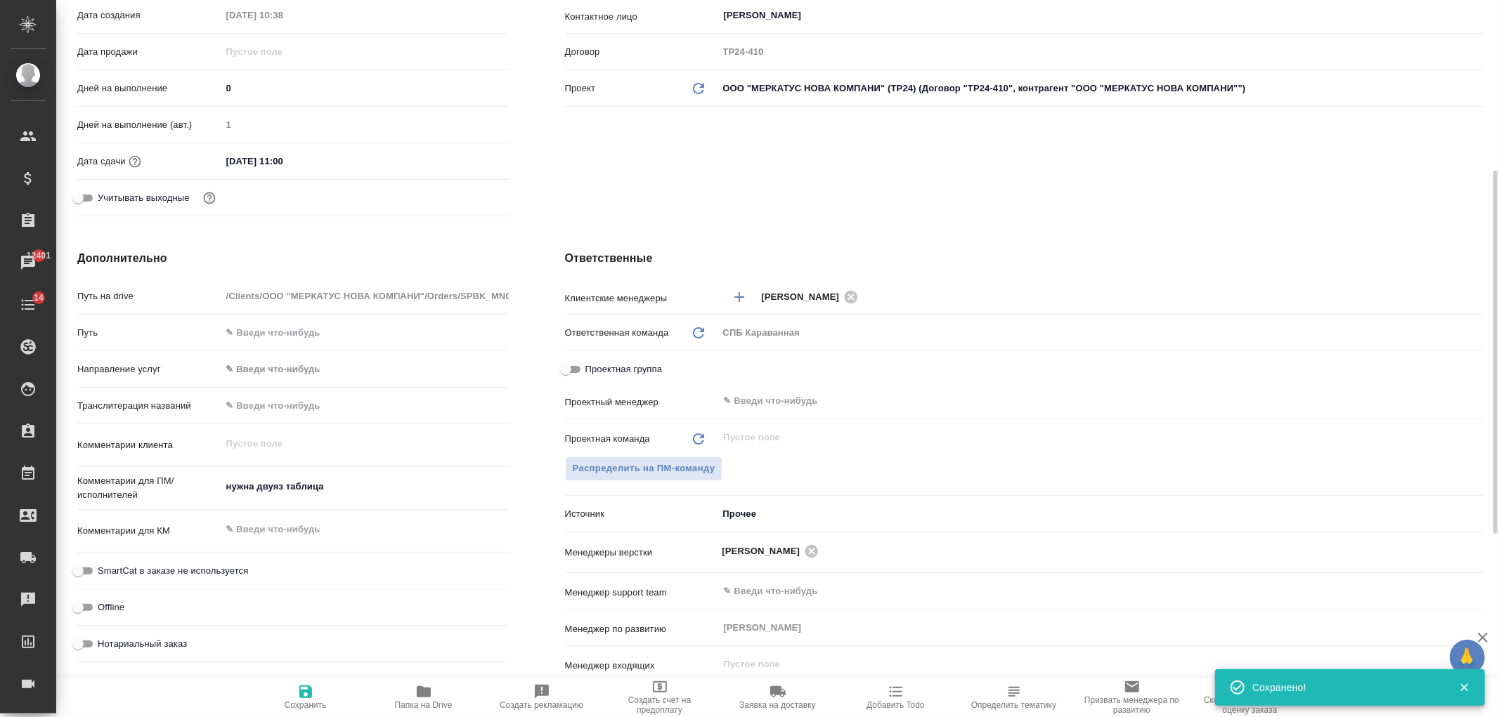
scroll to position [358, 0]
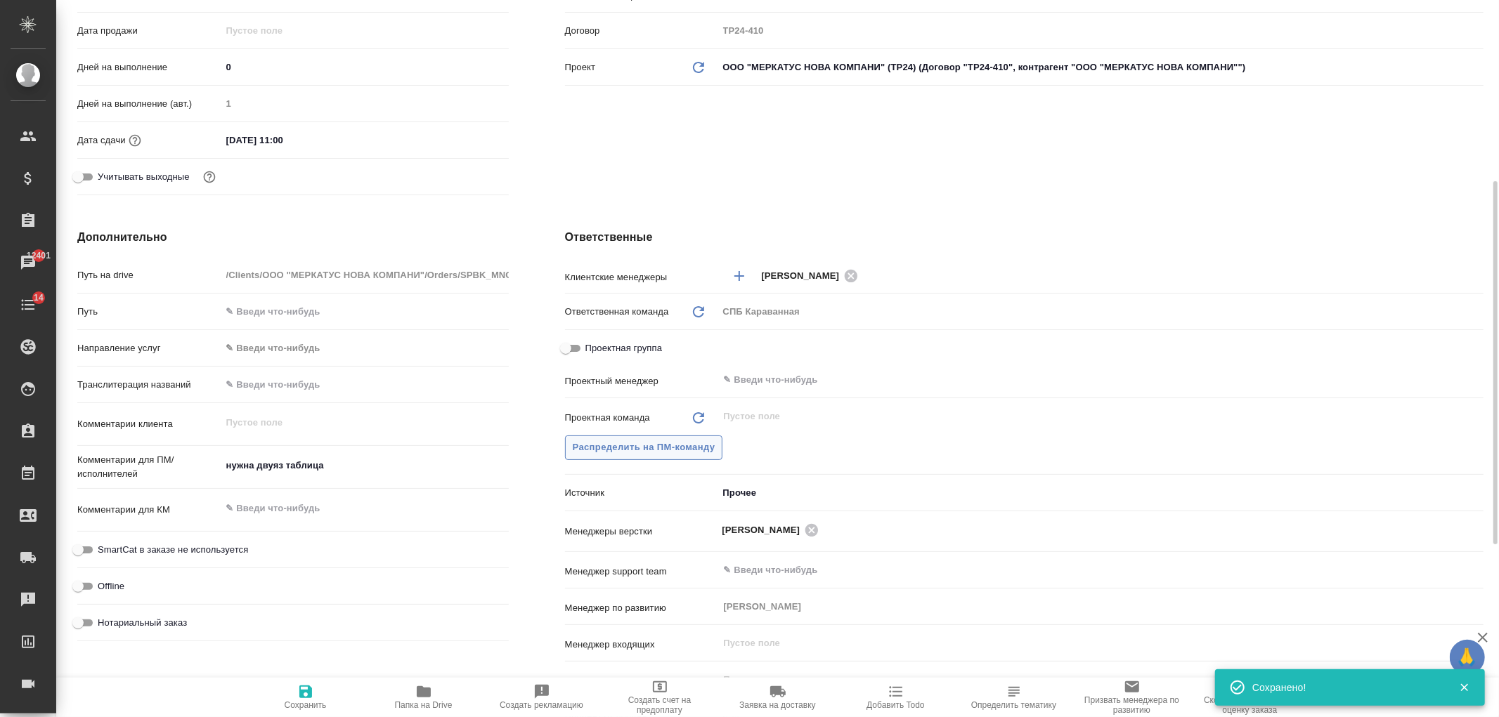
click at [641, 455] on button "Распределить на ПМ-команду" at bounding box center [644, 448] width 158 height 25
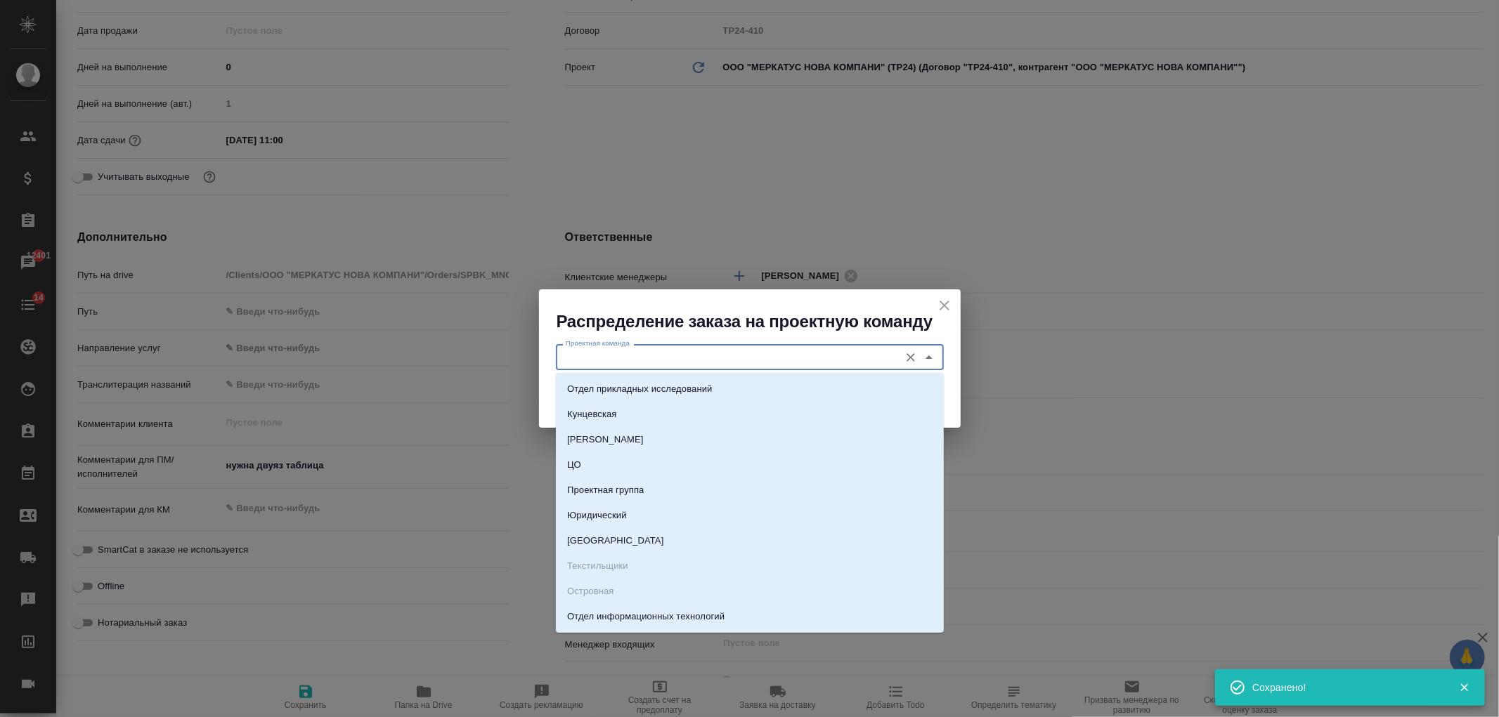
click at [682, 356] on input "Проектная команда" at bounding box center [726, 357] width 332 height 17
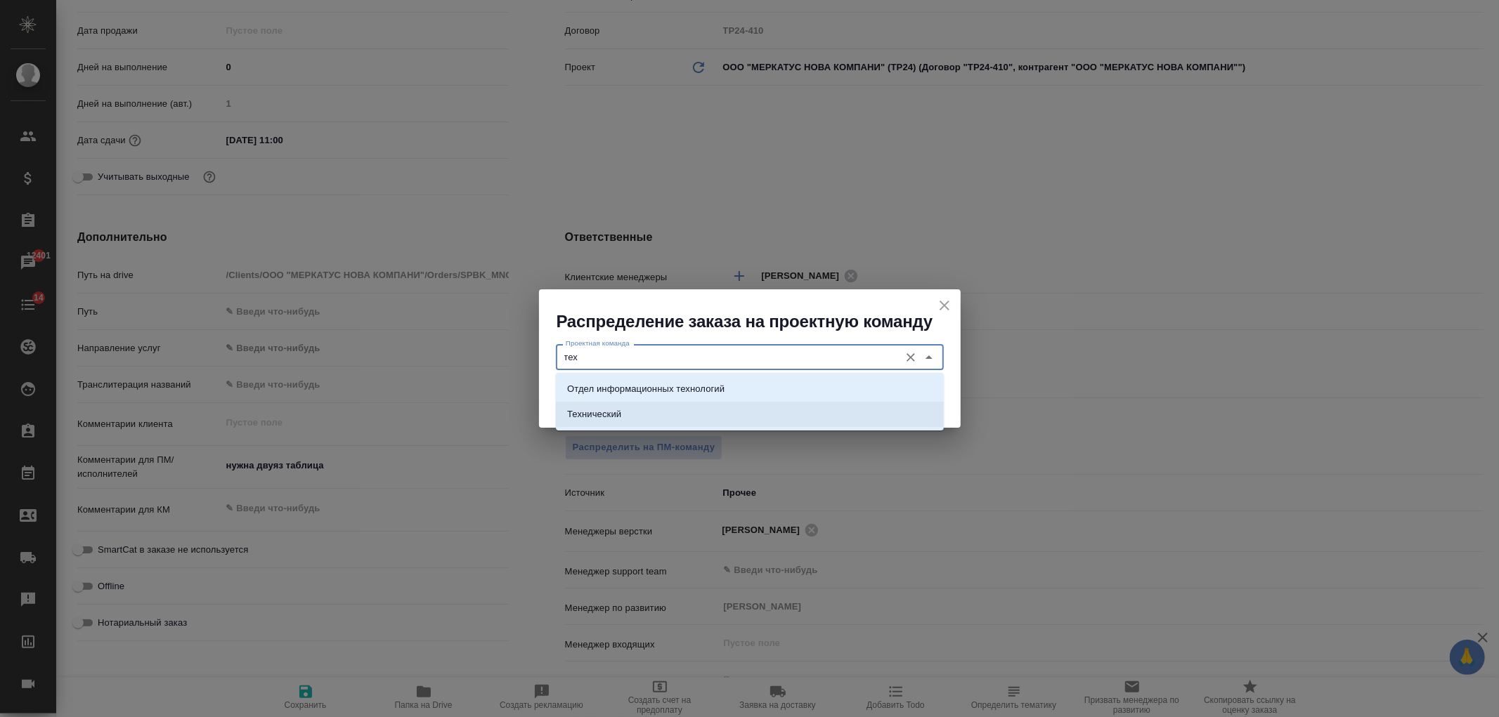
click at [708, 403] on li "Технический" at bounding box center [750, 414] width 388 height 25
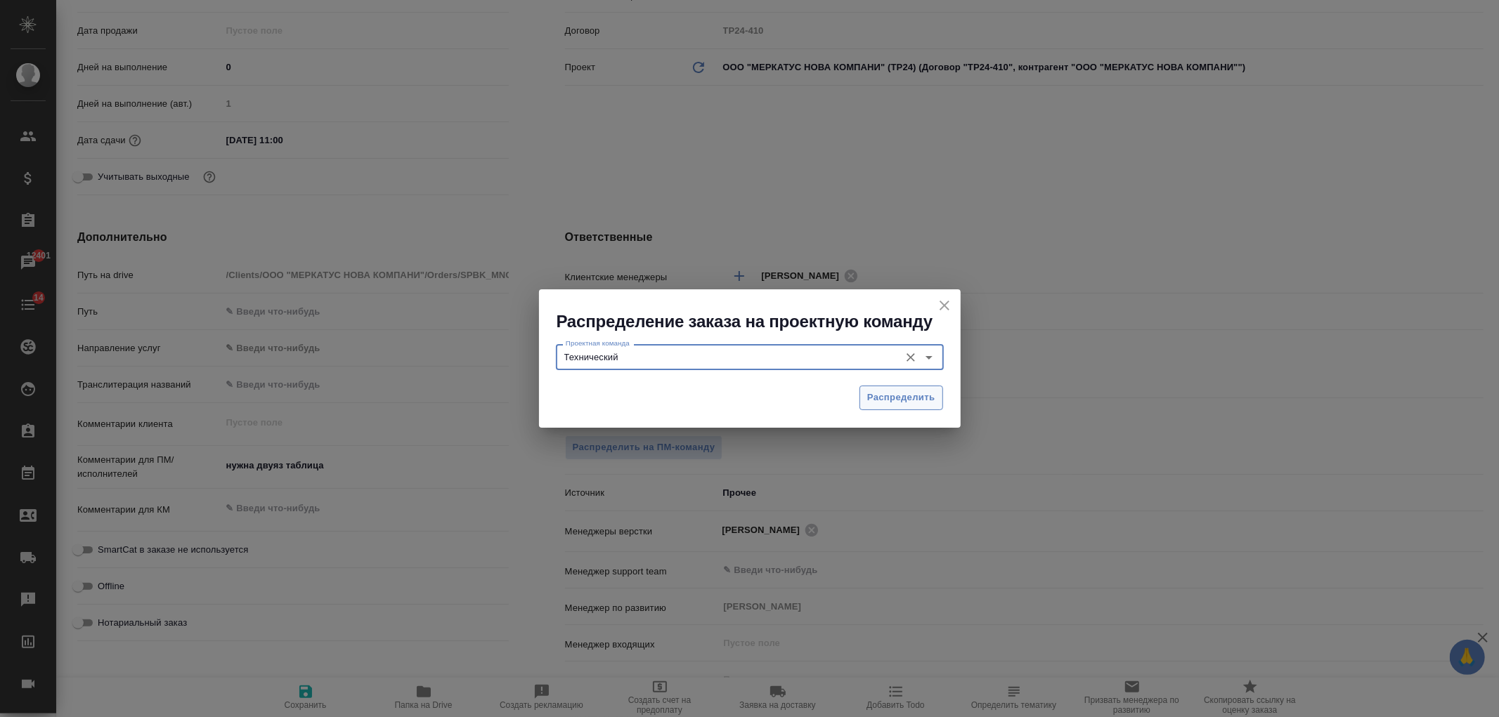
type input "Технический"
click at [925, 386] on button "Распределить" at bounding box center [901, 398] width 84 height 25
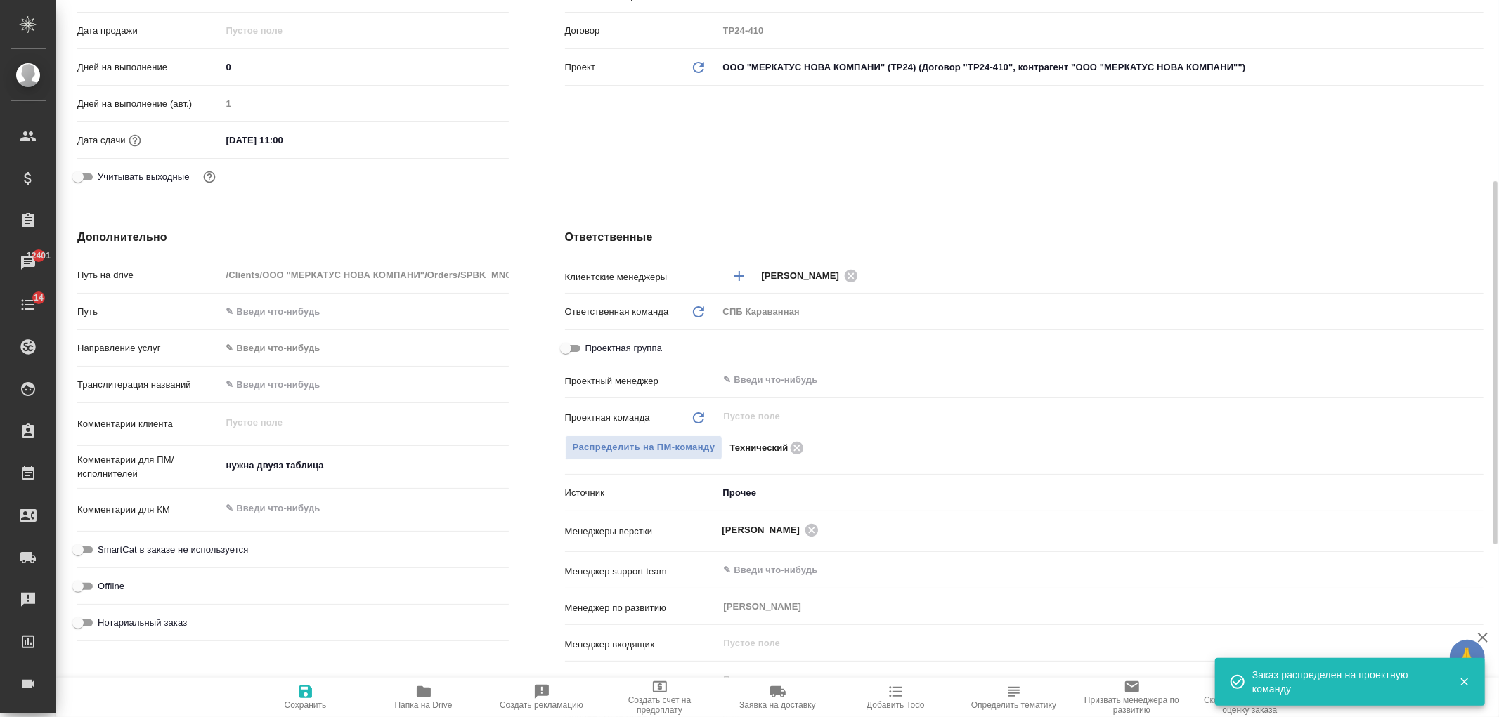
click at [301, 687] on icon "button" at bounding box center [305, 692] width 17 height 17
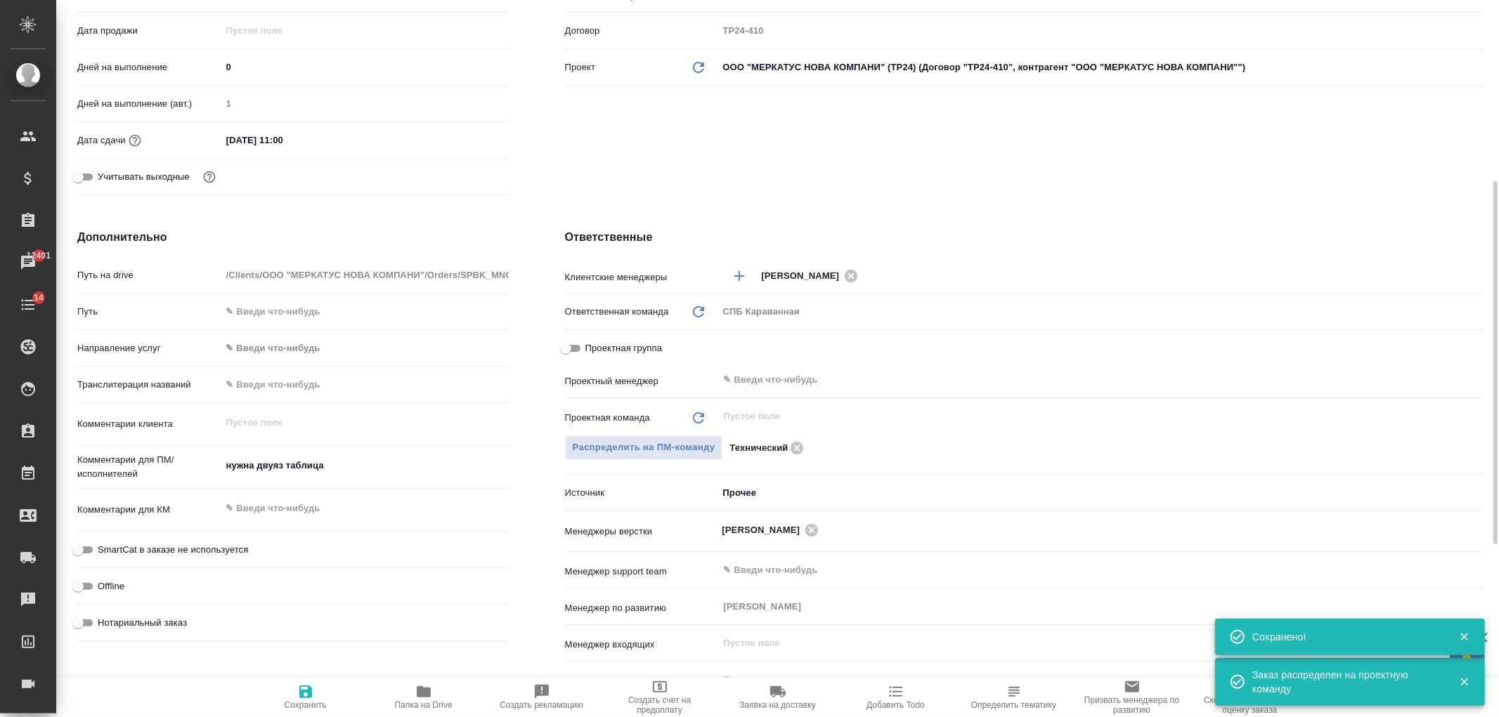
click at [718, 151] on div "Клиент Клиент ООО "МЕРКАТУС НОВА КОМПАНИ" Контрагент ООО "МЕРКАТУС НОВА КОМПАНИ…" at bounding box center [1024, 19] width 975 height 419
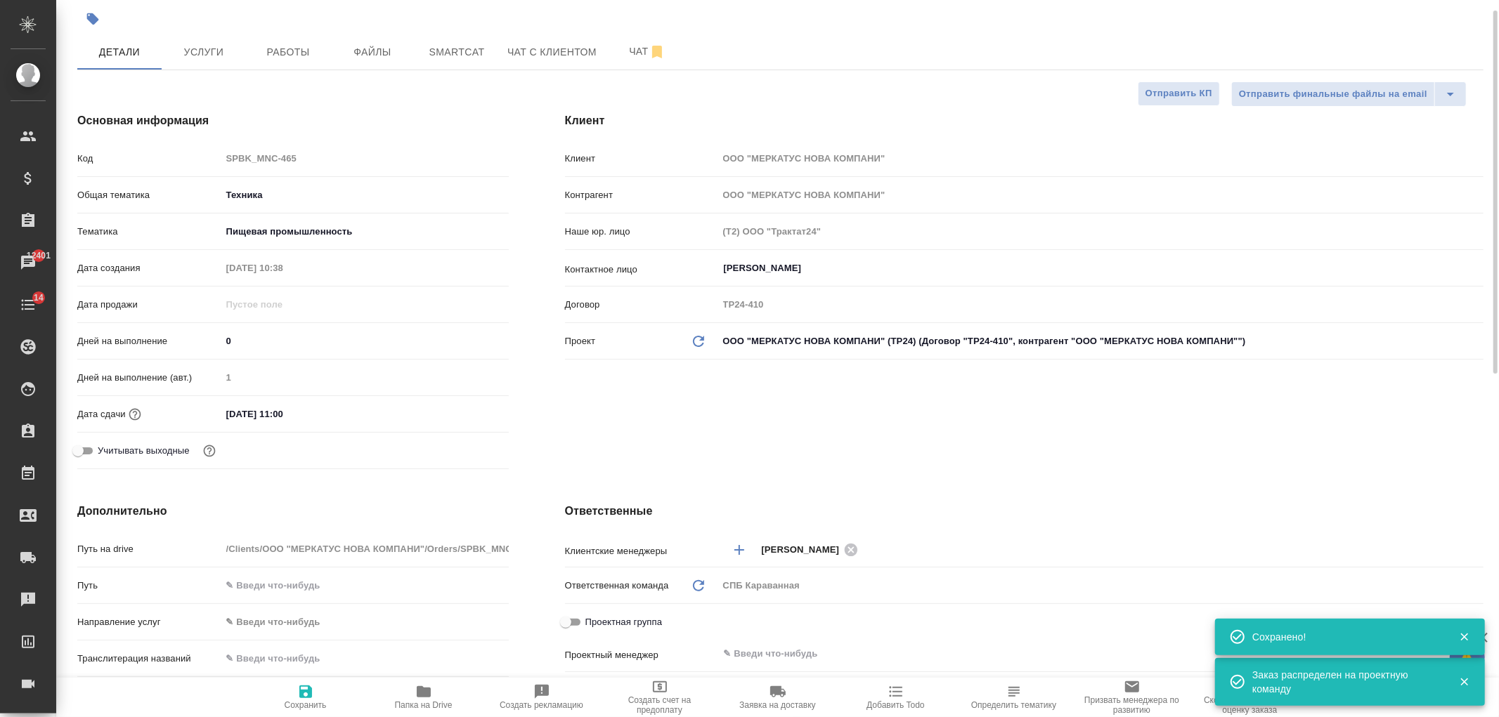
scroll to position [0, 0]
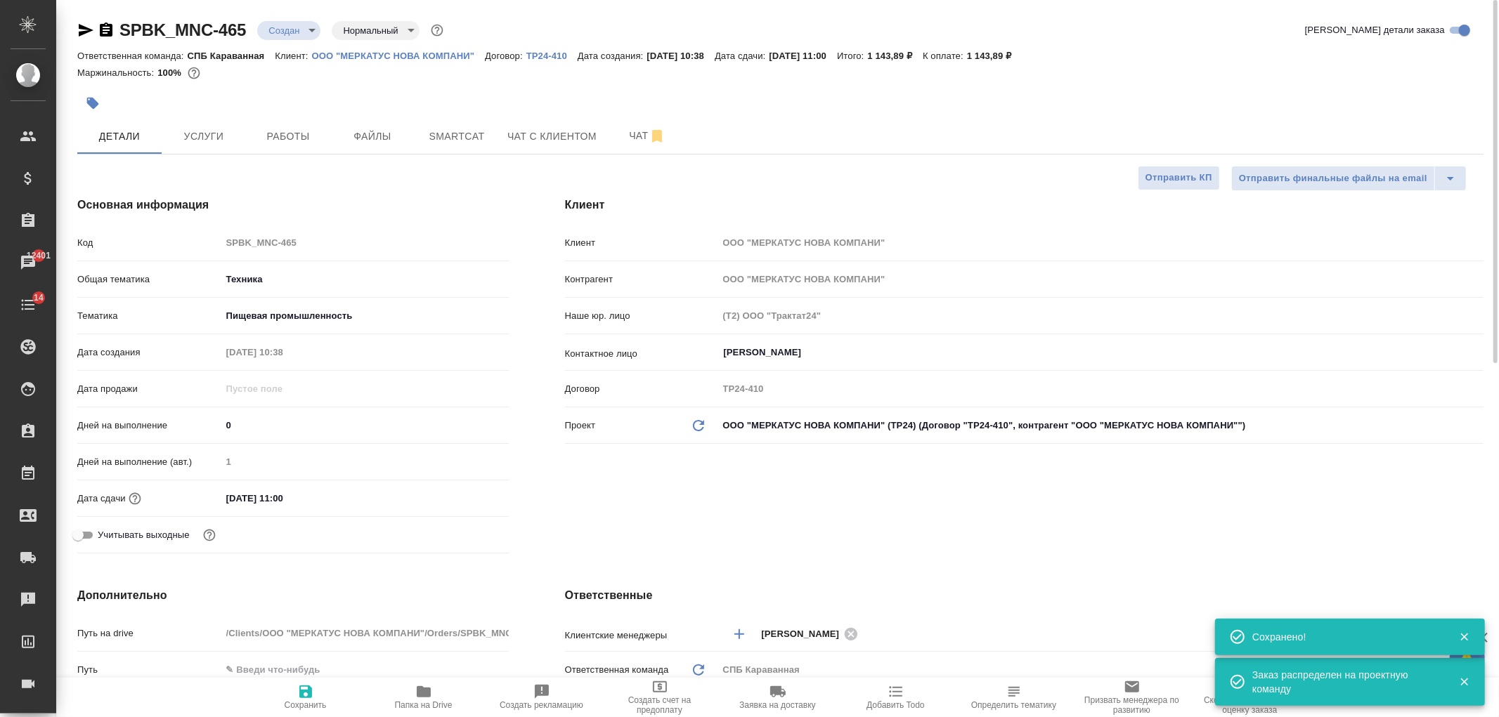
click at [296, 29] on body "🙏 .cls-1 fill:#fff; AWATERA Ivanova Arina Клиенты Спецификации Заказы 12401 Чат…" at bounding box center [749, 358] width 1499 height 717
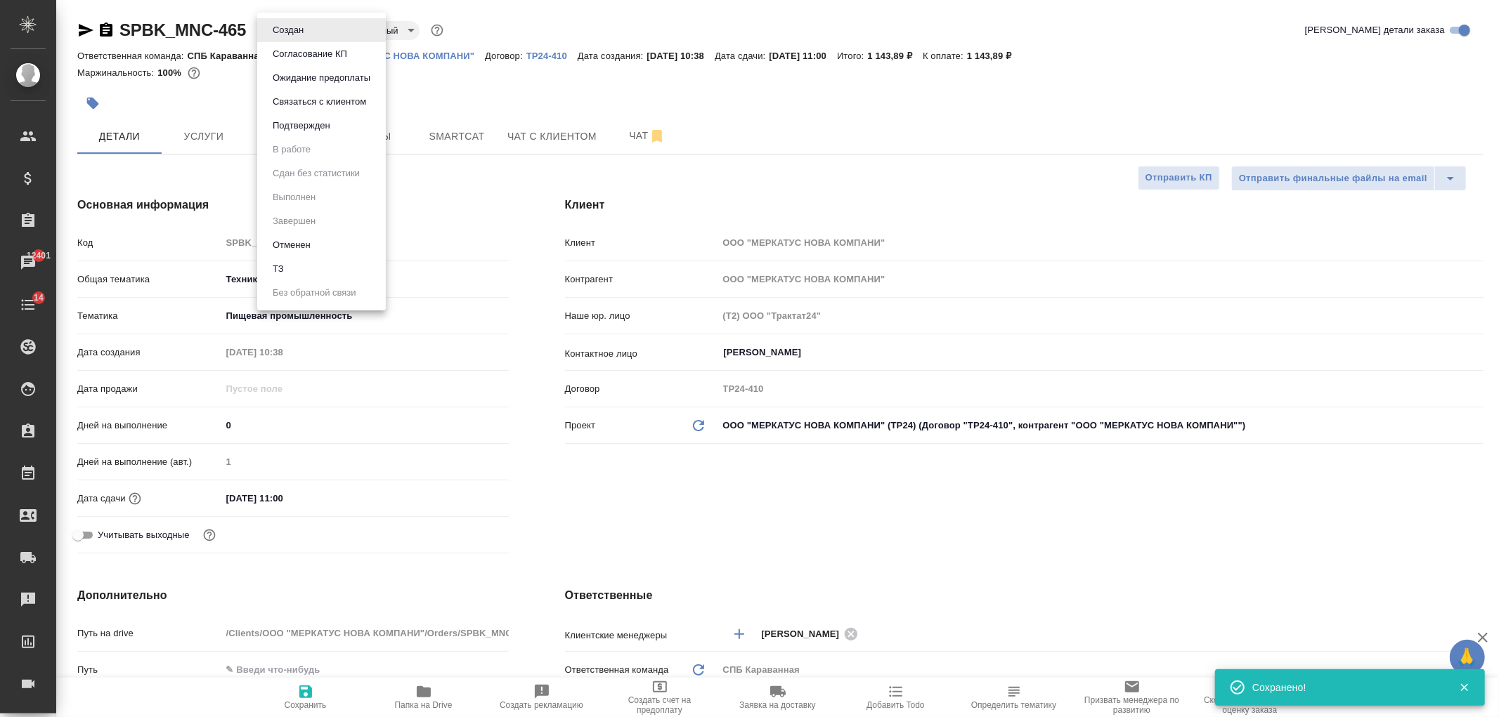
click at [342, 127] on li "Подтвержден" at bounding box center [321, 126] width 129 height 24
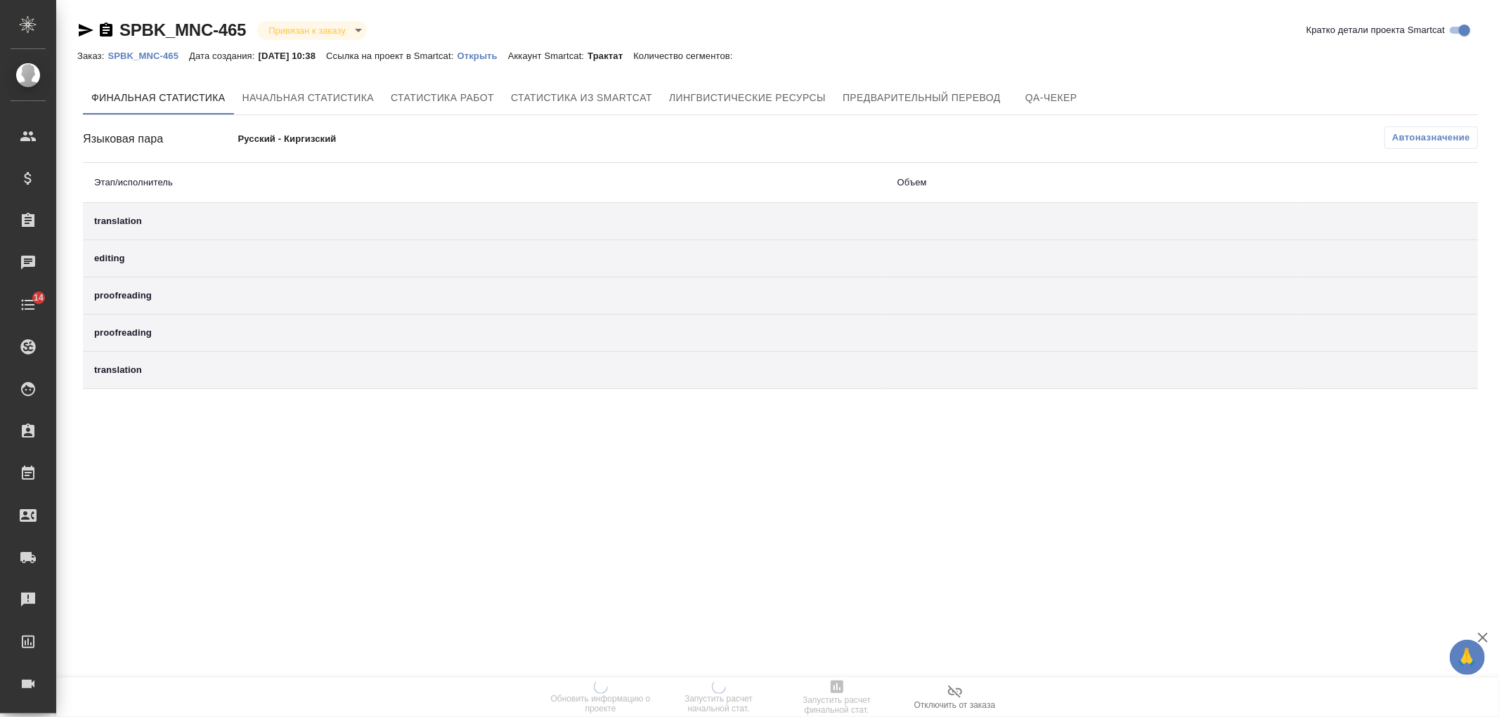
click at [500, 55] on p "Открыть" at bounding box center [482, 56] width 51 height 11
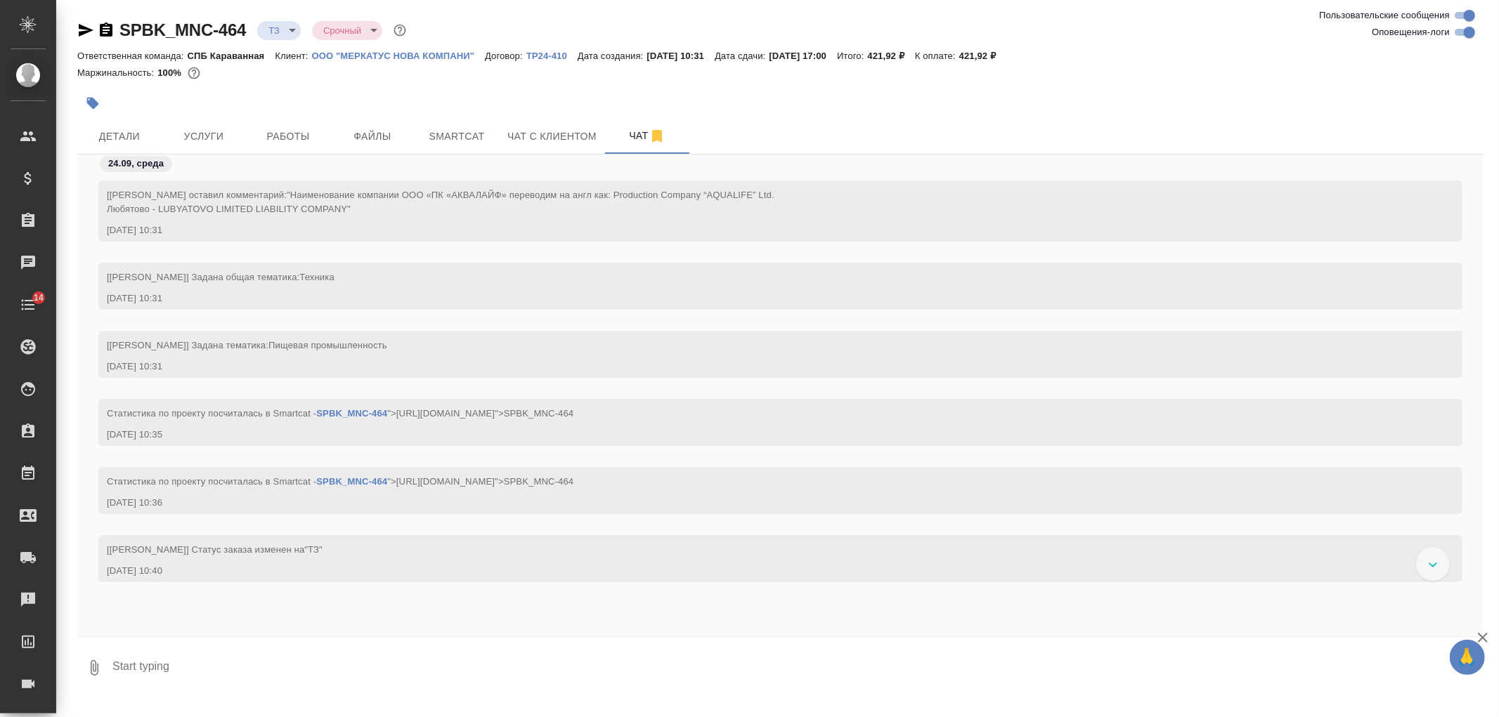
scroll to position [56, 0]
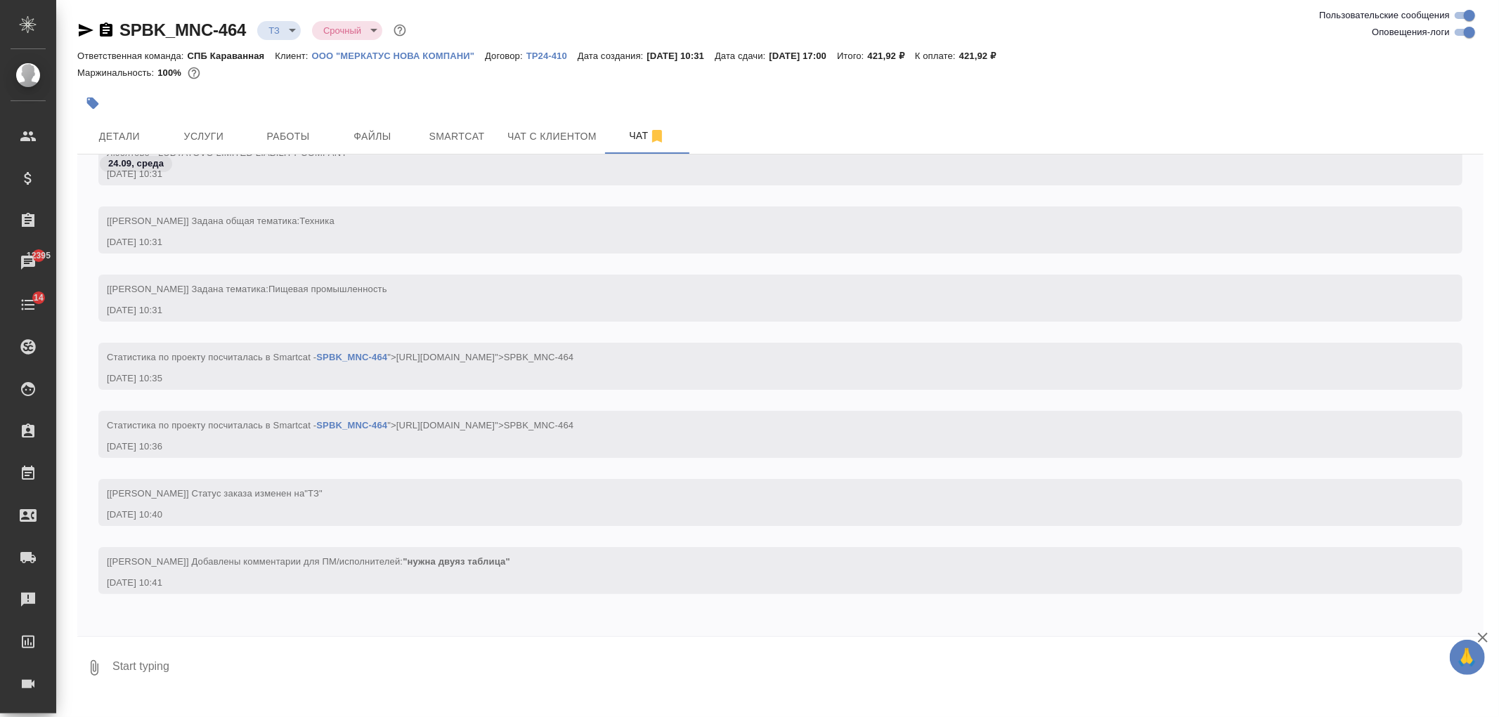
click at [82, 34] on icon "button" at bounding box center [86, 30] width 15 height 13
click at [204, 129] on span "Услуги" at bounding box center [203, 137] width 67 height 18
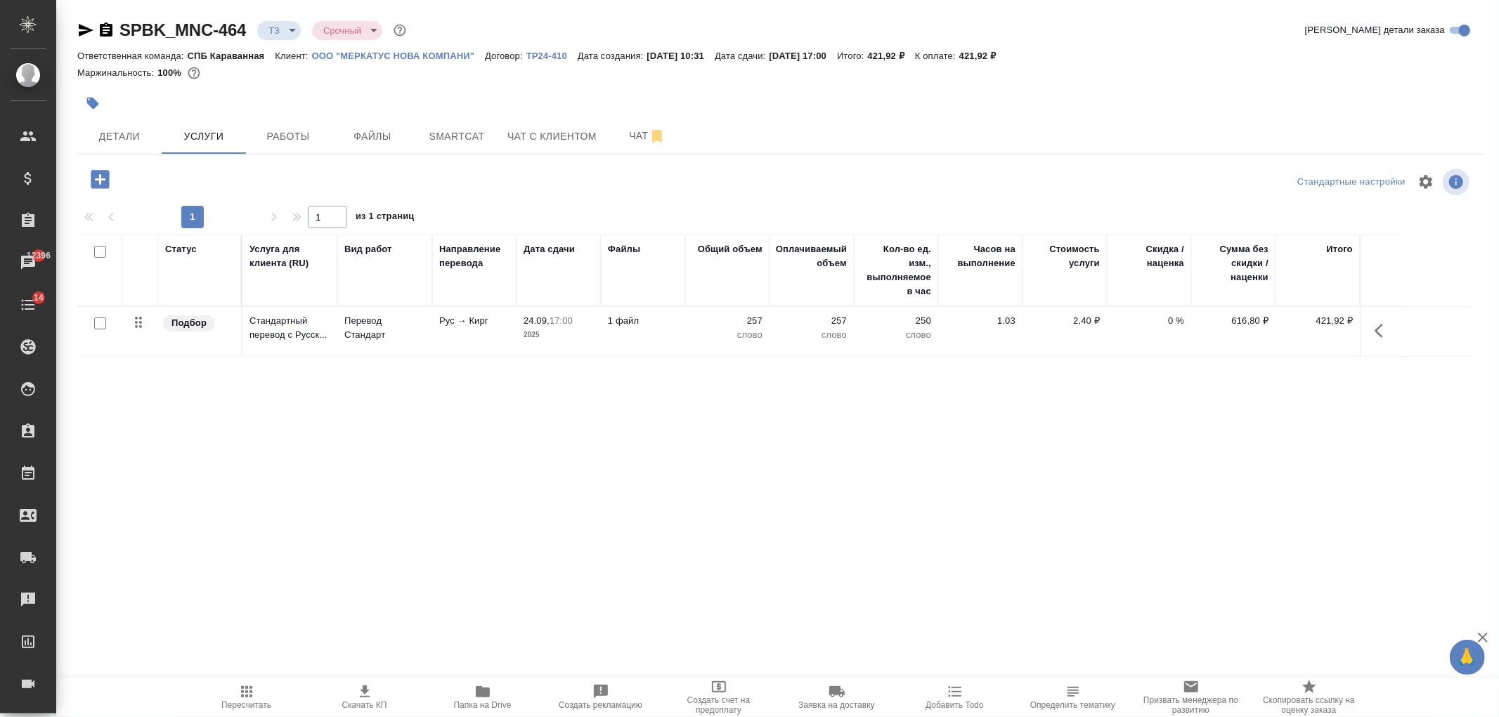
click at [108, 174] on icon "button" at bounding box center [100, 179] width 18 height 18
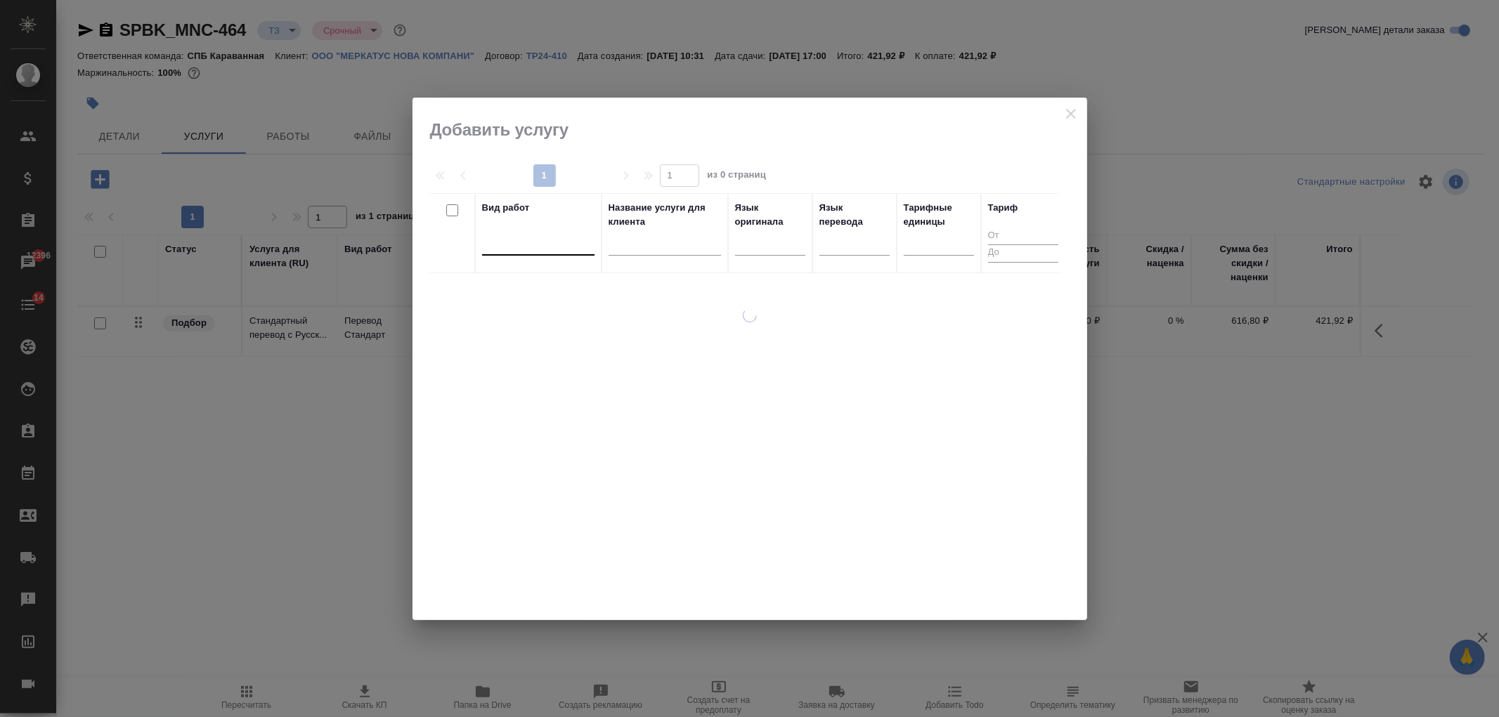
click at [591, 243] on div at bounding box center [538, 241] width 112 height 20
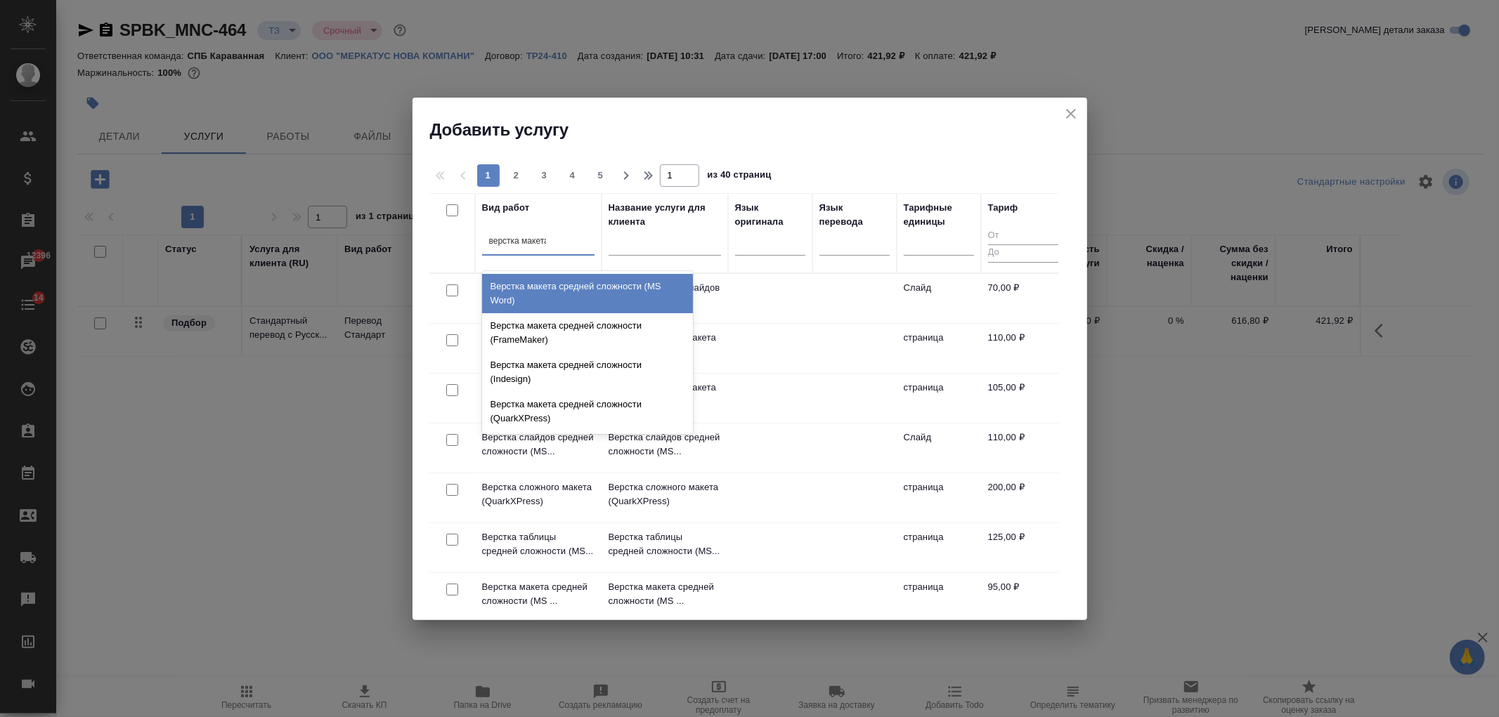
type input "верстка макета"
click at [595, 279] on div "Верстка макета средней сложности (MS Word)" at bounding box center [587, 293] width 211 height 39
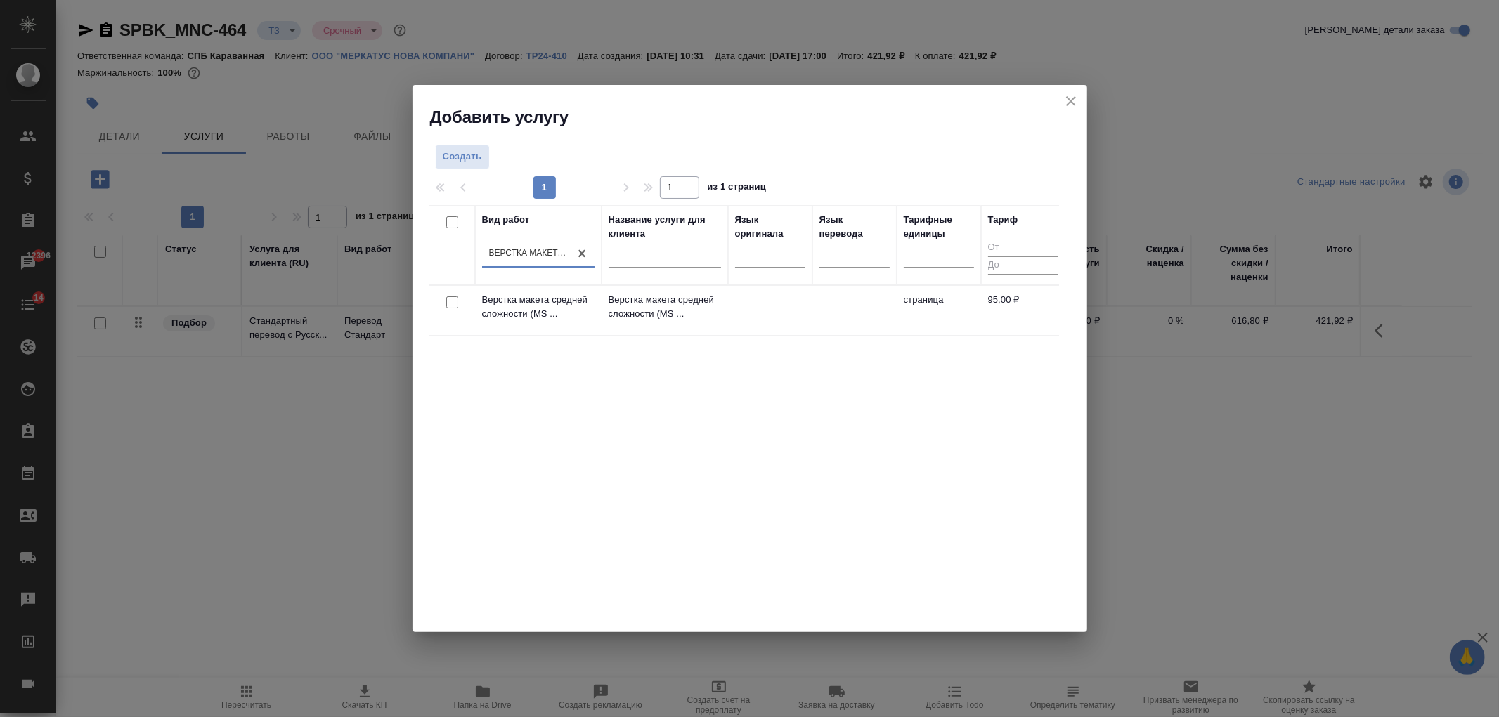
click at [447, 299] on input "checkbox" at bounding box center [452, 303] width 12 height 12
checkbox input "true"
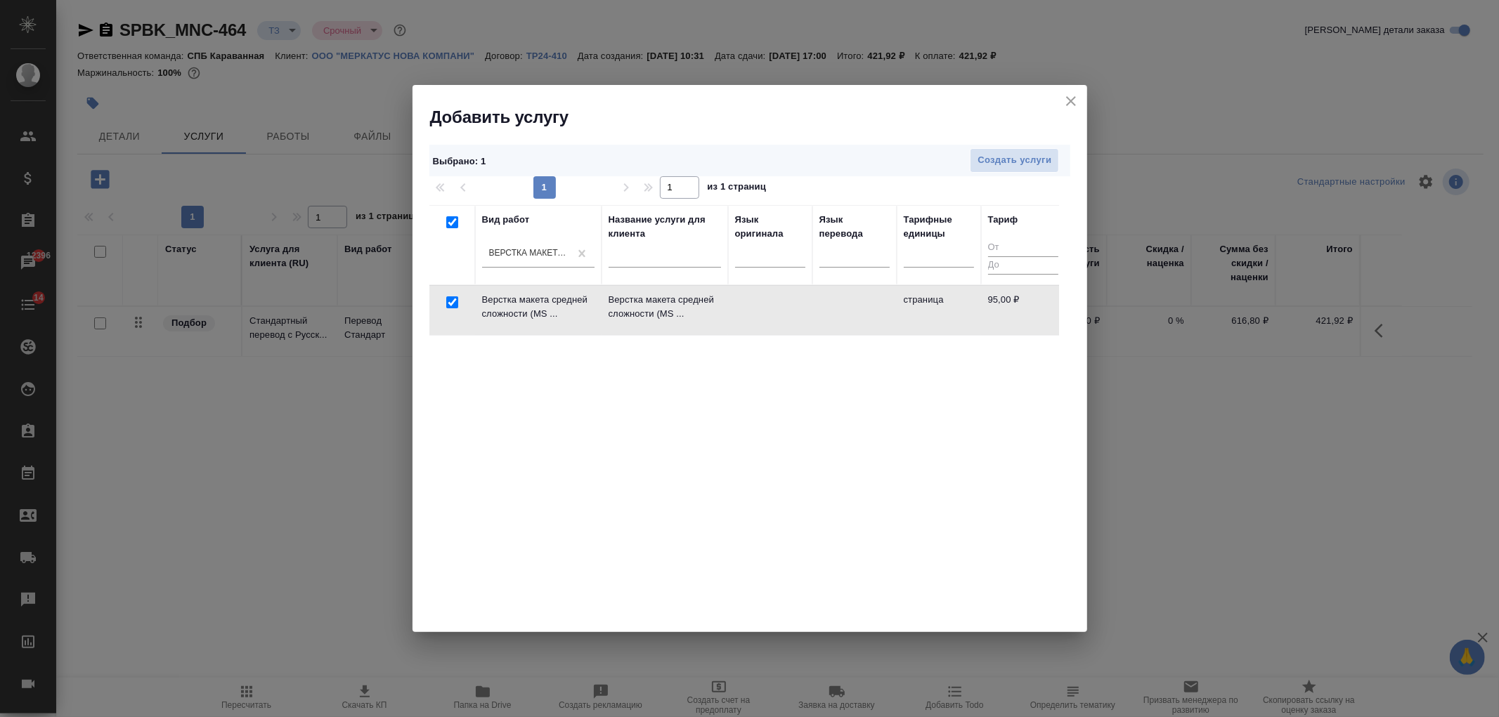
checkbox input "true"
click at [1040, 162] on span "Создать услуги" at bounding box center [1014, 160] width 74 height 16
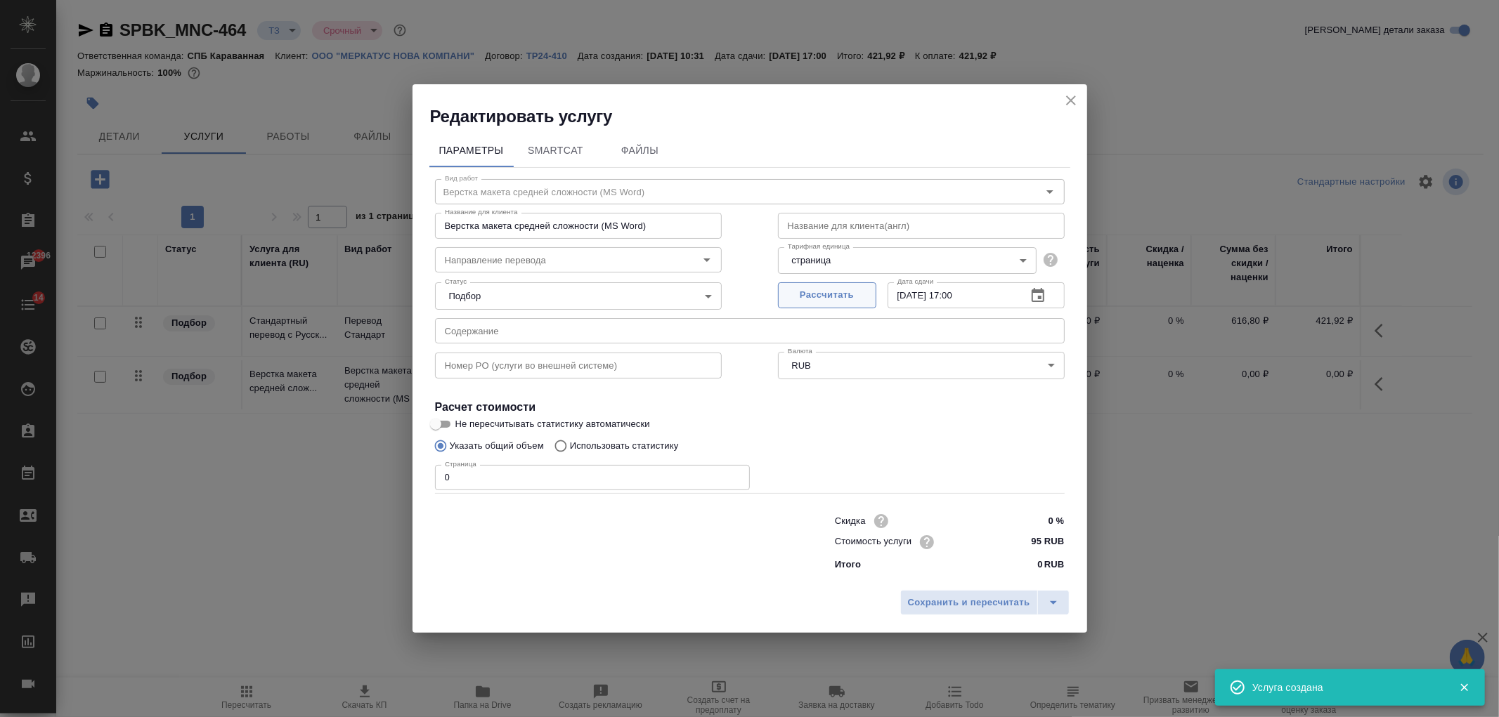
click at [811, 281] on div "Рассчитать" at bounding box center [827, 294] width 98 height 34
click at [467, 465] on input "0" at bounding box center [592, 477] width 315 height 25
type input "1"
click at [936, 601] on span "Сохранить и пересчитать" at bounding box center [969, 603] width 122 height 16
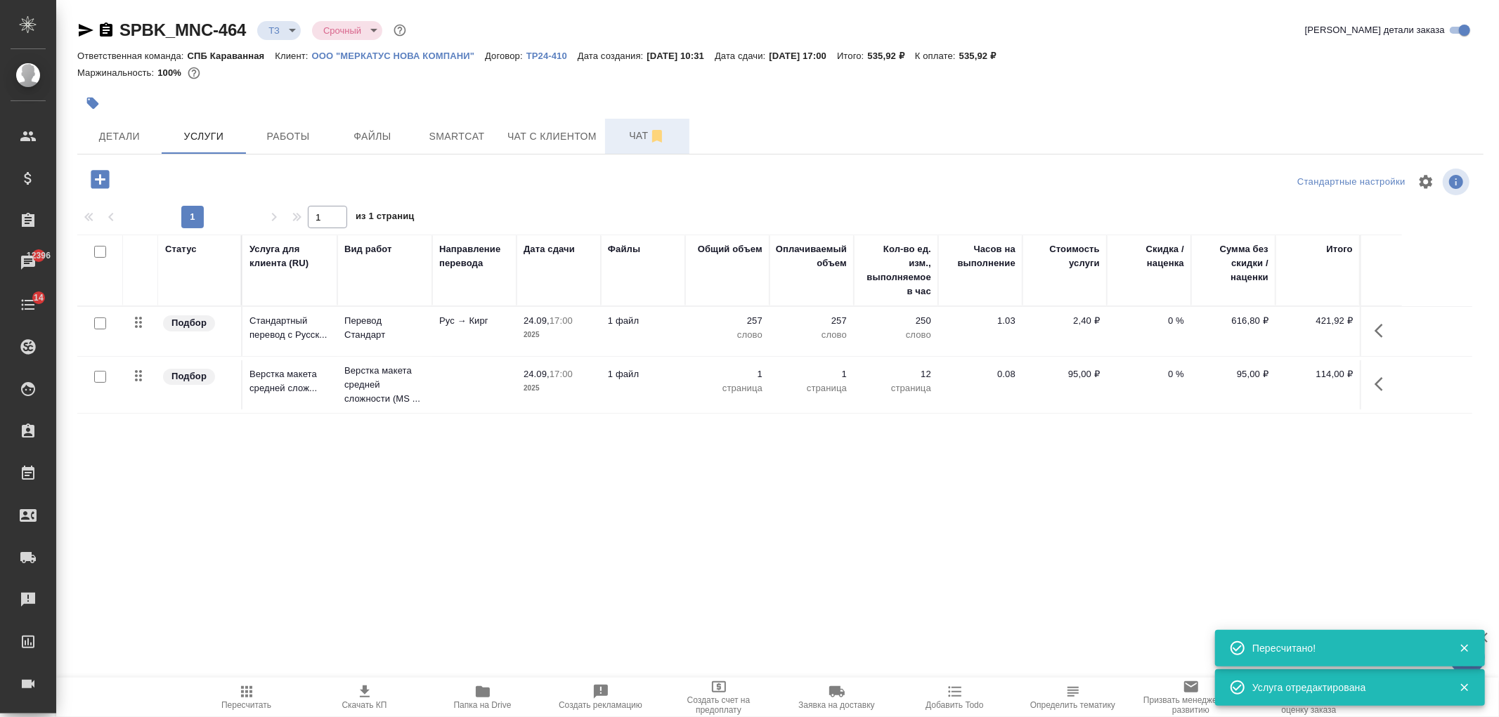
click at [638, 150] on button "Чат" at bounding box center [647, 136] width 84 height 35
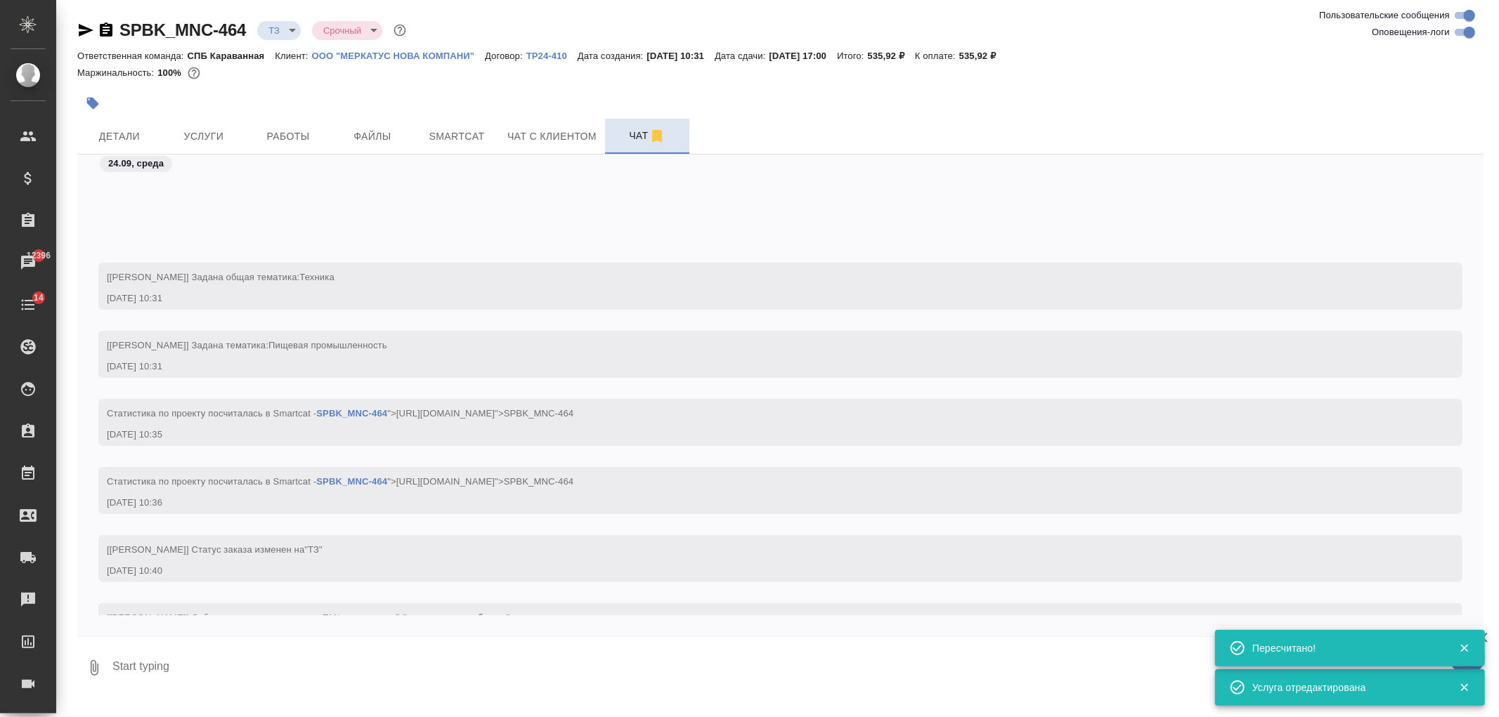
scroll to position [124, 0]
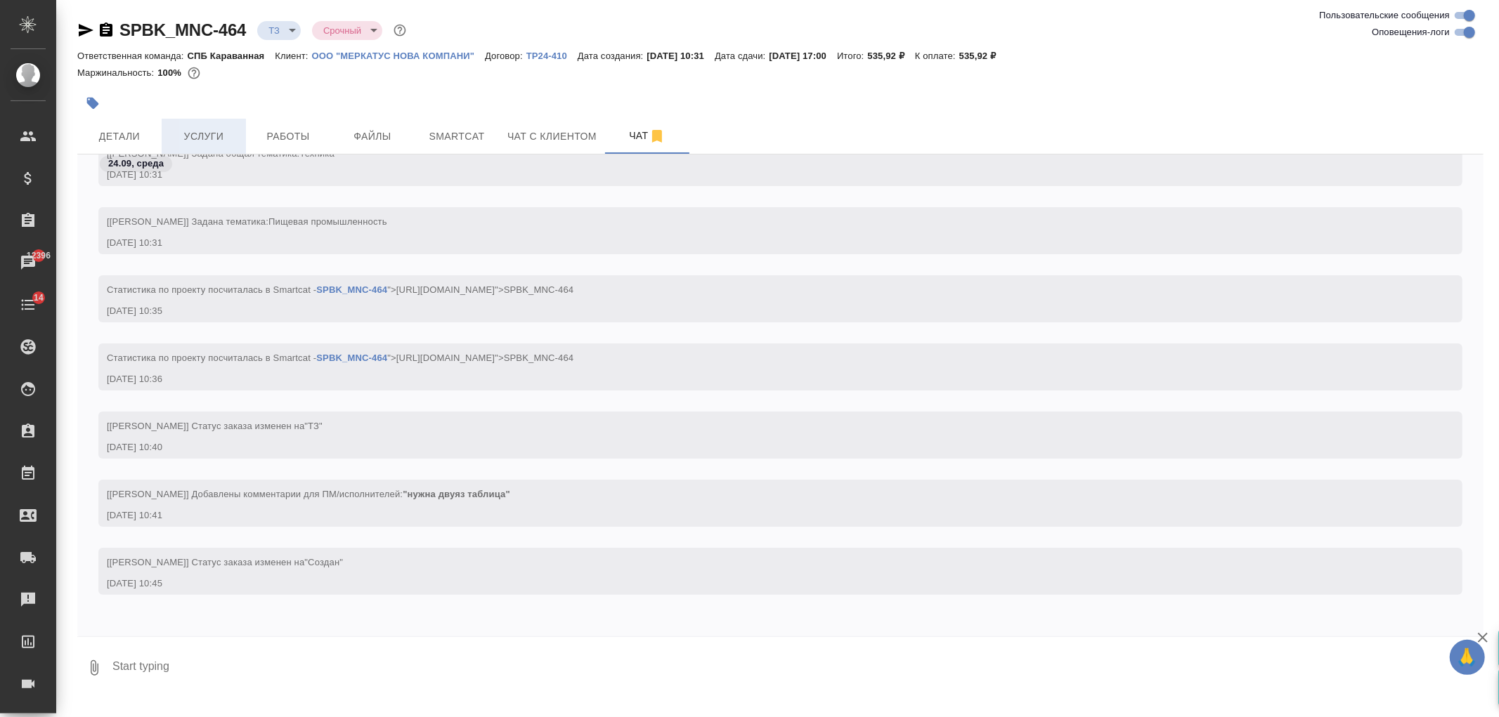
click at [208, 128] on span "Услуги" at bounding box center [203, 137] width 67 height 18
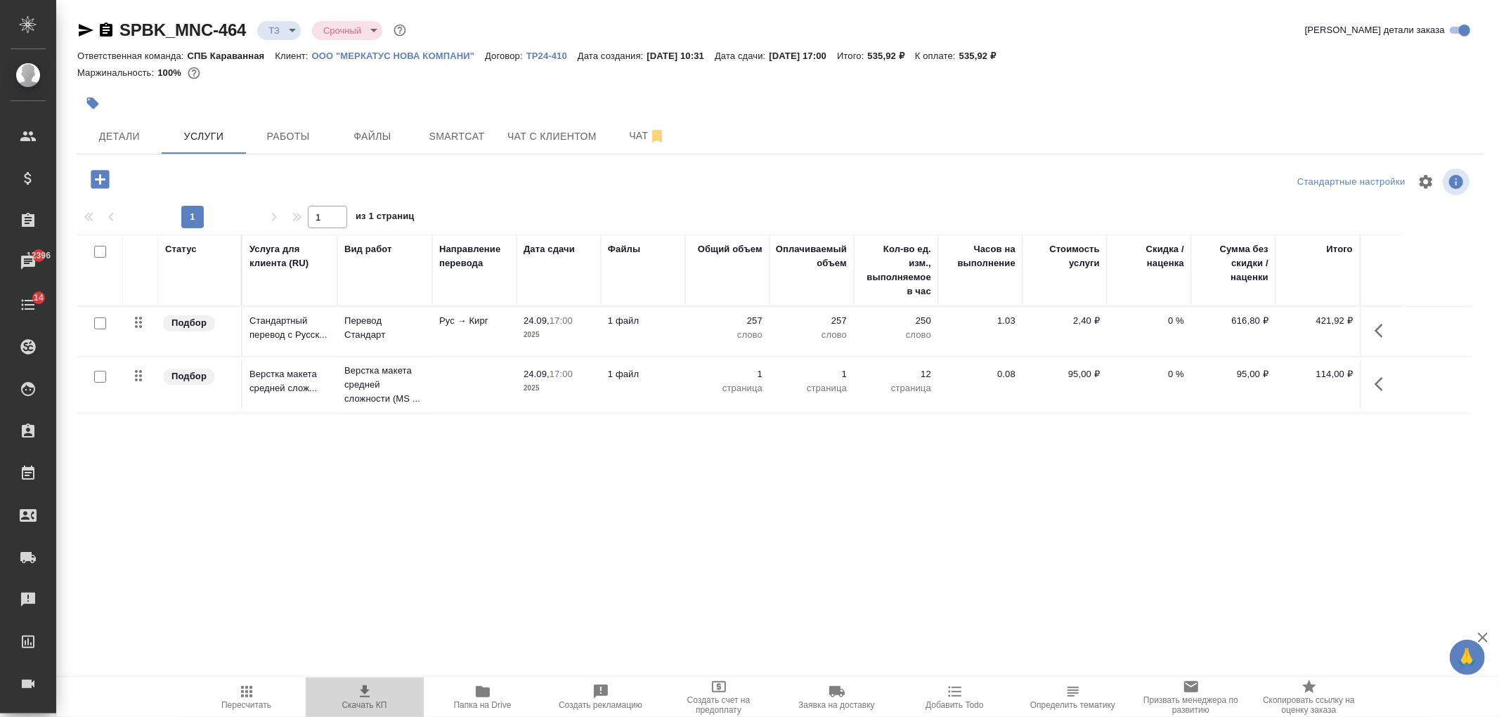
click at [360, 703] on span "Скачать КП" at bounding box center [364, 706] width 45 height 10
click at [143, 157] on div "SPBK_MNC-464 ТЗ tz Срочный urgent Кратко детали заказа Ответственная команда: С…" at bounding box center [781, 286] width 1422 height 573
click at [115, 144] on span "Детали" at bounding box center [119, 137] width 67 height 18
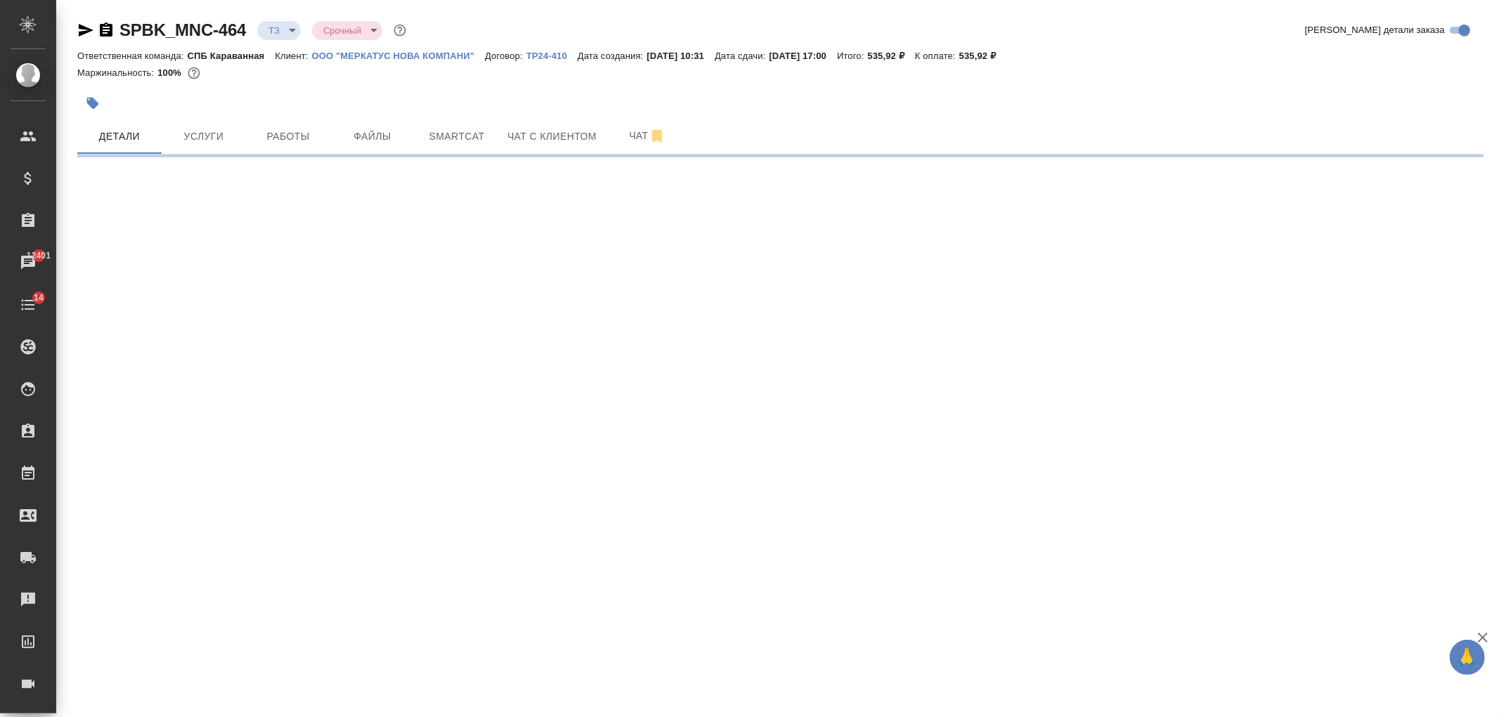
select select "RU"
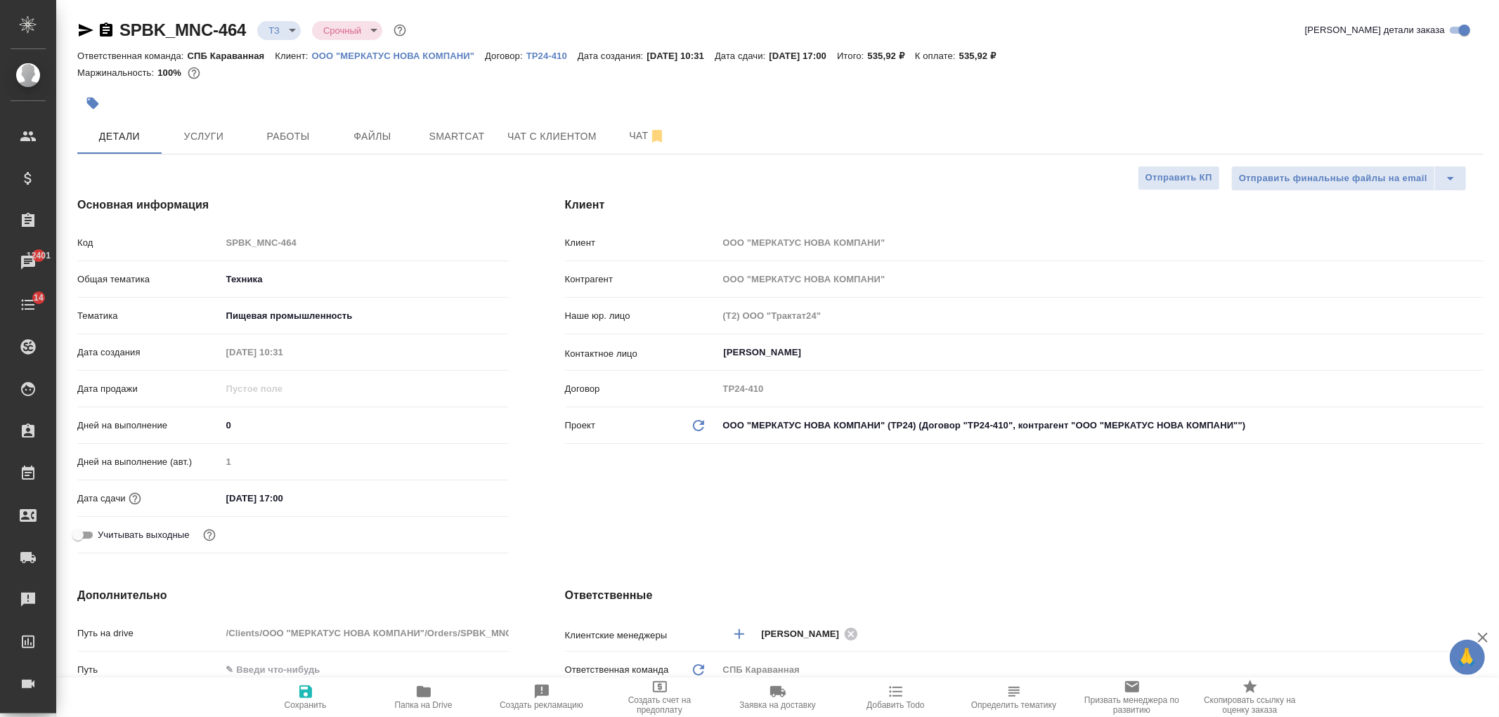
type textarea "x"
select select "RU"
type textarea "x"
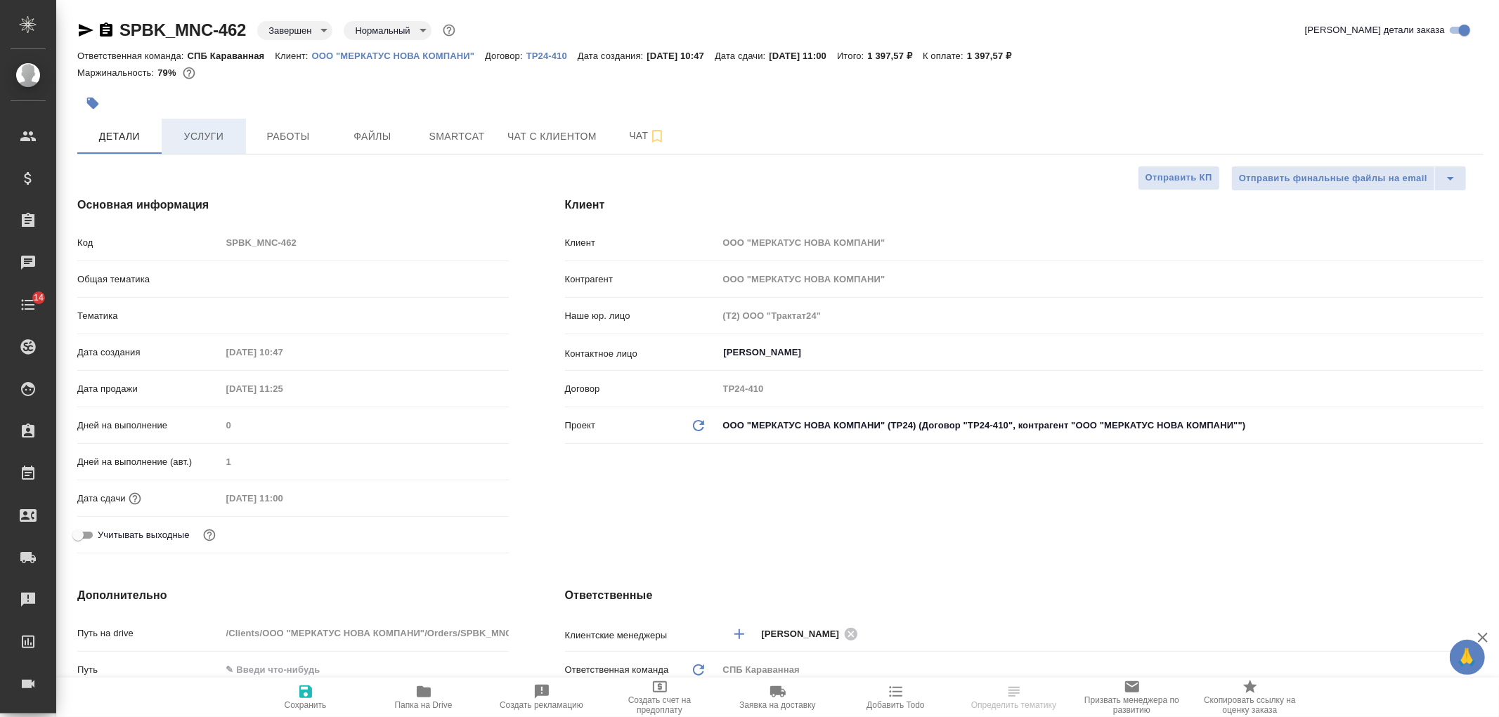
type textarea "x"
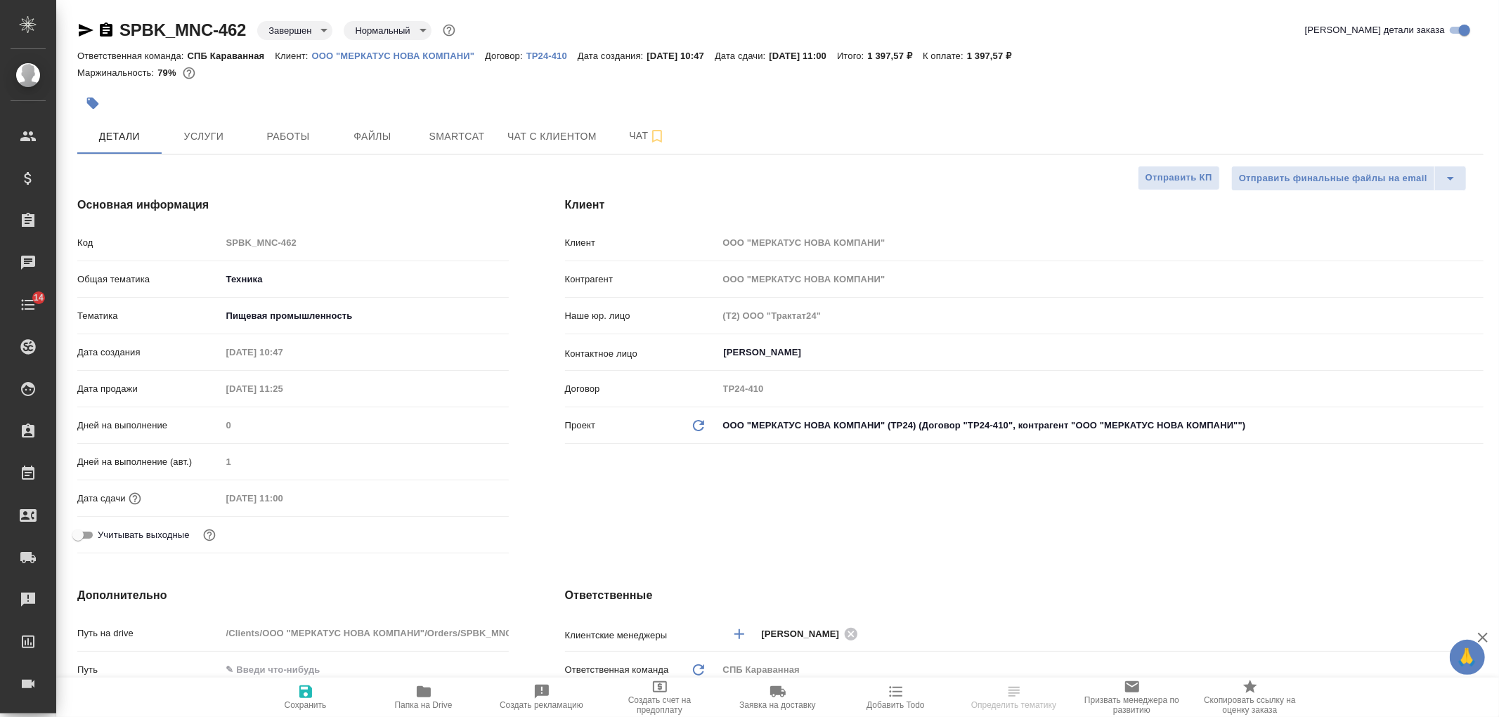
type textarea "x"
click at [889, 591] on h4 "Ответственные" at bounding box center [1024, 595] width 918 height 17
click at [615, 141] on span "Чат" at bounding box center [646, 136] width 67 height 18
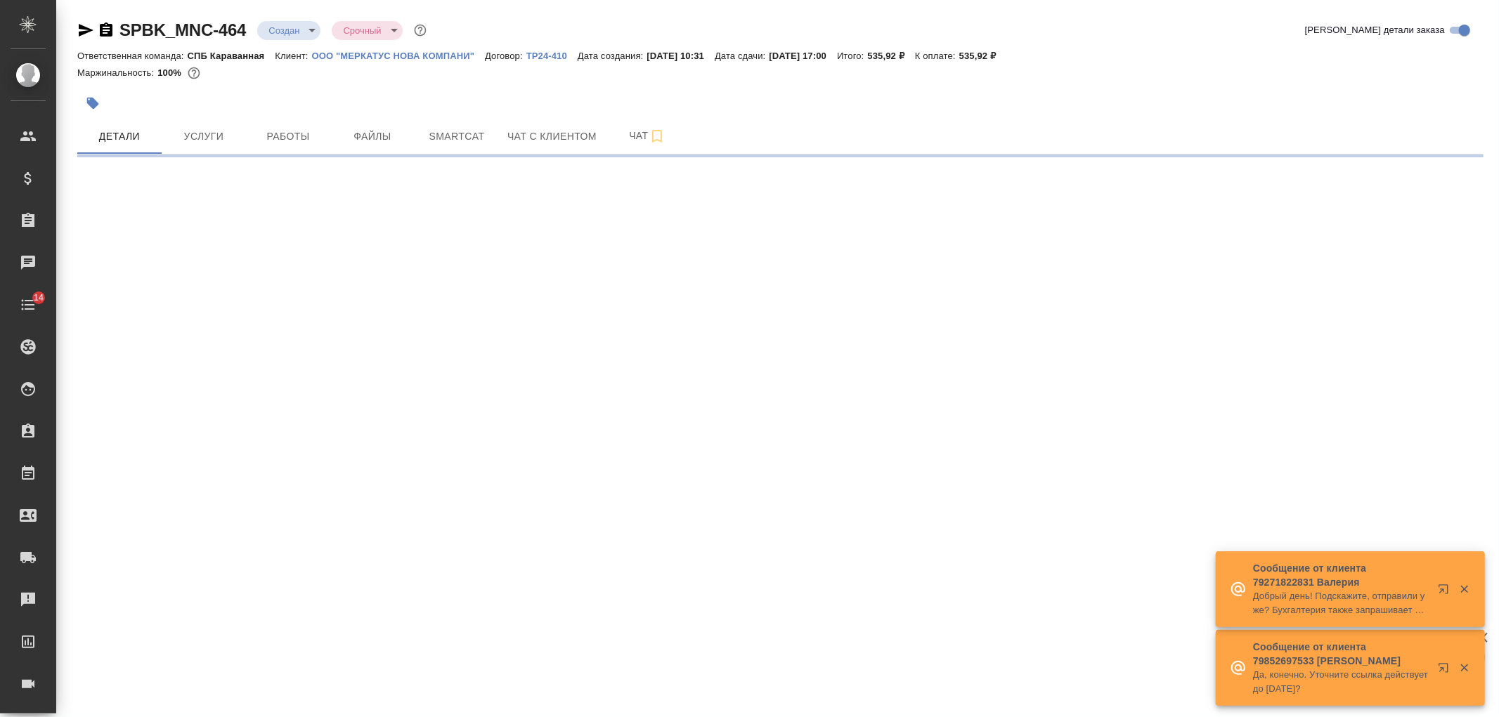
select select "RU"
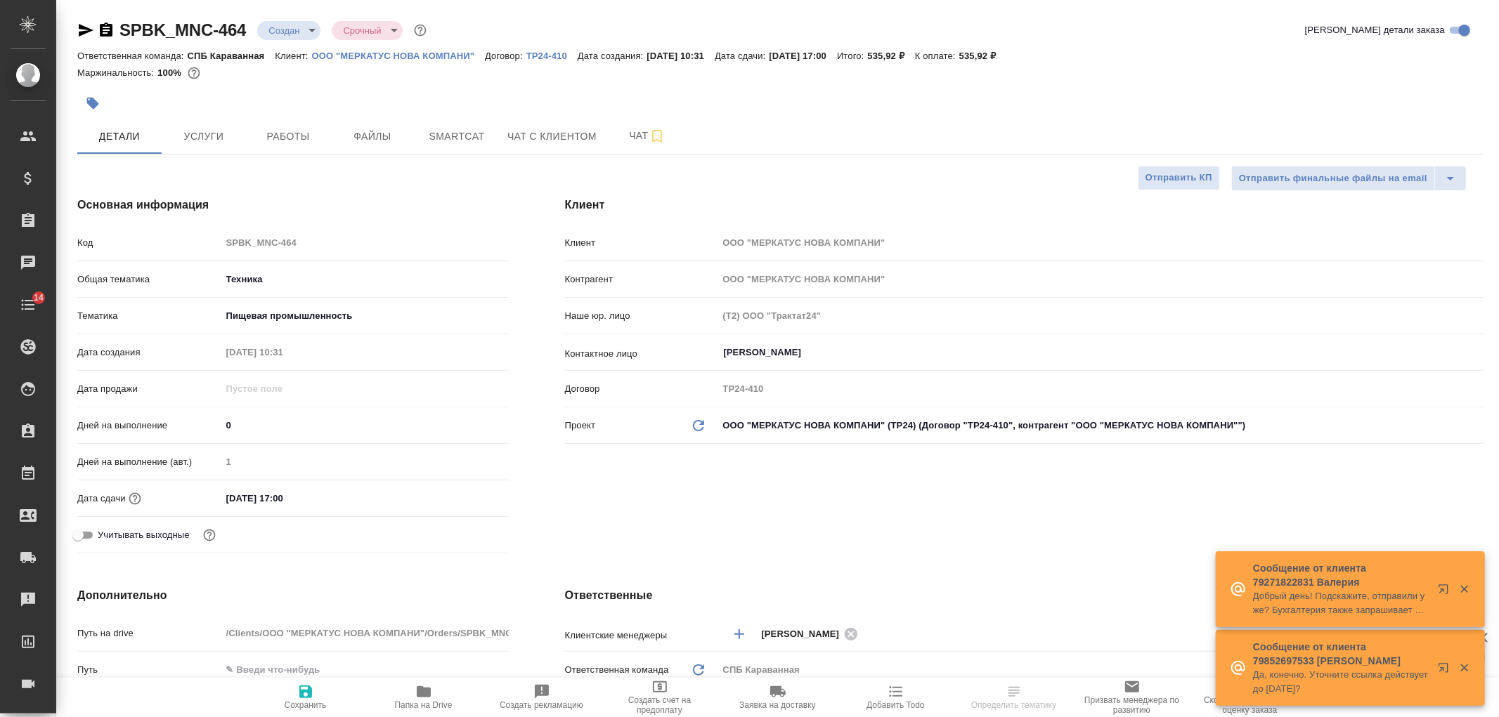
type textarea "x"
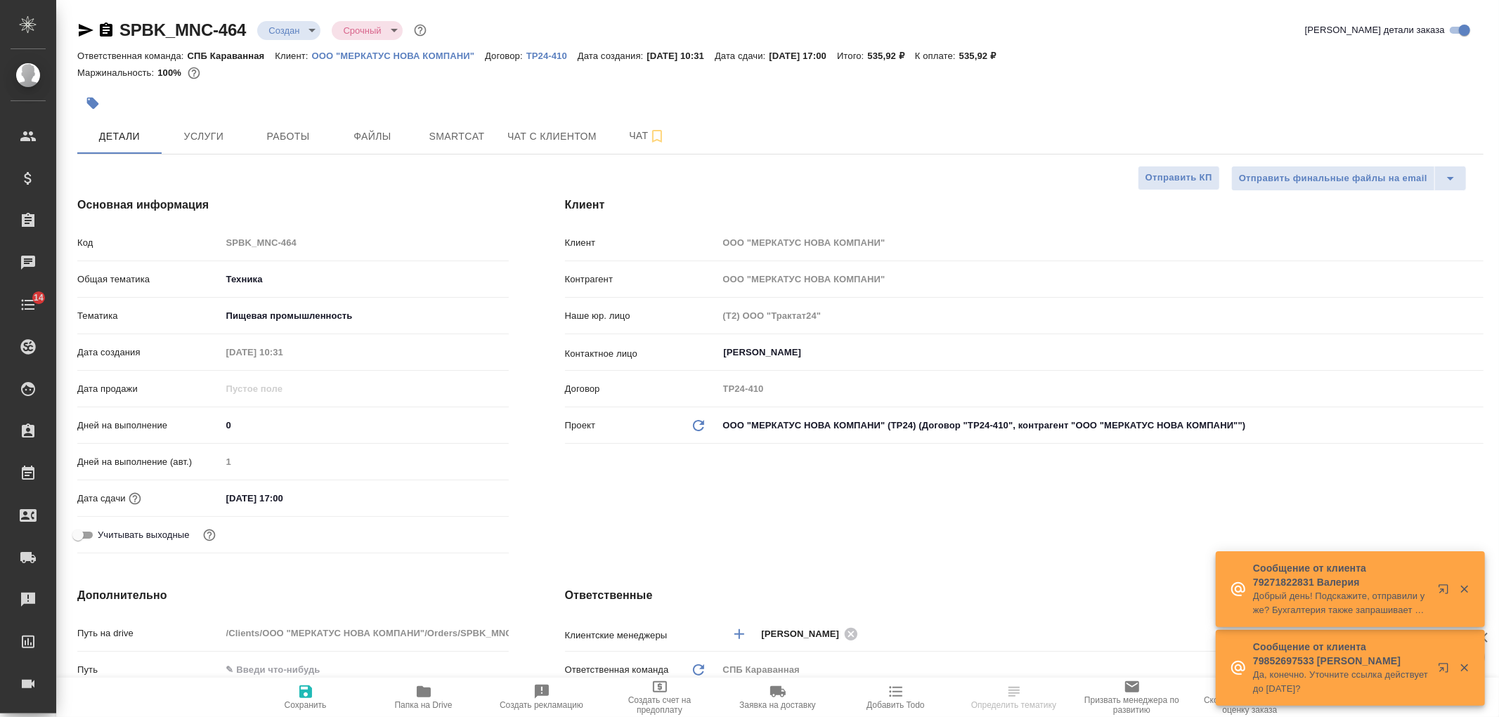
type textarea "x"
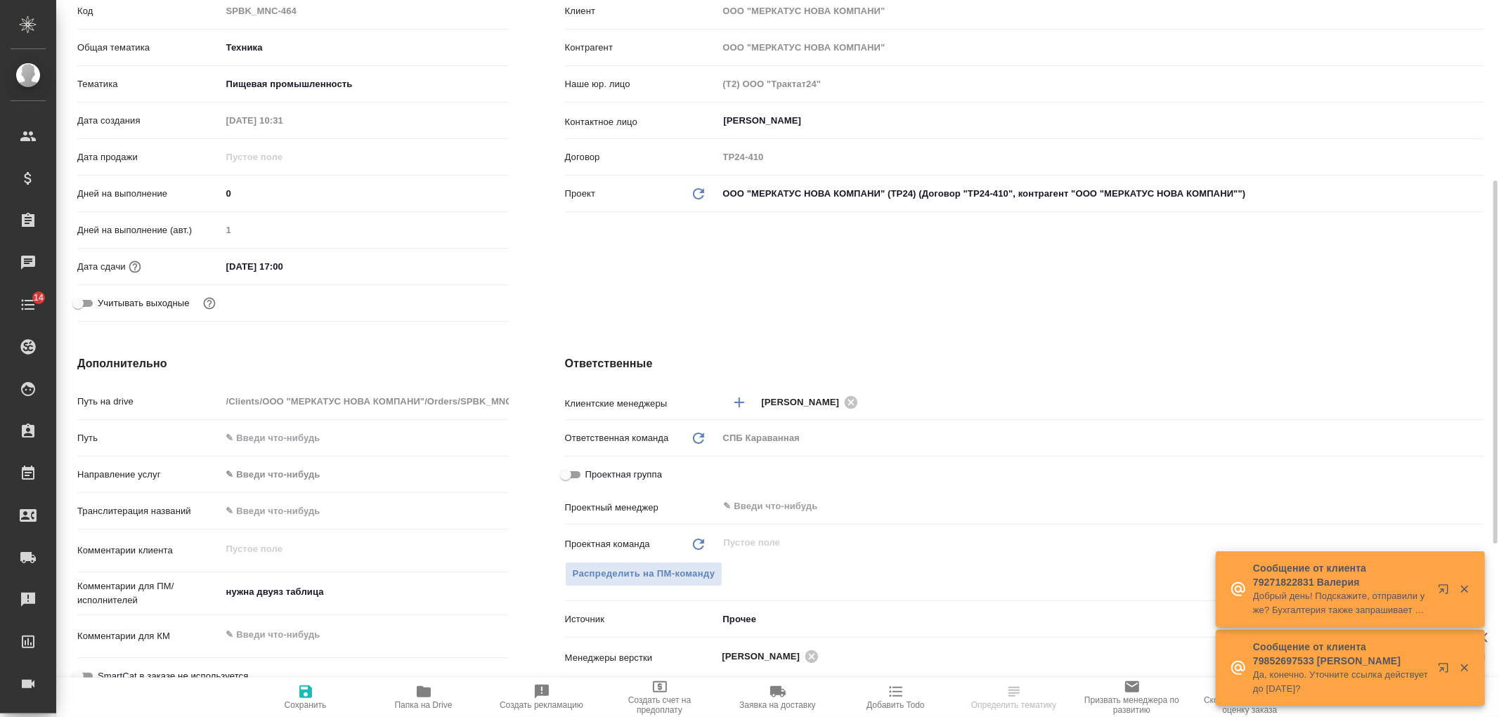
scroll to position [274, 0]
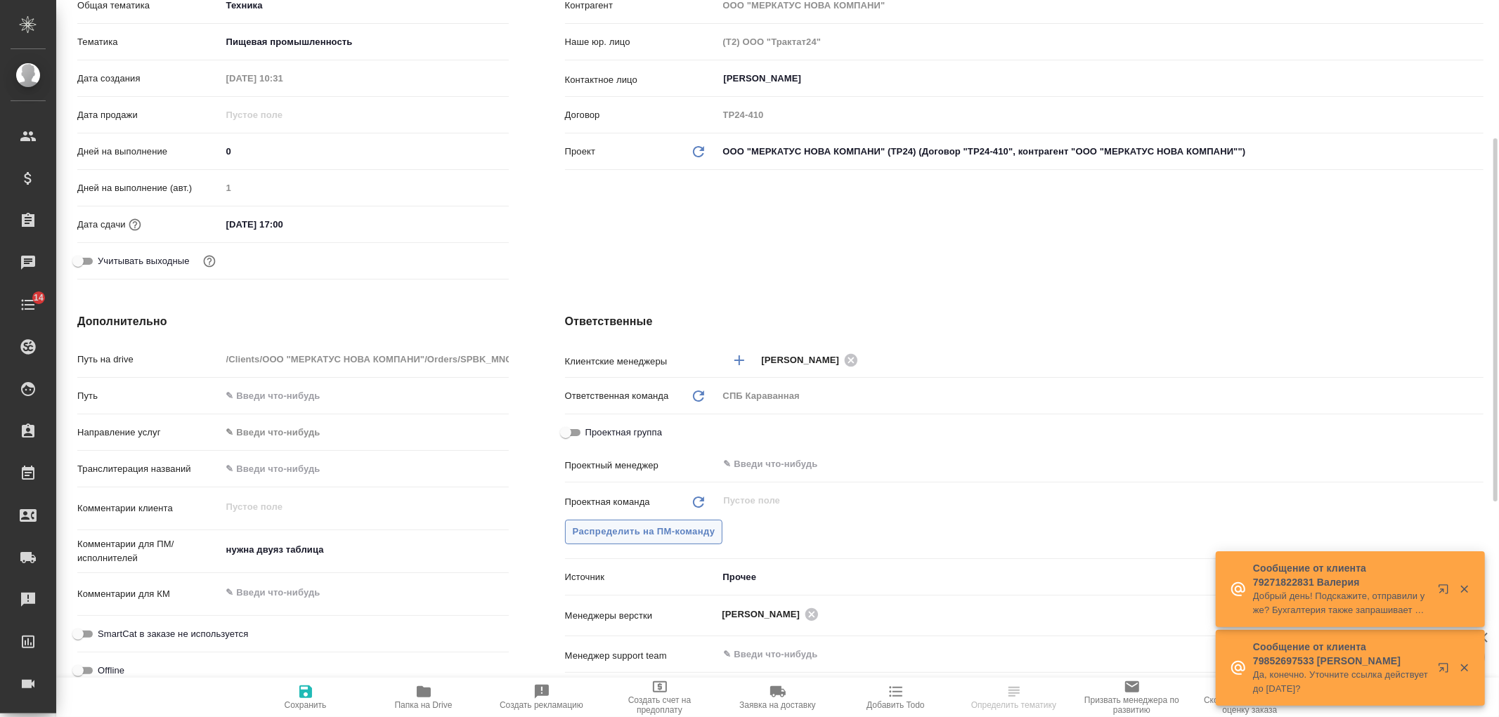
click at [642, 536] on span "Распределить на ПМ-команду" at bounding box center [644, 532] width 143 height 16
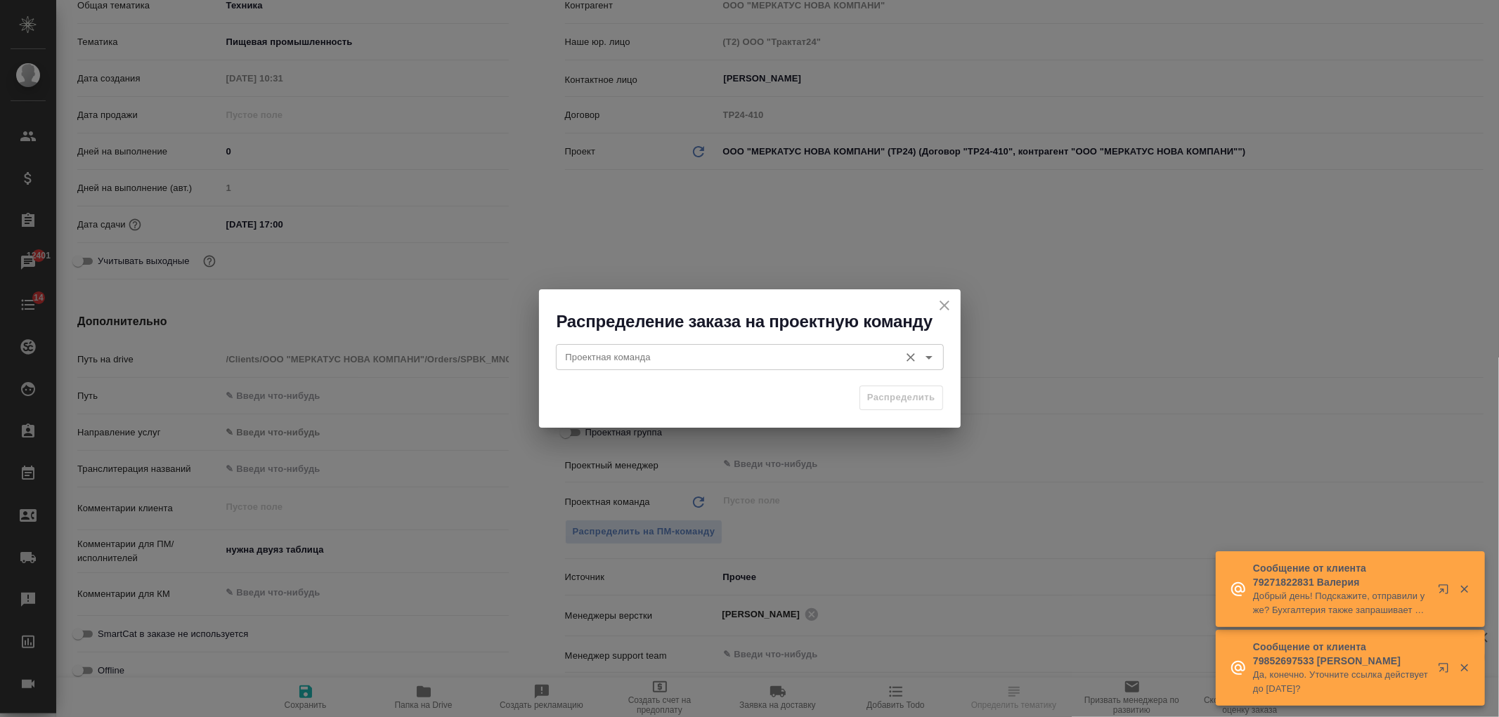
click at [587, 370] on div "Проектная команда Проектная команда" at bounding box center [750, 356] width 388 height 34
click at [608, 358] on input "Проектная команда" at bounding box center [726, 357] width 332 height 17
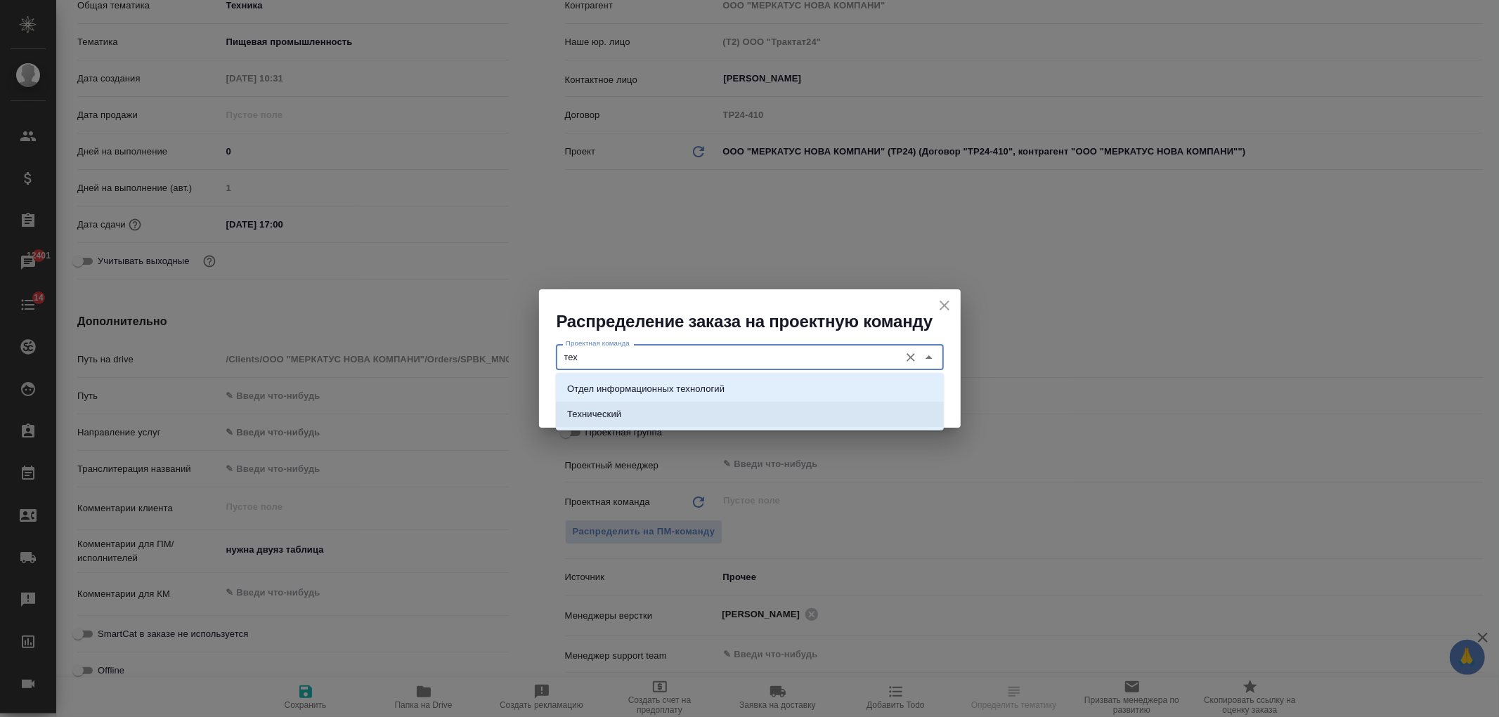
click at [656, 416] on li "Технический" at bounding box center [750, 414] width 388 height 25
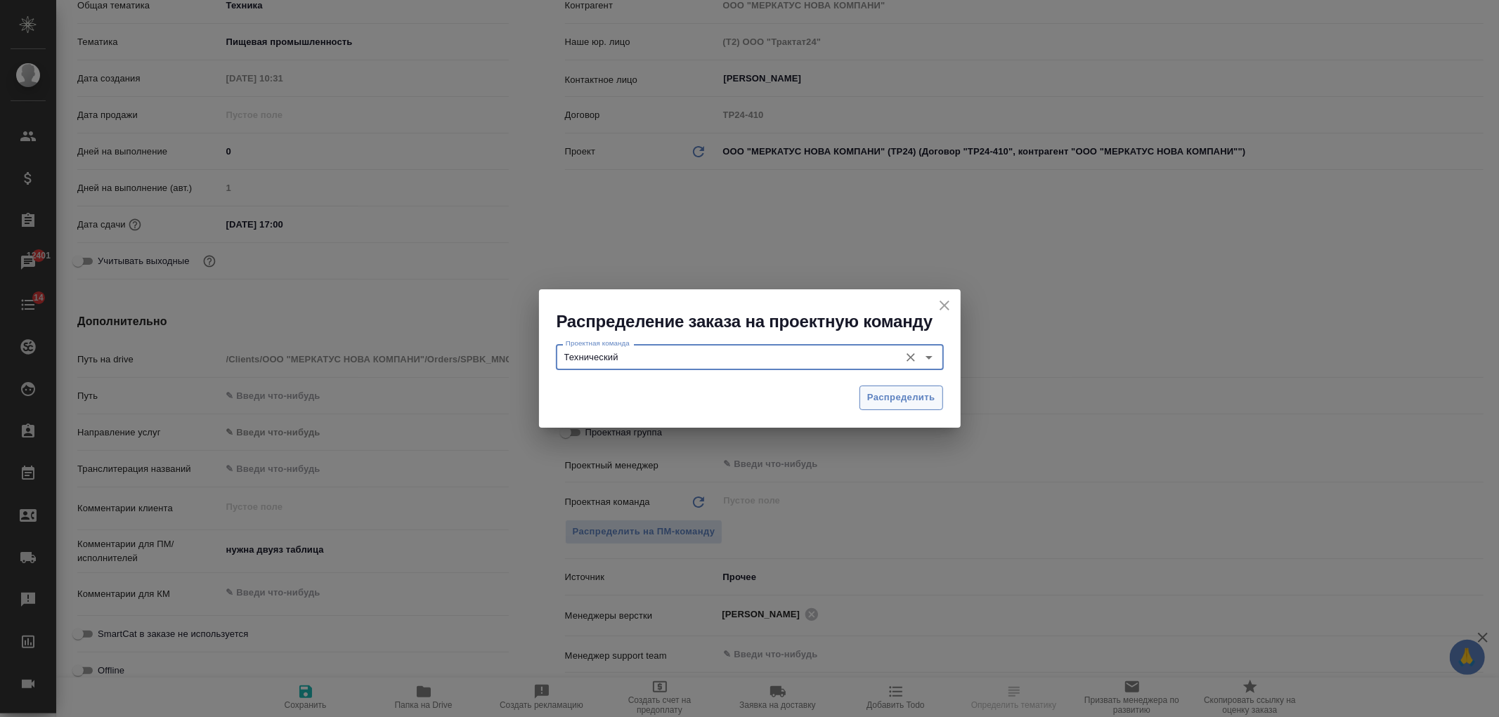
type input "Технический"
click at [910, 402] on span "Распределить" at bounding box center [901, 398] width 68 height 16
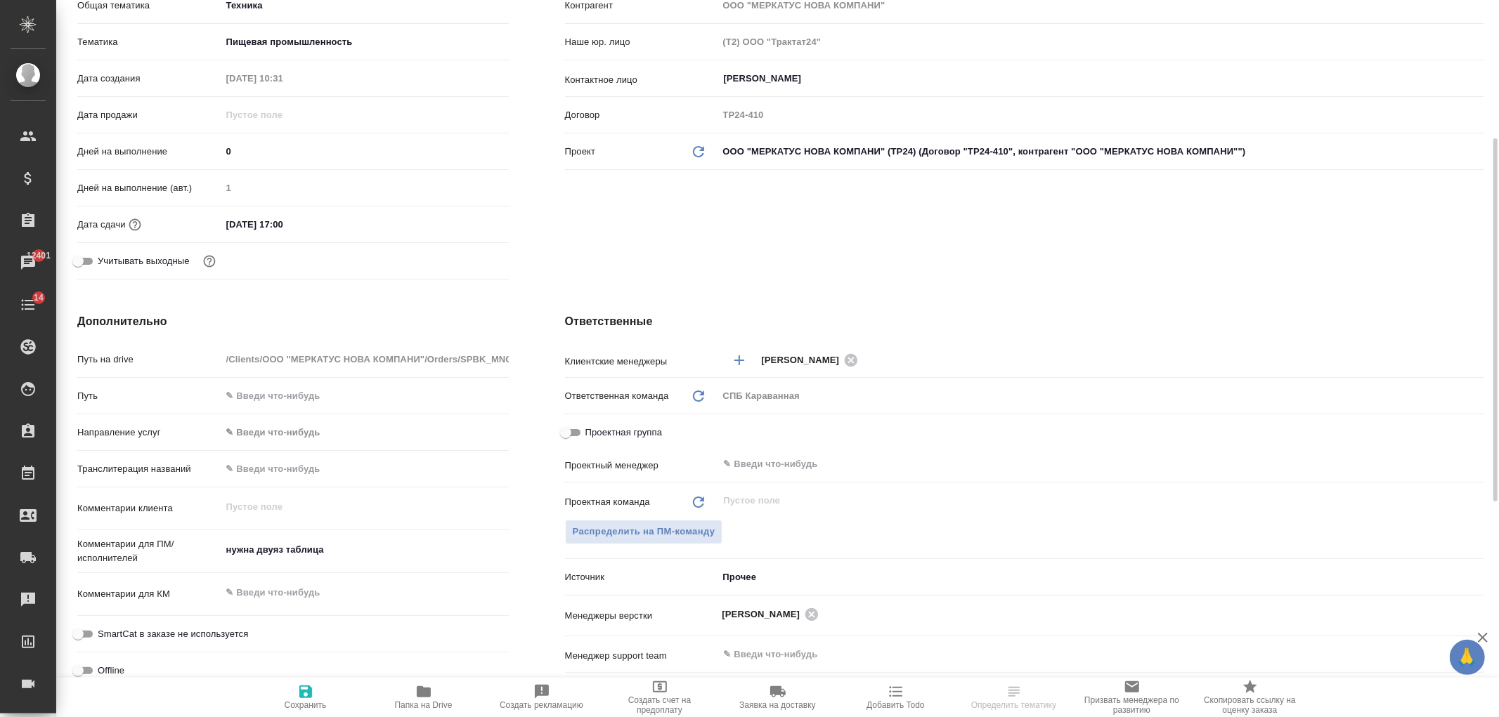
type textarea "x"
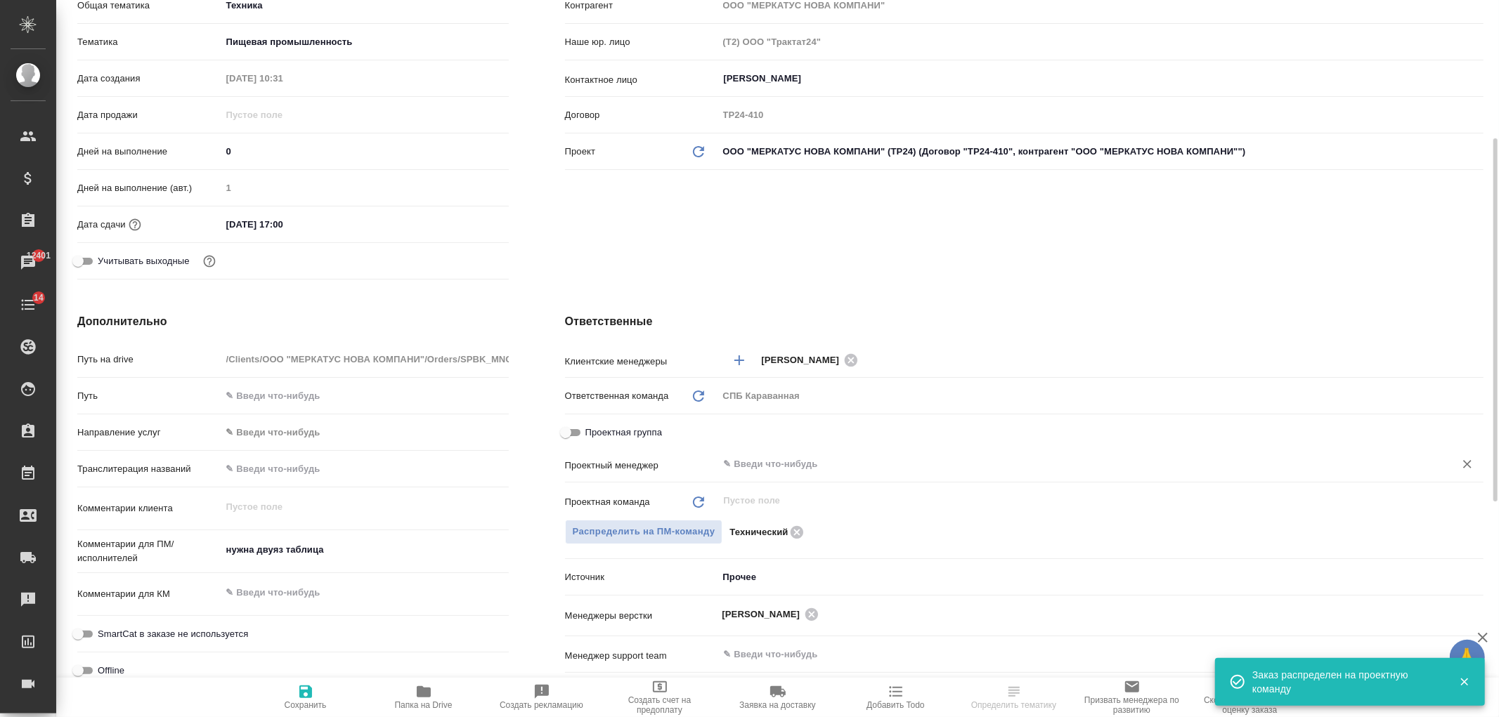
click at [756, 467] on input "text" at bounding box center [1077, 464] width 710 height 17
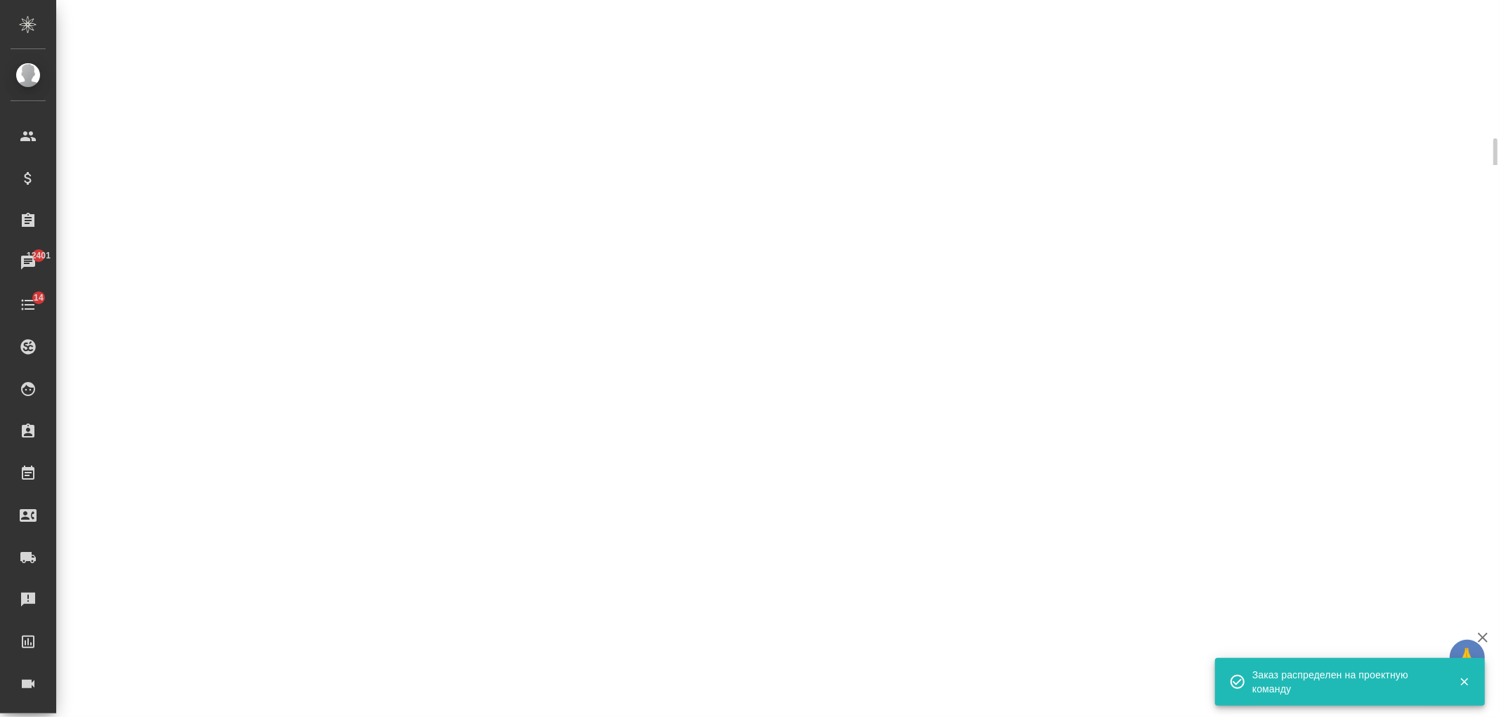
select select "RU"
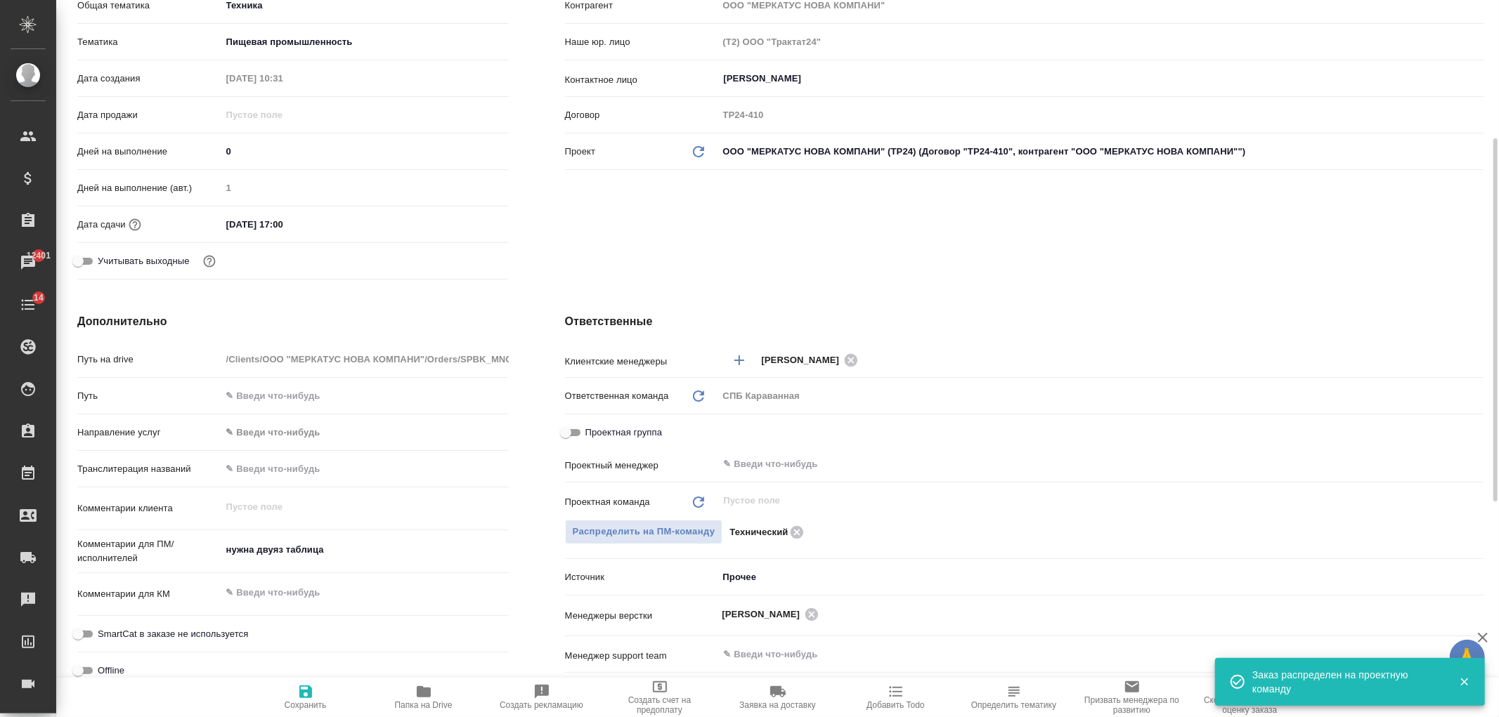
type textarea "x"
click at [291, 694] on span "Сохранить" at bounding box center [305, 697] width 101 height 27
type textarea "x"
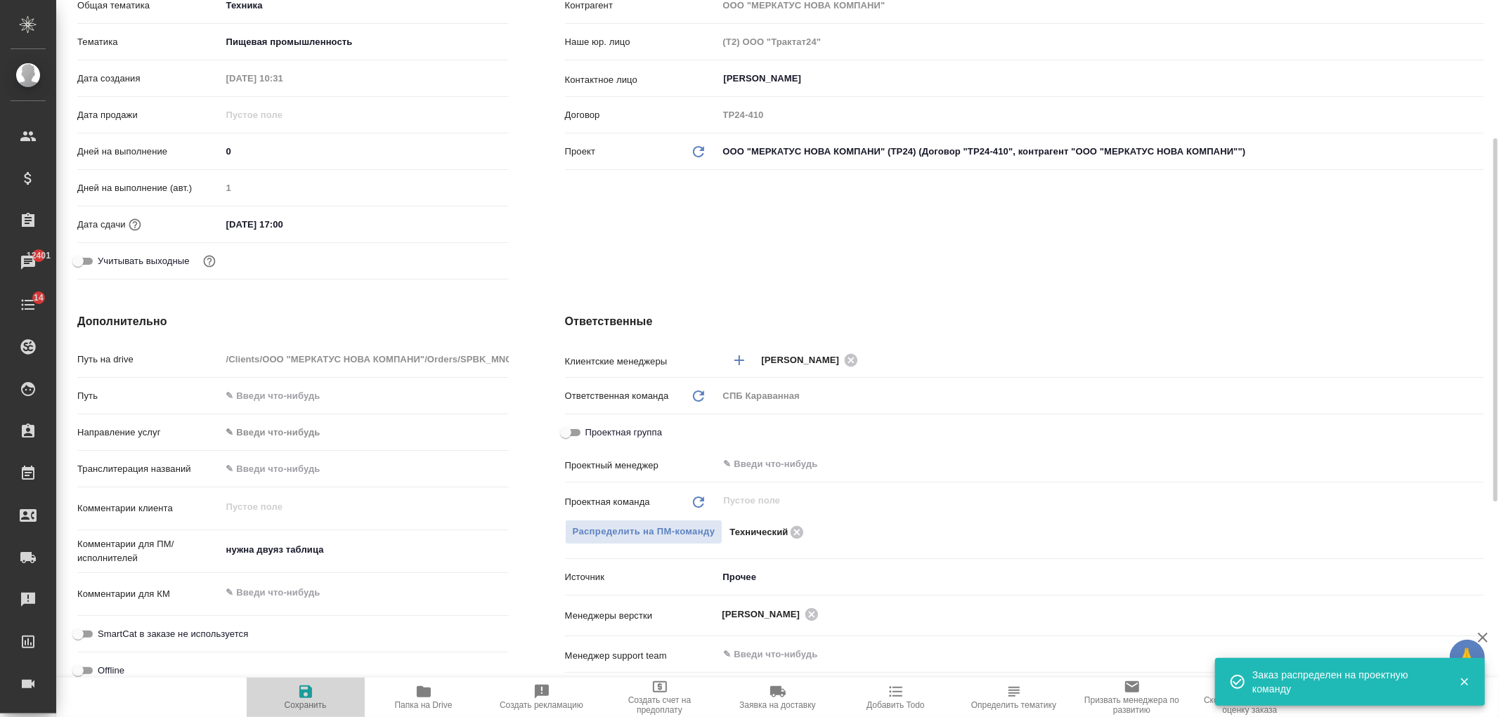
type textarea "x"
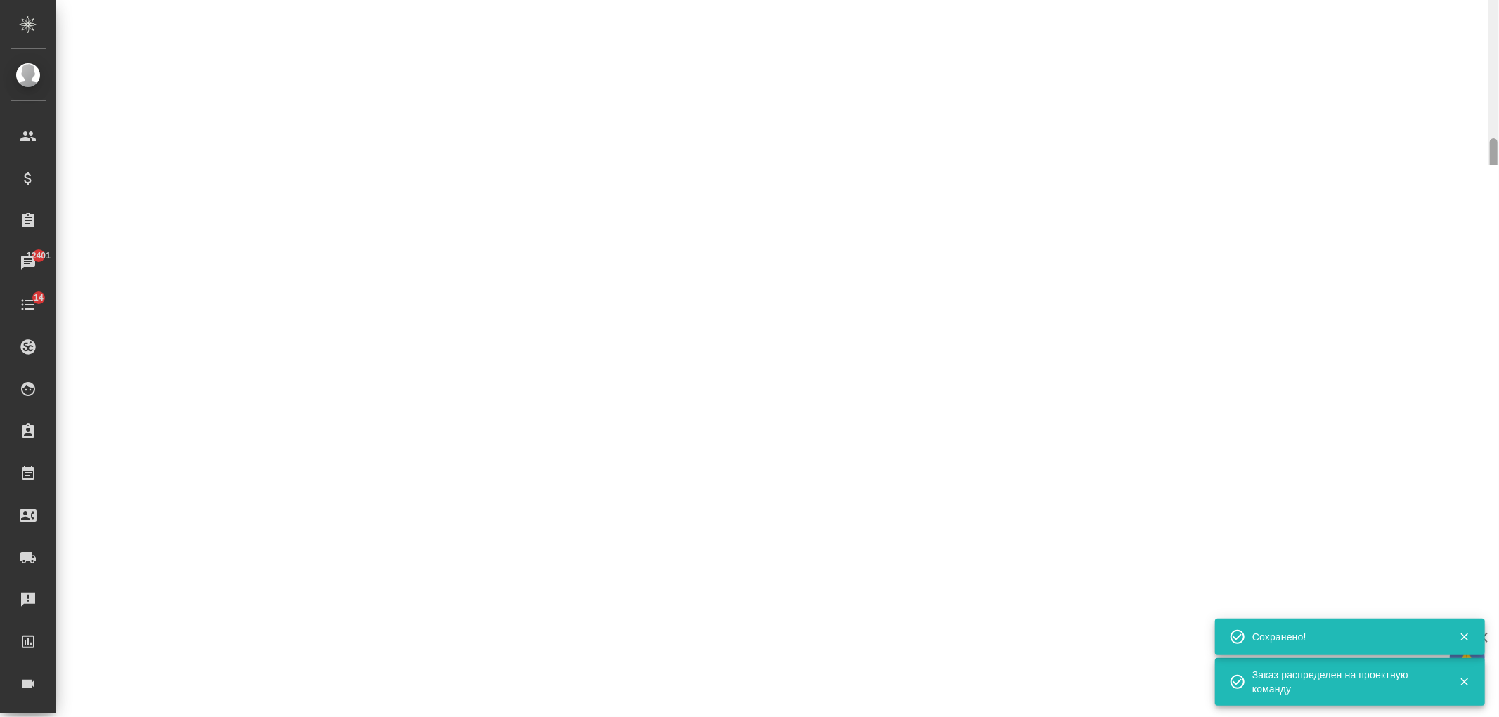
select select "RU"
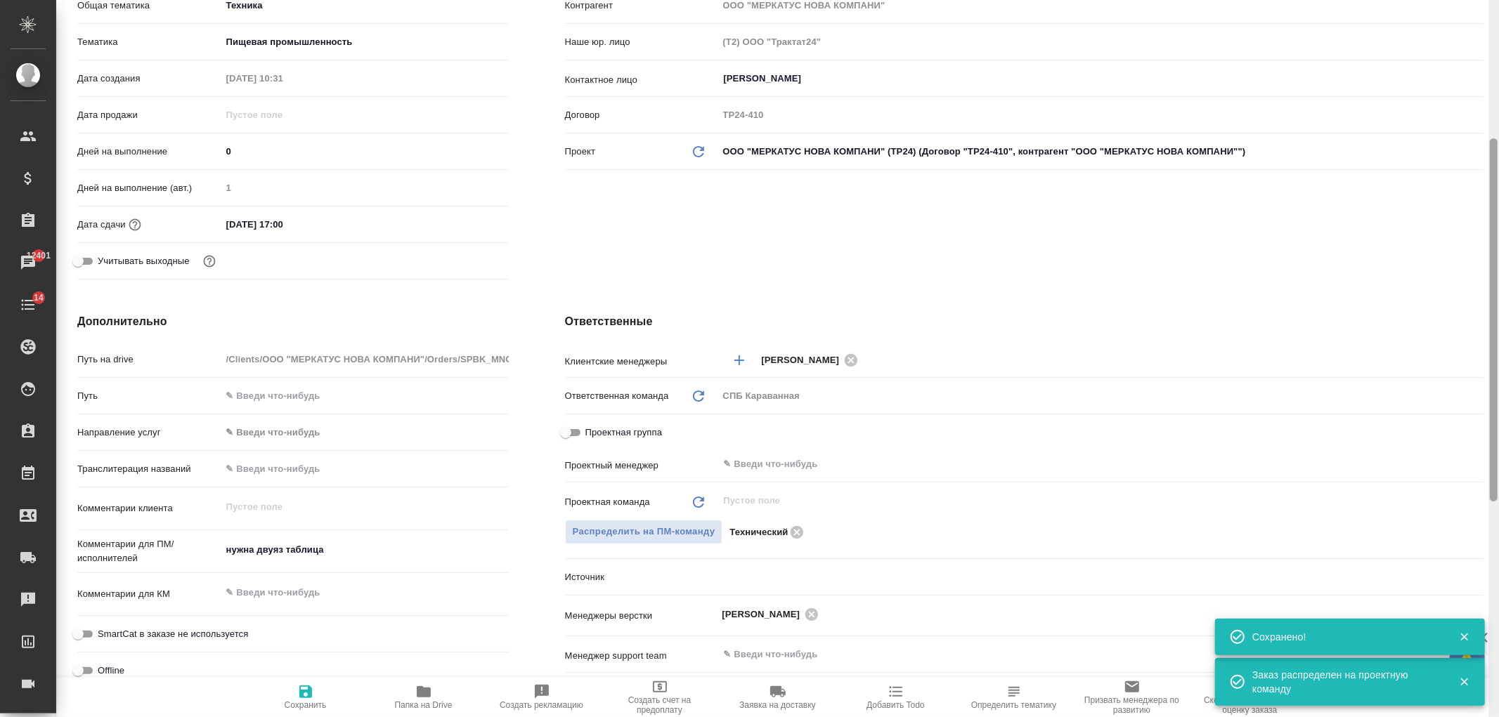
type textarea "x"
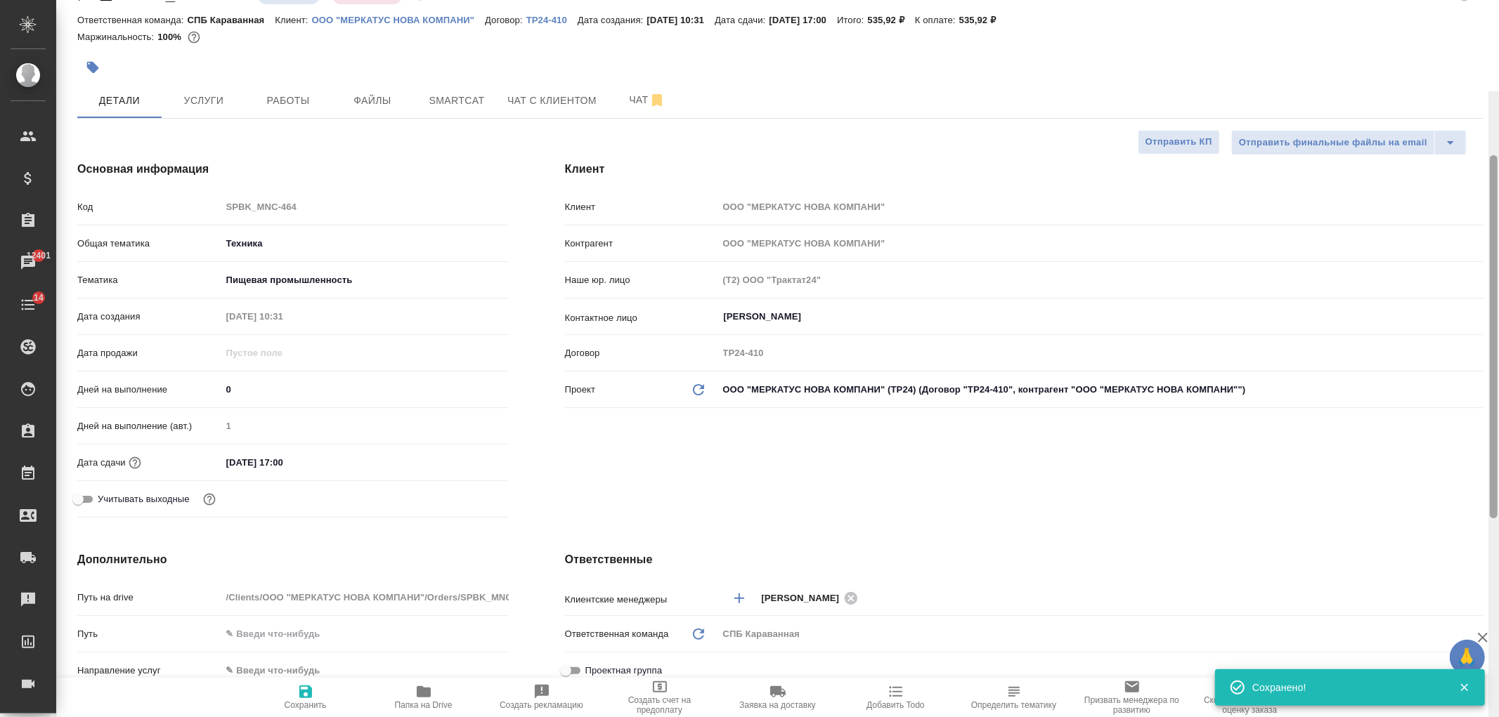
scroll to position [0, 0]
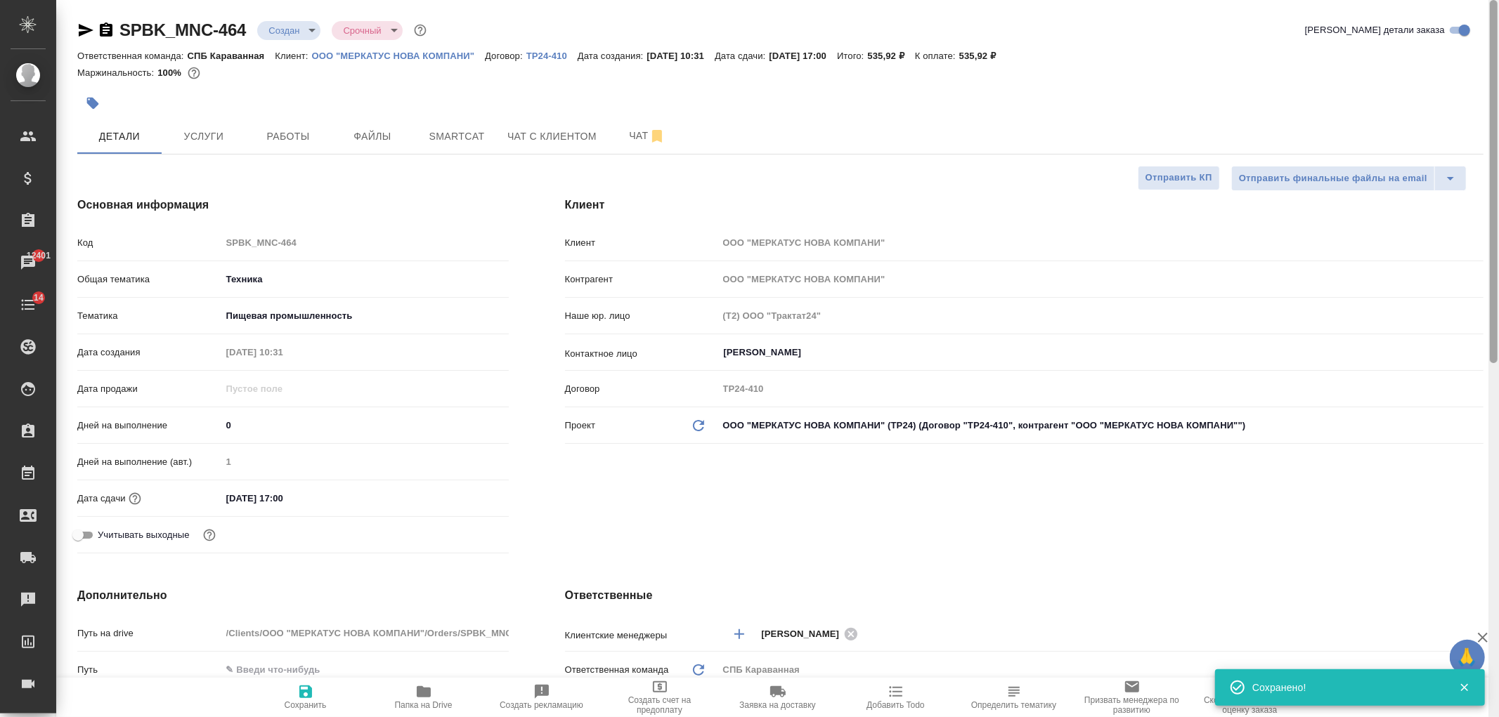
drag, startPoint x: 1491, startPoint y: 469, endPoint x: 1451, endPoint y: 282, distance: 191.2
click at [1497, 296] on div at bounding box center [1494, 181] width 8 height 363
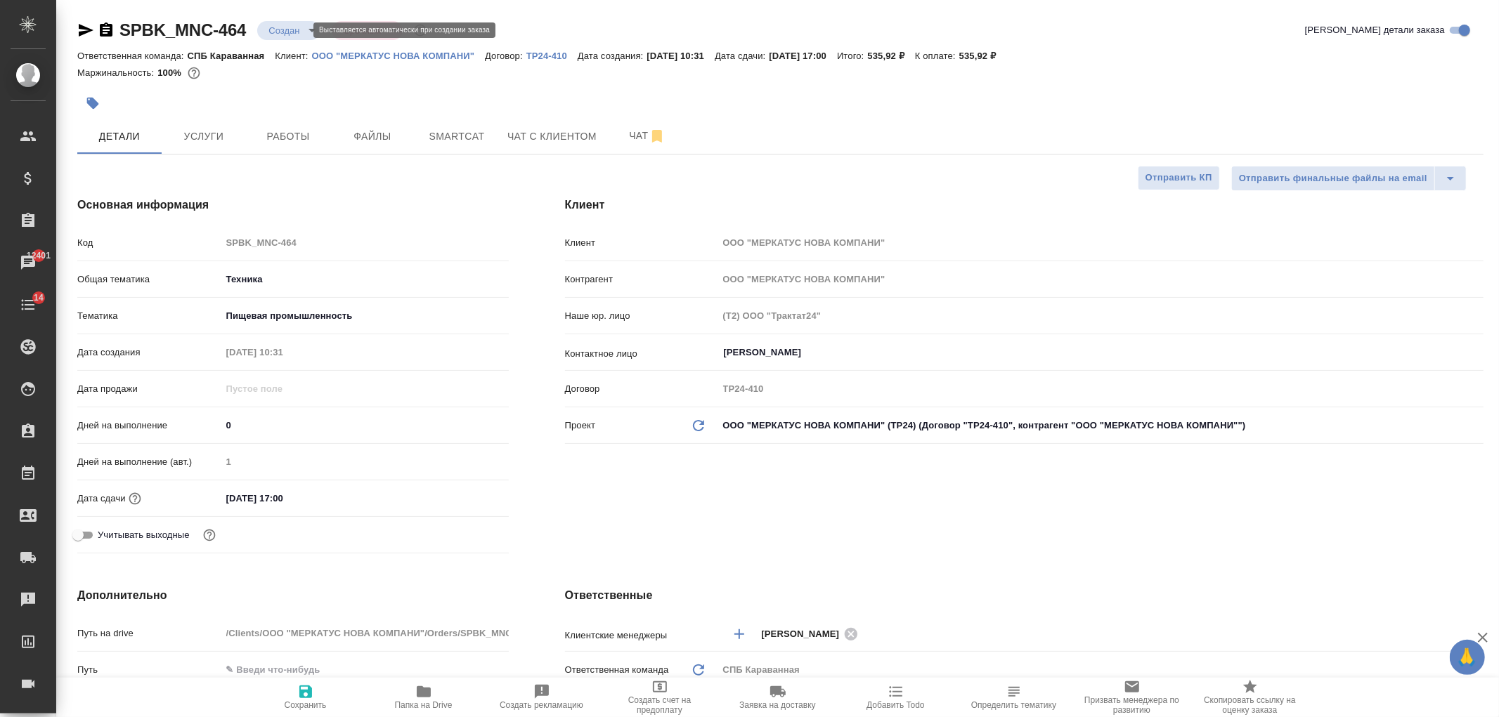
click at [302, 32] on body "🙏 .cls-1 fill:#fff; AWATERA [PERSON_NAME] Спецификации Заказы 12401 Чаты 14 Tod…" at bounding box center [749, 358] width 1499 height 717
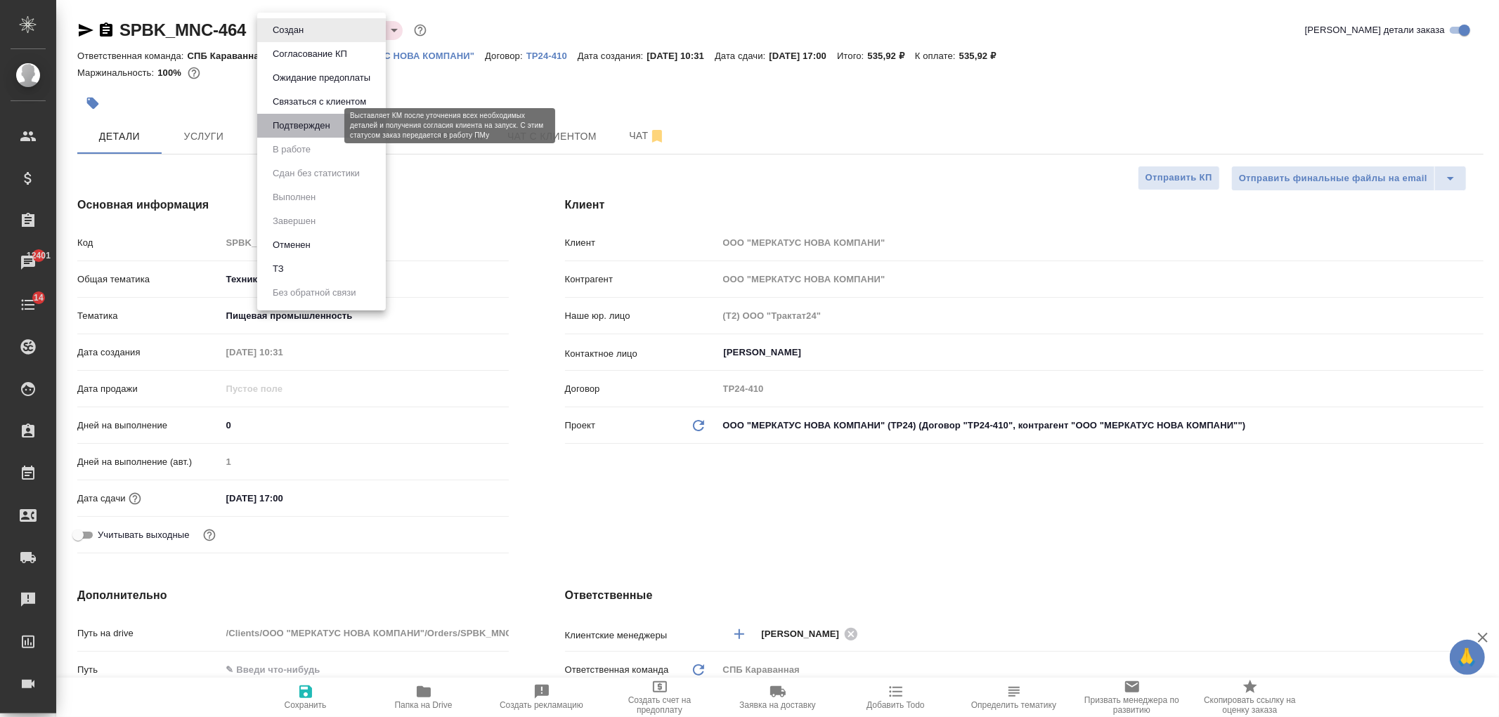
click at [320, 128] on button "Подтвержден" at bounding box center [301, 125] width 66 height 15
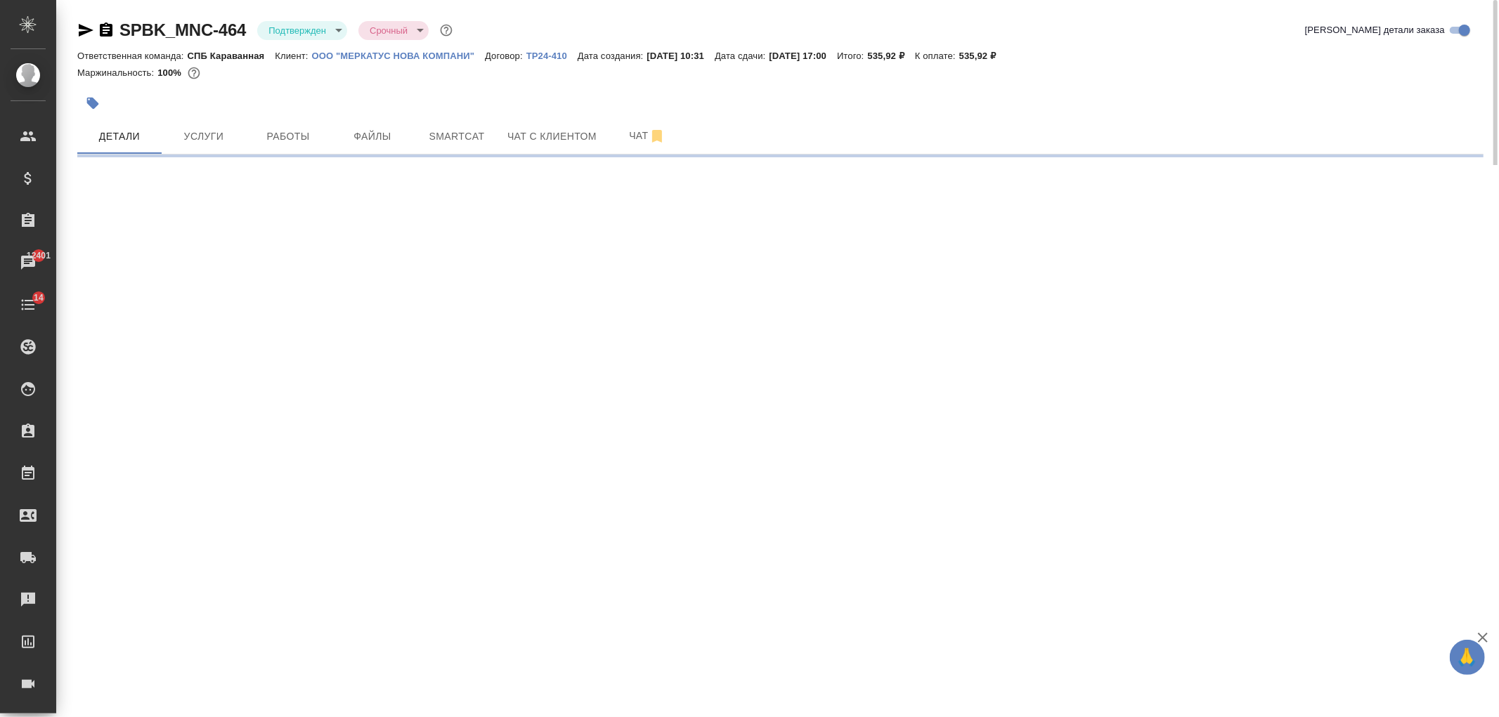
select select "RU"
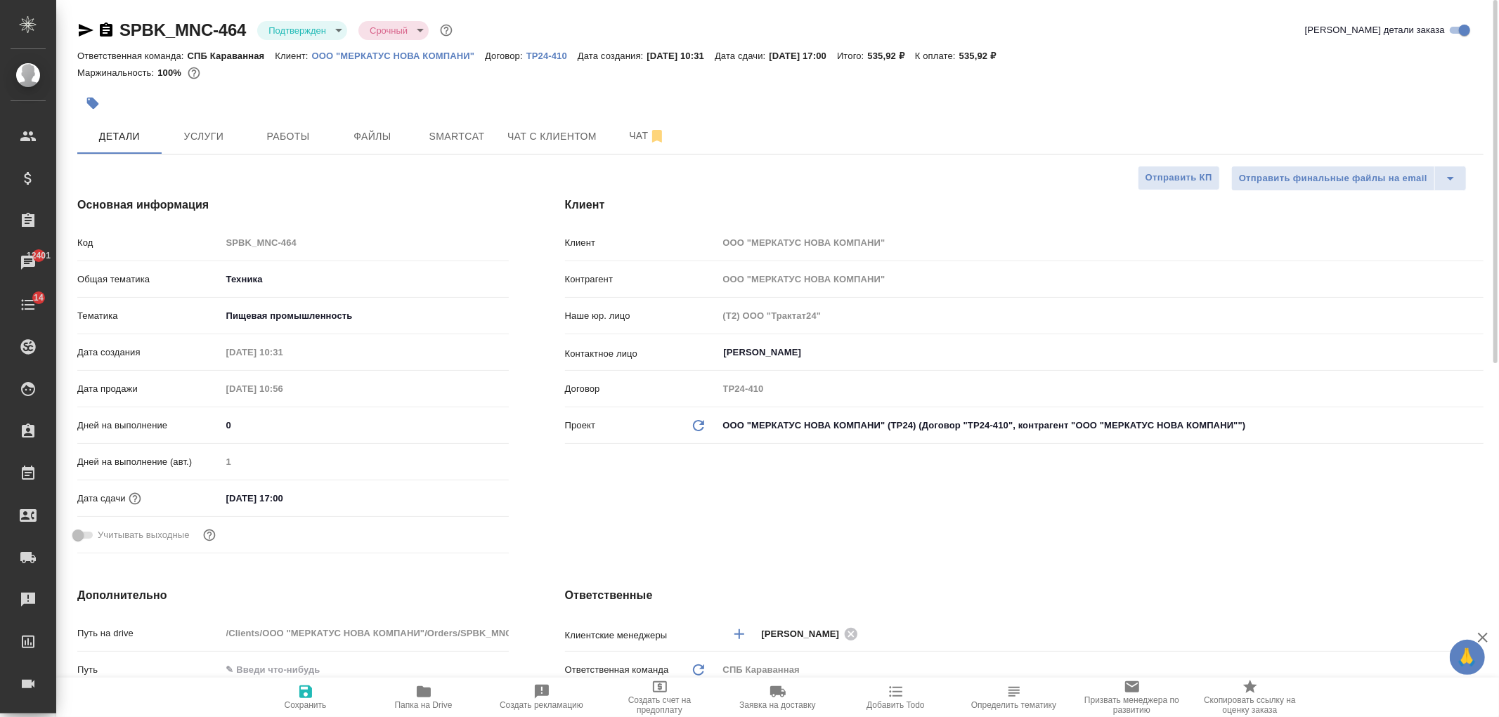
type textarea "x"
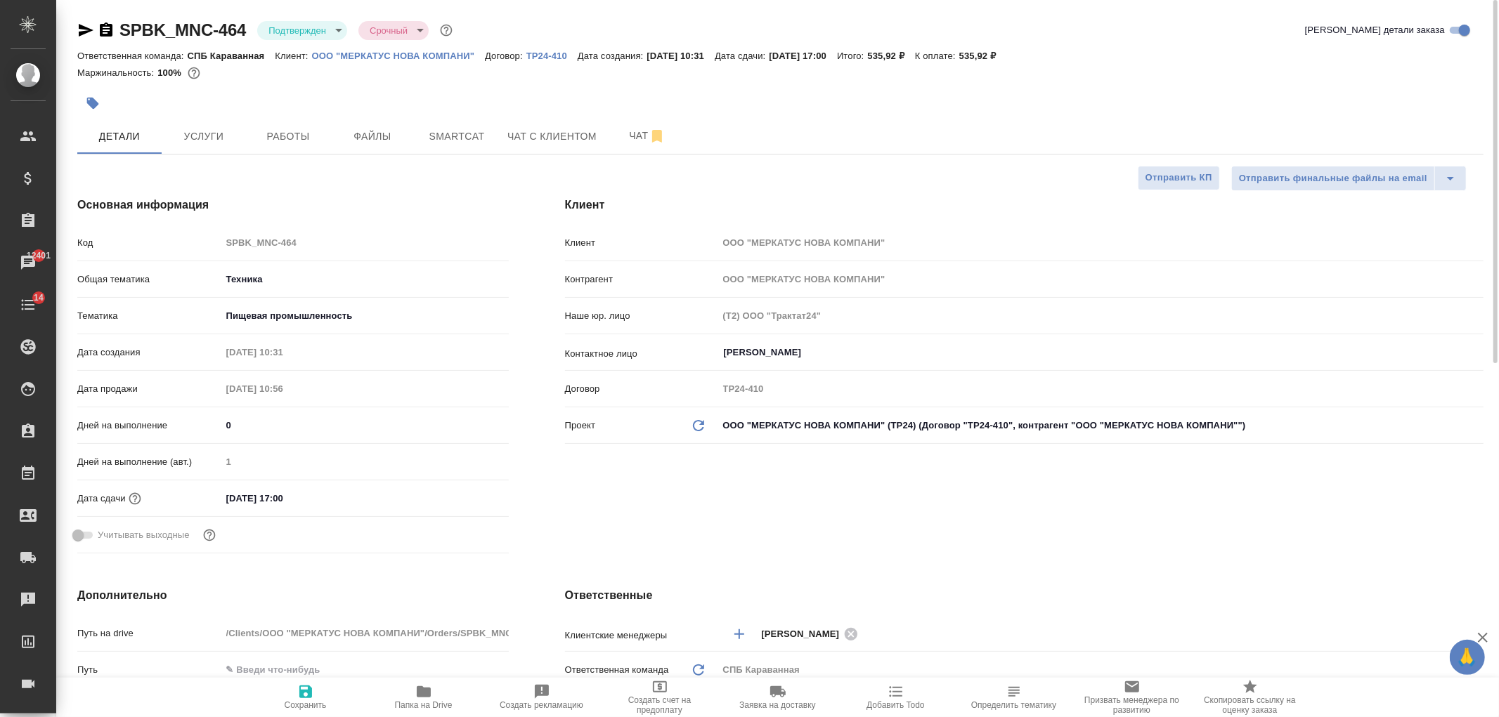
type textarea "x"
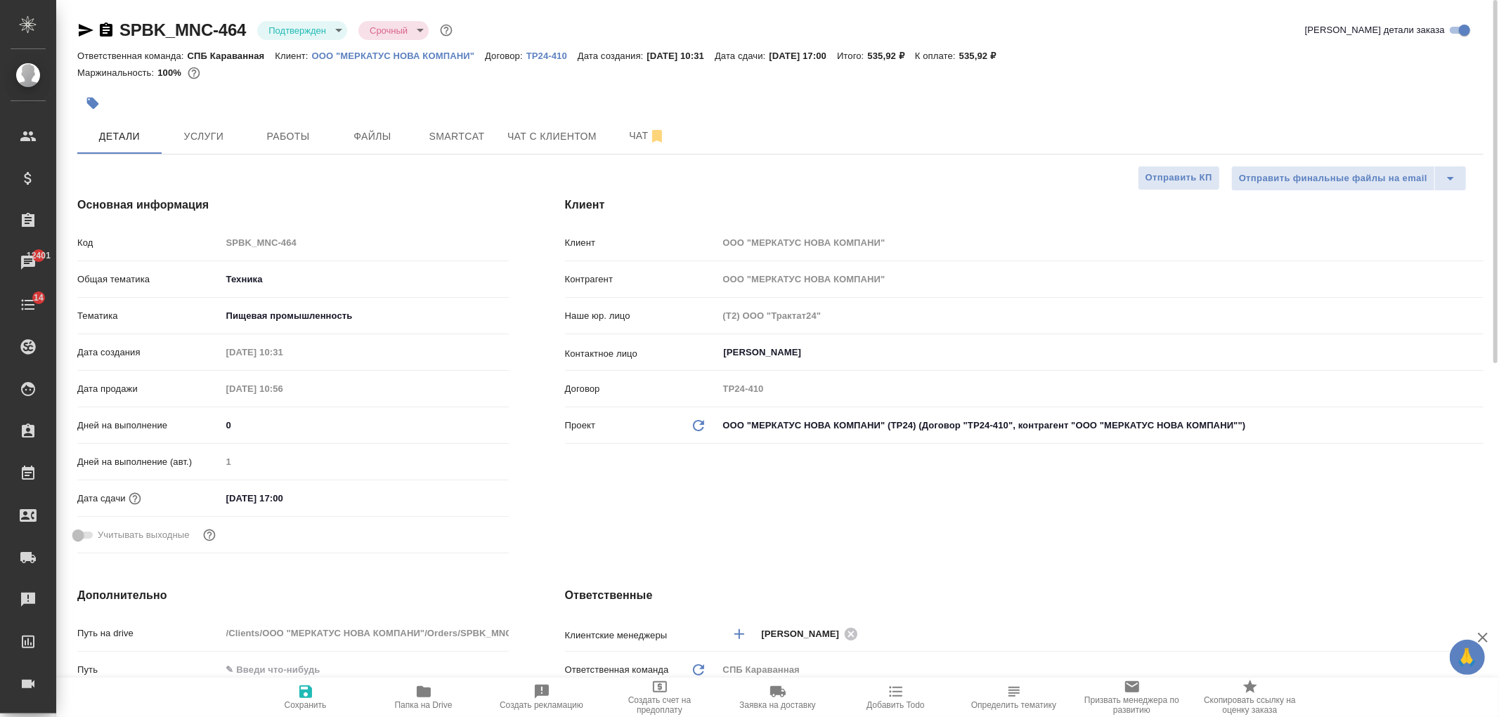
type textarea "x"
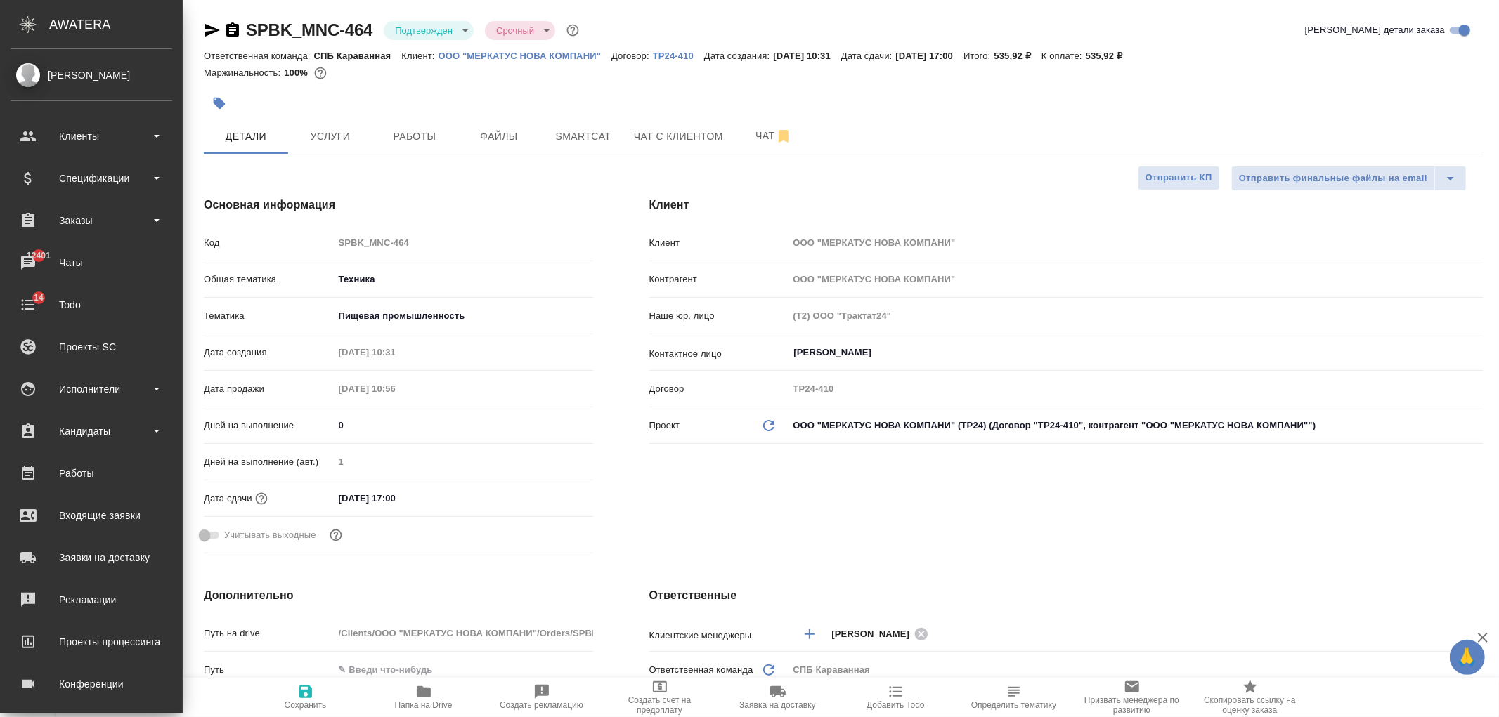
type textarea "x"
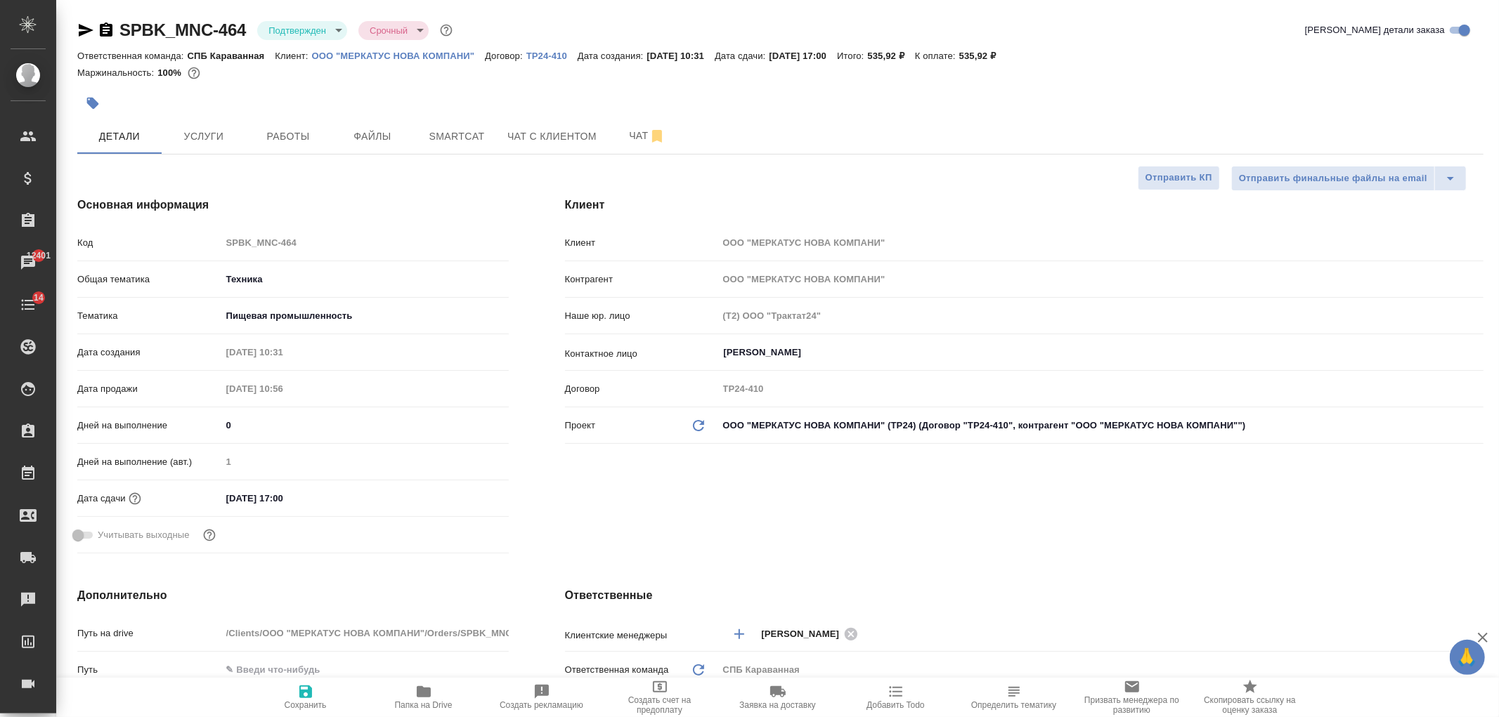
click at [78, 24] on icon "button" at bounding box center [85, 30] width 17 height 17
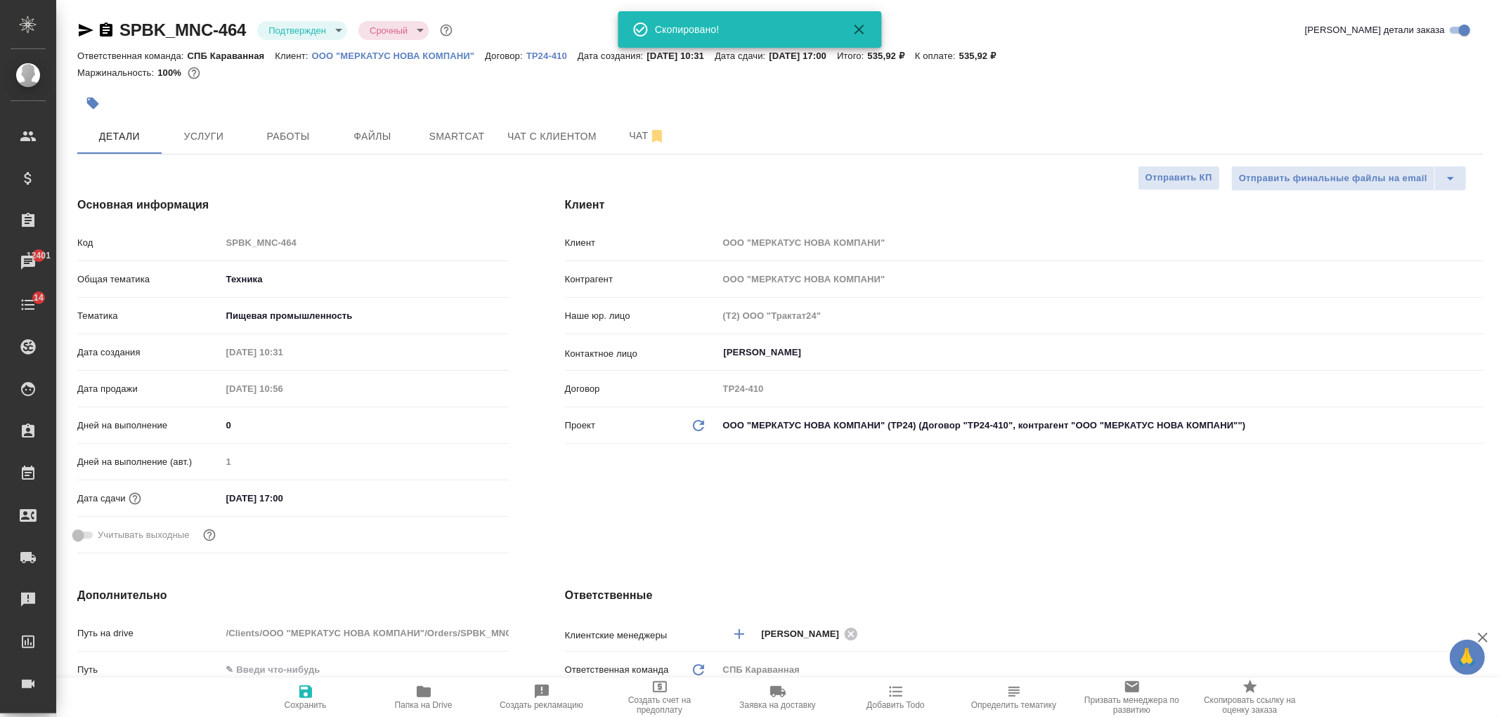
type textarea "x"
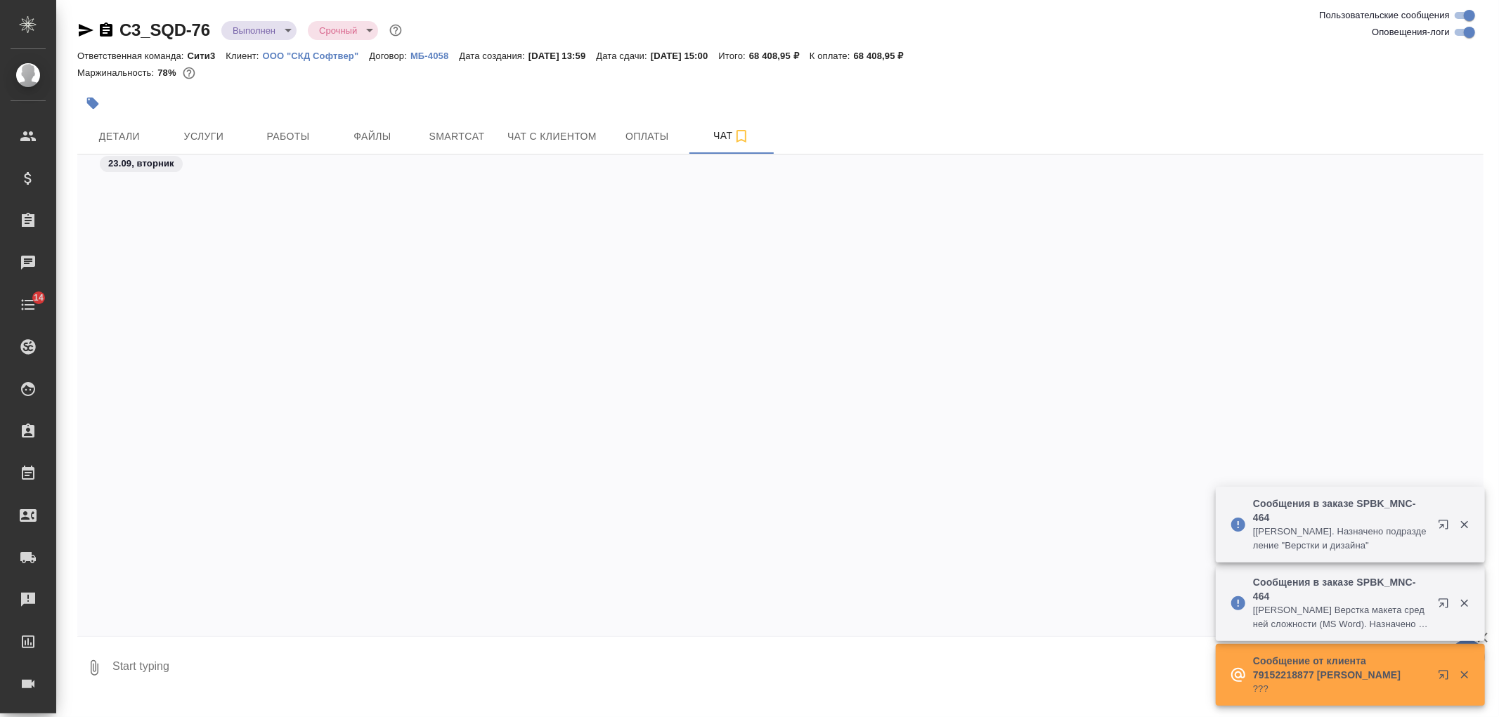
scroll to position [7409, 0]
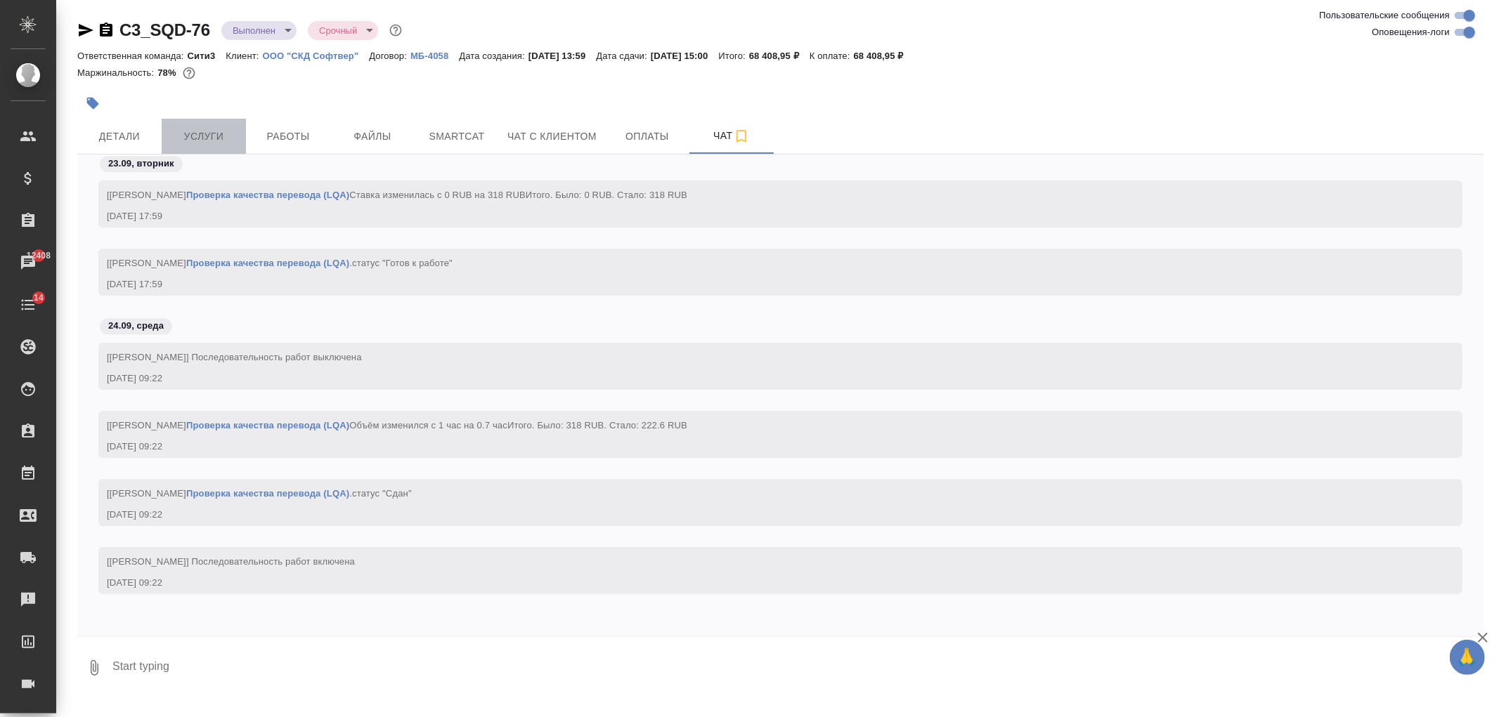
click at [202, 143] on span "Услуги" at bounding box center [203, 137] width 67 height 18
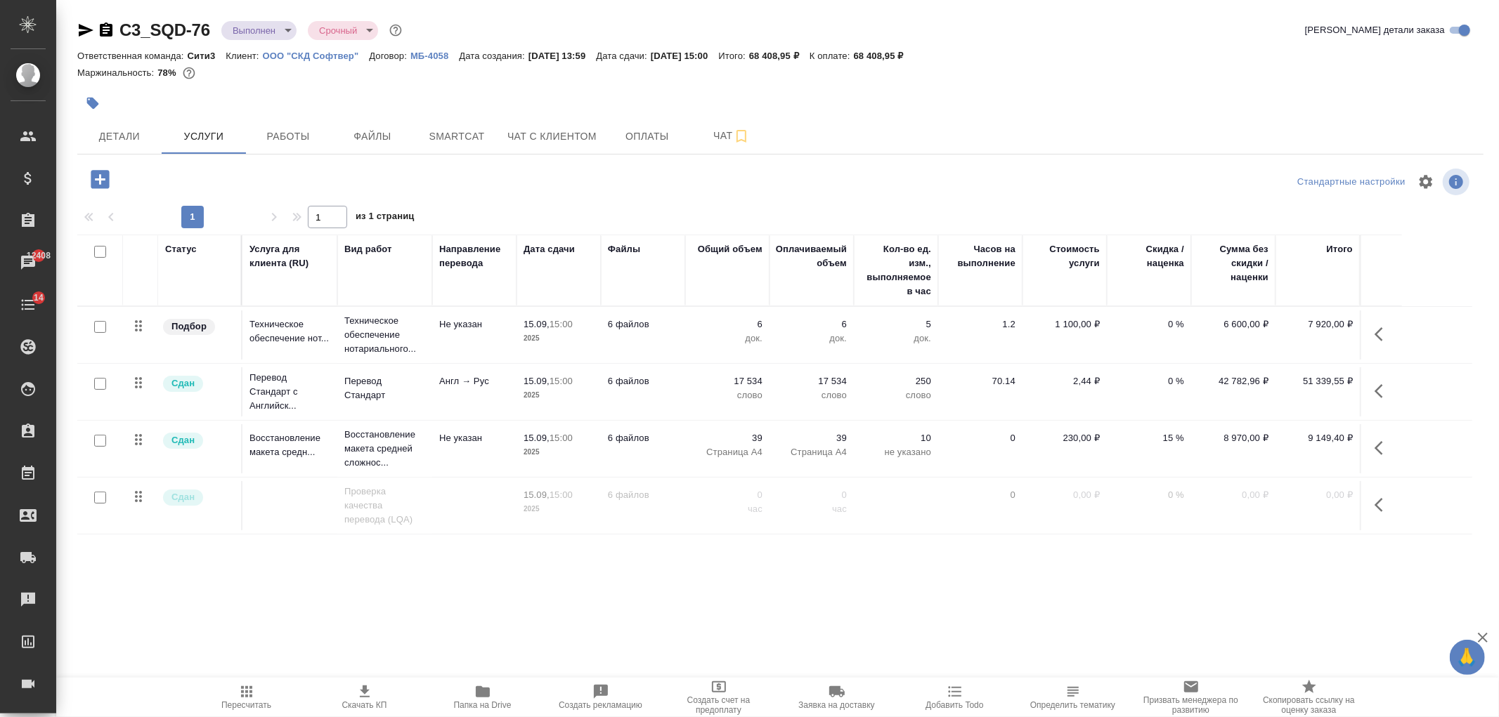
click at [481, 696] on icon "button" at bounding box center [483, 692] width 14 height 11
